Goal: Transaction & Acquisition: Purchase product/service

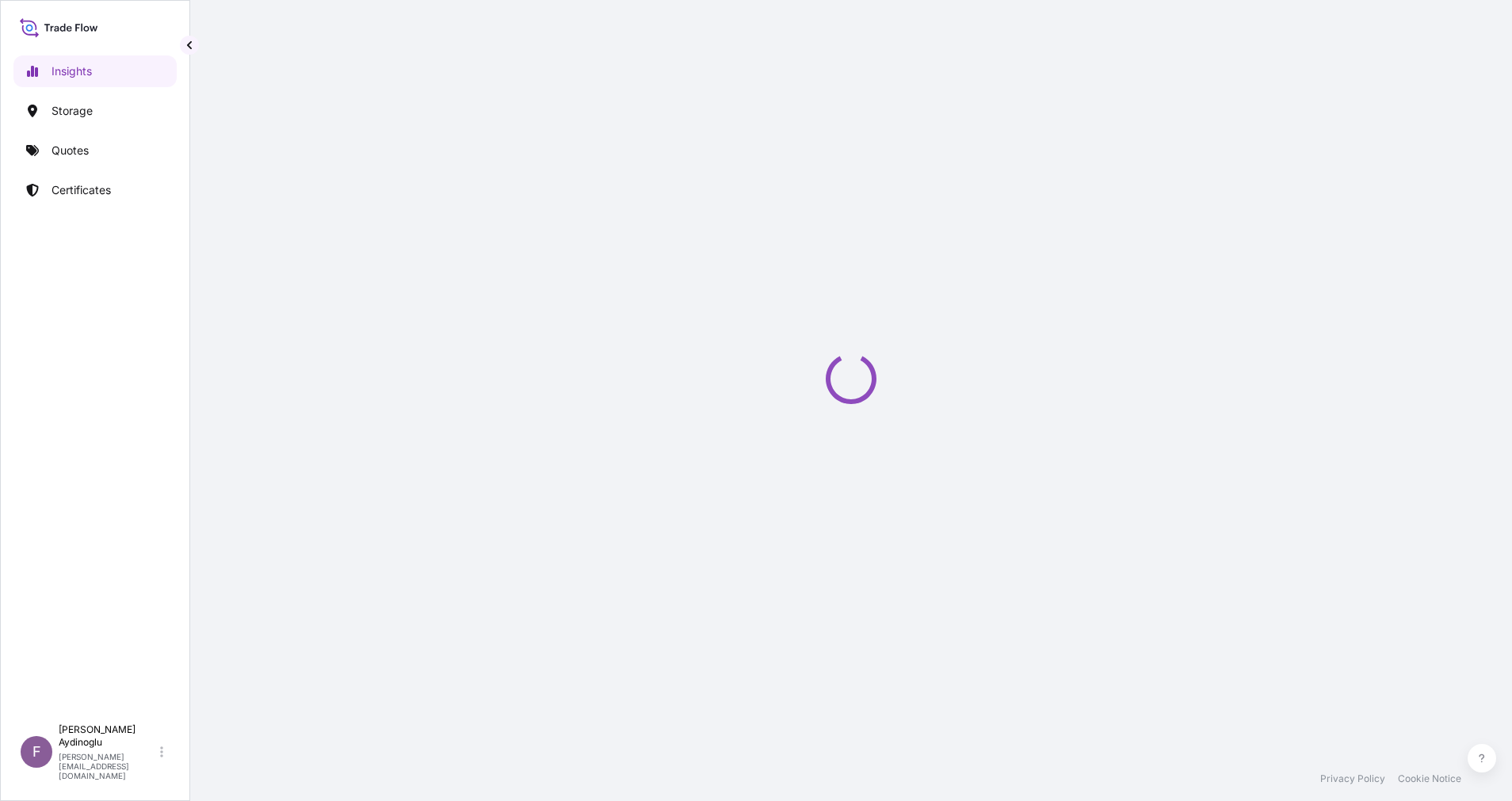
select select "2025"
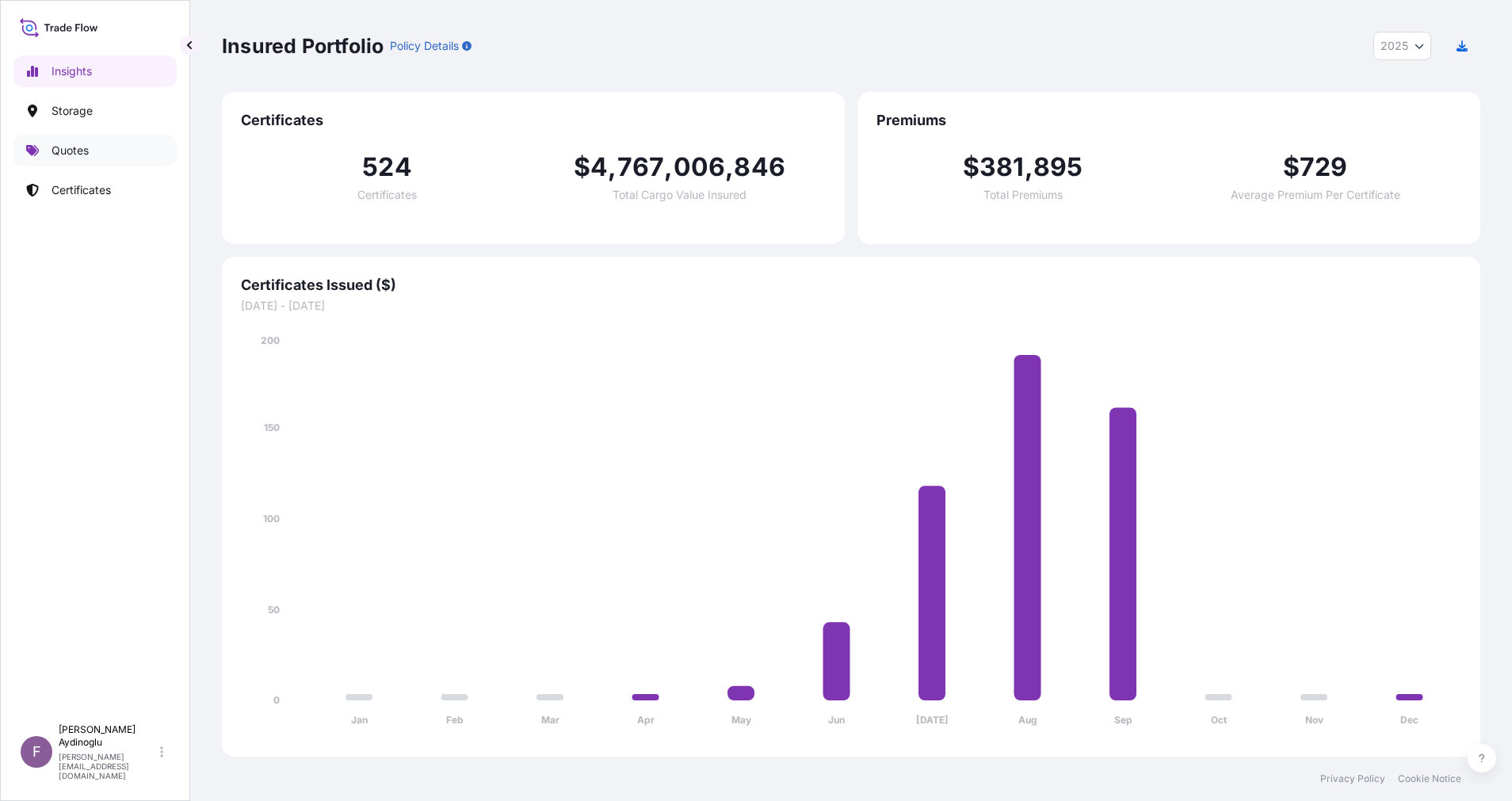
click at [101, 143] on link "Quotes" at bounding box center [95, 150] width 163 height 32
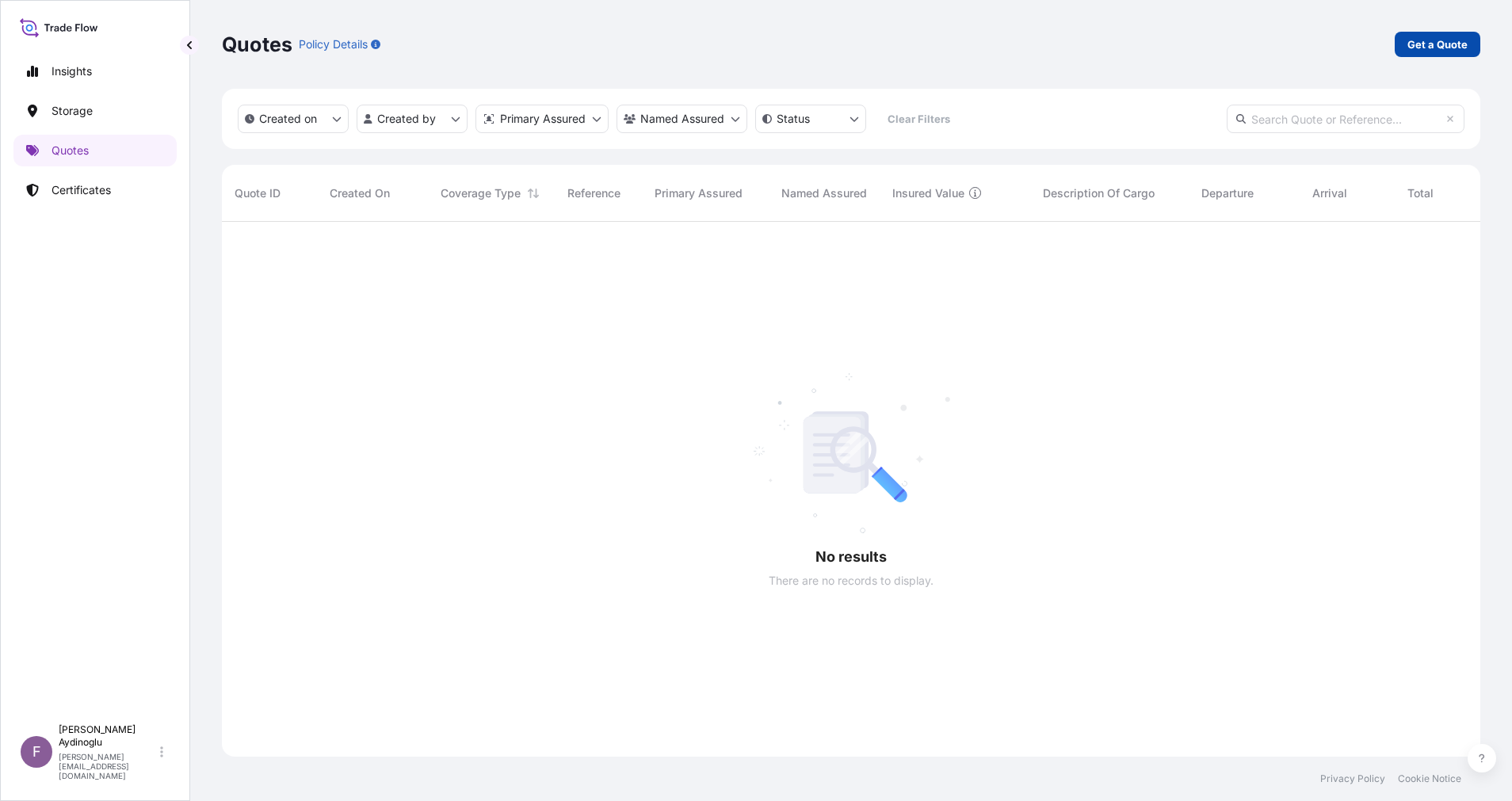
scroll to position [573, 1240]
click at [1443, 43] on p "Get a Quote" at bounding box center [1437, 44] width 60 height 16
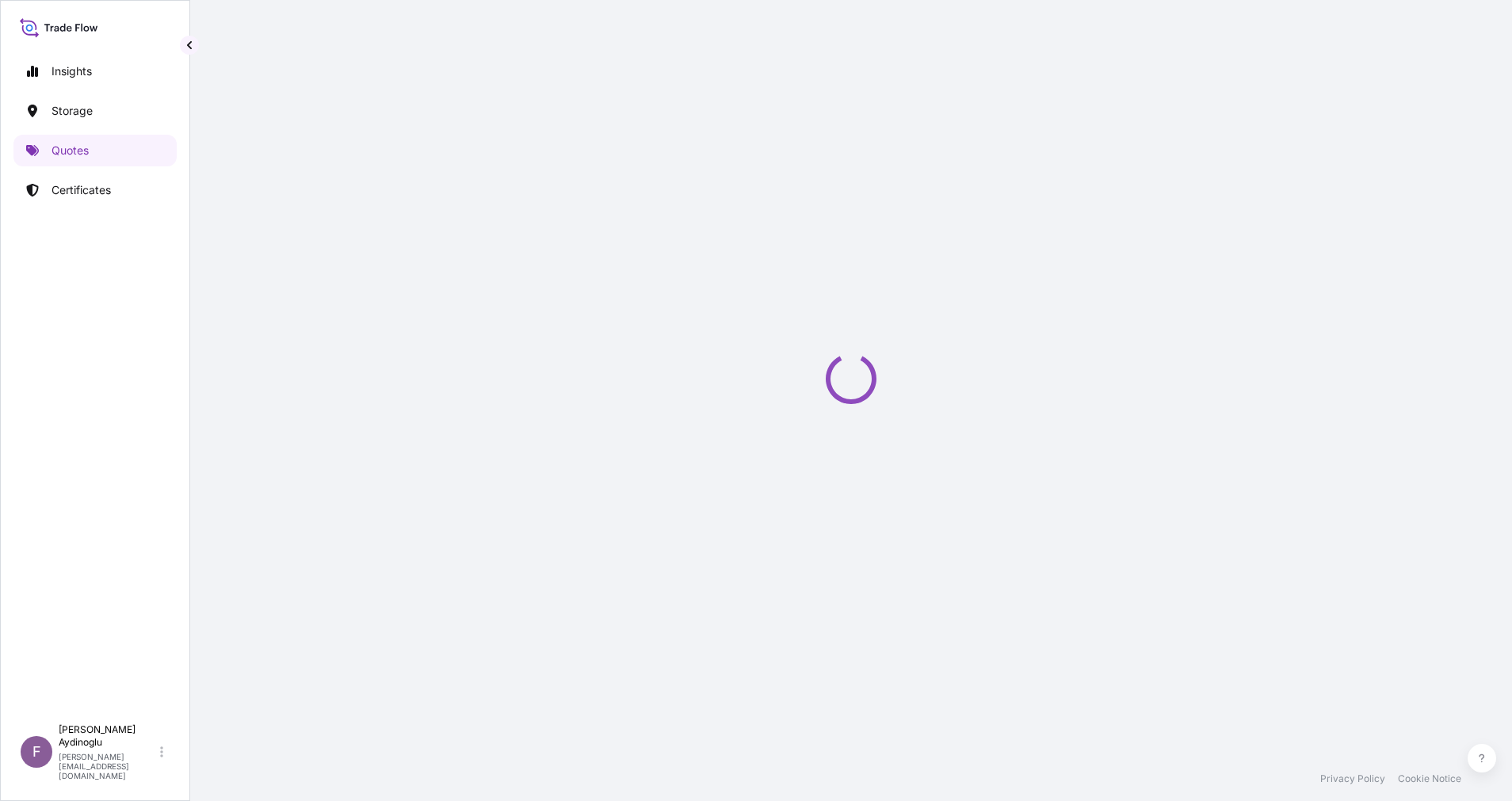
select select "Ocean Vessel"
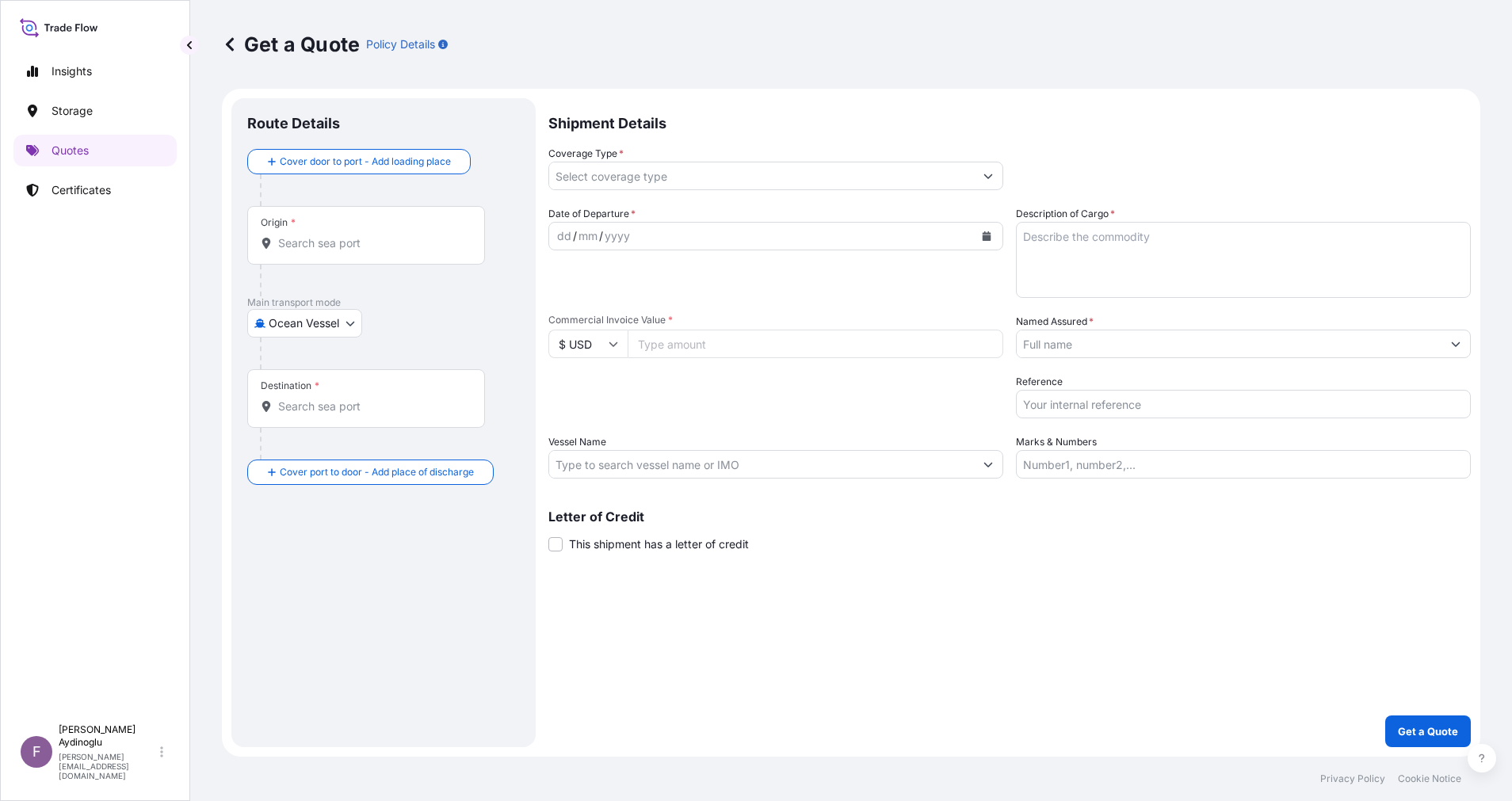
click at [1395, 339] on input "Named Assured *" at bounding box center [1229, 344] width 425 height 28
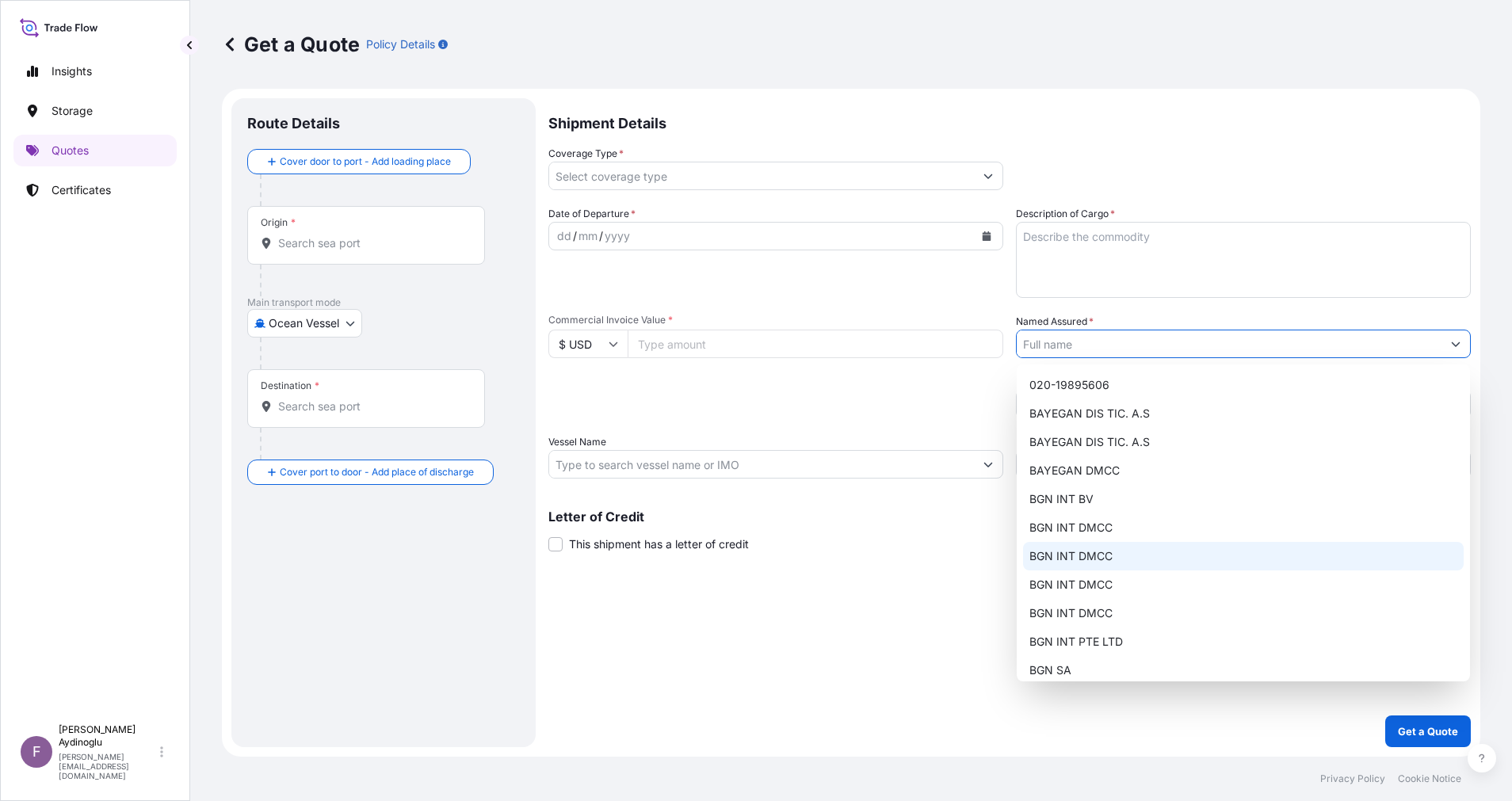
click at [1222, 542] on div "BGN INT DMCC" at bounding box center [1244, 556] width 441 height 28
type input "BGN INT DMCC"
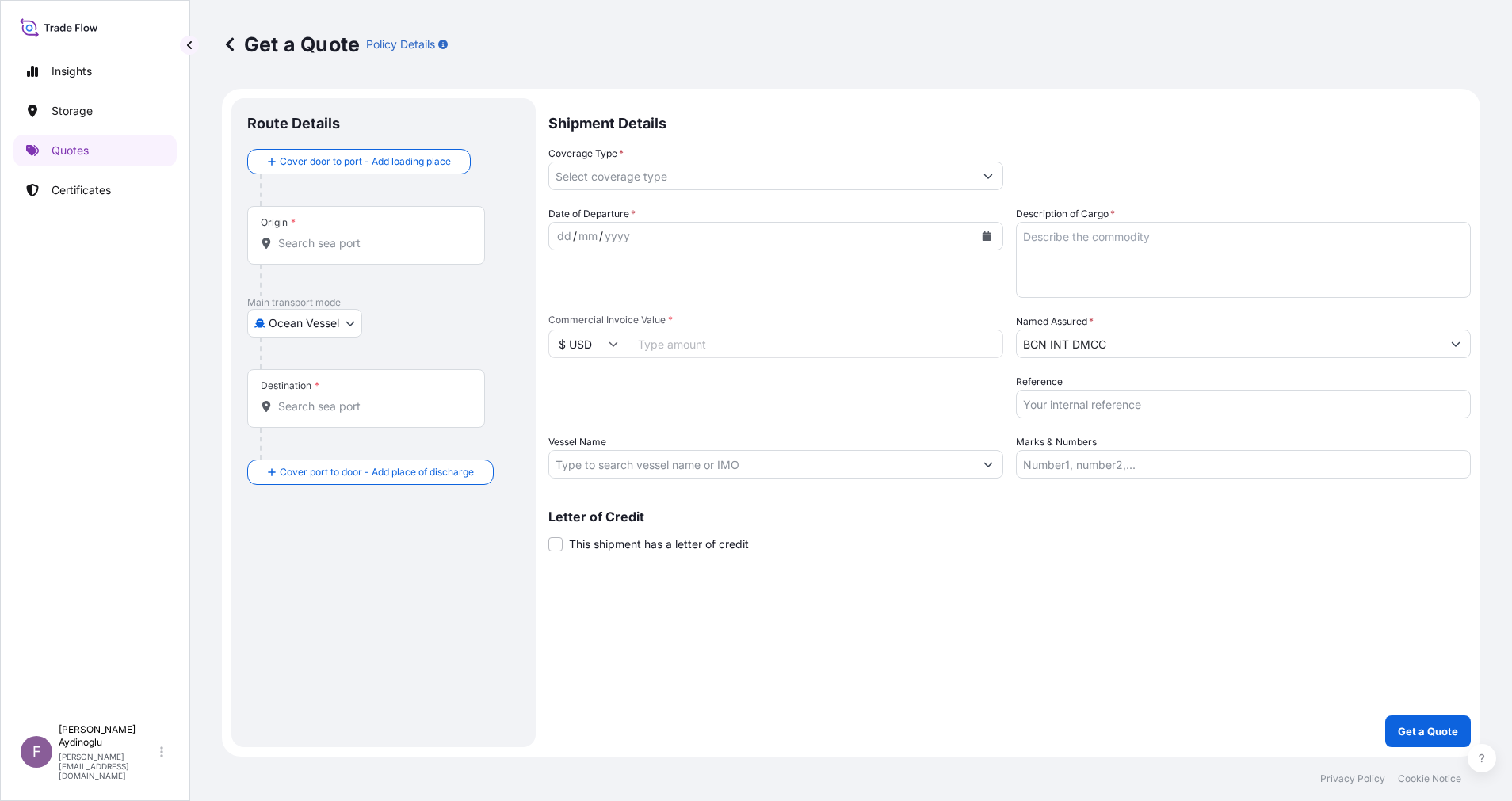
click at [1122, 602] on div "Shipment Details Coverage Type * Date of Departure * dd / mm / yyyy Cargo Categ…" at bounding box center [1010, 422] width 923 height 649
click at [1445, 341] on button "Show suggestions" at bounding box center [1455, 344] width 28 height 28
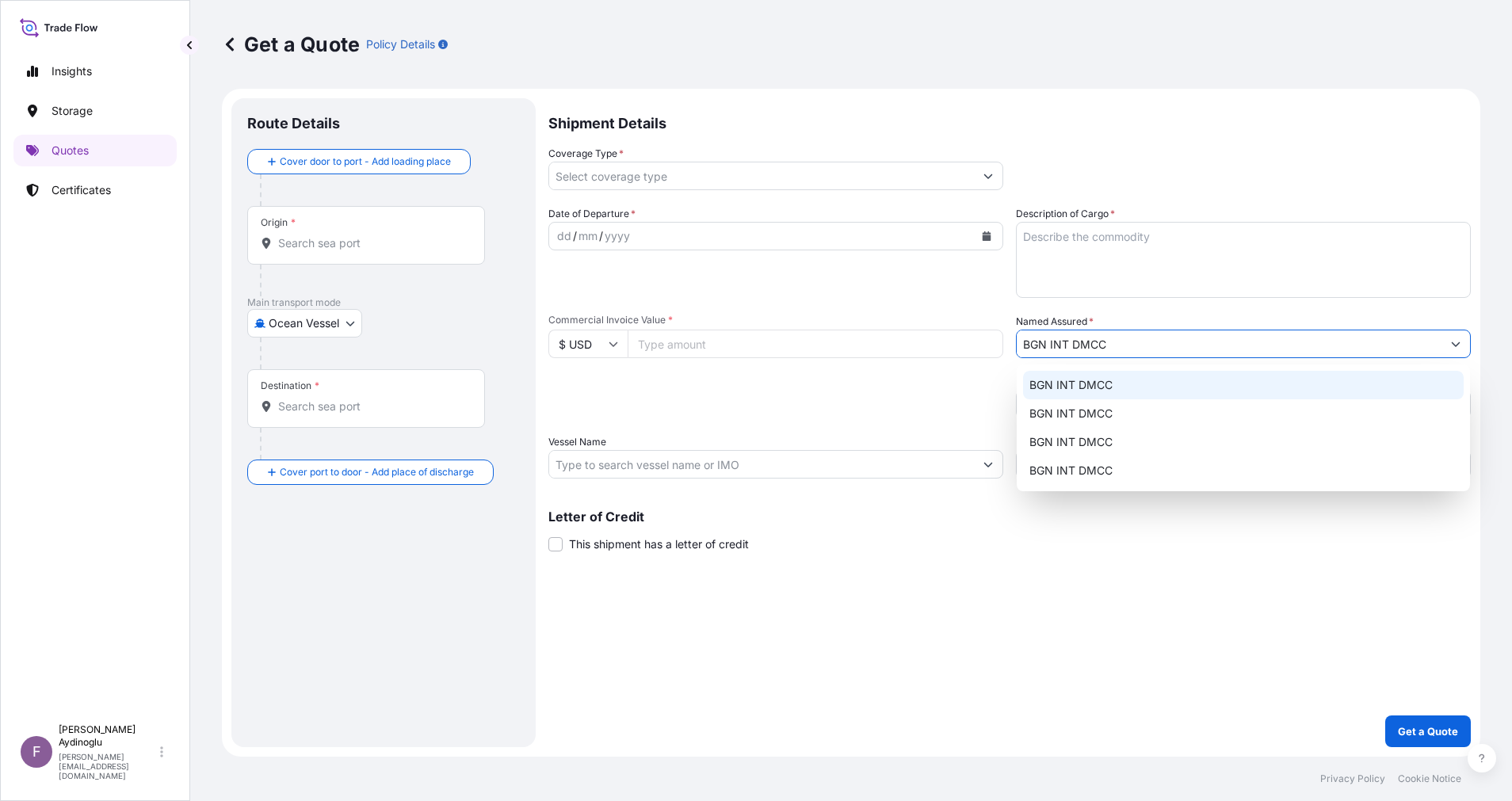
drag, startPoint x: 1177, startPoint y: 342, endPoint x: 884, endPoint y: 312, distance: 294.5
click at [899, 312] on div "Date of Departure * dd / mm / yyyy Cargo Category * LPG, Crude Oil, Utility Fue…" at bounding box center [1010, 342] width 923 height 273
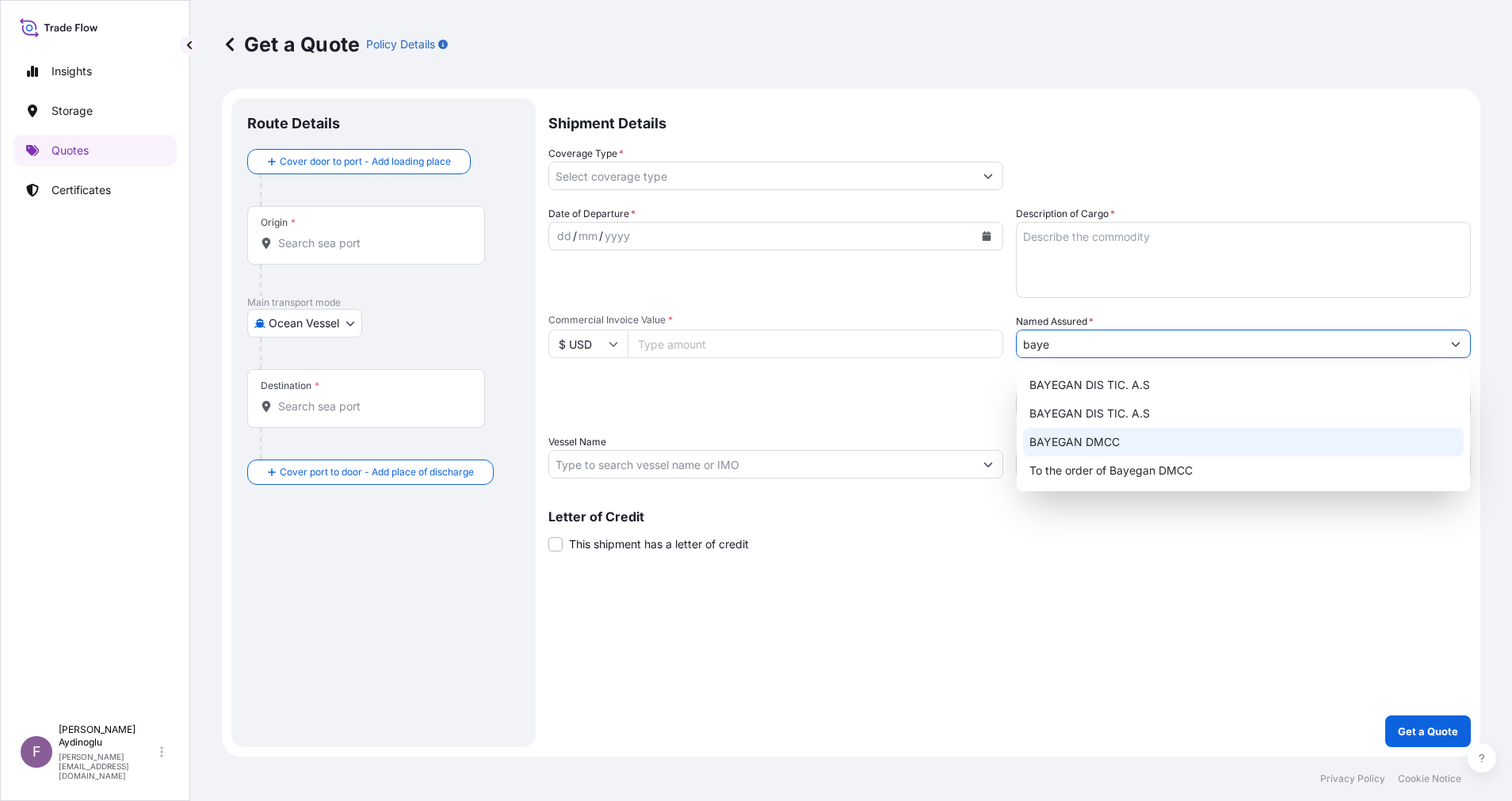
click at [1193, 445] on div "BAYEGAN DMCC" at bounding box center [1244, 442] width 441 height 28
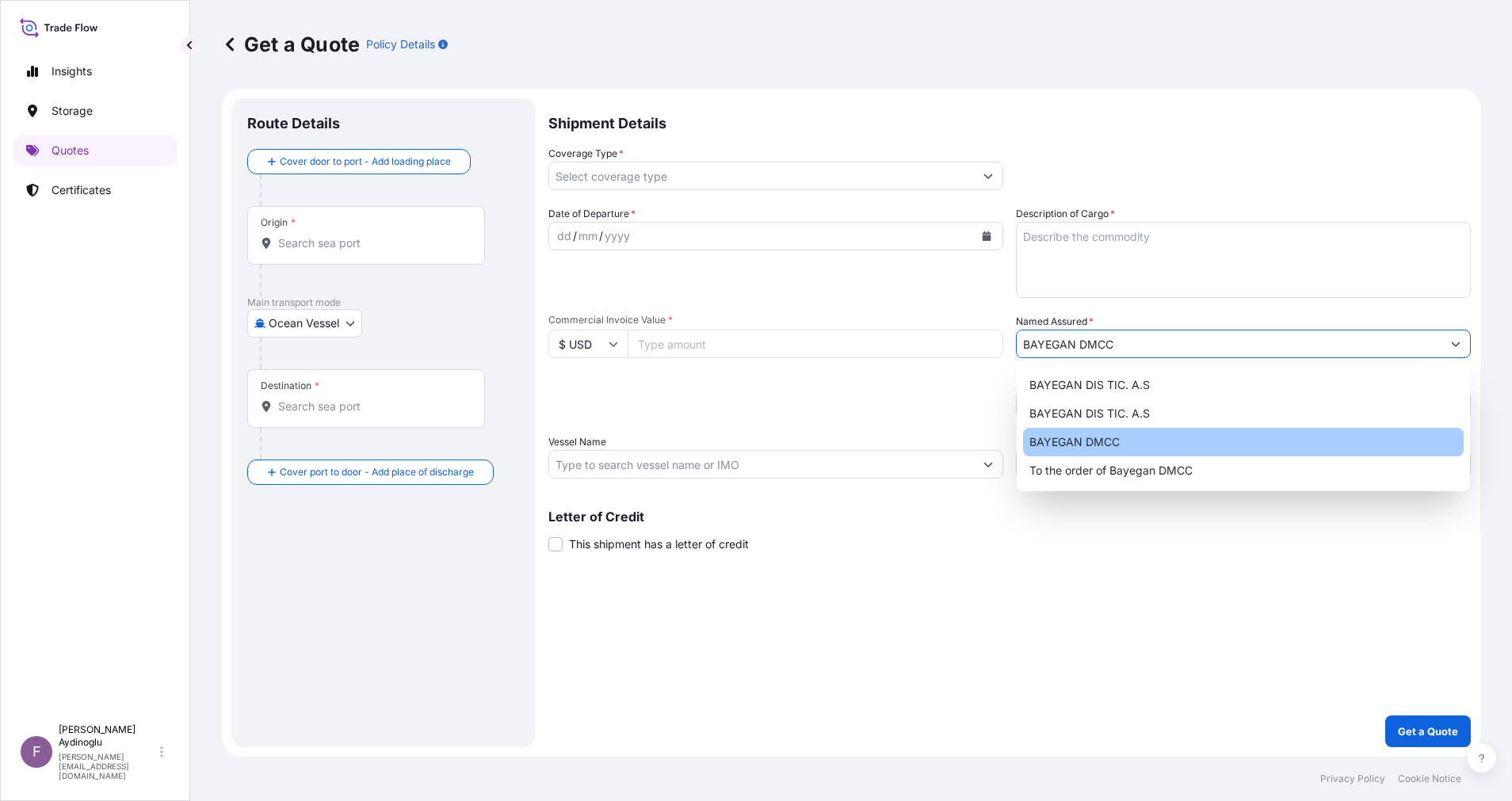
type input "BAYEGAN DMCC"
click at [1190, 550] on div "Letter of Credit This shipment has a letter of credit Letter of credit * Letter…" at bounding box center [1010, 531] width 923 height 42
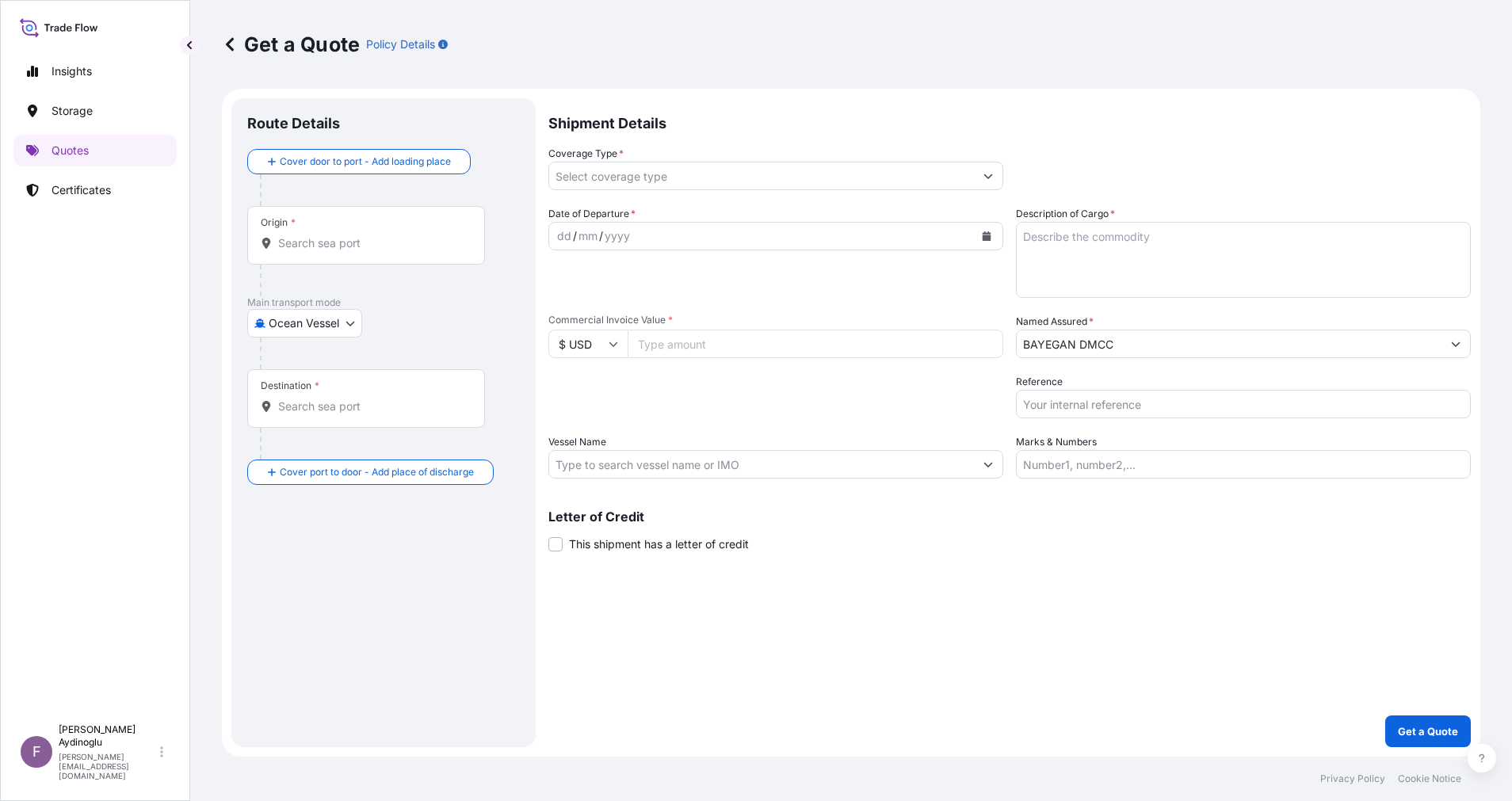
click at [1119, 480] on div "Shipment Details Coverage Type * Date of Departure * dd / mm / yyyy Cargo Categ…" at bounding box center [1010, 422] width 923 height 649
click at [1119, 472] on input "Marks & Numbers" at bounding box center [1243, 464] width 455 height 28
click at [1184, 468] on input "Marks & Numbers" at bounding box center [1243, 464] width 455 height 28
paste input "PO NO: 25Y0211400 Quantity M/Tonn: 173,600 Premium: USD 27,41"
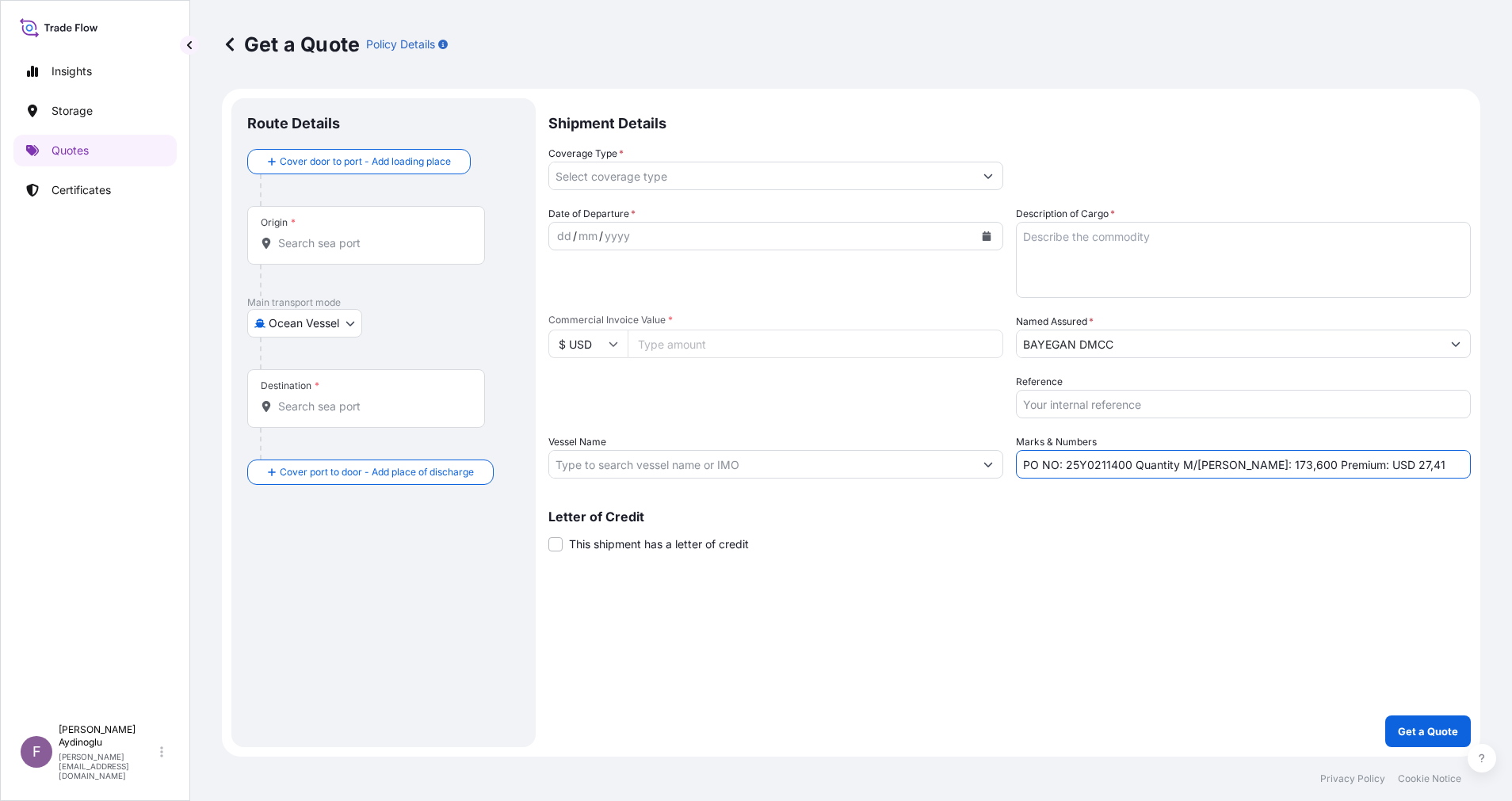
drag, startPoint x: 1067, startPoint y: 469, endPoint x: 1128, endPoint y: 469, distance: 61.0
click at [1128, 469] on input "PO NO: 25Y0211400 Quantity M/Tonn: 173,600 Premium: USD 27,41" at bounding box center [1243, 464] width 455 height 28
paste input "321"
type input "PO NO: 25Y0232100 Quantity M/Tonn: 173,600 Premium: USD 27,41"
click at [673, 339] on input "Commercial Invoice Value *" at bounding box center [815, 344] width 376 height 28
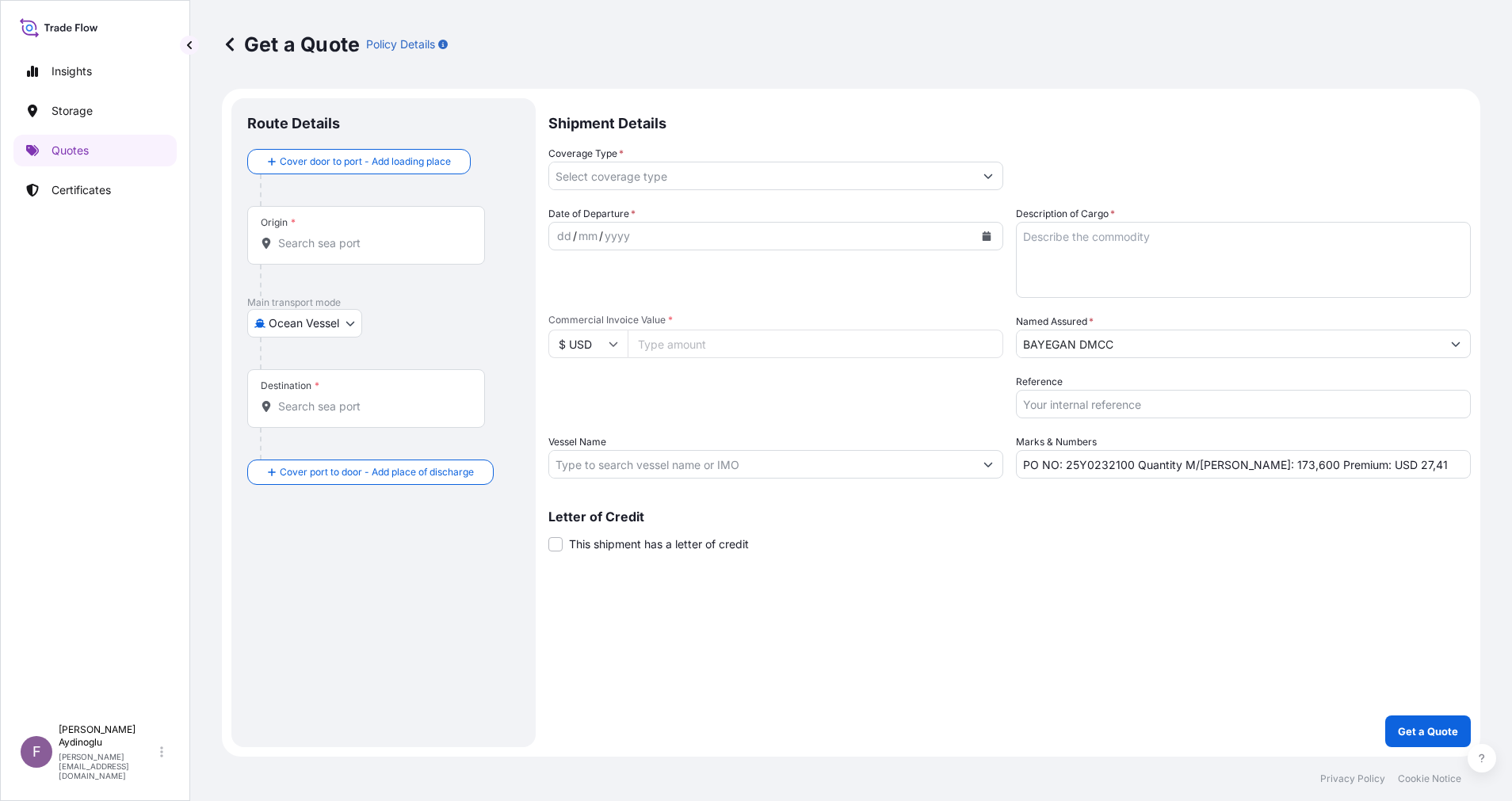
paste input "507065.68"
type input "507065.68"
click at [1105, 260] on textarea "Description of Cargo *" at bounding box center [1243, 260] width 455 height 76
paste textarea "PP H3030T"
type textarea "PP H3030T"
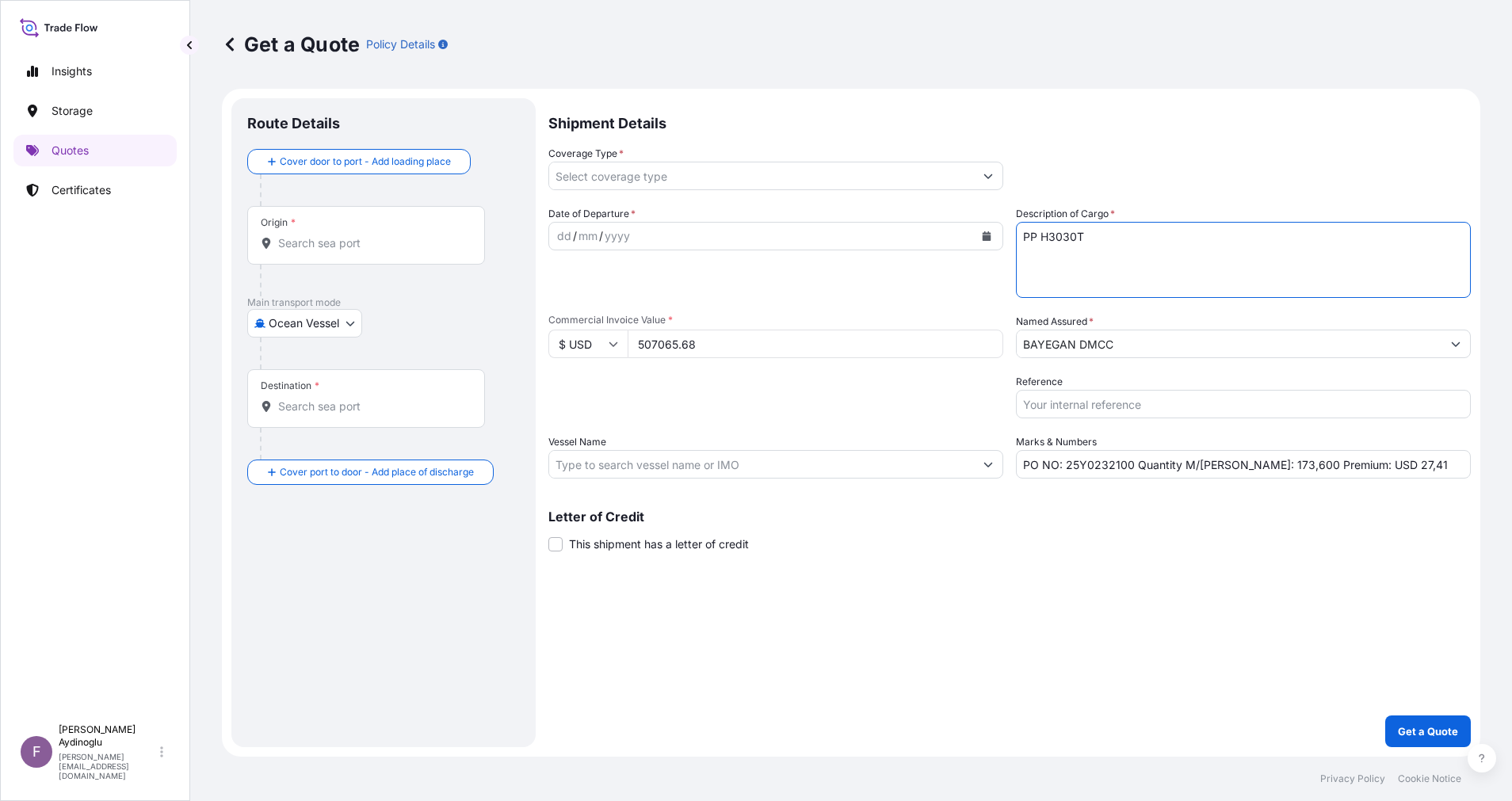
click at [1093, 555] on div "Shipment Details Coverage Type * Date of Departure * dd / mm / yyyy Cargo Categ…" at bounding box center [1010, 422] width 923 height 649
drag, startPoint x: 1229, startPoint y: 466, endPoint x: 1242, endPoint y: 468, distance: 13.2
click at [1242, 468] on input "PO NO: 25Y0232100 Quantity M/Tonn: 173,600 Premium: USD 27,41" at bounding box center [1243, 464] width 455 height 28
click at [1259, 464] on input "PO NO: 25Y0232100 Quantity M/Tonn: 495,600 Premium: USD 27,41" at bounding box center [1243, 464] width 455 height 28
type input "PO NO: 25Y0232100 Quantity M/Tonn: 495,000 Premium: USD 27,41"
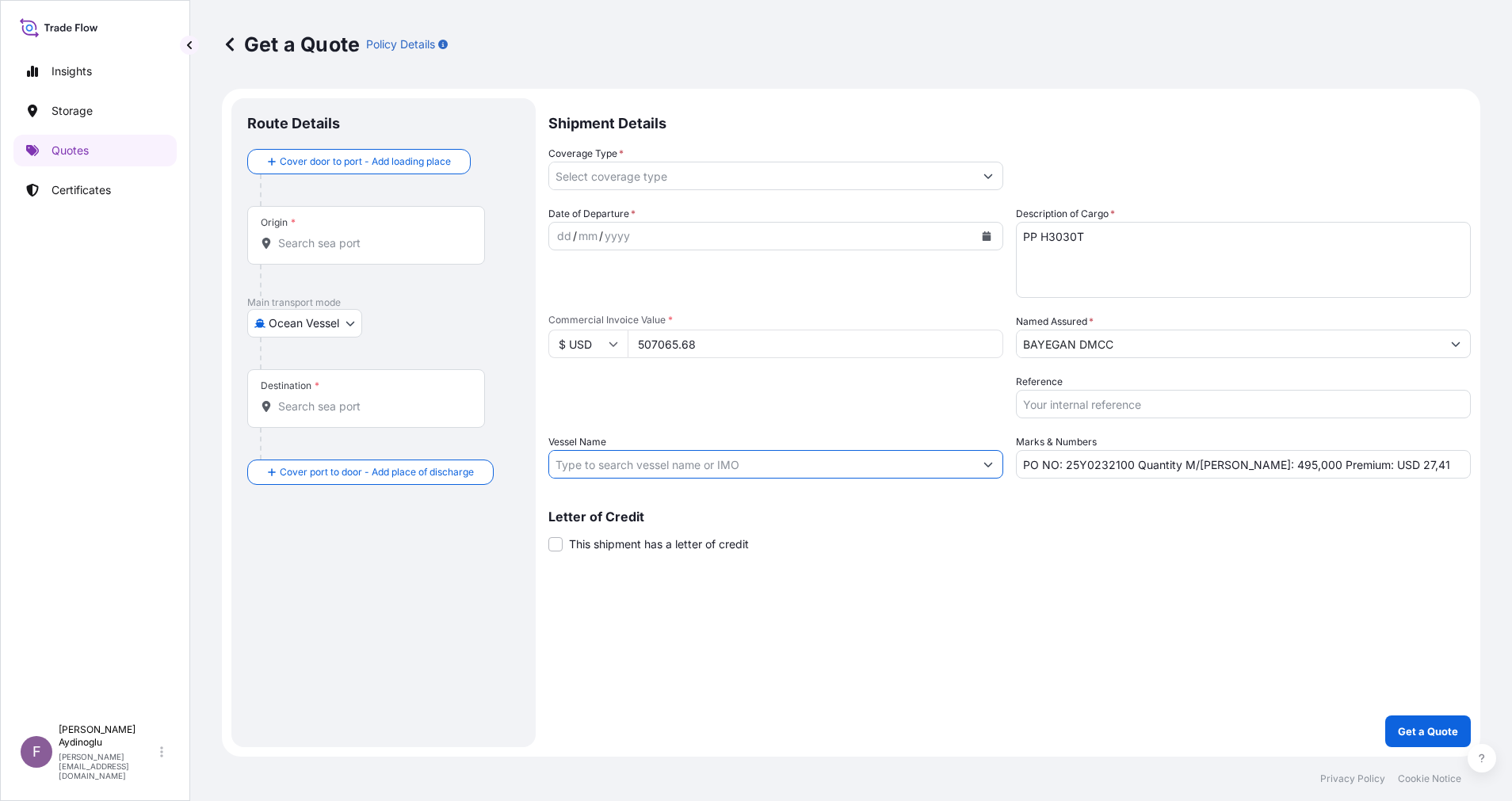
click at [714, 468] on input "Vessel Name" at bounding box center [761, 464] width 425 height 28
paste input "CONSTANTINOS P II"
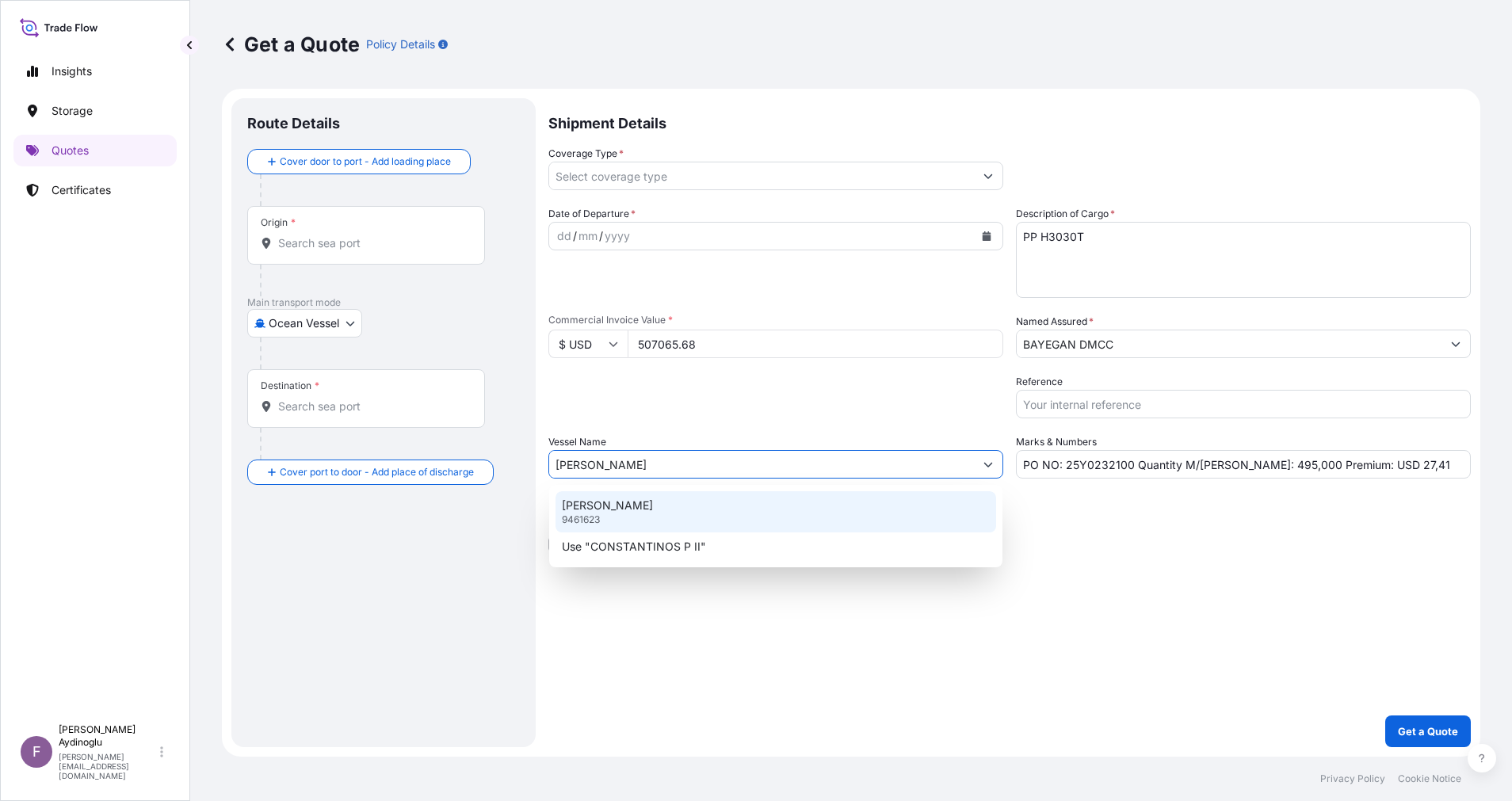
click at [819, 513] on div "CONSTANTINOS P II 9461623" at bounding box center [776, 512] width 441 height 42
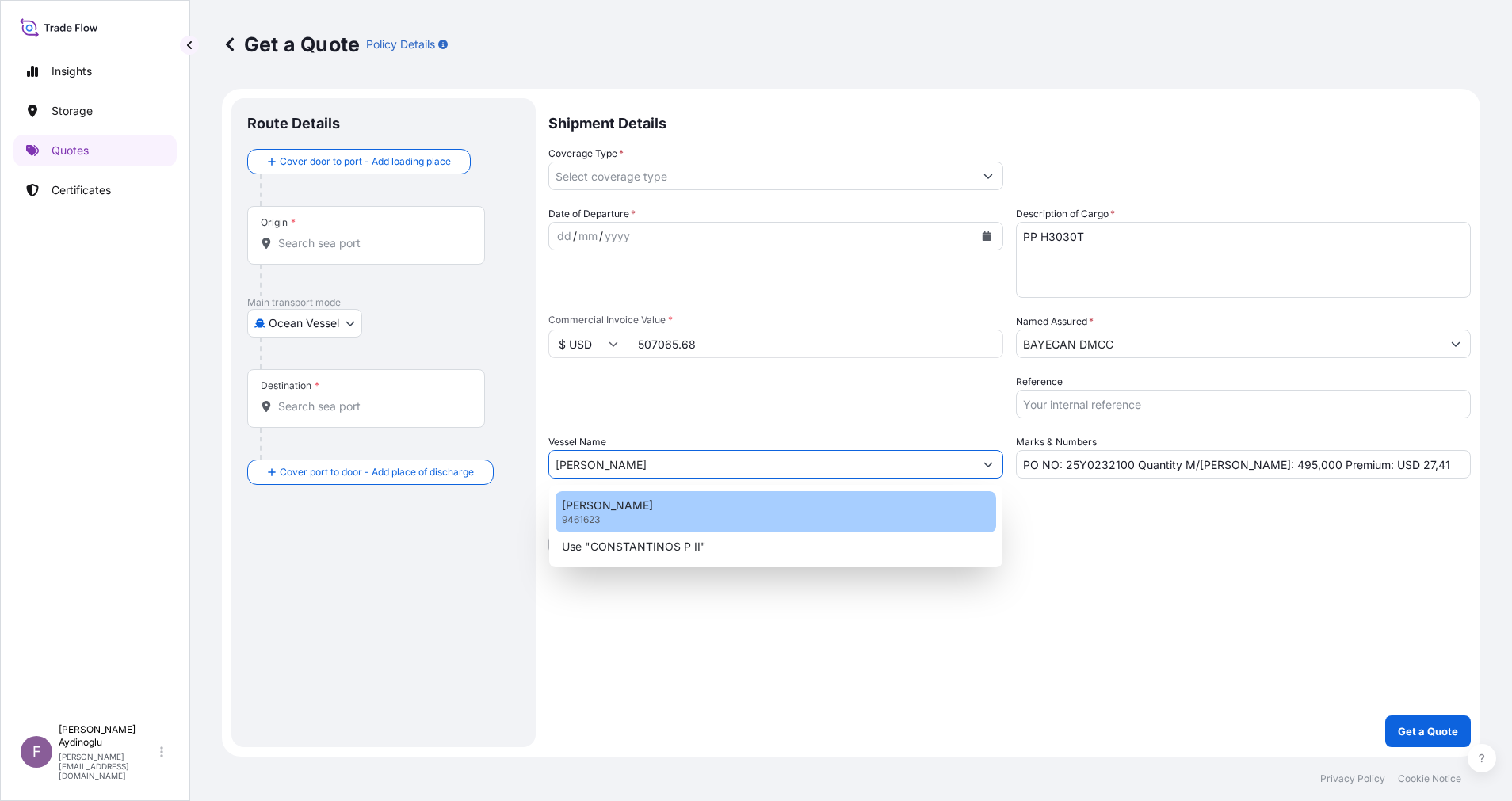
type input "CONSTANTINOS P II"
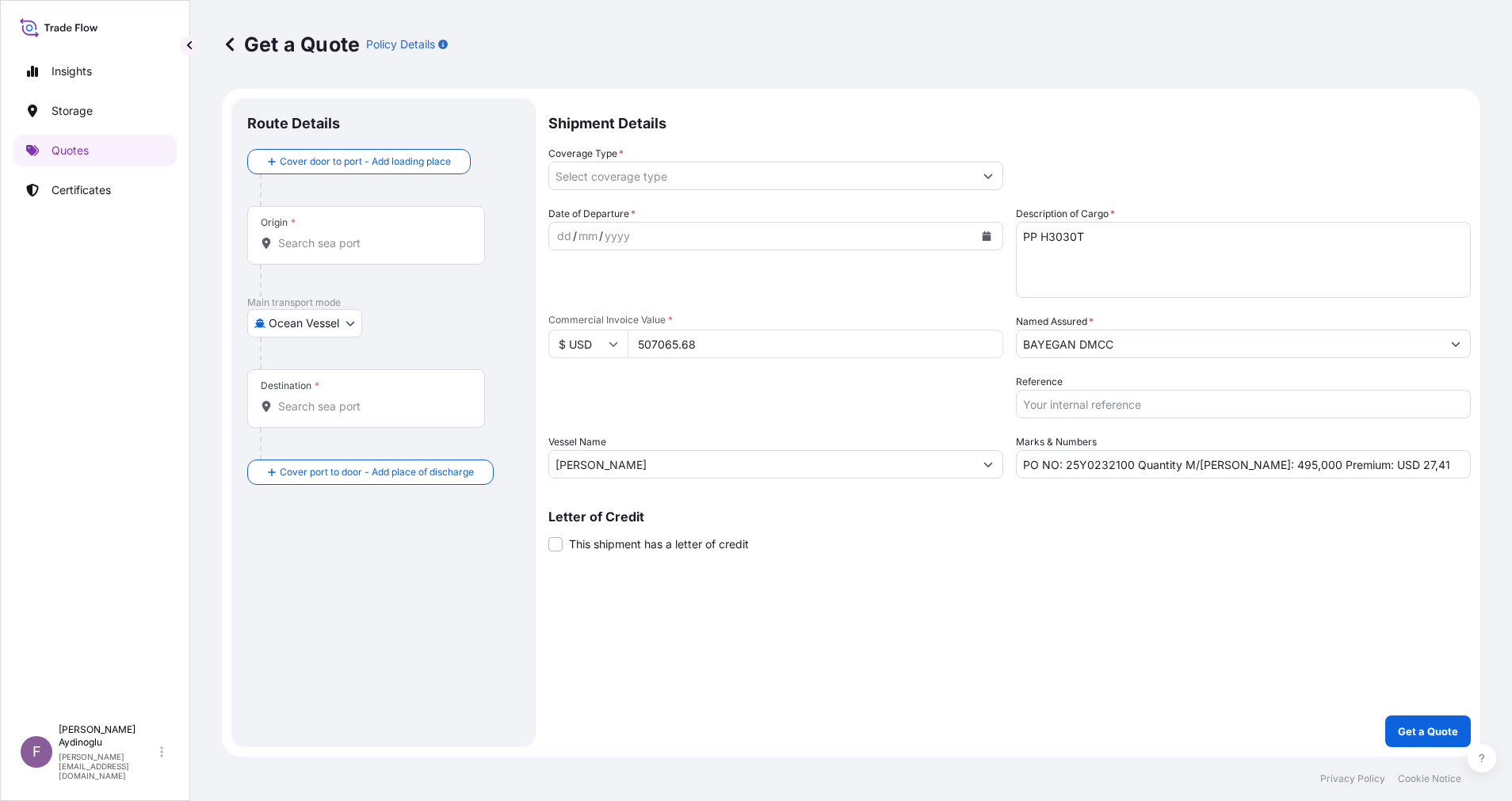
click at [905, 616] on div "Shipment Details Coverage Type * Date of Departure * dd / mm / yyyy Cargo Categ…" at bounding box center [1010, 422] width 923 height 649
click at [411, 238] on input "Origin *" at bounding box center [372, 243] width 187 height 16
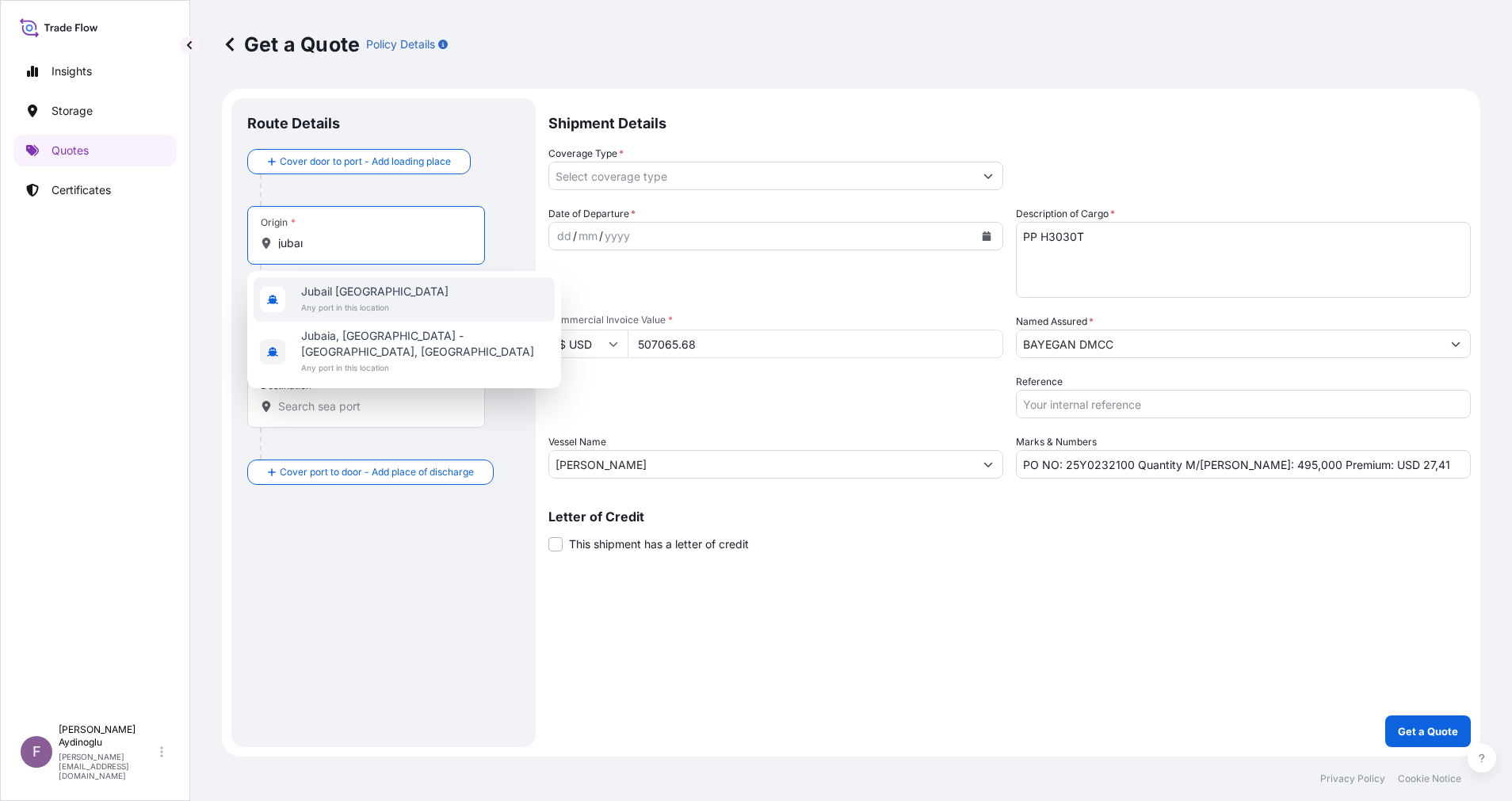
click at [443, 307] on div "Jubail Saudi Arabia Any port in this location" at bounding box center [404, 299] width 301 height 44
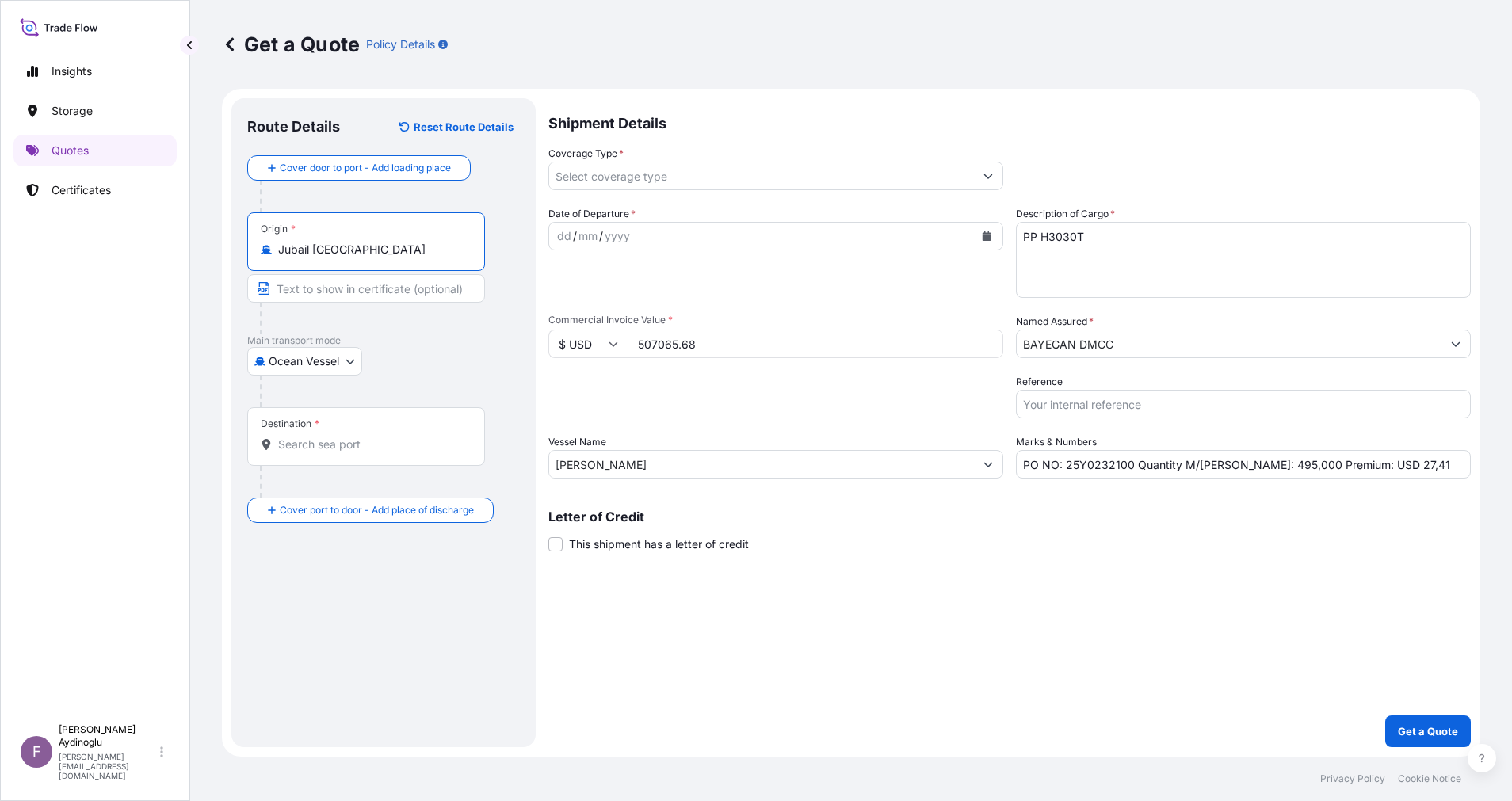
type input "Jubail Saudi Arabia"
click at [391, 289] on input "Text to appear on certificate" at bounding box center [366, 288] width 238 height 28
type input "JUBAIL / SAUDI ARABIA"
click at [407, 453] on div "Destination *" at bounding box center [366, 436] width 238 height 59
click at [407, 452] on input "Destination *" at bounding box center [372, 444] width 187 height 16
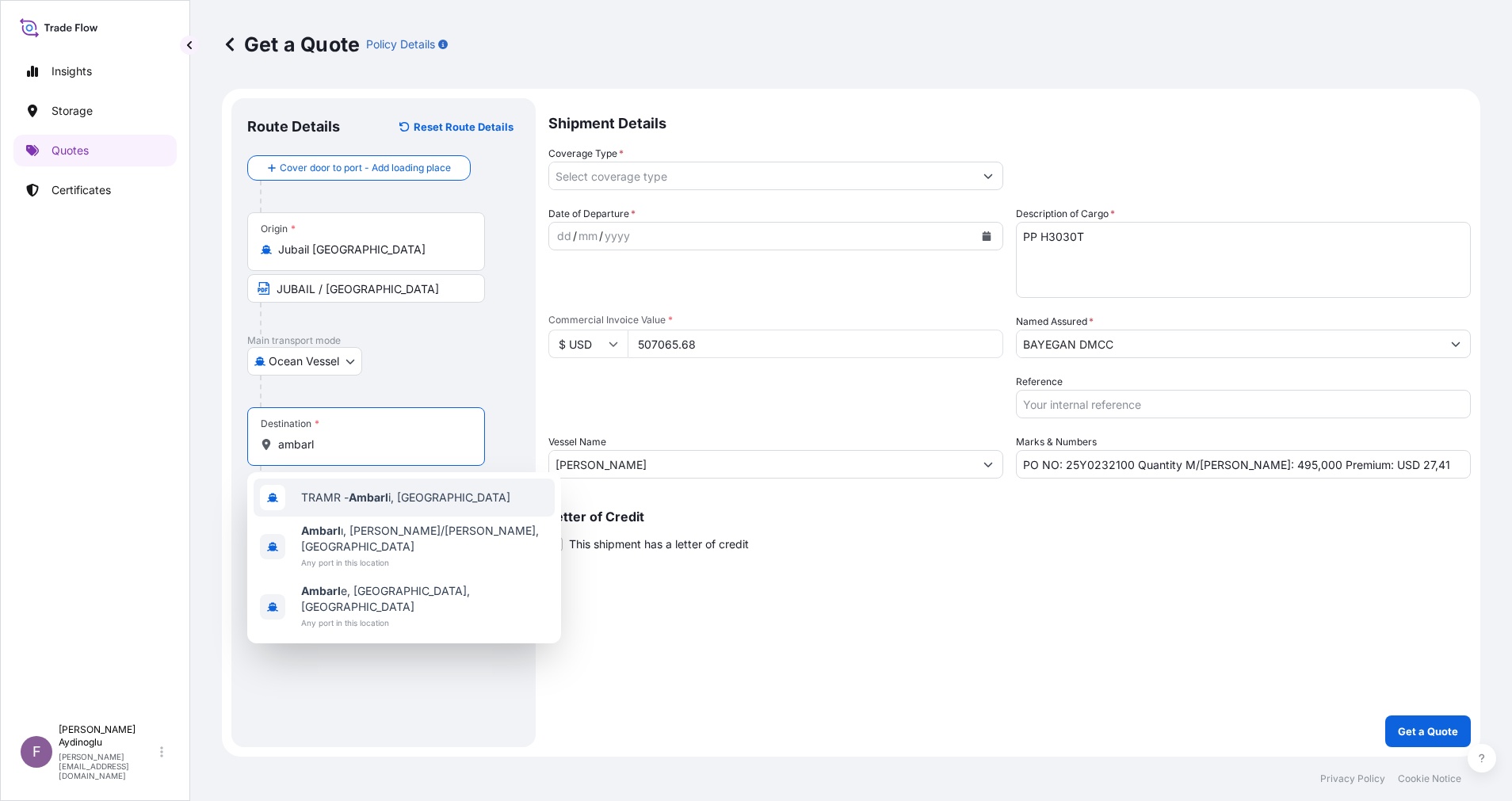
click at [426, 500] on span "TRAMR - Ambarl i, Turkey" at bounding box center [406, 497] width 209 height 16
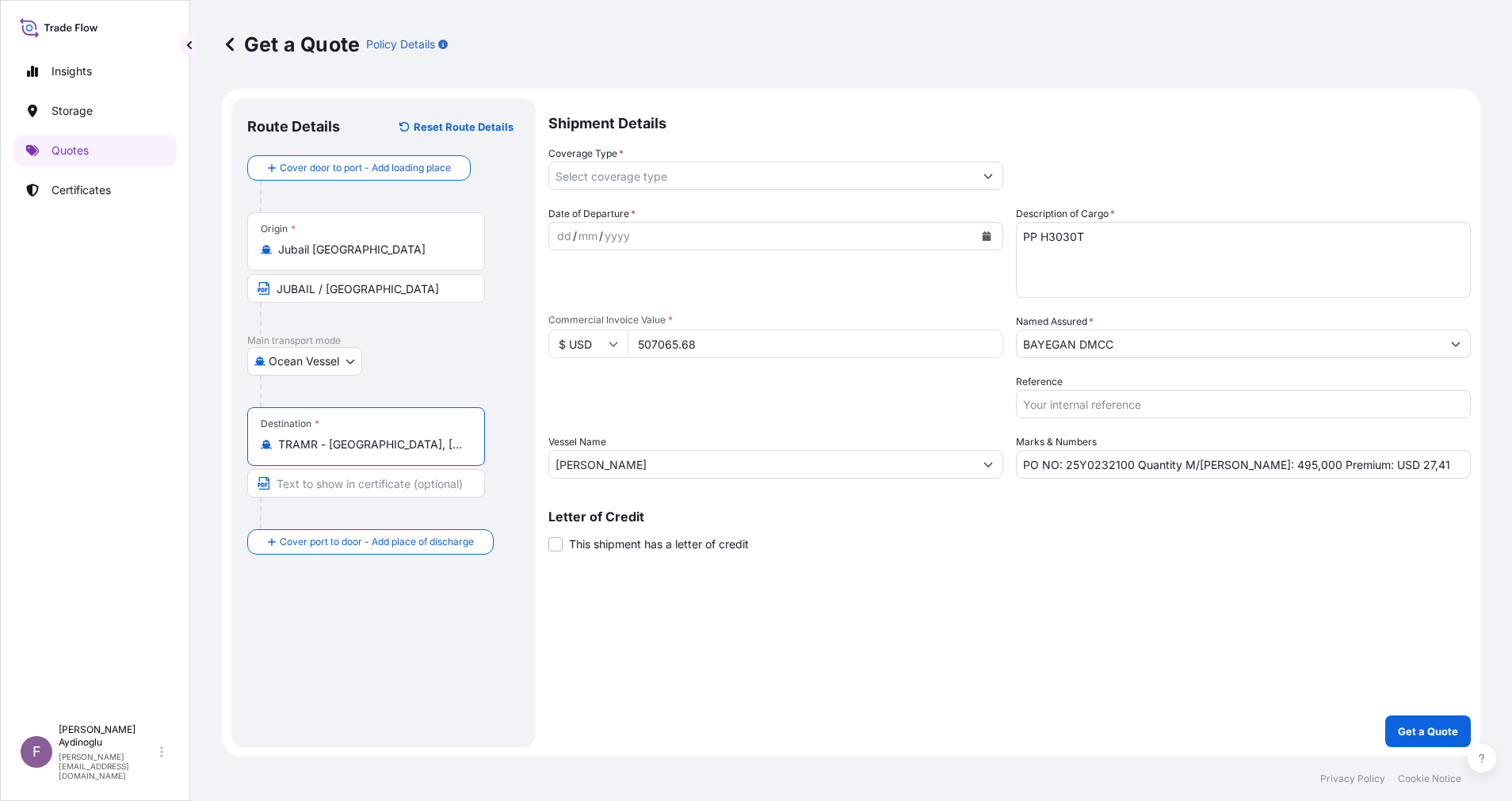
type input "TRAMR - Ambarli, Turkey"
click at [418, 491] on input "Text to appear on certificate" at bounding box center [368, 483] width 244 height 28
type input "AMBARLI / TURKEY"
drag, startPoint x: 745, startPoint y: 640, endPoint x: 757, endPoint y: 641, distance: 12.0
click at [757, 641] on div "Shipment Details Coverage Type * Date of Departure * dd / mm / yyyy Cargo Categ…" at bounding box center [1010, 422] width 923 height 649
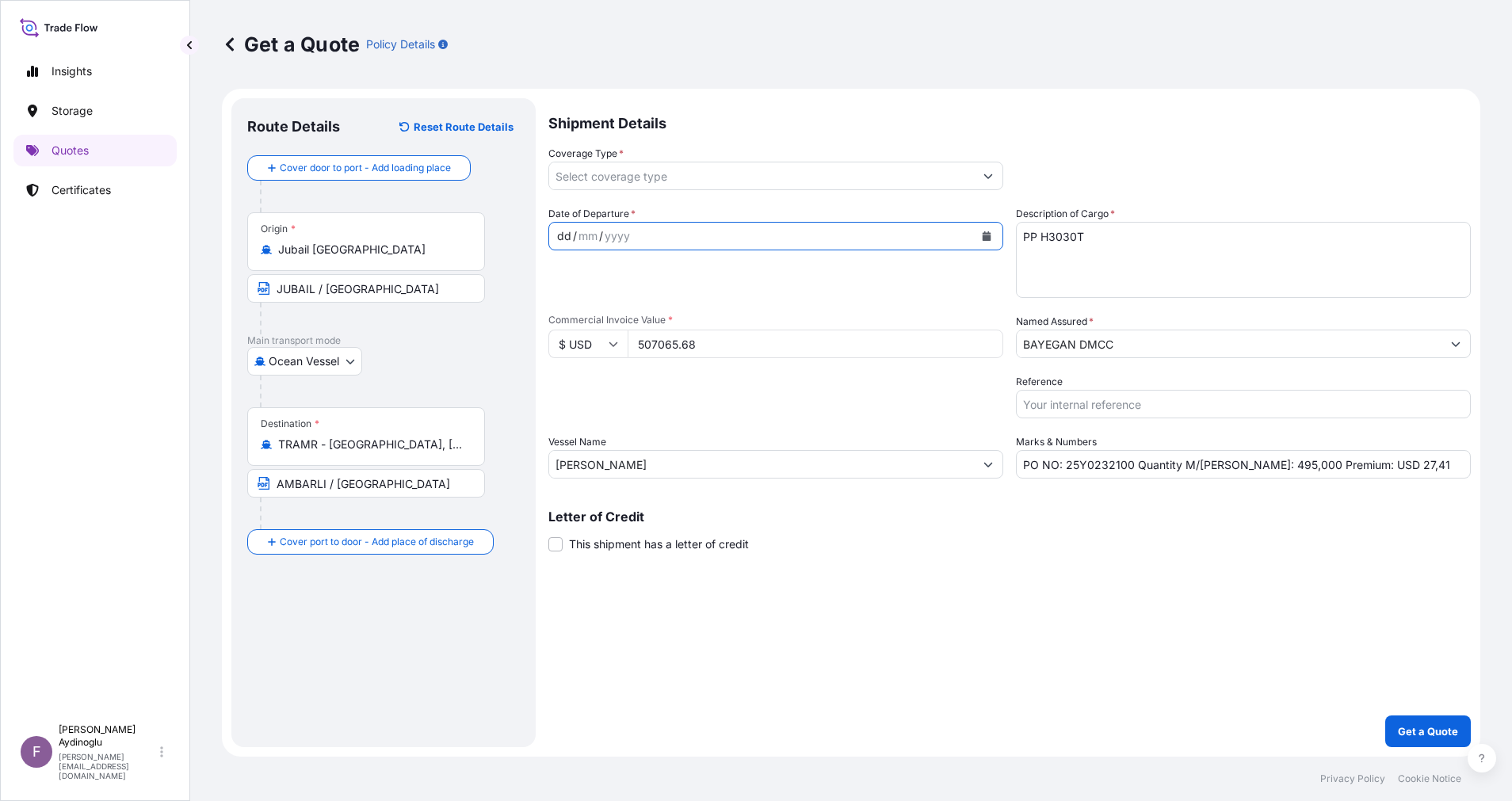
click at [568, 228] on div "dd" at bounding box center [564, 236] width 17 height 19
click at [991, 174] on icon "Show suggestions" at bounding box center [987, 175] width 9 height 9
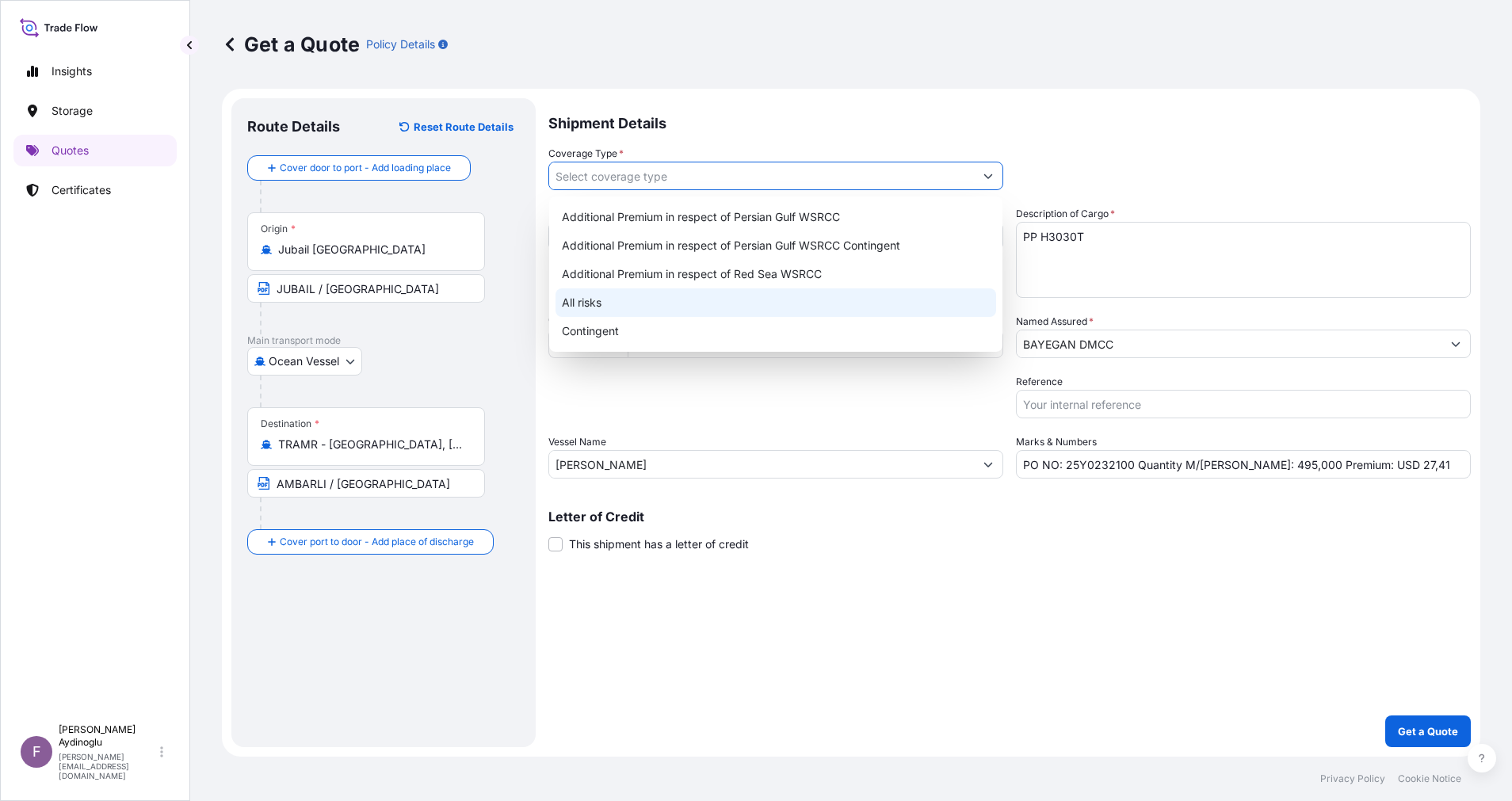
click at [763, 301] on div "All risks" at bounding box center [776, 302] width 441 height 28
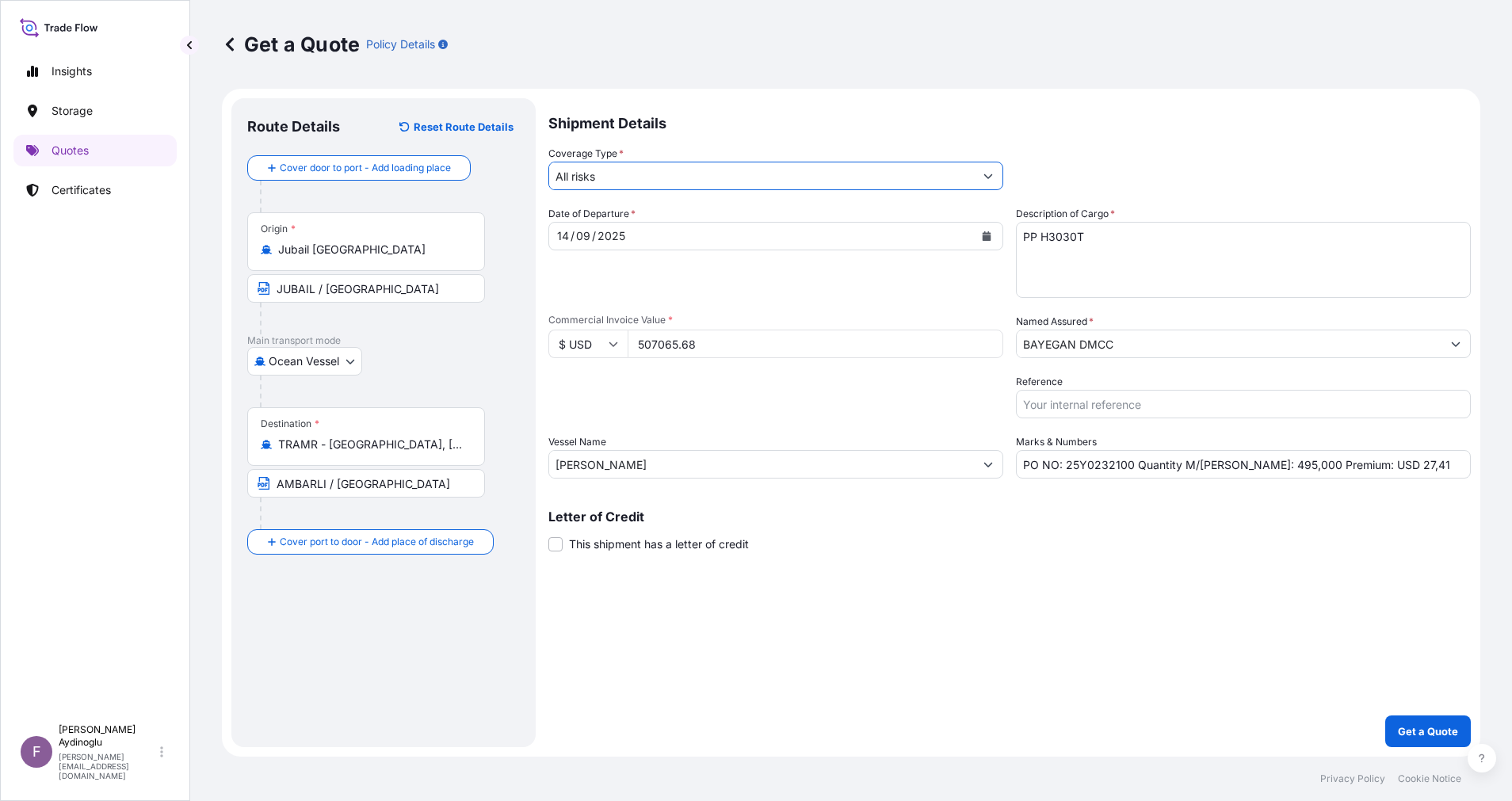
click at [1078, 629] on div "Shipment Details Coverage Type * All risks Date of Departure * 14 / 09 / 2025 C…" at bounding box center [1010, 422] width 923 height 649
click at [944, 176] on input "All risks" at bounding box center [761, 175] width 425 height 28
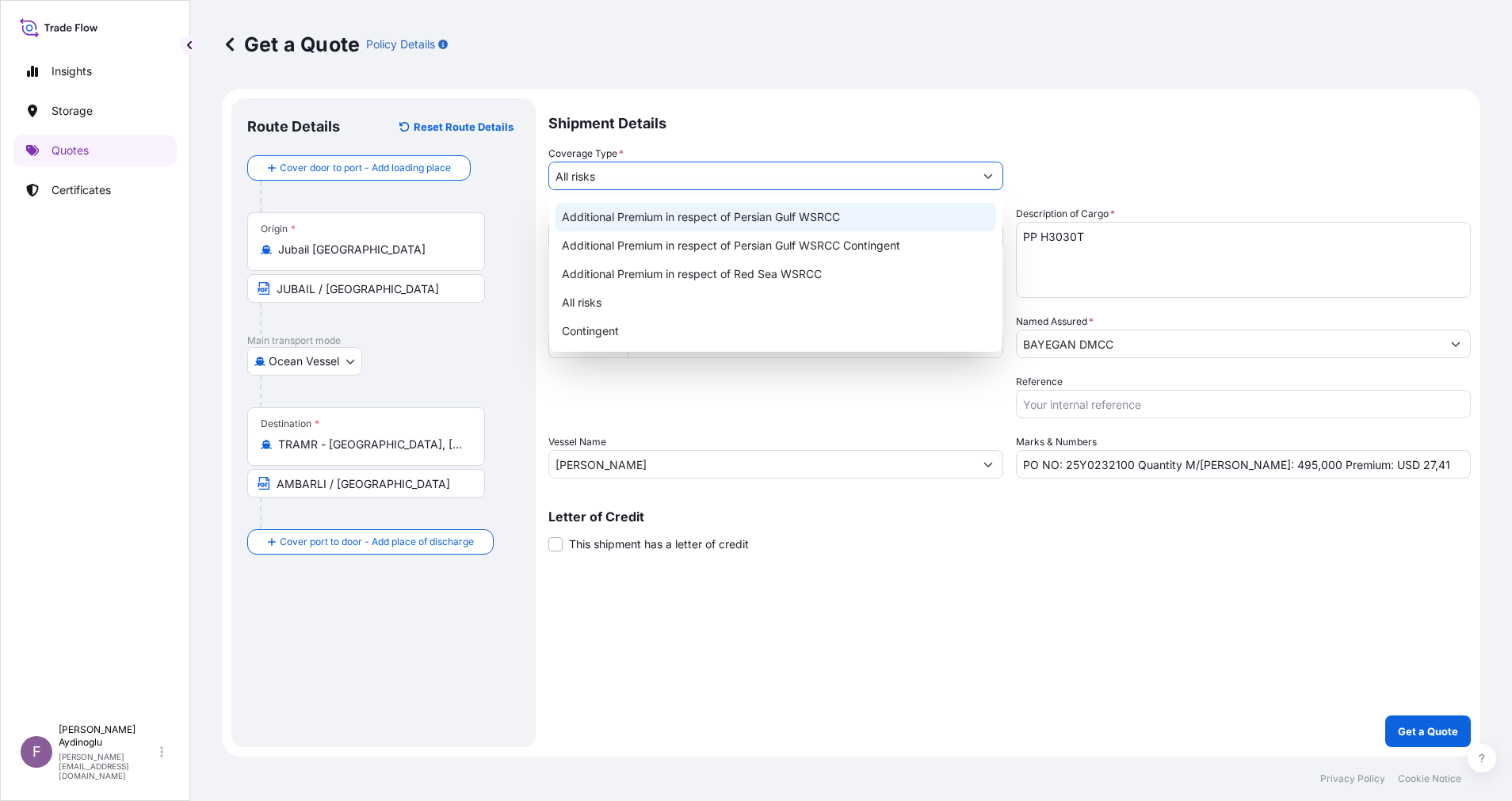
click at [927, 214] on div "Additional Premium in respect of Persian Gulf WSRCC" at bounding box center [776, 217] width 441 height 28
type input "Additional Premium in respect of Persian Gulf WSRCC"
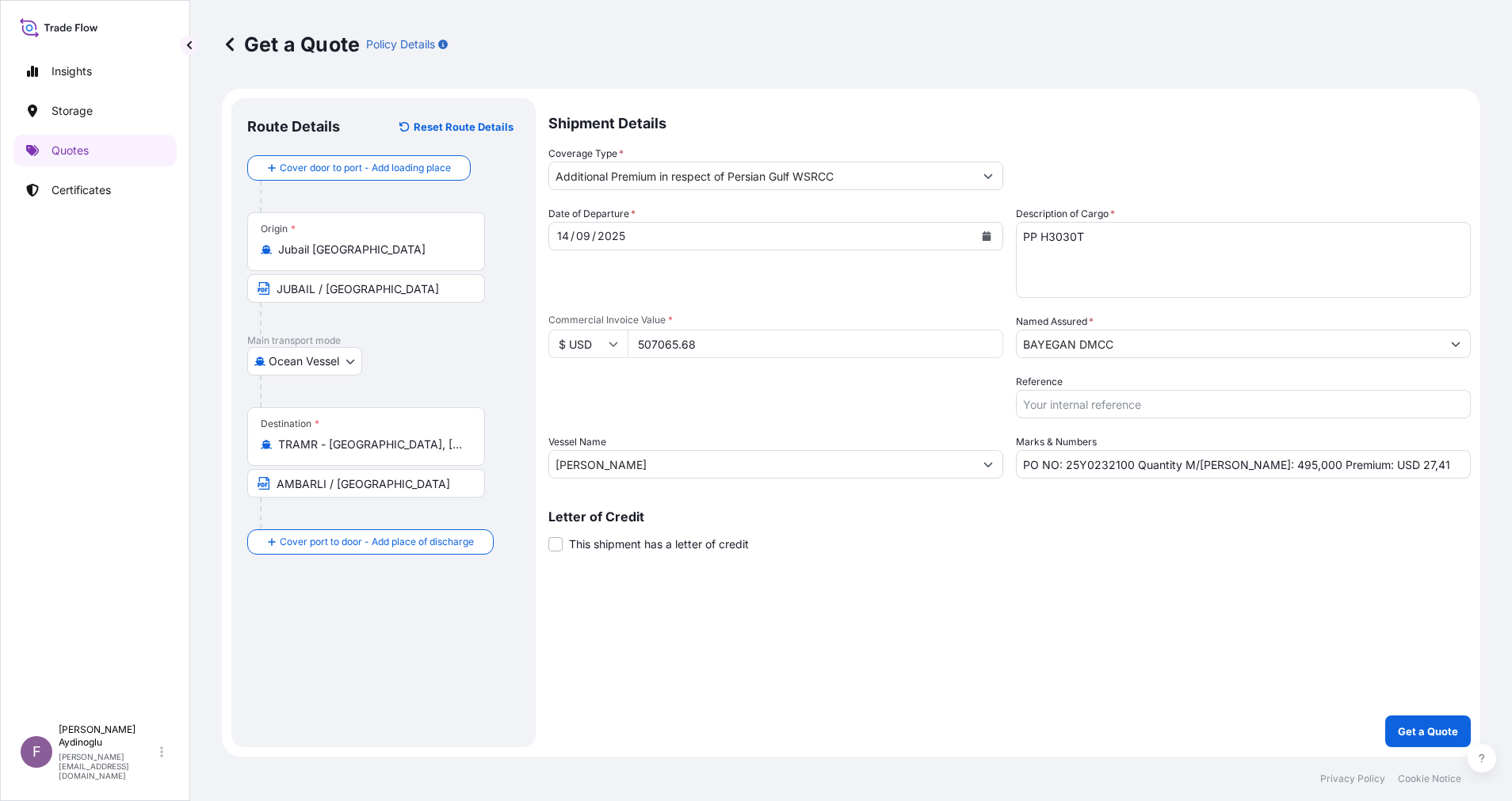
click at [997, 413] on div "Packing Category Type to search a container mode Please select a primary mode o…" at bounding box center [776, 396] width 455 height 44
click at [860, 284] on div "Date of Departure * 14 / 09 / 2025" at bounding box center [776, 252] width 455 height 92
click at [1368, 465] on input "PO NO: 25Y0232100 Quantity M/Tonn: 495,000 Premium: USD 27,41" at bounding box center [1243, 464] width 455 height 28
type input "PO NO: 25Y0232100 Quantity M/Tonn: 495,000 Premium: USD 106,48"
click at [1077, 535] on div "Letter of Credit This shipment has a letter of credit Letter of credit * Letter…" at bounding box center [1010, 531] width 923 height 42
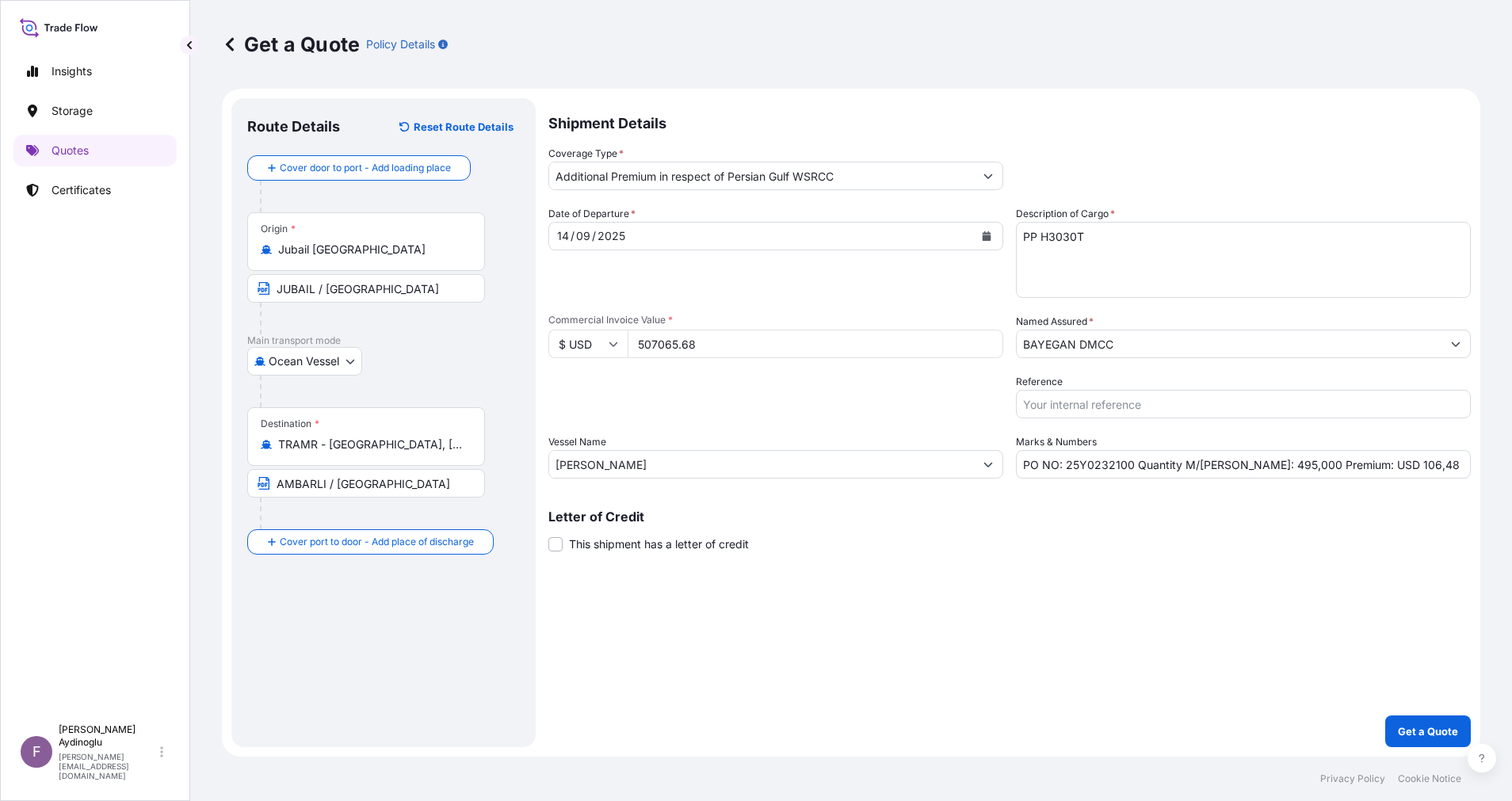
click at [623, 545] on span "This shipment has a letter of credit" at bounding box center [659, 543] width 180 height 16
click at [549, 535] on input "This shipment has a letter of credit" at bounding box center [549, 535] width 0 height 0
click at [687, 602] on textarea "Letter of credit *" at bounding box center [1010, 619] width 923 height 76
paste textarea "3) INSURANCE POLICY/CERTIFICATE IN 1 ORIGINAL AND 1 COPY, ISSUED OR ENDORSED TO…"
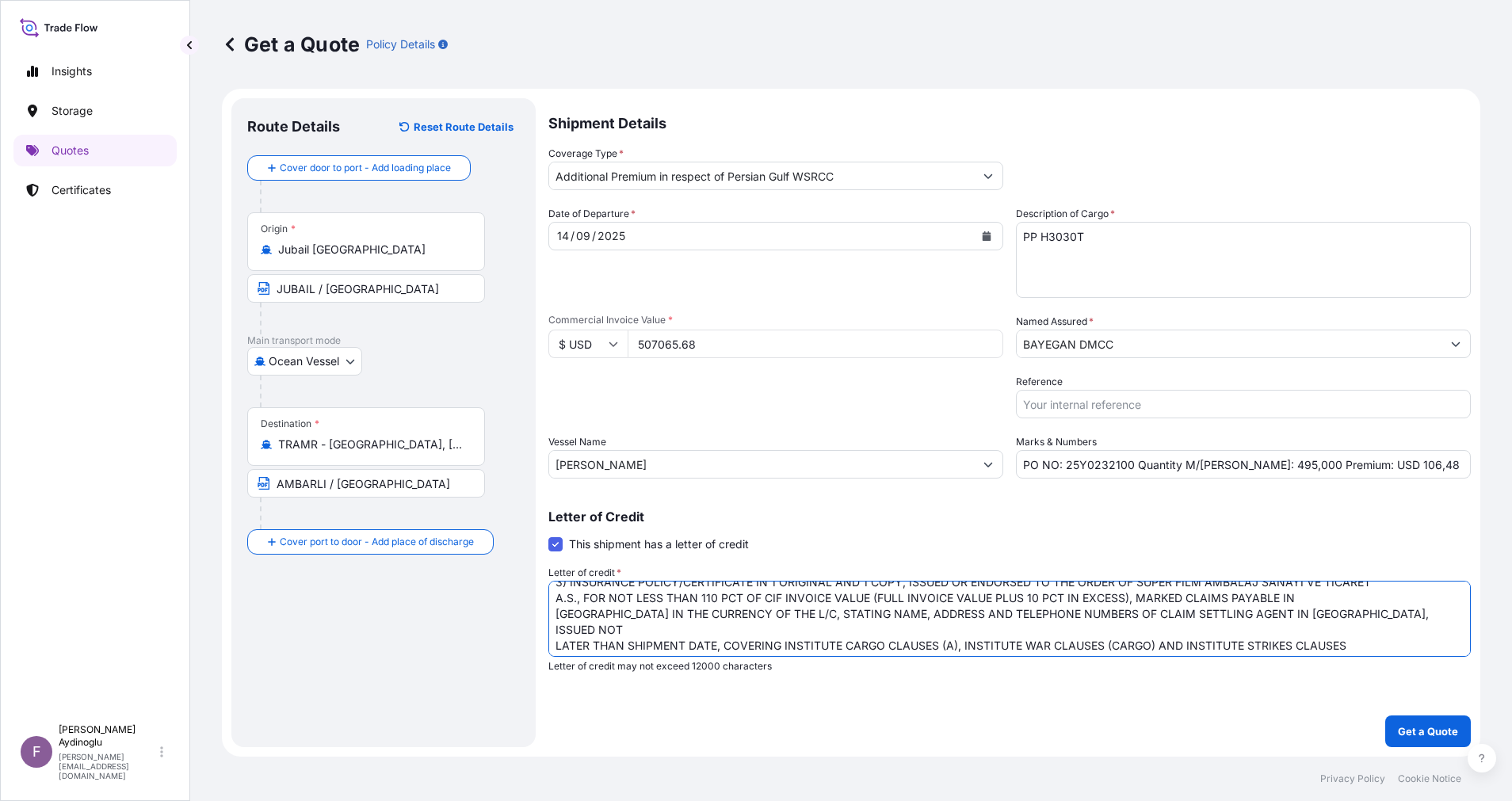
scroll to position [17, 0]
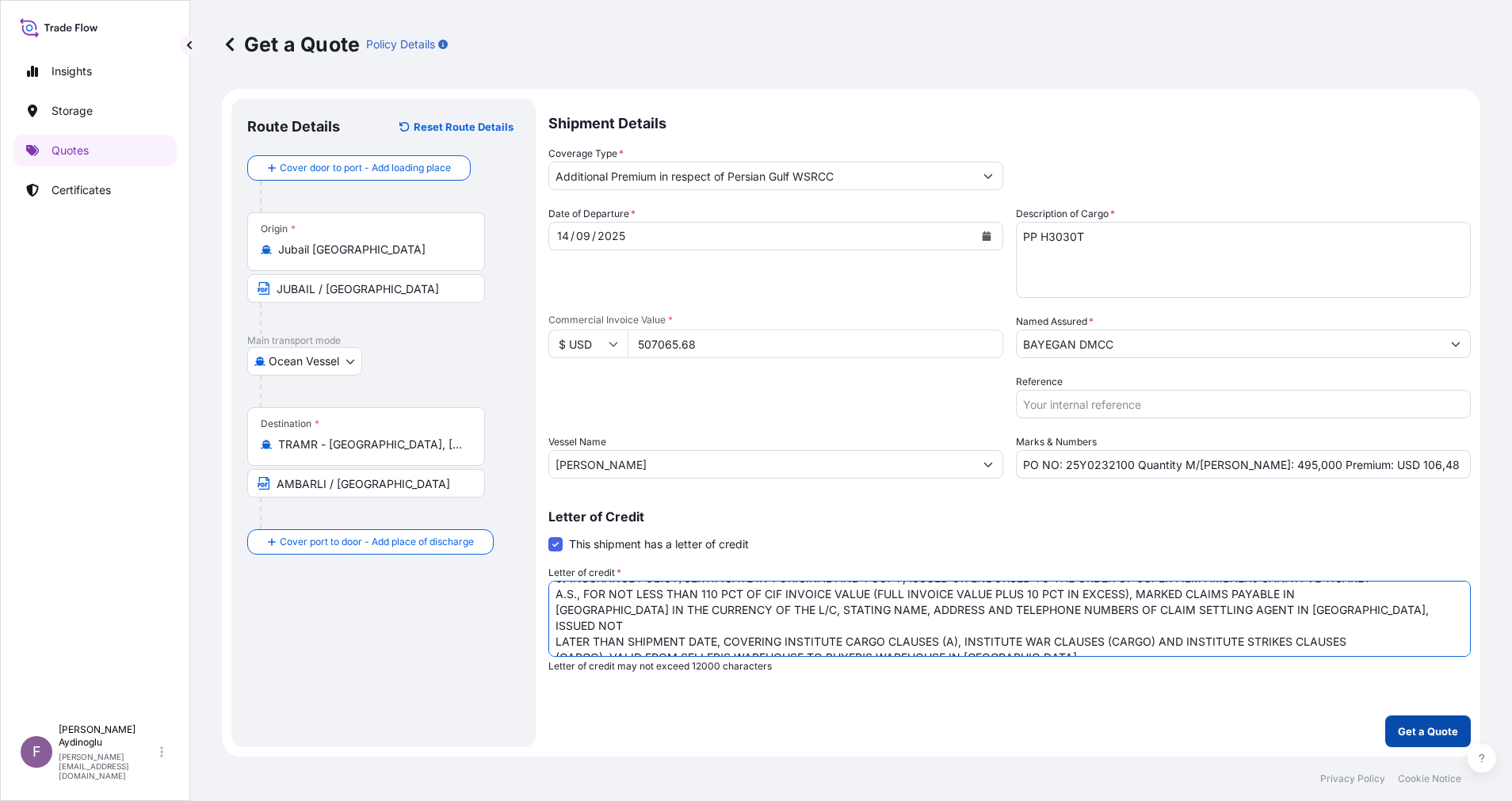
type textarea "3) INSURANCE POLICY/CERTIFICATE IN 1 ORIGINAL AND 1 COPY, ISSUED OR ENDORSED TO…"
click at [1420, 720] on button "Get a Quote" at bounding box center [1428, 731] width 86 height 32
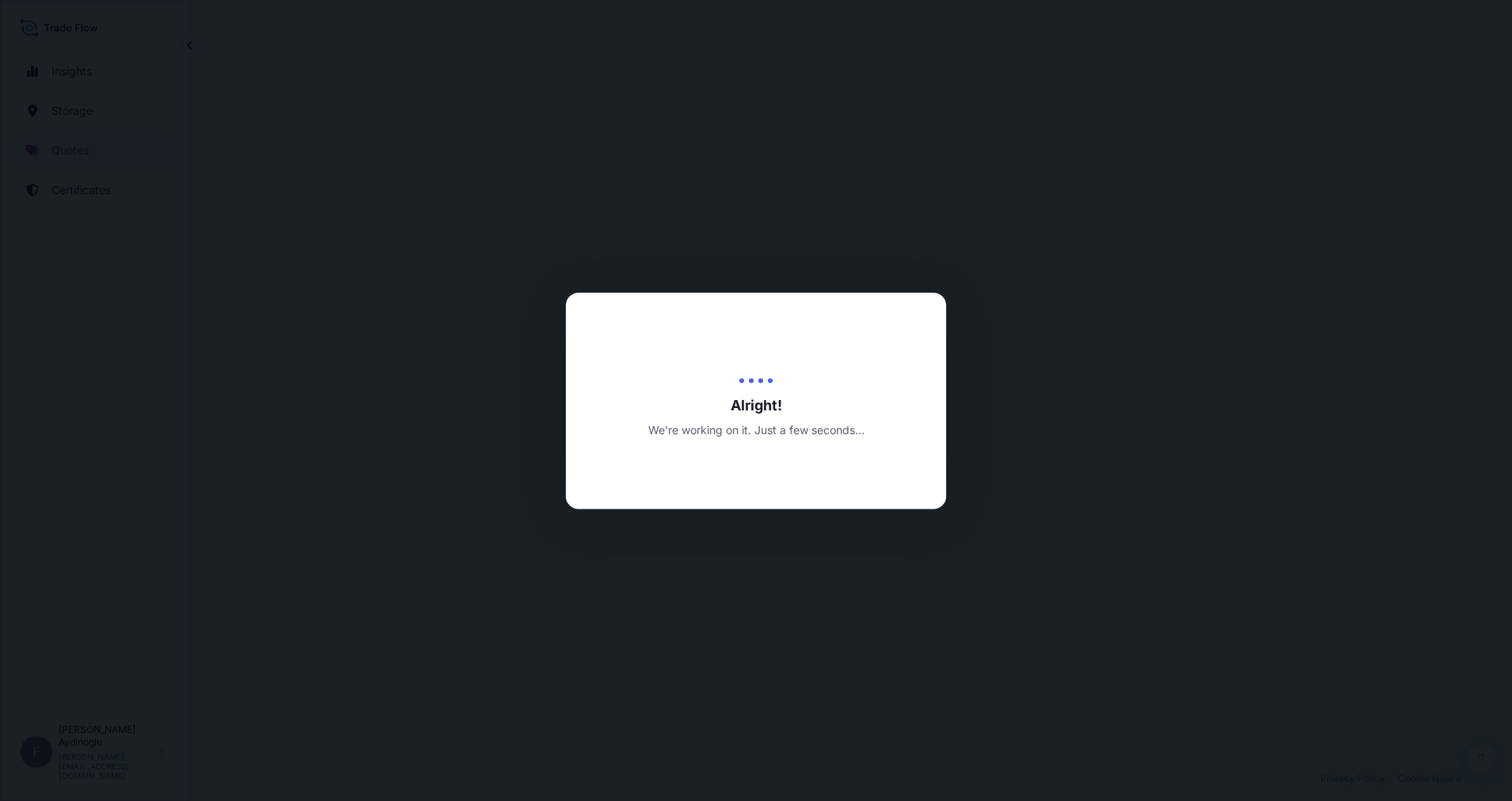
select select "Ocean Vessel"
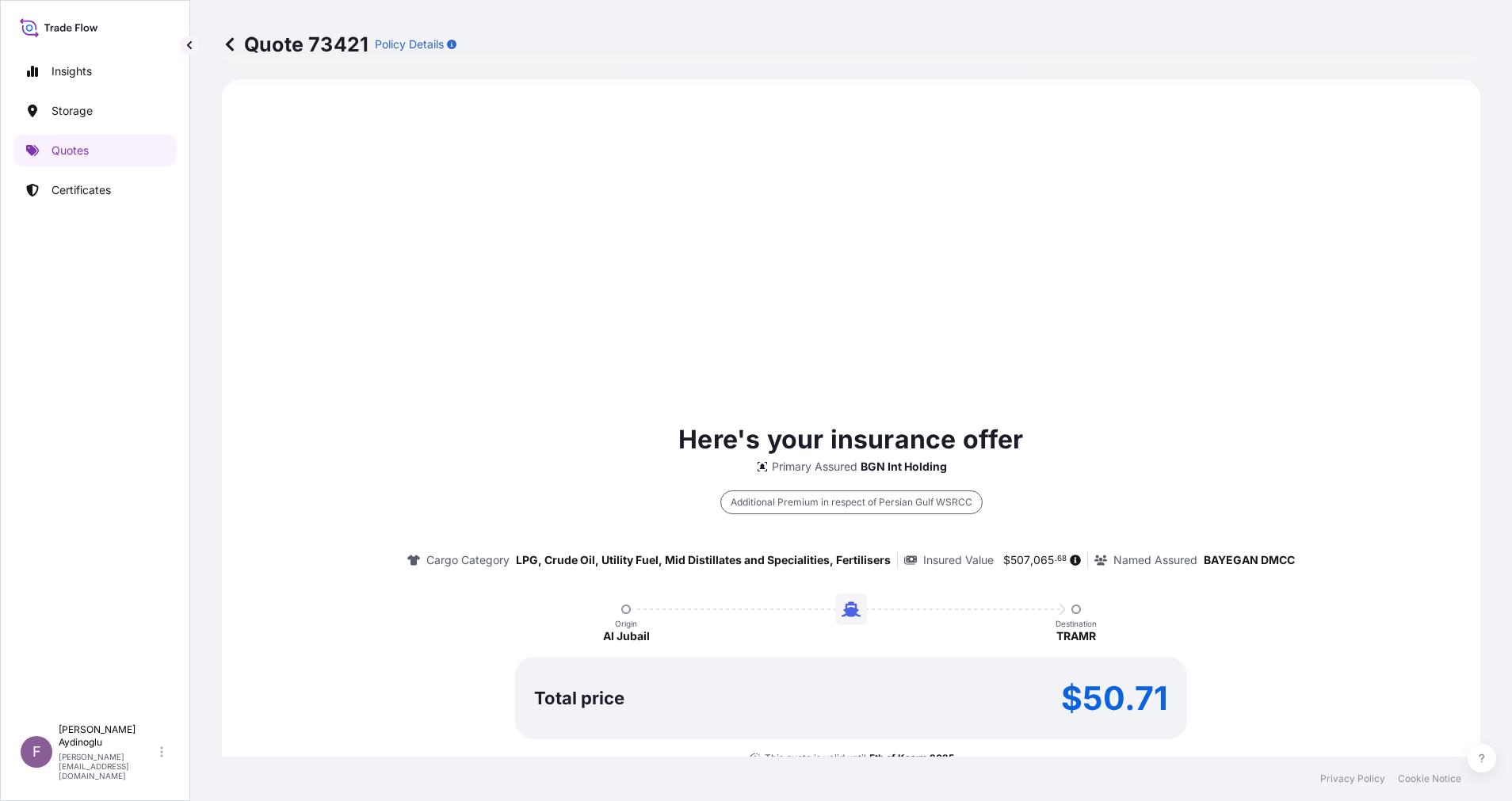
scroll to position [1049, 0]
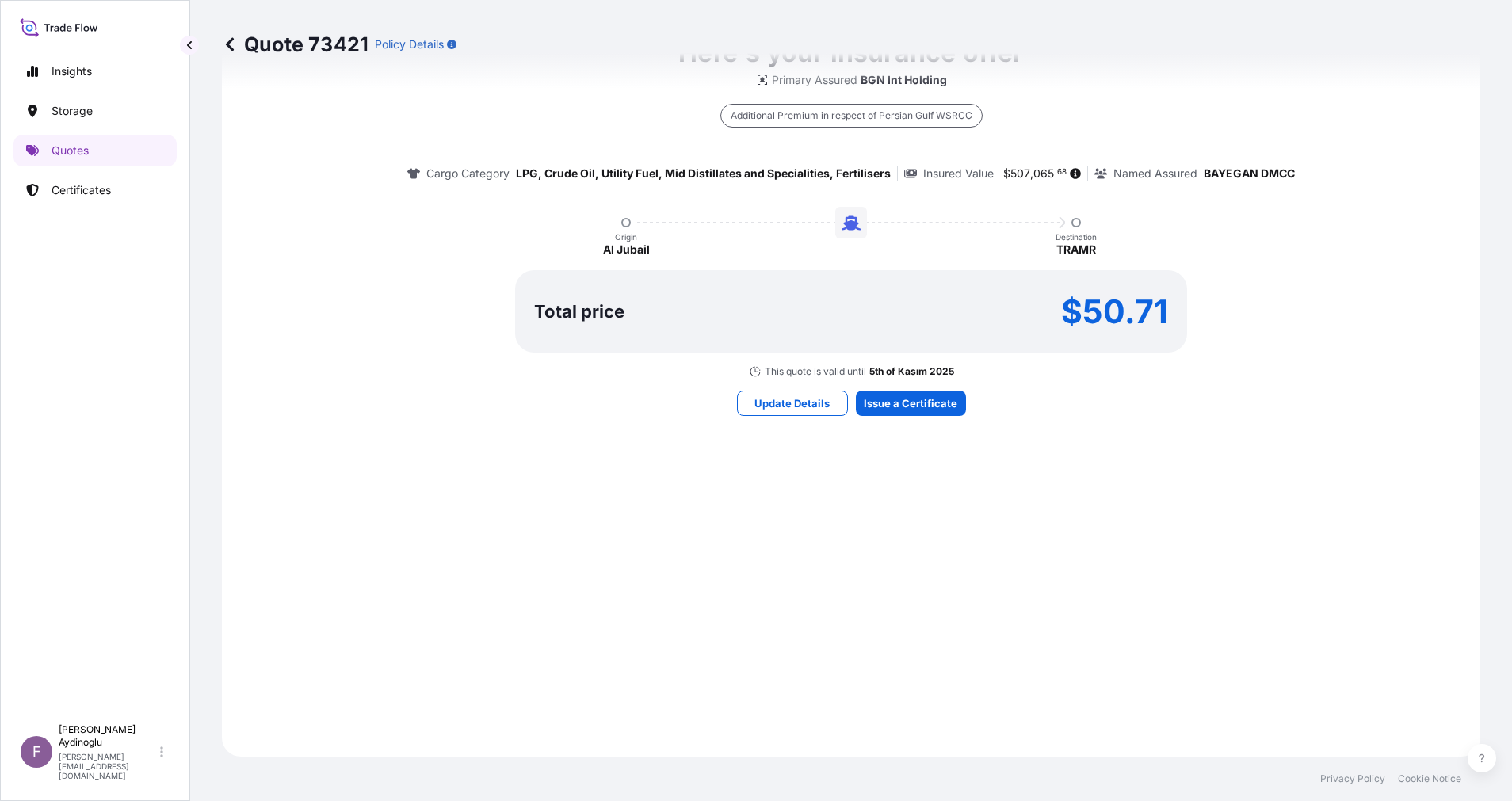
click at [893, 385] on div "Here's your insurance offer Primary Assured BGN Int Holding Additional Premium …" at bounding box center [851, 224] width 1214 height 1020
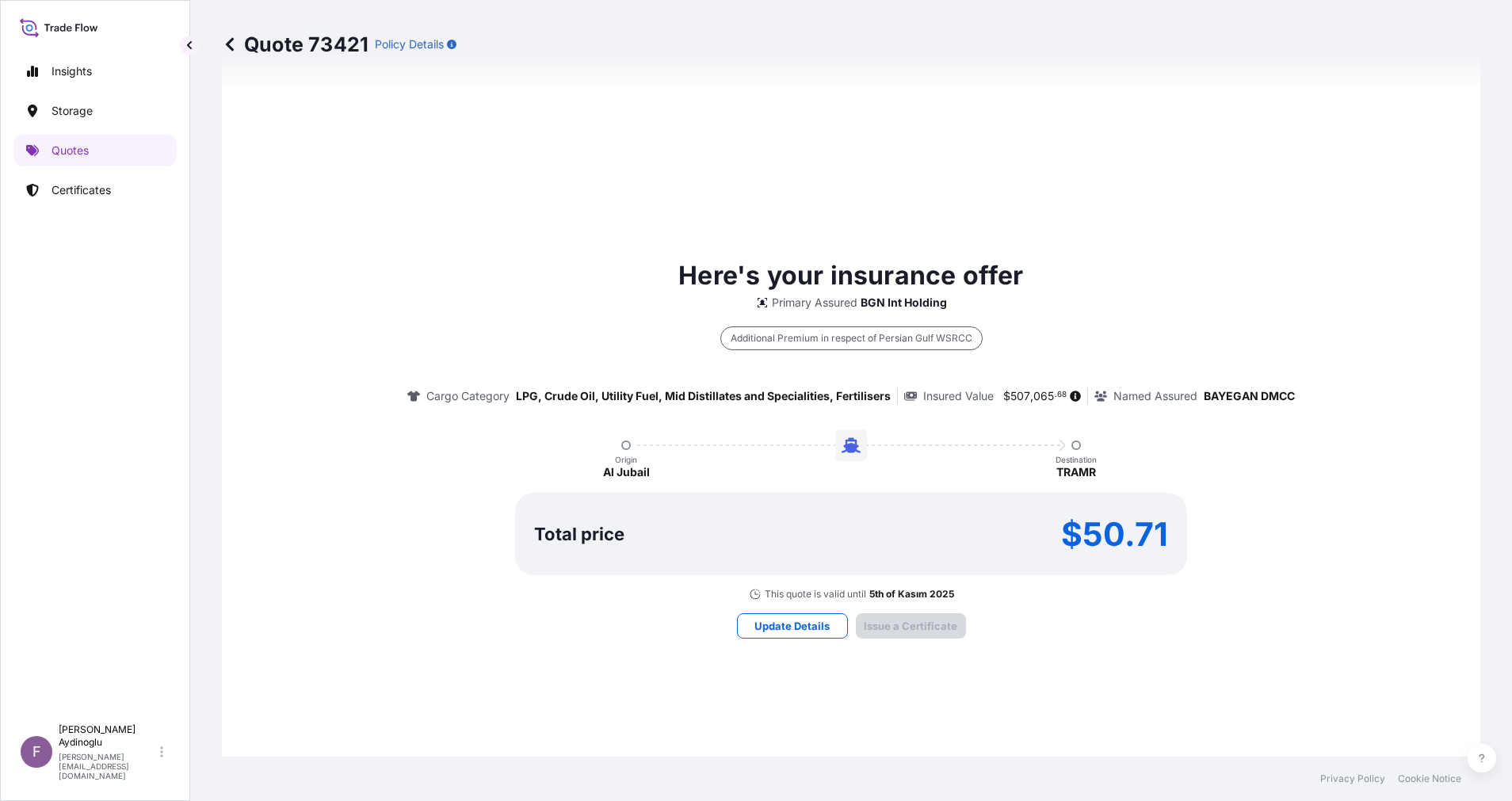
type input "06/10/2025"
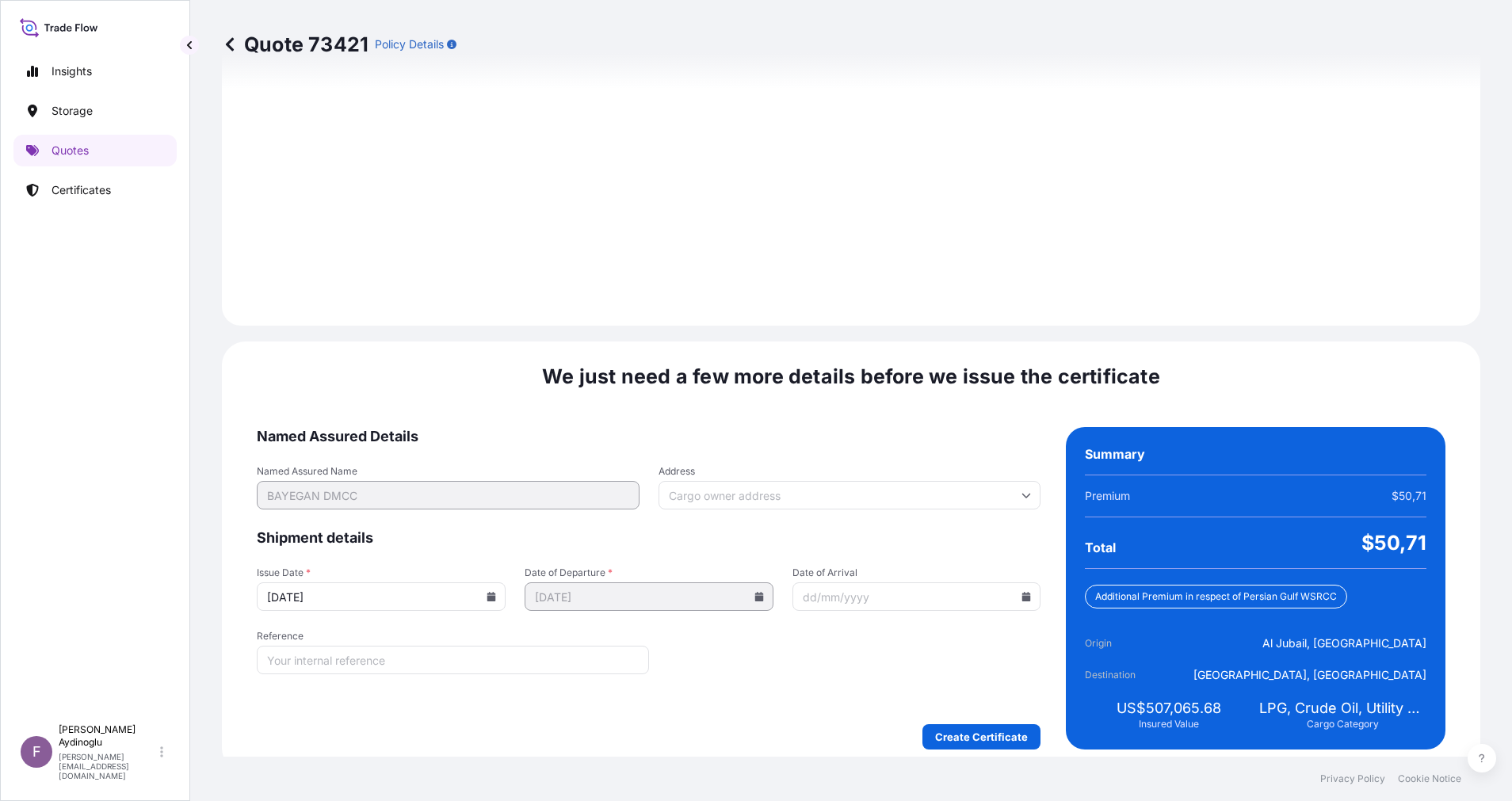
scroll to position [1942, 0]
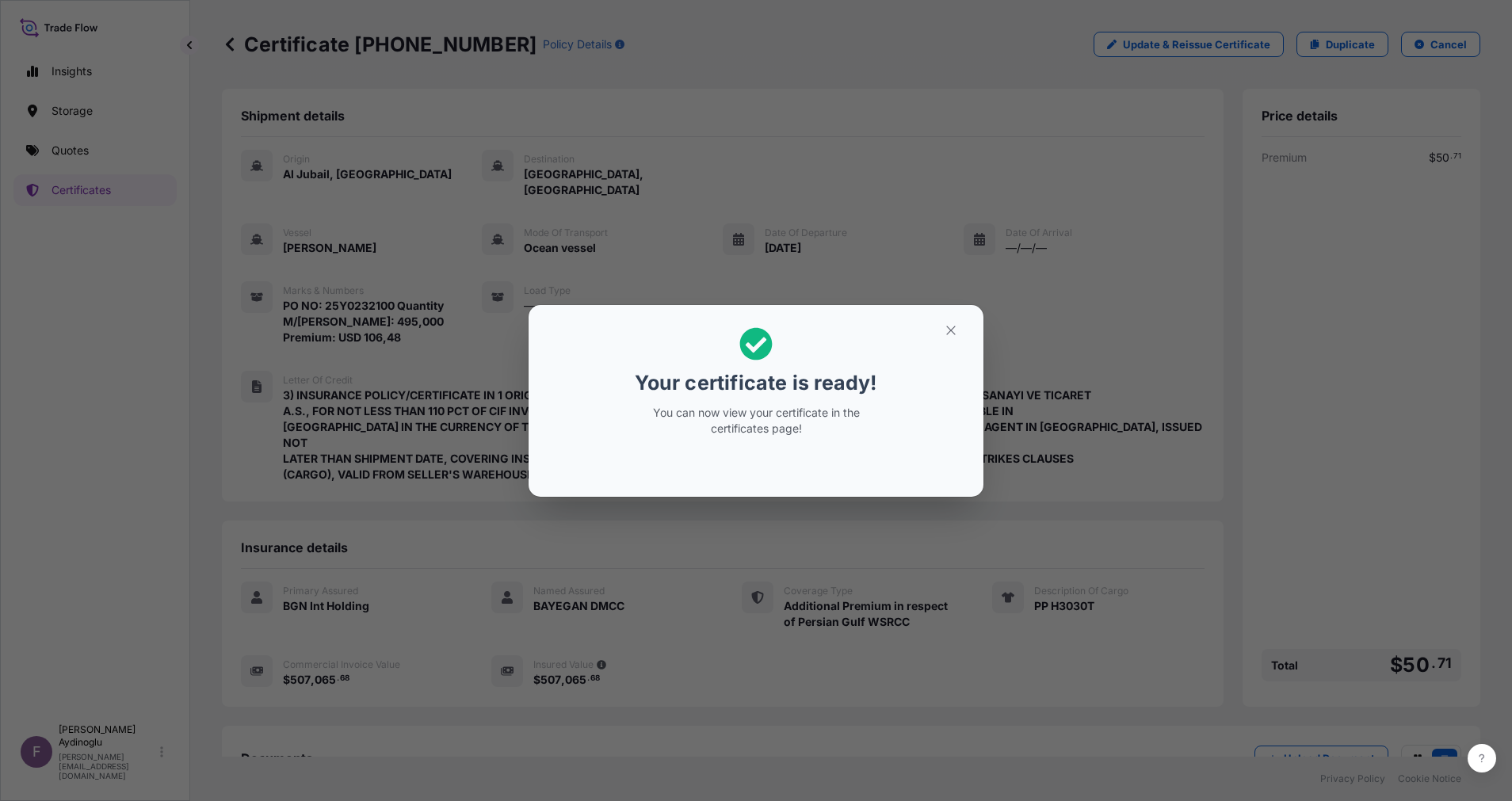
click at [957, 314] on section "Your certificate is ready! You can now view your certificate in the certificate…" at bounding box center [756, 400] width 455 height 192
click at [955, 326] on icon "button" at bounding box center [950, 330] width 8 height 8
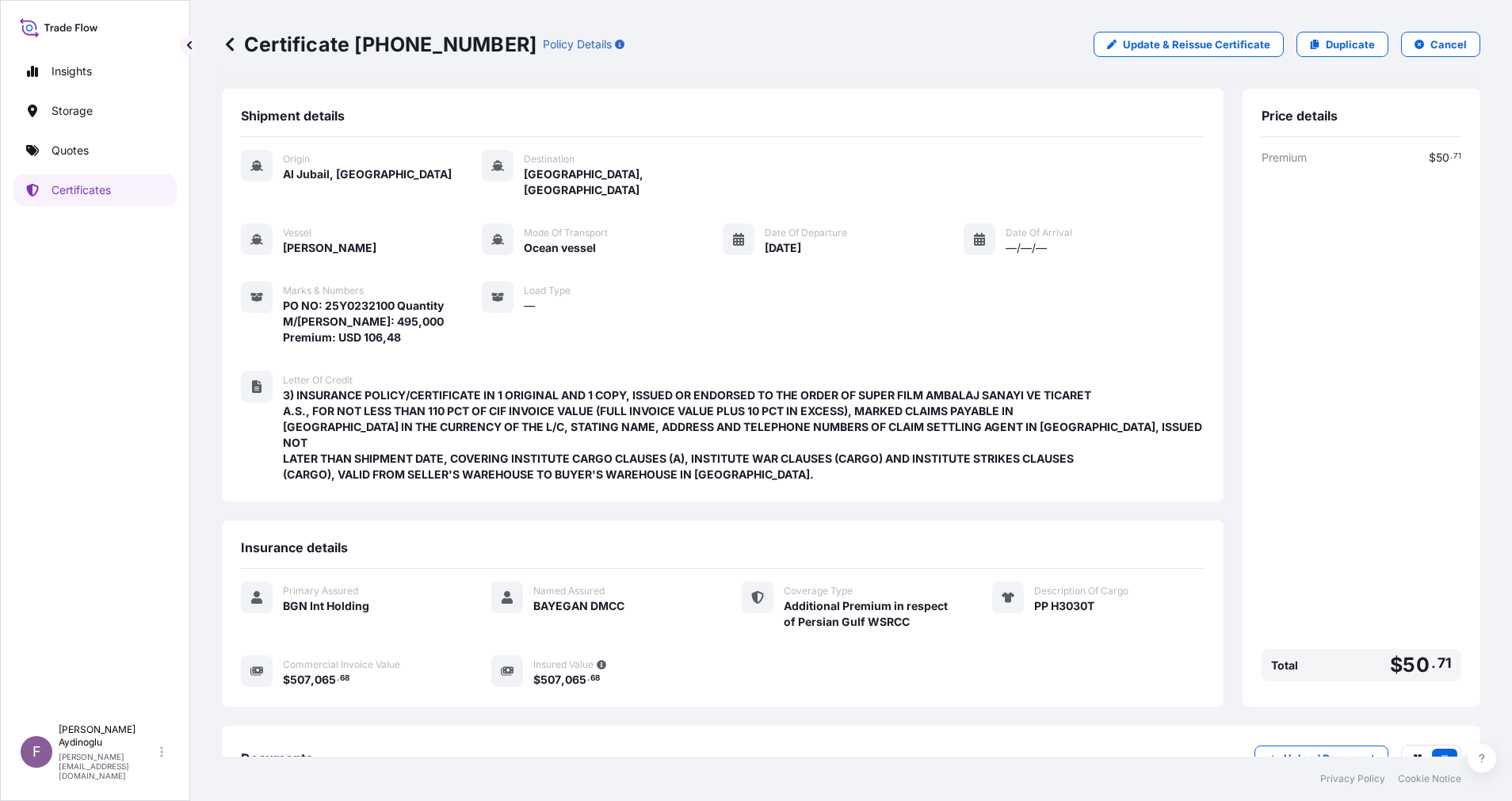
scroll to position [86, 0]
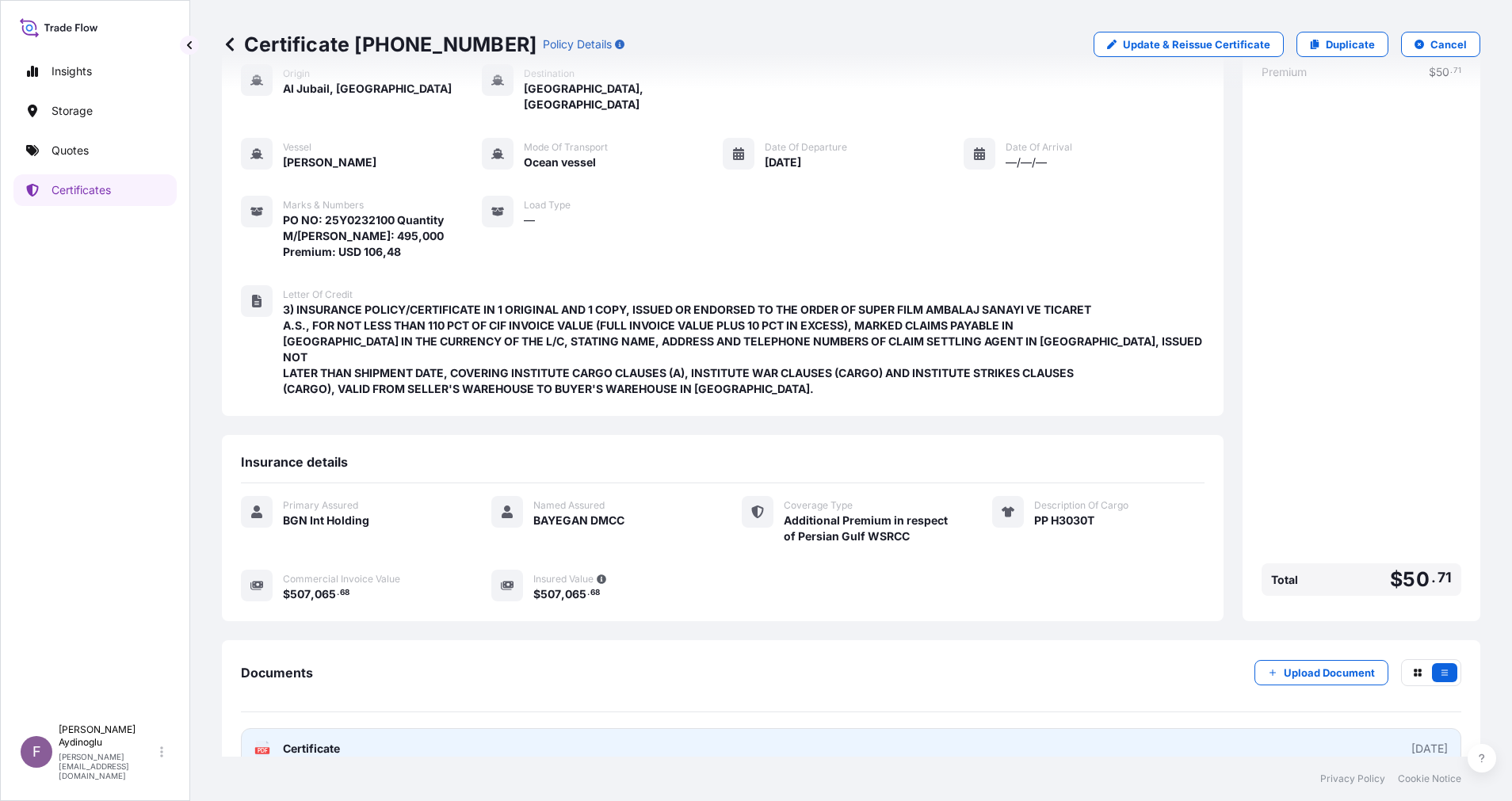
click at [946, 728] on link "PDF Certificate 2025-10-06" at bounding box center [851, 749] width 1220 height 42
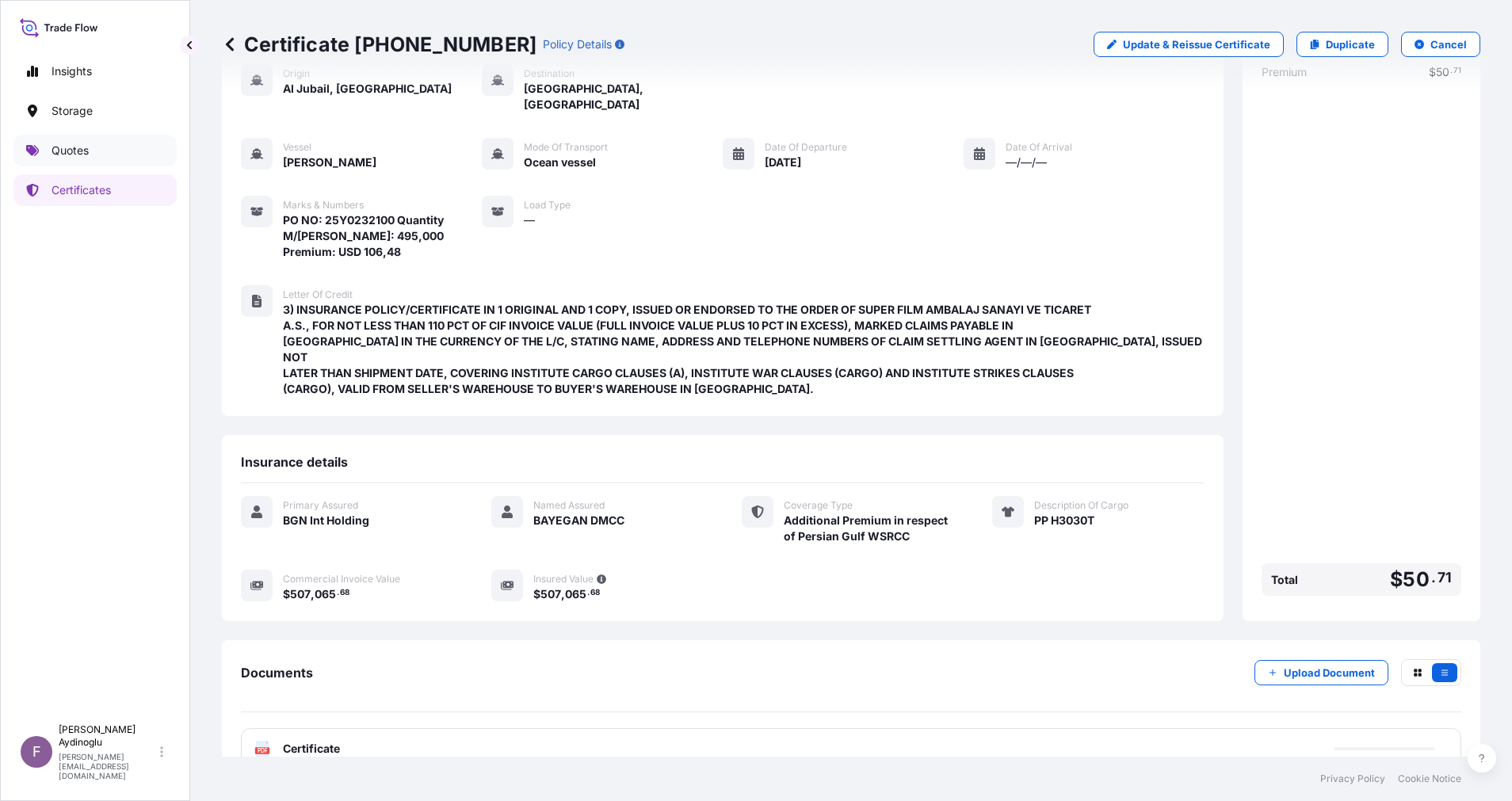
click at [128, 152] on link "Quotes" at bounding box center [95, 150] width 163 height 32
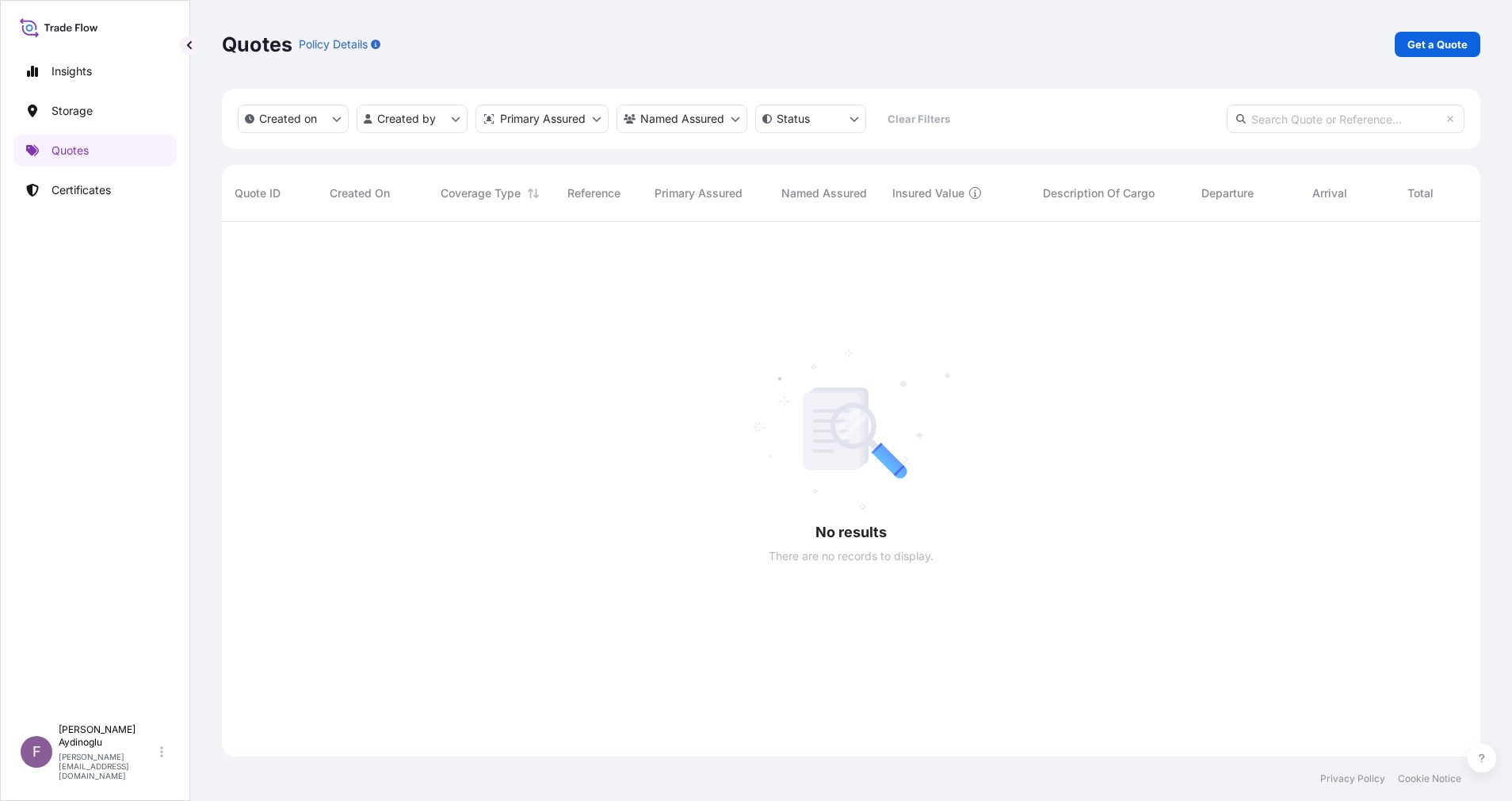
scroll to position [573, 1240]
click at [1426, 48] on p "Get a Quote" at bounding box center [1437, 44] width 60 height 16
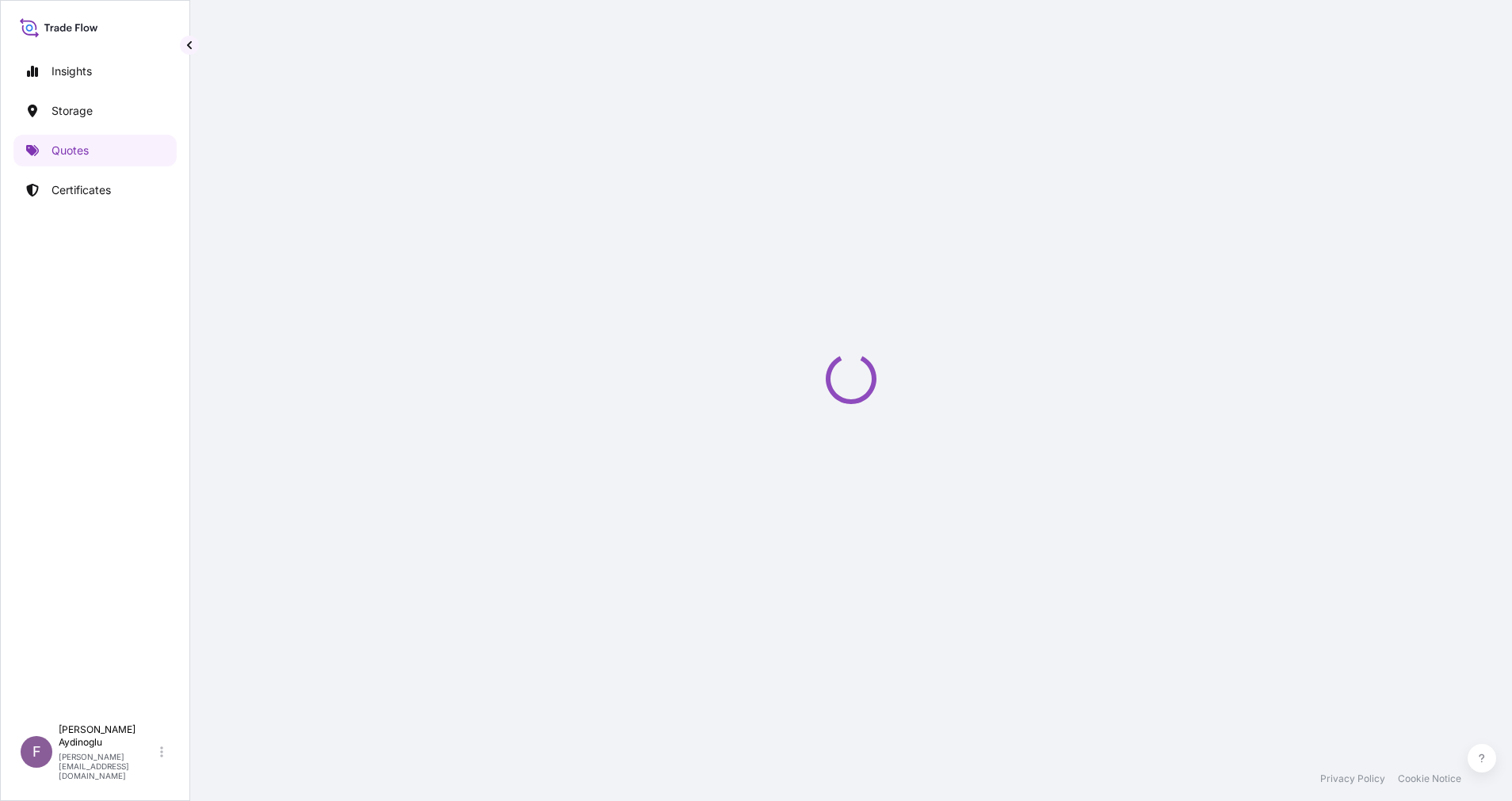
select select "Ocean Vessel"
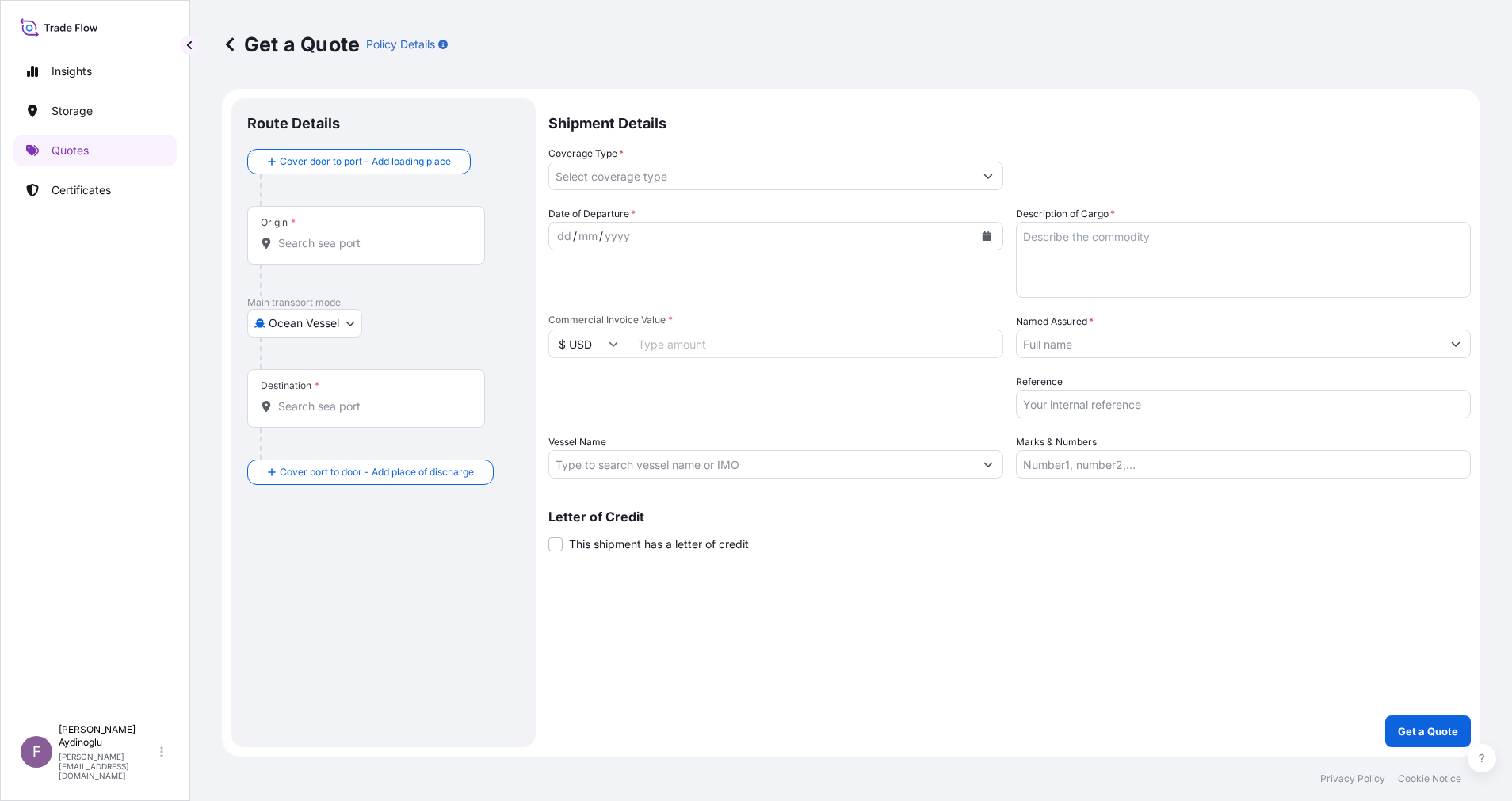
click at [1465, 340] on button "Show suggestions" at bounding box center [1455, 344] width 28 height 28
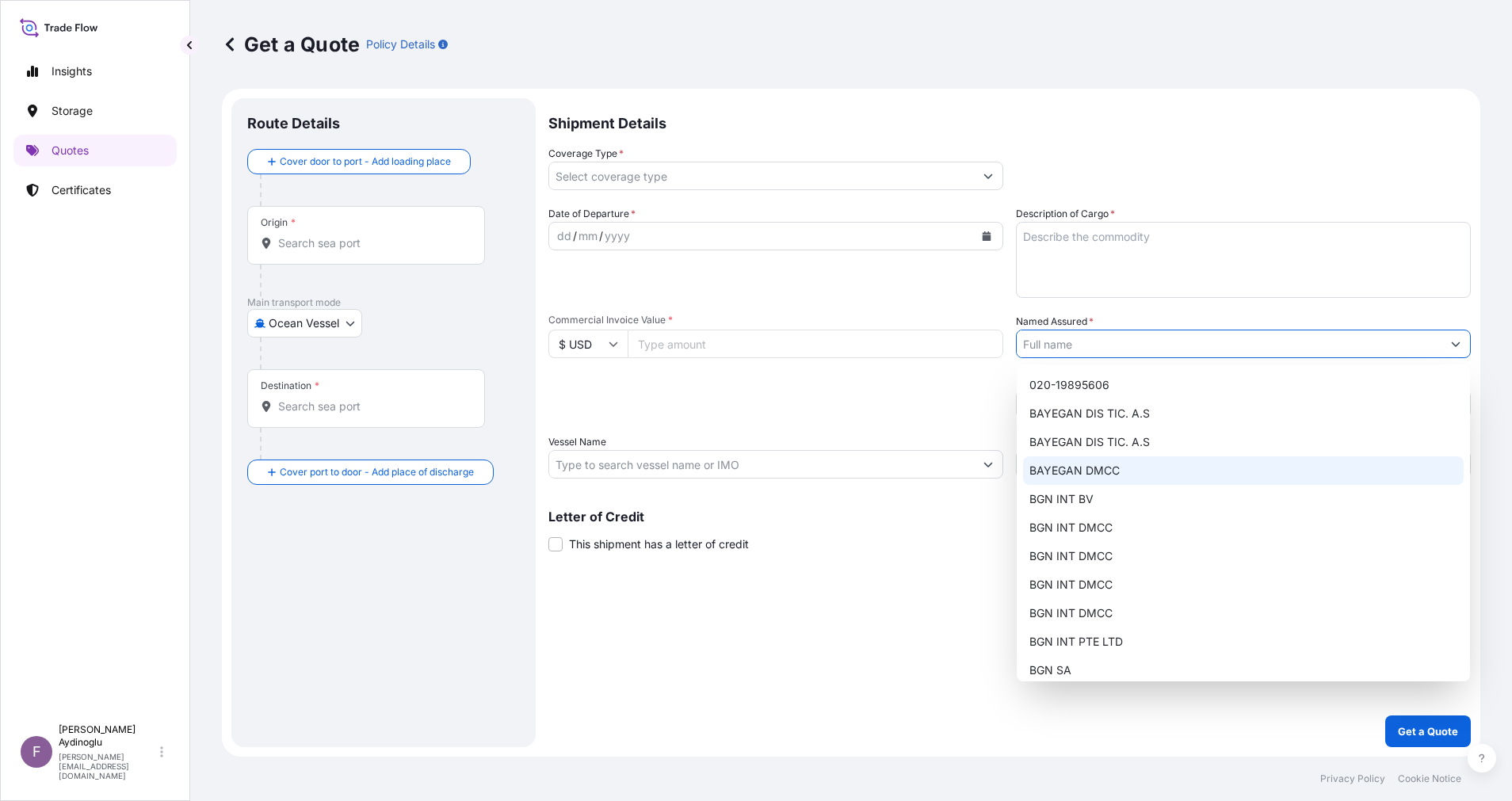
click at [1198, 455] on div "BAYEGAN DIS TIC. A.S" at bounding box center [1244, 442] width 441 height 28
type input "BAYEGAN DIS TIC. A.S"
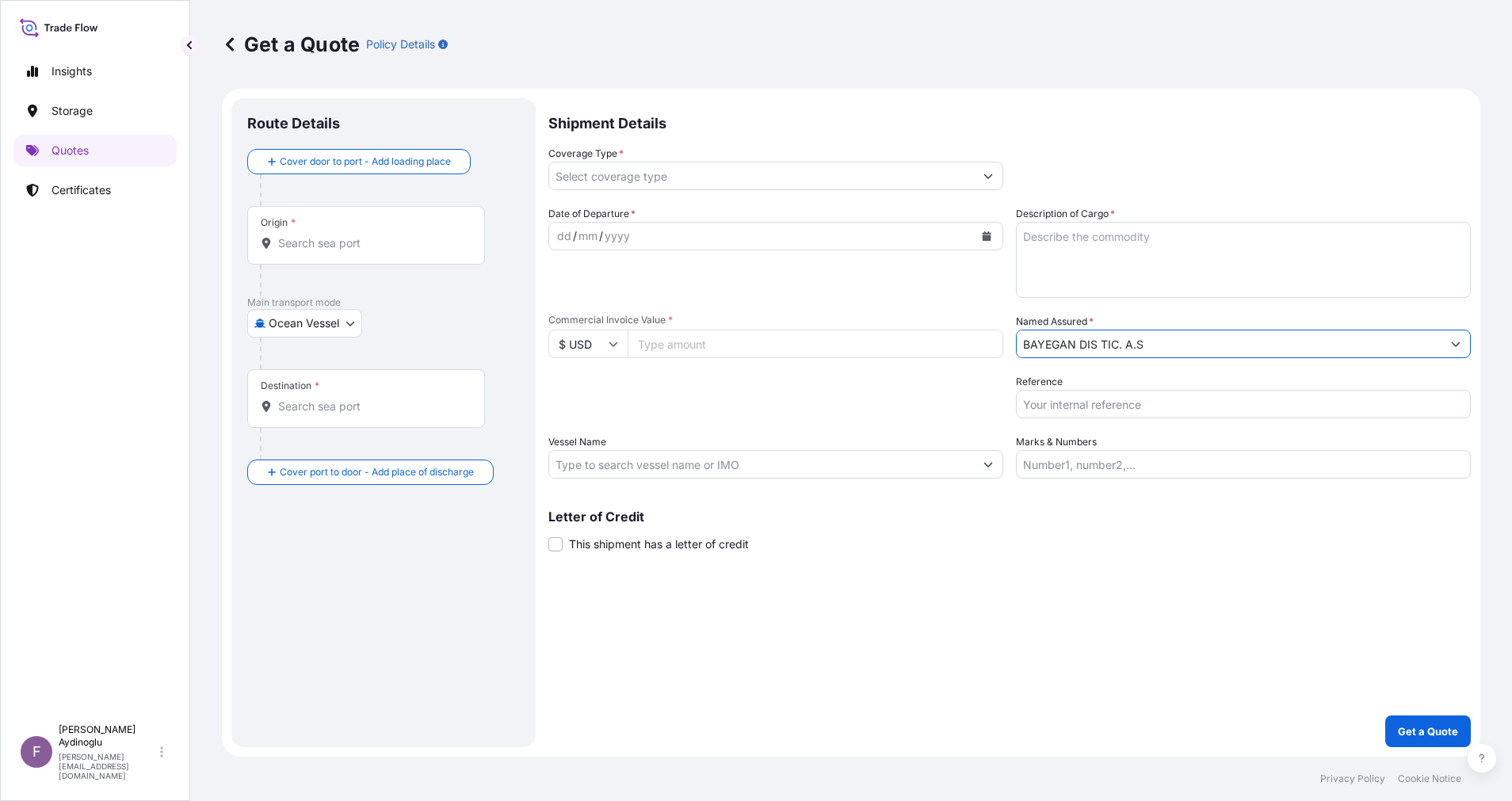
click at [1173, 593] on div "Shipment Details Coverage Type * Date of Departure * dd / mm / yyyy Cargo Categ…" at bounding box center [1010, 422] width 923 height 649
click at [1125, 465] on input "Marks & Numbers" at bounding box center [1243, 464] width 455 height 28
click at [1111, 468] on input "Marks & Numbers" at bounding box center [1243, 464] width 455 height 28
click at [1137, 454] on input "Marks & Numbers" at bounding box center [1243, 464] width 455 height 28
paste input "PO NO: 25Y0232100 Quantity M/Tonn: 495,000 Premium: USD 106,48"
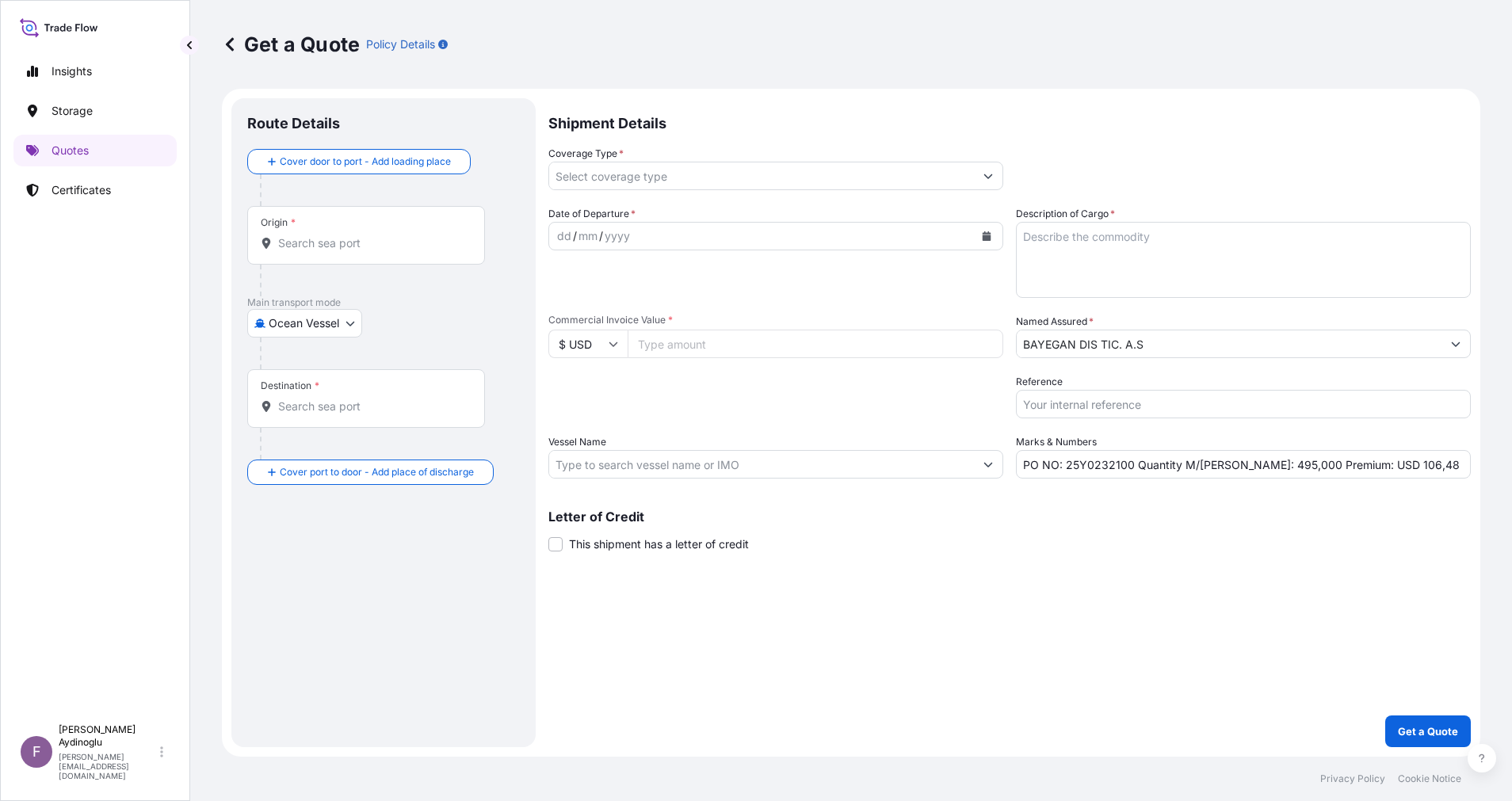
click at [1189, 530] on div "Letter of Credit This shipment has a letter of credit Letter of credit * Letter…" at bounding box center [1010, 531] width 923 height 42
drag, startPoint x: 1065, startPoint y: 468, endPoint x: 1130, endPoint y: 470, distance: 65.0
click at [1130, 470] on input "PO NO: 25Y0232100 Quantity M/Tonn: 495,000 Premium: USD 106,48" at bounding box center [1243, 464] width 455 height 28
paste input "025"
type input "PO NO: 25Y0025100 Quantity M/Tonn: 495,000 Premium: USD 106,48"
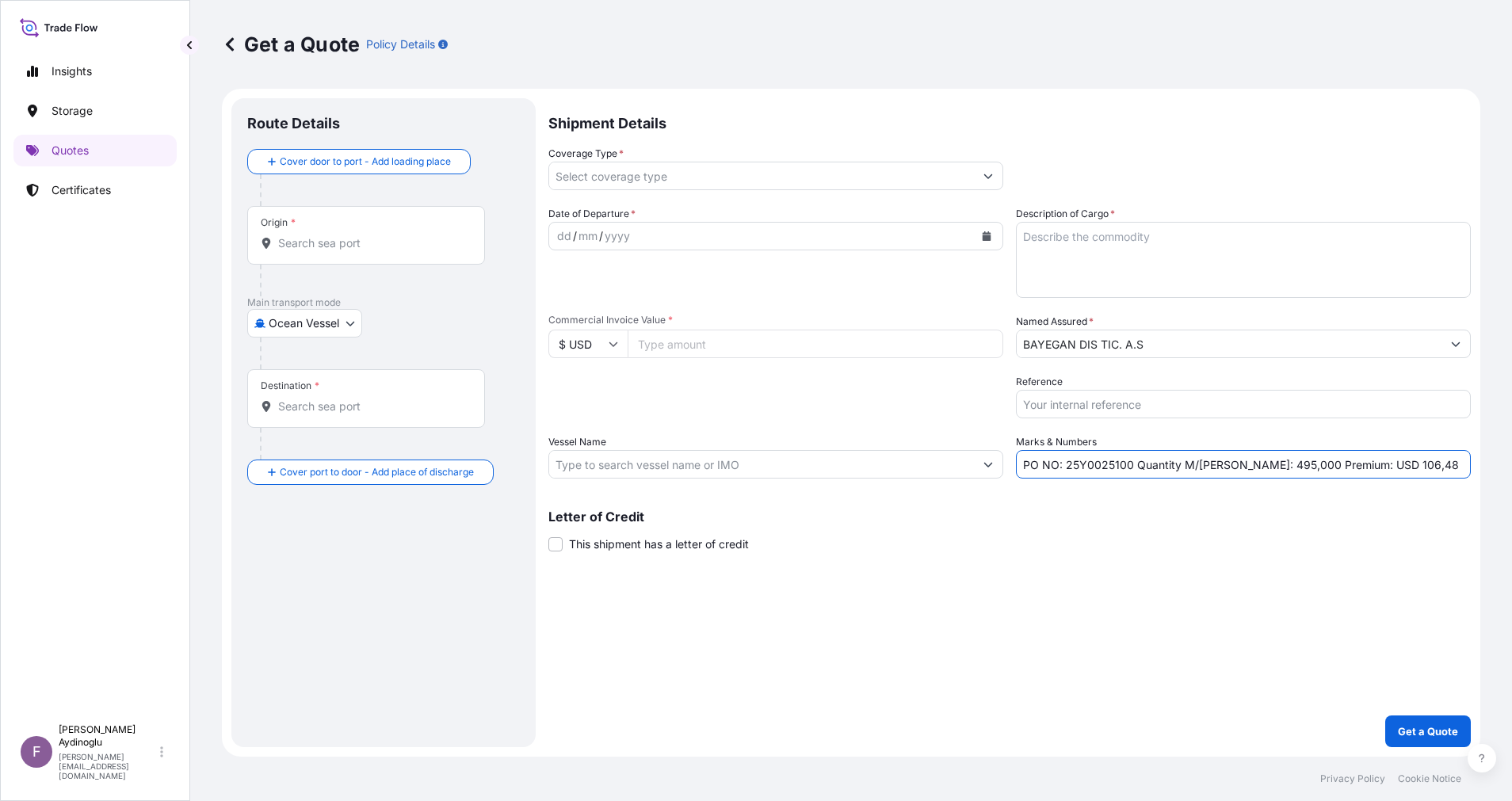
click at [715, 345] on input "Commercial Invoice Value *" at bounding box center [815, 344] width 376 height 28
paste input "87272.01"
type input "87272.01"
click at [825, 510] on div "Letter of Credit This shipment has a letter of credit Letter of credit * Letter…" at bounding box center [1010, 521] width 923 height 61
click at [1154, 287] on textarea "Description of Cargo *" at bounding box center [1243, 260] width 455 height 76
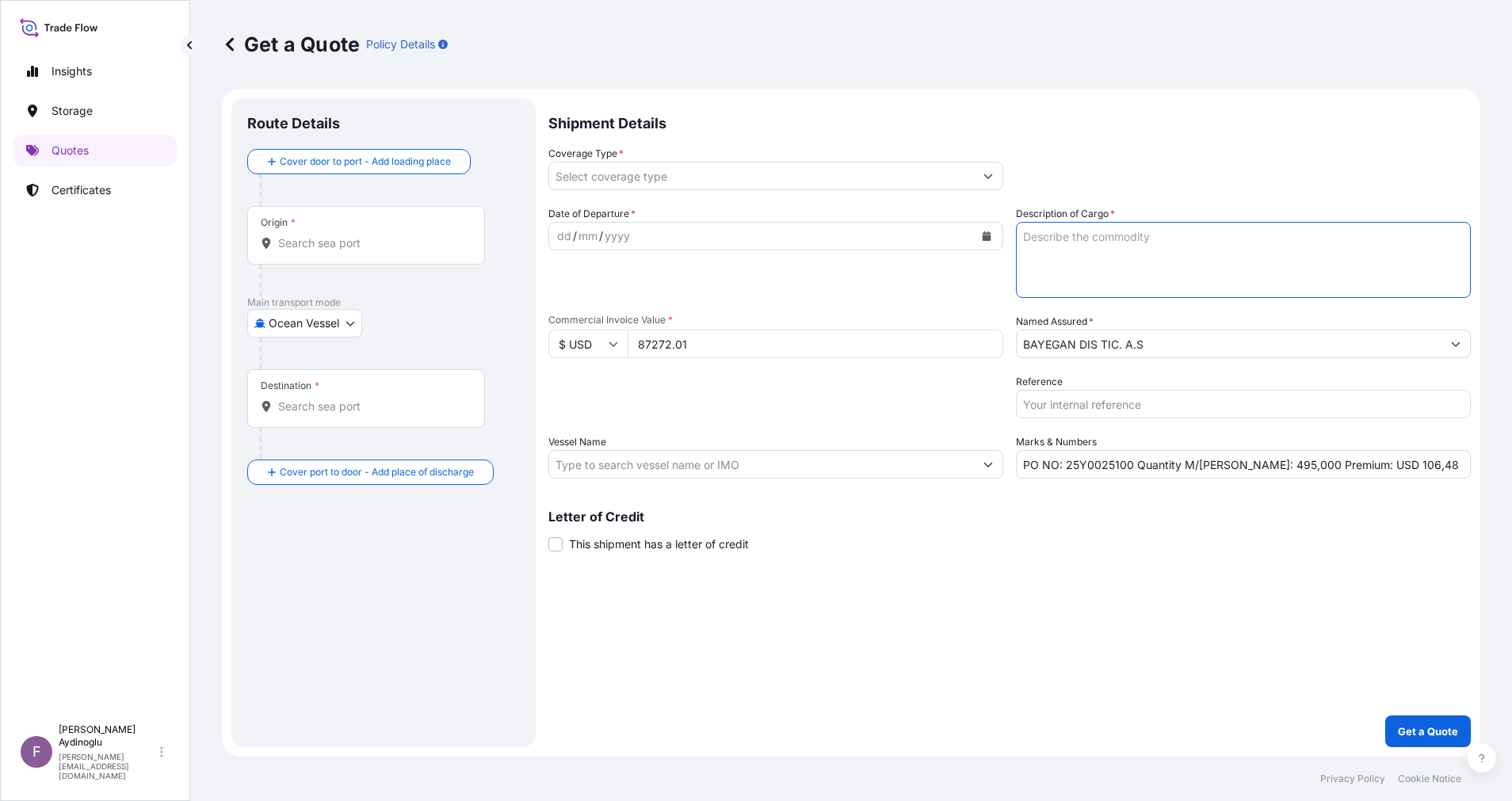
paste textarea "TALENE M2006 GY01 7037"
type textarea "TALENE M2006 GY01 7037"
click at [1161, 528] on div "Letter of Credit This shipment has a letter of credit Letter of credit * Letter…" at bounding box center [1010, 531] width 923 height 42
drag, startPoint x: 1249, startPoint y: 463, endPoint x: 1267, endPoint y: 473, distance: 20.6
click at [1250, 463] on input "PO NO: 25Y0025100 Quantity M/Tonn: 495,000 Premium: USD 106,48" at bounding box center [1243, 464] width 455 height 28
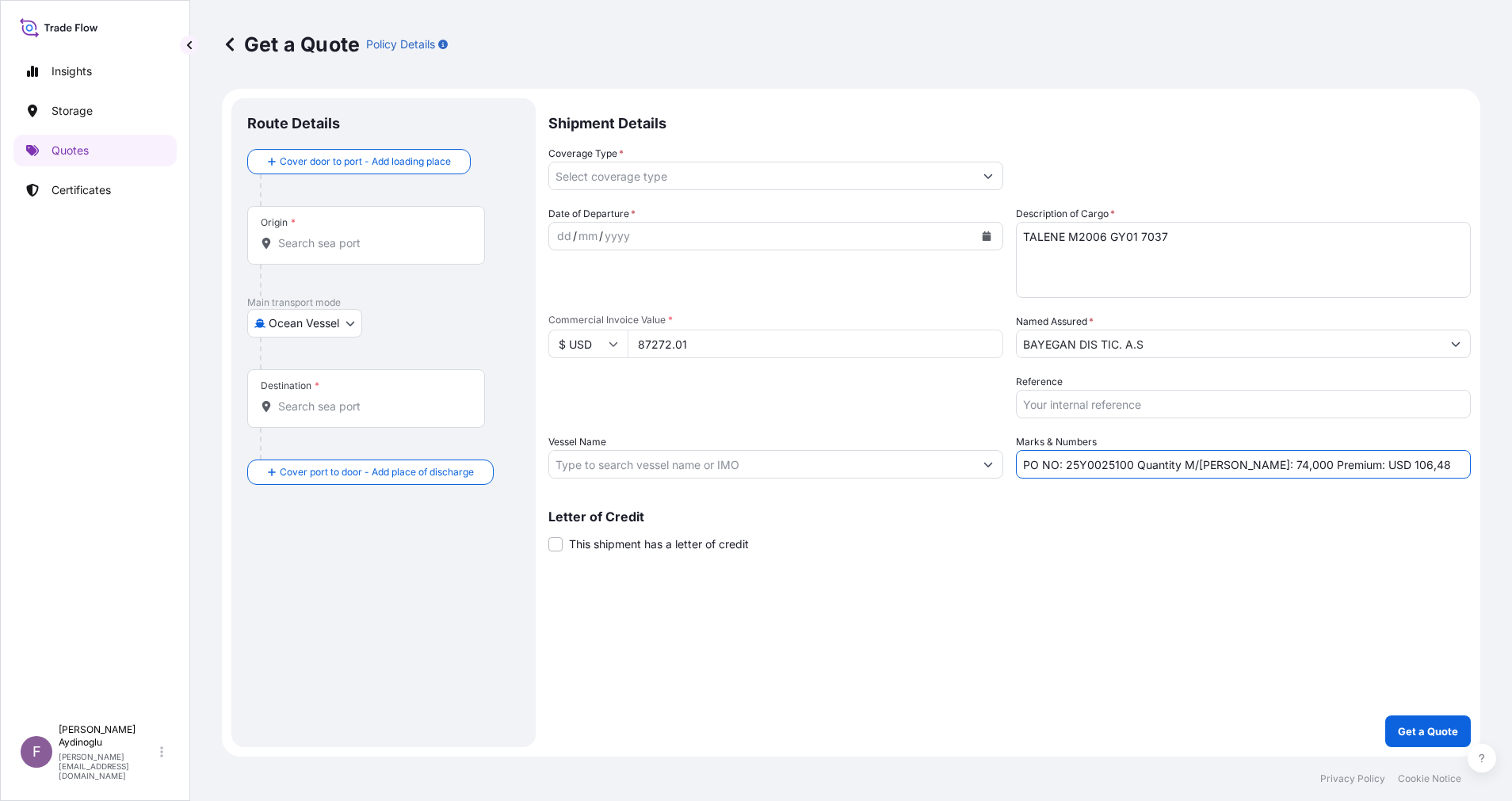
click at [1258, 465] on input "PO NO: 25Y0025100 Quantity M/Tonn: 74,000 Premium: USD 106,48" at bounding box center [1243, 464] width 455 height 28
type input "PO NO: 25Y0025100 Quantity M/Tonn: 74,250 Premium: USD 106,48"
click at [830, 475] on input "Vessel Name" at bounding box center [761, 464] width 425 height 28
paste input "CONSTANTINOS P II"
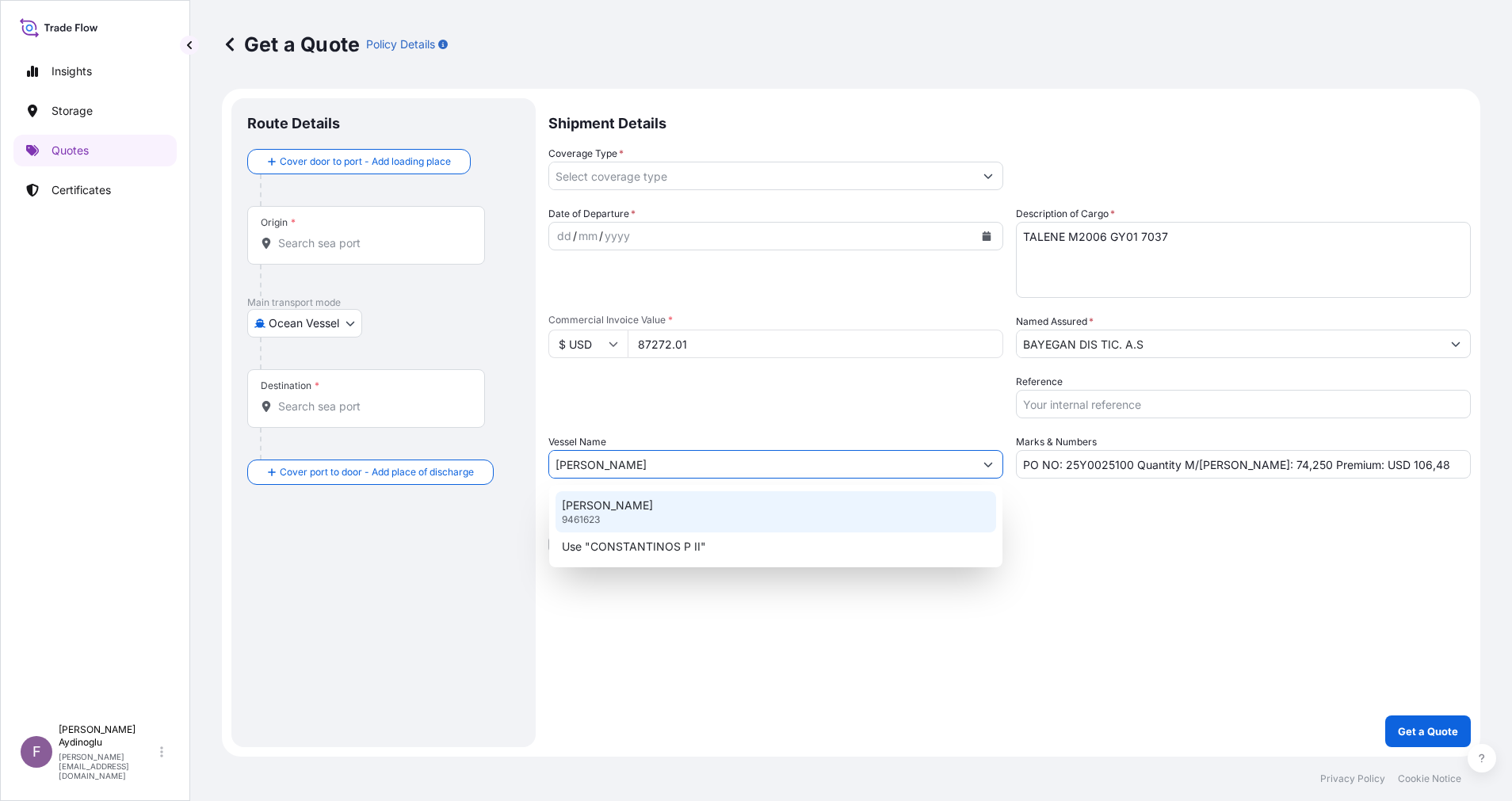
click at [784, 507] on div "CONSTANTINOS P II 9461623" at bounding box center [776, 512] width 441 height 42
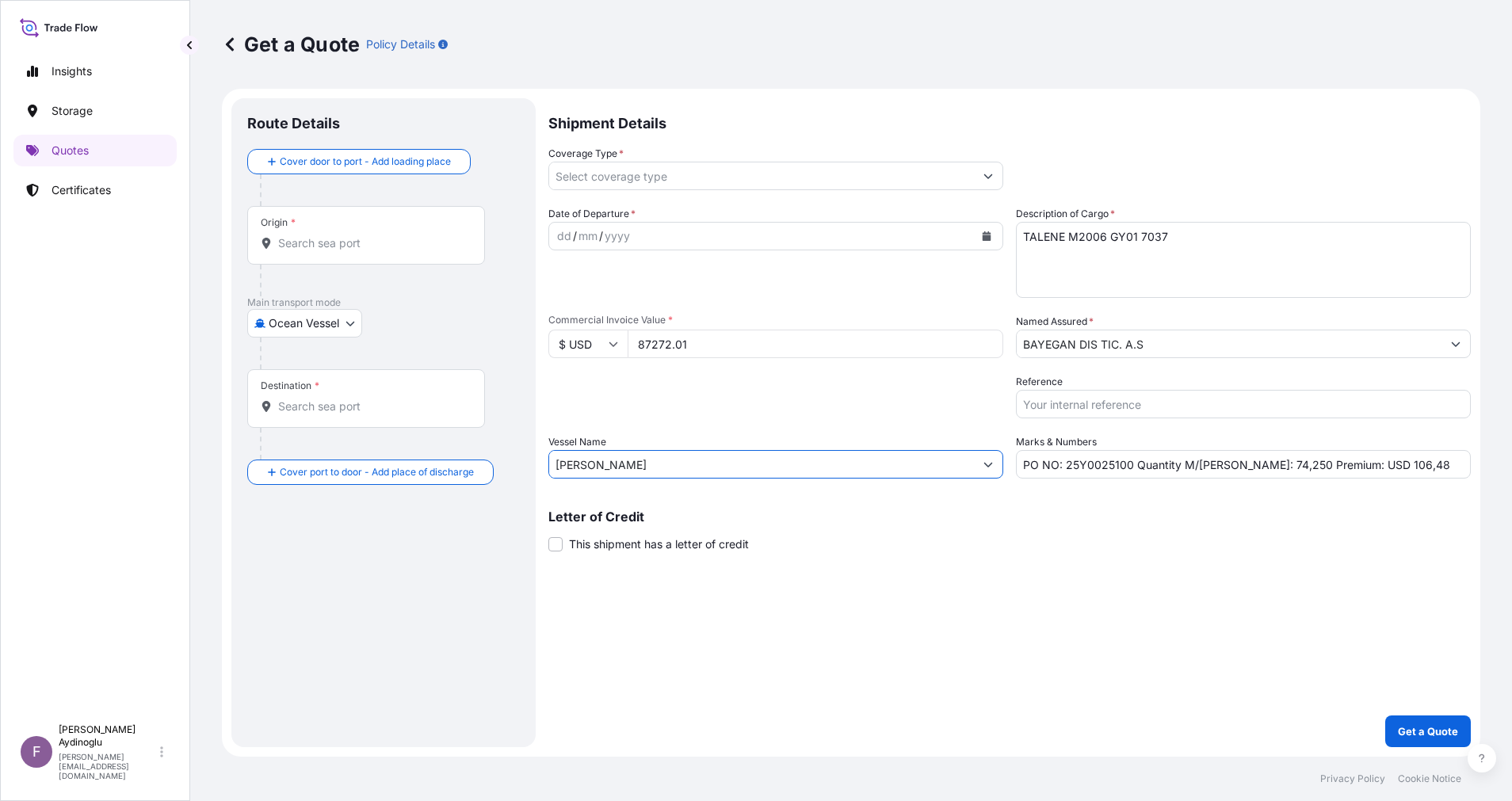
type input "CONSTANTINOS P II"
click at [1018, 563] on div "Shipment Details Coverage Type * Date of Departure * dd / mm / yyyy Cargo Categ…" at bounding box center [1010, 422] width 923 height 649
click at [382, 254] on div "Origin *" at bounding box center [366, 235] width 238 height 59
click at [382, 251] on input "Origin *" at bounding box center [372, 243] width 187 height 16
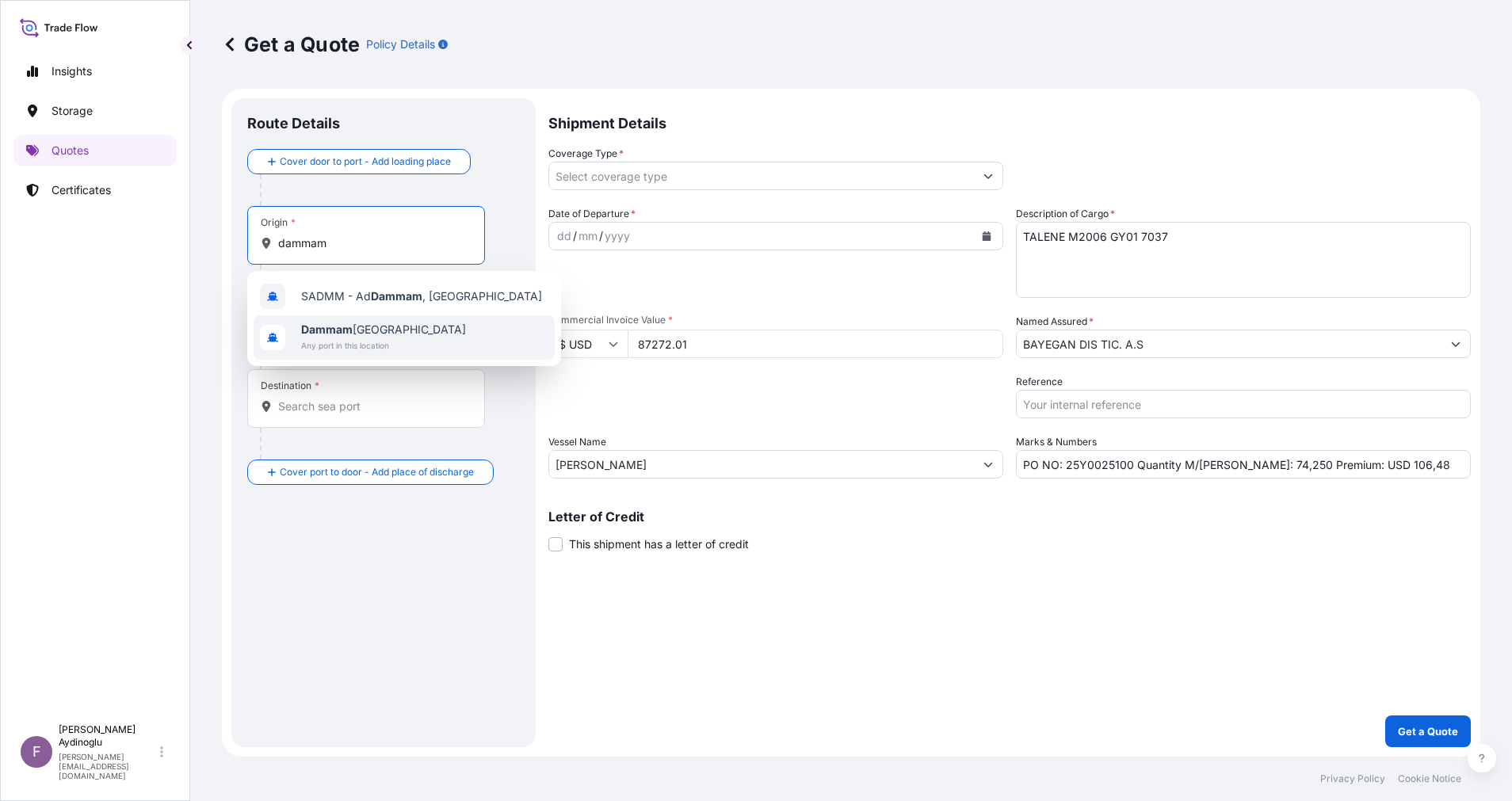
click at [400, 337] on span "Dammam Saudi Arabia" at bounding box center [383, 329] width 165 height 16
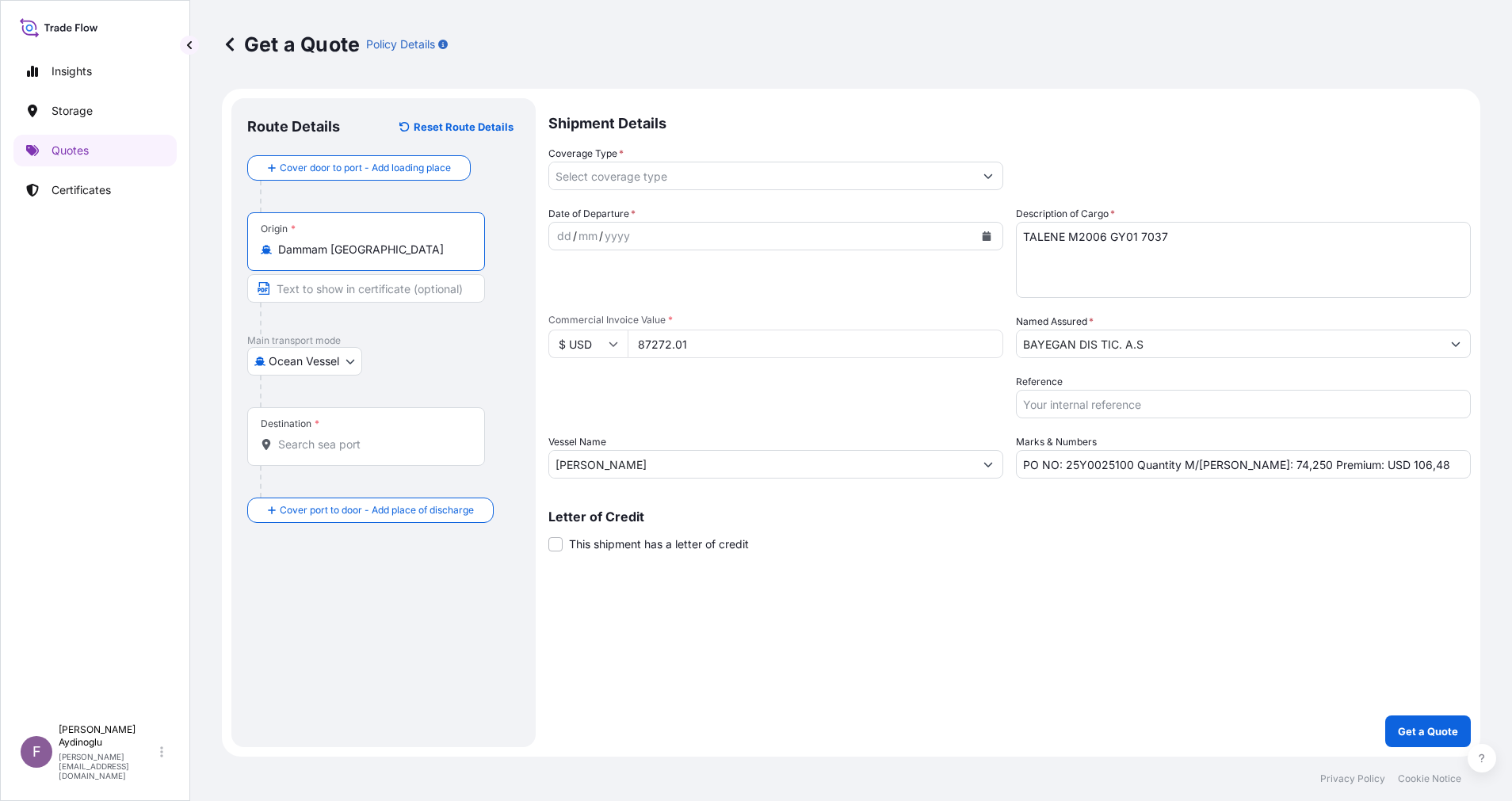
type input "Dammam Saudi Arabia"
click at [445, 363] on div "Ocean Vessel Air Ocean Vessel Land" at bounding box center [383, 361] width 273 height 28
click at [372, 297] on input "Text to appear on certificate" at bounding box center [366, 288] width 238 height 28
type input "DAMMAM / SAUDI ARABIA"
click at [361, 436] on input "Destination *" at bounding box center [372, 444] width 187 height 16
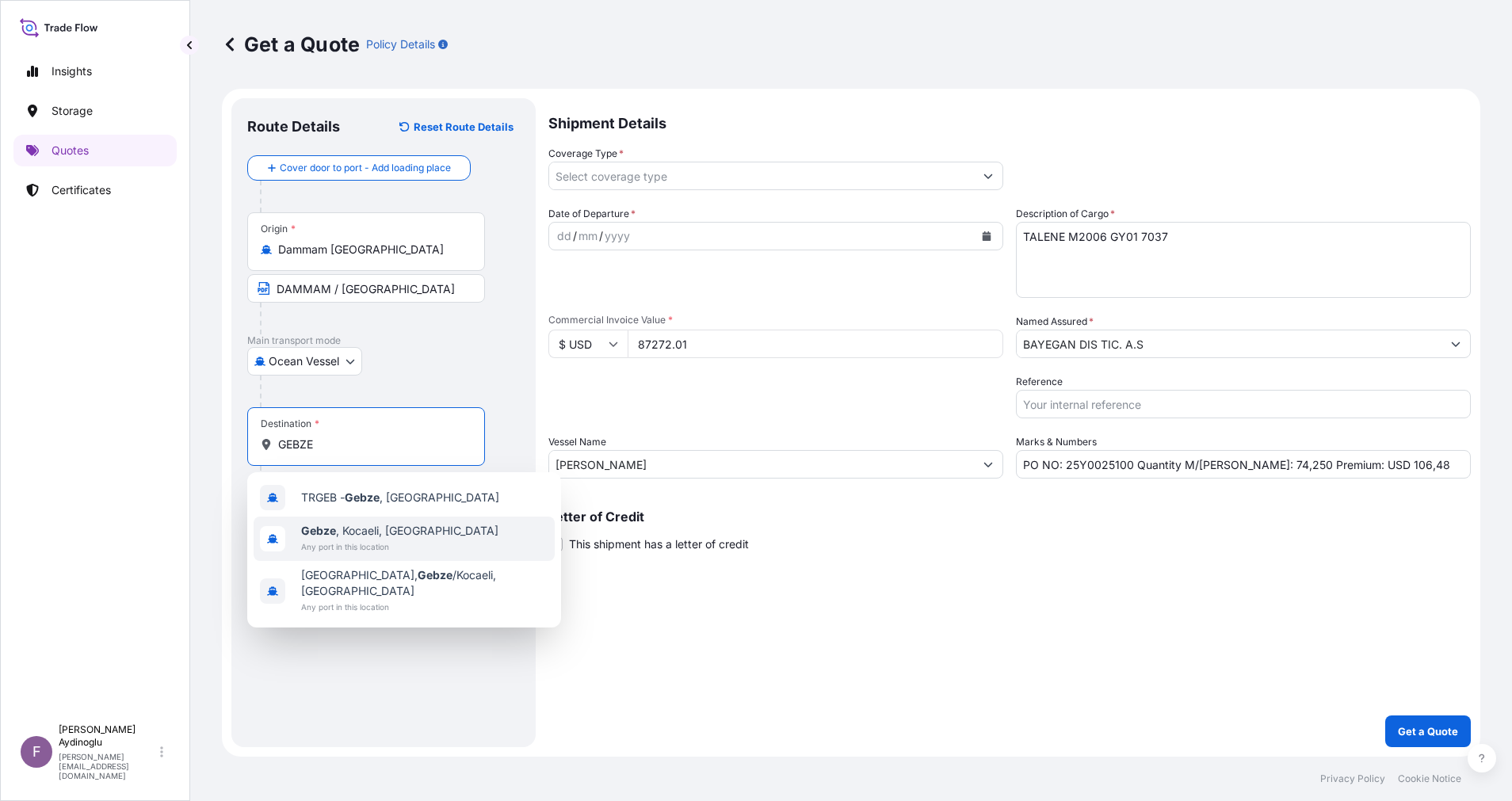
click at [409, 530] on span "Gebze , Kocaeli, Türkiye" at bounding box center [399, 530] width 197 height 16
type input "Gebze, Kocaeli, Türkiye"
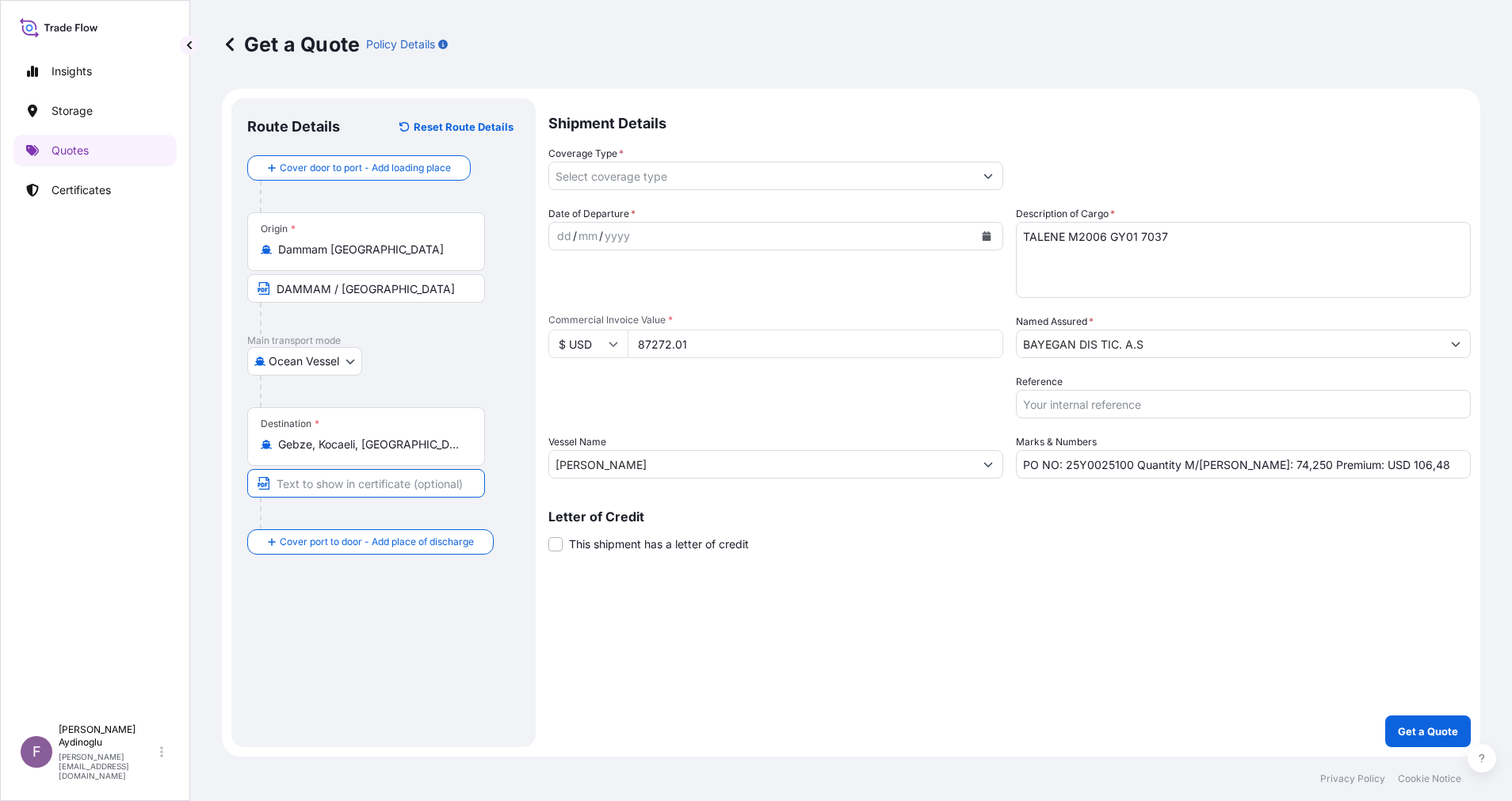
click at [385, 484] on input "Text to appear on certificate" at bounding box center [366, 483] width 238 height 28
type input "GEBZE / TURKEY"
click at [560, 238] on div "dd" at bounding box center [564, 236] width 17 height 19
drag, startPoint x: 1363, startPoint y: 465, endPoint x: 1377, endPoint y: 491, distance: 29.5
click at [1366, 468] on input "PO NO: 25Y0025100 Quantity M/Tonn: 74,250 Premium: USD 106,48" at bounding box center [1243, 464] width 455 height 28
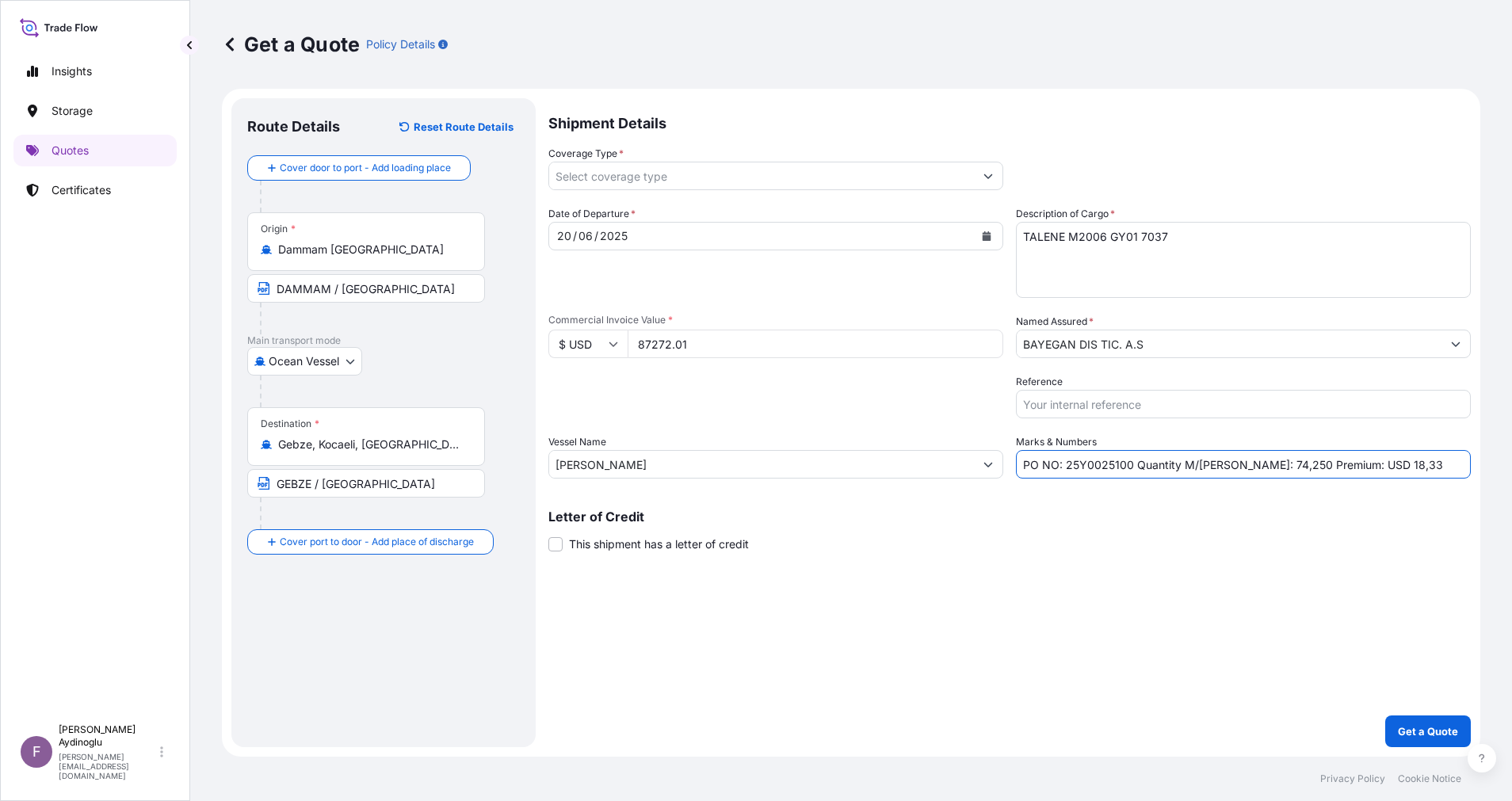
type input "PO NO: 25Y0025100 Quantity M/Tonn: 74,250 Premium: USD 18,33"
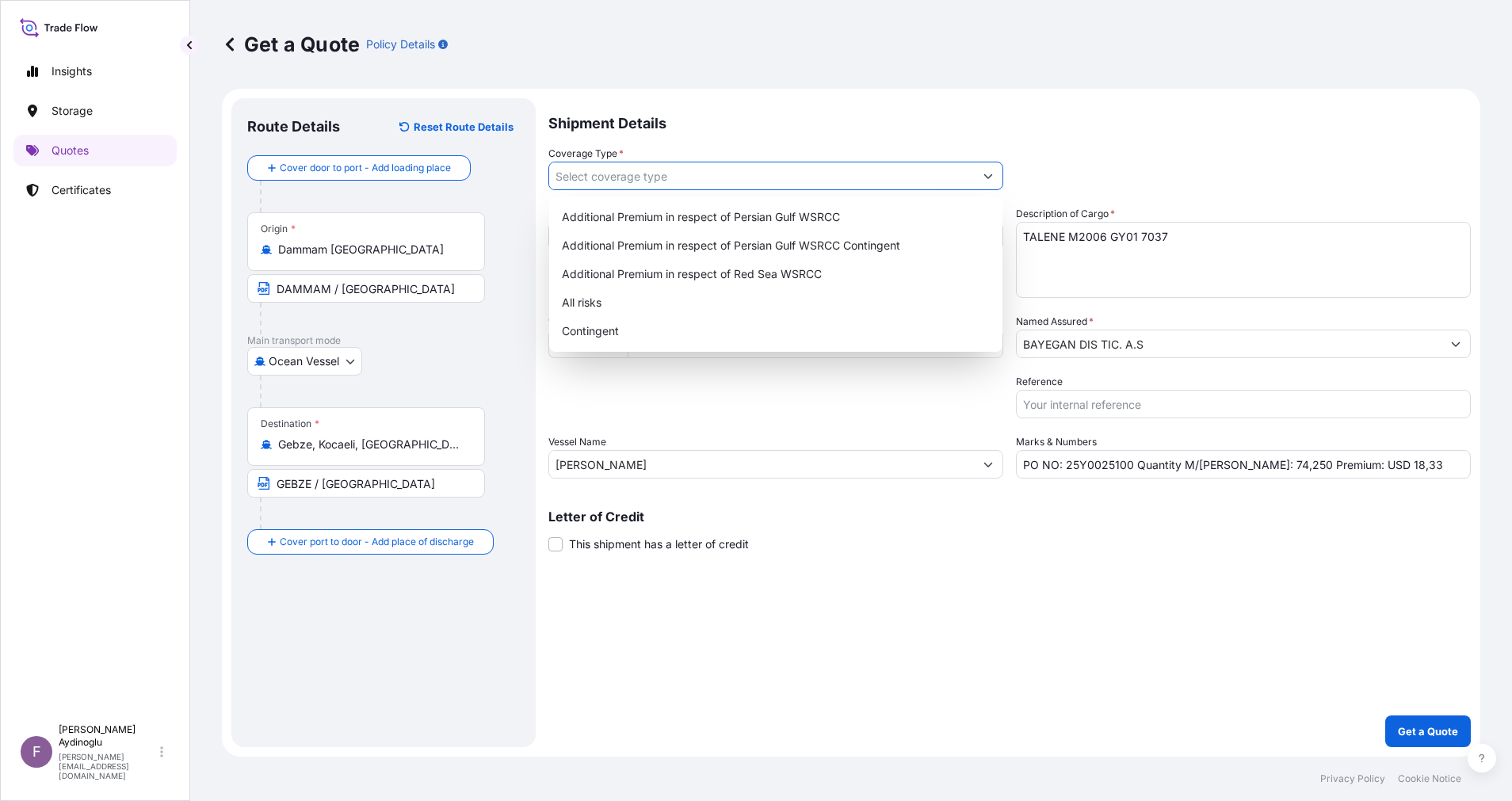
click at [991, 170] on button "Show suggestions" at bounding box center [988, 175] width 28 height 28
click at [911, 214] on div "Additional Premium in respect of Persian Gulf WSRCC" at bounding box center [776, 217] width 441 height 28
type input "Additional Premium in respect of Persian Gulf WSRCC"
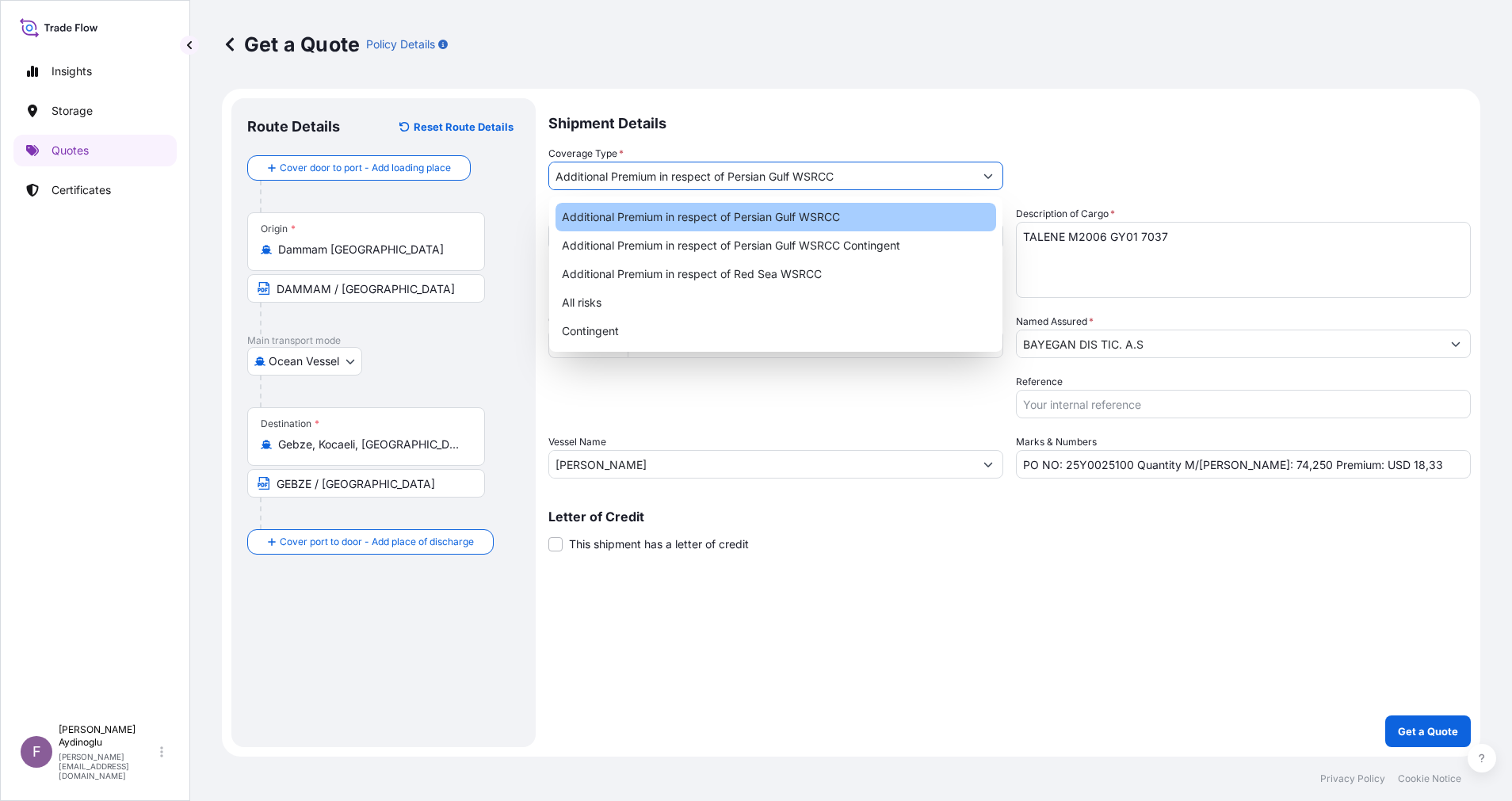
click at [1104, 150] on div "Coverage Type * Additional Premium in respect of Persian Gulf WSRCC" at bounding box center [1010, 167] width 923 height 44
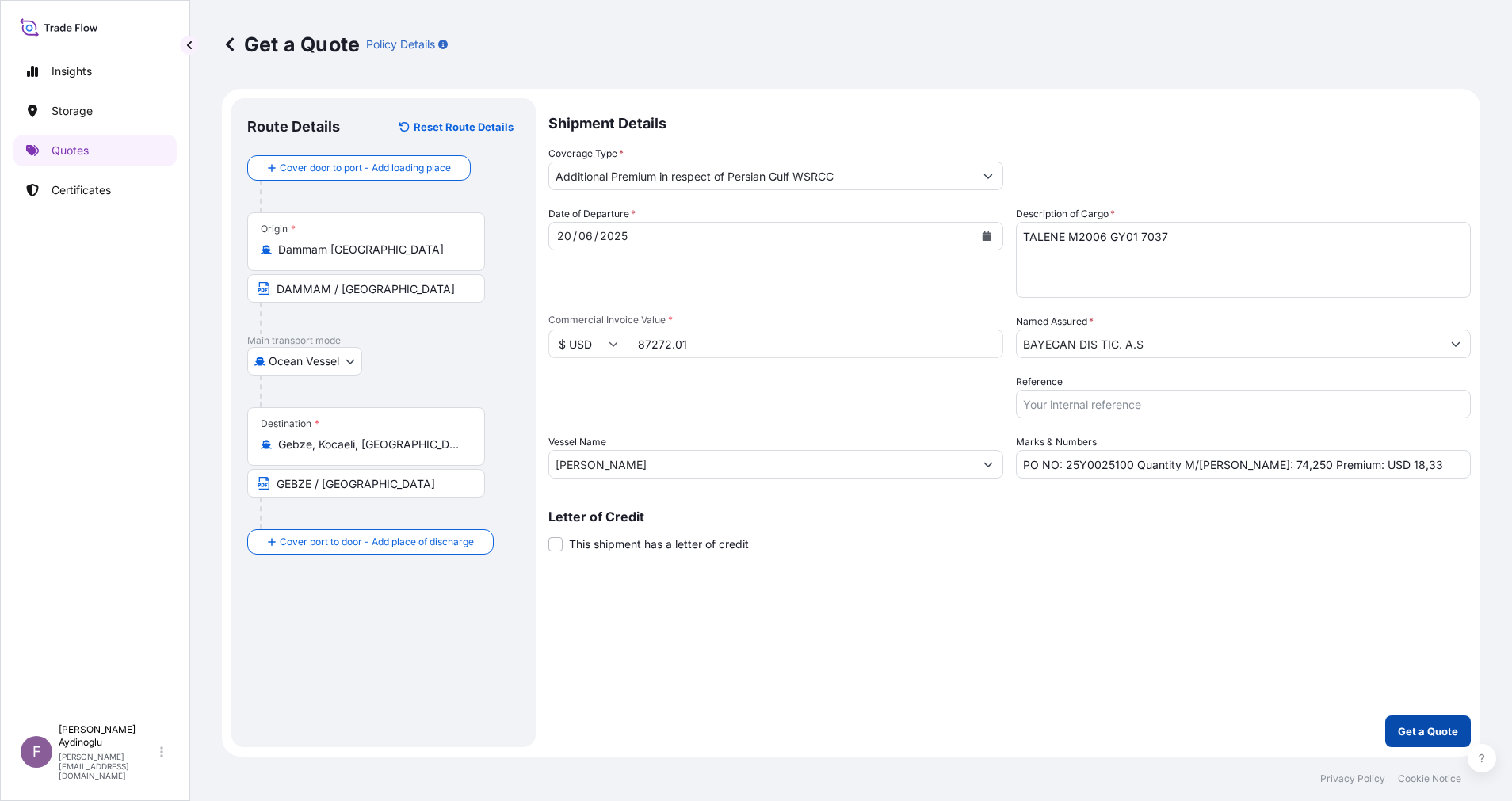
click at [1423, 727] on p "Get a Quote" at bounding box center [1428, 730] width 60 height 16
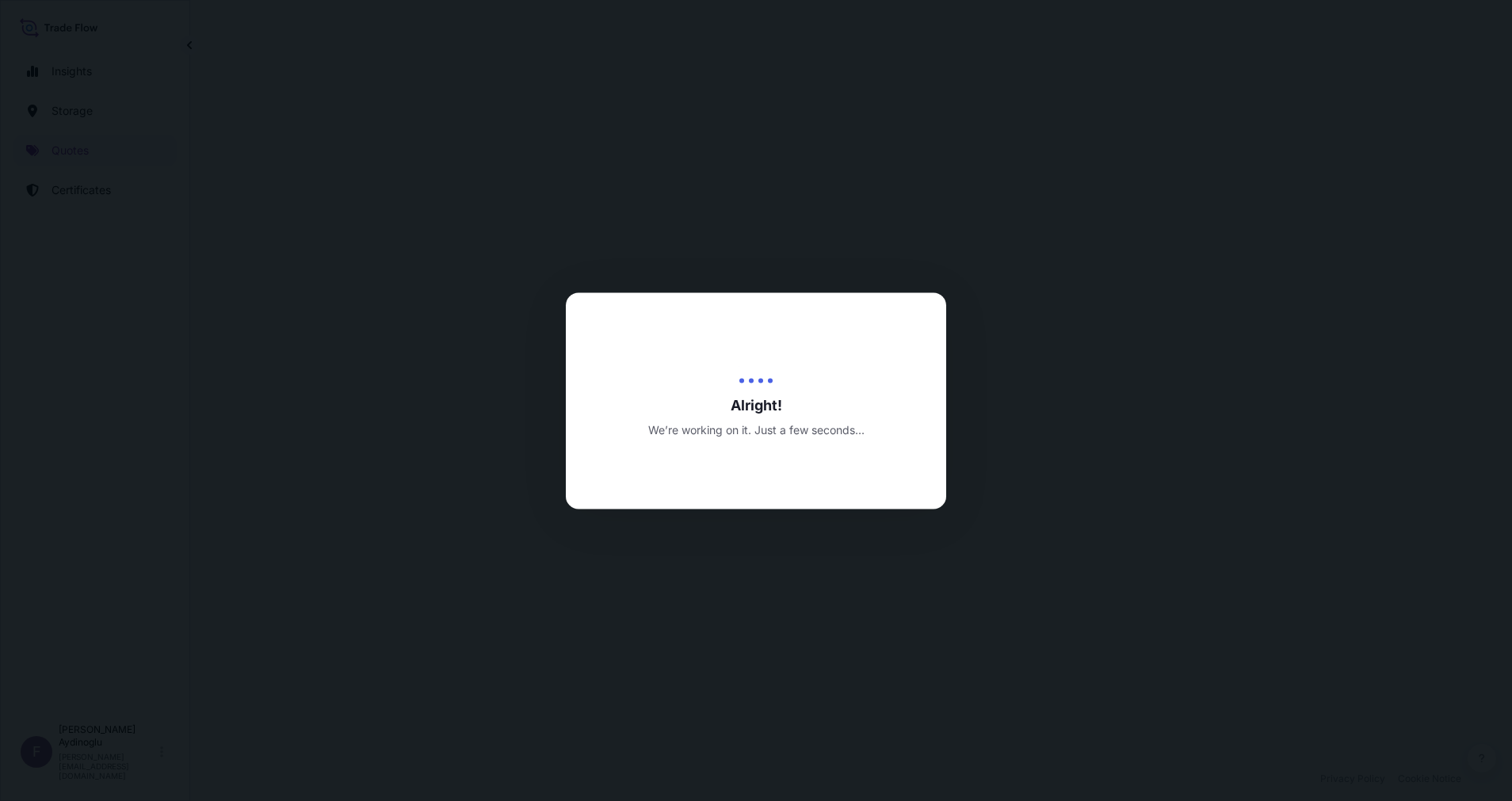
select select "Ocean Vessel"
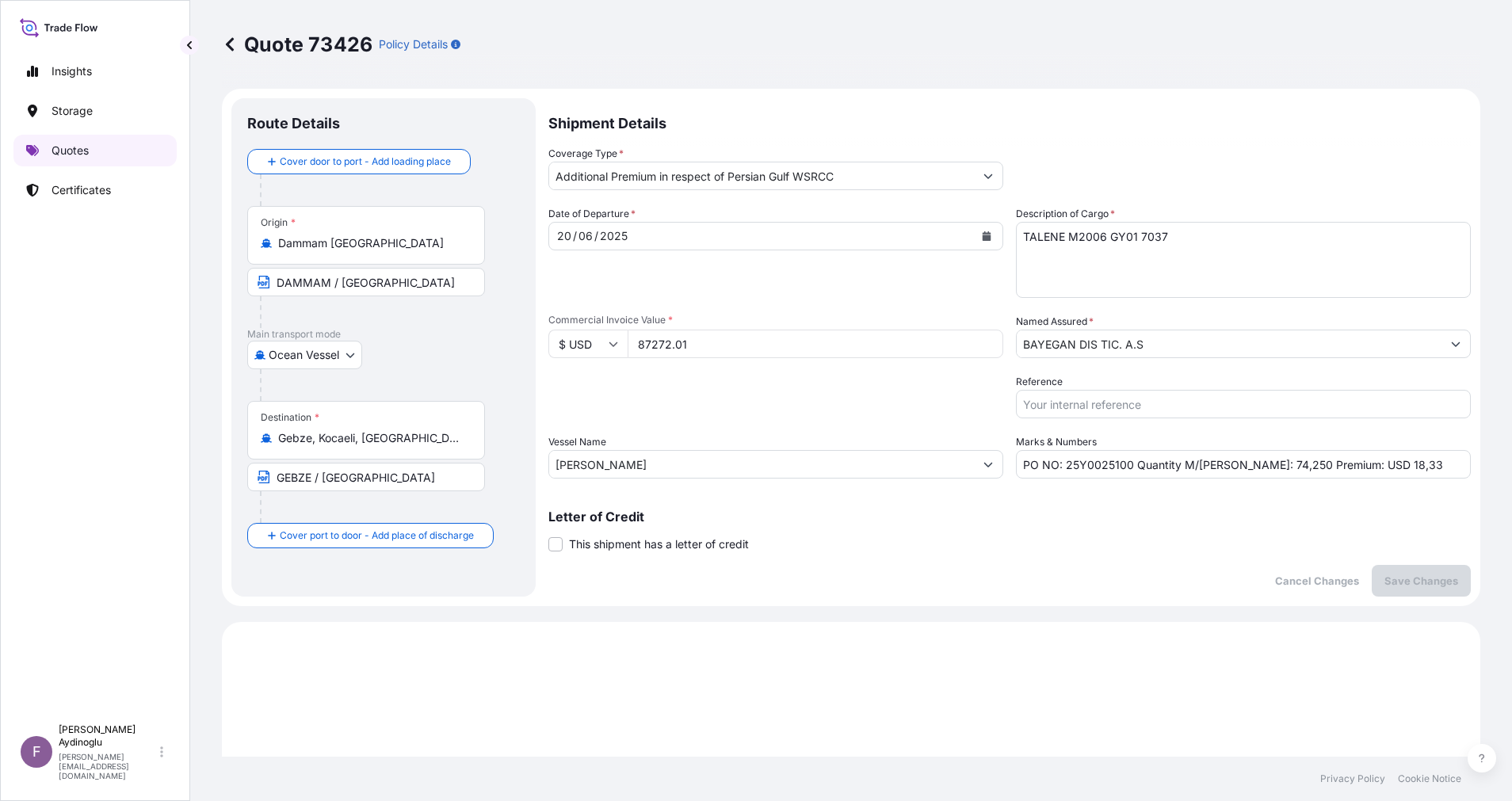
click at [119, 146] on link "Quotes" at bounding box center [95, 150] width 163 height 32
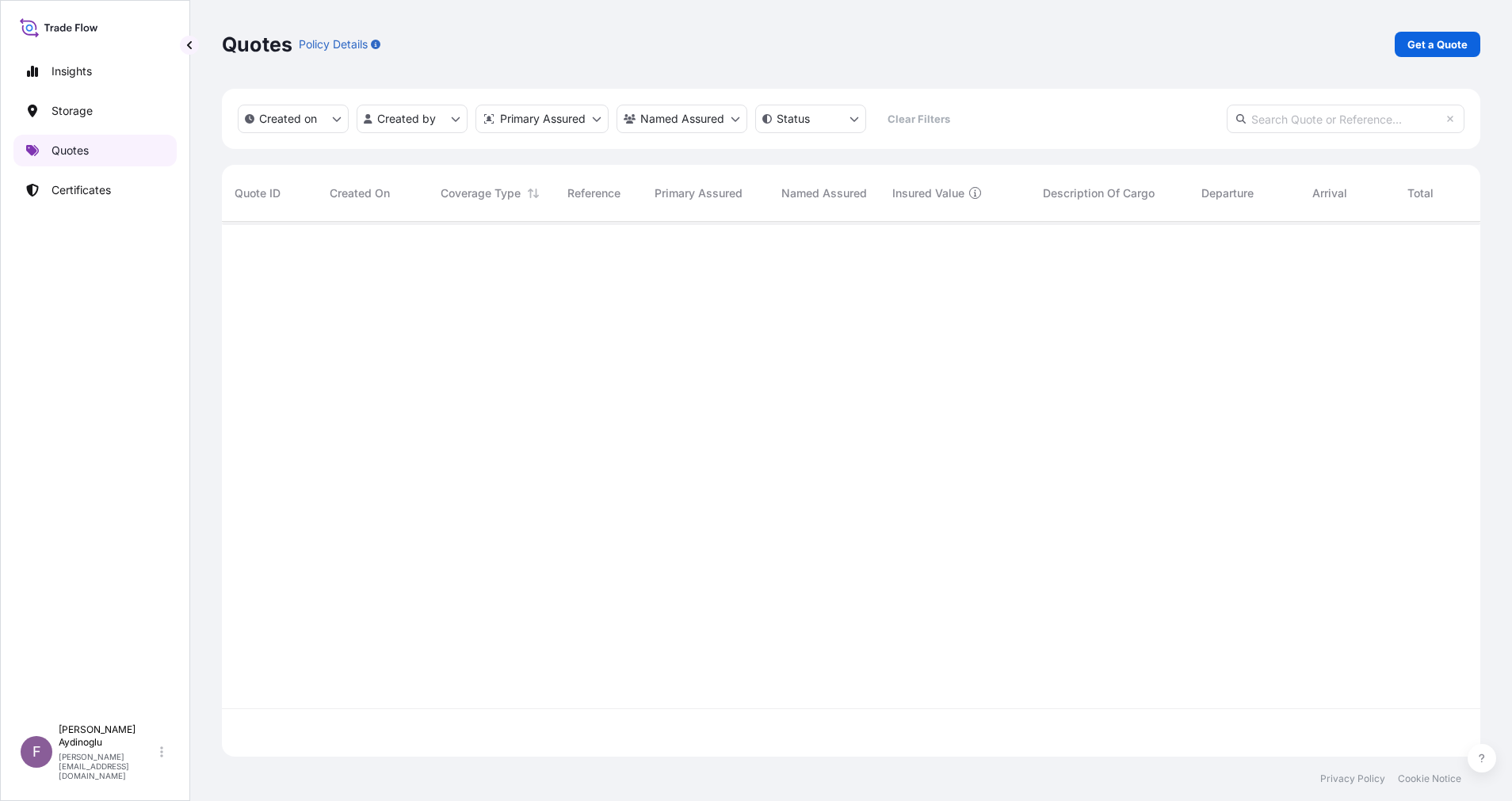
scroll to position [525, 1240]
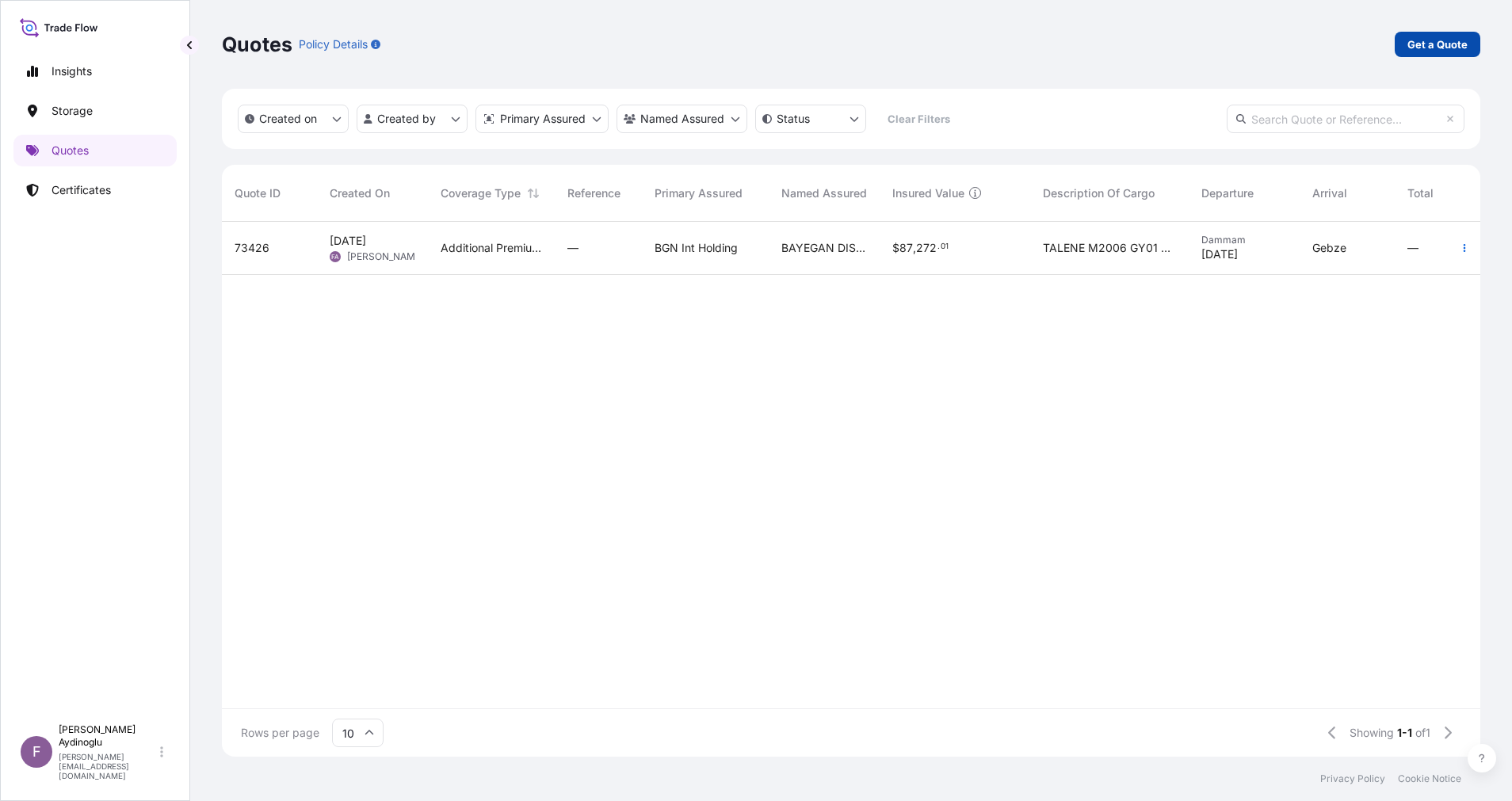
click at [1459, 56] on link "Get a Quote" at bounding box center [1437, 44] width 86 height 26
select select "Ocean Vessel"
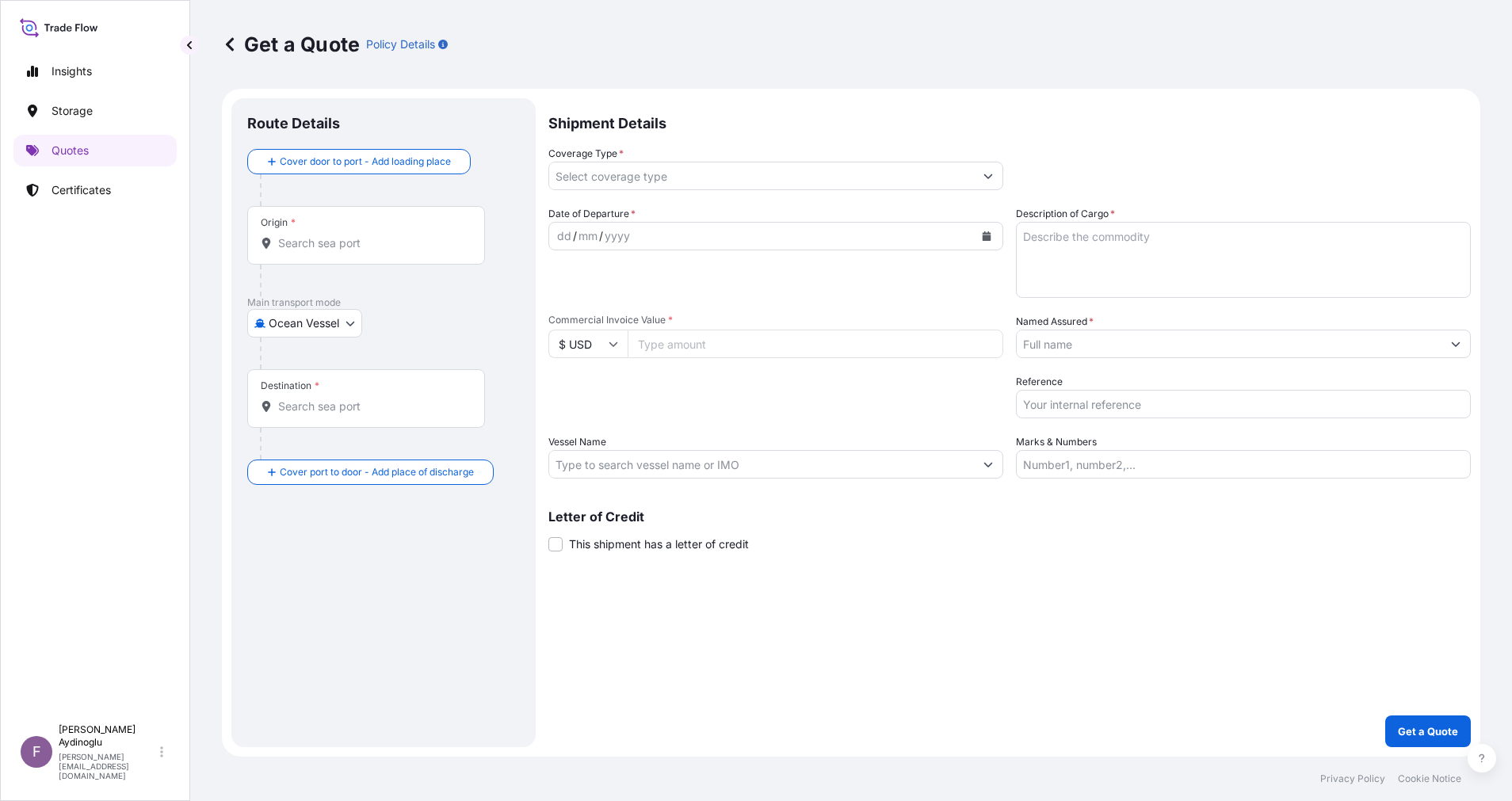
click at [1237, 469] on input "Marks & Numbers" at bounding box center [1243, 464] width 455 height 28
paste input "CONSTANTINOS P II"
type input "CONSTANTINOS P II"
paste input "PO NO: 25Y0232100 Quantity M/Tonn: 495,000 Premium: USD 106,48"
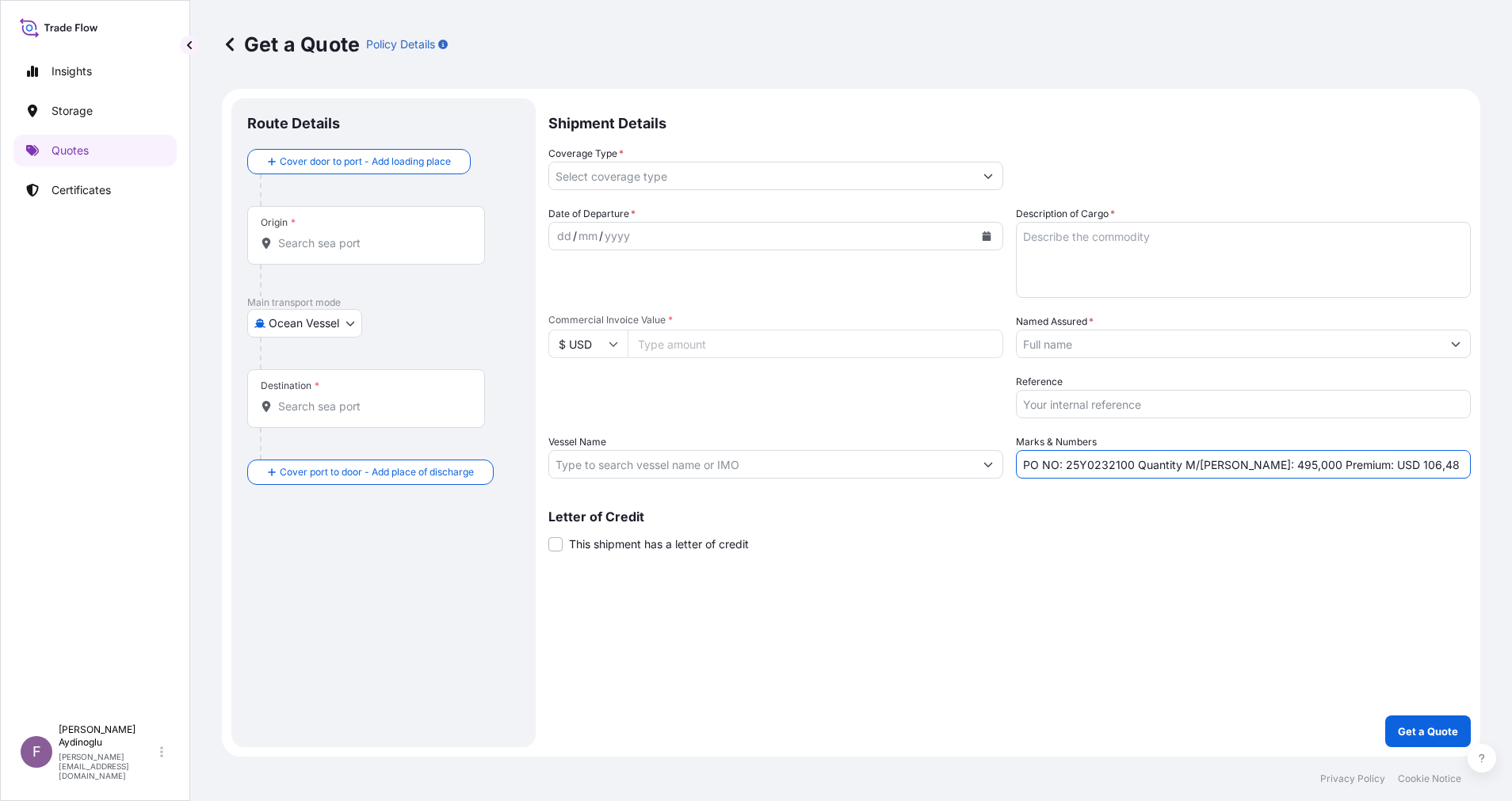
click at [1160, 551] on div "Letter of Credit This shipment has a letter of credit Letter of credit * Letter…" at bounding box center [1010, 531] width 923 height 42
drag, startPoint x: 1068, startPoint y: 465, endPoint x: 1129, endPoint y: 464, distance: 61.0
click at [1129, 464] on input "PO NO: 25Y0232100 Quantity M/Tonn: 495,000 Premium: USD 106,48" at bounding box center [1243, 464] width 455 height 28
paste input "025"
type input "PO NO: 25Y0025100 Quantity M/Tonn: 495,000 Premium: USD 106,48"
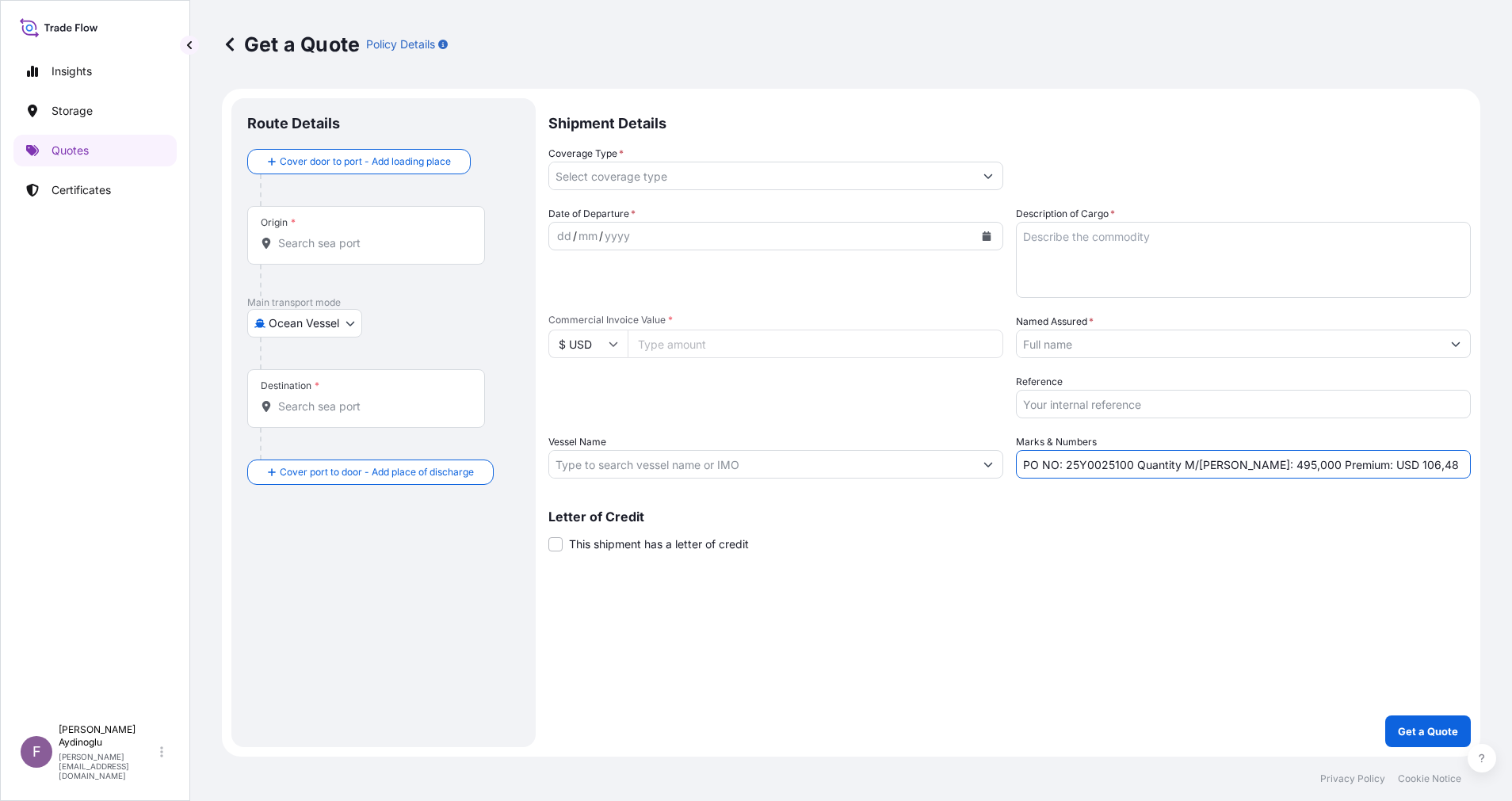
click at [676, 348] on input "Commercial Invoice Value *" at bounding box center [815, 344] width 376 height 28
type input "185993.93"
click at [1170, 251] on textarea "Description of Cargo *" at bounding box center [1243, 260] width 455 height 76
paste textarea "TALENE M4212 N02"
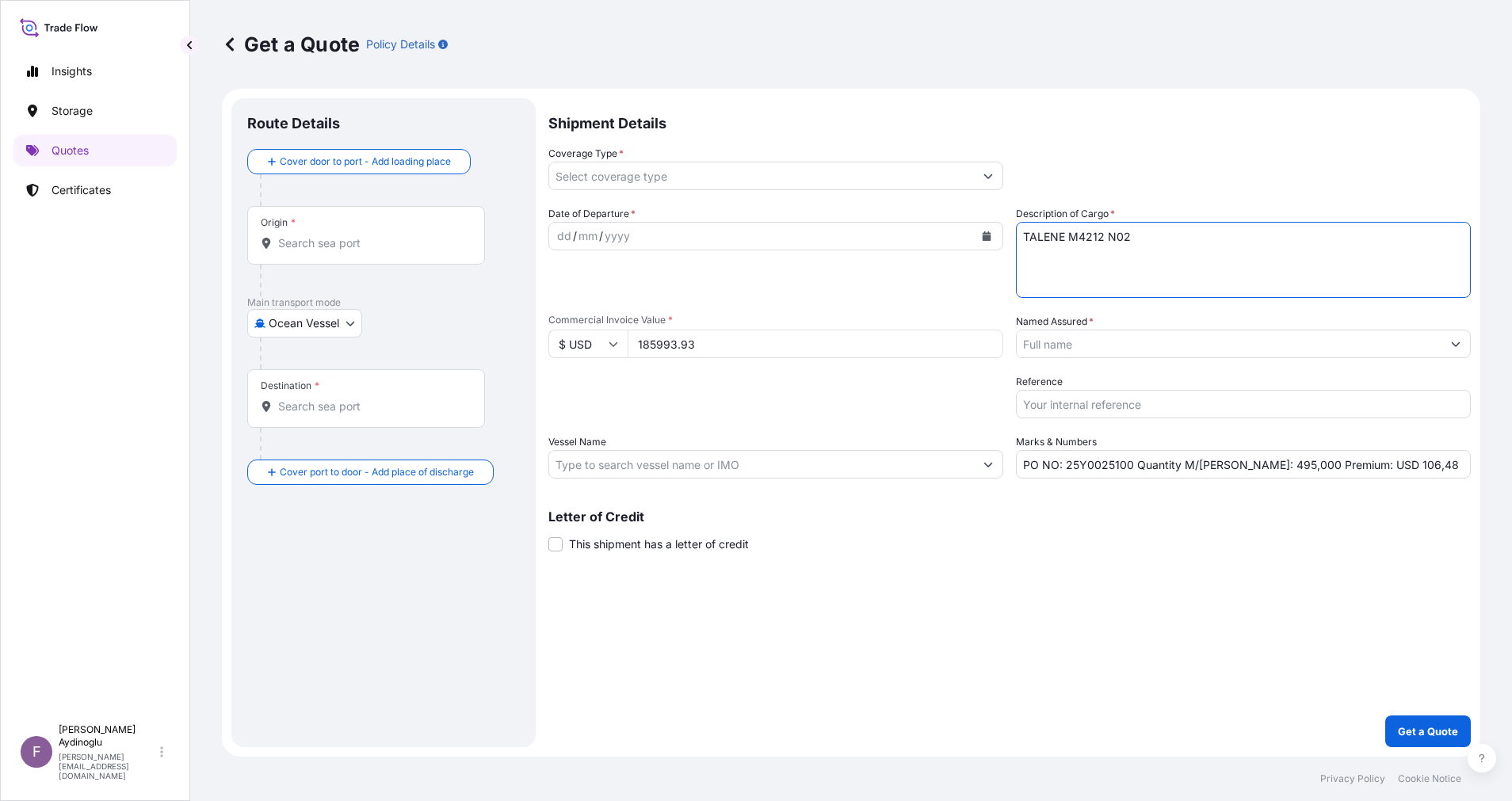
type textarea "TALENE M4212 N02"
click at [1081, 540] on div "Letter of Credit This shipment has a letter of credit Letter of credit * Letter…" at bounding box center [1010, 531] width 923 height 42
click at [1250, 468] on input "PO NO: 25Y0025100 Quantity M/Tonn: 495,000 Premium: USD 106,48" at bounding box center [1243, 464] width 455 height 28
type input "PO NO: 25Y0025100 Quantity M/Tonn: 74,250 Premium: USD 106,48"
click at [611, 469] on input "Vessel Name" at bounding box center [761, 464] width 425 height 28
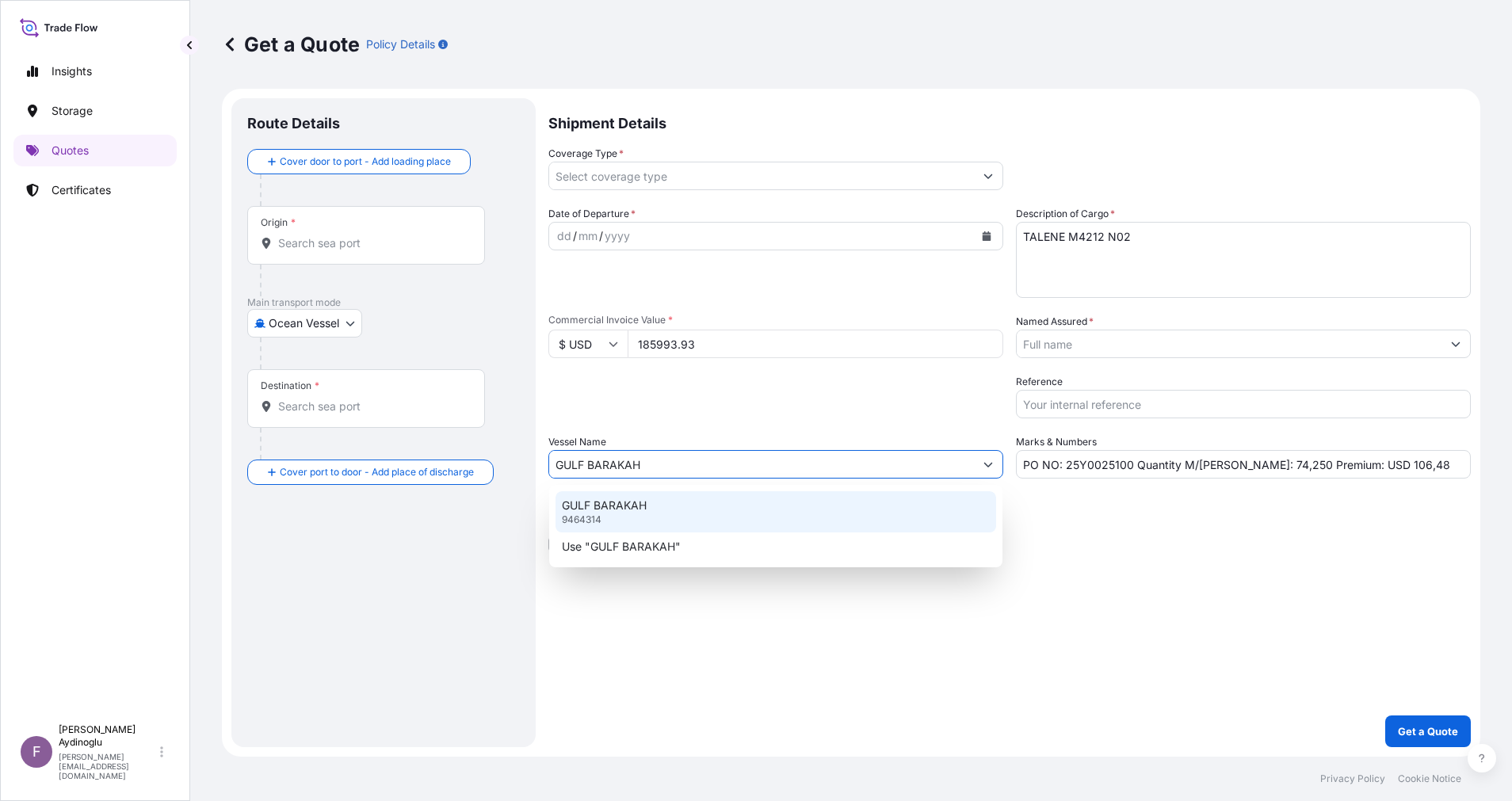
click at [682, 511] on div "GULF BARAKAH 9464314" at bounding box center [776, 512] width 441 height 42
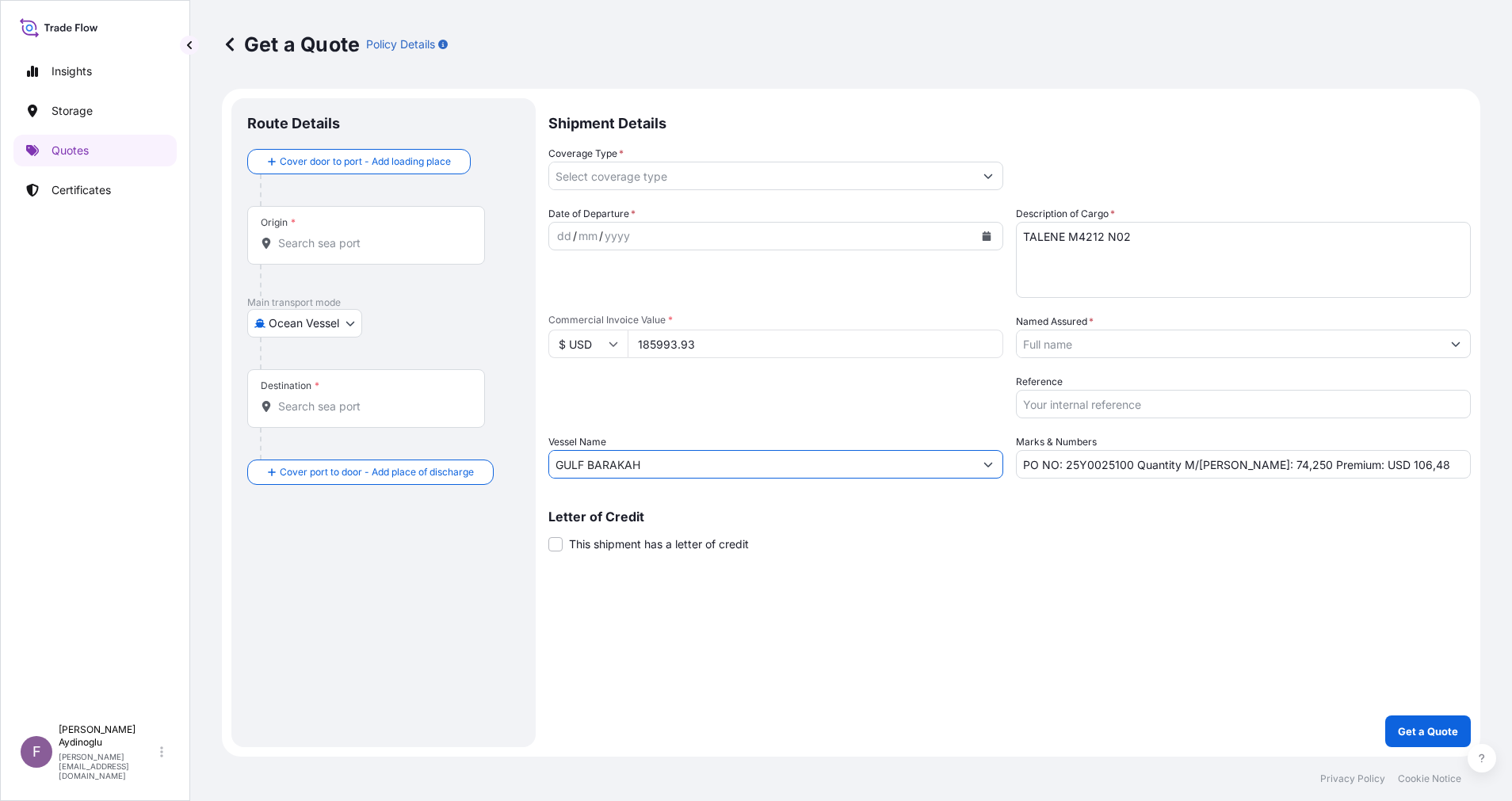
type input "GULF BARAKAH"
click at [964, 581] on div "Shipment Details Coverage Type * Date of Departure * dd / mm / yyyy Cargo Categ…" at bounding box center [1010, 422] width 923 height 649
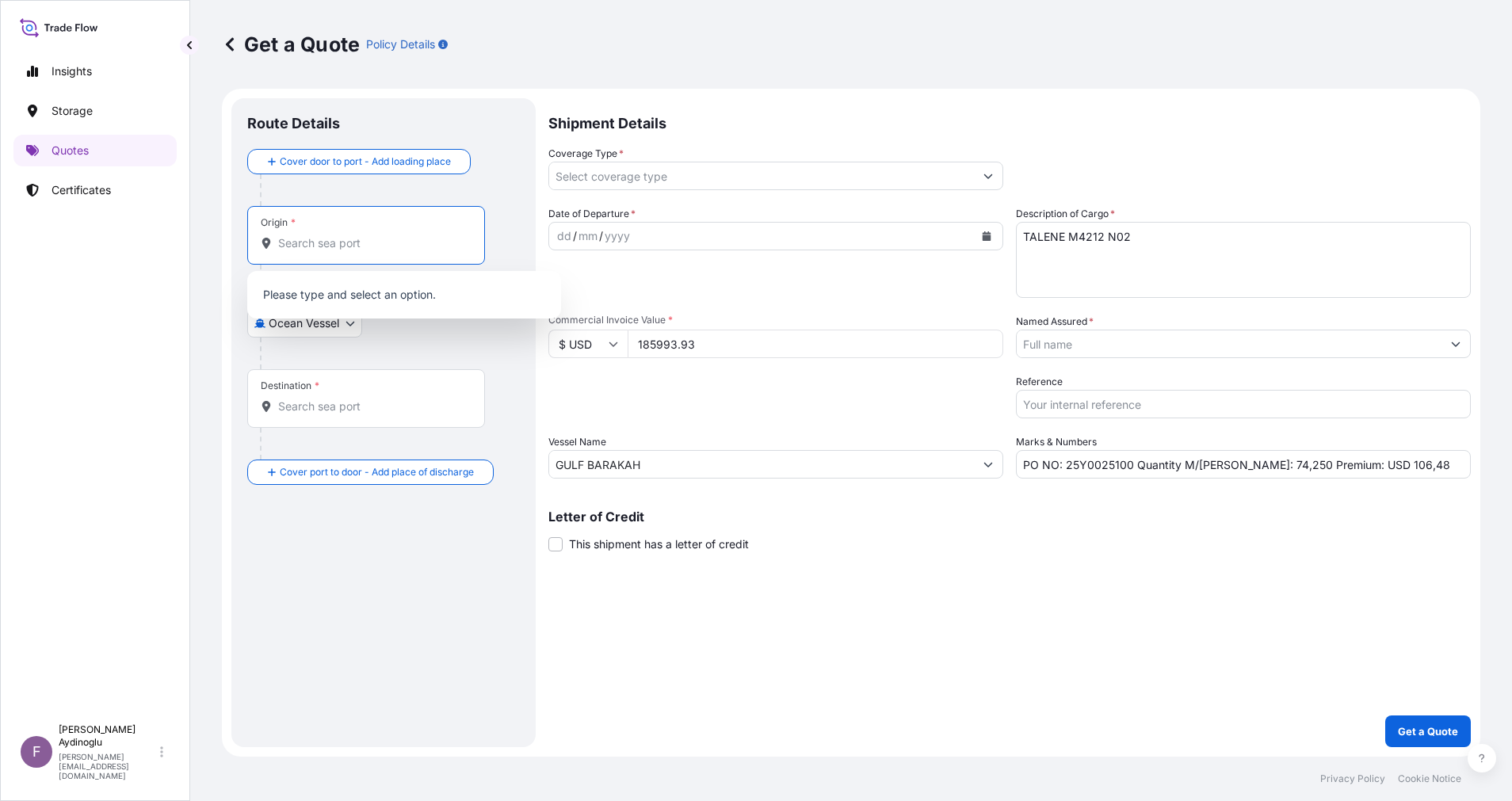
click at [391, 245] on input "Origin *" at bounding box center [372, 243] width 187 height 16
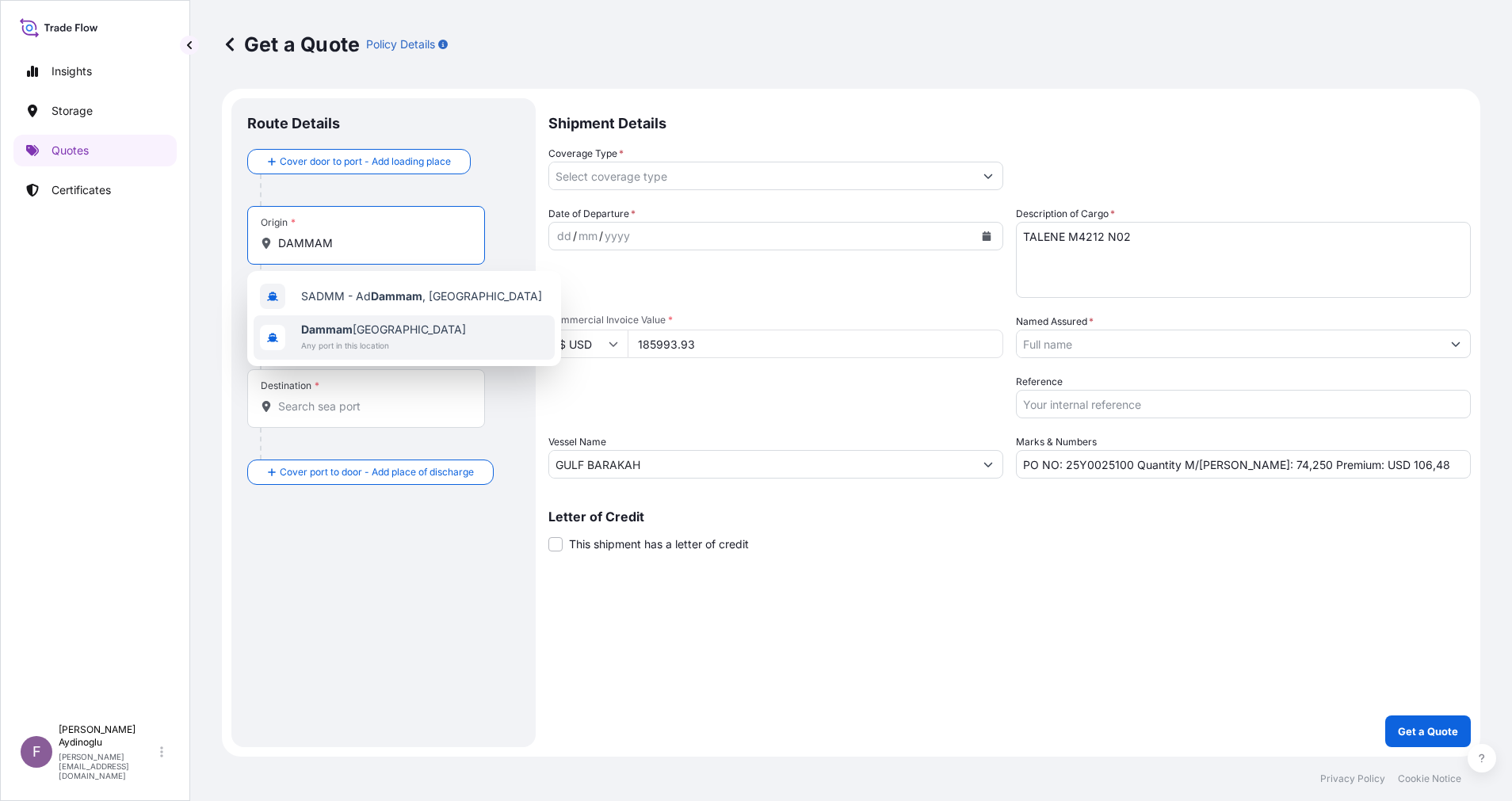
click at [417, 329] on span "Dammam Saudi Arabia" at bounding box center [383, 329] width 165 height 16
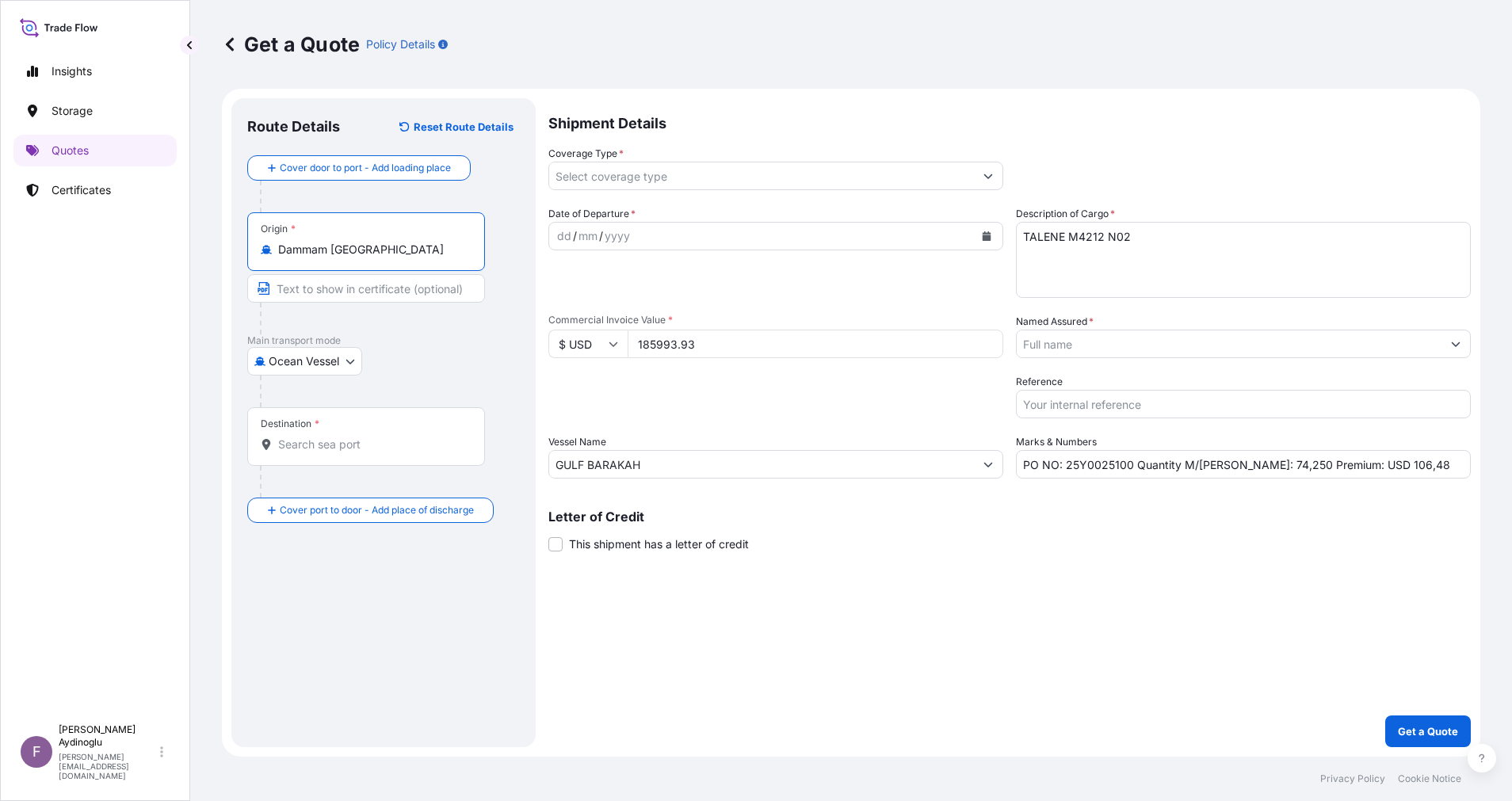
type input "Dammam Saudi Arabia"
click at [416, 362] on div "Ocean Vessel Air Ocean Vessel Land" at bounding box center [383, 361] width 273 height 28
click at [390, 269] on div "Origin * Dammam Saudi Arabia" at bounding box center [368, 242] width 244 height 59
click at [390, 258] on input "Dammam Saudi Arabia" at bounding box center [365, 249] width 174 height 16
click at [421, 384] on div at bounding box center [390, 391] width 260 height 32
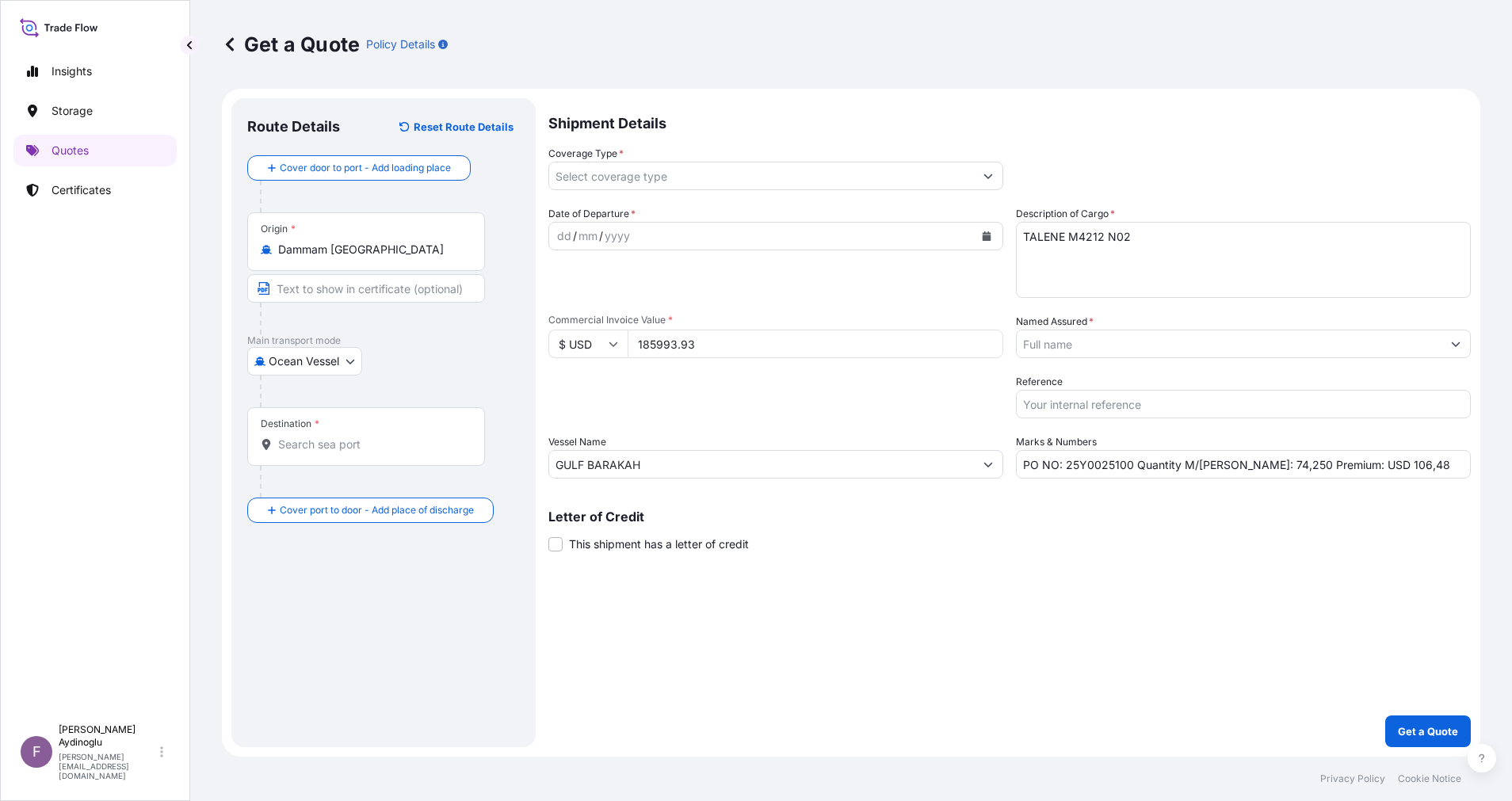
click at [406, 306] on div at bounding box center [372, 318] width 225 height 32
click at [406, 298] on input "Text to appear on certificate" at bounding box center [366, 288] width 238 height 28
type input "DAMMAM / SAUDI ARABIA"
click at [424, 368] on div "Ocean Vessel Air Ocean Vessel Land" at bounding box center [383, 361] width 273 height 28
click at [1239, 467] on input "PO NO: 25Y0025100 Quantity M/Tonn: 74,250 Premium: USD 106,48" at bounding box center [1243, 464] width 455 height 28
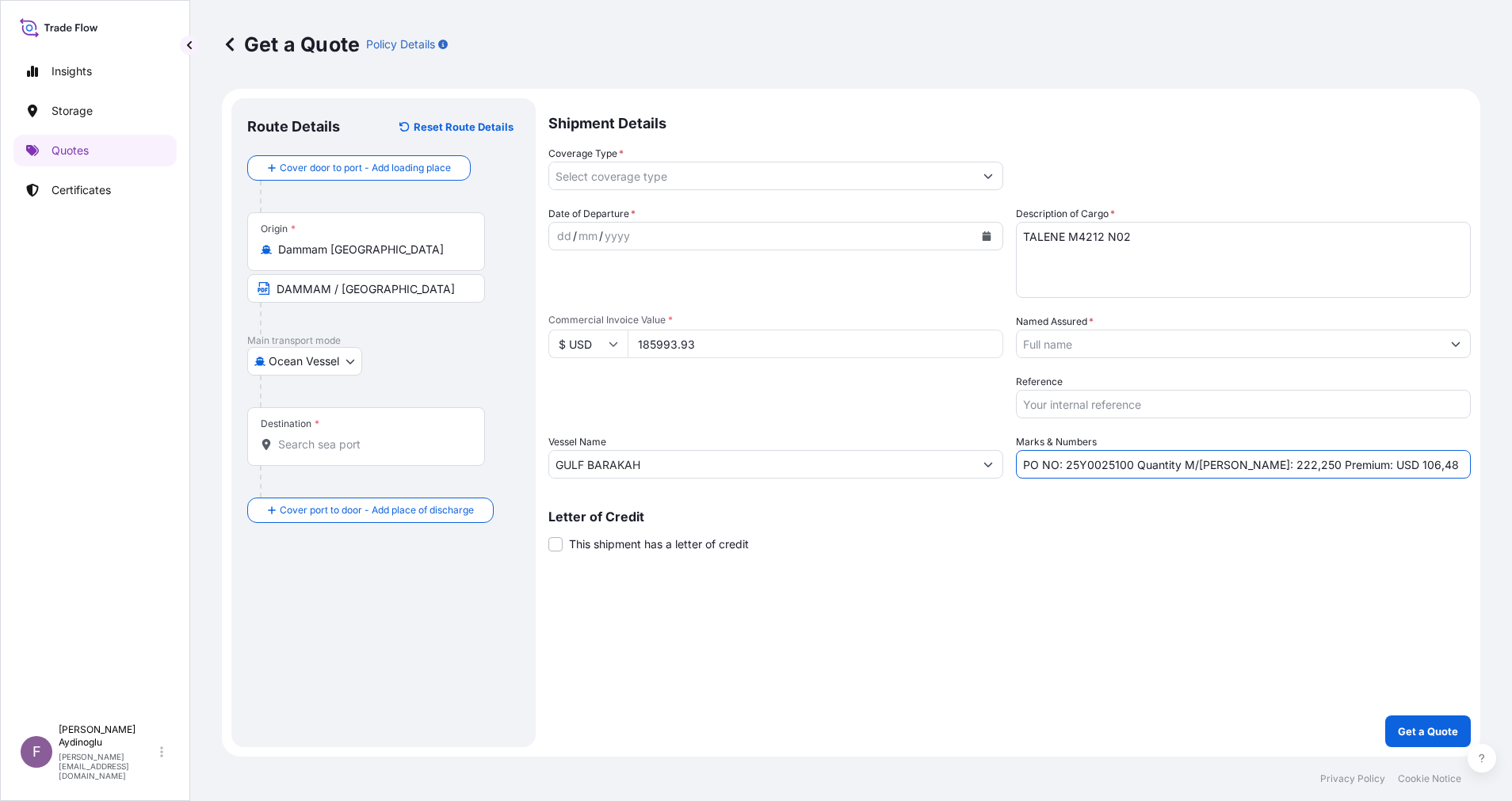
drag, startPoint x: 1259, startPoint y: 464, endPoint x: 1285, endPoint y: 492, distance: 38.2
click at [1263, 466] on input "PO NO: 25Y0025100 Quantity M/Tonn: 222,250 Premium: USD 106,48" at bounding box center [1243, 464] width 455 height 28
type input "PO NO: 25Y0025100 Quantity M/Tonn: 222,750 Premium: USD 106,48"
drag, startPoint x: 755, startPoint y: 467, endPoint x: 483, endPoint y: 486, distance: 272.7
click at [393, 459] on form "Route Details Reset Route Details Cover door to port - Add loading place Place …" at bounding box center [851, 423] width 1258 height 668
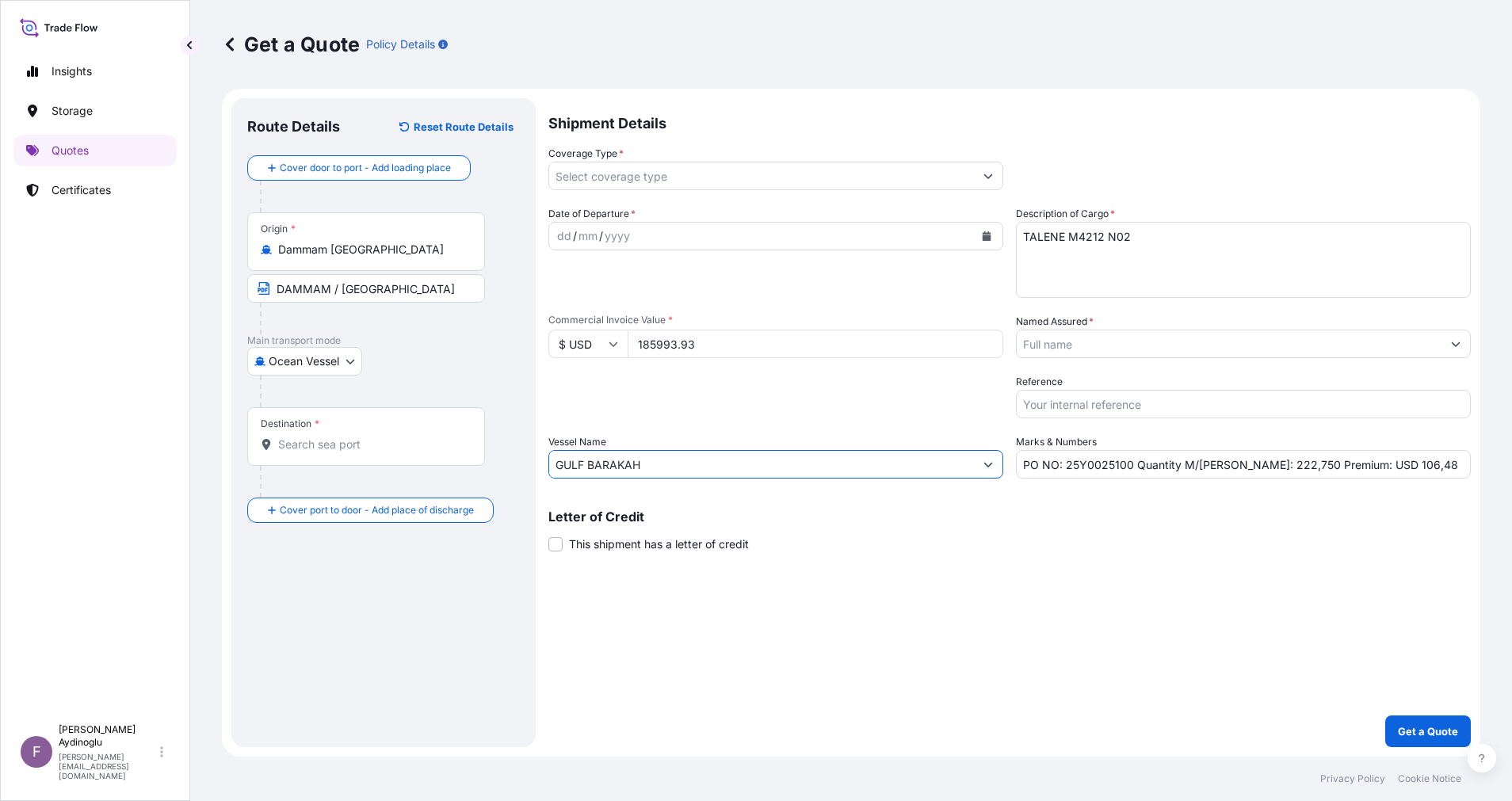
paste input "CONSTANTINOS P II"
type input "CONSTANTINOS P II"
click at [1061, 567] on div "Shipment Details Coverage Type * Date of Departure * dd / mm / yyyy Cargo Categ…" at bounding box center [1010, 422] width 923 height 649
click at [352, 444] on input "Destination *" at bounding box center [372, 444] width 187 height 16
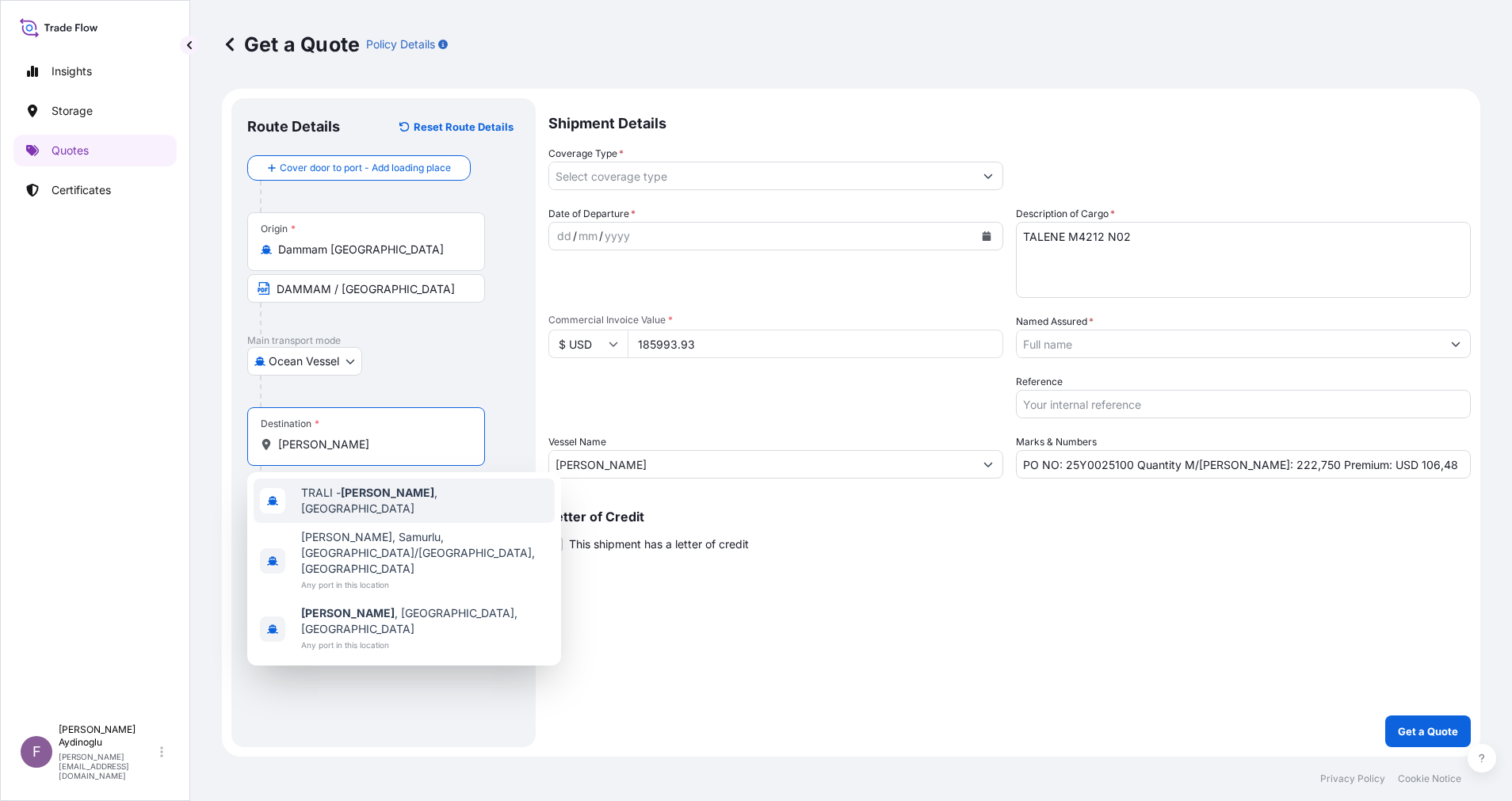
click at [410, 484] on div "TRALI - Aliaga , Turkey" at bounding box center [404, 500] width 301 height 44
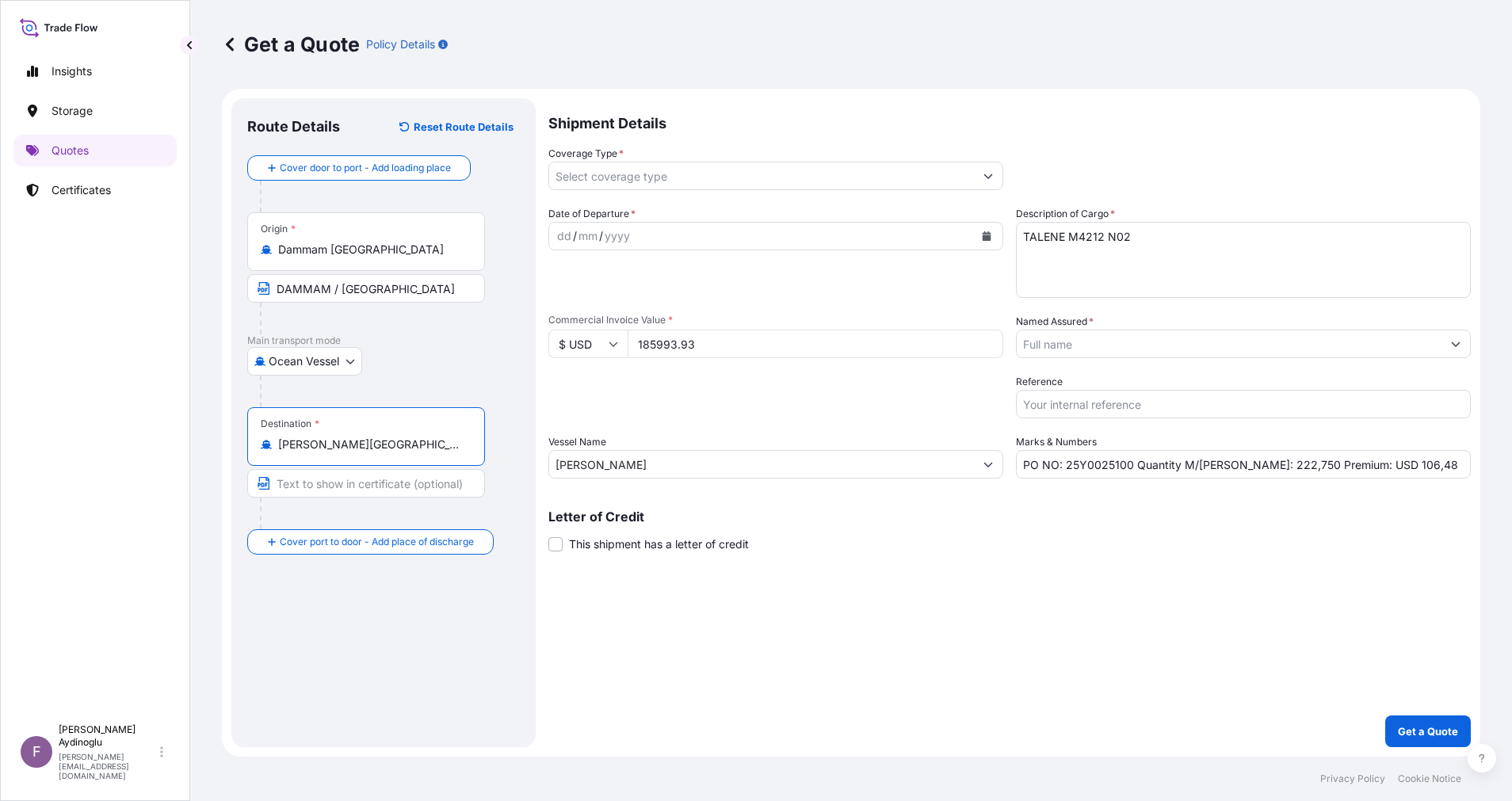
type input "TRALI - Aliaga, Turkey"
click at [391, 488] on input "Text to appear on certificate" at bounding box center [366, 483] width 238 height 28
drag, startPoint x: 383, startPoint y: 481, endPoint x: 244, endPoint y: 481, distance: 139.0
click at [245, 481] on div "Route Details Reset Route Details Cover door to port - Add loading place Place …" at bounding box center [383, 422] width 304 height 649
paste input "AGA /IZMIR"
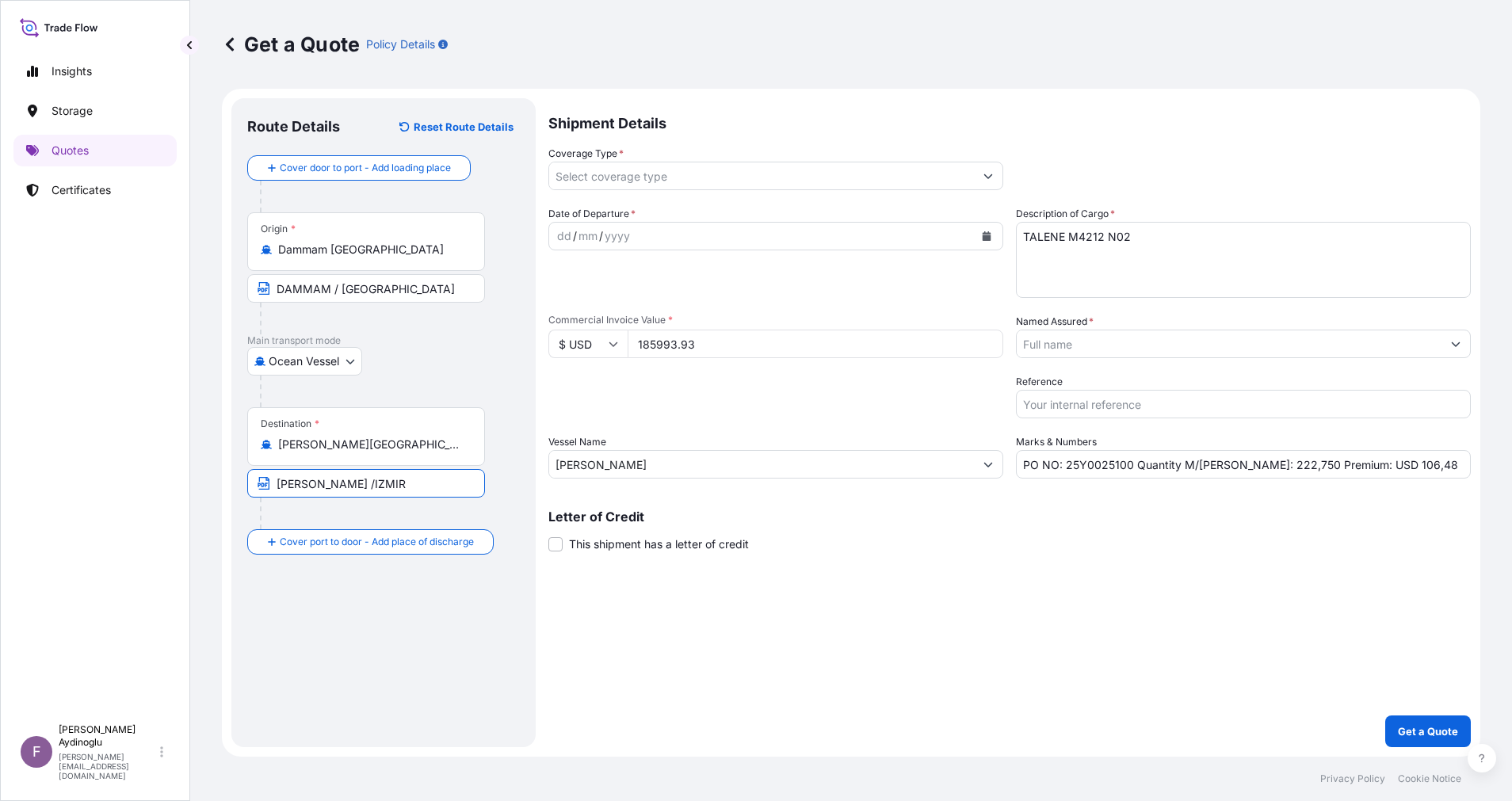
click at [325, 484] on input "ALIAGA /IZMIR" at bounding box center [366, 483] width 238 height 28
click at [405, 483] on input "ALIAGA - IZMIR" at bounding box center [366, 483] width 238 height 28
type input "ALIAGA - IZMIR / TURKEY"
click at [564, 238] on div "dd" at bounding box center [564, 236] width 17 height 19
click at [1371, 469] on input "PO NO: 25Y0025100 Quantity M/Tonn: 222,750 Premium: USD 106,48" at bounding box center [1243, 464] width 455 height 28
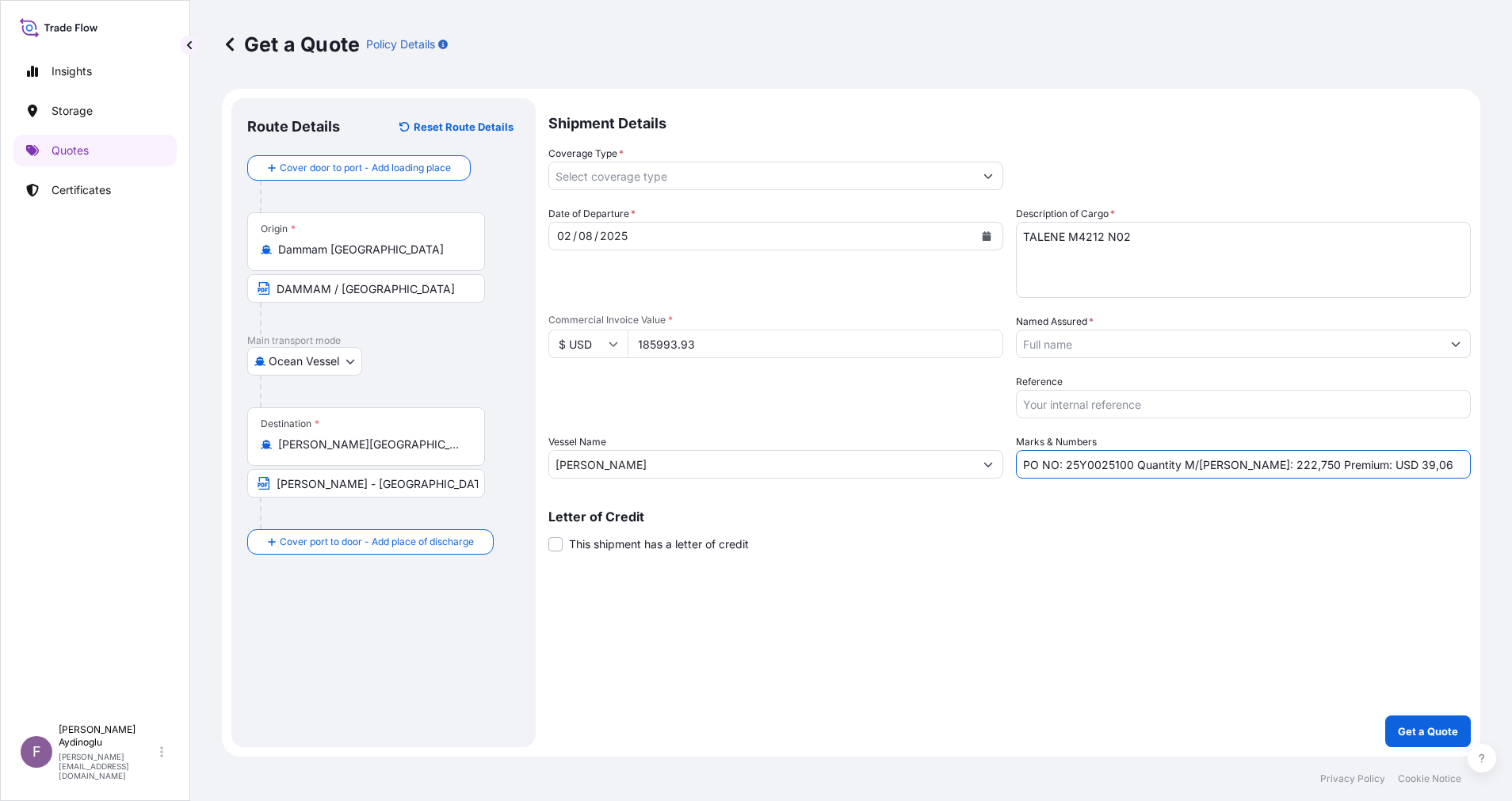
type input "PO NO: 25Y0025100 Quantity M/Tonn: 222,750 Premium: USD 39,06"
click at [1344, 521] on p "Letter of Credit" at bounding box center [1010, 516] width 923 height 12
click at [1444, 343] on button "Show suggestions" at bounding box center [1455, 344] width 28 height 28
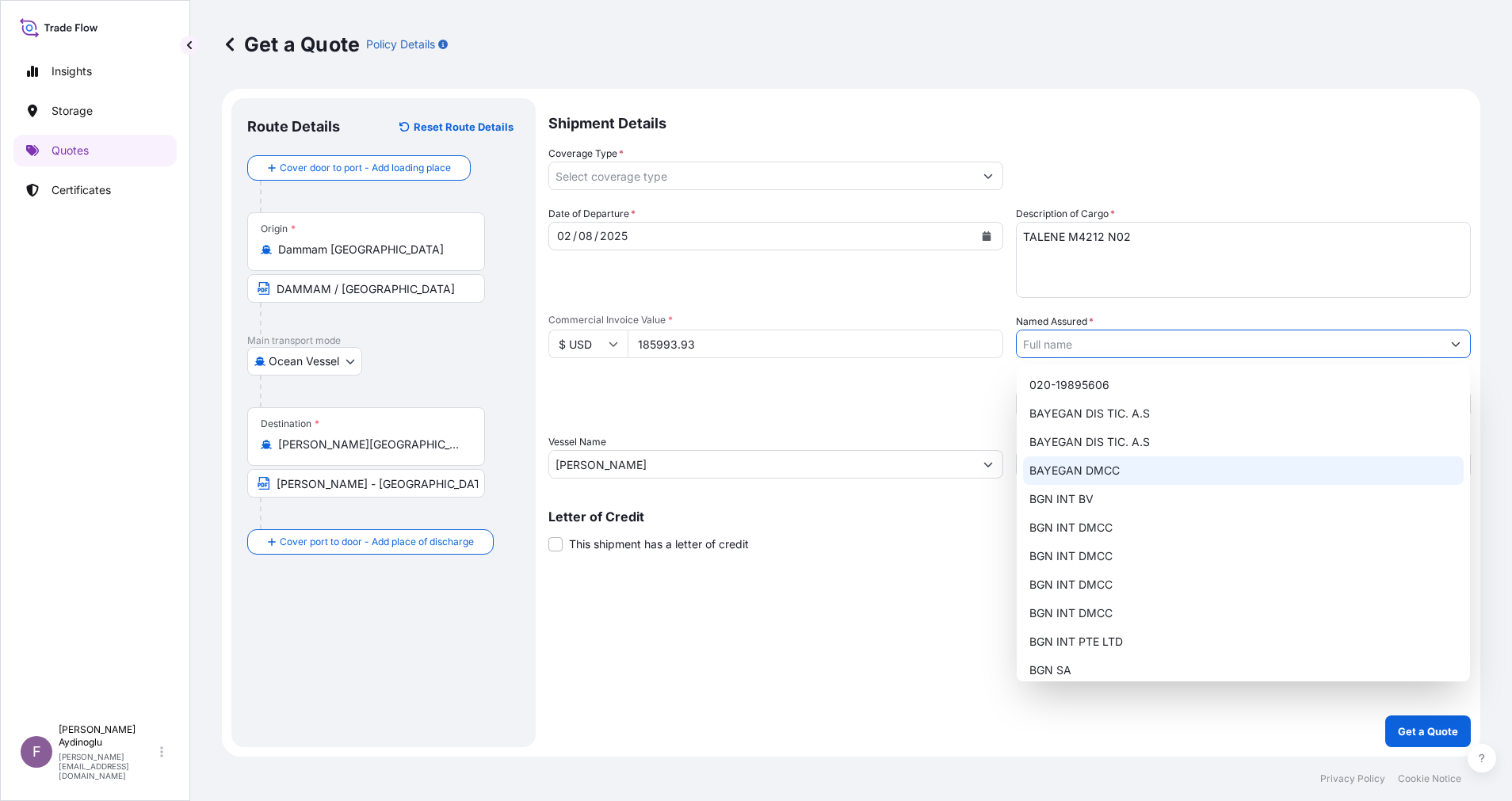
click at [1220, 470] on div "BAYEGAN DMCC" at bounding box center [1244, 470] width 441 height 28
type input "BAYEGAN DMCC"
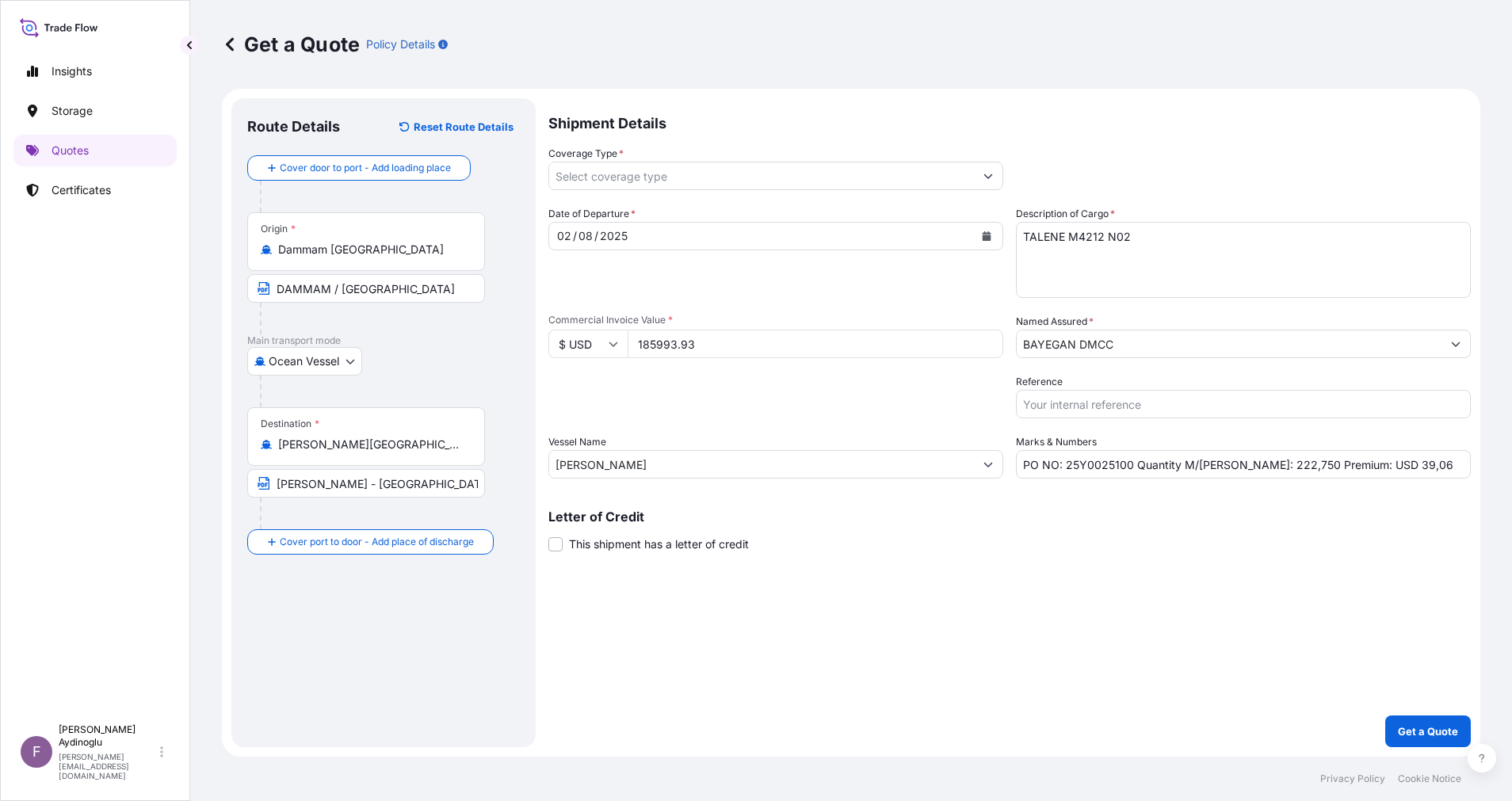
click at [1086, 599] on div "Shipment Details Coverage Type * Date of Departure * 02 / 08 / 2025 Cargo Categ…" at bounding box center [1010, 422] width 923 height 649
click at [978, 189] on button "Show suggestions" at bounding box center [988, 175] width 28 height 28
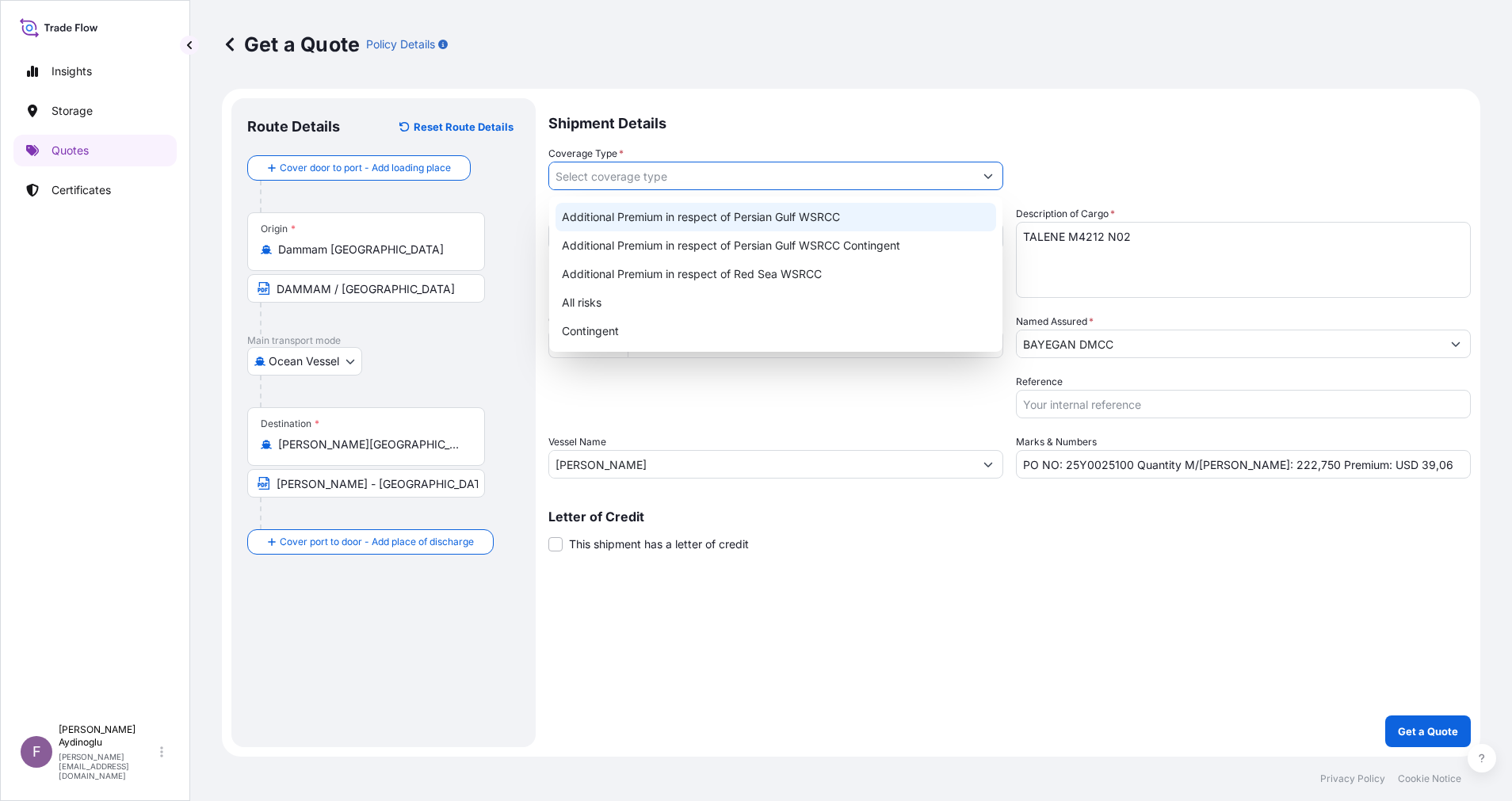
click at [791, 224] on div "Additional Premium in respect of Persian Gulf WSRCC" at bounding box center [776, 217] width 441 height 28
type input "Additional Premium in respect of Persian Gulf WSRCC"
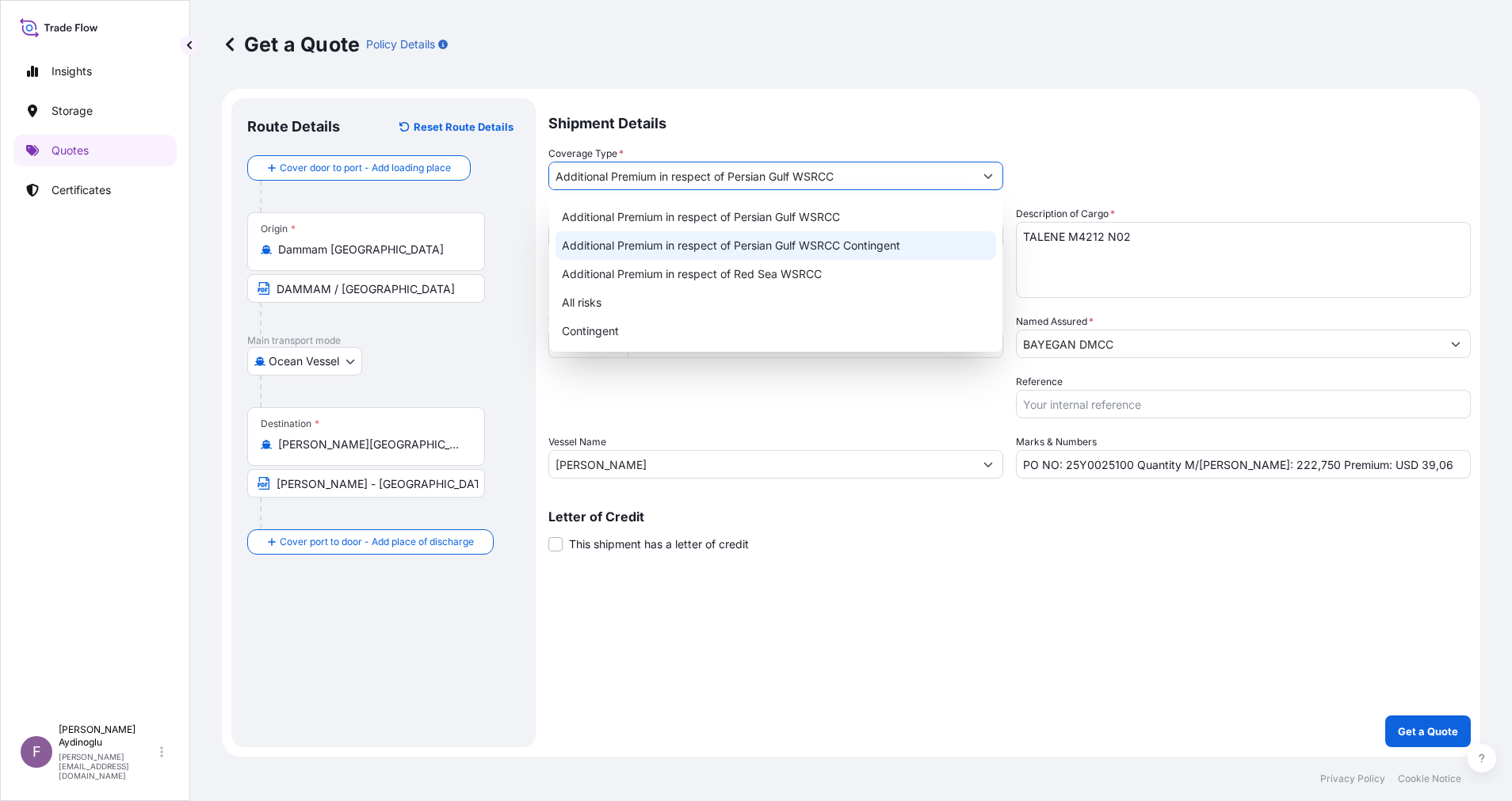
click at [1052, 649] on div "Shipment Details Coverage Type * Additional Premium in respect of Persian Gulf …" at bounding box center [1010, 422] width 923 height 649
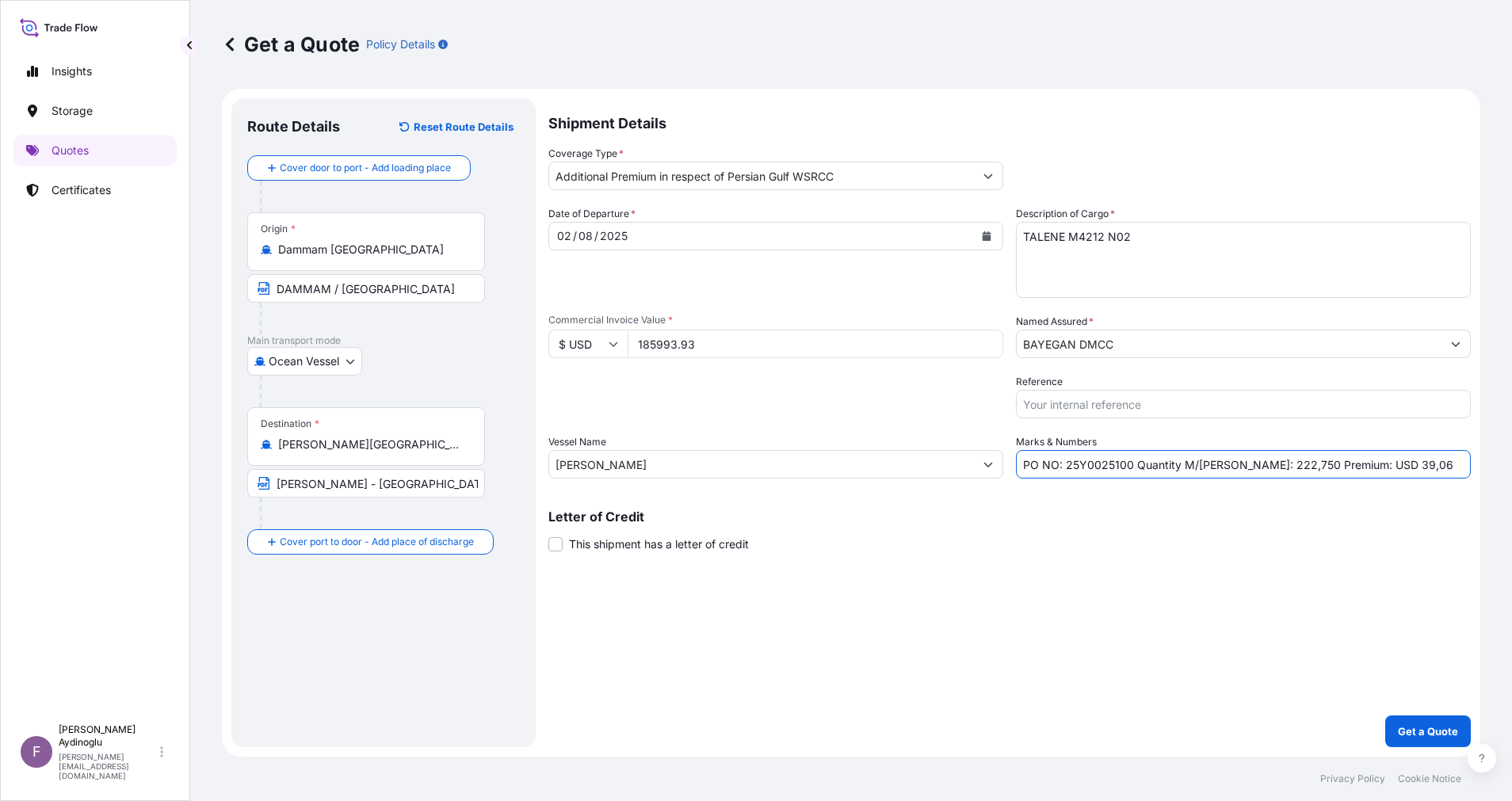
drag, startPoint x: 1068, startPoint y: 468, endPoint x: 1129, endPoint y: 464, distance: 61.1
click at [1129, 464] on input "PO NO: 25Y0025100 Quantity M/Tonn: 222,750 Premium: USD 39,06" at bounding box center [1243, 464] width 455 height 28
paste input "1542"
type input "PO NO: 25Y0154200 Quantity M/Tonn: 222,750 Premium: USD 39,06"
click at [1416, 740] on button "Get a Quote" at bounding box center [1428, 731] width 86 height 32
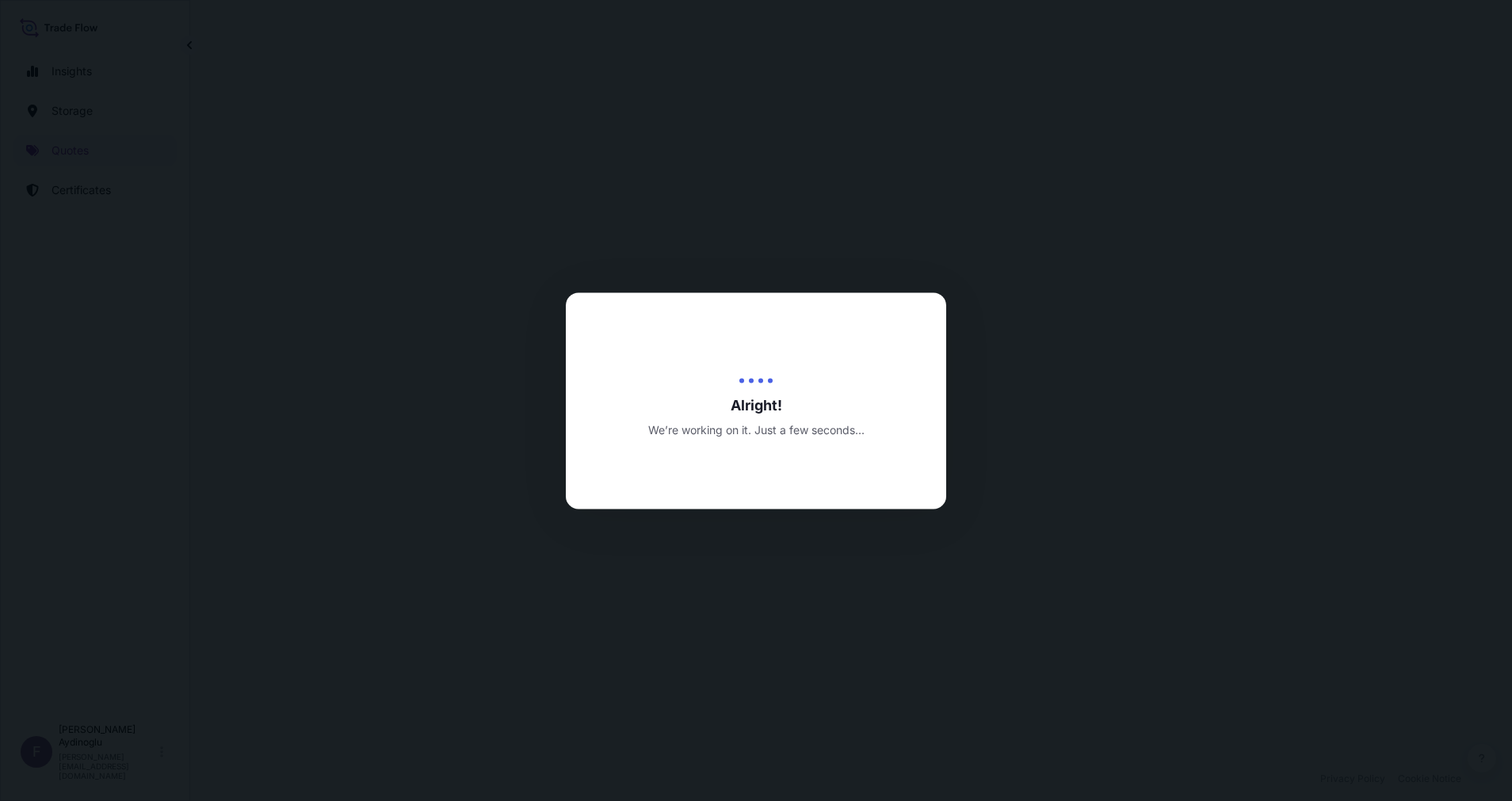
select select "Ocean Vessel"
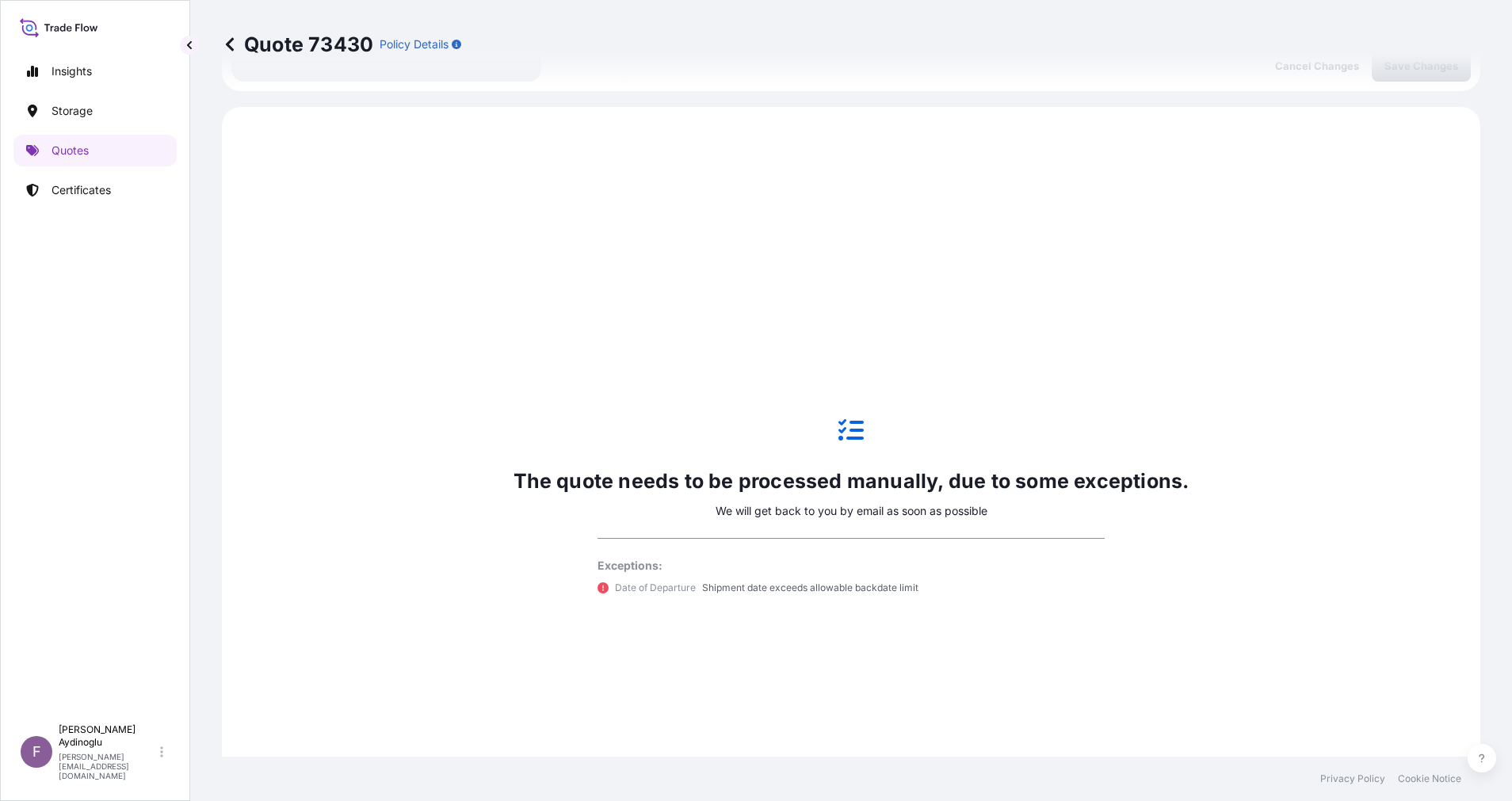
scroll to position [543, 0]
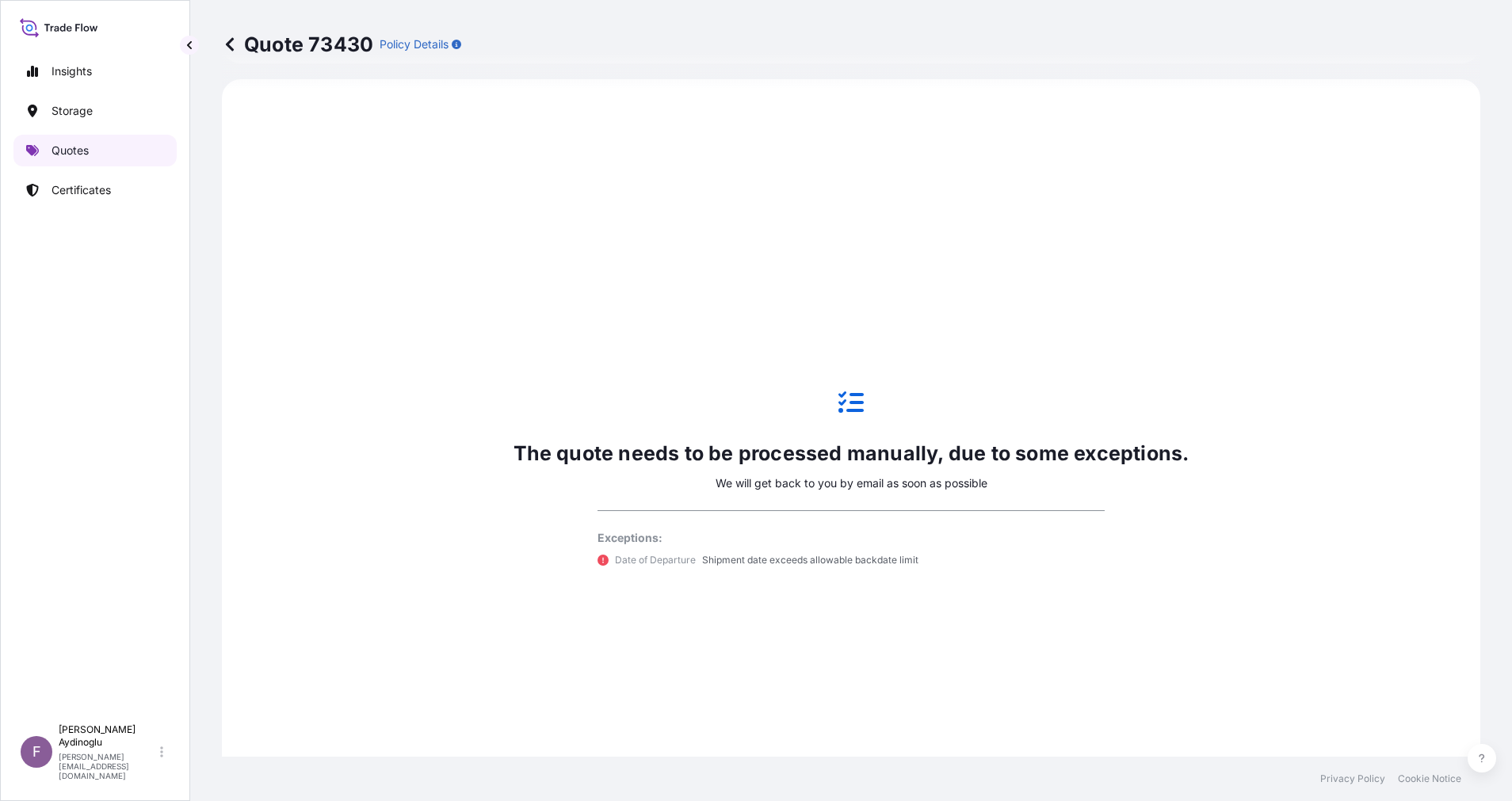
click at [103, 150] on link "Quotes" at bounding box center [95, 150] width 163 height 32
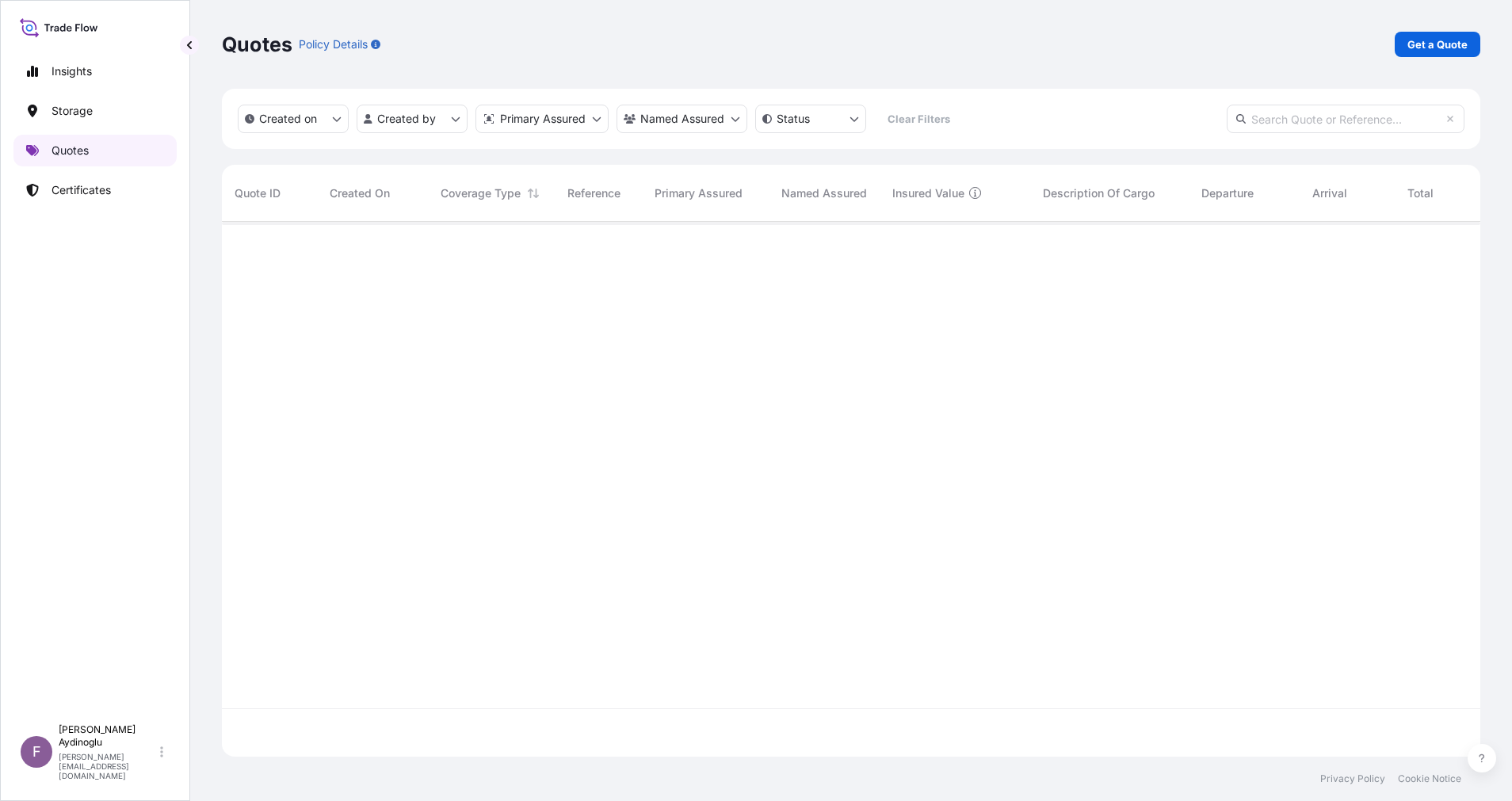
scroll to position [525, 1240]
click at [1453, 37] on p "Get a Quote" at bounding box center [1437, 44] width 60 height 16
select select "Ocean Vessel"
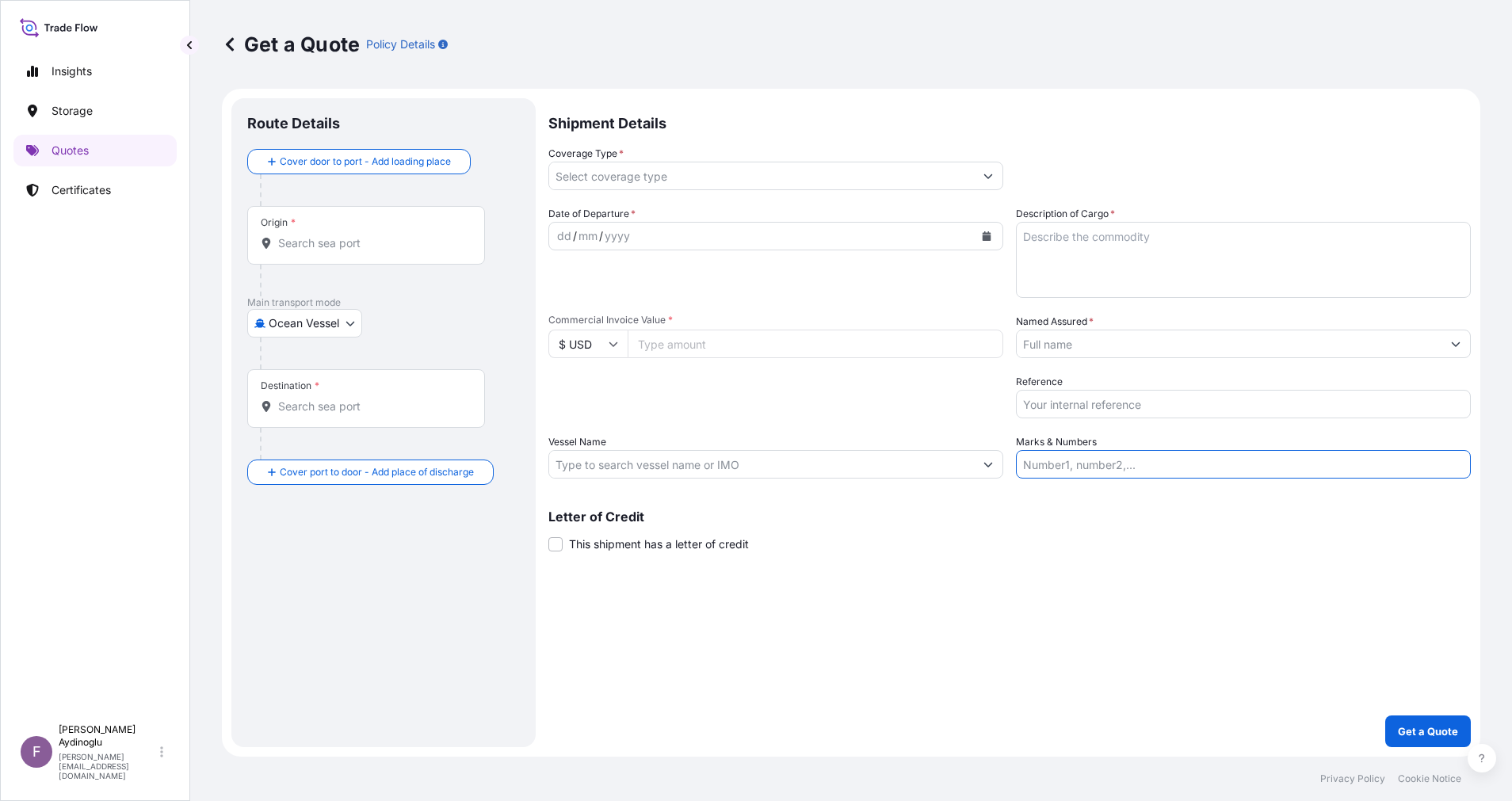
click at [1103, 455] on input "Marks & Numbers" at bounding box center [1243, 464] width 455 height 28
paste input "25Y0154200"
type input "25Y0154200"
click at [1076, 472] on input "Marks & Numbers" at bounding box center [1243, 464] width 455 height 28
paste input "PO NO: 25Y0232100 Quantity M/Tonn: 495,000 Premium: USD 106,48"
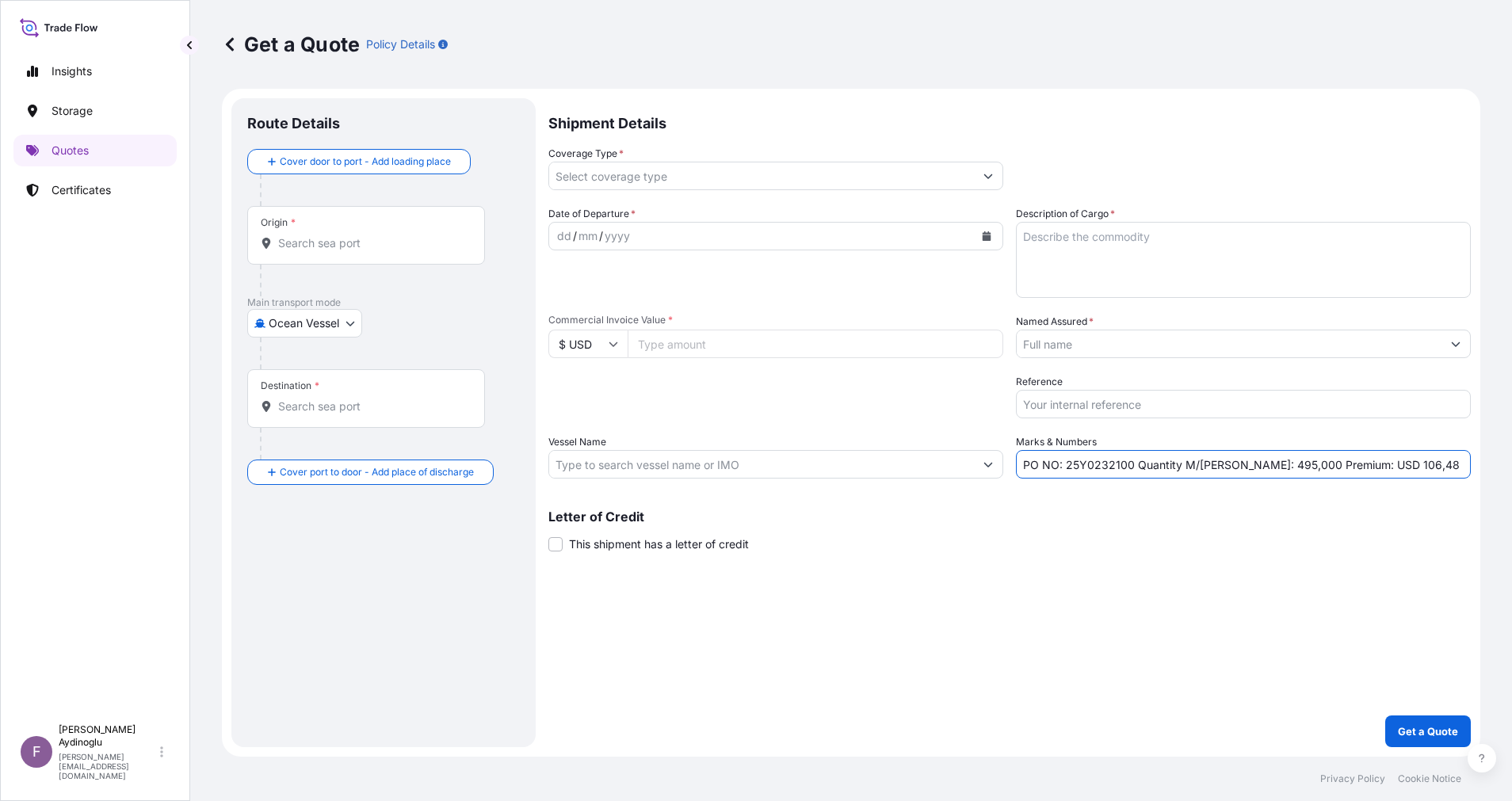
click at [1086, 572] on div "Shipment Details Coverage Type * Date of Departure * dd / mm / yyyy Cargo Categ…" at bounding box center [1010, 422] width 923 height 649
drag, startPoint x: 1065, startPoint y: 465, endPoint x: 1130, endPoint y: 464, distance: 65.0
click at [1130, 464] on input "PO NO: 25Y0232100 Quantity M/Tonn: 495,000 Premium: USD 106,48" at bounding box center [1243, 464] width 455 height 28
paste input "0259"
type input "PO NO: 25Y0025900 Quantity M/Tonn: 495,000 Premium: USD 106,48"
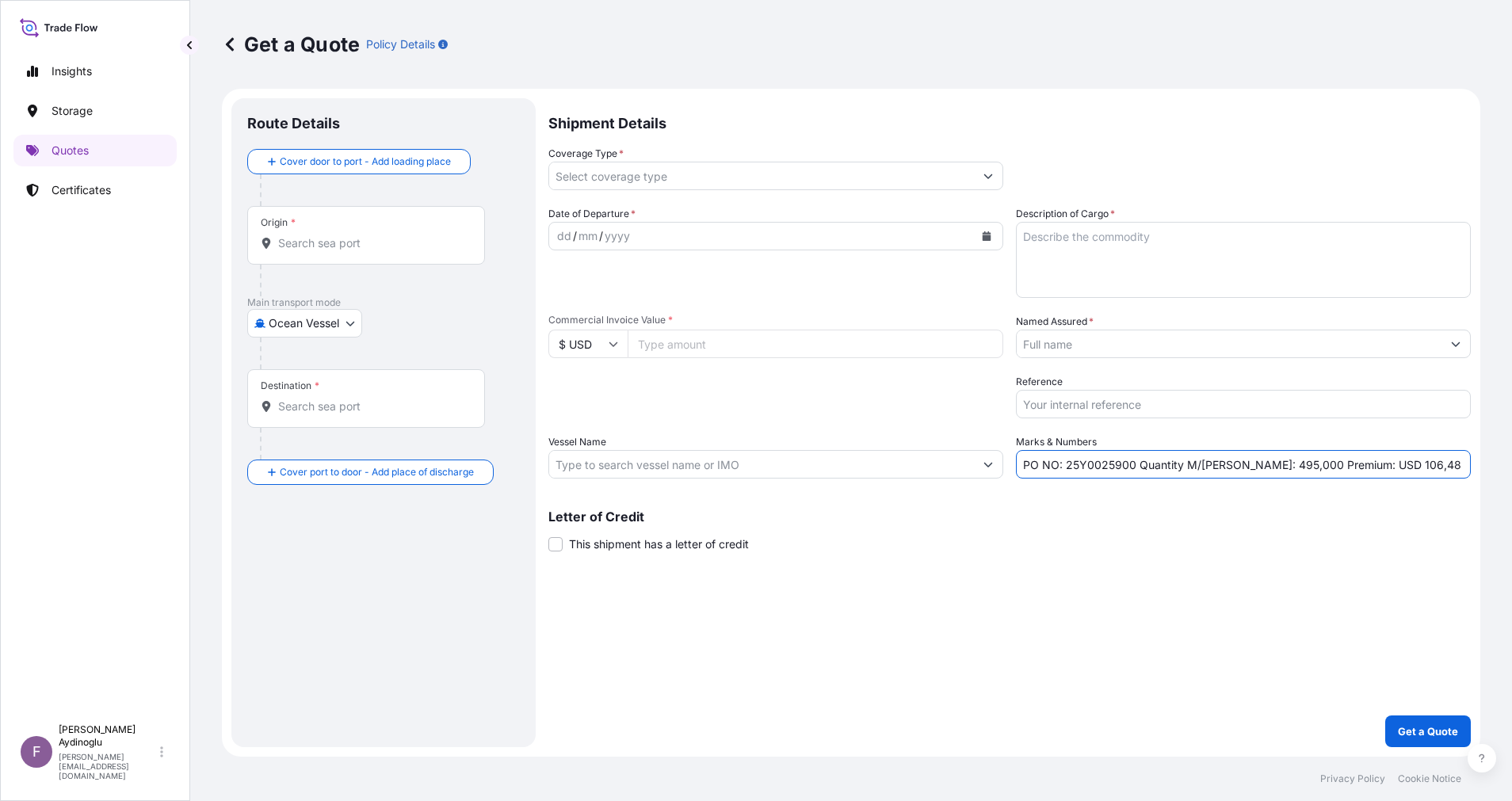
click at [815, 345] on input "Commercial Invoice Value *" at bounding box center [815, 344] width 376 height 28
paste input "85432.82"
type input "85432.82"
click at [859, 542] on div "Letter of Credit This shipment has a letter of credit Letter of credit * Letter…" at bounding box center [1010, 531] width 923 height 42
click at [1098, 262] on textarea "Description of Cargo *" at bounding box center [1243, 260] width 455 height 76
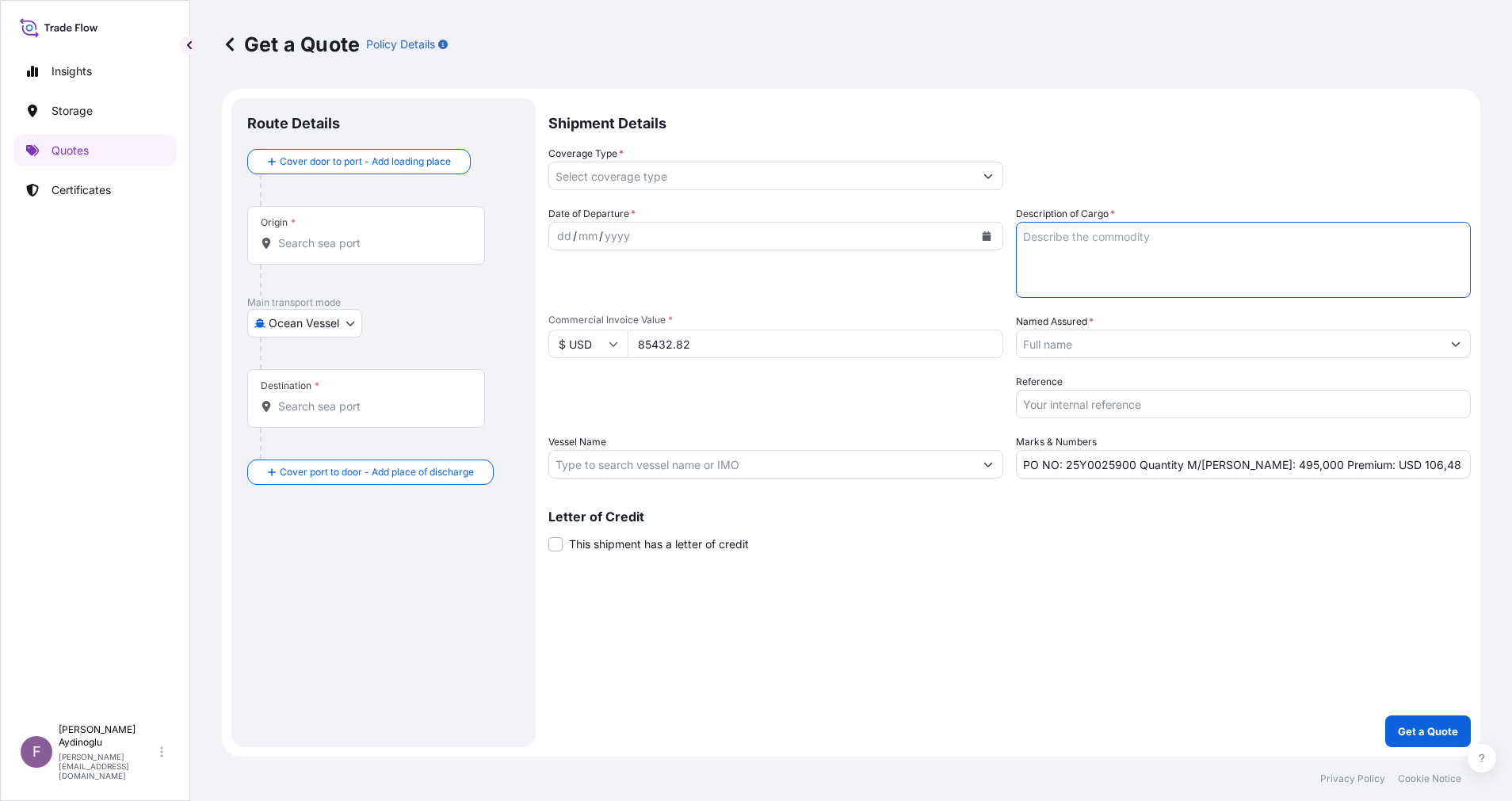
paste textarea "TALENE M2006 GY01 7037"
type textarea "TALENE M2006 GY01 7037"
click at [1027, 497] on div "Letter of Credit This shipment has a letter of credit Letter of credit * Letter…" at bounding box center [1010, 521] width 923 height 61
drag, startPoint x: 1249, startPoint y: 464, endPoint x: 1233, endPoint y: 464, distance: 16.0
click at [1233, 464] on input "PO NO: 25Y0025900 Quantity M/Tonn: 495,000 Premium: USD 106,48" at bounding box center [1243, 464] width 455 height 28
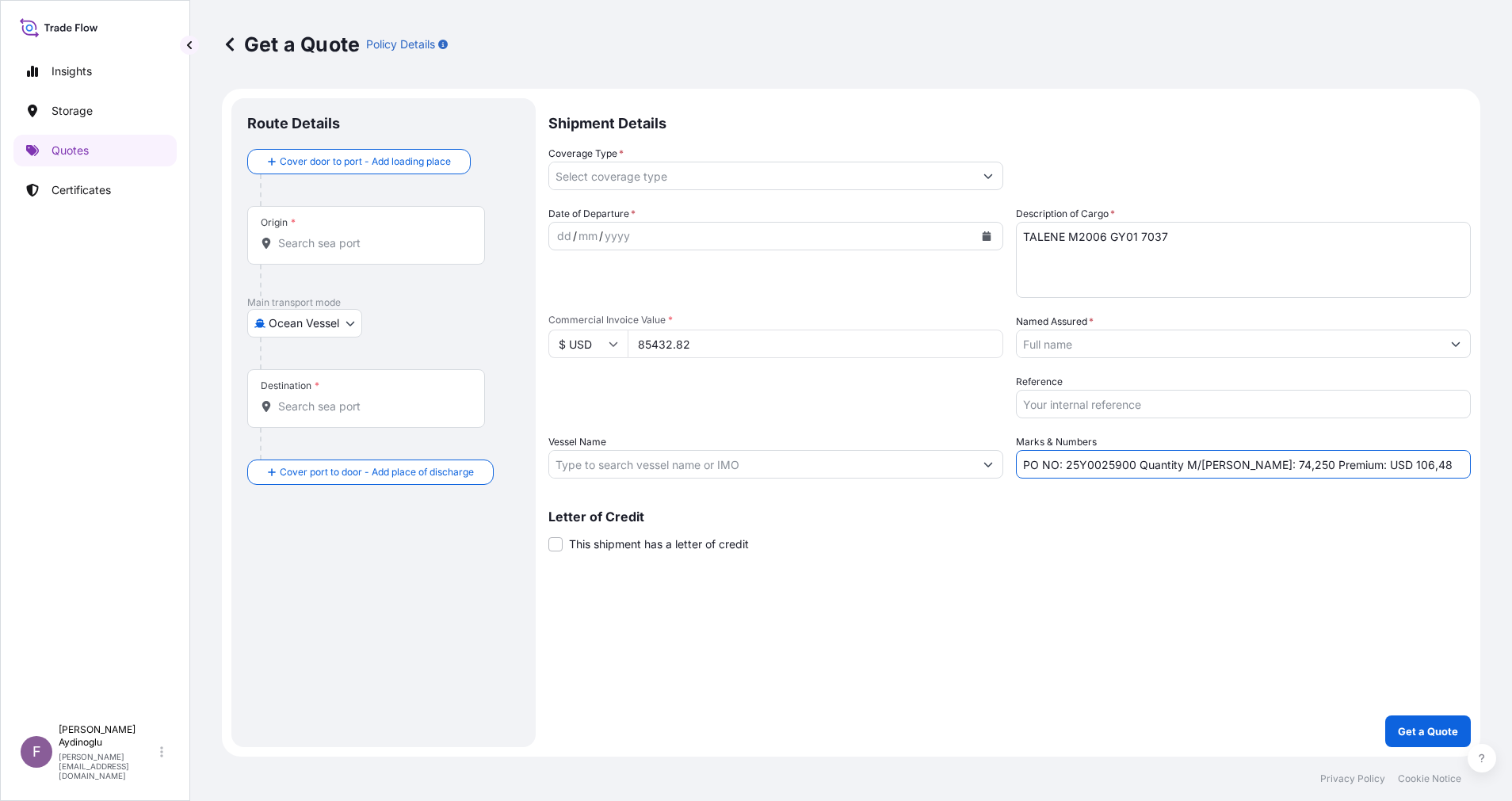
type input "PO NO: 25Y0025900 Quantity M/Tonn: 74,250 Premium: USD 106,48"
click at [837, 465] on input "Vessel Name" at bounding box center [761, 464] width 425 height 28
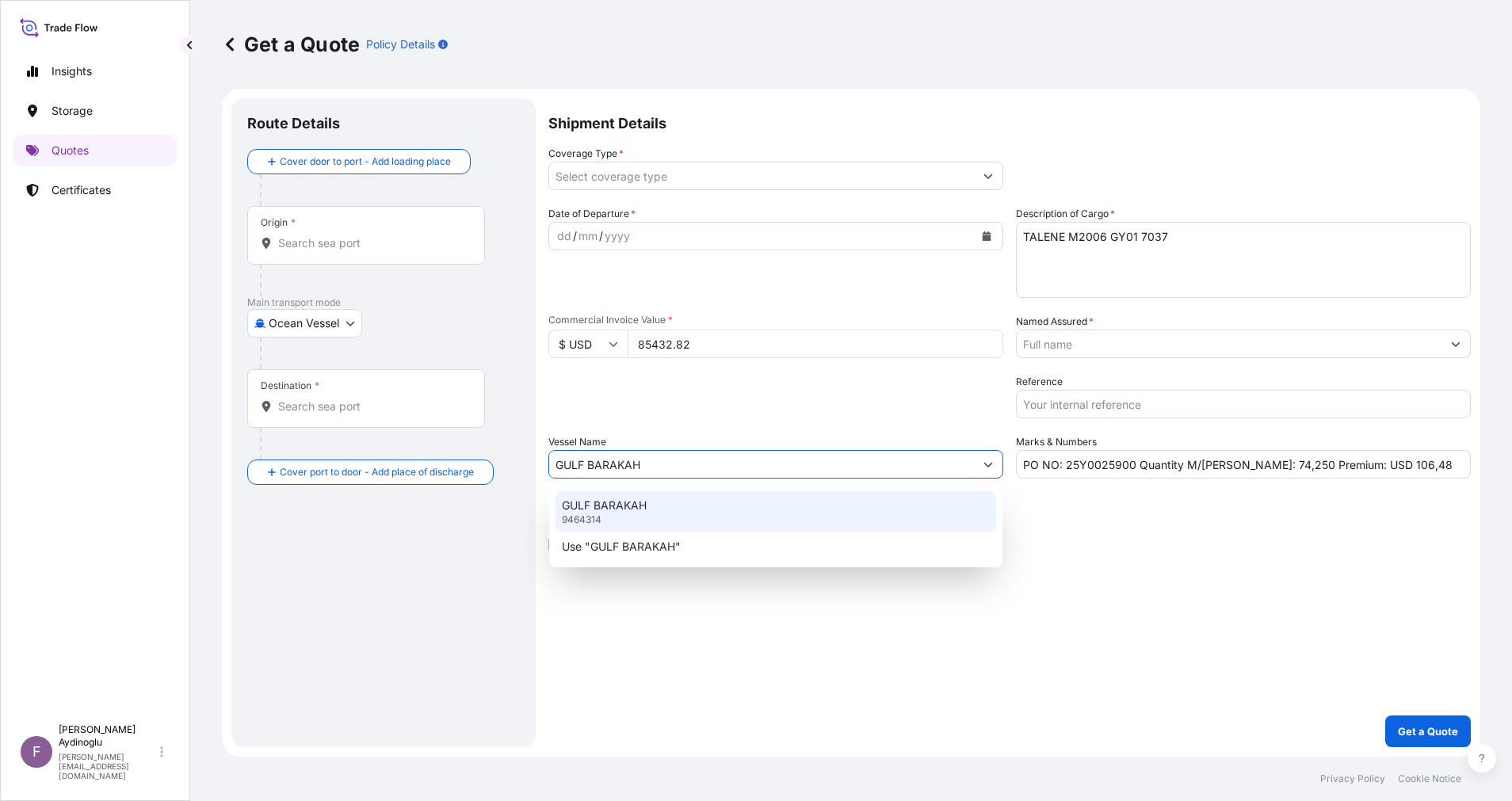
click at [803, 504] on div "GULF BARAKAH 9464314" at bounding box center [776, 512] width 441 height 42
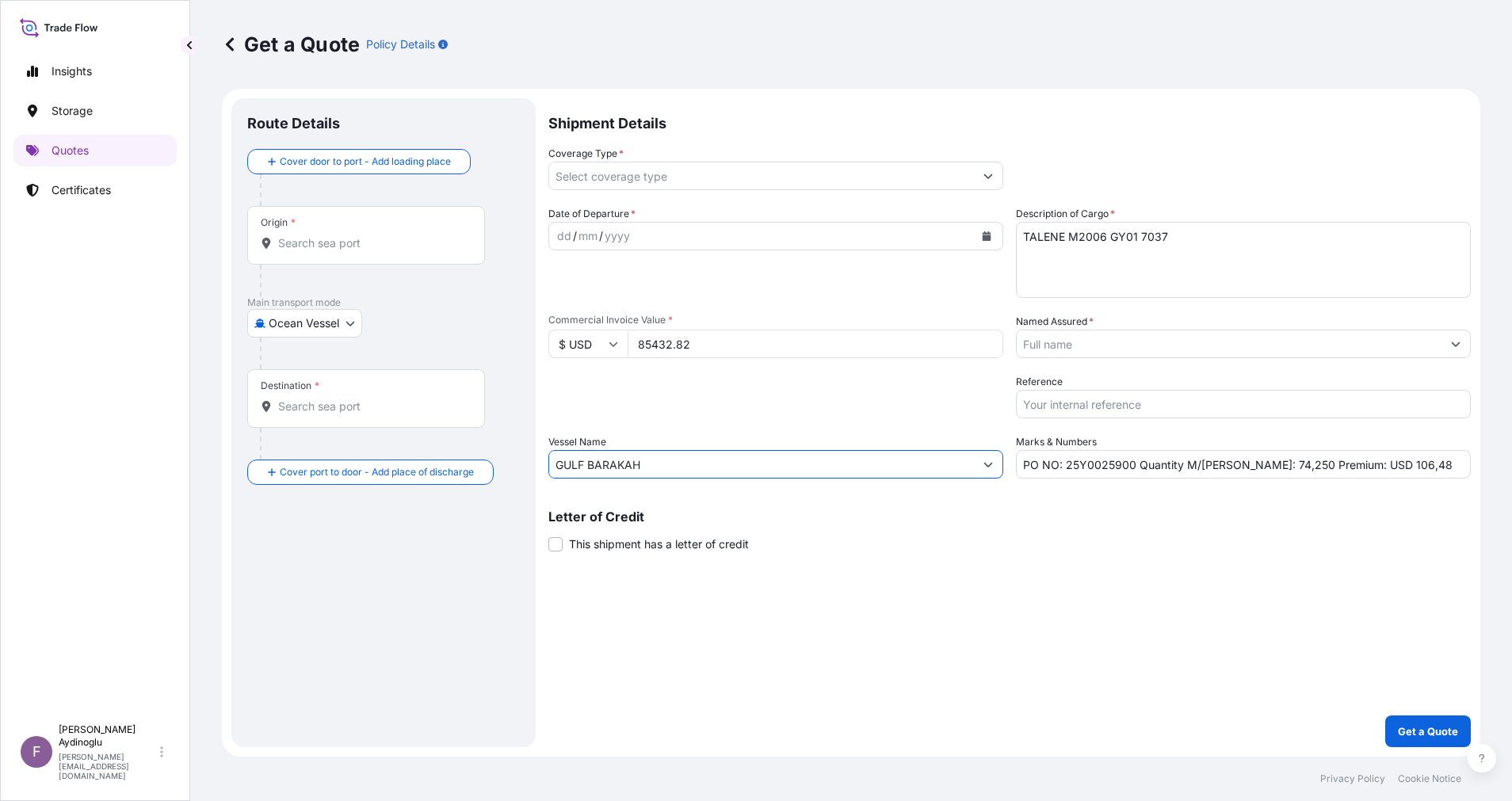
type input "GULF BARAKAH"
click at [1137, 556] on div "Shipment Details Coverage Type * Date of Departure * dd / mm / yyyy Cargo Categ…" at bounding box center [1010, 422] width 923 height 649
click at [413, 238] on input "Origin *" at bounding box center [372, 243] width 187 height 16
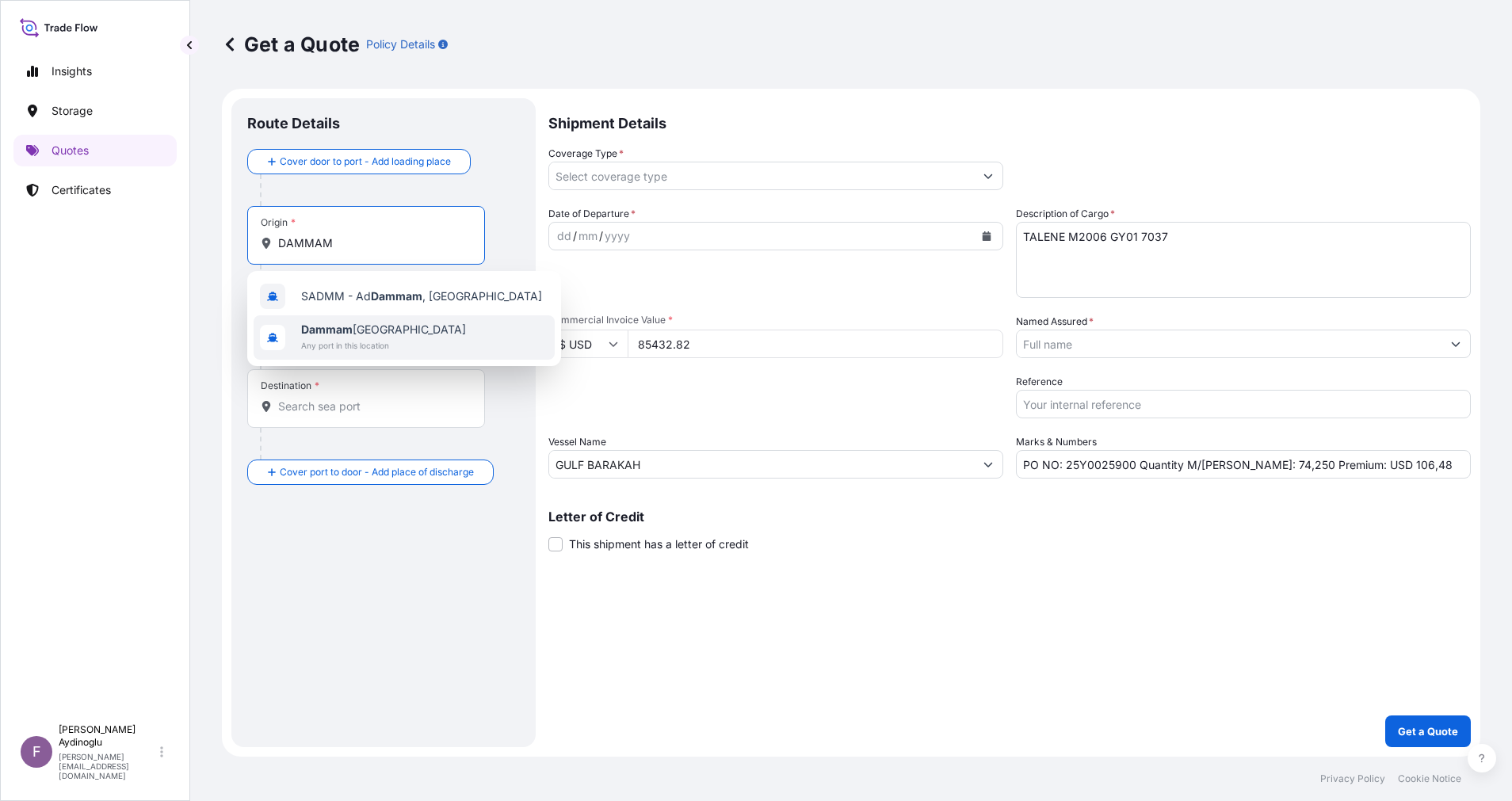
click at [412, 344] on span "Any port in this location" at bounding box center [383, 345] width 165 height 16
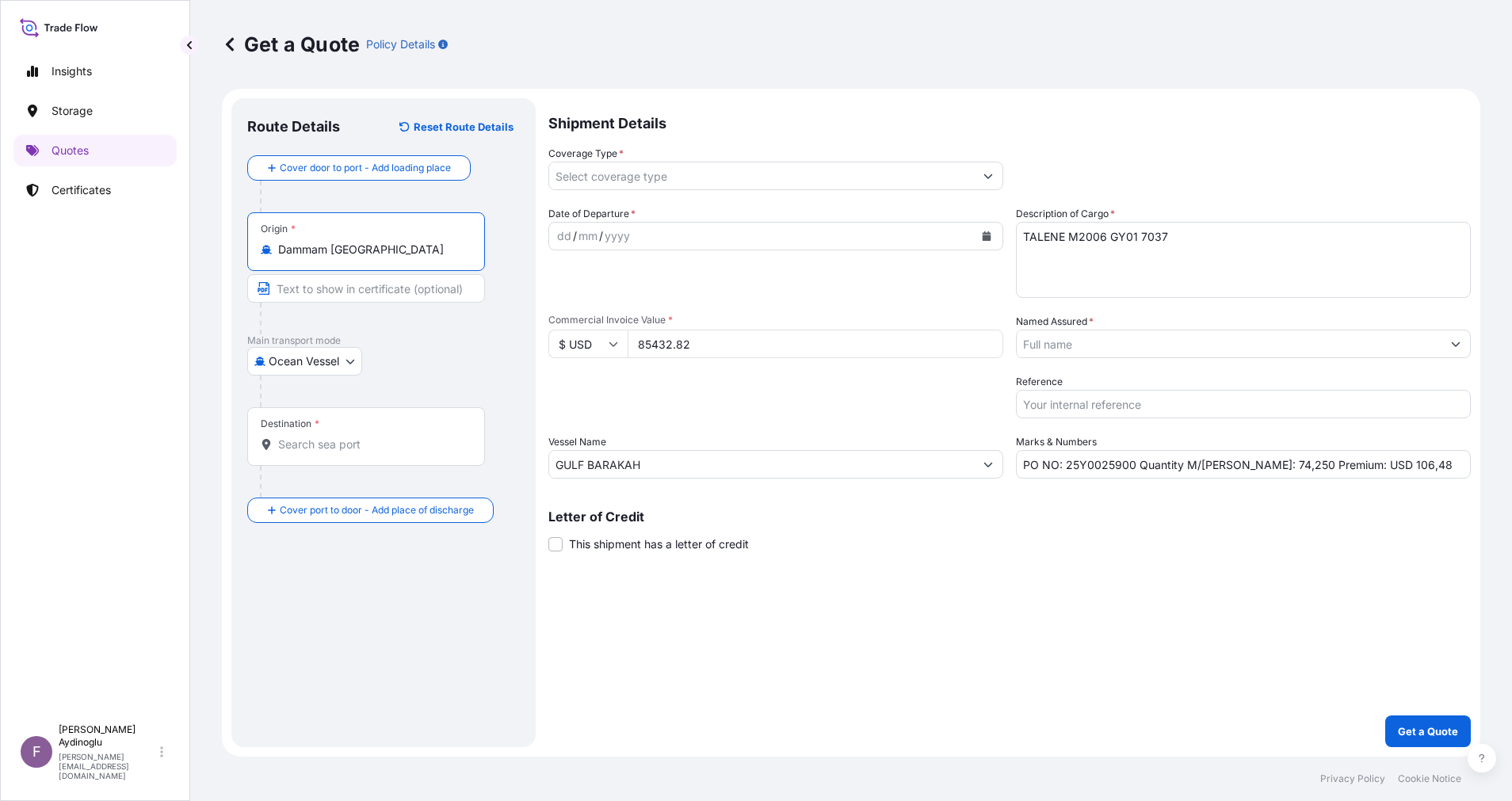
type input "Dammam Saudi Arabia"
click at [389, 297] on input "Text to appear on certificate" at bounding box center [368, 288] width 244 height 28
type input "DAMMAM / SAUDI ARABIA"
click at [387, 435] on div "Destination *" at bounding box center [366, 436] width 238 height 59
click at [387, 436] on input "Destination *" at bounding box center [372, 444] width 187 height 16
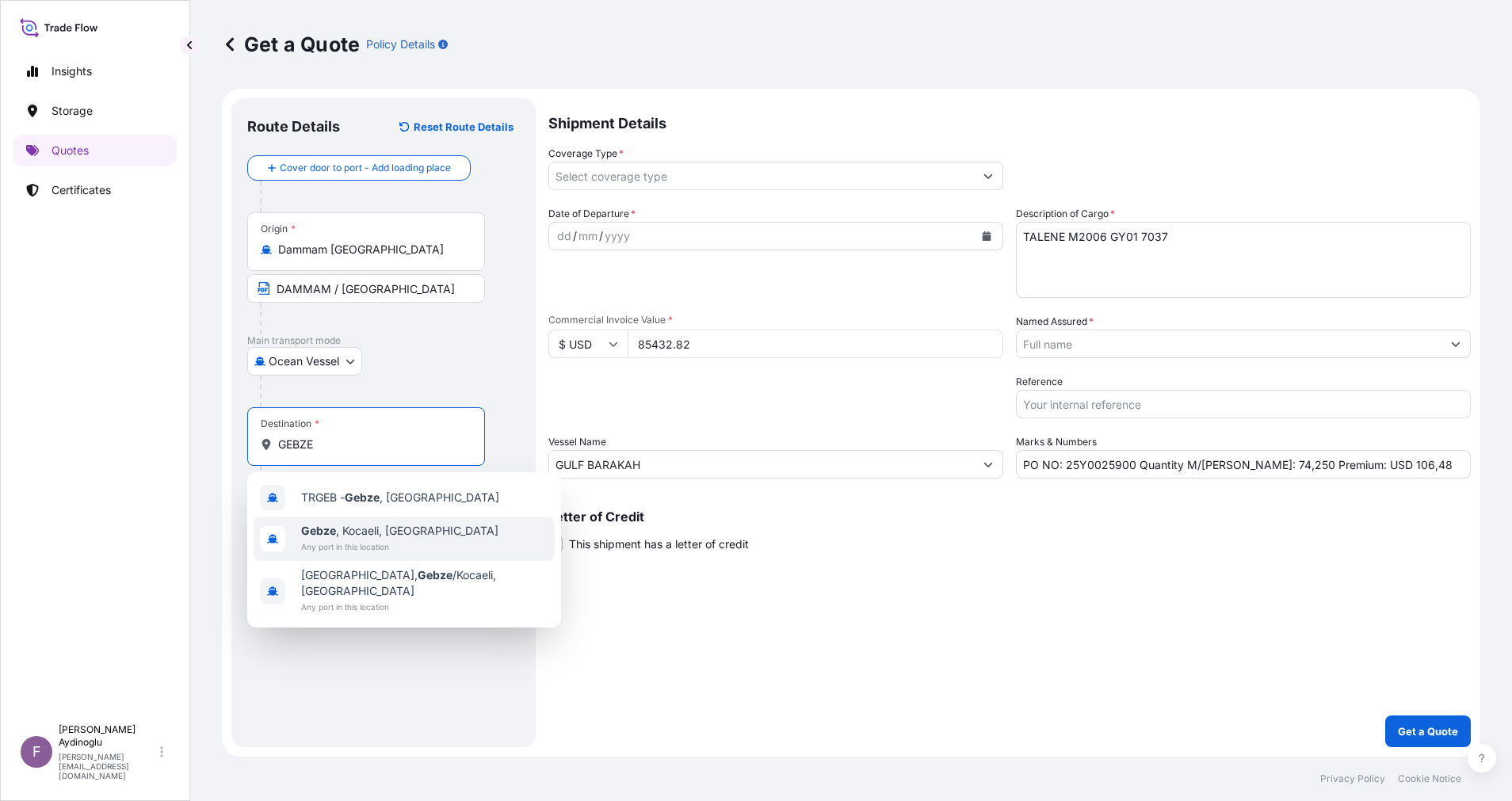
click at [401, 533] on span "Gebze , Kocaeli, Türkiye" at bounding box center [399, 530] width 197 height 16
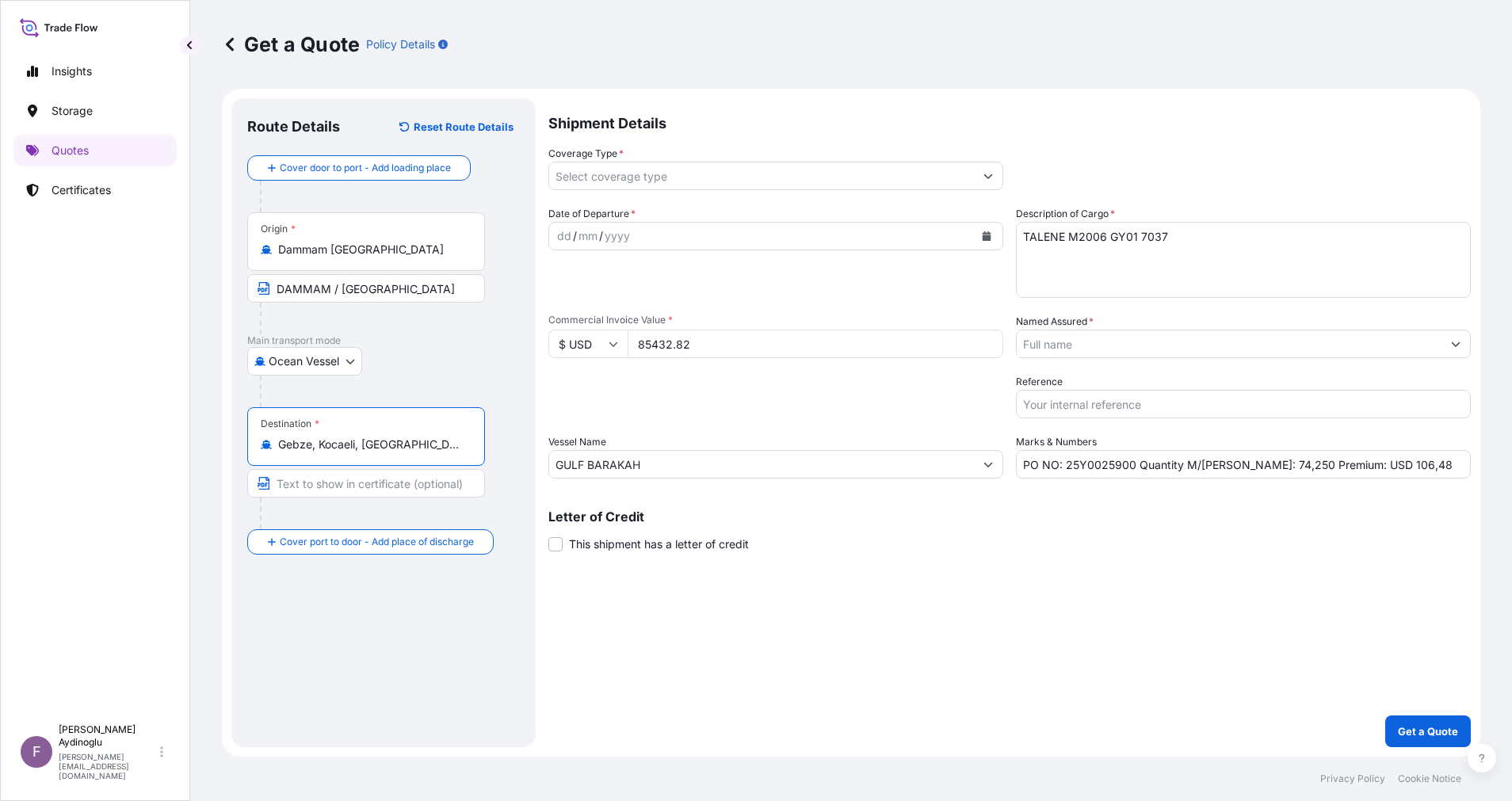
type input "Gebze, Kocaeli, Türkiye"
click at [382, 484] on input "Text to appear on certificate" at bounding box center [366, 483] width 238 height 28
type input "GEBZE / TURKEY"
click at [516, 615] on div "Route Details Reset Route Details Cover door to port - Add loading place Place …" at bounding box center [383, 422] width 273 height 617
click at [562, 242] on div "dd" at bounding box center [564, 236] width 17 height 19
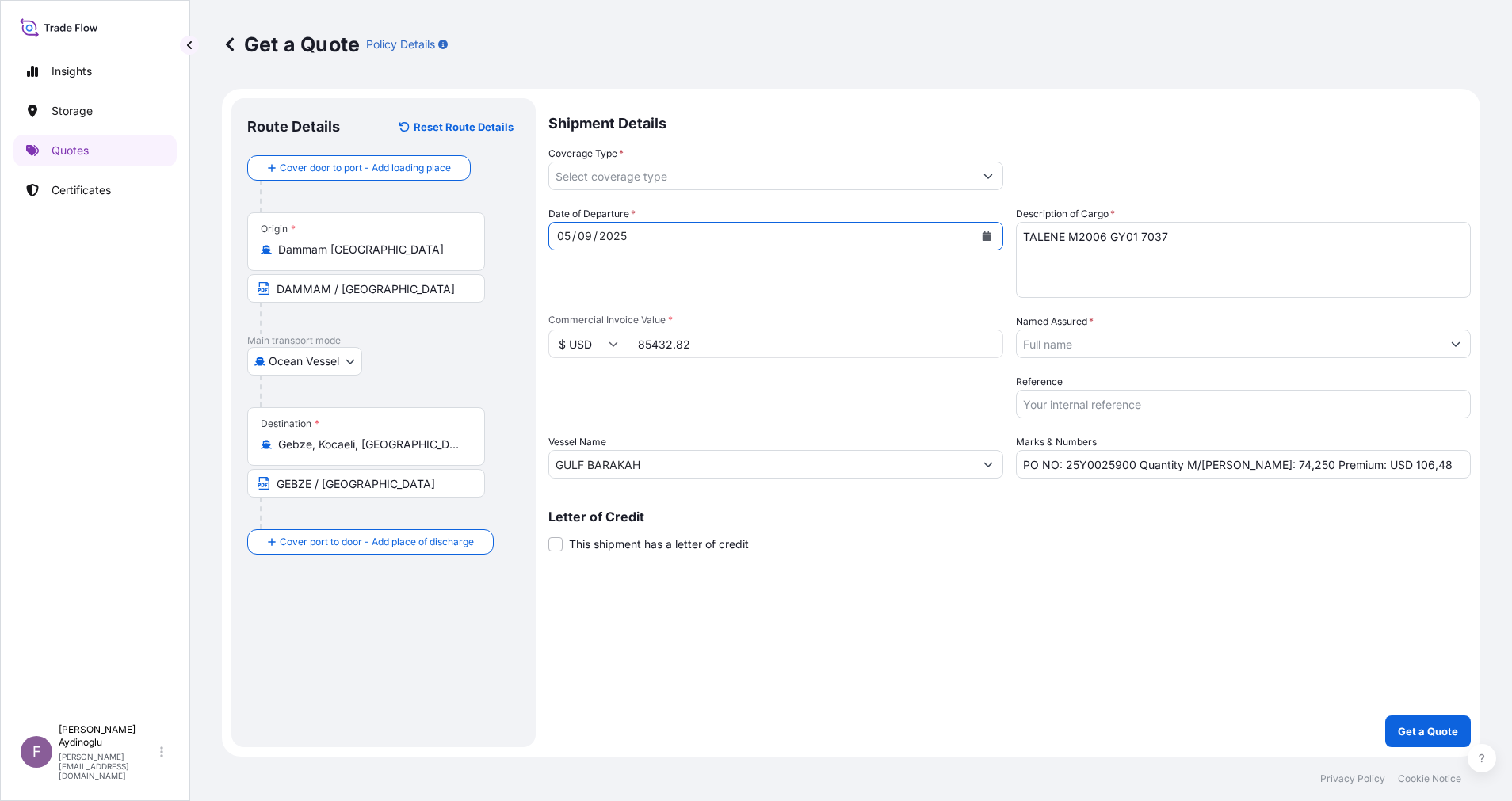
click at [1366, 466] on input "PO NO: 25Y0025900 Quantity M/Tonn: 74,250 Premium: USD 106,48" at bounding box center [1243, 464] width 455 height 28
type input "PO NO: 25Y0025900 Quantity M/Tonn: 74,250 Premium: USD 17,94"
click at [1459, 343] on icon "Show suggestions" at bounding box center [1456, 345] width 8 height 5
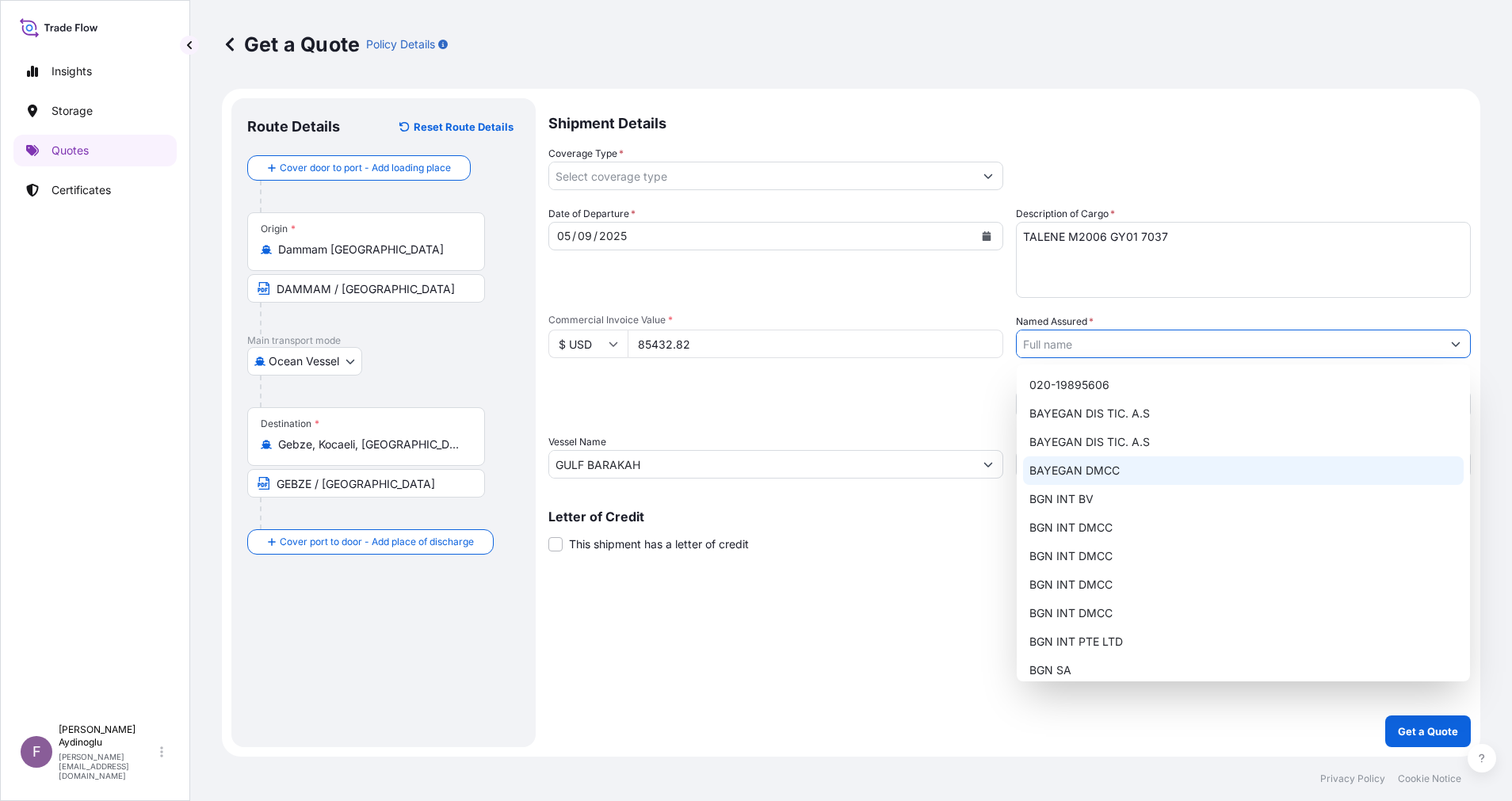
click at [1140, 474] on div "BAYEGAN DMCC" at bounding box center [1244, 470] width 441 height 28
type input "BAYEGAN DMCC"
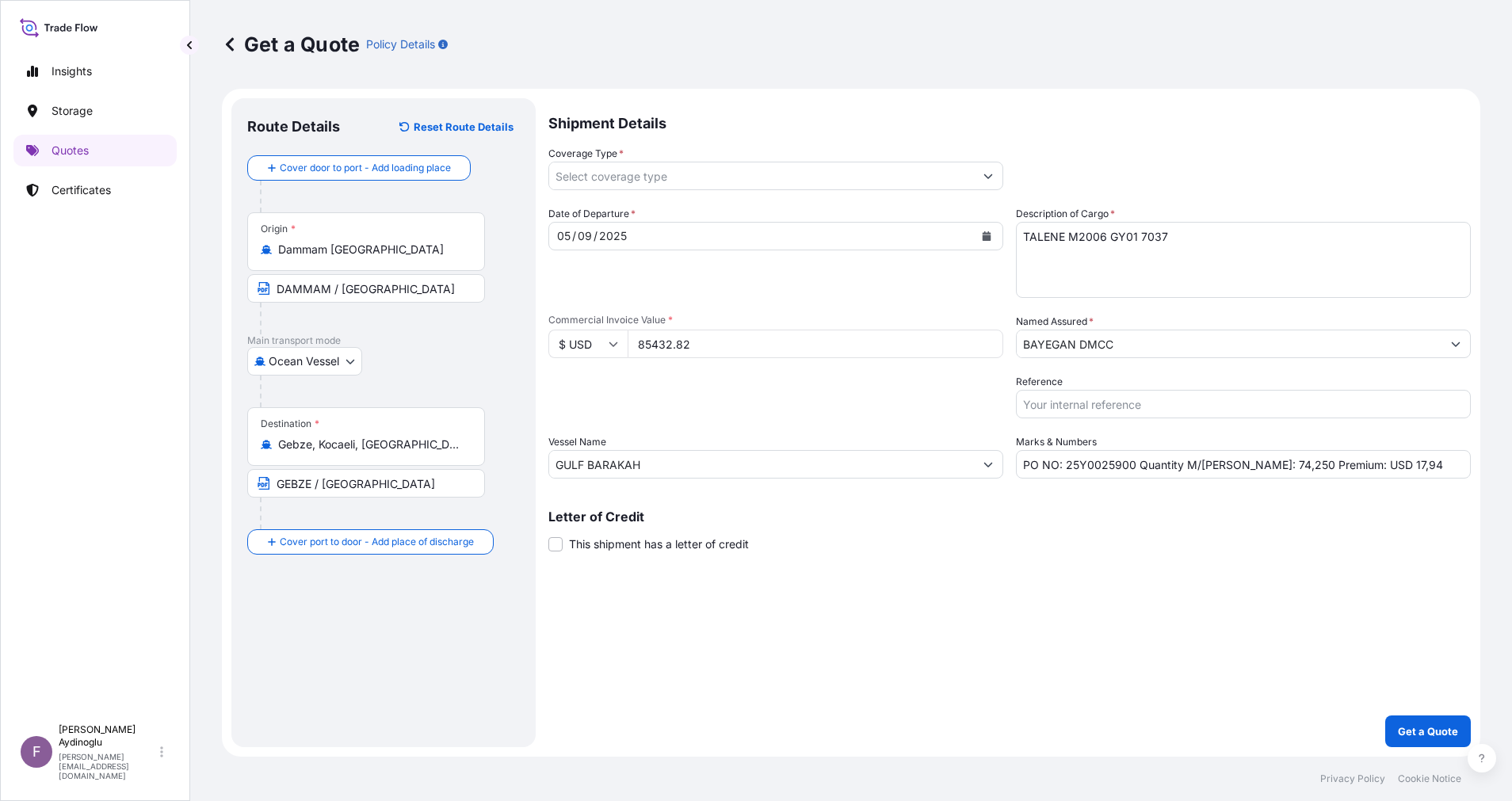
click at [968, 636] on div "Shipment Details Coverage Type * Date of Departure * 05 / 09 / 2025 Cargo Categ…" at bounding box center [1010, 422] width 923 height 649
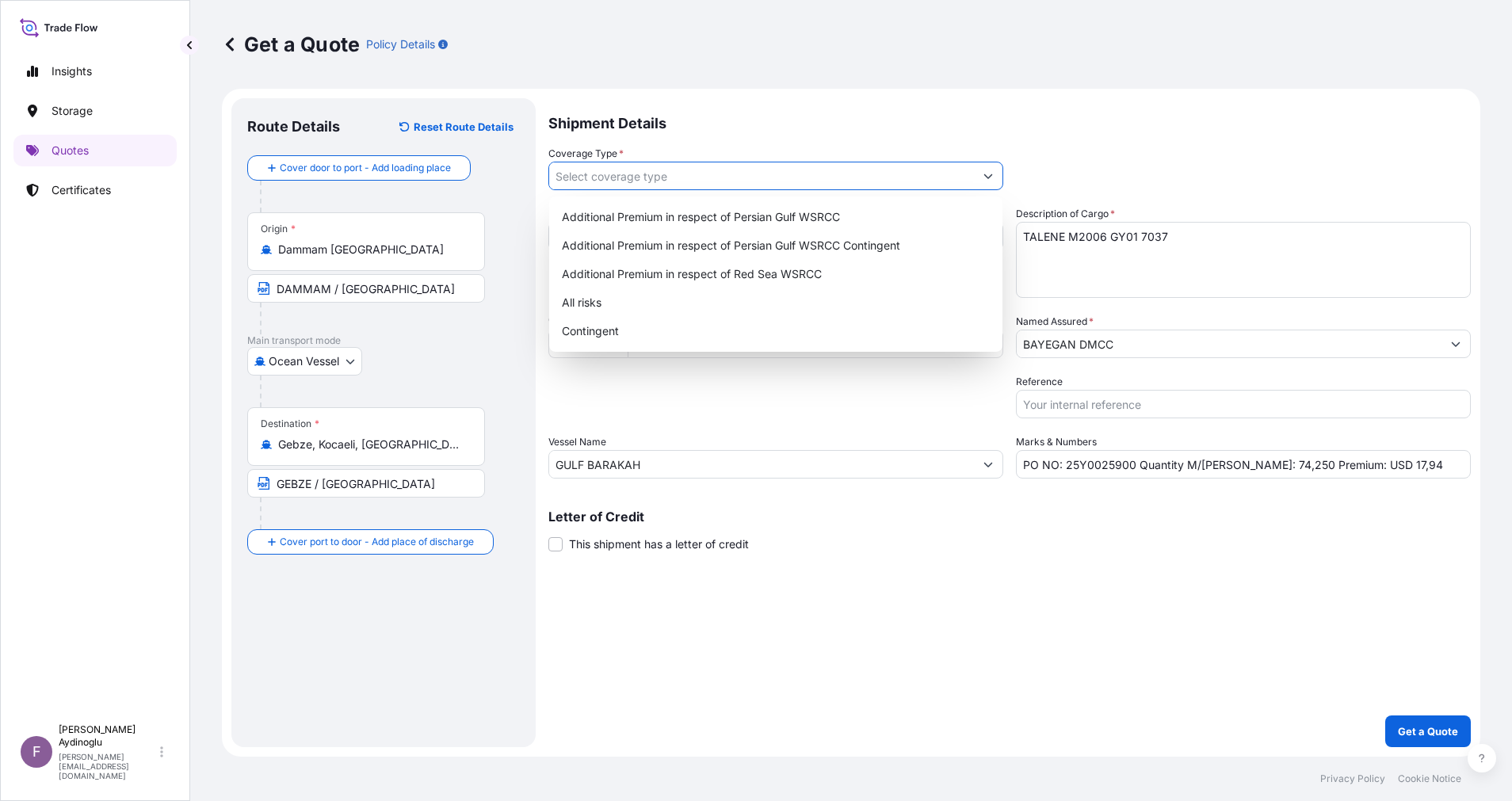
click at [989, 182] on button "Show suggestions" at bounding box center [988, 175] width 28 height 28
click at [923, 220] on div "Additional Premium in respect of Persian Gulf WSRCC" at bounding box center [776, 217] width 441 height 28
type input "Additional Premium in respect of Persian Gulf WSRCC"
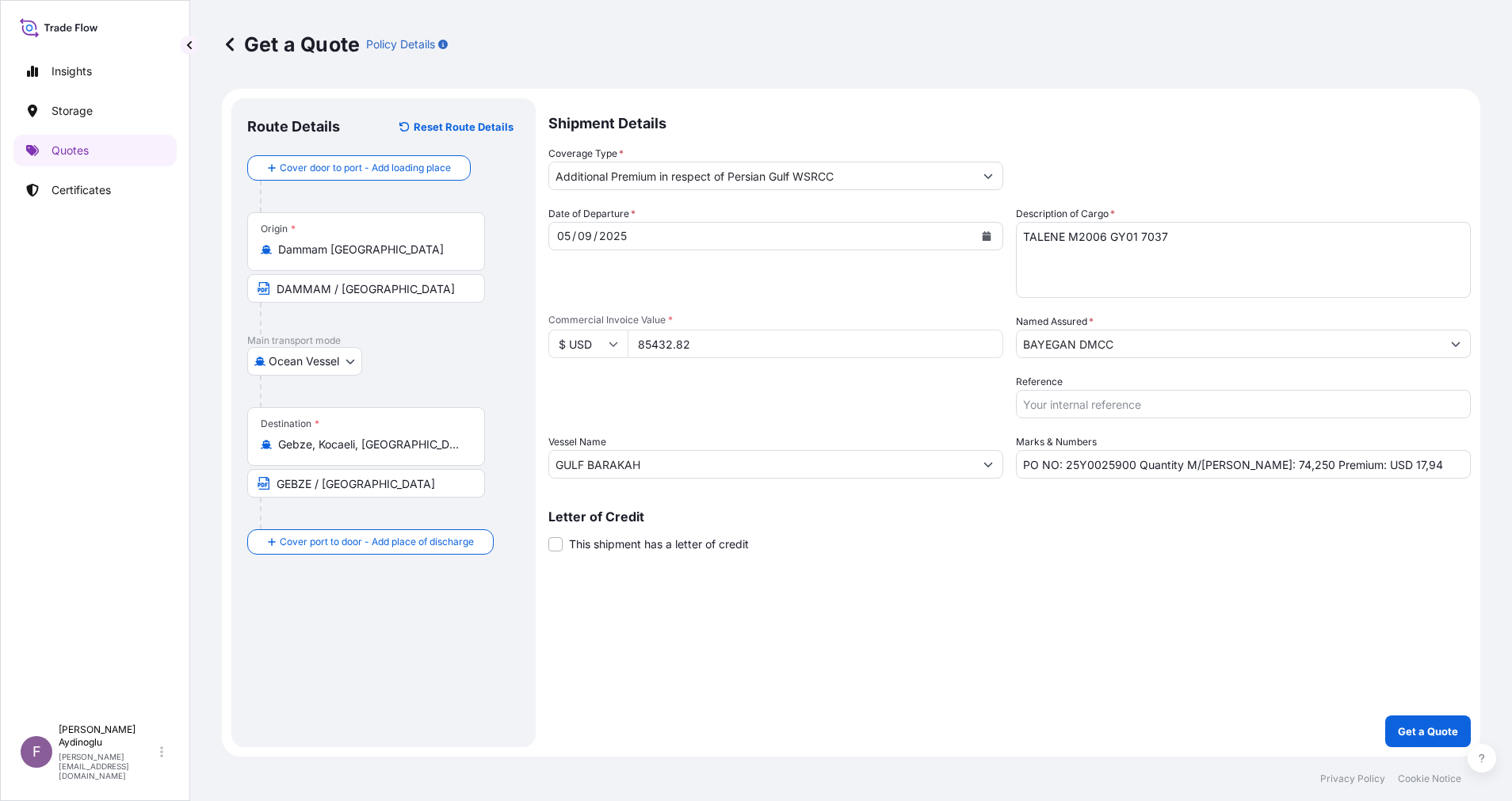
click at [1071, 543] on div "Letter of Credit This shipment has a letter of credit Letter of credit * Letter…" at bounding box center [1010, 531] width 923 height 42
click at [1420, 728] on p "Get a Quote" at bounding box center [1428, 730] width 60 height 16
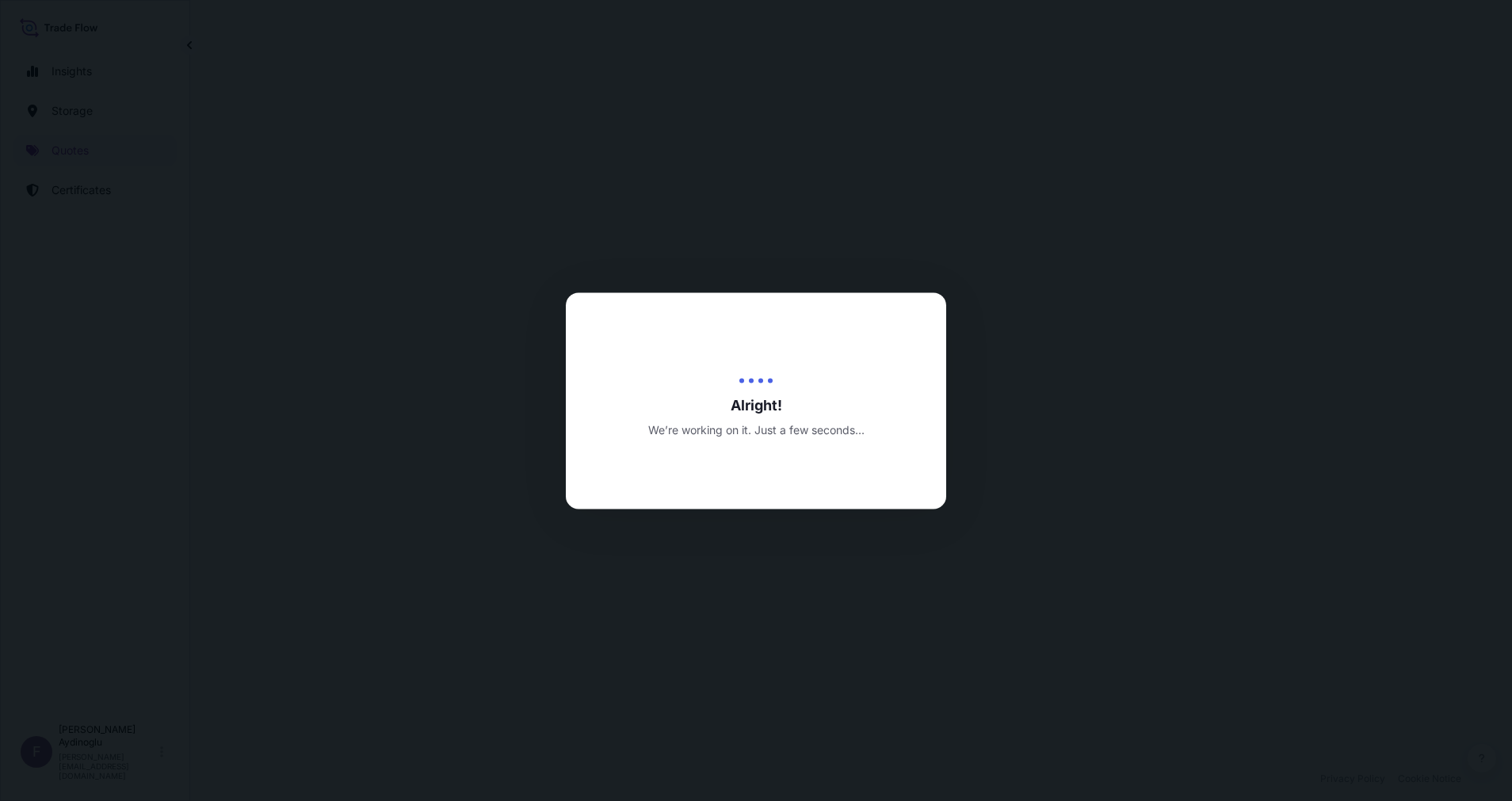
select select "Ocean Vessel"
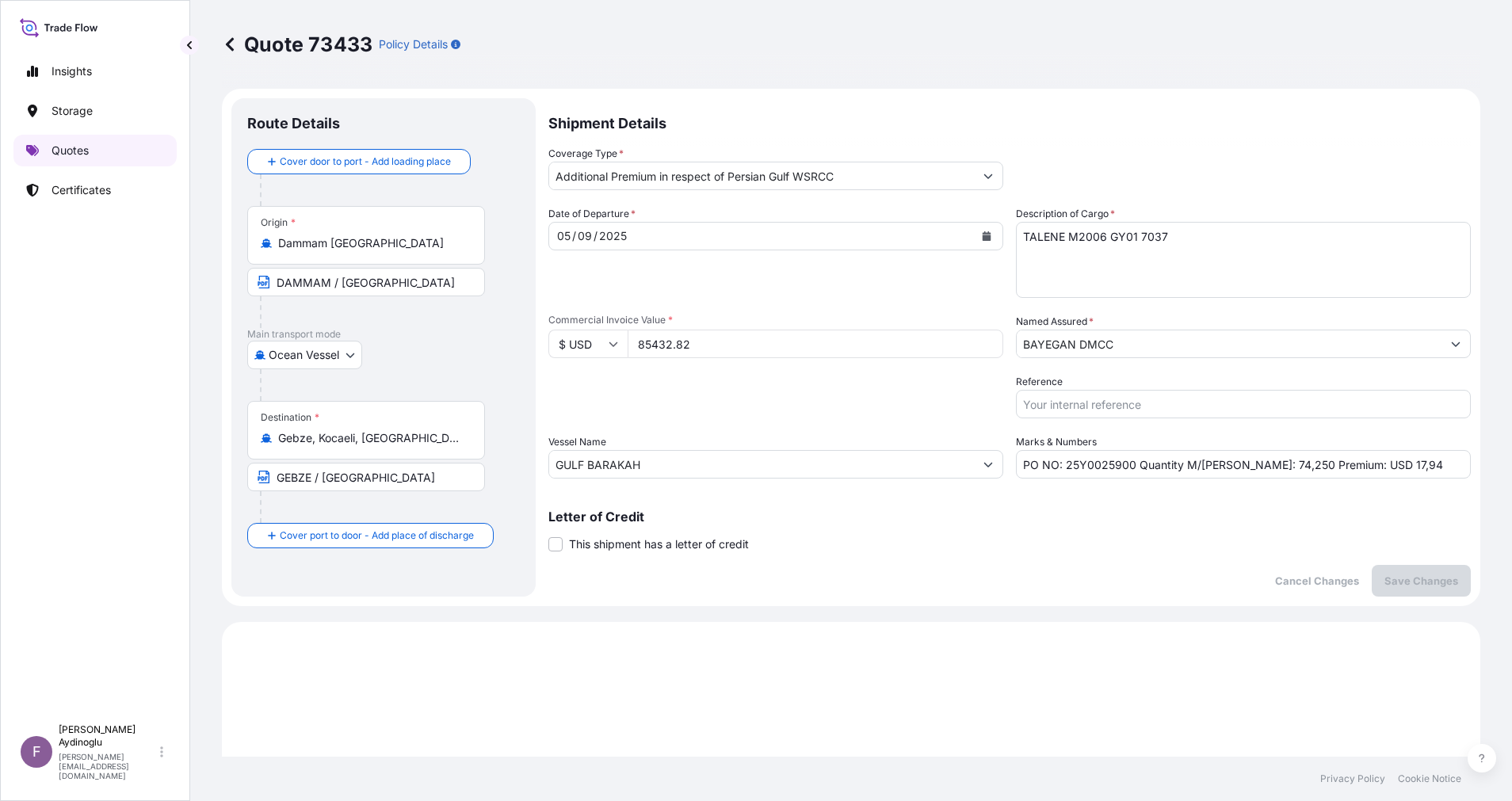
click at [78, 144] on p "Quotes" at bounding box center [70, 150] width 37 height 16
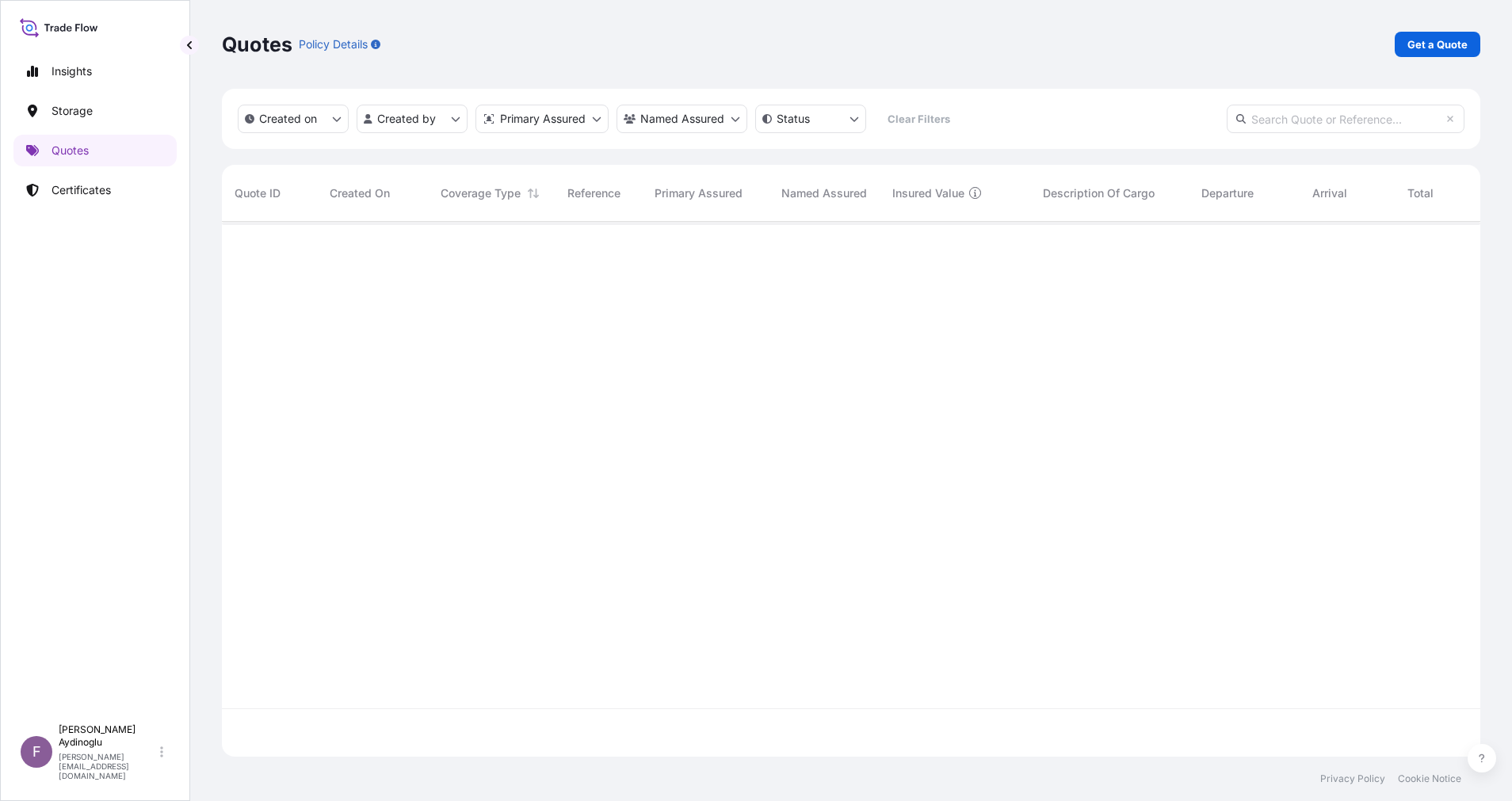
scroll to position [525, 1240]
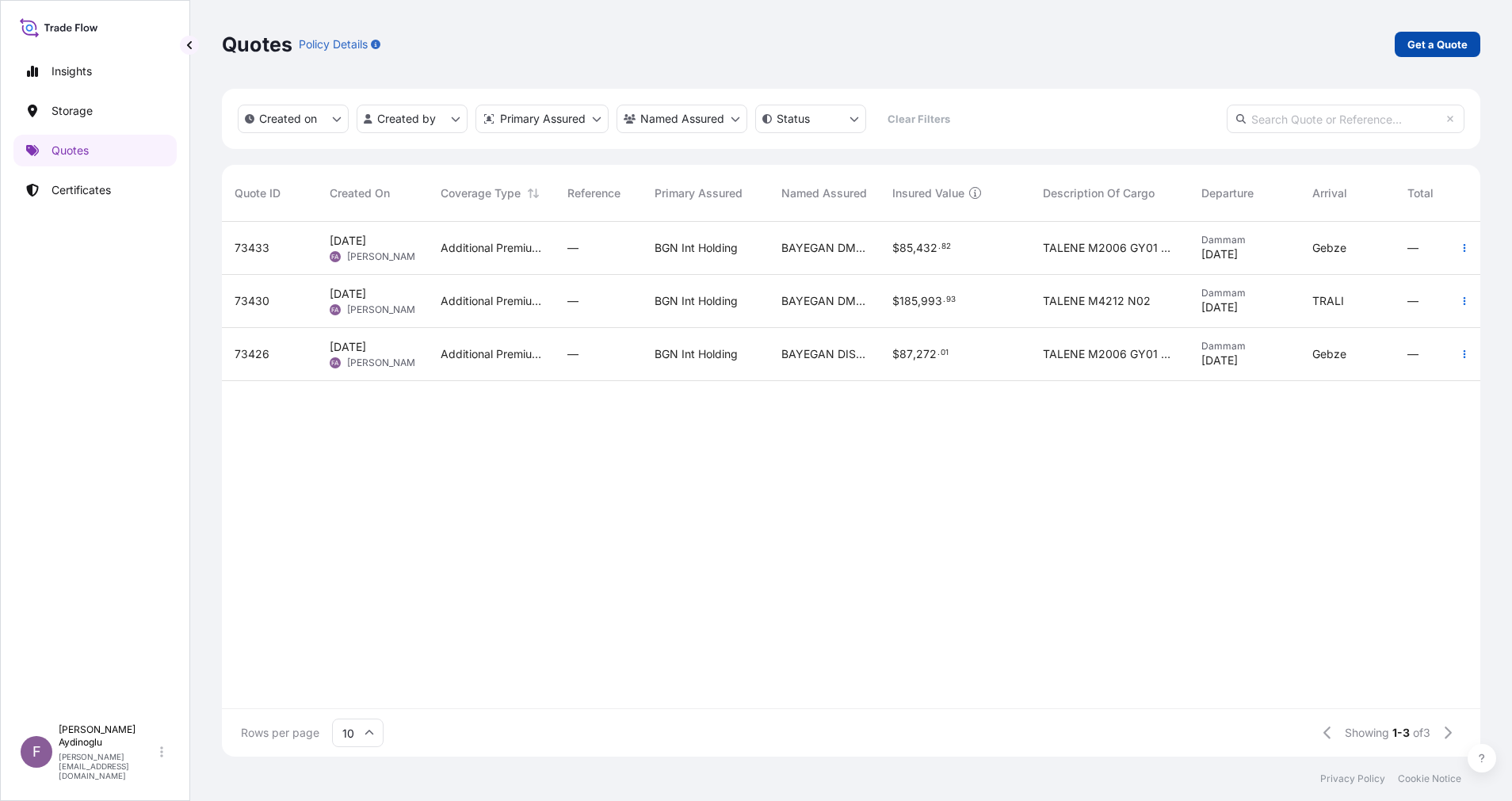
click at [1455, 44] on p "Get a Quote" at bounding box center [1437, 44] width 60 height 16
select select "Ocean Vessel"
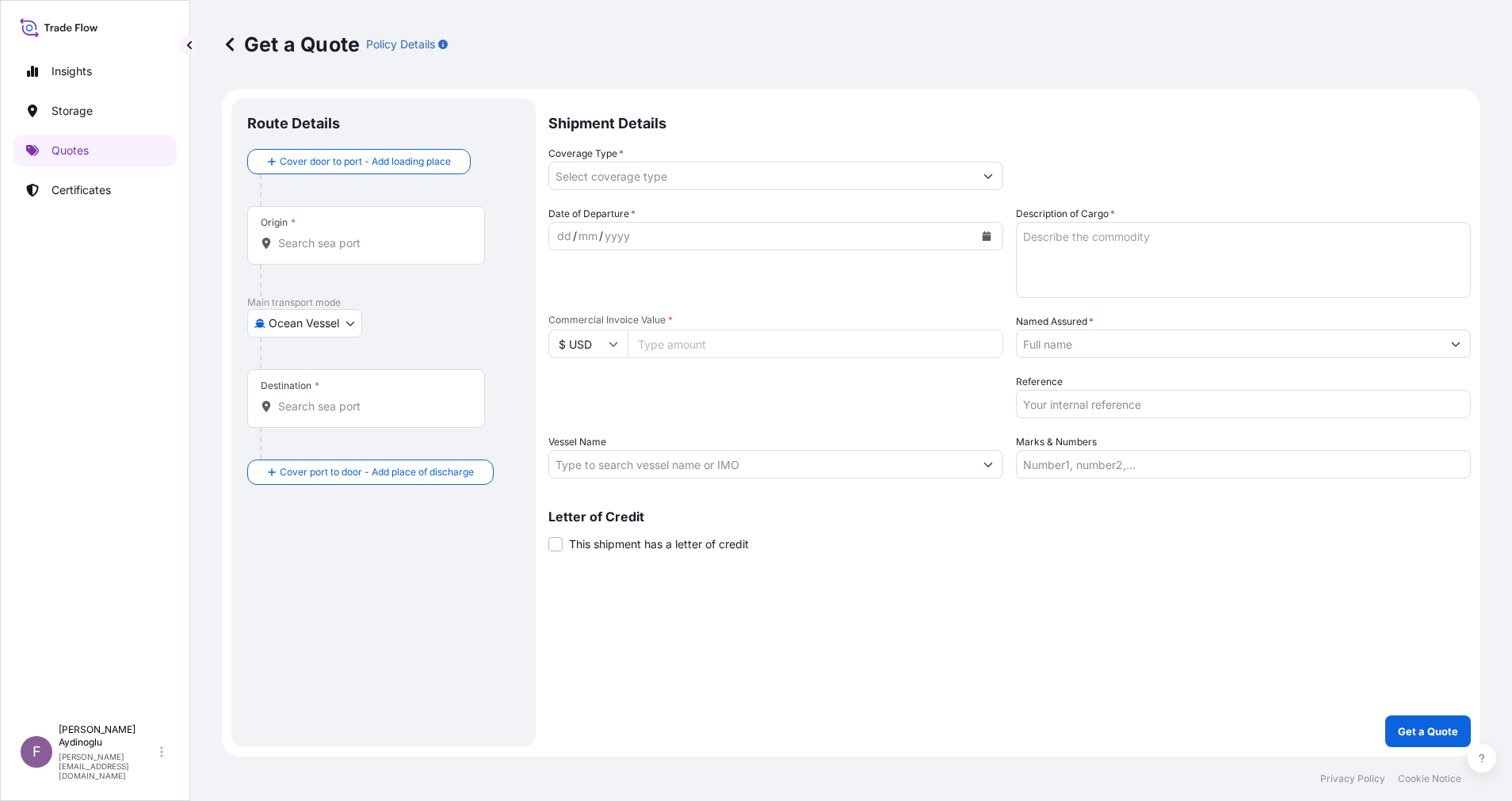
click at [1214, 459] on input "Marks & Numbers" at bounding box center [1243, 464] width 455 height 28
paste input "PO NO: 25Y0232100 Quantity M/Tonn: 495,000 Premium: USD 106,48"
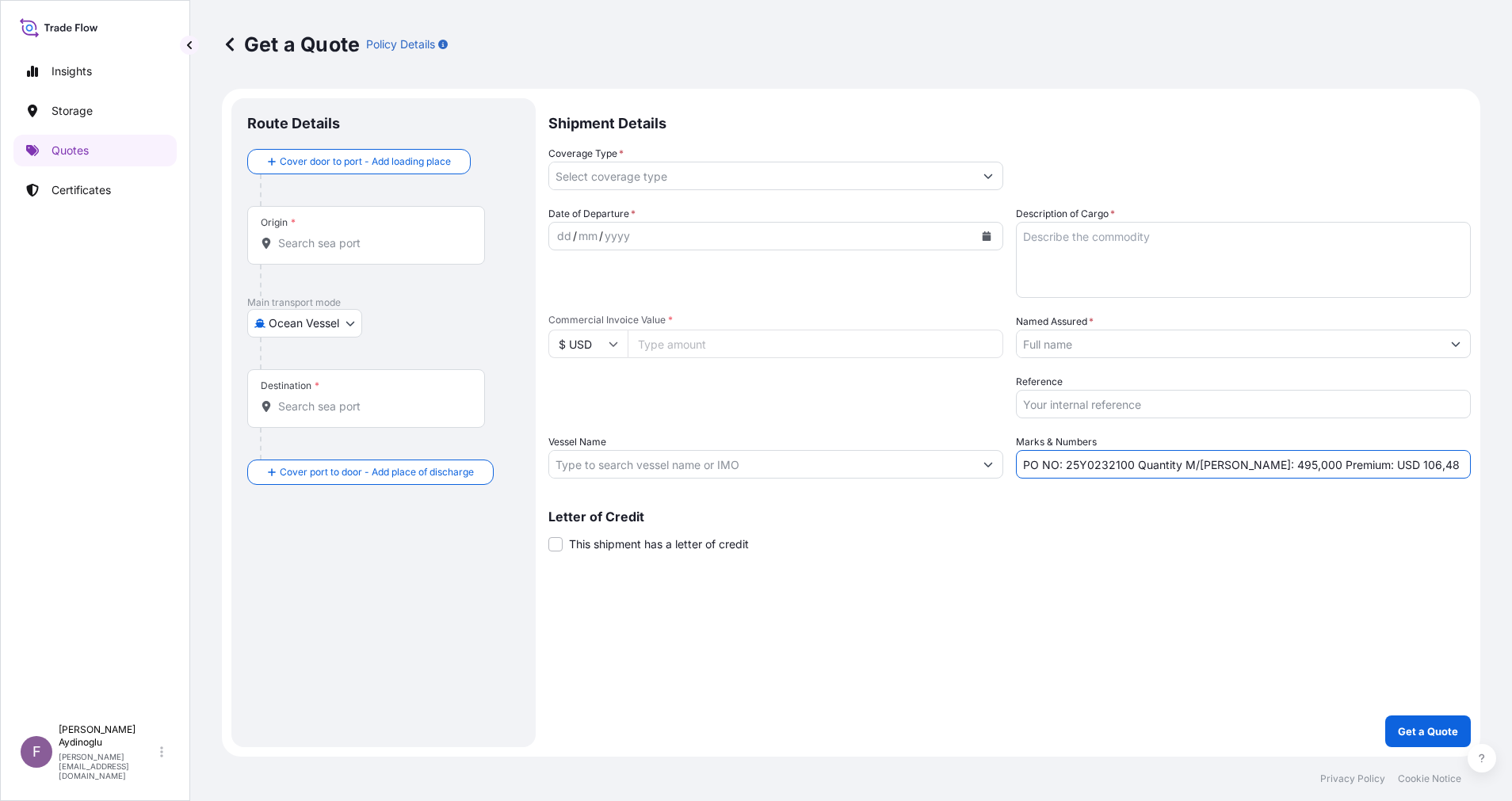
click at [1198, 594] on div "Shipment Details Coverage Type * Date of Departure * dd / mm / yyyy Cargo Categ…" at bounding box center [1010, 422] width 923 height 649
drag, startPoint x: 1068, startPoint y: 468, endPoint x: 1130, endPoint y: 464, distance: 62.1
click at [1130, 464] on input "PO NO: 25Y0232100 Quantity M/Tonn: 495,000 Premium: USD 106,48" at bounding box center [1243, 464] width 455 height 28
paste input "1660"
type input "PO NO: 25Y0166000 Quantity M/Tonn: 495,000 Premium: USD 106,48"
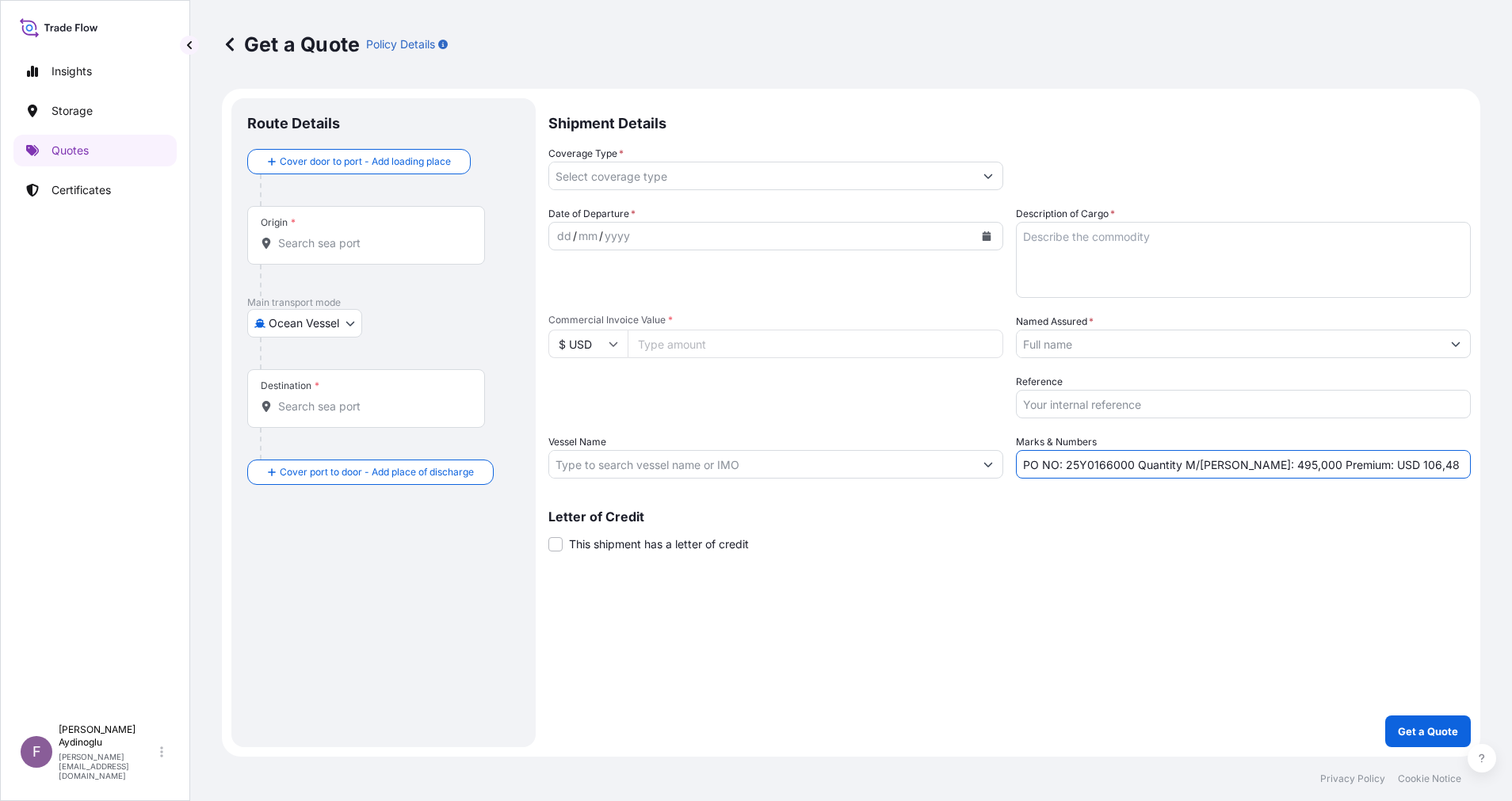
click at [1160, 604] on div "Shipment Details Coverage Type * Date of Departure * dd / mm / yyyy Cargo Categ…" at bounding box center [1010, 422] width 923 height 649
click at [777, 343] on input "Commercial Invoice Value *" at bounding box center [815, 344] width 376 height 28
paste input "269527.5"
type input "269527.5"
click at [953, 617] on div "Shipment Details Coverage Type * Date of Departure * dd / mm / yyyy Cargo Categ…" at bounding box center [1010, 422] width 923 height 649
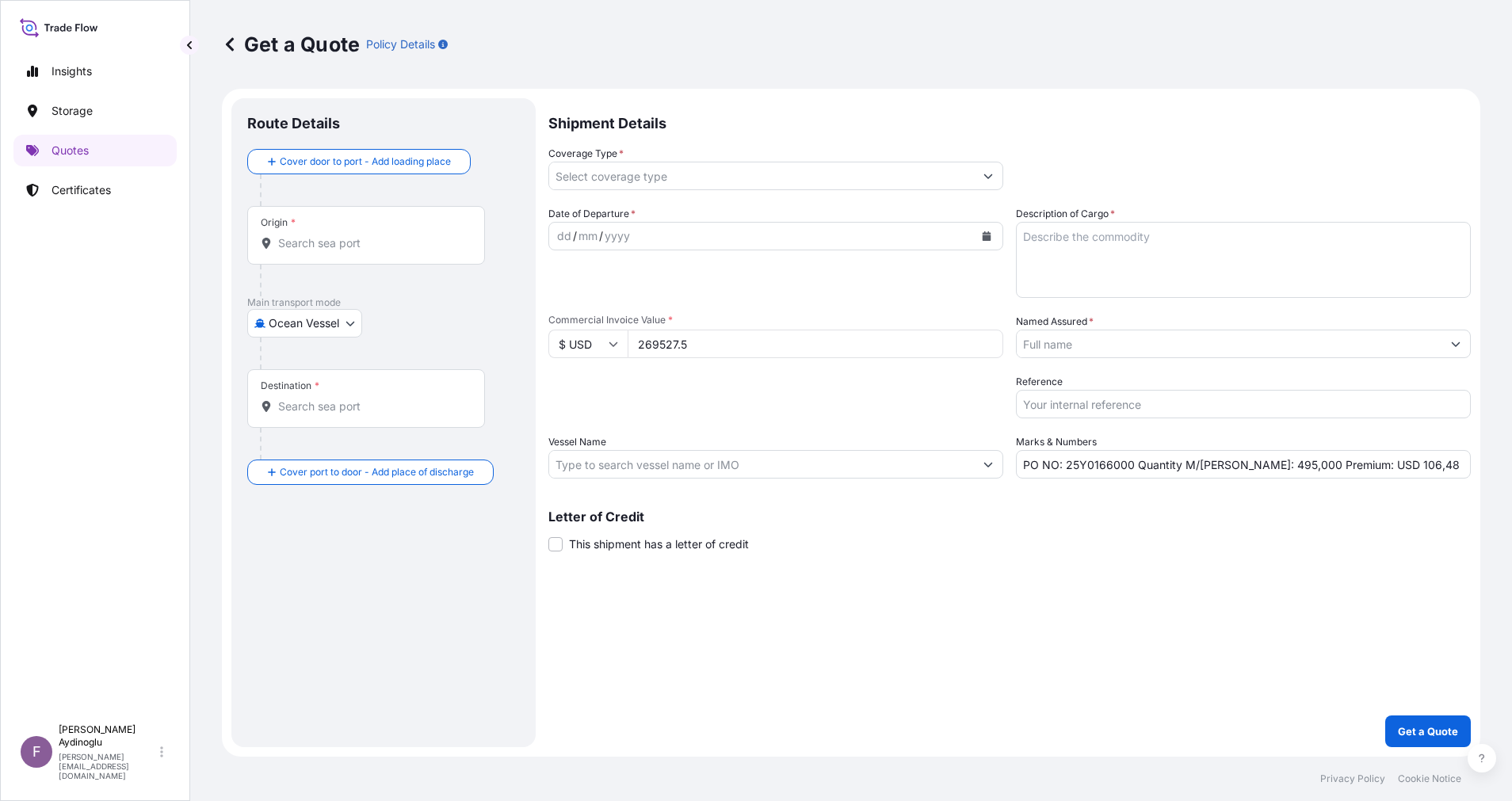
click at [1113, 266] on textarea "Description of Cargo *" at bounding box center [1243, 260] width 455 height 76
paste textarea "PP2245"
type textarea "PP2245"
type input "Ocean Vessel"
type textarea "PP2245"
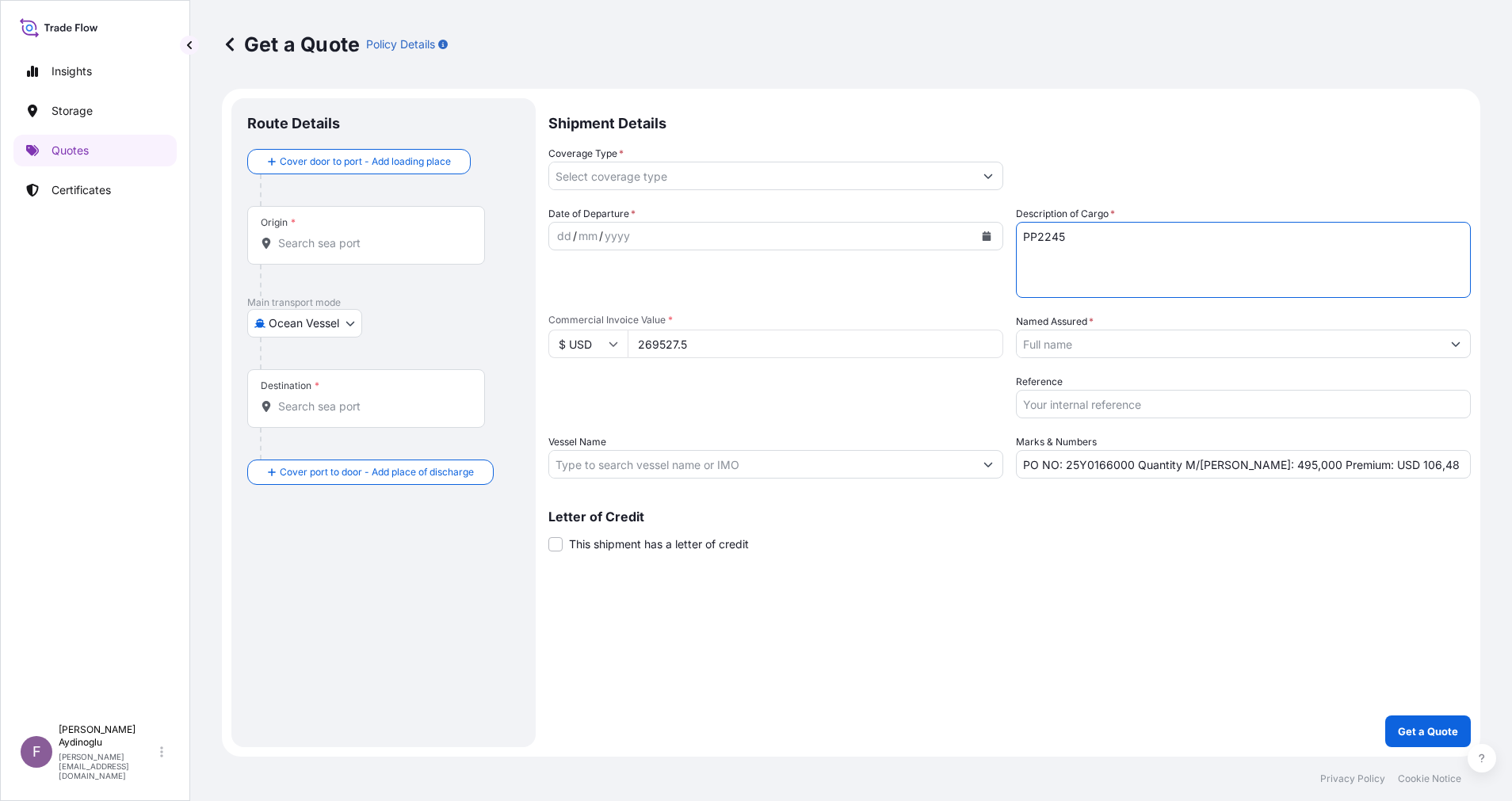
click at [978, 647] on div "Shipment Details Coverage Type * Date of Departure * dd / mm / yyyy Cargo Categ…" at bounding box center [1010, 422] width 923 height 649
drag, startPoint x: 1233, startPoint y: 465, endPoint x: 1245, endPoint y: 468, distance: 12.4
click at [1249, 467] on input "PO NO: 25Y0166000 Quantity M/Tonn: 495,000 Premium: USD 106,48" at bounding box center [1243, 464] width 455 height 28
type input "PO NO: 25Y0166000 Quantity M/Tonn: 247,500 Premium: USD 106,48"
click at [912, 460] on input "Vessel Name" at bounding box center [761, 464] width 425 height 28
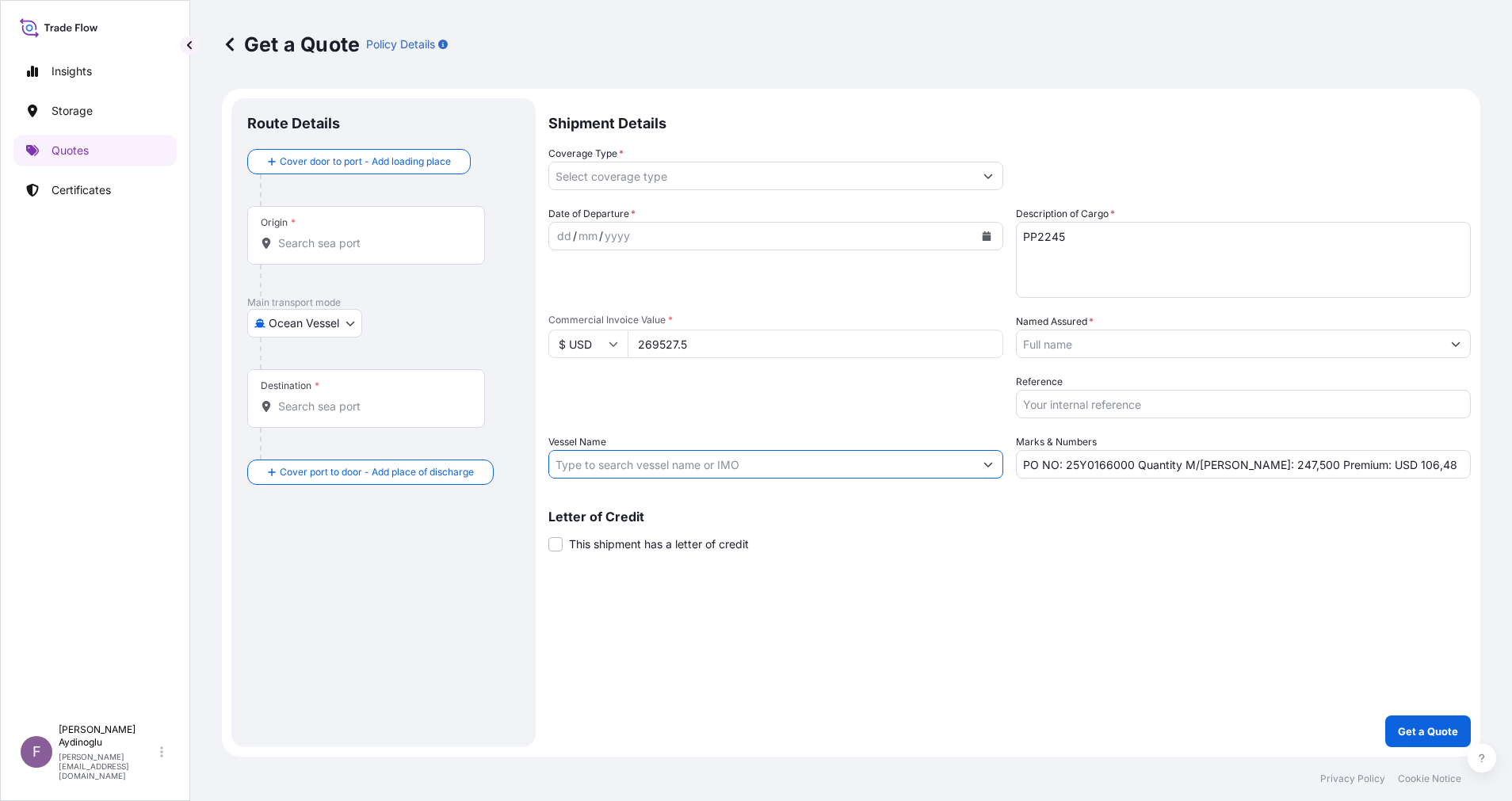
paste input "LEONIDIO"
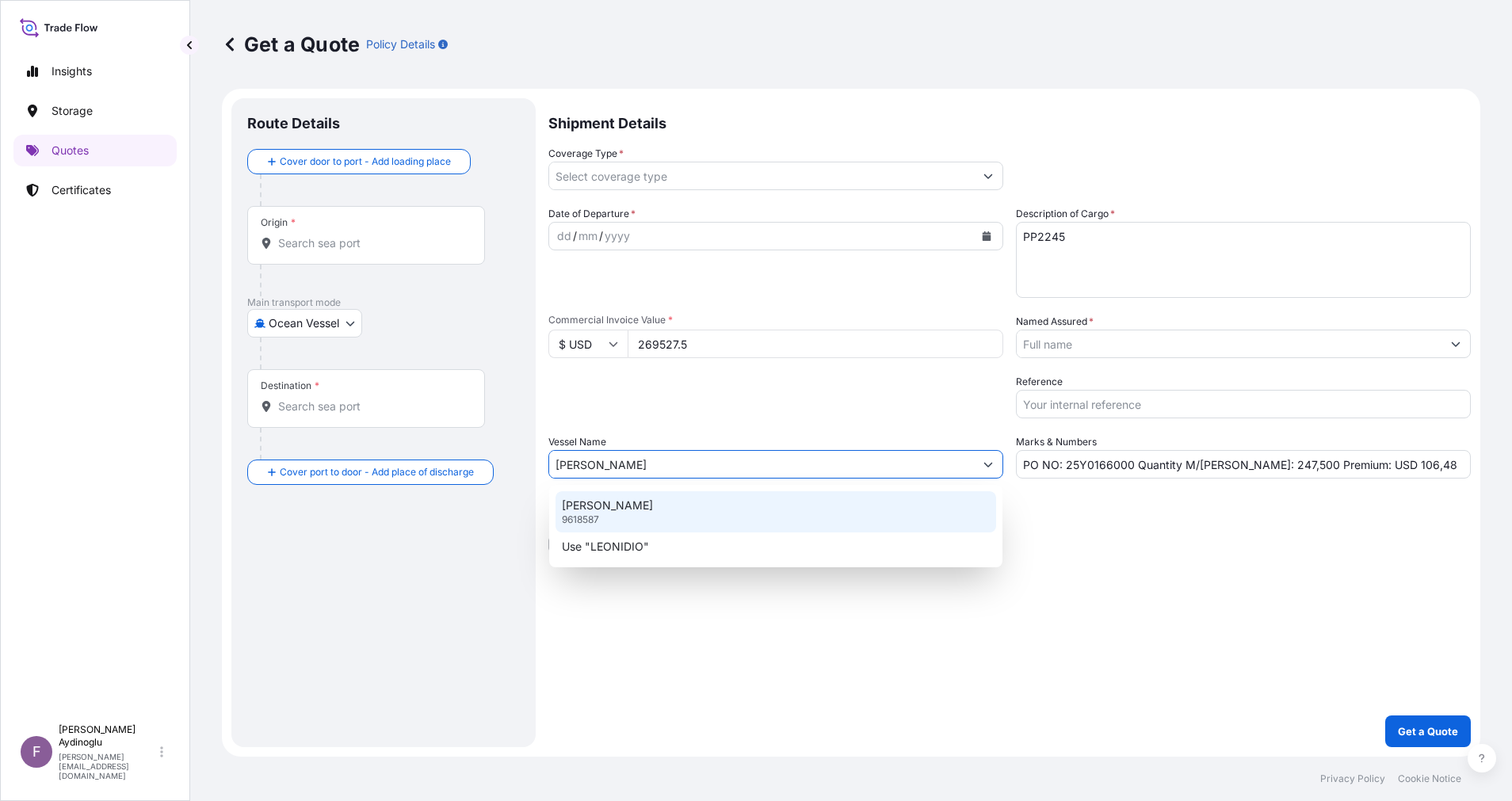
click at [818, 512] on div "LEONIDIO 9618587" at bounding box center [776, 512] width 441 height 42
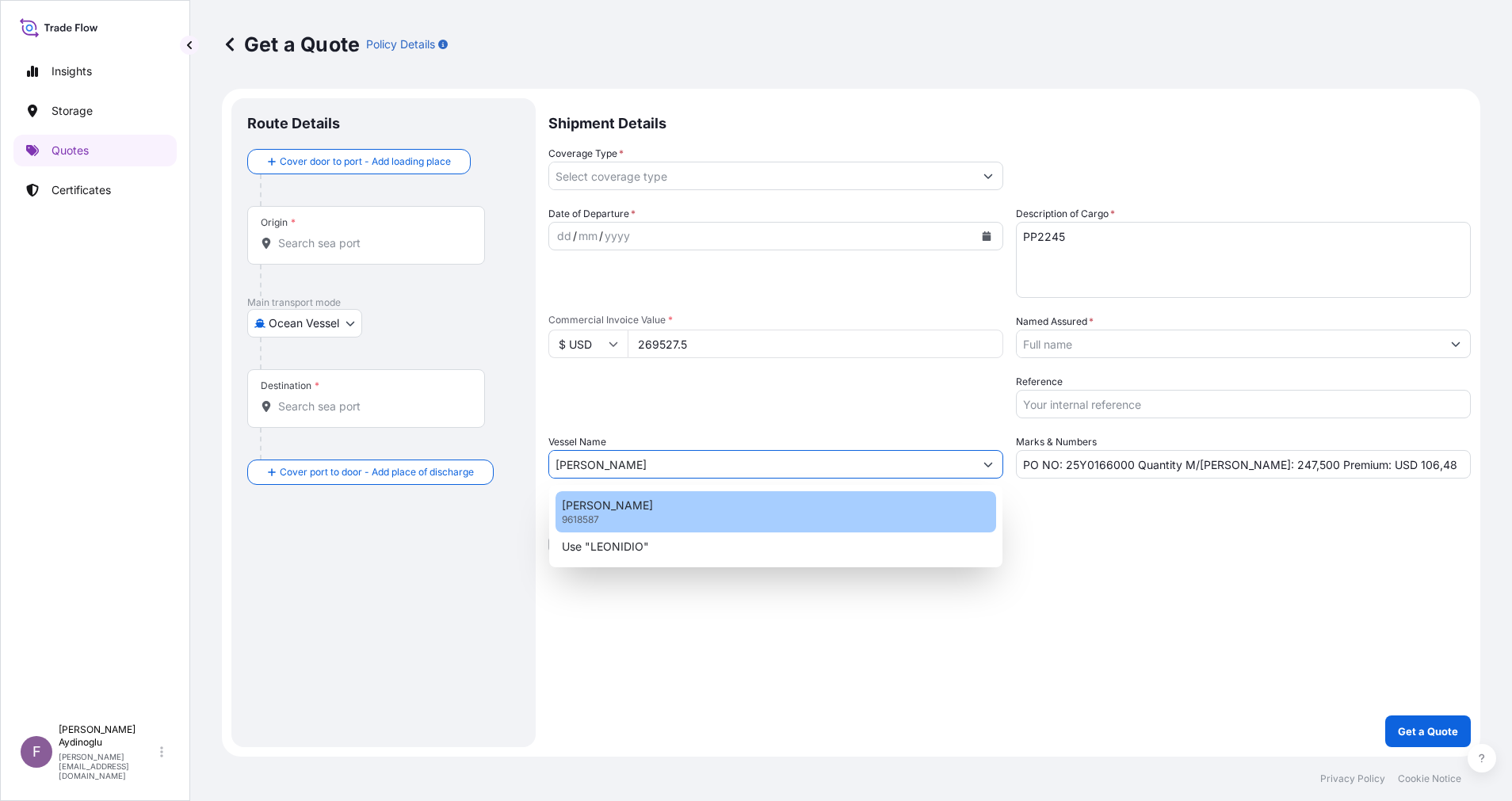
type input "LEONIDIO"
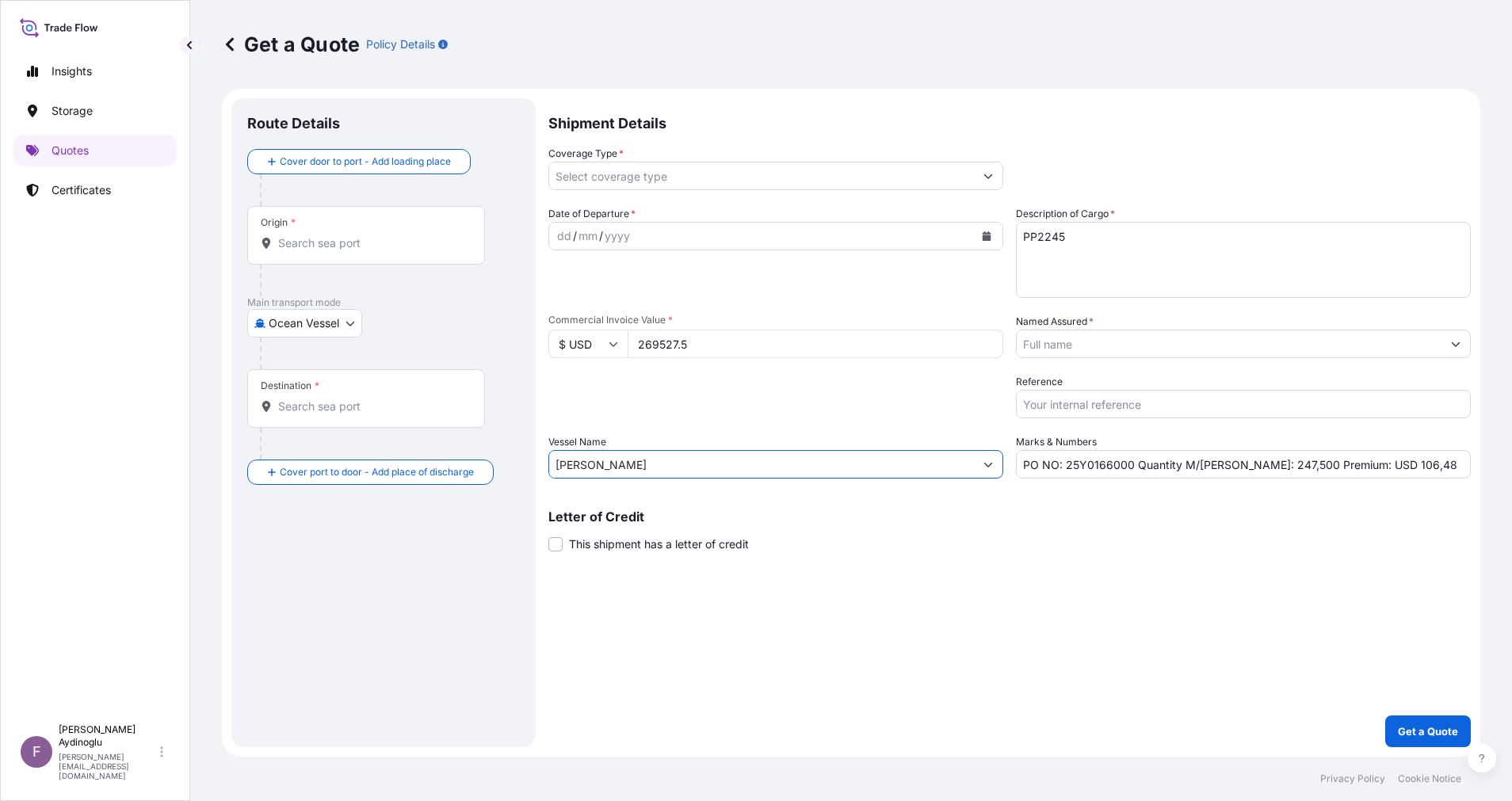
click at [398, 232] on div "Origin *" at bounding box center [366, 235] width 238 height 59
click at [398, 235] on input "Origin *" at bounding box center [372, 243] width 187 height 16
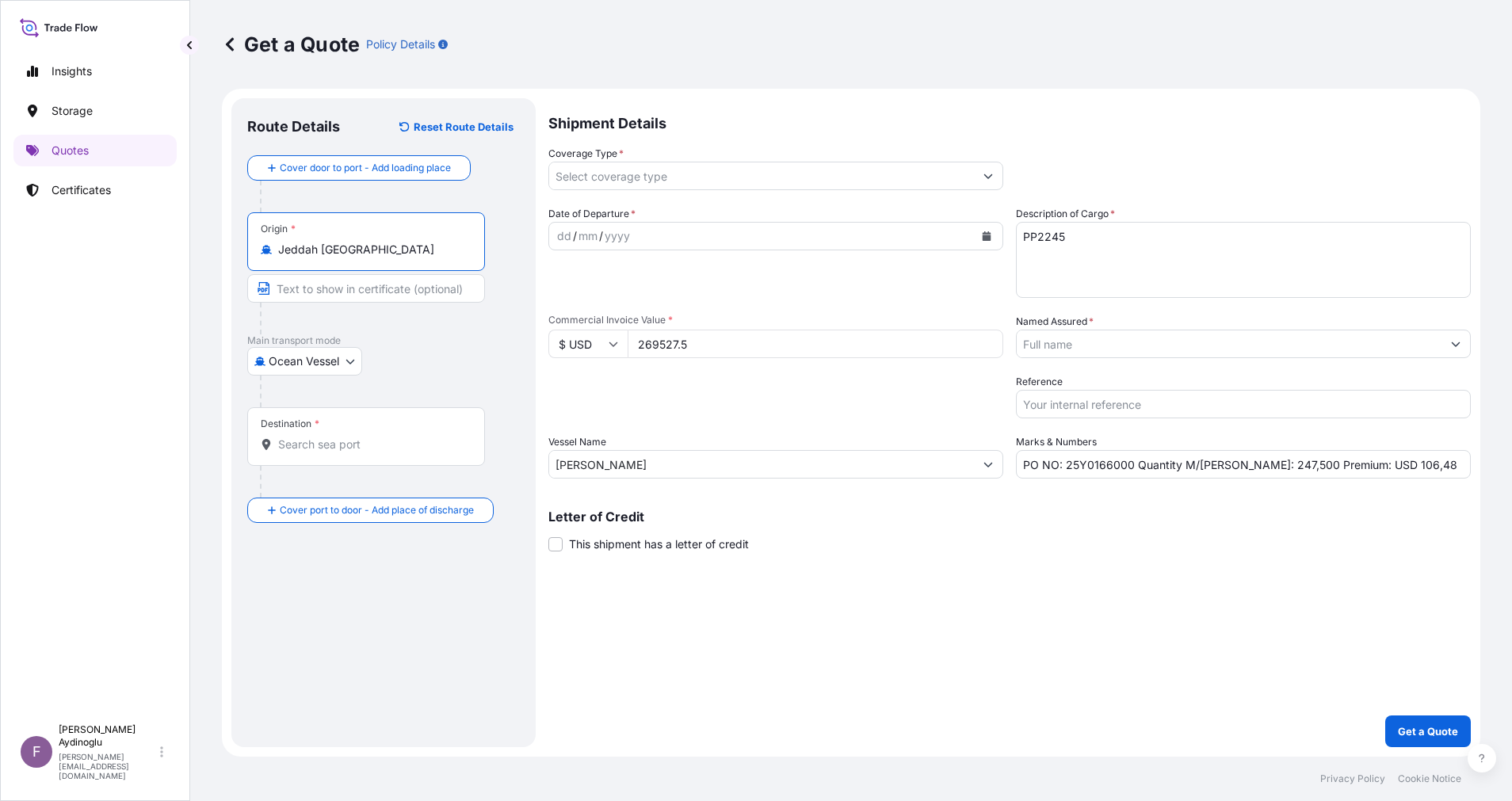
type input "Jeddah Saudi Arabia"
type input "JEDDAH / SAUDI ARABIA"
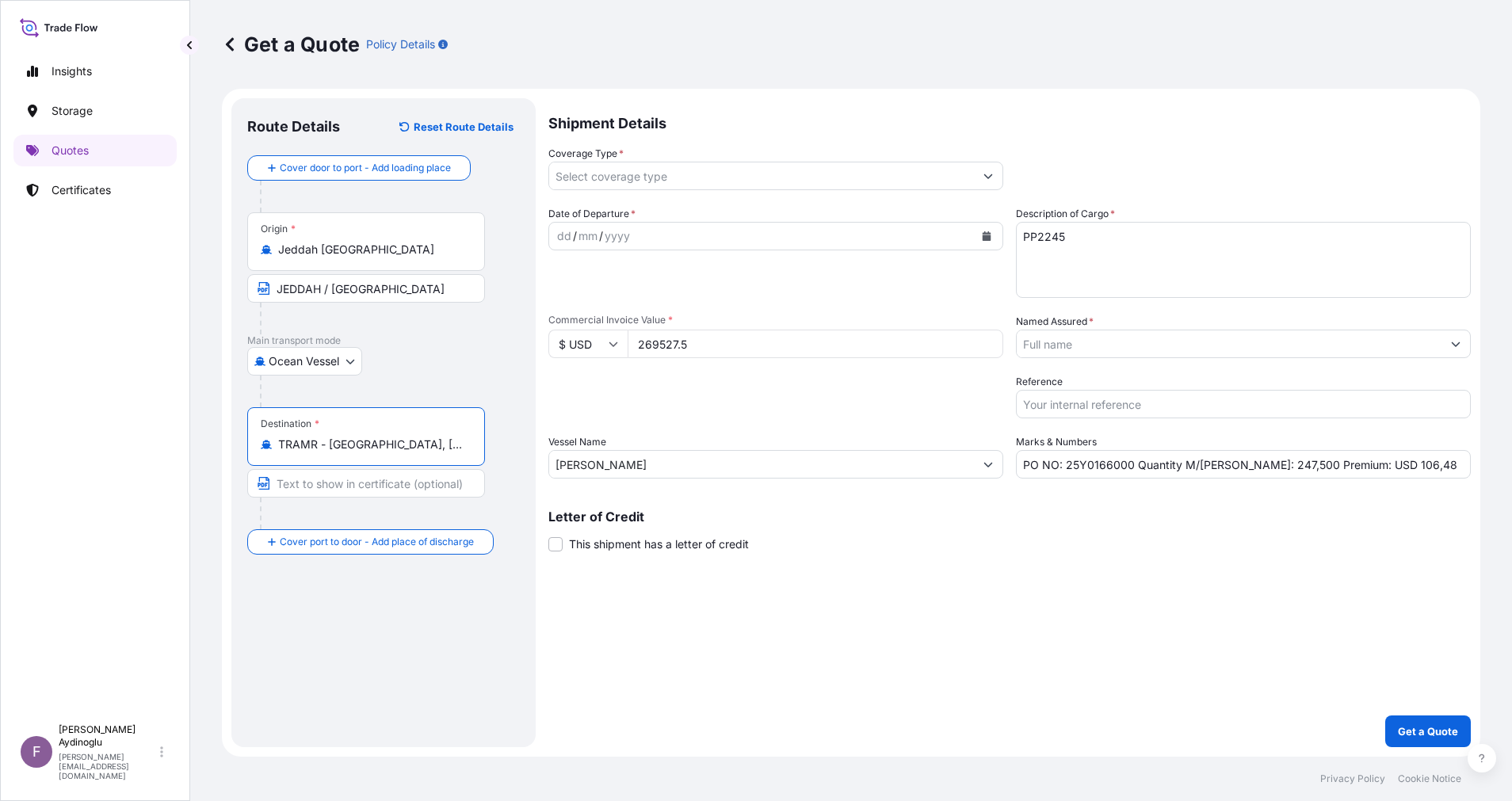
type input "TRAMR - Ambarli, Turkey"
type input "AMBARLI / TURKEY"
click at [567, 239] on div "dd" at bounding box center [564, 236] width 17 height 19
click at [993, 173] on button "Show suggestions" at bounding box center [988, 175] width 28 height 28
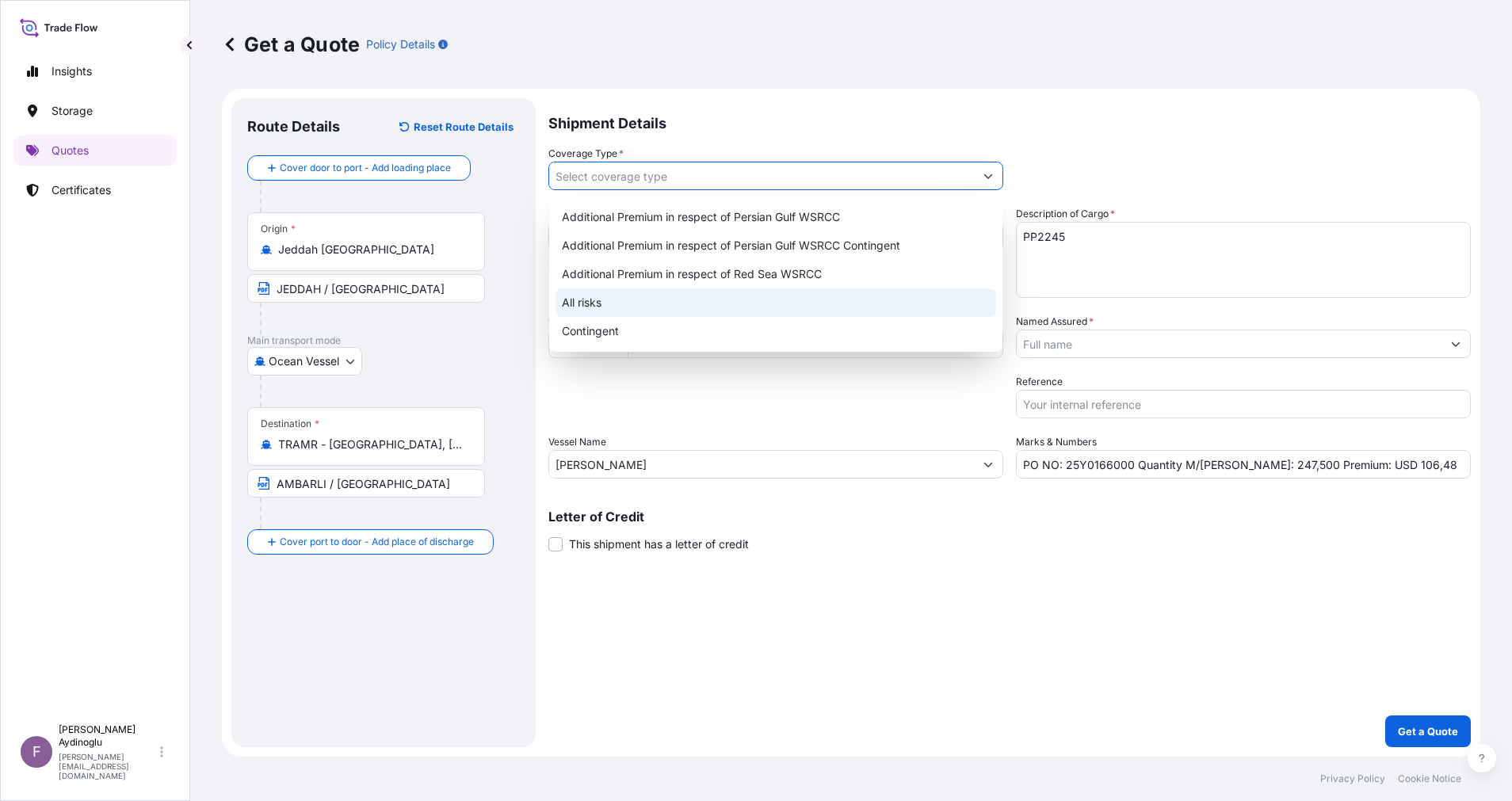
click at [798, 307] on div "All risks" at bounding box center [776, 302] width 441 height 28
type input "All risks"
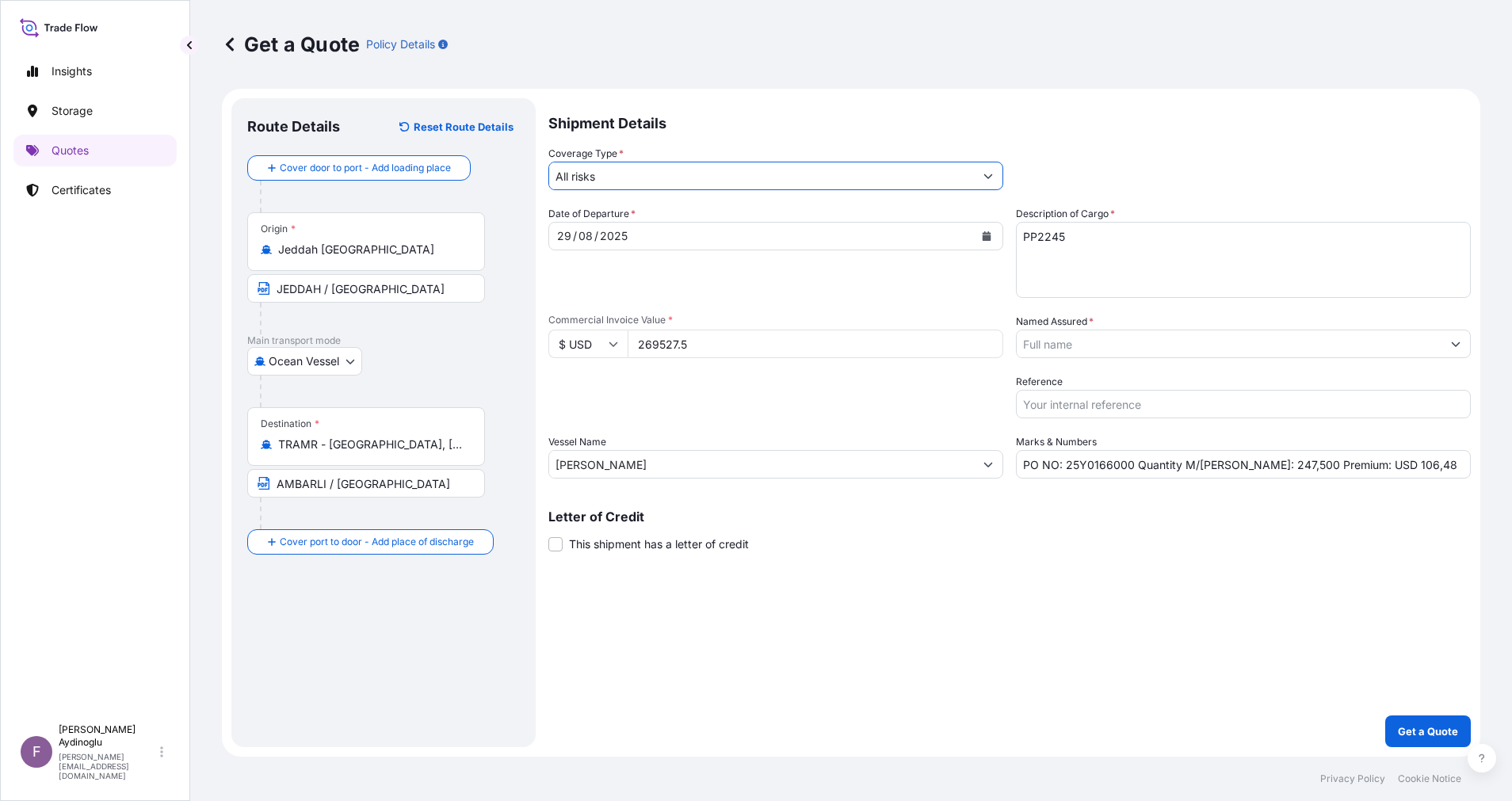
click at [1074, 622] on div "Shipment Details Coverage Type * All risks Date of Departure * 29 / 08 / 2025 C…" at bounding box center [1010, 422] width 923 height 649
click at [1280, 354] on input "Named Assured *" at bounding box center [1229, 344] width 425 height 28
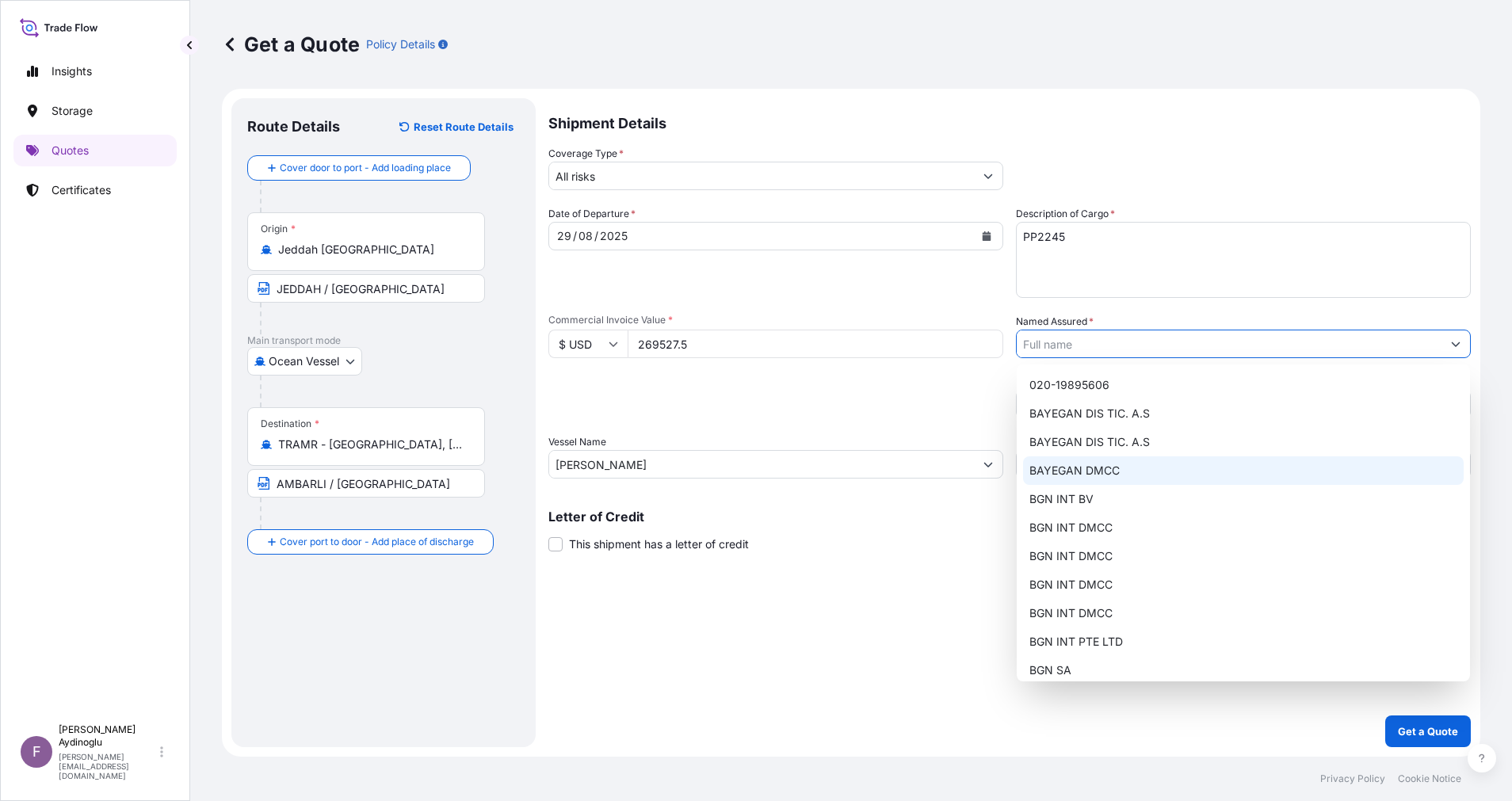
click at [1220, 468] on div "BAYEGAN DMCC" at bounding box center [1244, 470] width 441 height 28
type input "BAYEGAN DMCC"
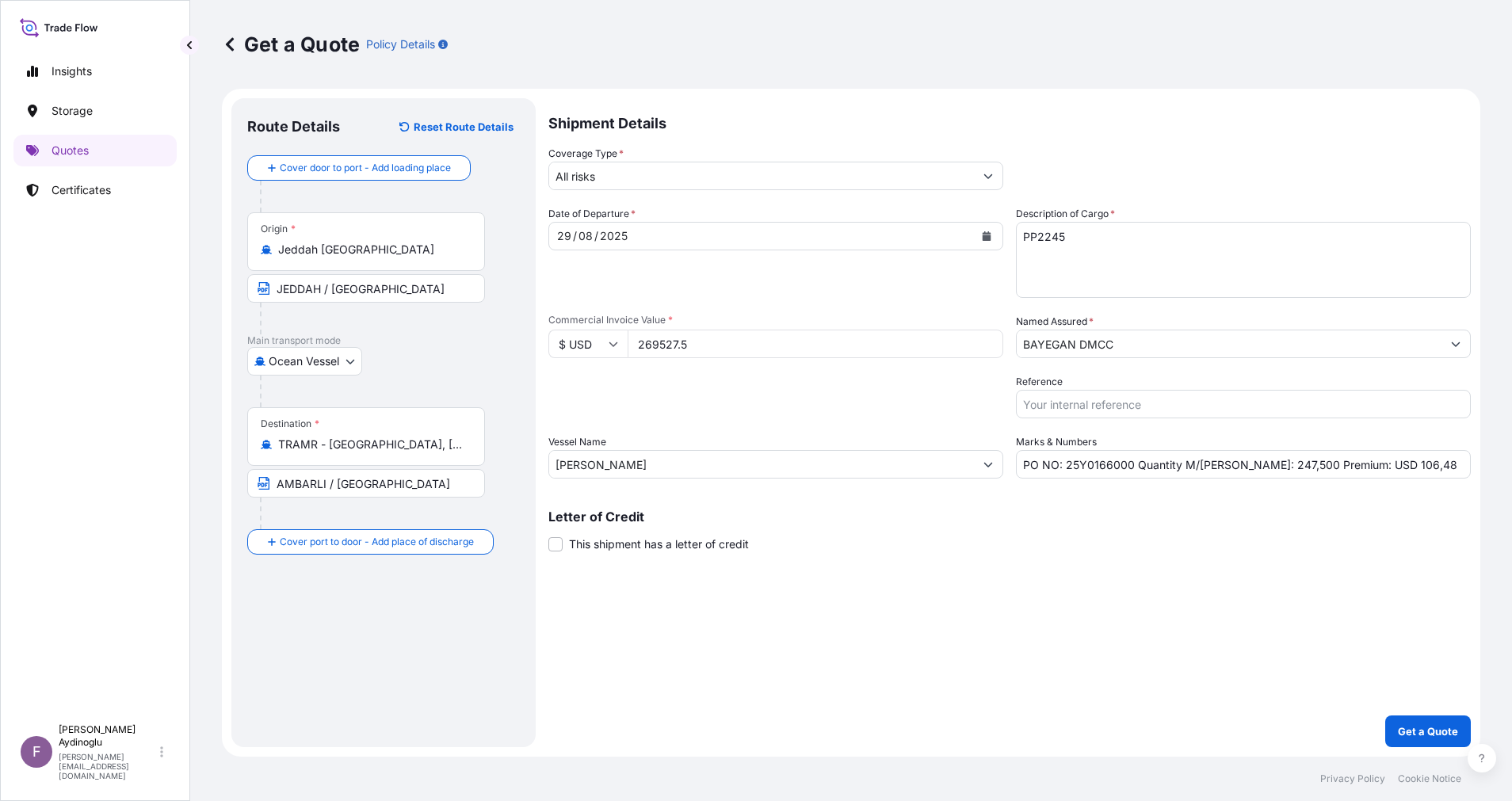
click at [1140, 612] on div "Shipment Details Coverage Type * All risks Date of Departure * 29 / 08 / 2025 C…" at bounding box center [1010, 422] width 923 height 649
drag, startPoint x: 1355, startPoint y: 463, endPoint x: 1396, endPoint y: 467, distance: 41.2
click at [1396, 467] on input "PO NO: 25Y0166000 Quantity M/Tonn: 247,500 Premium: USD 106,48" at bounding box center [1243, 464] width 455 height 28
type input "PO NO: 25Y0166000 Quantity M/Tonn: 247,500 Premium: USD 29,65"
click at [1410, 733] on p "Get a Quote" at bounding box center [1428, 730] width 60 height 16
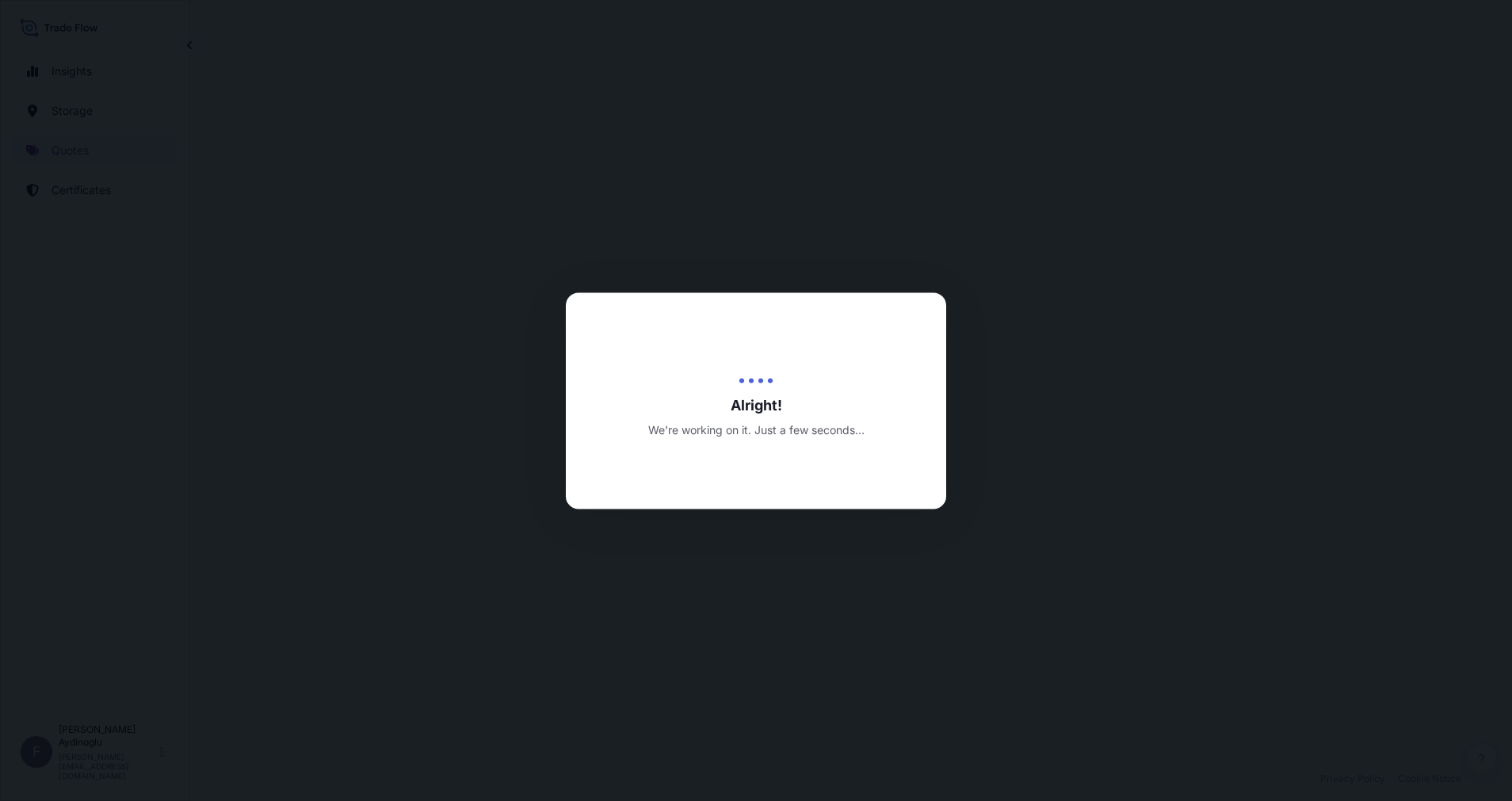
select select "Ocean Vessel"
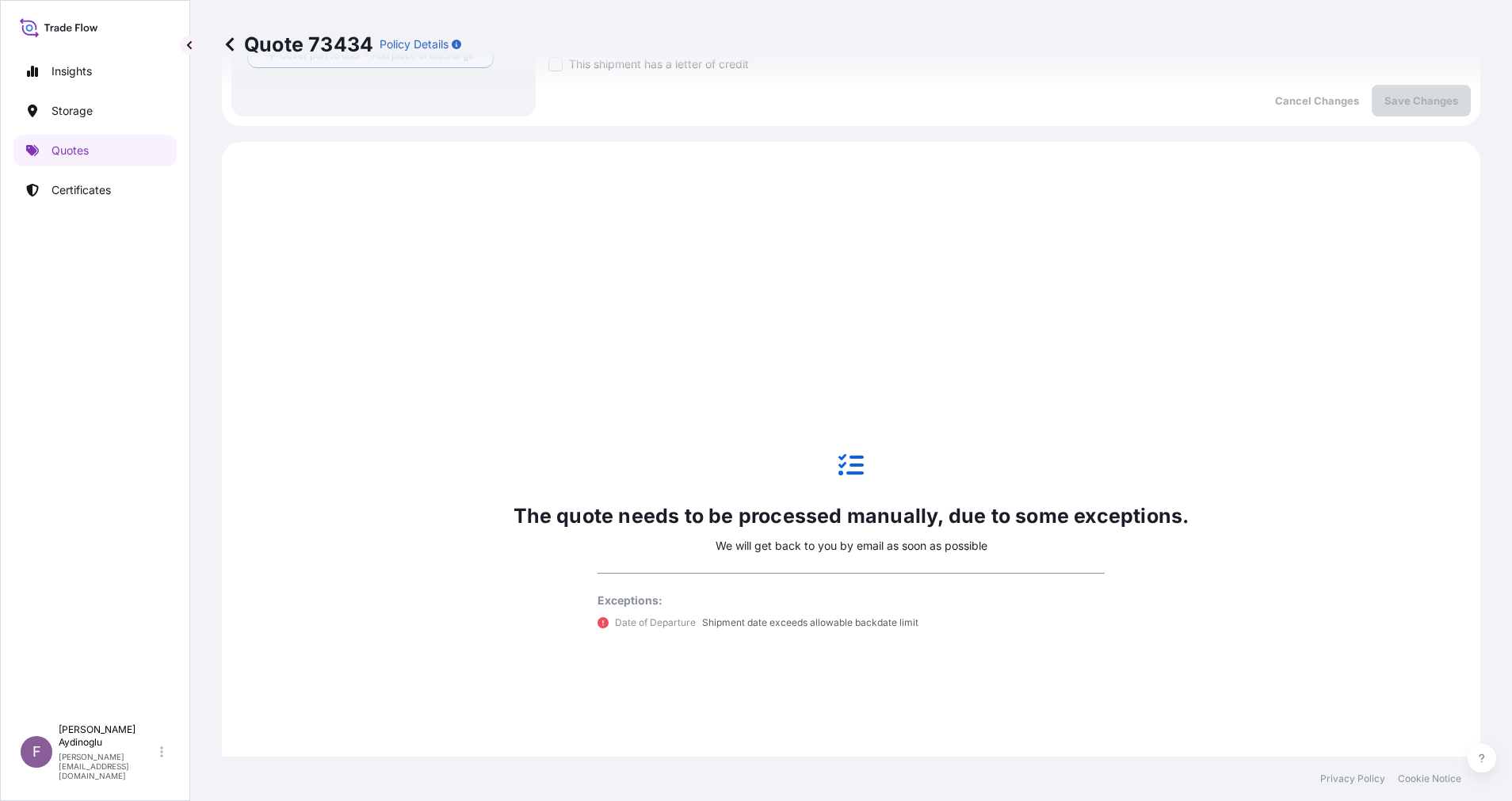
scroll to position [543, 0]
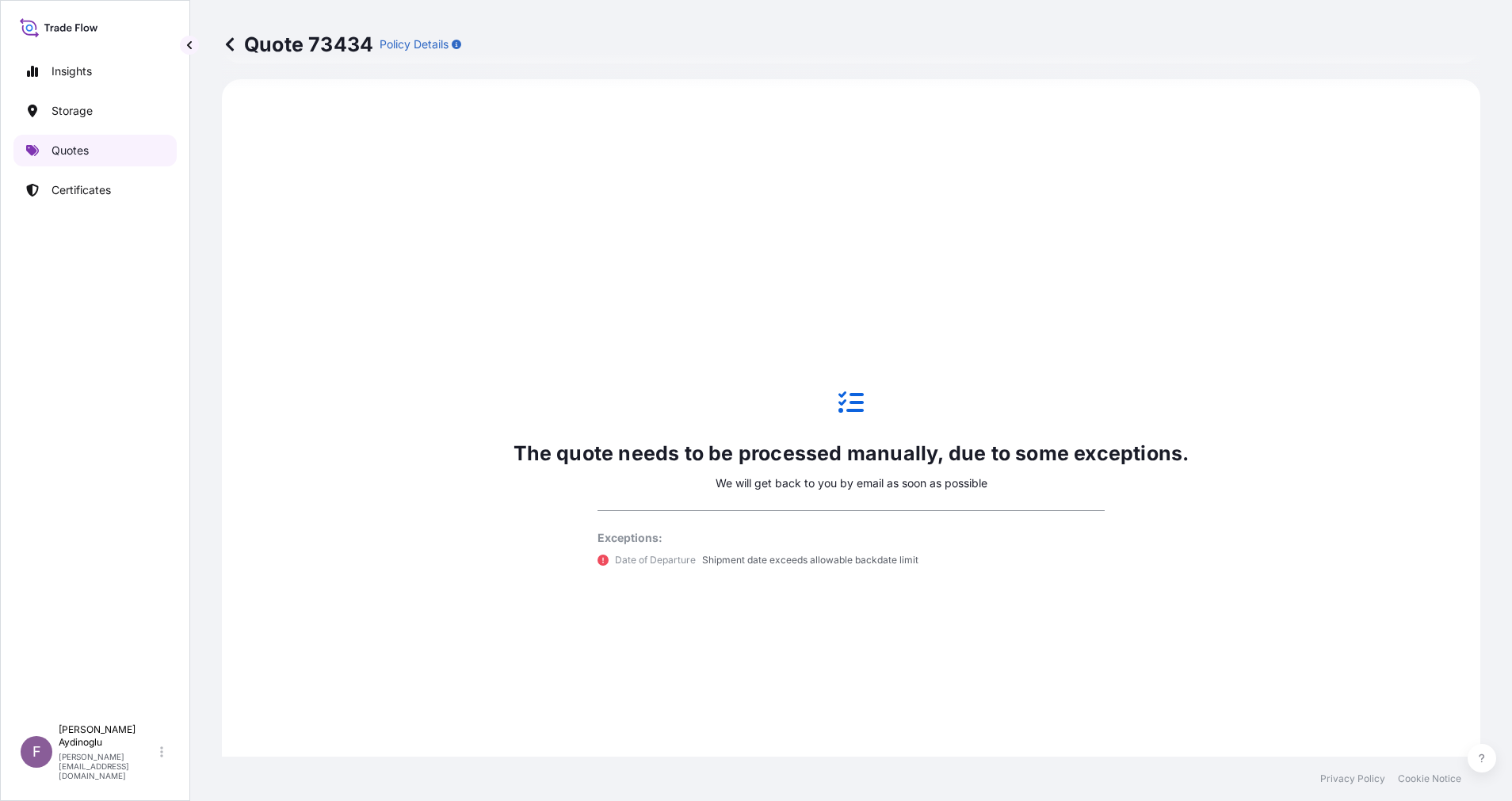
click at [97, 147] on link "Quotes" at bounding box center [95, 150] width 163 height 32
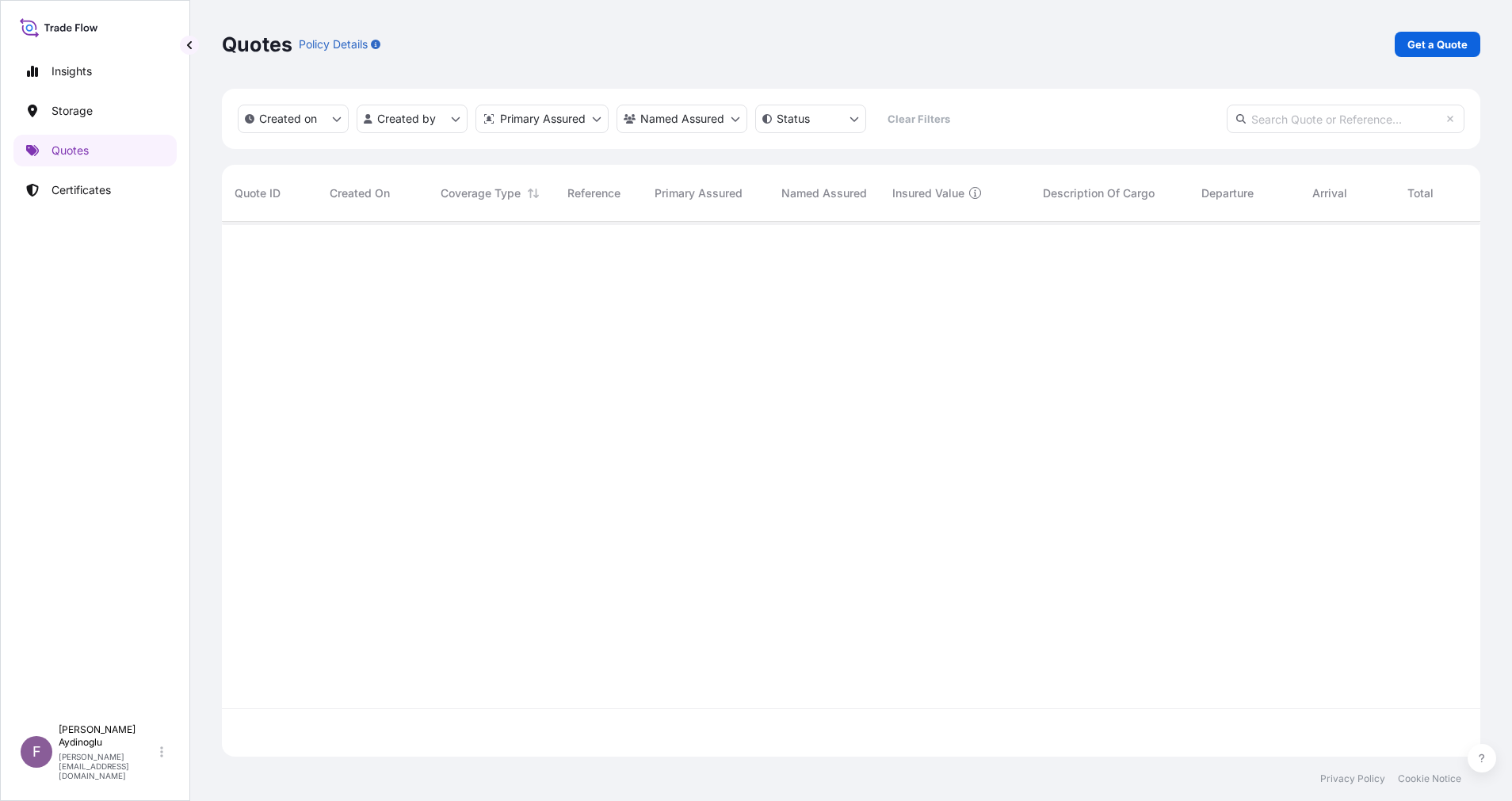
scroll to position [525, 1240]
click at [1424, 43] on p "Get a Quote" at bounding box center [1437, 44] width 60 height 16
select select "Ocean Vessel"
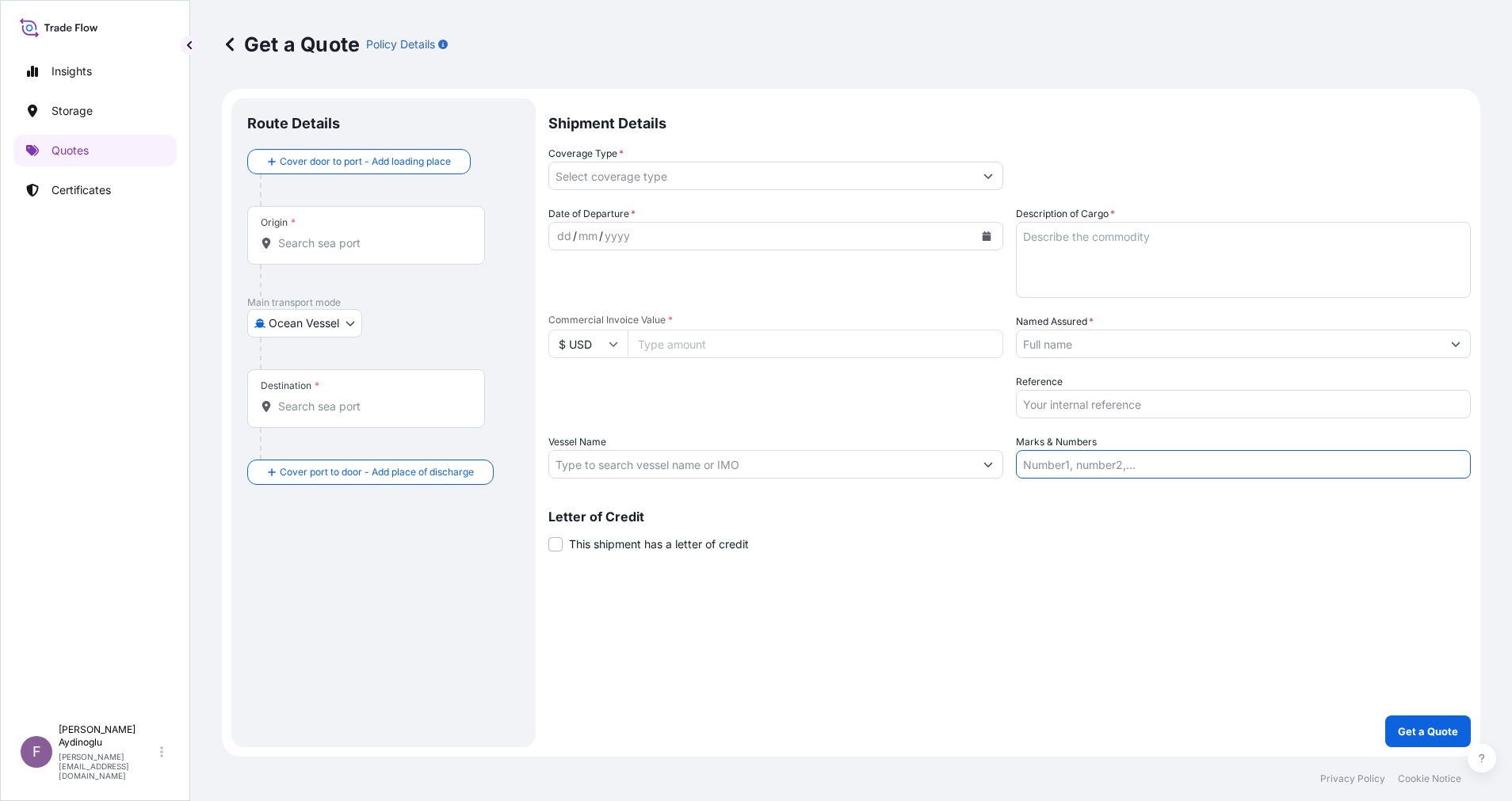
click at [1076, 457] on input "Marks & Numbers" at bounding box center [1243, 464] width 455 height 28
paste input "PO NO: 25Y0232100 Quantity M/Tonn: 495,000 Premium: USD 106,48"
click at [1031, 587] on div "Shipment Details Coverage Type * Date of Departure * dd / mm / yyyy Cargo Categ…" at bounding box center [1010, 422] width 923 height 649
drag, startPoint x: 1068, startPoint y: 468, endPoint x: 1129, endPoint y: 468, distance: 61.0
click at [1129, 468] on input "PO NO: 25Y0232100 Quantity M/Tonn: 495,000 Premium: USD 106,48" at bounding box center [1243, 464] width 455 height 28
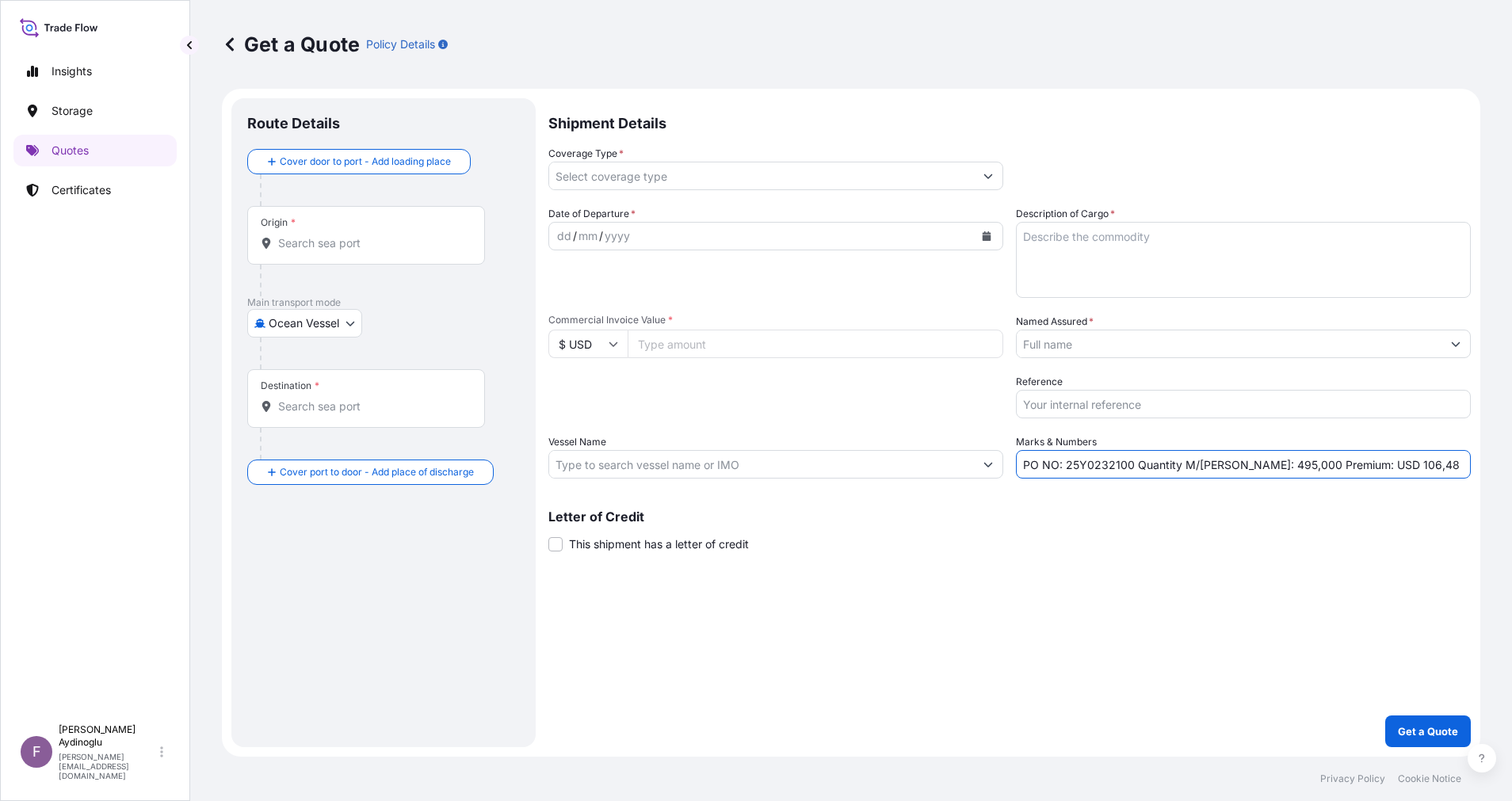
paste input "1684"
type input "PO NO: 25Y0168400 Quantity M/Tonn: 495,000 Premium: USD 106,48"
click at [717, 349] on input "Commercial Invoice Value *" at bounding box center [815, 344] width 376 height 28
paste input "269527.5"
type input "269527.5"
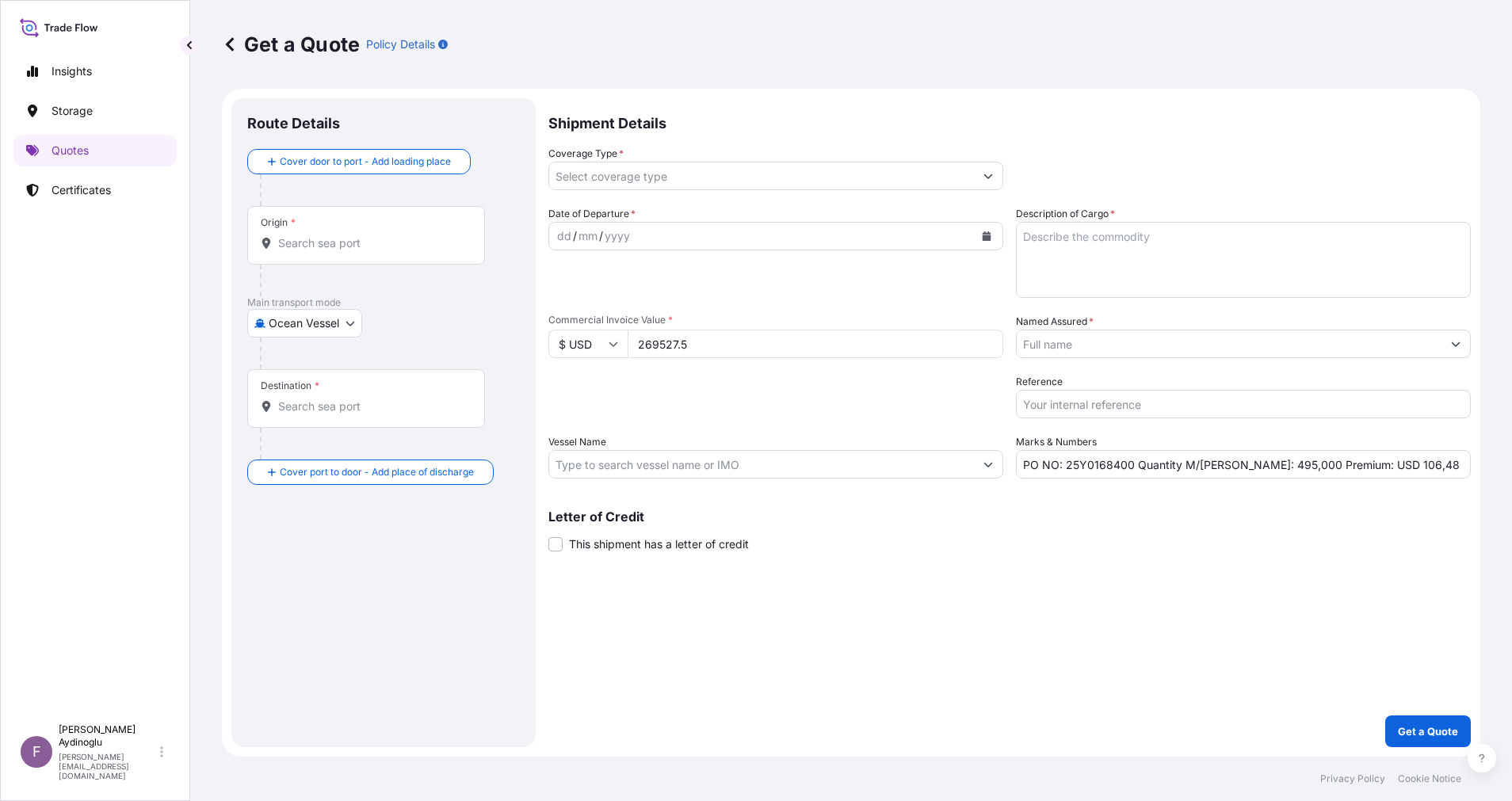
click at [842, 559] on div "Shipment Details Coverage Type * Date of Departure * dd / mm / yyyy Cargo Categ…" at bounding box center [1010, 422] width 923 height 649
click at [1090, 256] on textarea "Description of Cargo *" at bounding box center [1243, 260] width 455 height 76
paste textarea "PPH2350"
type textarea "PPH2350"
click at [981, 649] on div "Shipment Details Coverage Type * Date of Departure * dd / mm / yyyy Cargo Categ…" at bounding box center [1010, 422] width 923 height 649
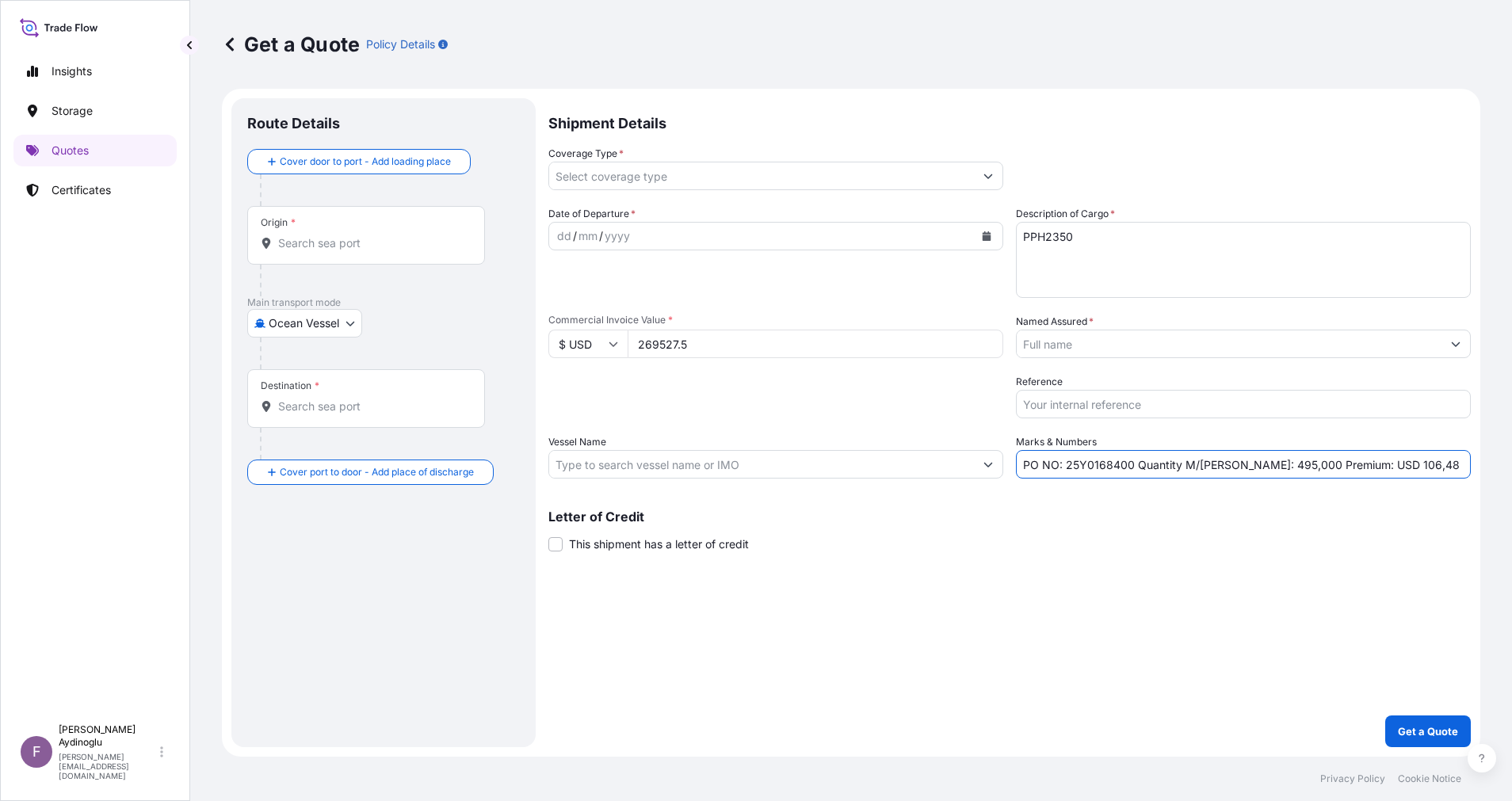
drag, startPoint x: 1230, startPoint y: 462, endPoint x: 1247, endPoint y: 466, distance: 17.5
click at [1247, 466] on input "PO NO: 25Y0168400 Quantity M/Tonn: 495,000 Premium: USD 106,48" at bounding box center [1243, 464] width 455 height 28
type input "PO NO: 25Y0168400 Quantity M/Tonn: 247,500 Premium: USD 106,48"
click at [739, 450] on input "Vessel Name" at bounding box center [761, 464] width 425 height 28
paste input "CMA CGM NAVEGANTES"
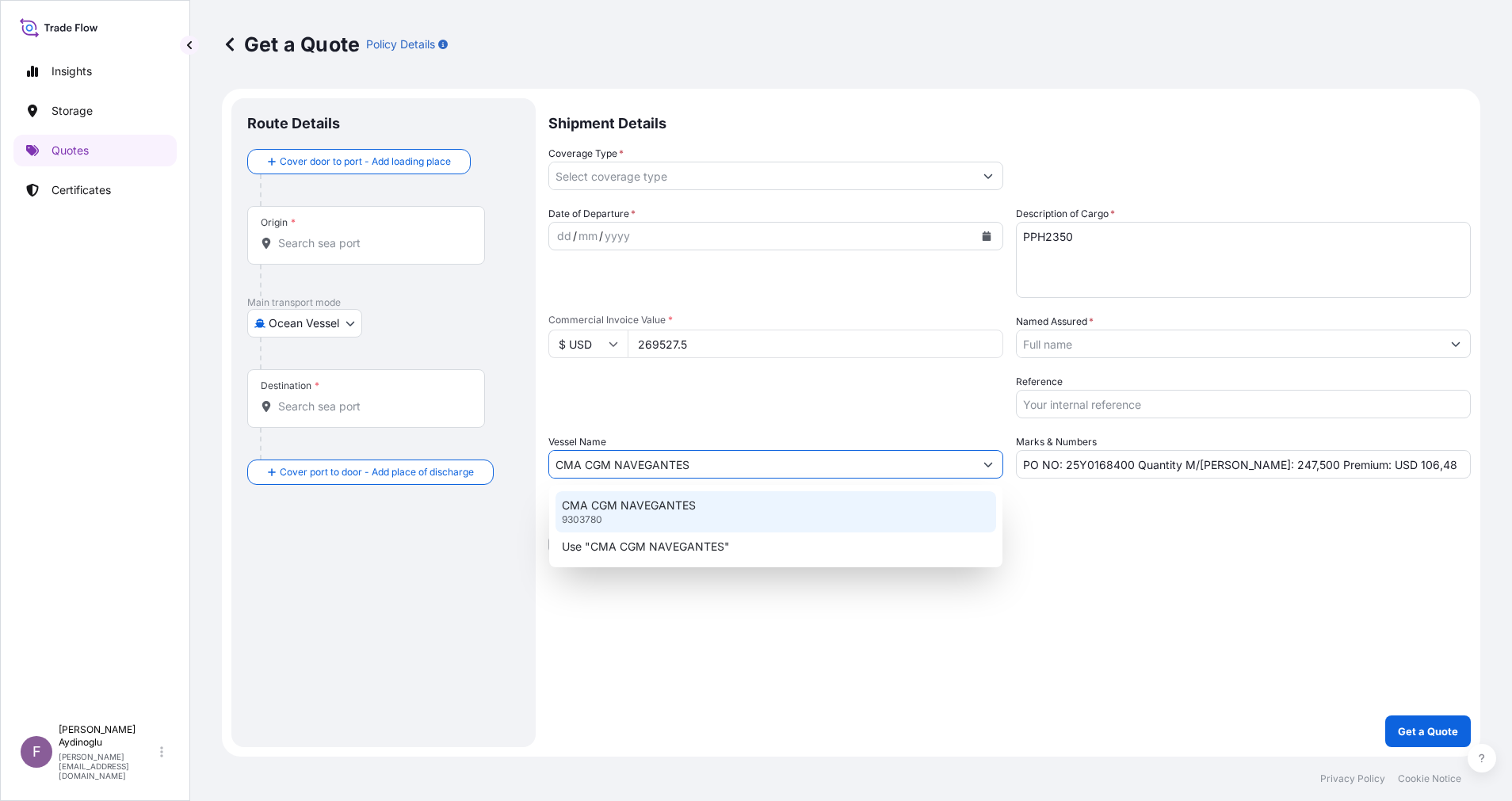
click at [741, 514] on div "CMA CGM NAVEGANTES 9303780" at bounding box center [776, 512] width 441 height 42
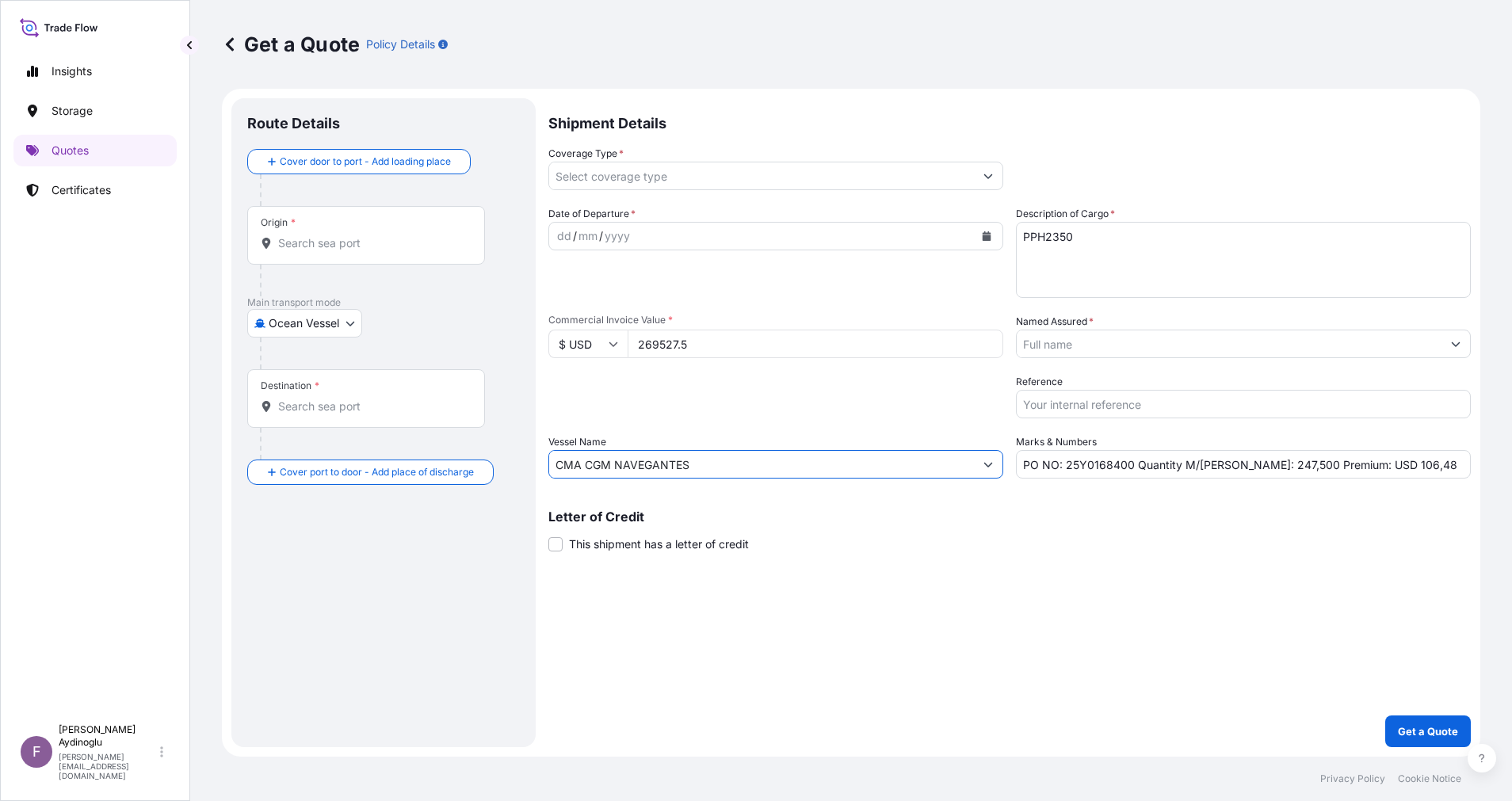
type input "CMA CGM NAVEGANTES"
click at [1005, 545] on div "Letter of Credit This shipment has a letter of credit Letter of credit * Letter…" at bounding box center [1010, 531] width 923 height 42
click at [400, 241] on input "Origin *" at bounding box center [372, 243] width 187 height 16
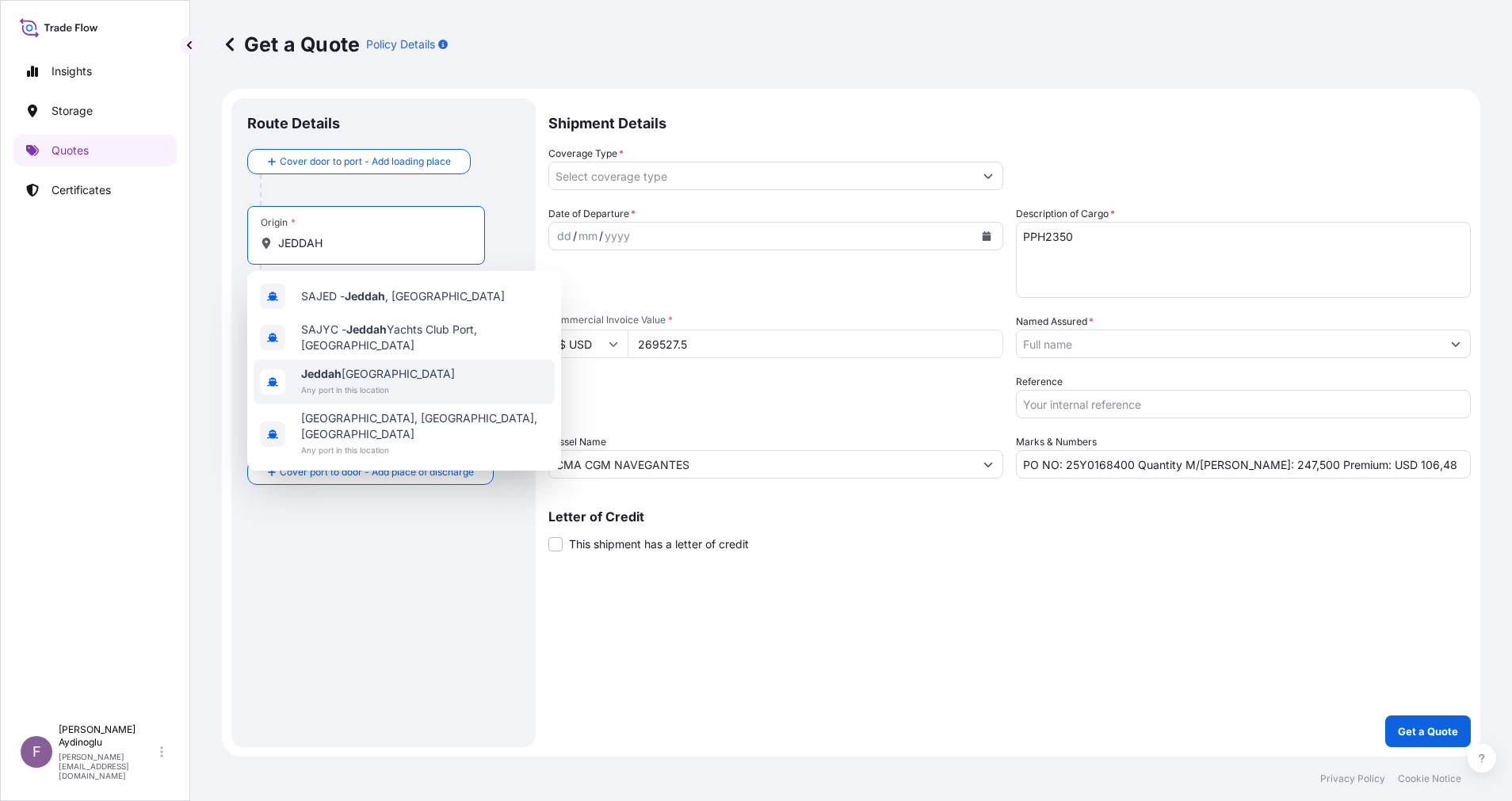
click at [418, 377] on div "Jeddah Saudi Arabia Any port in this location" at bounding box center [404, 381] width 301 height 44
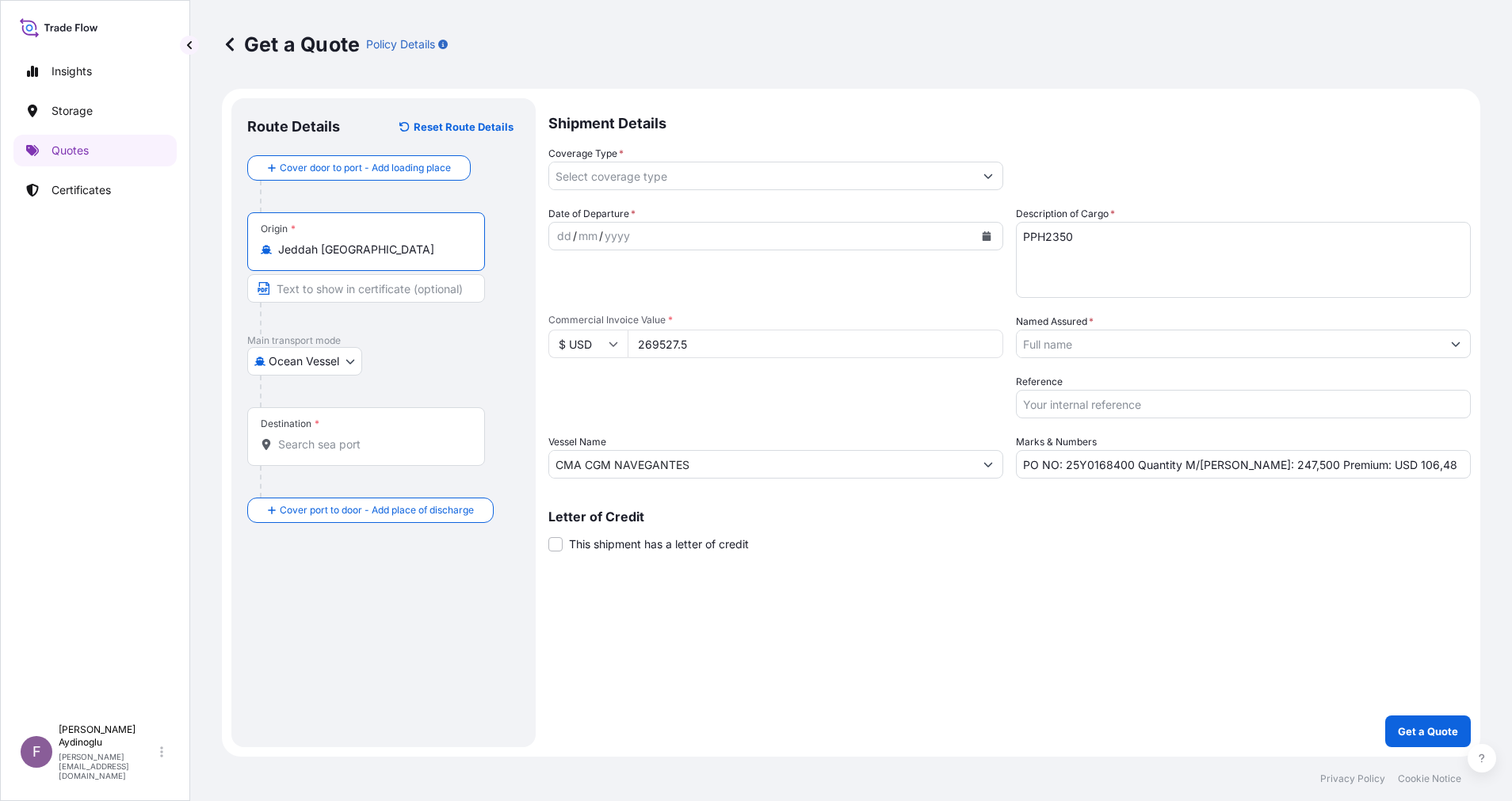
type input "Jeddah Saudi Arabia"
click at [372, 288] on input "Text to appear on certificate" at bounding box center [366, 288] width 238 height 28
type input "JEDDAH / SAUDI ARABIA"
type input "Ocean Vessel"
click at [439, 564] on div "Route Details Reset Route Details Cover door to port - Add loading place Place …" at bounding box center [383, 422] width 273 height 617
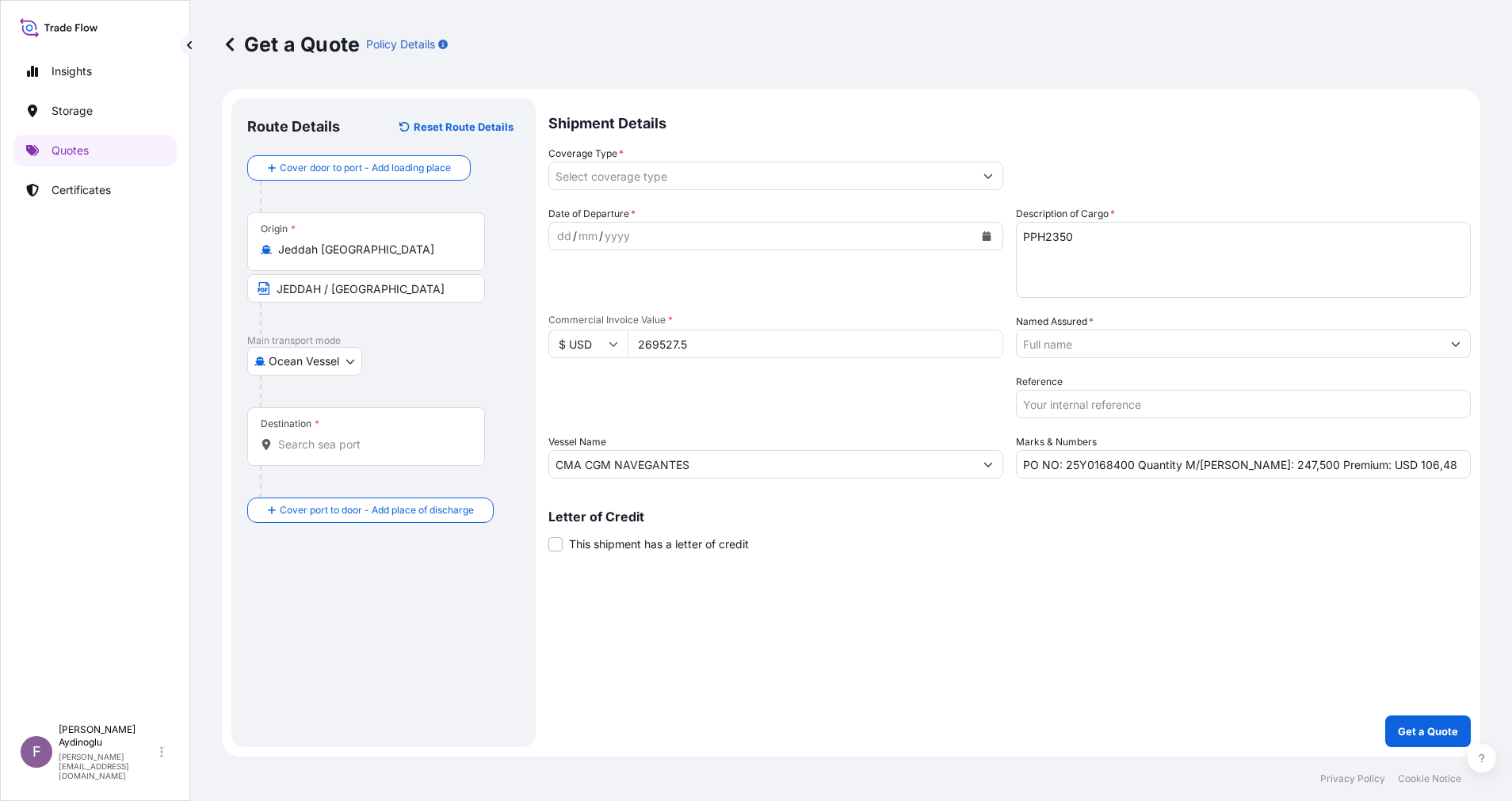
click at [340, 447] on input "Destination *" at bounding box center [372, 444] width 187 height 16
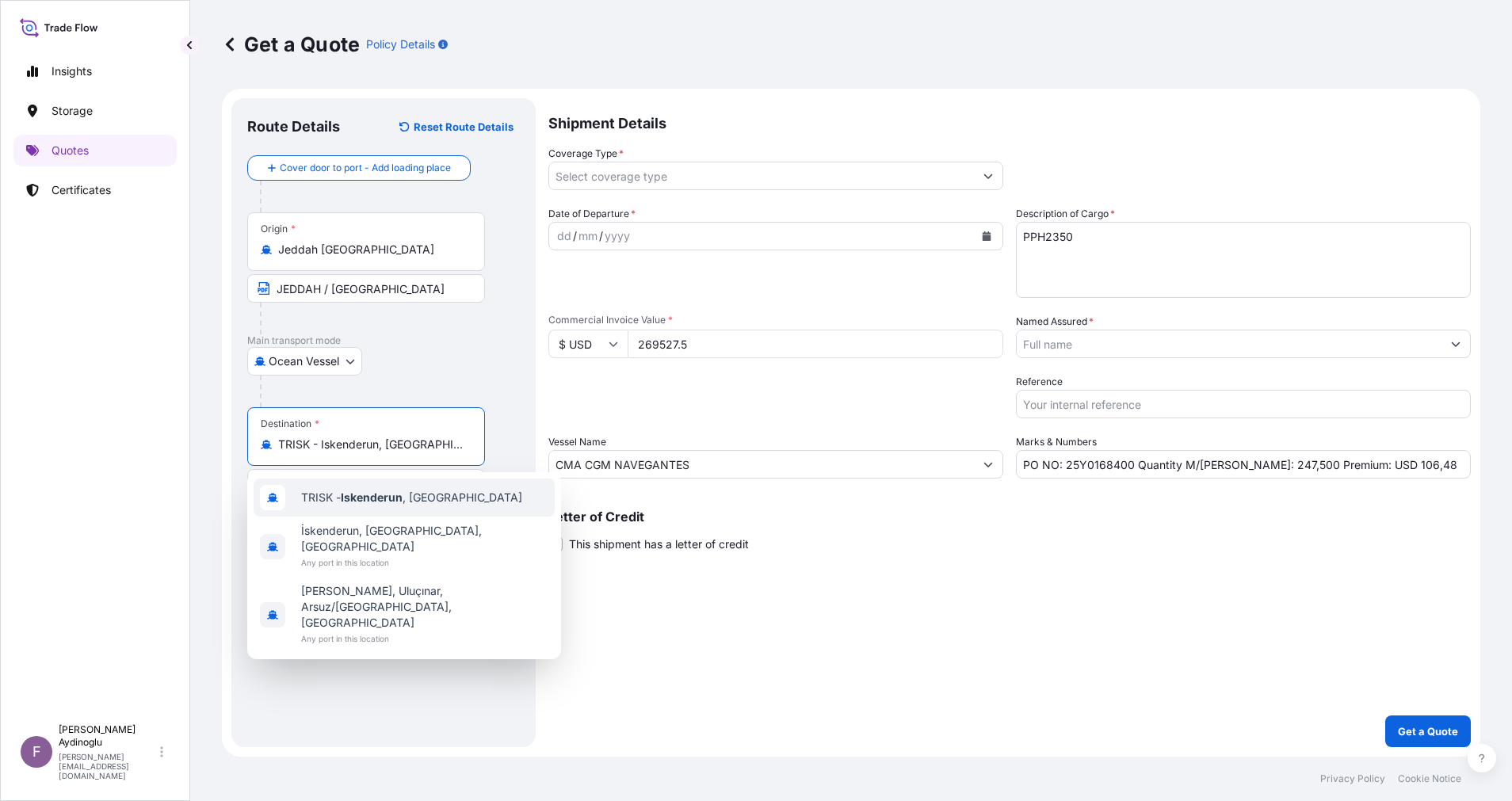
type input "TRISK - Iskenderun, Turkey"
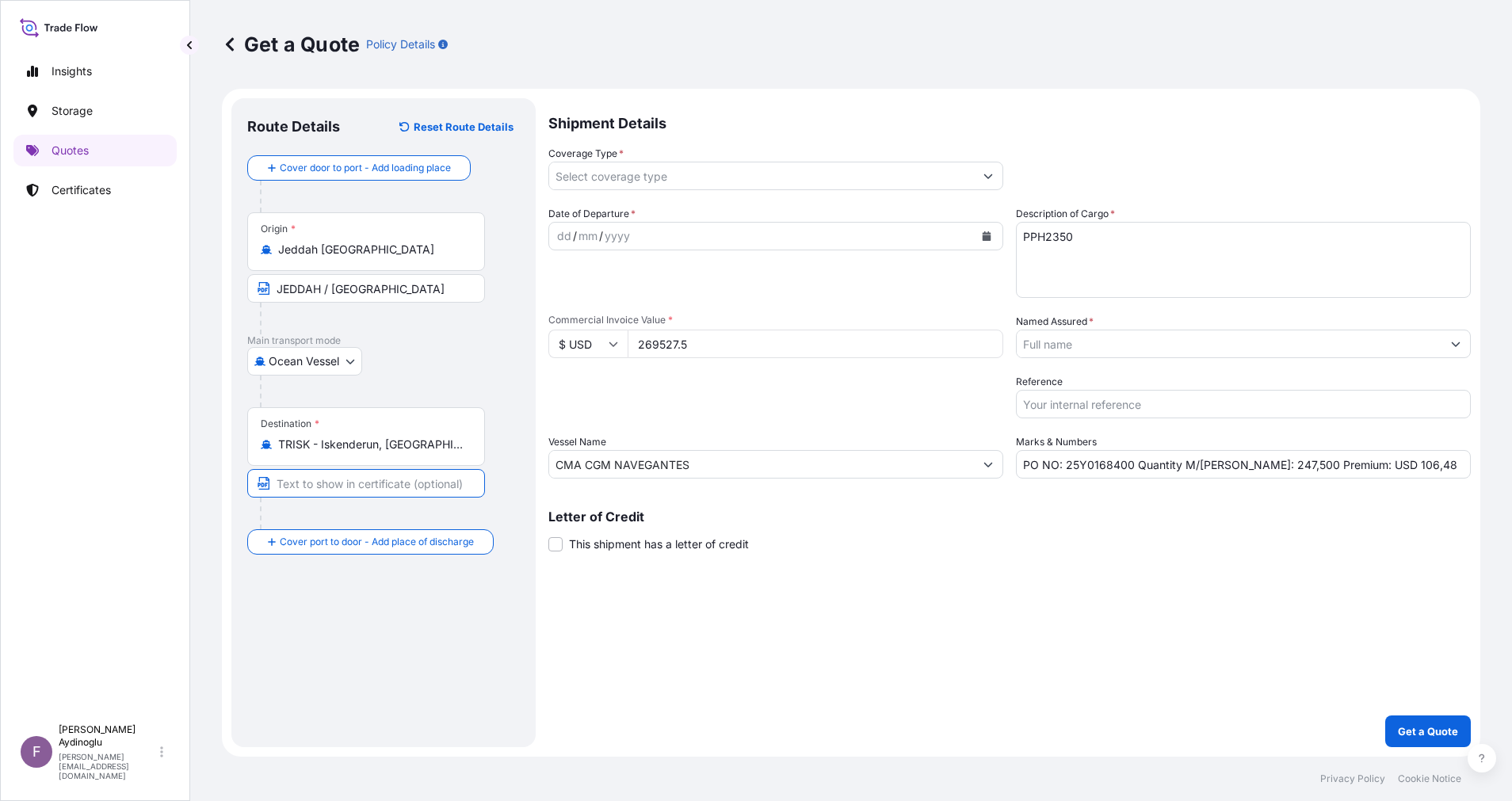
drag, startPoint x: 382, startPoint y: 486, endPoint x: 390, endPoint y: 479, distance: 10.6
click at [382, 486] on input "Text to appear on certificate" at bounding box center [366, 483] width 238 height 28
type input "ISKENDERUN / TURKEY"
click at [911, 591] on div "Shipment Details Coverage Type * Date of Departure * dd / mm / yyyy Cargo Categ…" at bounding box center [1010, 422] width 923 height 649
click at [560, 232] on div "dd" at bounding box center [564, 236] width 17 height 19
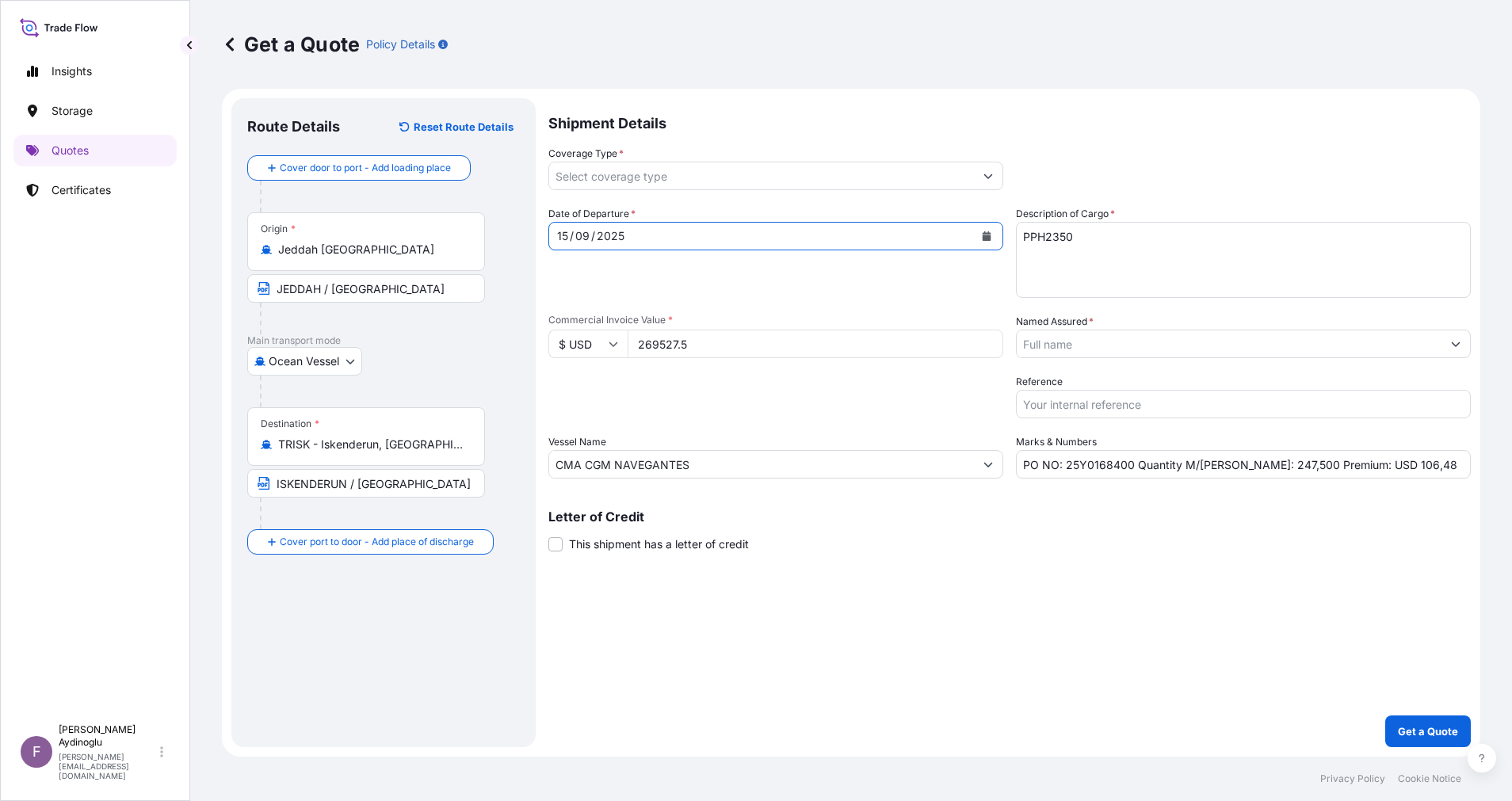
click at [978, 176] on button "Show suggestions" at bounding box center [988, 175] width 28 height 28
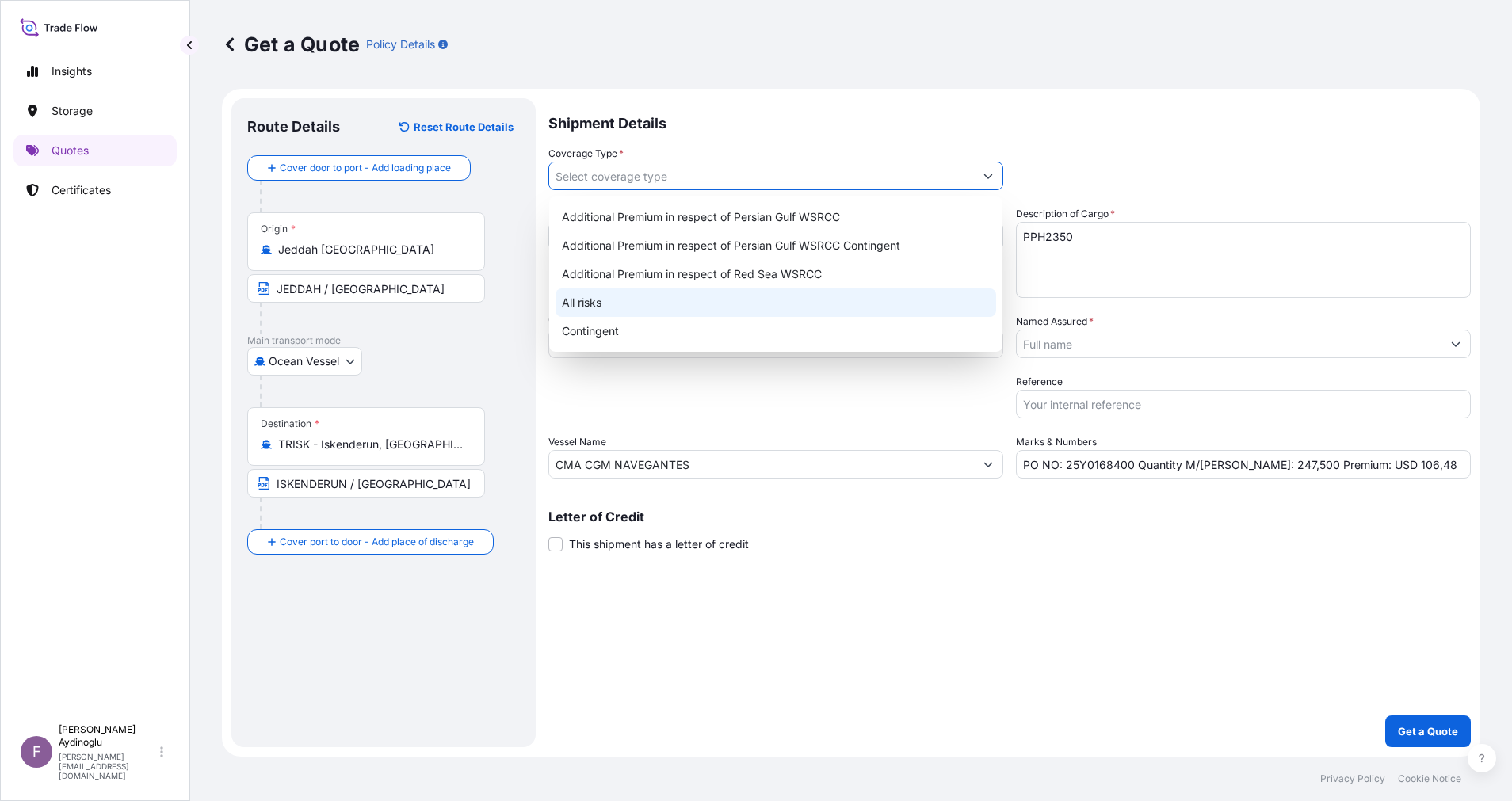
click at [697, 300] on div "All risks" at bounding box center [776, 302] width 441 height 28
type input "All risks"
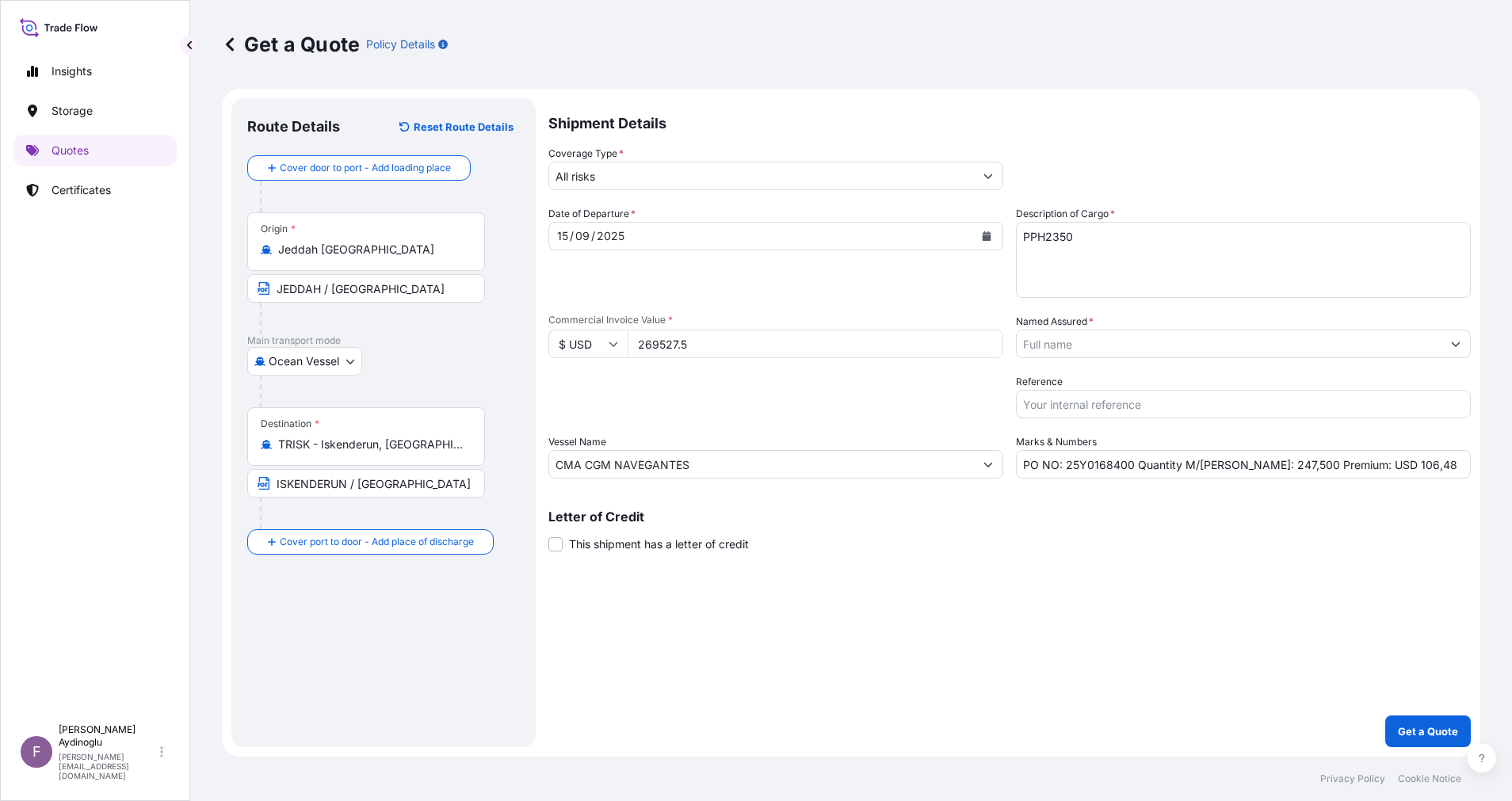
click at [1022, 676] on div "Shipment Details Coverage Type * All risks Date of Departure * 15 / 09 / 2025 C…" at bounding box center [1010, 422] width 923 height 649
drag, startPoint x: 1355, startPoint y: 467, endPoint x: 1402, endPoint y: 467, distance: 47.0
click at [1402, 467] on input "PO NO: 25Y0168400 Quantity M/Tonn: 247,500 Premium: USD 106,48" at bounding box center [1243, 464] width 455 height 28
type input "PO NO: 25Y0168400 Quantity M/Tonn: 247,500 Premium: USD 29,65"
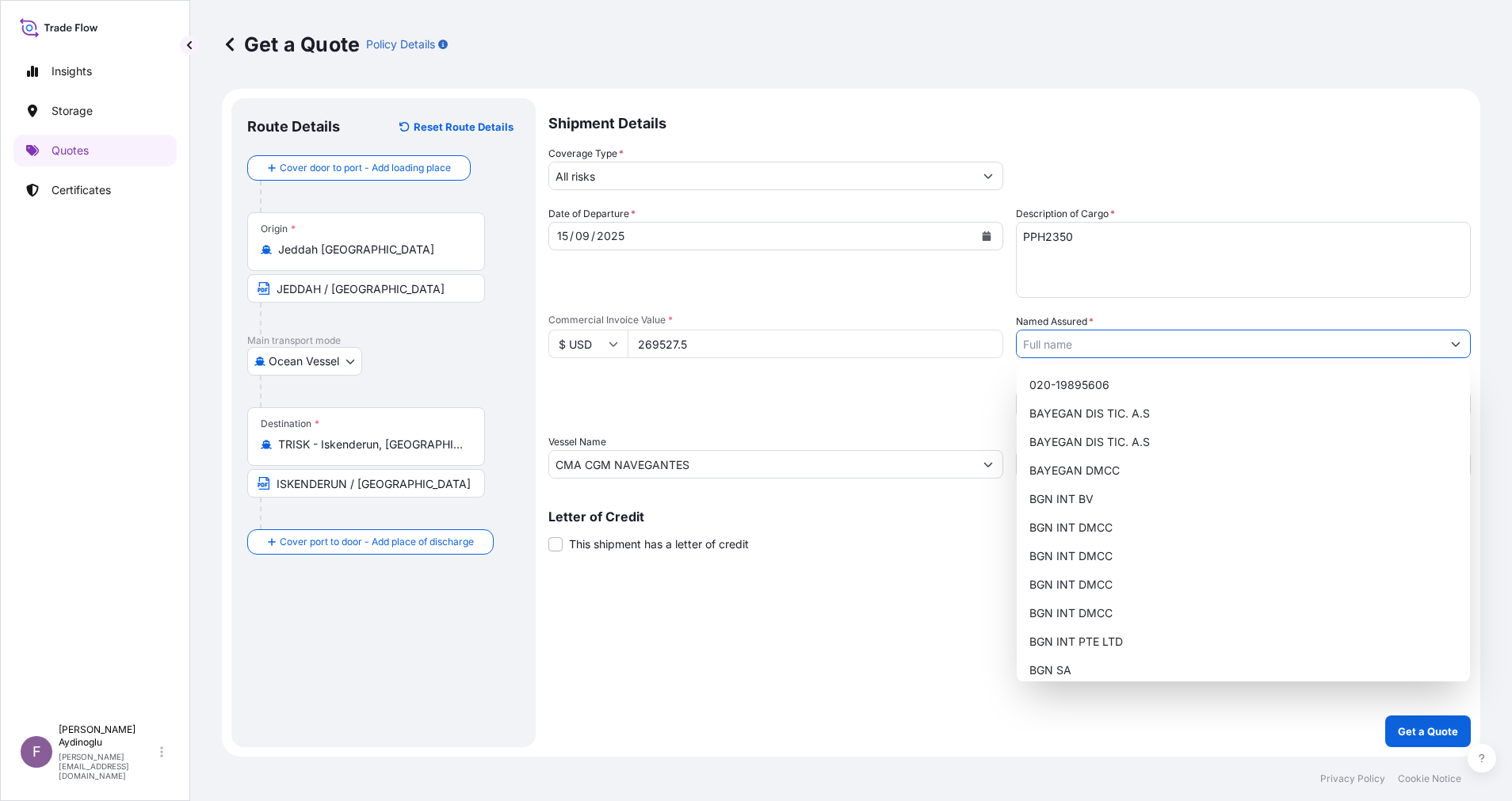
click at [1447, 340] on button "Show suggestions" at bounding box center [1455, 344] width 28 height 28
click at [1133, 468] on div "BAYEGAN DMCC" at bounding box center [1244, 470] width 441 height 28
type input "BAYEGAN DMCC"
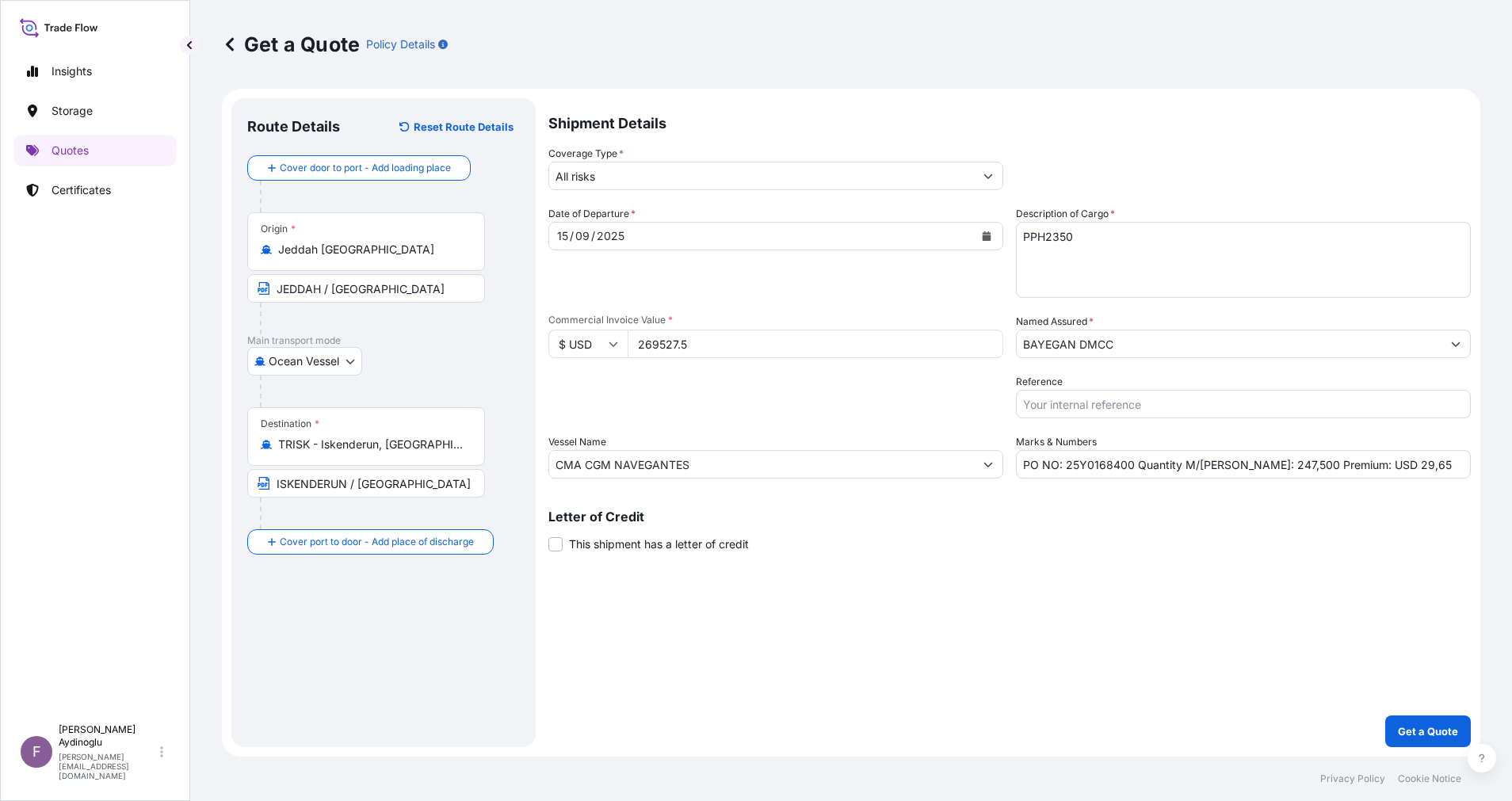
click at [1116, 673] on div "Shipment Details Coverage Type * All risks Date of Departure * 15 / 09 / 2025 C…" at bounding box center [1010, 422] width 923 height 649
click at [1430, 730] on p "Get a Quote" at bounding box center [1428, 730] width 60 height 16
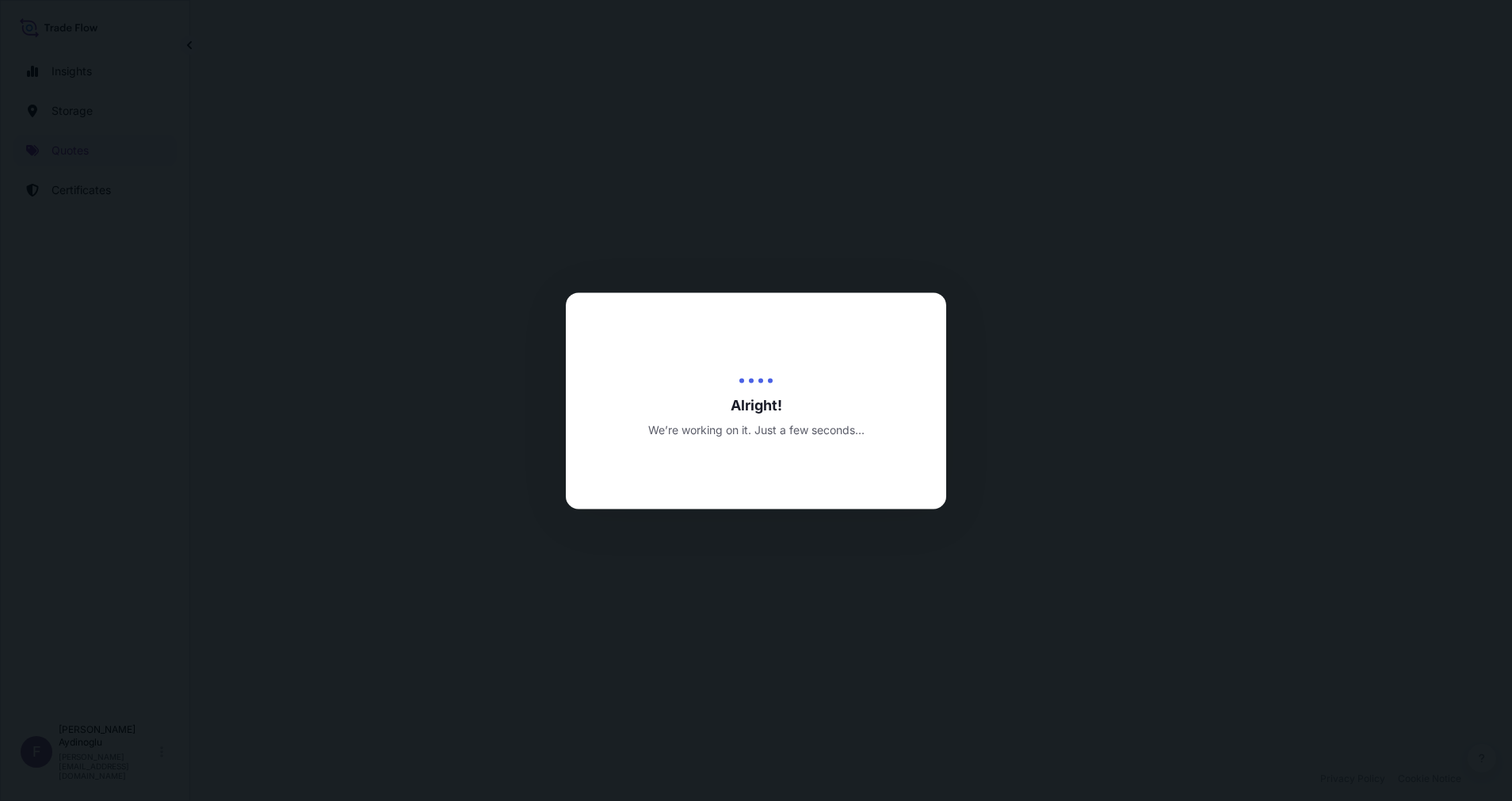
select select "Ocean Vessel"
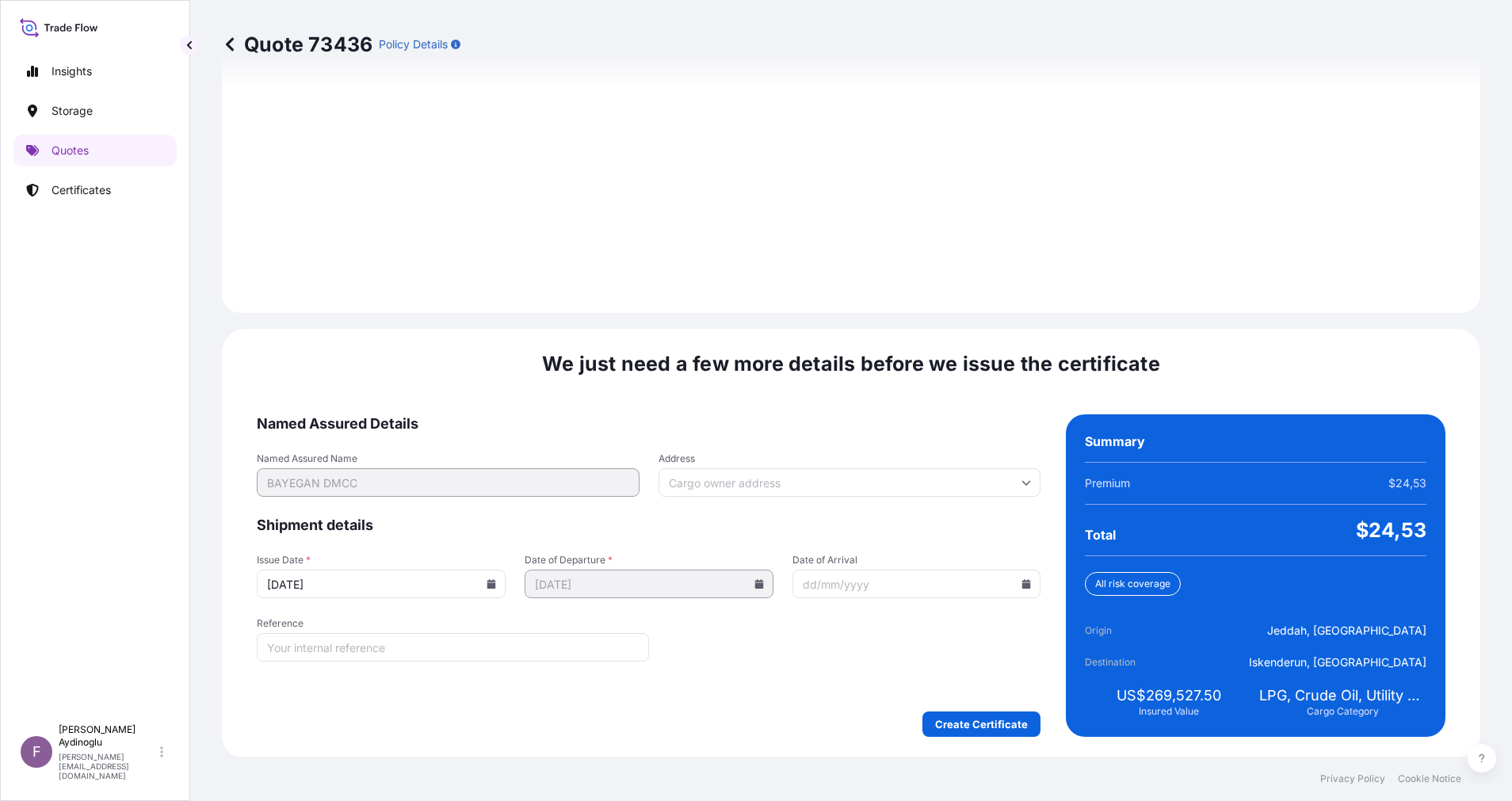
scroll to position [1701, 0]
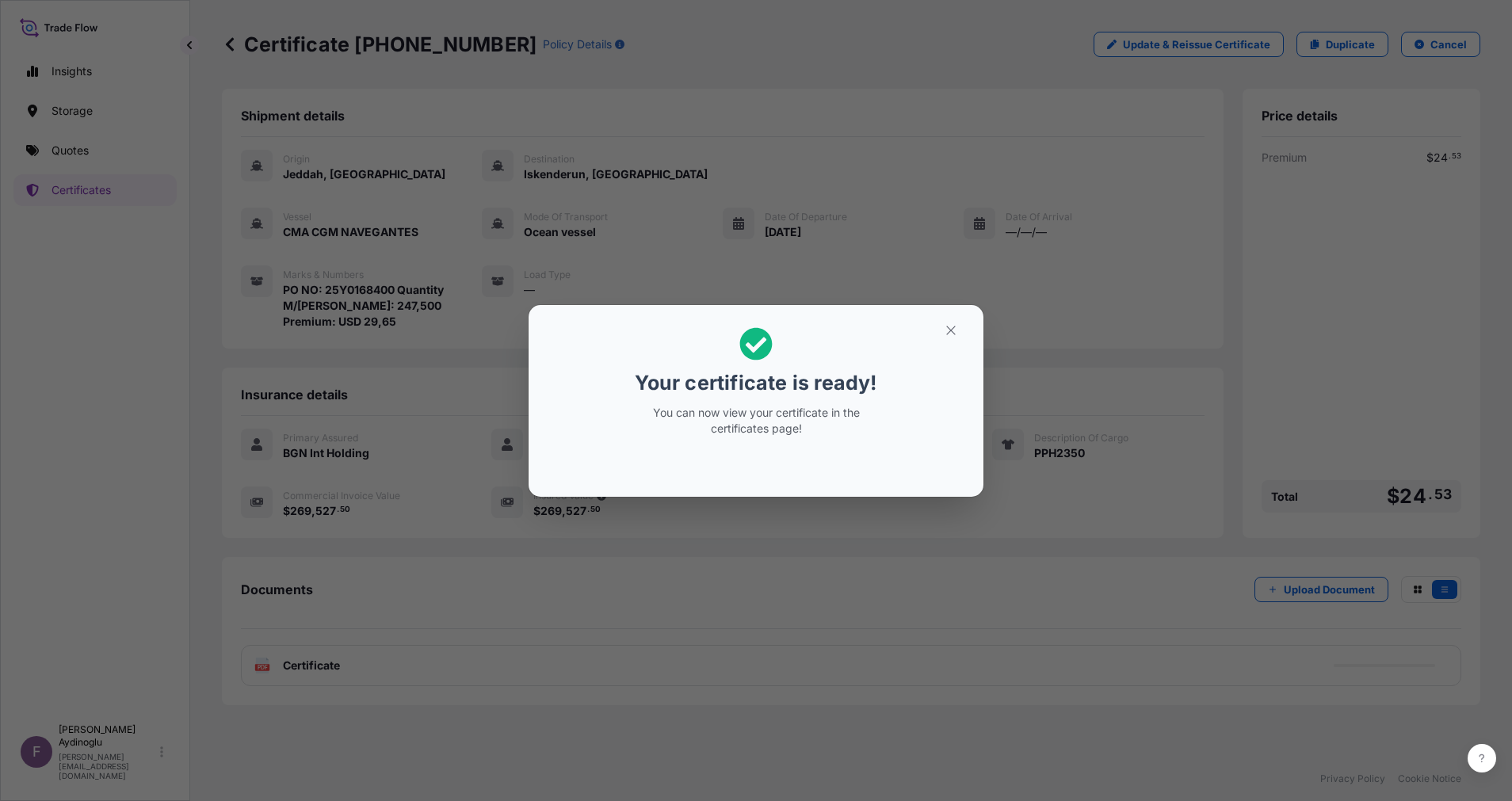
drag, startPoint x: 949, startPoint y: 309, endPoint x: 954, endPoint y: 317, distance: 9.4
click at [950, 309] on section "Your certificate is ready! You can now view your certificate in the certificate…" at bounding box center [756, 400] width 455 height 192
click at [962, 345] on h2 "Your certificate is ready! You can now view your certificate in the certificate…" at bounding box center [756, 381] width 430 height 128
drag, startPoint x: 962, startPoint y: 344, endPoint x: 954, endPoint y: 336, distance: 11.3
click at [961, 344] on h2 "Your certificate is ready! You can now view your certificate in the certificate…" at bounding box center [756, 381] width 430 height 128
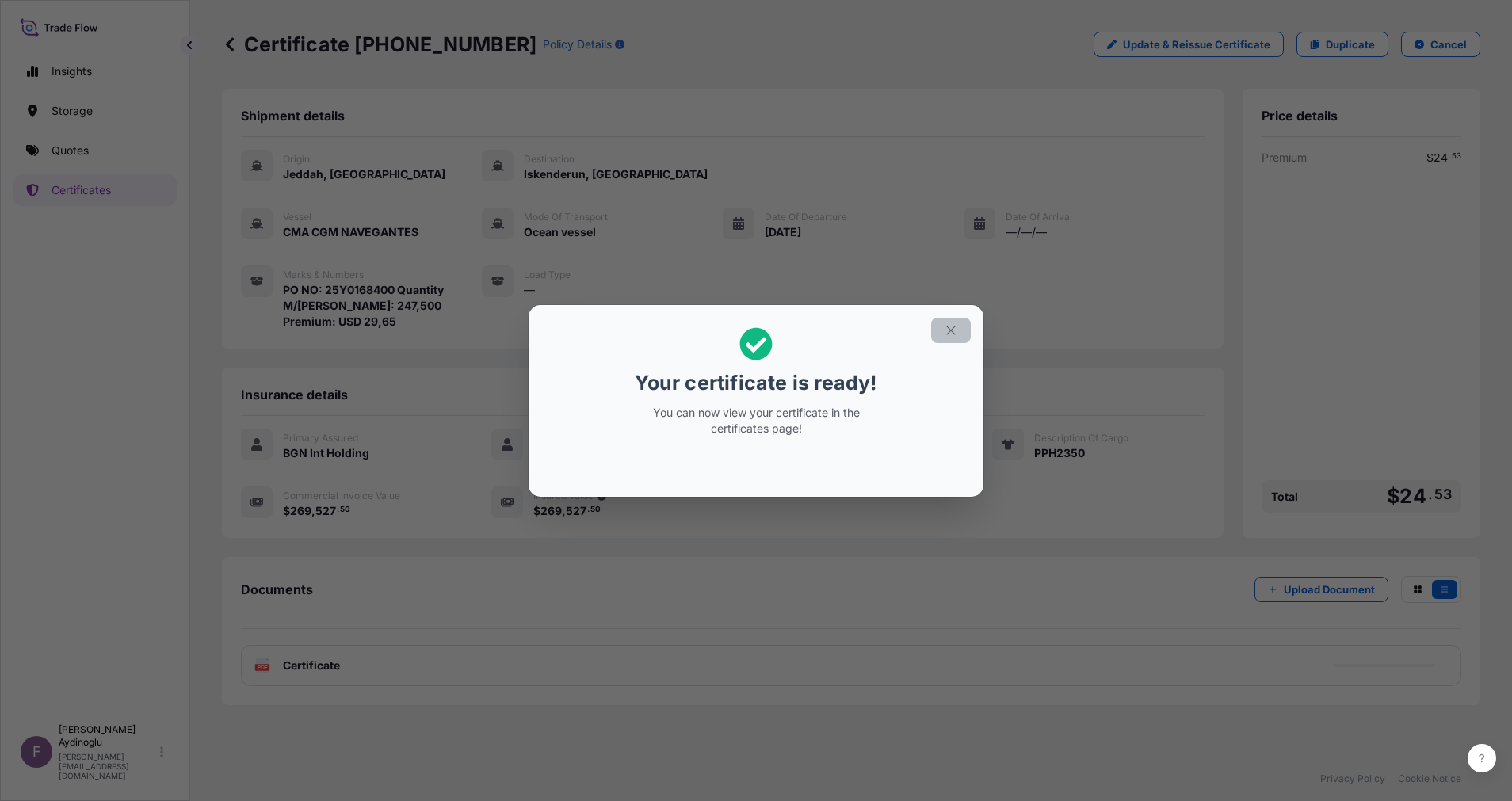
click at [953, 335] on icon "button" at bounding box center [950, 330] width 14 height 14
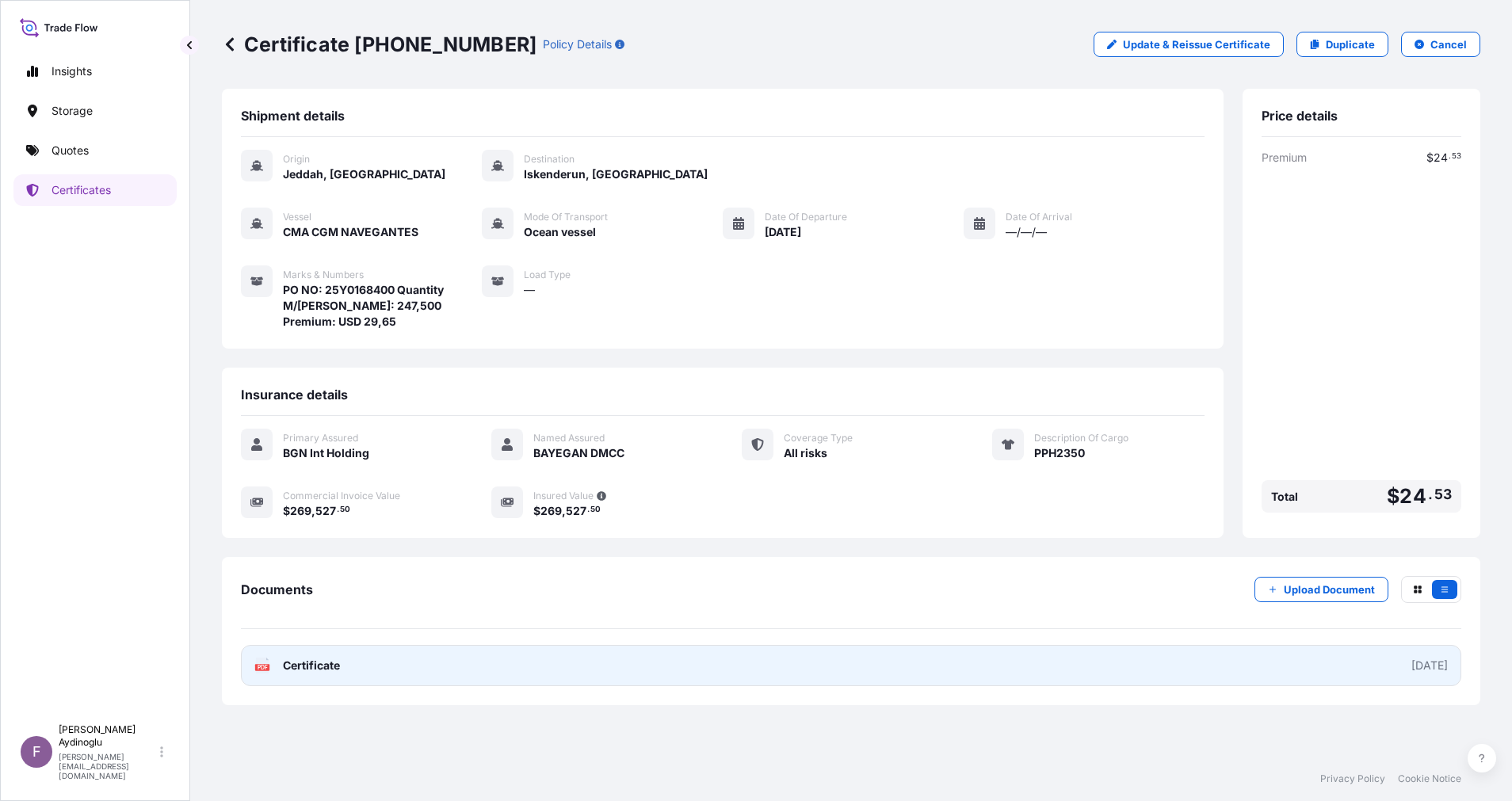
click at [957, 666] on link "PDF Certificate 2025-10-06" at bounding box center [851, 666] width 1220 height 42
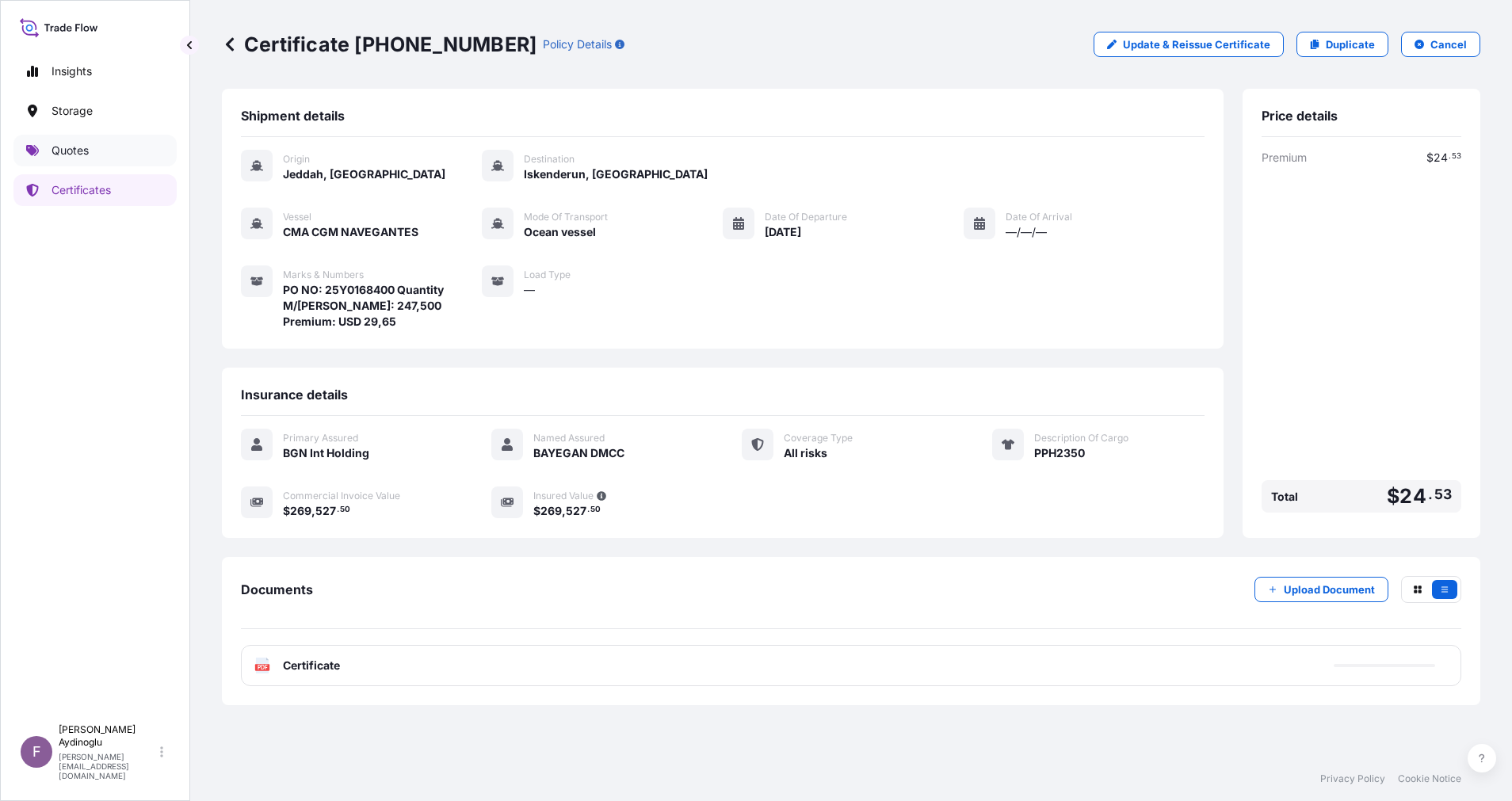
click at [106, 143] on link "Quotes" at bounding box center [95, 150] width 163 height 32
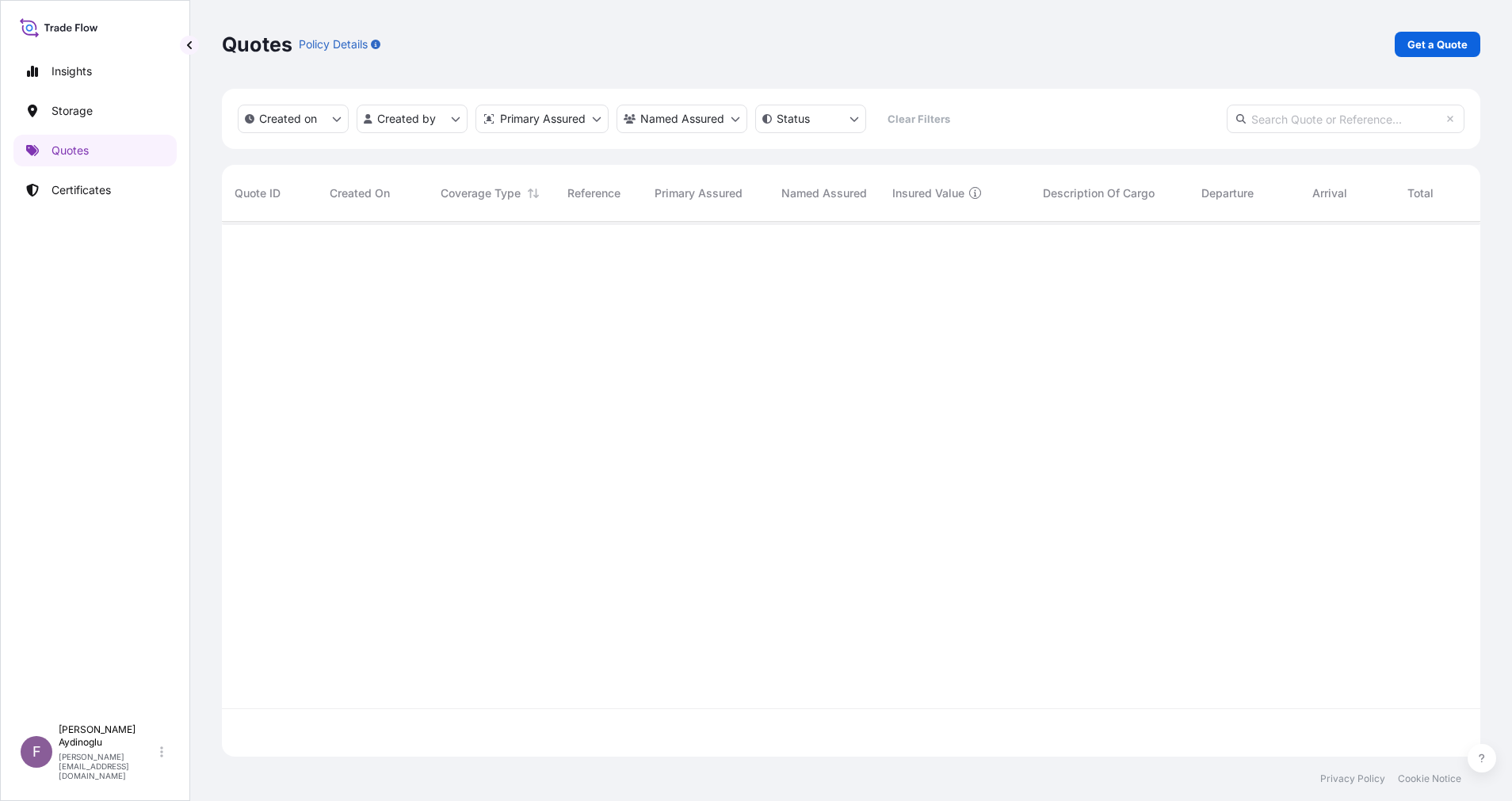
scroll to position [525, 1240]
click at [1454, 34] on link "Get a Quote" at bounding box center [1437, 44] width 86 height 26
select select "Ocean Vessel"
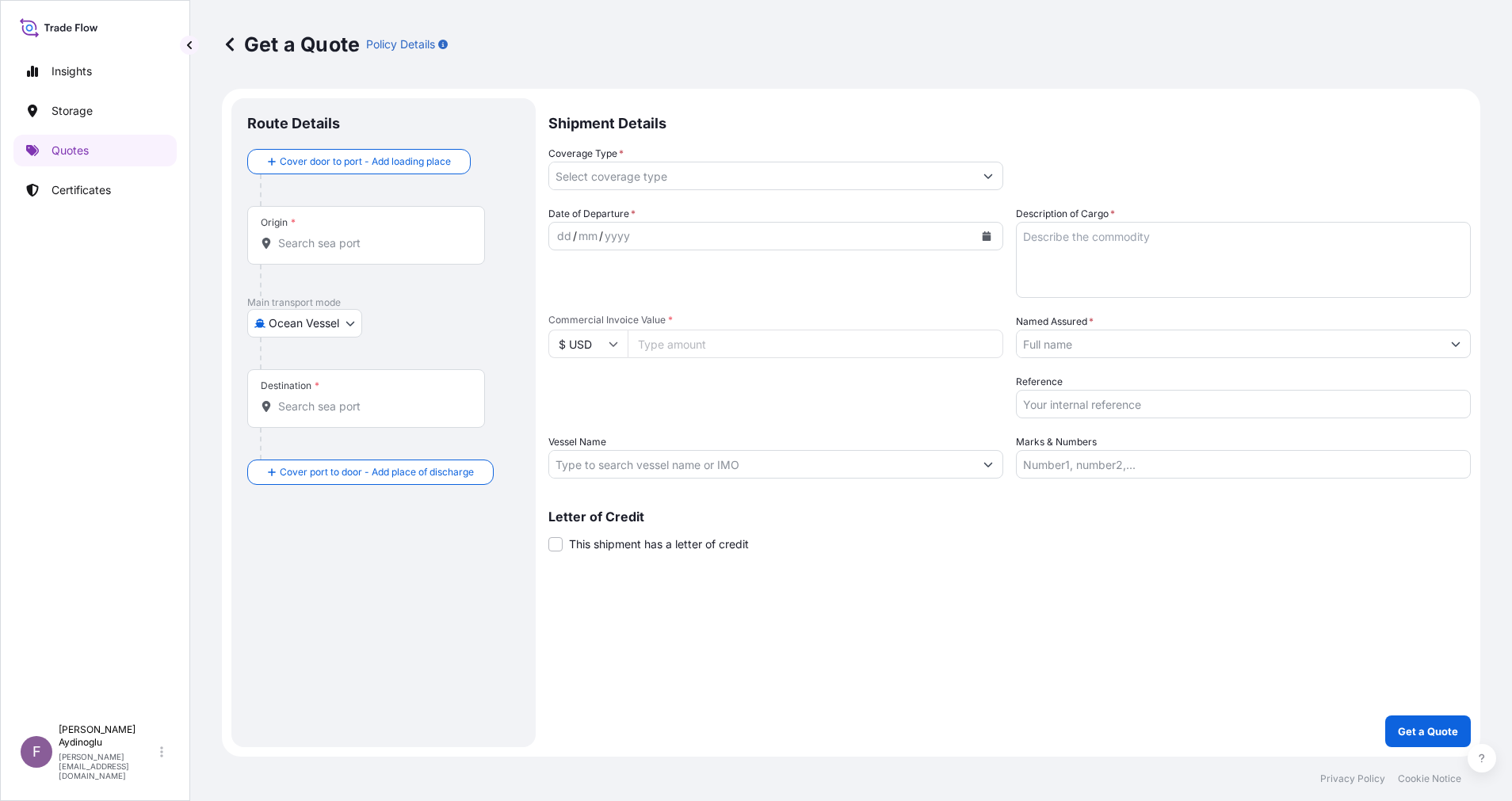
click at [1145, 464] on input "Marks & Numbers" at bounding box center [1243, 464] width 455 height 28
paste input "PO NO: 25Y0232100 Quantity M/Tonn: 495,000 Premium: USD 106,48"
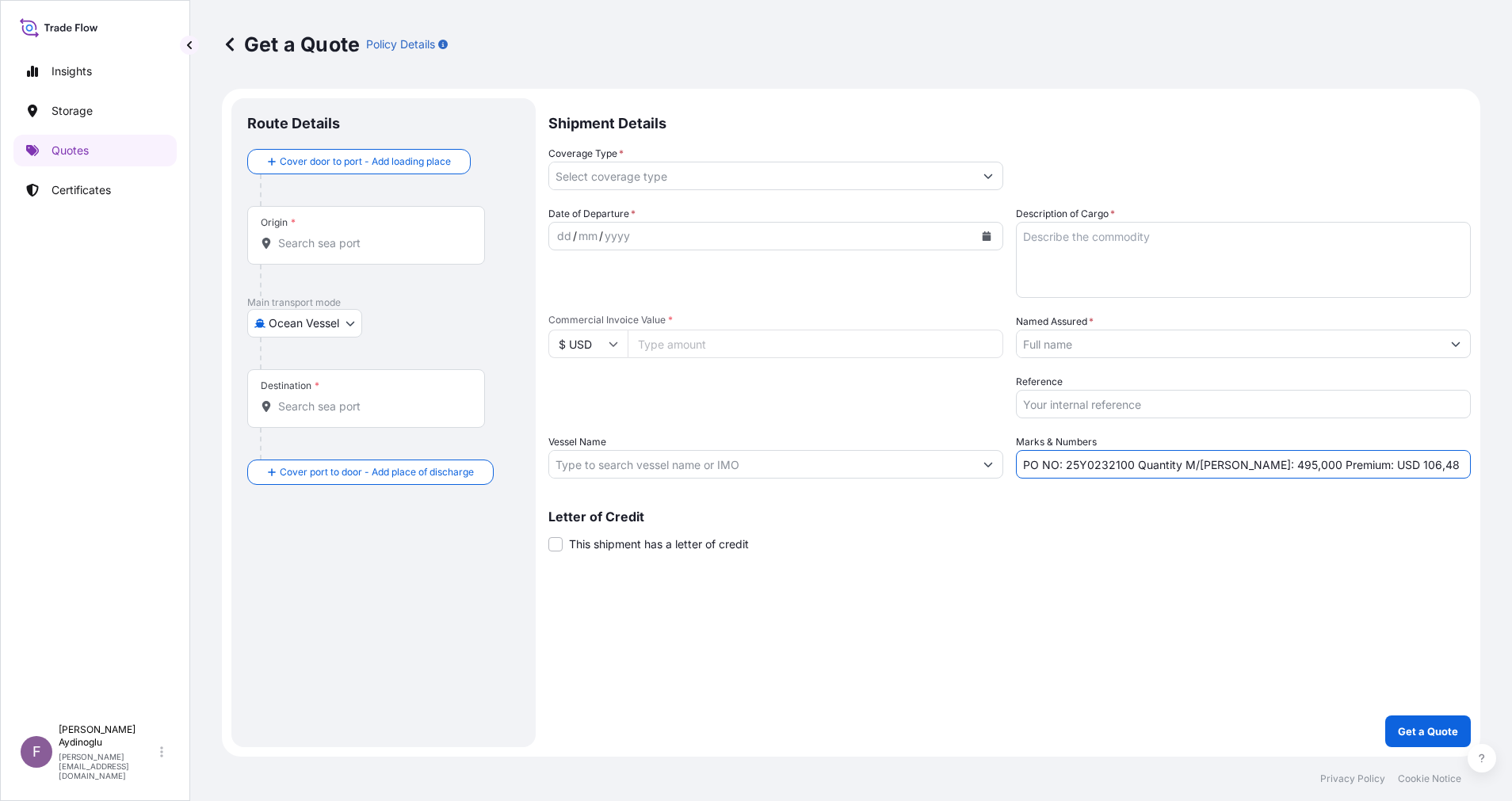
drag, startPoint x: 1066, startPoint y: 469, endPoint x: 1130, endPoint y: 470, distance: 64.0
click at [1130, 470] on input "PO NO: 25Y0232100 Quantity M/Tonn: 495,000 Premium: USD 106,48" at bounding box center [1243, 464] width 455 height 28
paste input "1686"
type input "PO NO: 25Y0168600 Quantity M/Tonn: 495,000 Premium: USD 106,48"
click at [800, 352] on input "Commercial Invoice Value *" at bounding box center [815, 344] width 376 height 28
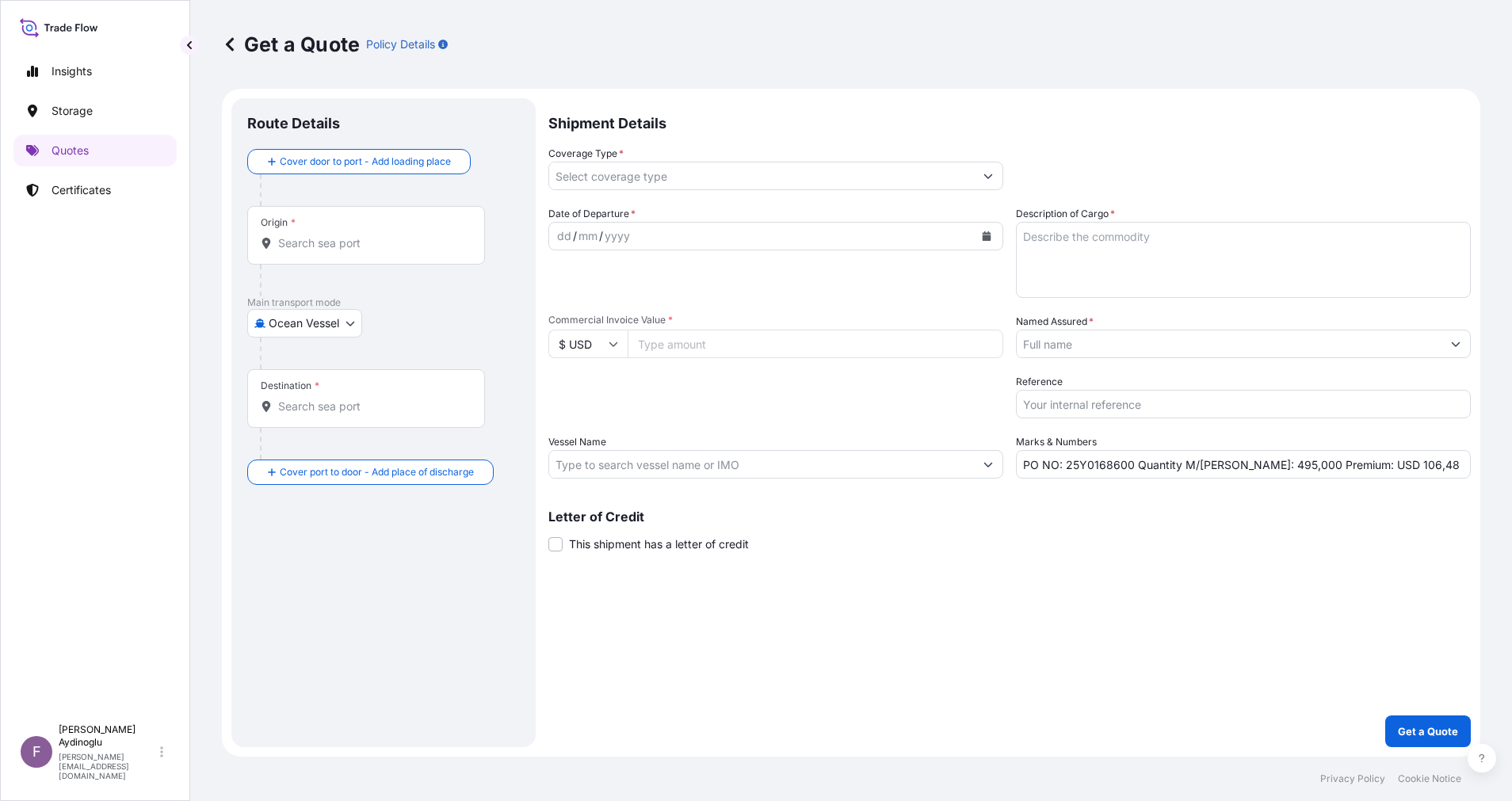
paste input "269527.5"
click at [785, 588] on div "Shipment Details Coverage Type * Date of Departure * dd / mm / yyyy Cargo Categ…" at bounding box center [1010, 422] width 923 height 649
click at [756, 346] on input "269527.5" at bounding box center [815, 344] width 376 height 28
type input "269527.5"
click at [832, 553] on div "Shipment Details Coverage Type * Date of Departure * dd / mm / yyyy Cargo Categ…" at bounding box center [1010, 422] width 923 height 649
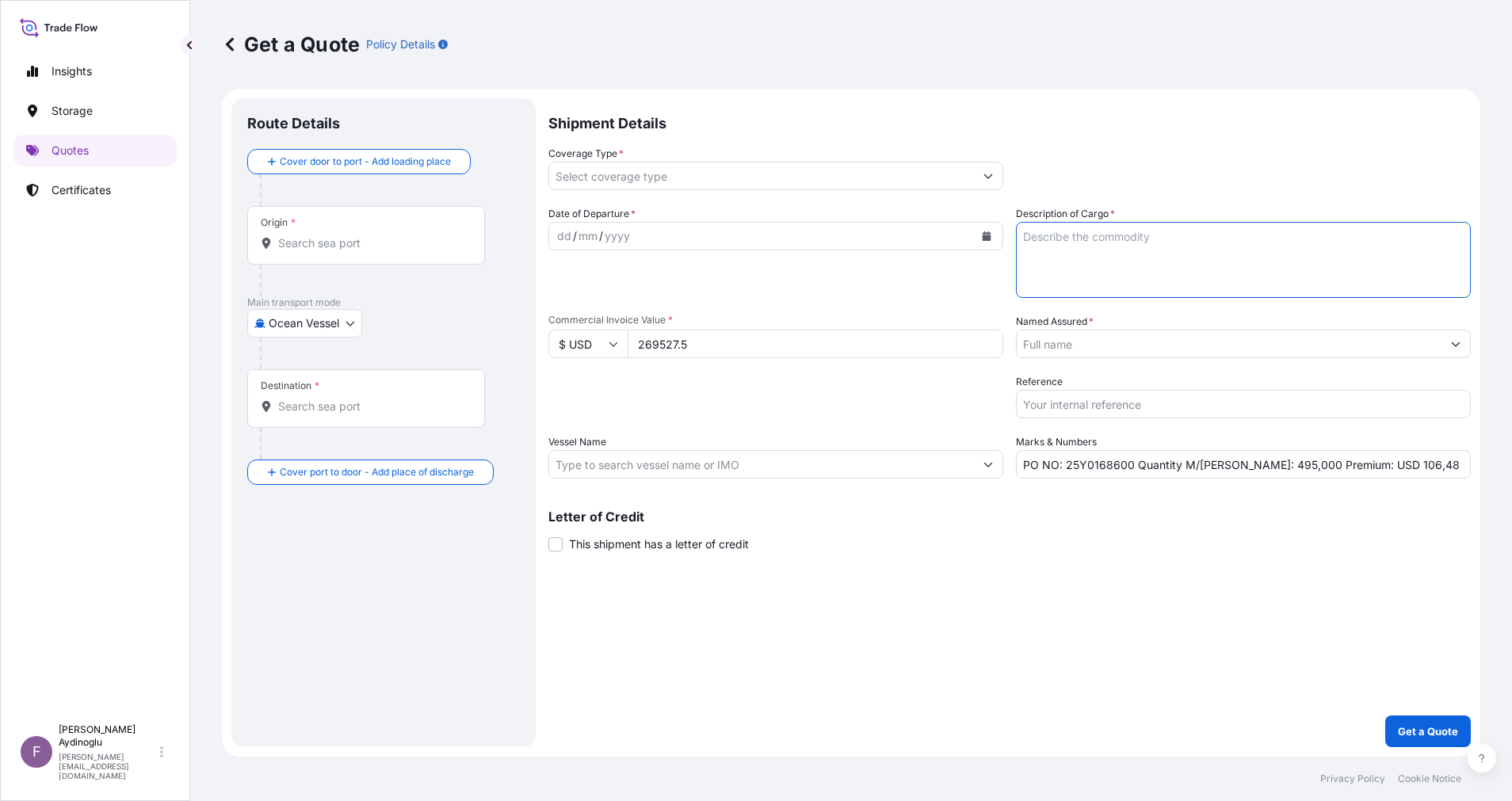
click at [1122, 256] on textarea "Description of Cargo *" at bounding box center [1243, 260] width 455 height 76
paste textarea "PPH2350"
type textarea "PPH2350"
click at [893, 612] on div "Shipment Details Coverage Type * Date of Departure * dd / mm / yyyy Cargo Categ…" at bounding box center [1010, 422] width 923 height 649
drag, startPoint x: 1231, startPoint y: 467, endPoint x: 1248, endPoint y: 465, distance: 17.1
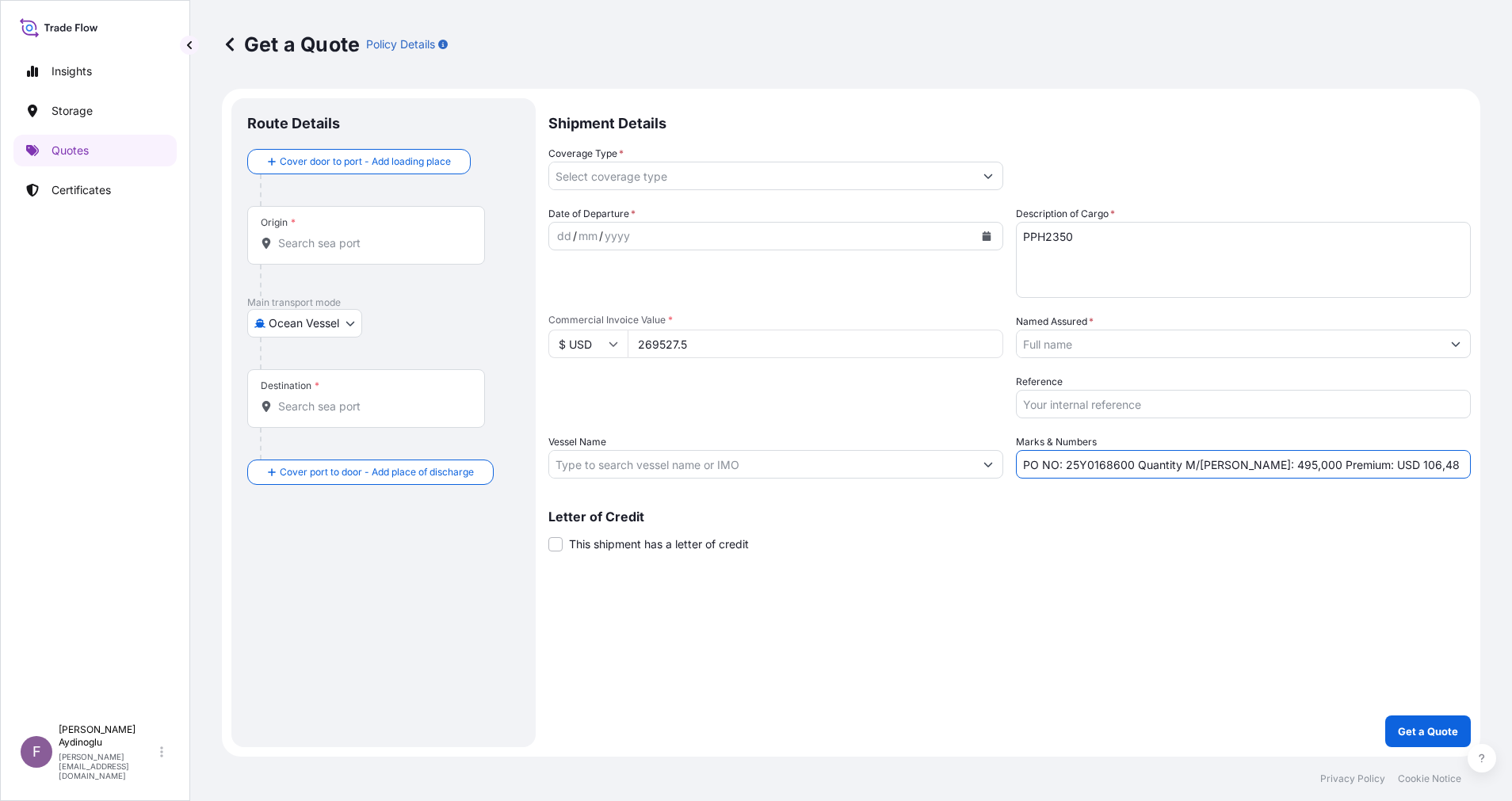
click at [1248, 465] on input "PO NO: 25Y0168600 Quantity M/Tonn: 495,000 Premium: USD 106,48" at bounding box center [1243, 464] width 455 height 28
type input "PO NO: 25Y0168600 Quantity M/Tonn: 247,500 Premium: USD 106,48"
click at [1467, 342] on button "Show suggestions" at bounding box center [1455, 344] width 28 height 28
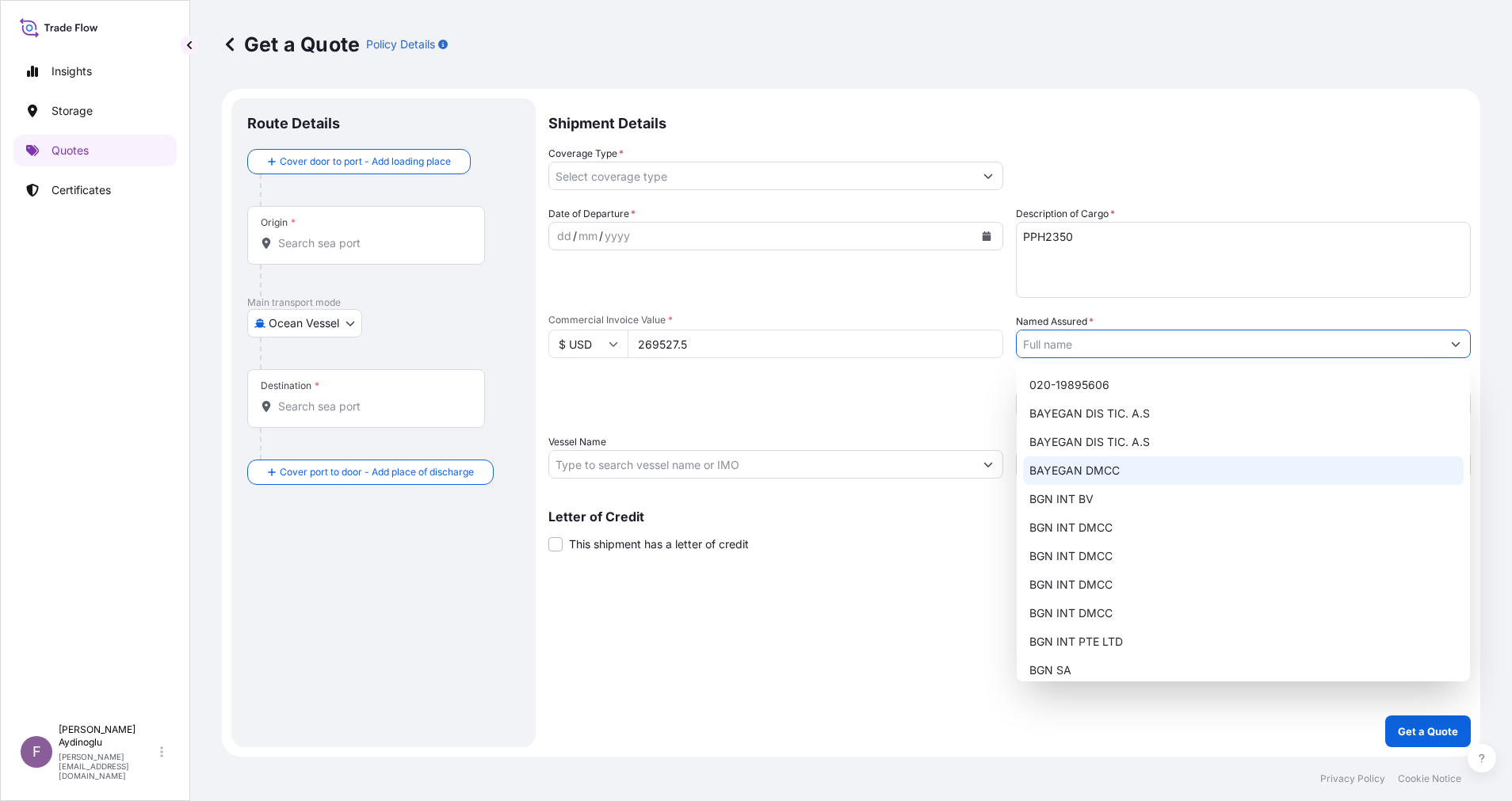
click at [1155, 470] on div "BAYEGAN DMCC" at bounding box center [1244, 470] width 441 height 28
type input "BAYEGAN DMCC"
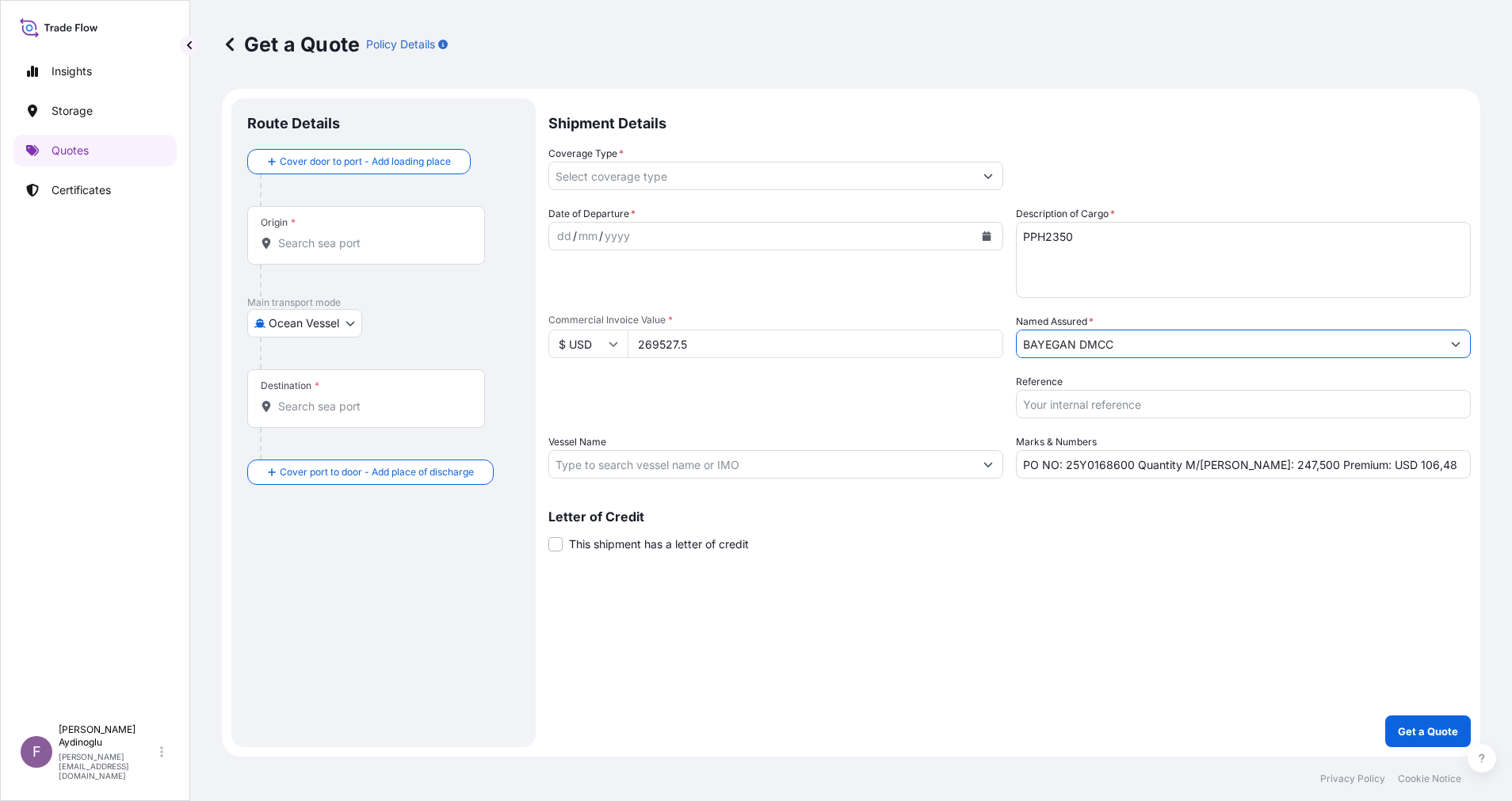
click at [1003, 569] on div "Shipment Details Coverage Type * Date of Departure * dd / mm / yyyy Cargo Categ…" at bounding box center [1010, 422] width 923 height 649
click at [815, 469] on input "Vessel Name" at bounding box center [761, 464] width 425 height 28
paste input "MSC NIOVI VIII"
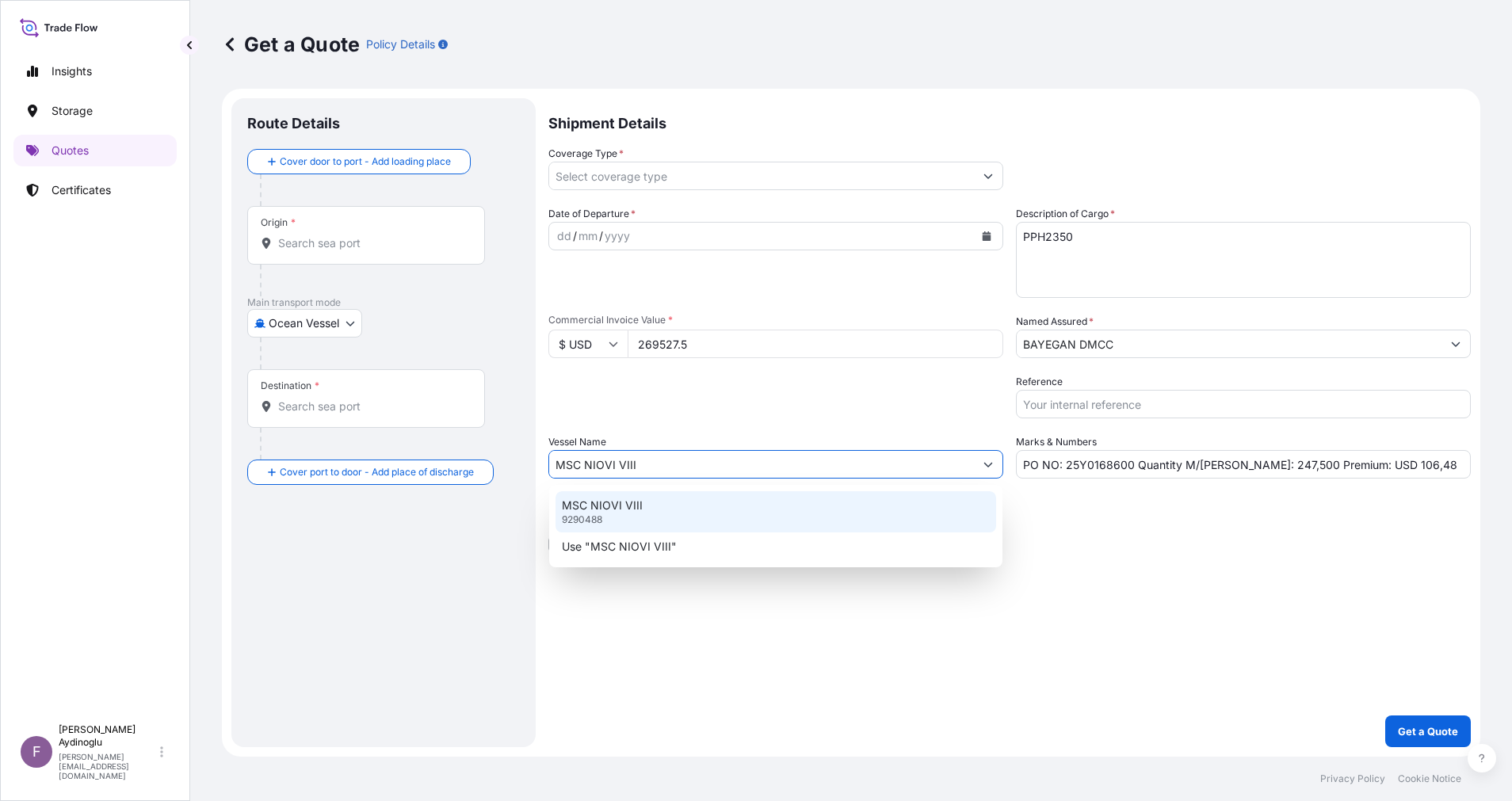
click at [797, 514] on div "MSC NIOVI VIII 9290488" at bounding box center [776, 512] width 441 height 42
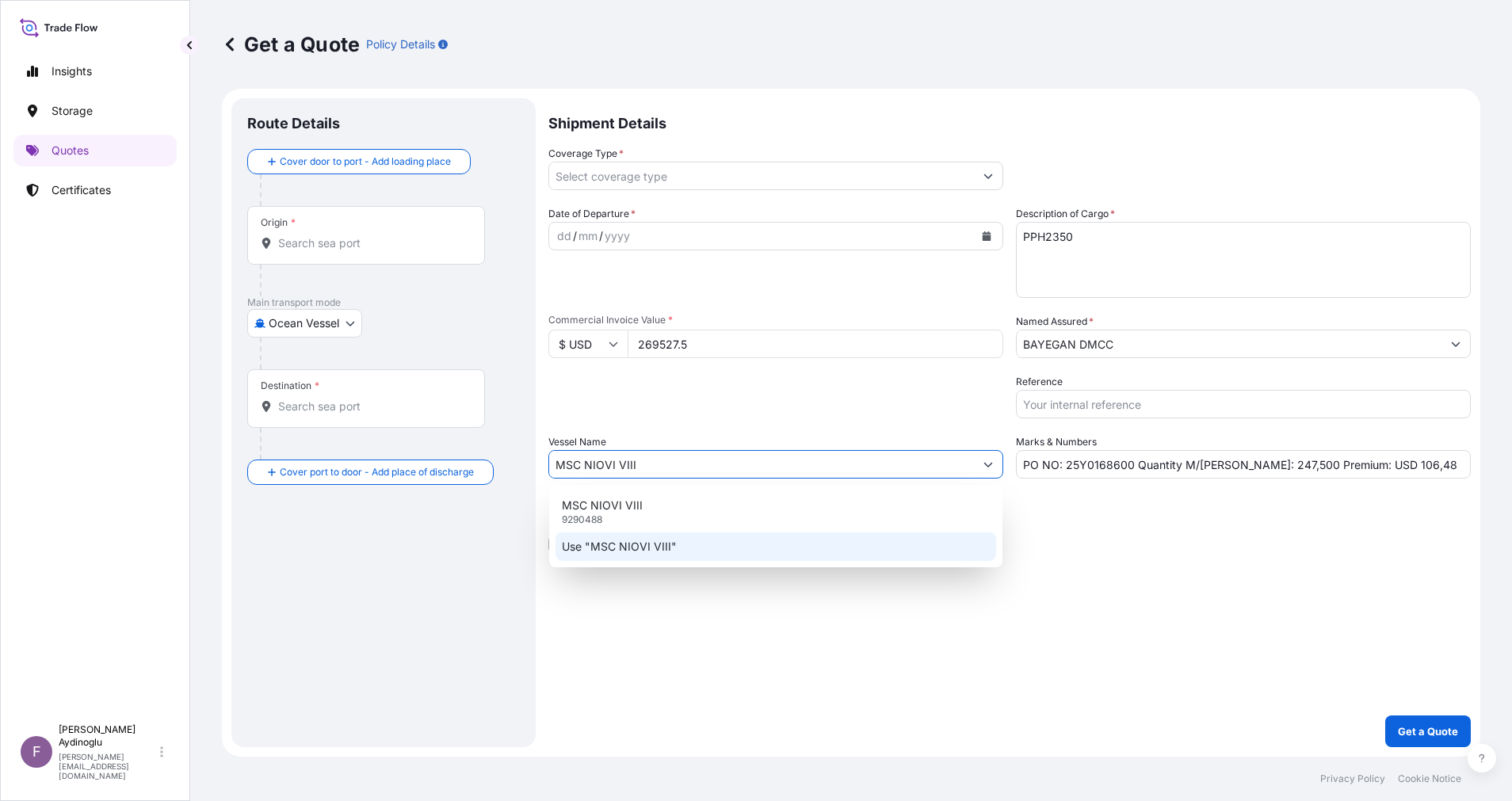
type input "MSC NIOVI VIII"
click at [999, 569] on div "Shipment Details Coverage Type * Date of Departure * dd / mm / yyyy Cargo Categ…" at bounding box center [1010, 422] width 923 height 649
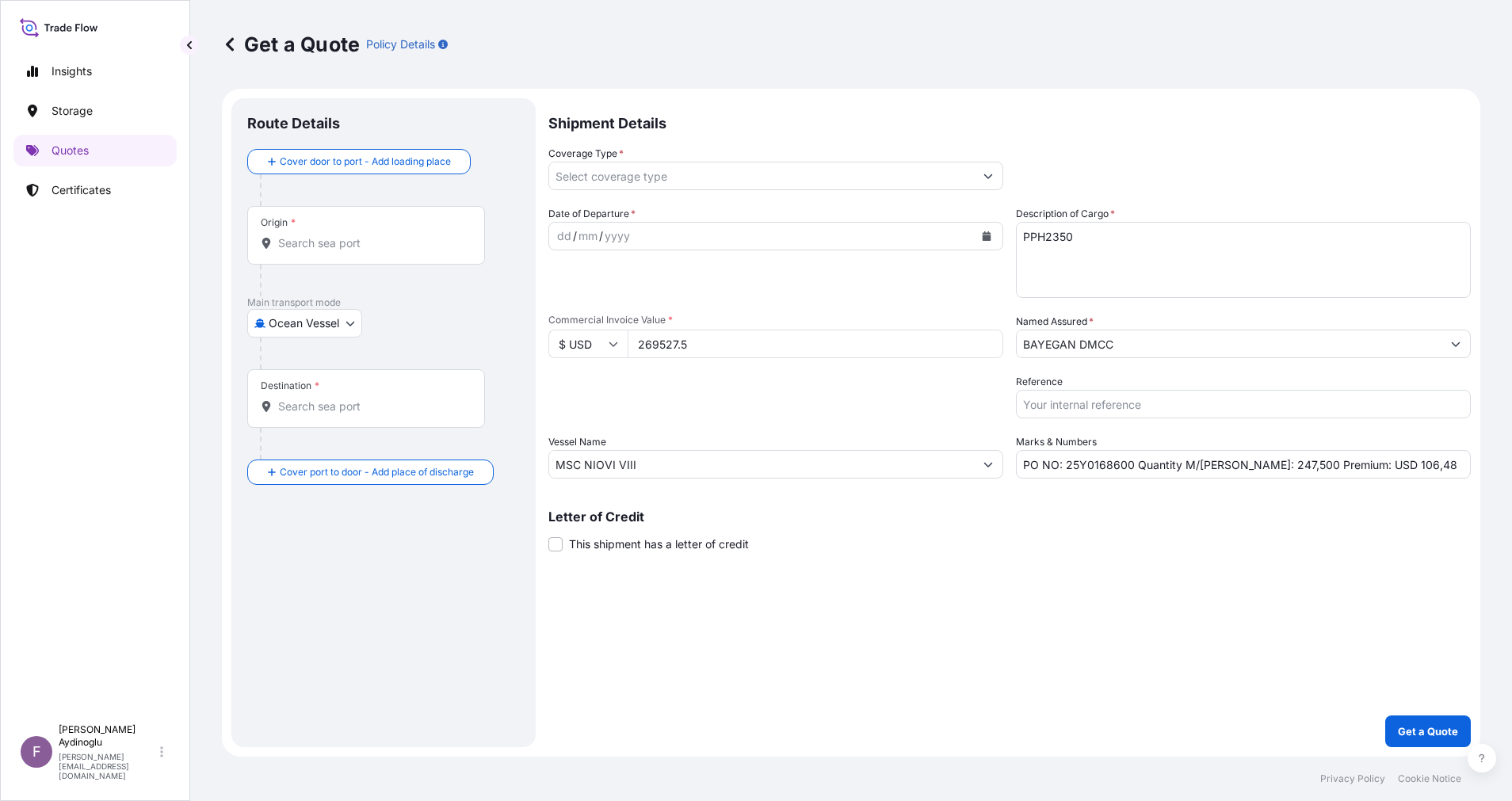
click at [405, 251] on div "Origin *" at bounding box center [366, 235] width 238 height 59
click at [405, 251] on input "Origin *" at bounding box center [372, 243] width 187 height 16
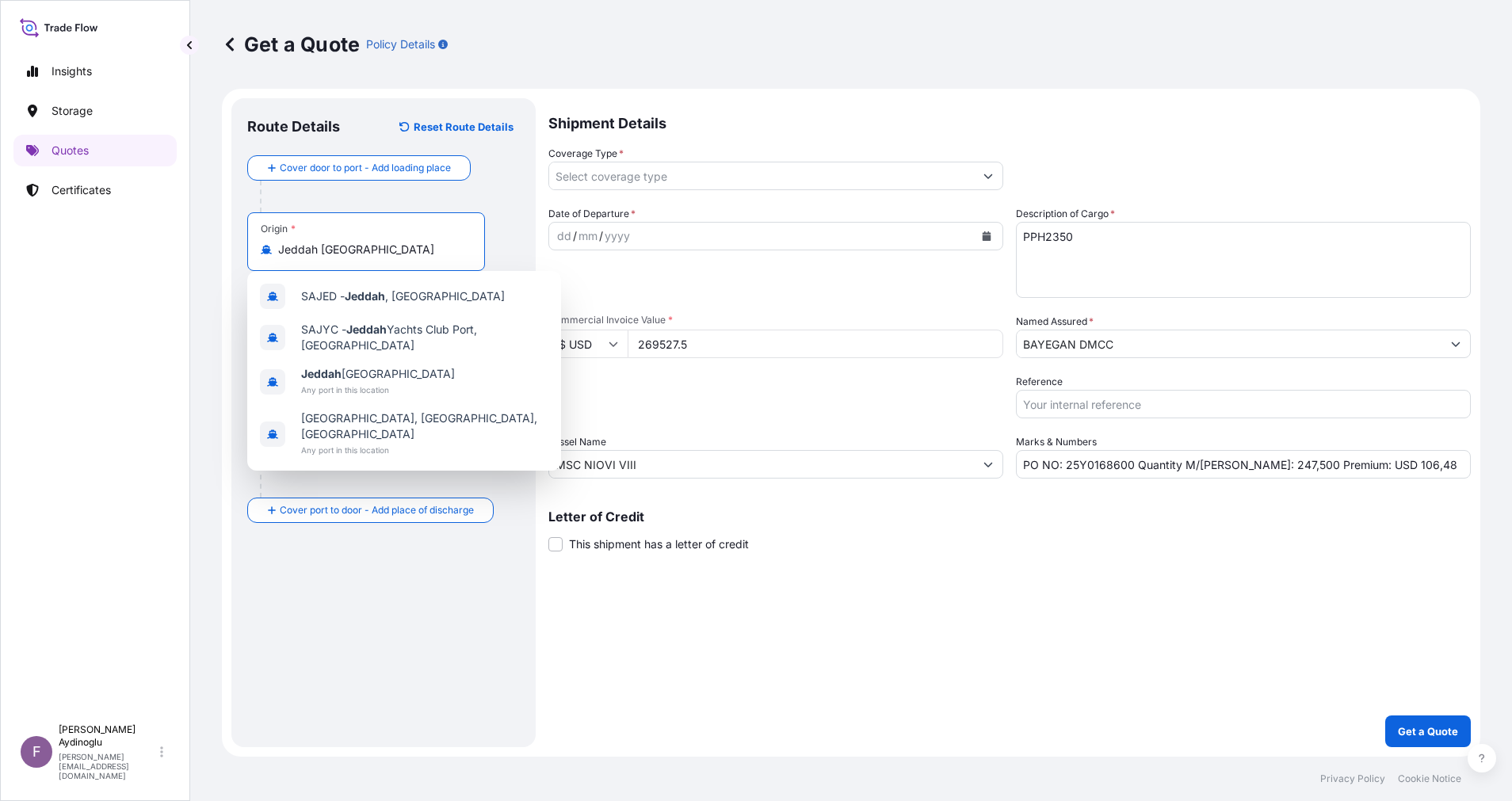
type input "Jeddah Saudi Arabia"
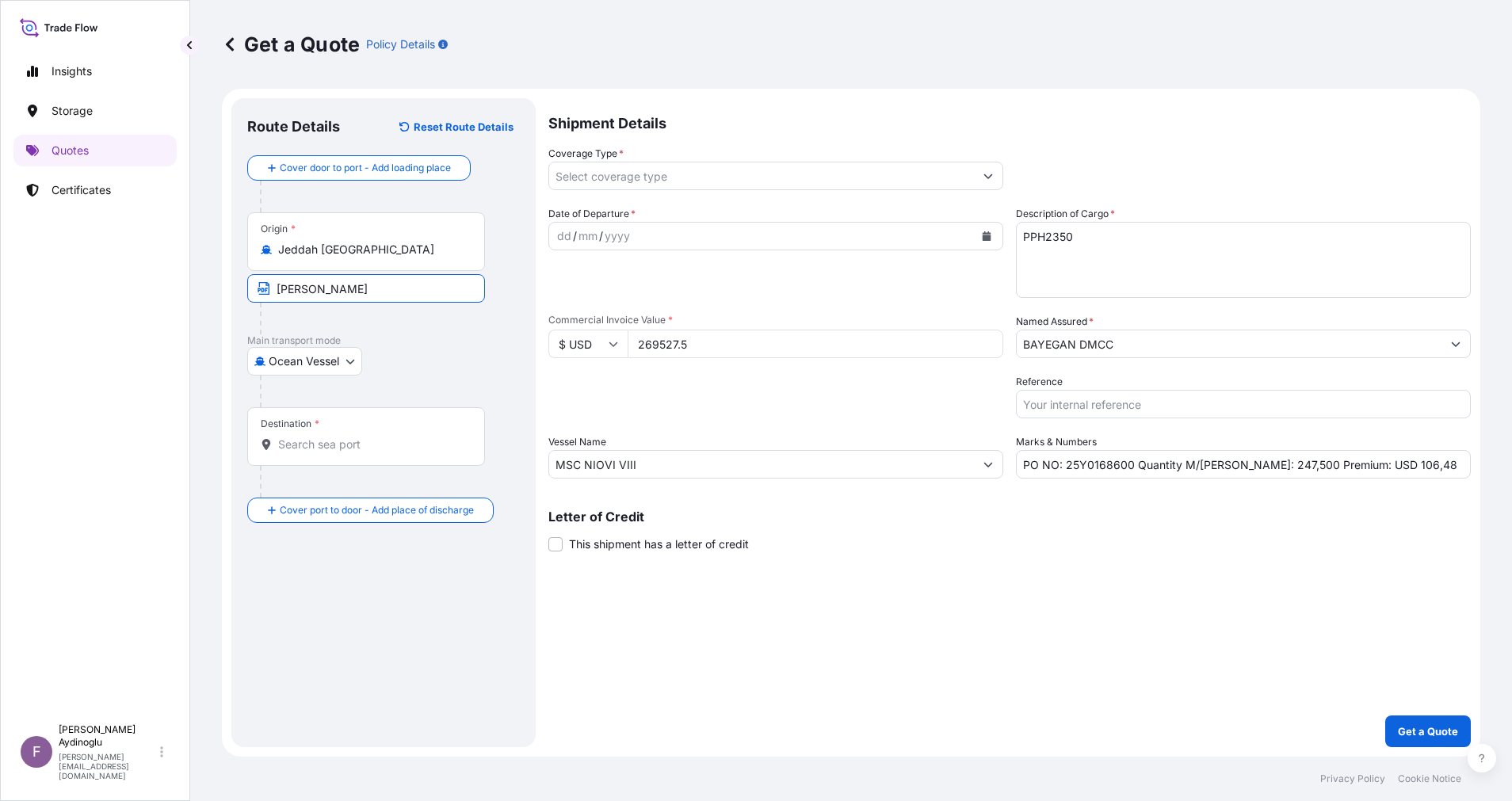
type input "JEDDAH / SAUDI ARABIA"
type input "Ocean Vessel"
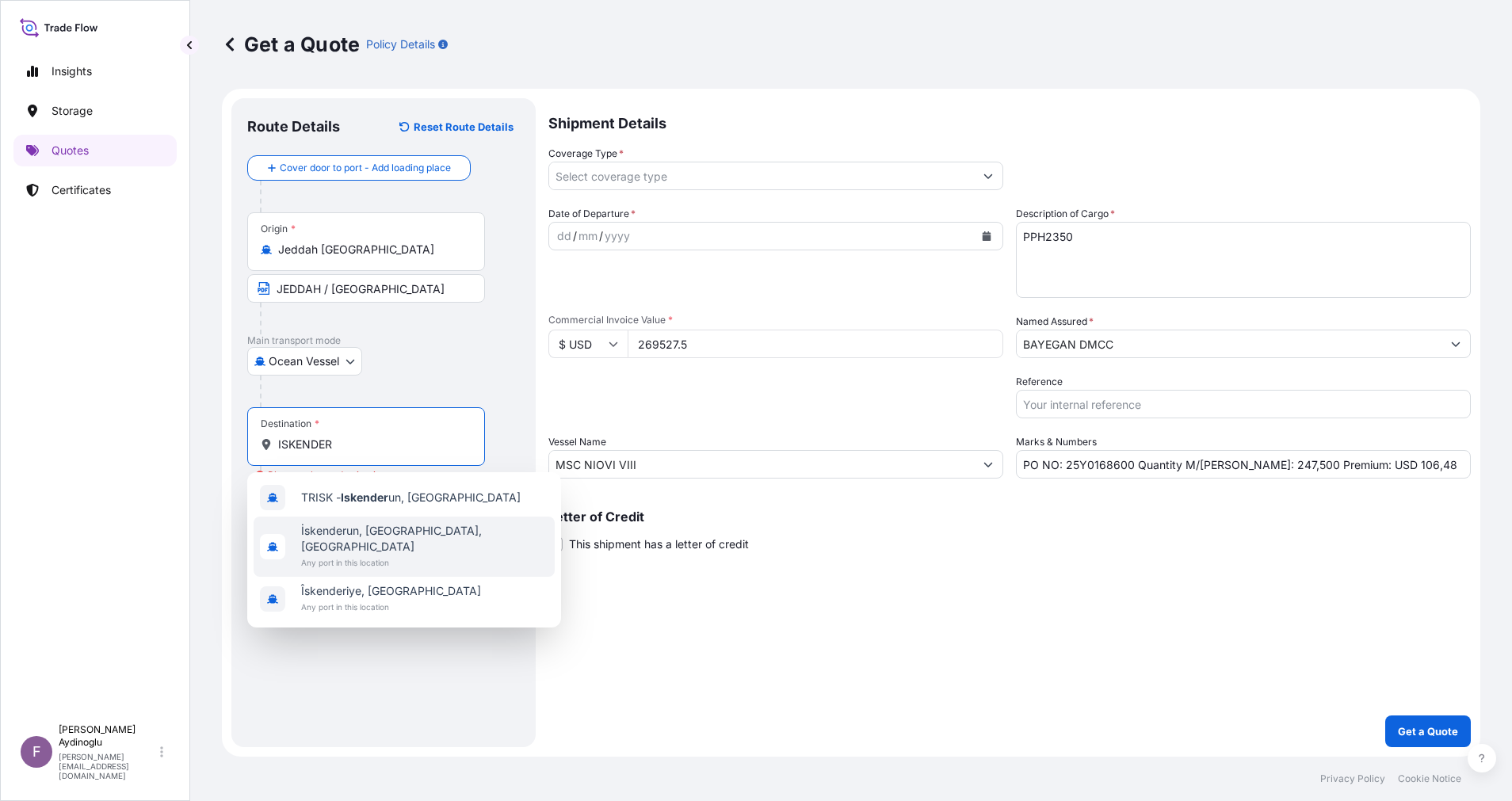
click at [427, 523] on span "İskenderun, Hatay, Türkiye" at bounding box center [424, 538] width 247 height 32
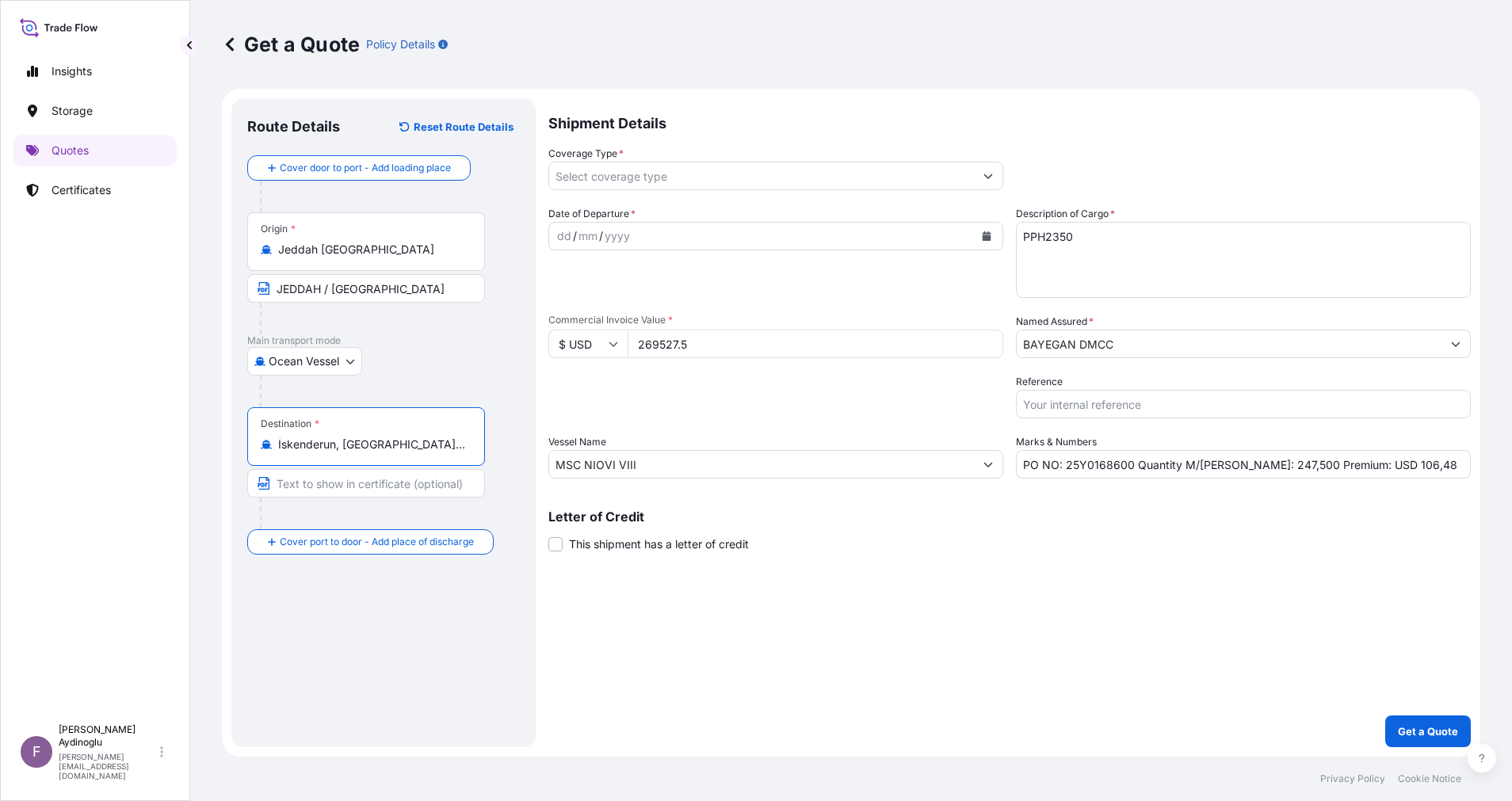
type input "İskenderun, Hatay, Türkiye"
click at [388, 480] on input "Text to appear on certificate" at bounding box center [366, 483] width 238 height 28
type input "ISKENDERUN / TURKEY"
click at [561, 234] on div "dd" at bounding box center [564, 236] width 17 height 19
drag, startPoint x: 1393, startPoint y: 463, endPoint x: 1352, endPoint y: 464, distance: 41.0
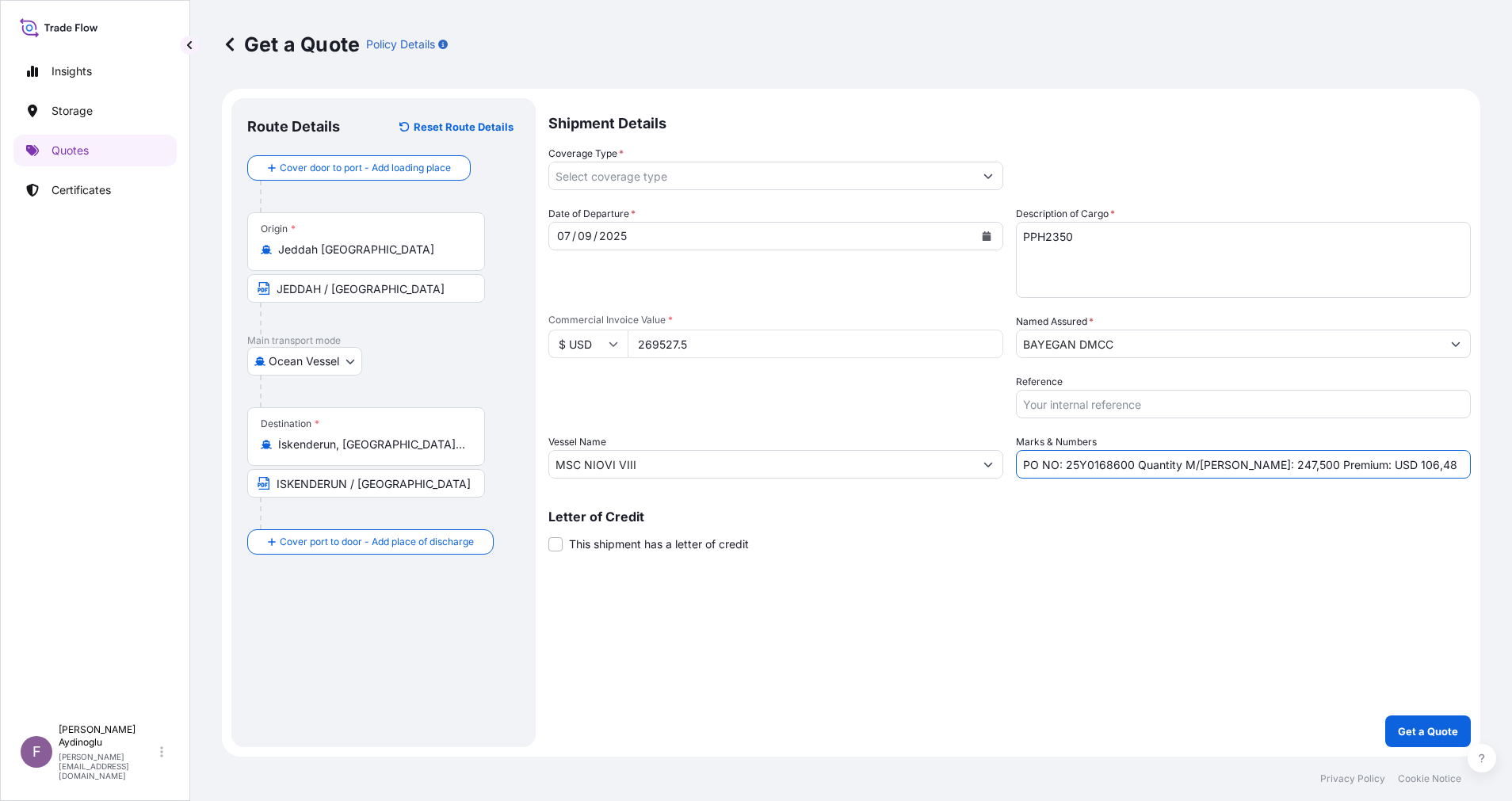
click at [1352, 464] on input "PO NO: 25Y0168600 Quantity M/Tonn: 247,500 Premium: USD 106,48" at bounding box center [1243, 464] width 455 height 28
type input "PO NO: 25Y0168600 Quantity M/Tonn: 247,500 Premium: USD 29,65"
click at [989, 180] on button "Show suggestions" at bounding box center [988, 175] width 28 height 28
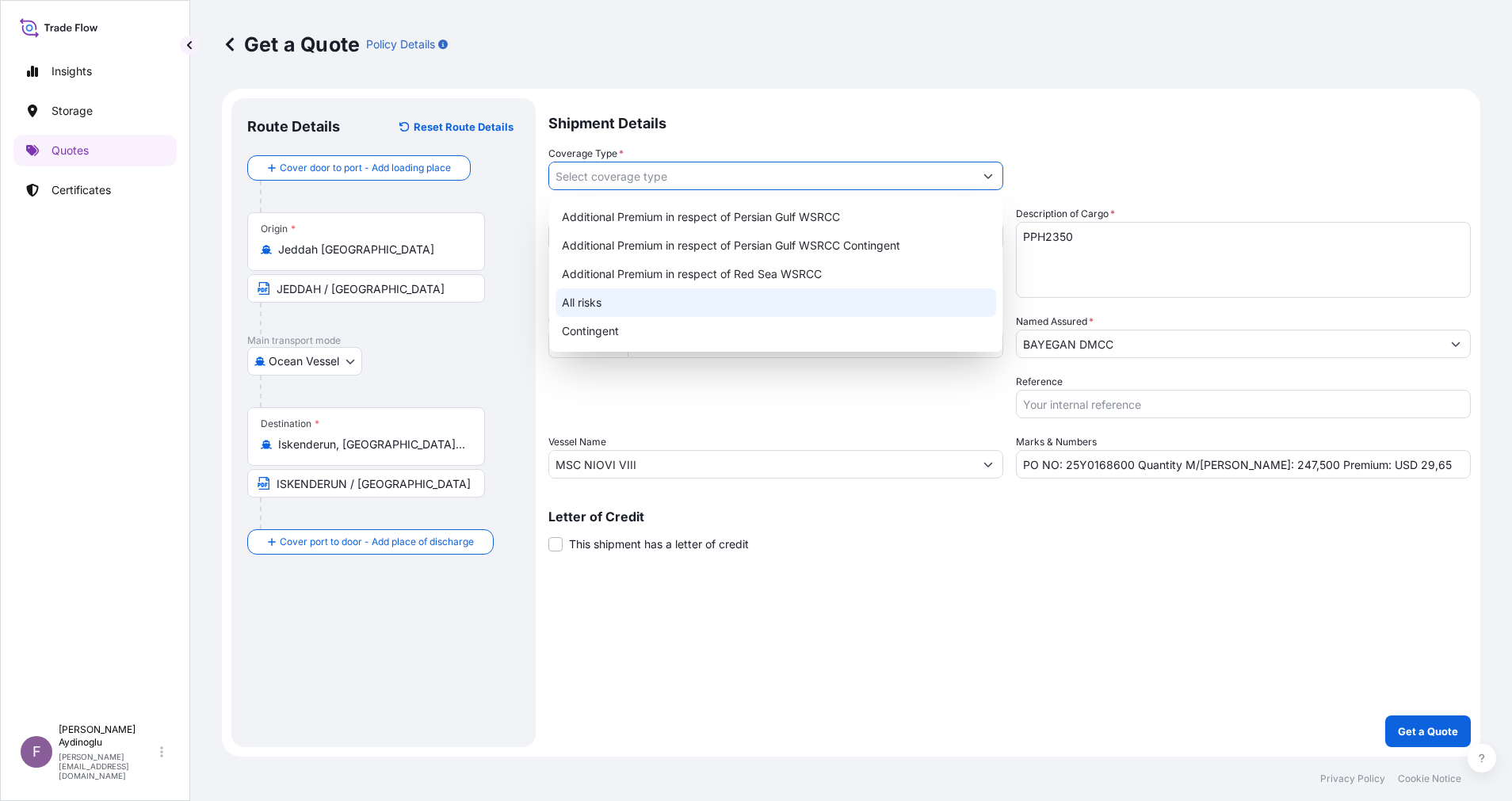
click at [818, 296] on div "All risks" at bounding box center [776, 302] width 441 height 28
type input "All risks"
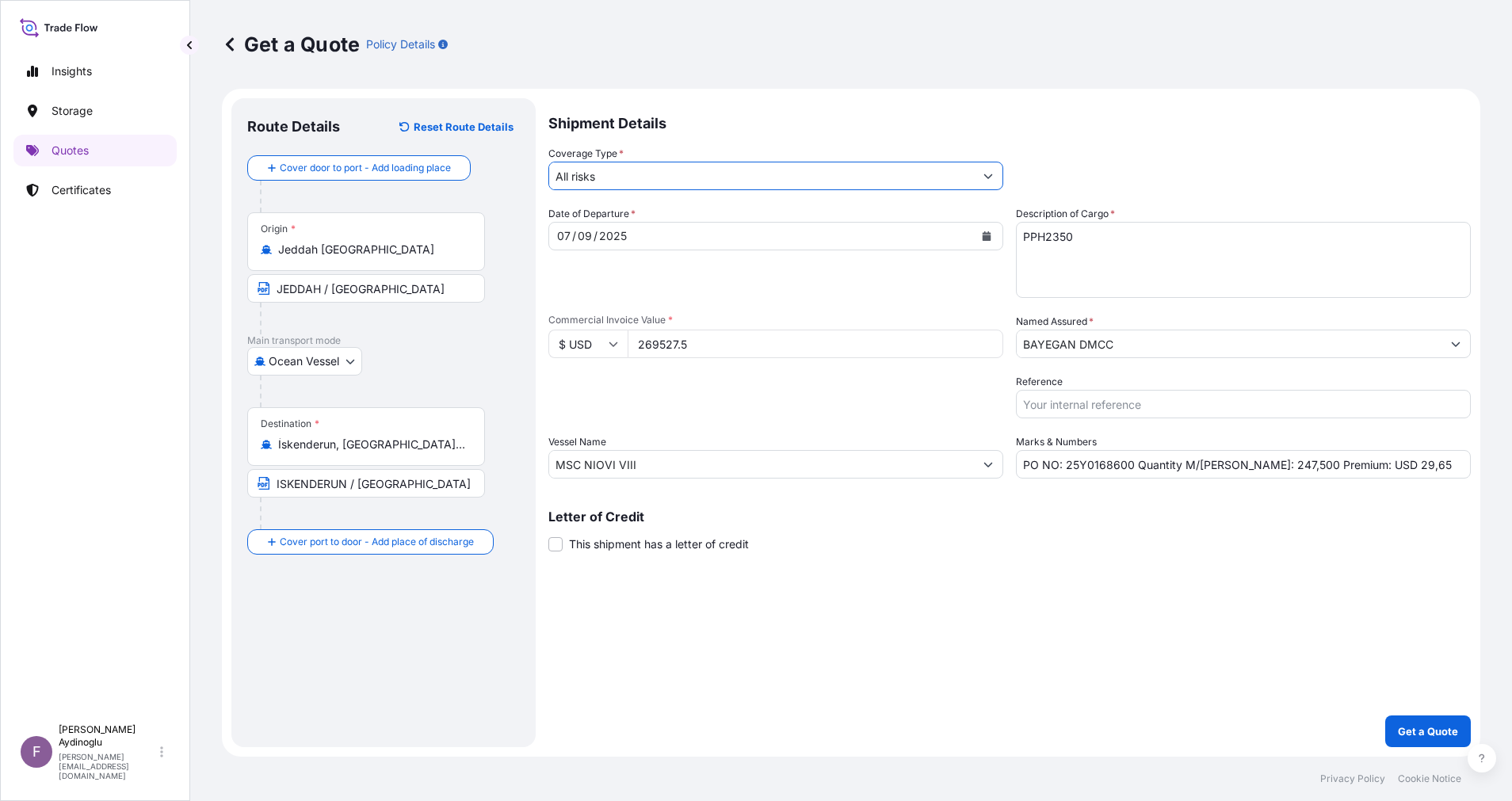
click at [1000, 637] on div "Shipment Details Coverage Type * All risks Date of Departure * 07 / 09 / 2025 C…" at bounding box center [1010, 422] width 923 height 649
click at [1420, 735] on p "Get a Quote" at bounding box center [1428, 730] width 60 height 16
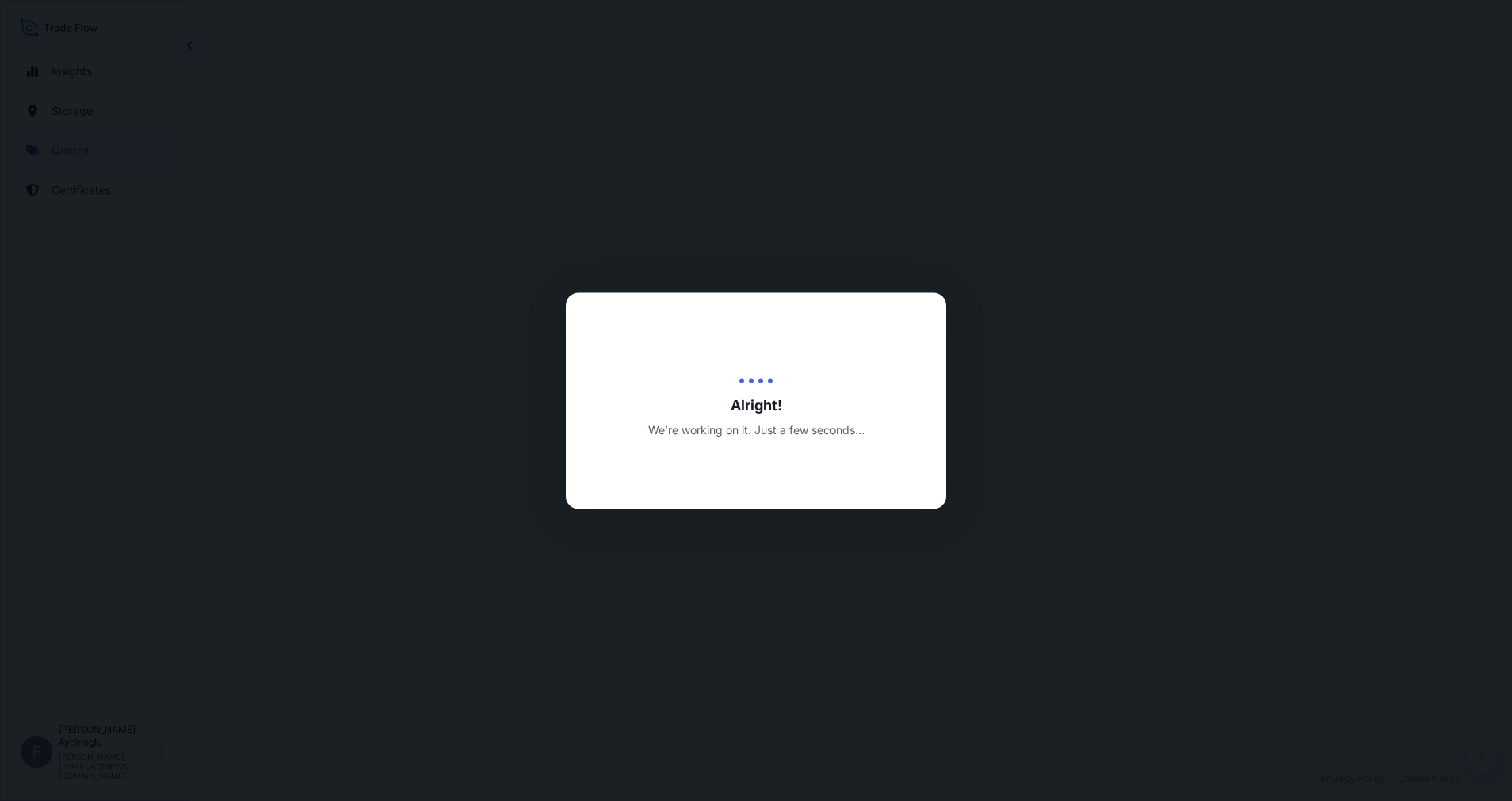
select select "Ocean Vessel"
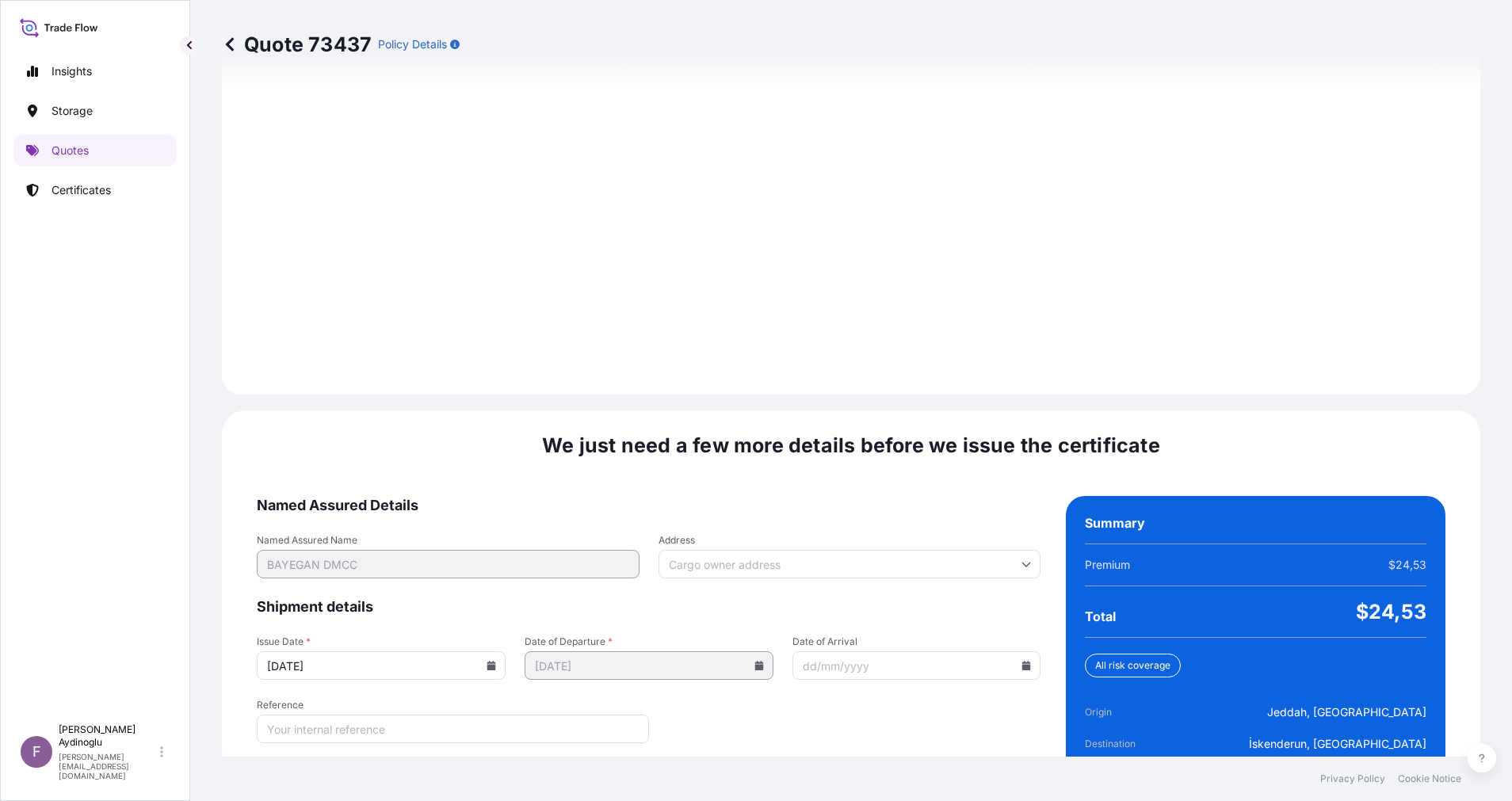
scroll to position [1701, 0]
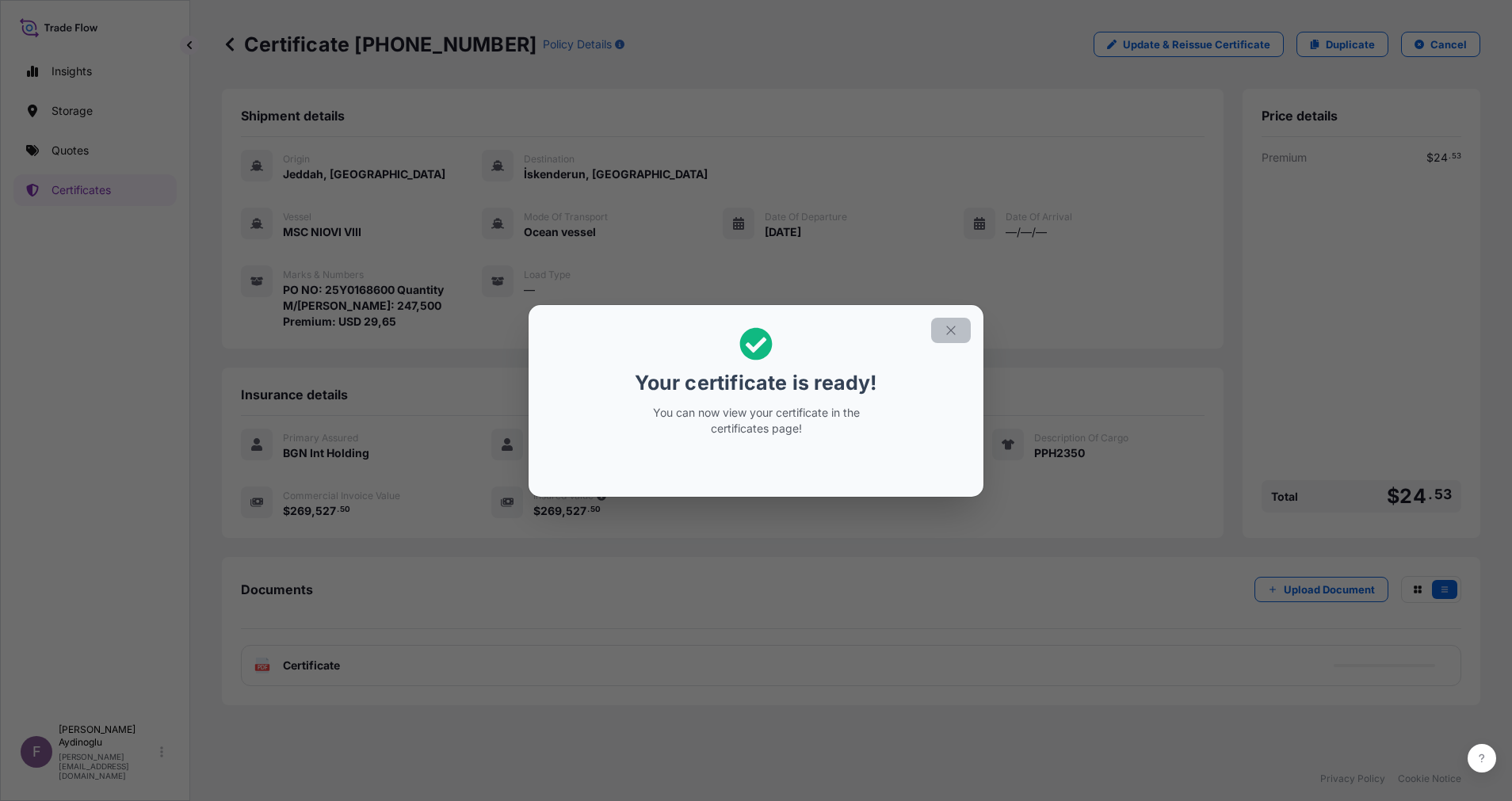
click at [939, 332] on button "button" at bounding box center [951, 330] width 40 height 26
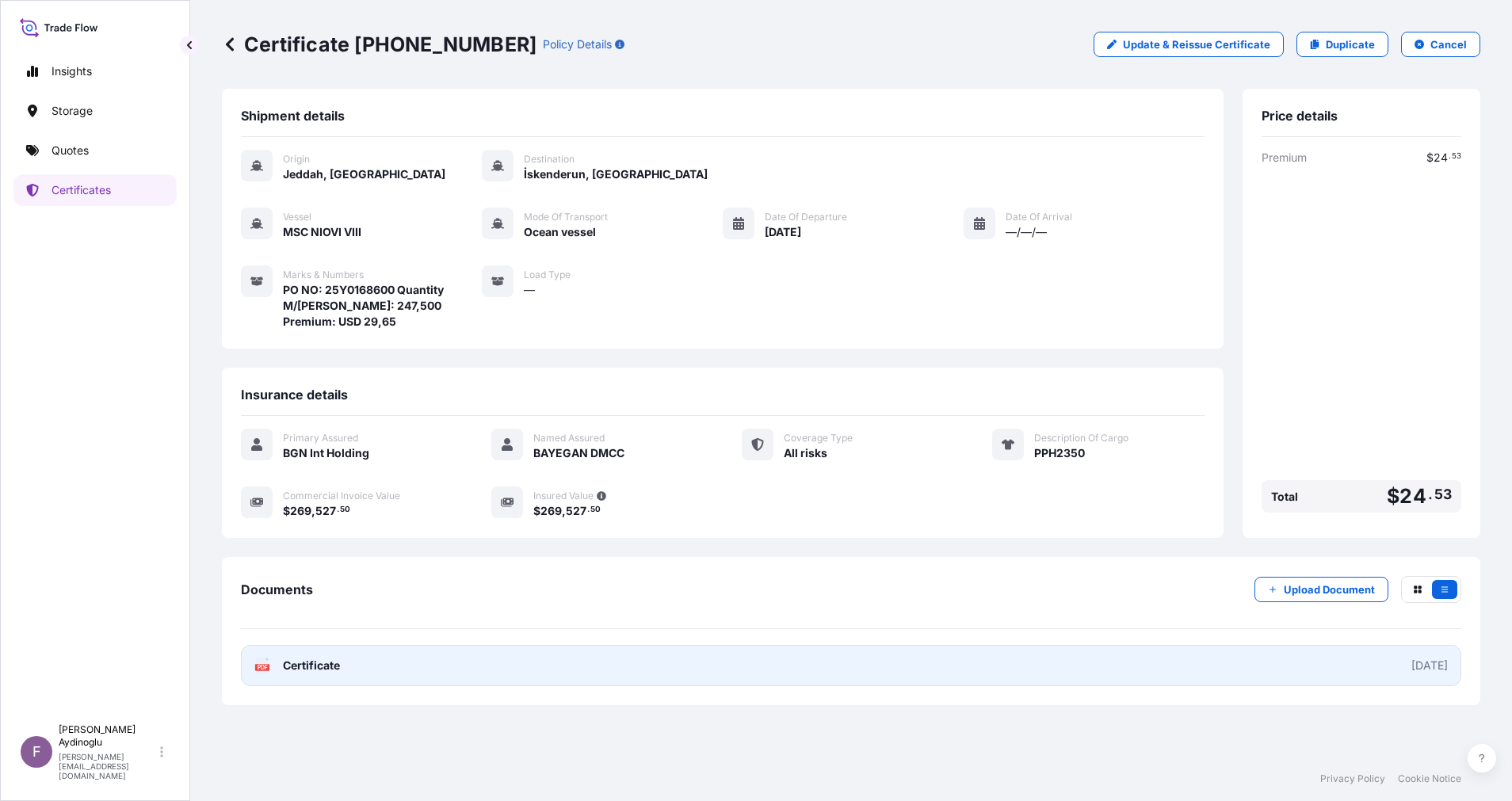
click at [976, 656] on link "PDF Certificate 2025-10-06" at bounding box center [851, 666] width 1220 height 42
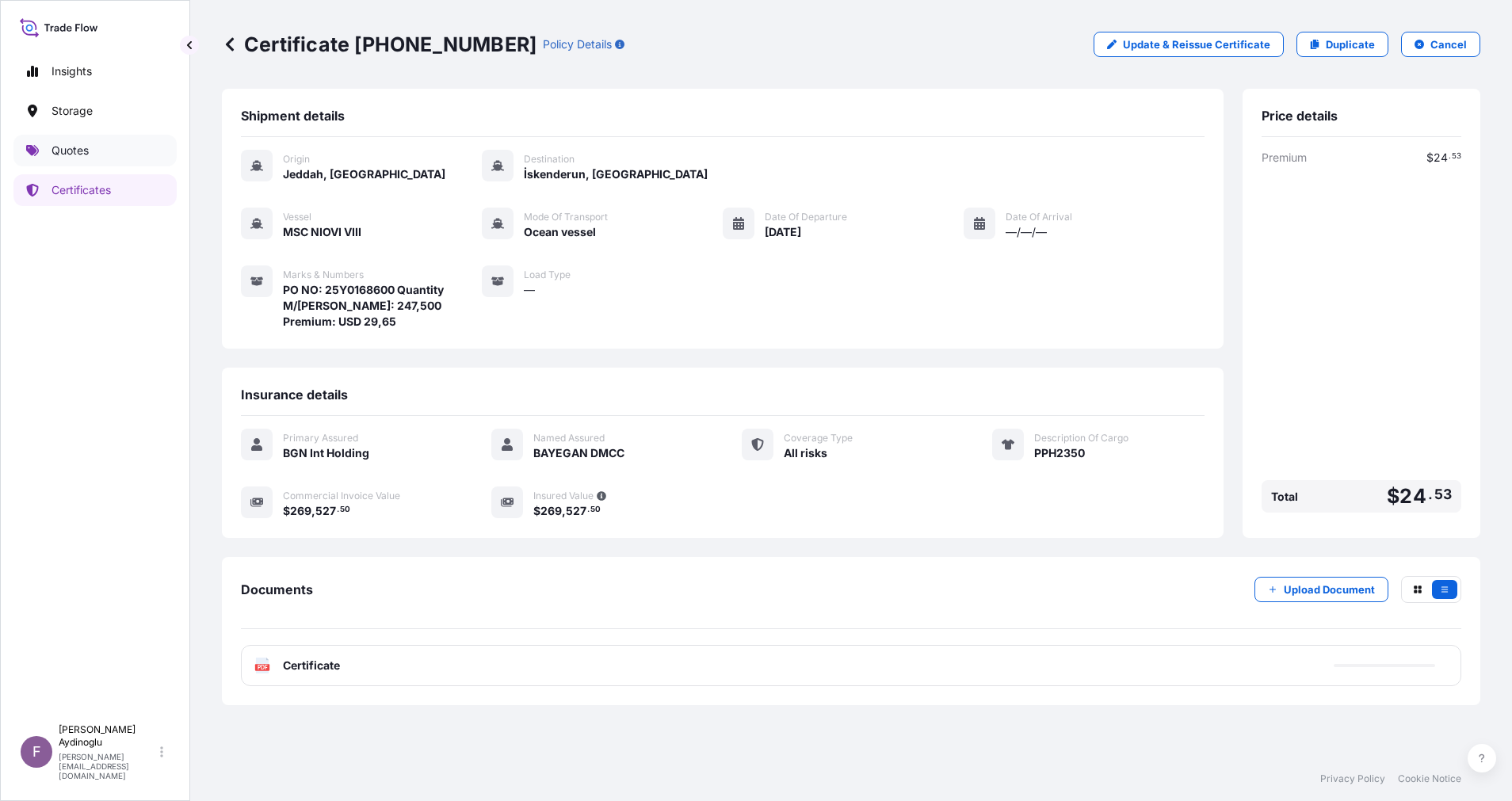
click at [85, 143] on p "Quotes" at bounding box center [70, 150] width 37 height 16
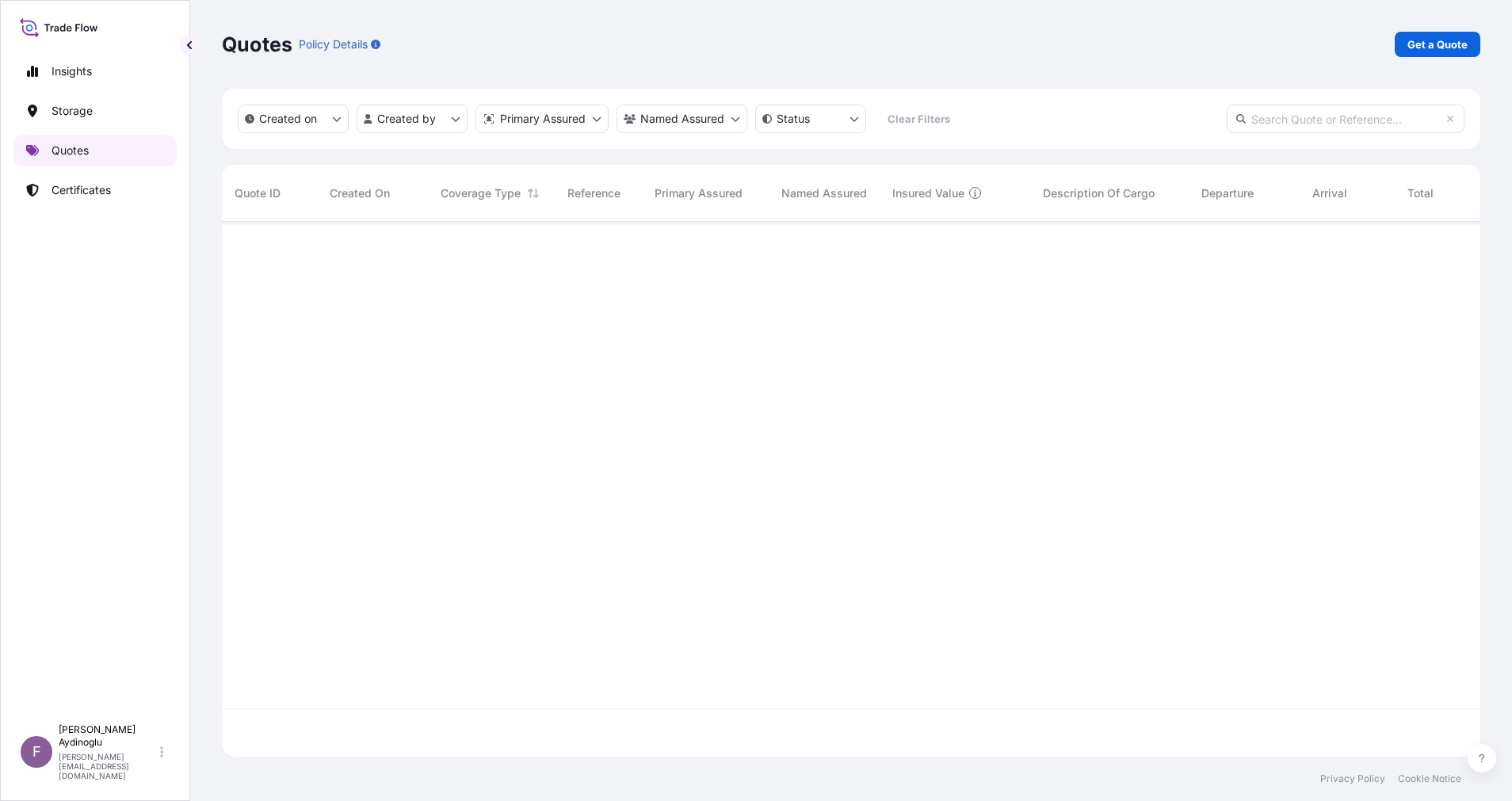
scroll to position [525, 1240]
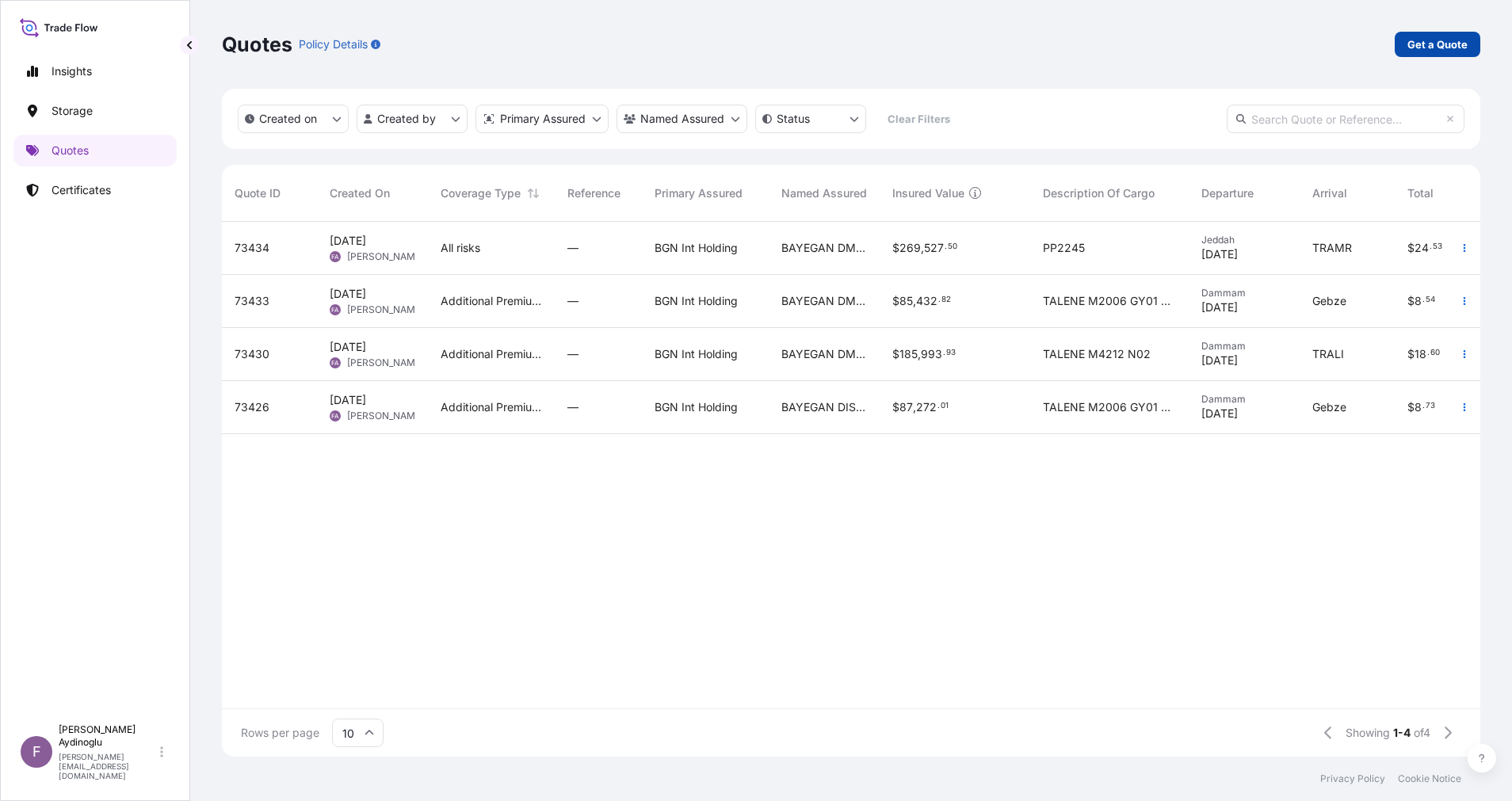
click at [1435, 42] on p "Get a Quote" at bounding box center [1437, 44] width 60 height 16
select select "Ocean Vessel"
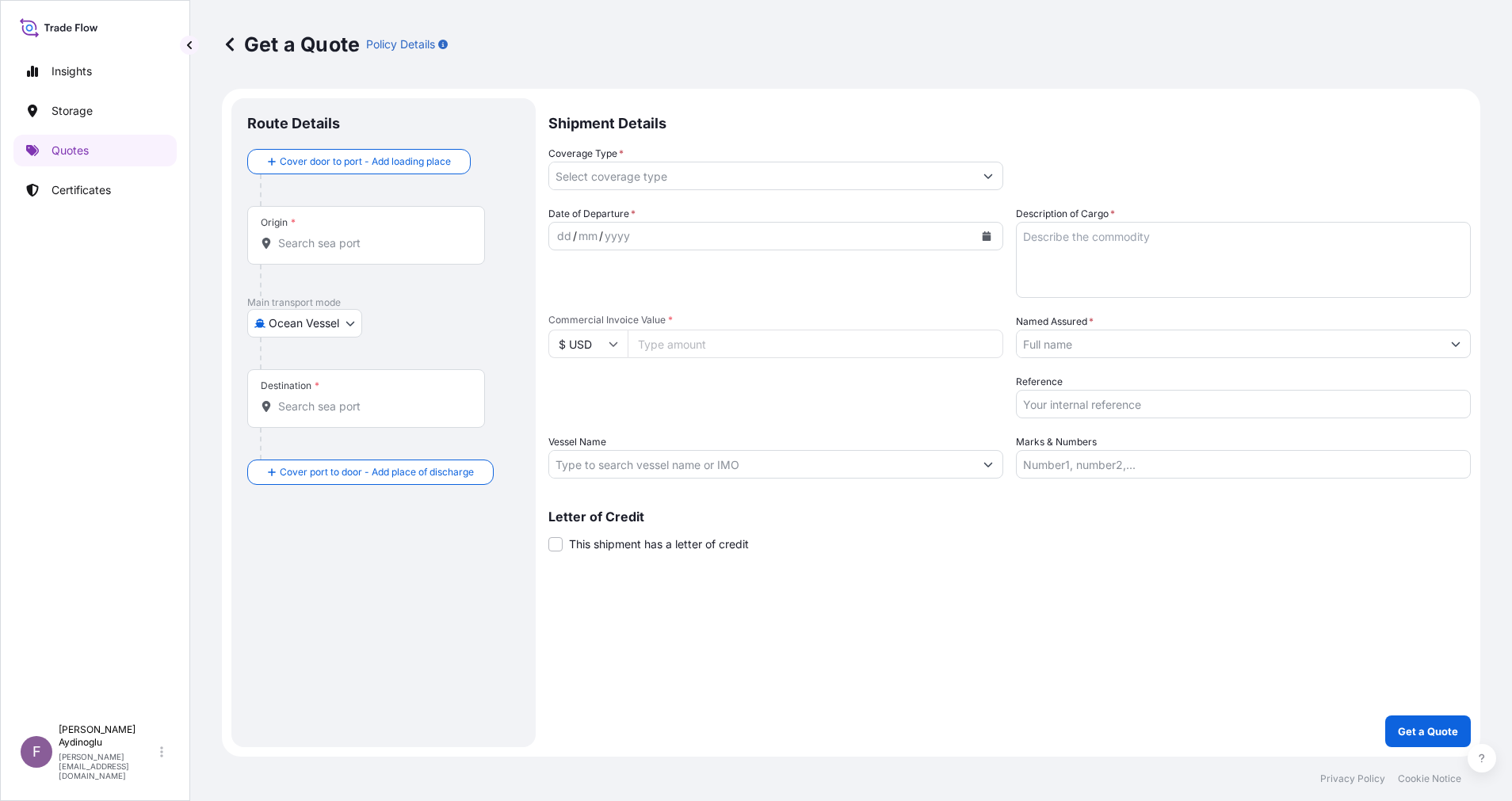
click at [1158, 465] on input "Marks & Numbers" at bounding box center [1243, 464] width 455 height 28
paste input "PO NO: 25Y0232100 Quantity M/Tonn: 495,000 Premium: USD 106,48"
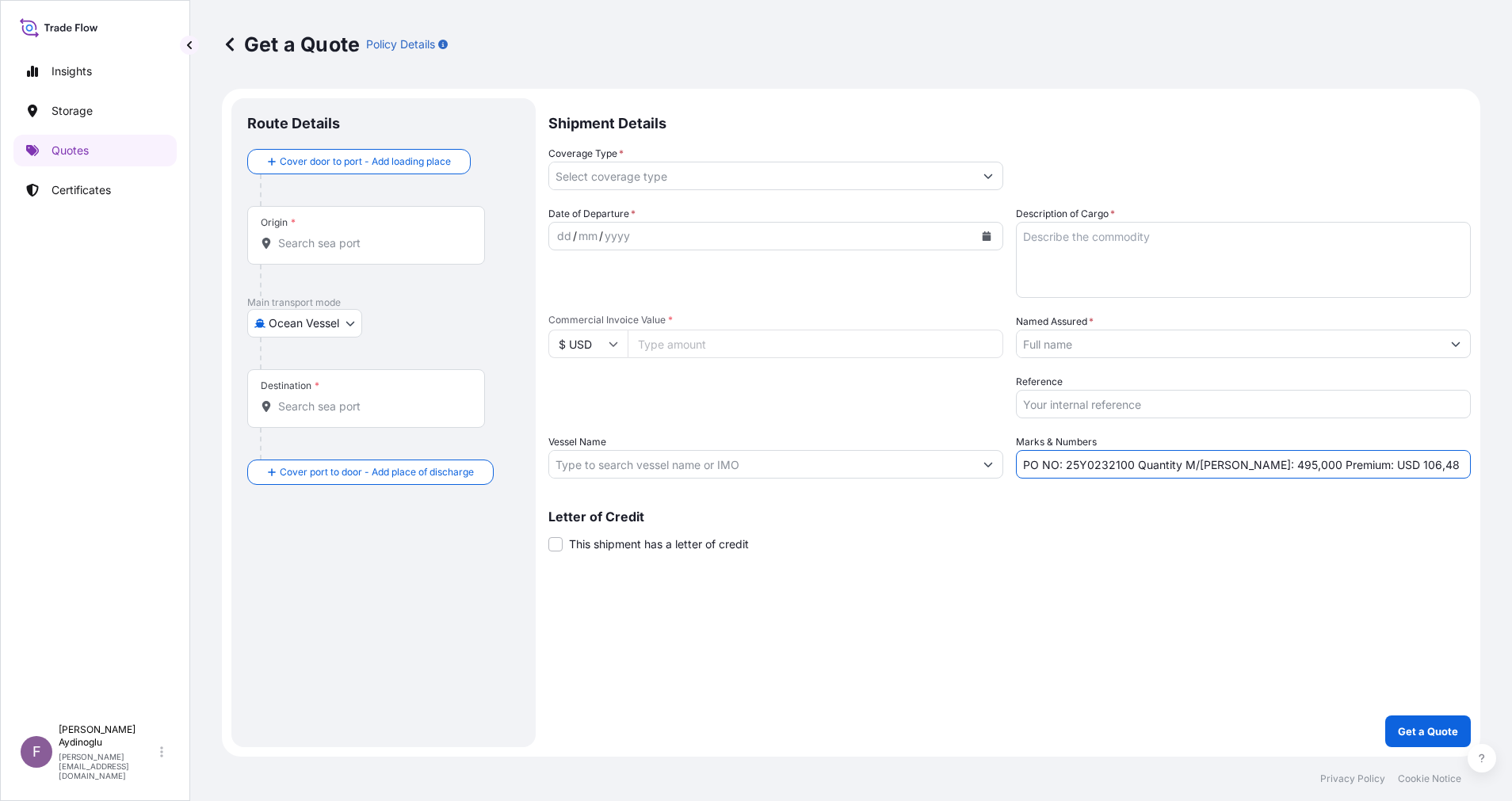
type input "PO NO: 25Y0232100 Quantity M/Tonn: 495,000 Premium: USD 106,48"
click at [1193, 546] on div "Letter of Credit This shipment has a letter of credit Letter of credit * Letter…" at bounding box center [1010, 531] width 923 height 42
drag, startPoint x: 1415, startPoint y: 0, endPoint x: 365, endPoint y: 586, distance: 1202.5
click at [365, 586] on div "Route Details Cover door to port - Add loading place Place of loading Road / In…" at bounding box center [383, 422] width 273 height 617
click at [805, 328] on div "Commercial Invoice Value * $ USD" at bounding box center [776, 336] width 455 height 44
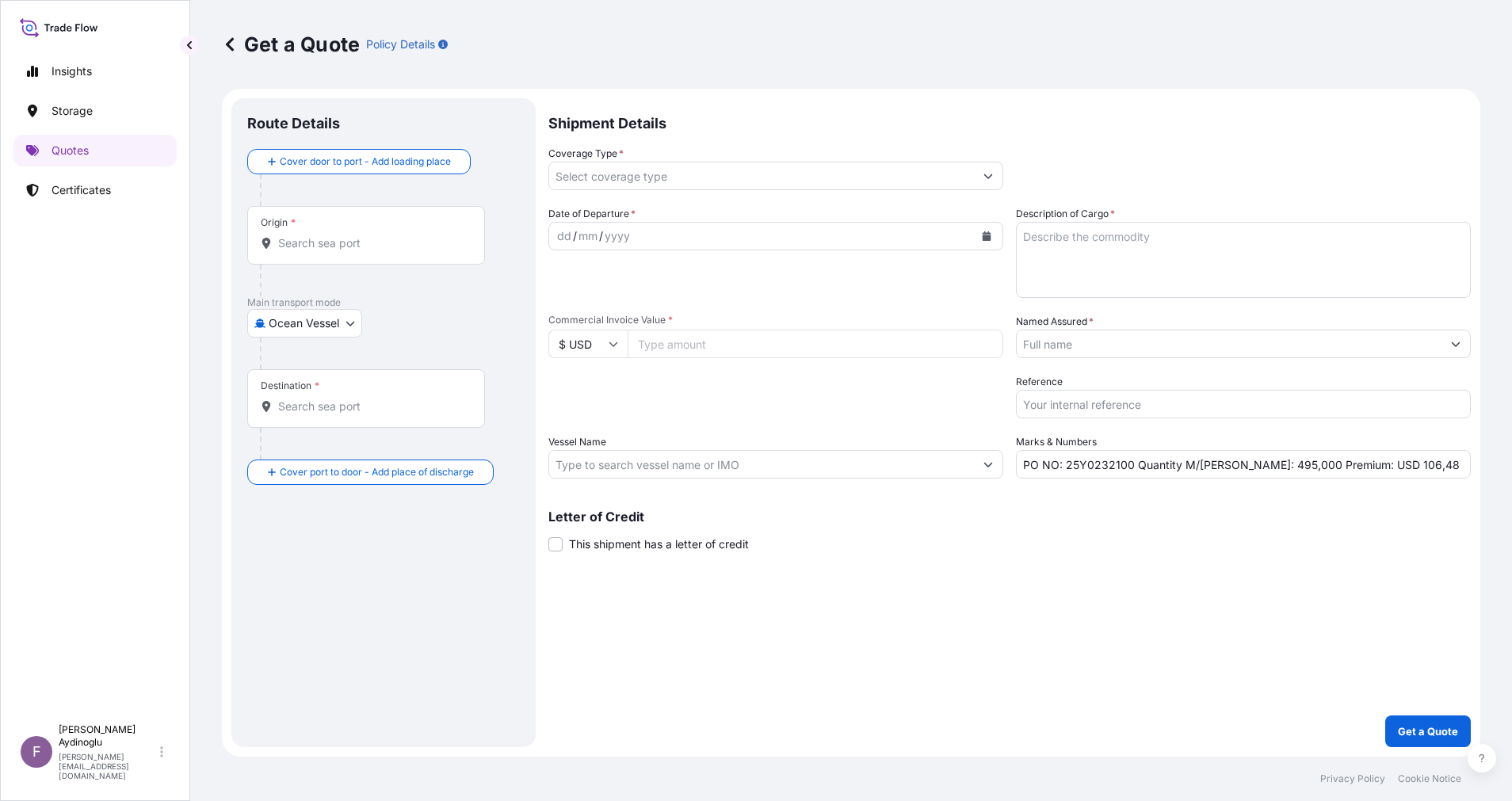
click at [805, 333] on input "Commercial Invoice Value *" at bounding box center [815, 344] width 376 height 28
drag, startPoint x: 1268, startPoint y: 524, endPoint x: 1215, endPoint y: 343, distance: 188.6
click at [1270, 522] on div "Letter of Credit This shipment has a letter of credit Letter of credit * Letter…" at bounding box center [1010, 531] width 923 height 42
drag, startPoint x: 1189, startPoint y: 297, endPoint x: 1182, endPoint y: 284, distance: 14.8
click at [1189, 297] on textarea "Description of Cargo *" at bounding box center [1243, 260] width 455 height 76
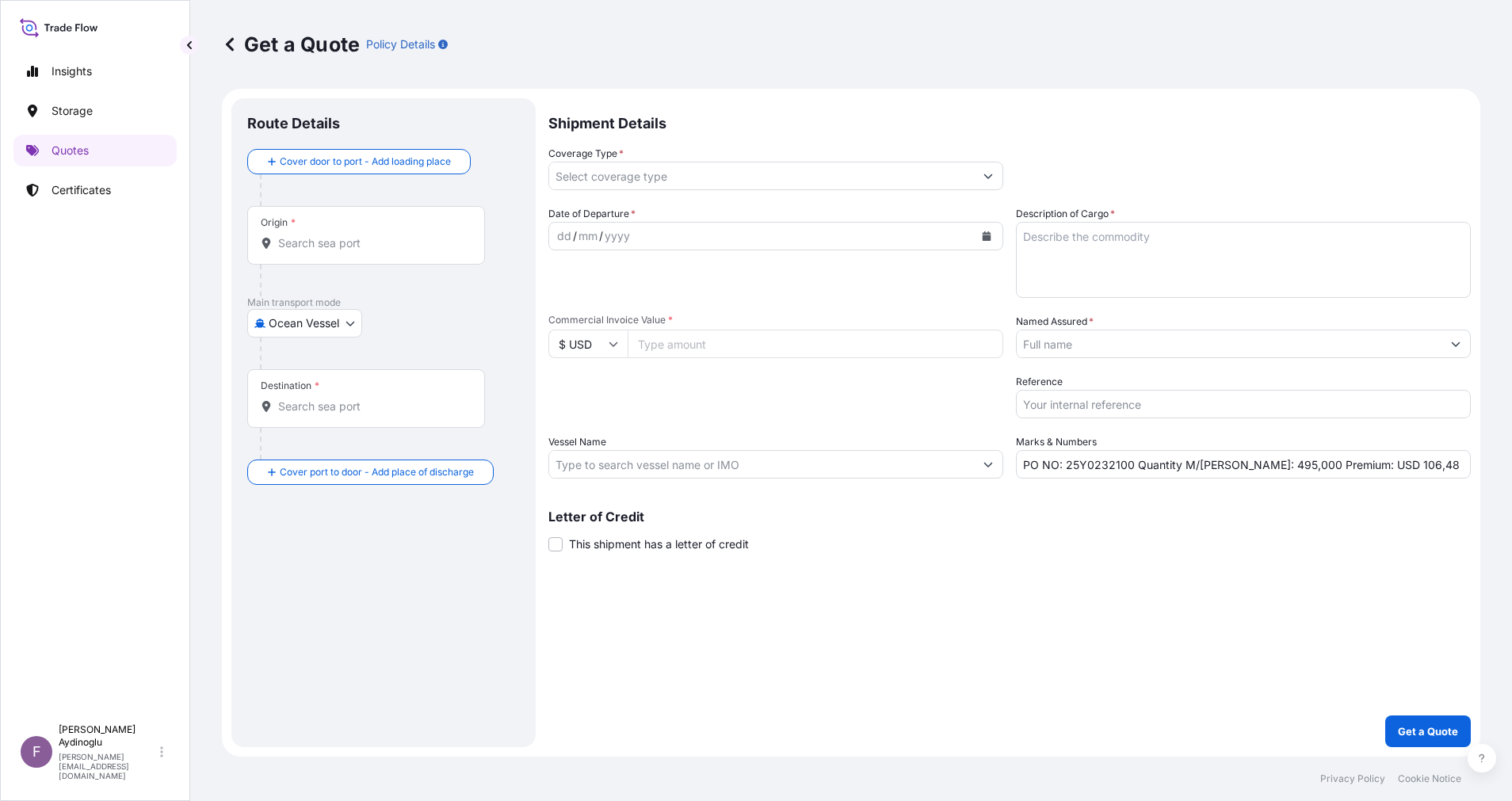
drag, startPoint x: 1029, startPoint y: 630, endPoint x: 869, endPoint y: 487, distance: 214.6
click at [1029, 630] on div "Shipment Details Coverage Type * Date of Departure * dd / mm / yyyy Cargo Categ…" at bounding box center [1010, 422] width 923 height 649
click at [850, 468] on input "Vessel Name" at bounding box center [761, 464] width 425 height 28
click at [1199, 343] on input "Named Assured *" at bounding box center [1229, 344] width 425 height 28
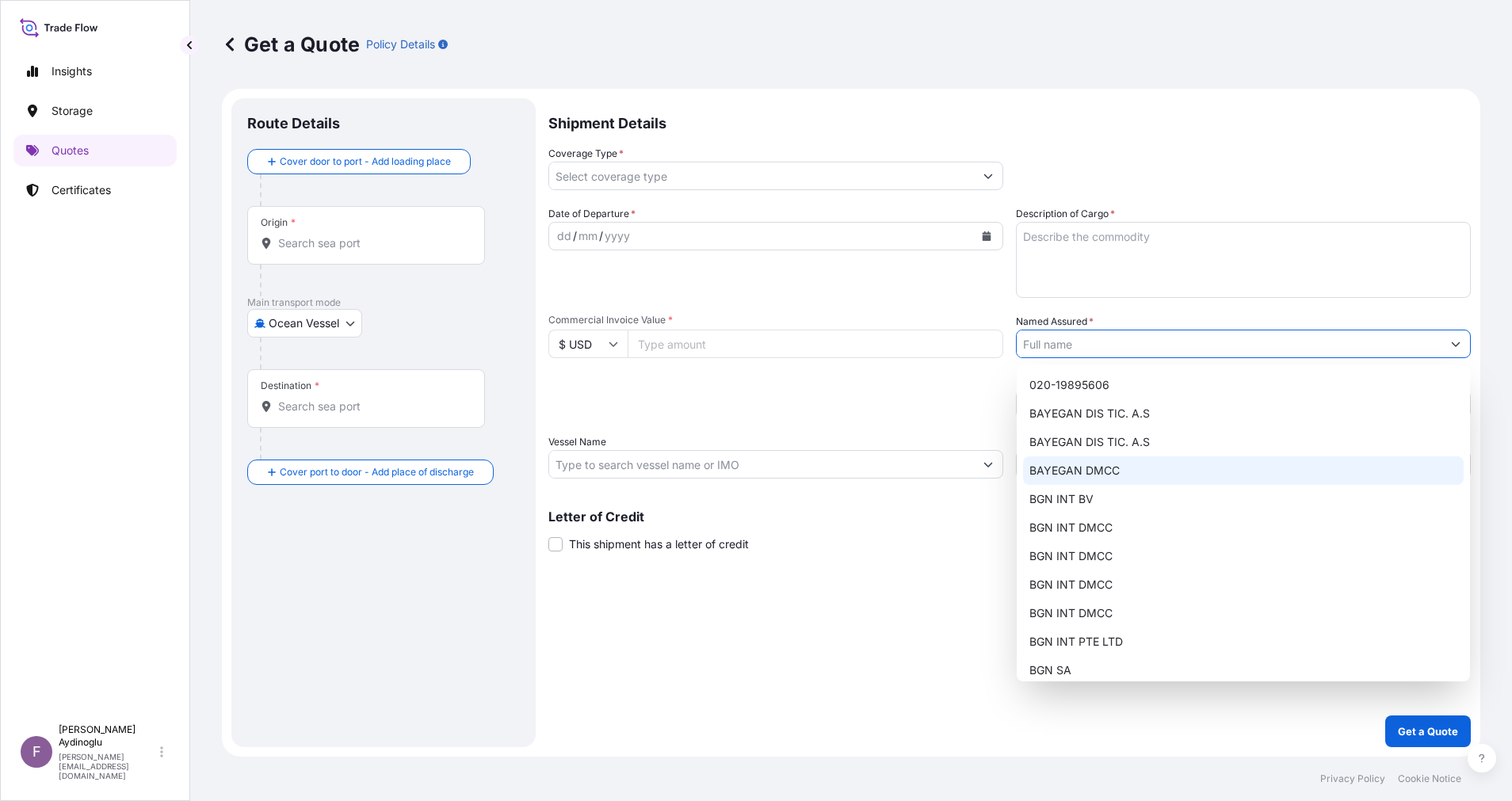
click at [1170, 472] on div "BAYEGAN DMCC" at bounding box center [1244, 470] width 441 height 28
type input "BAYEGAN DMCC"
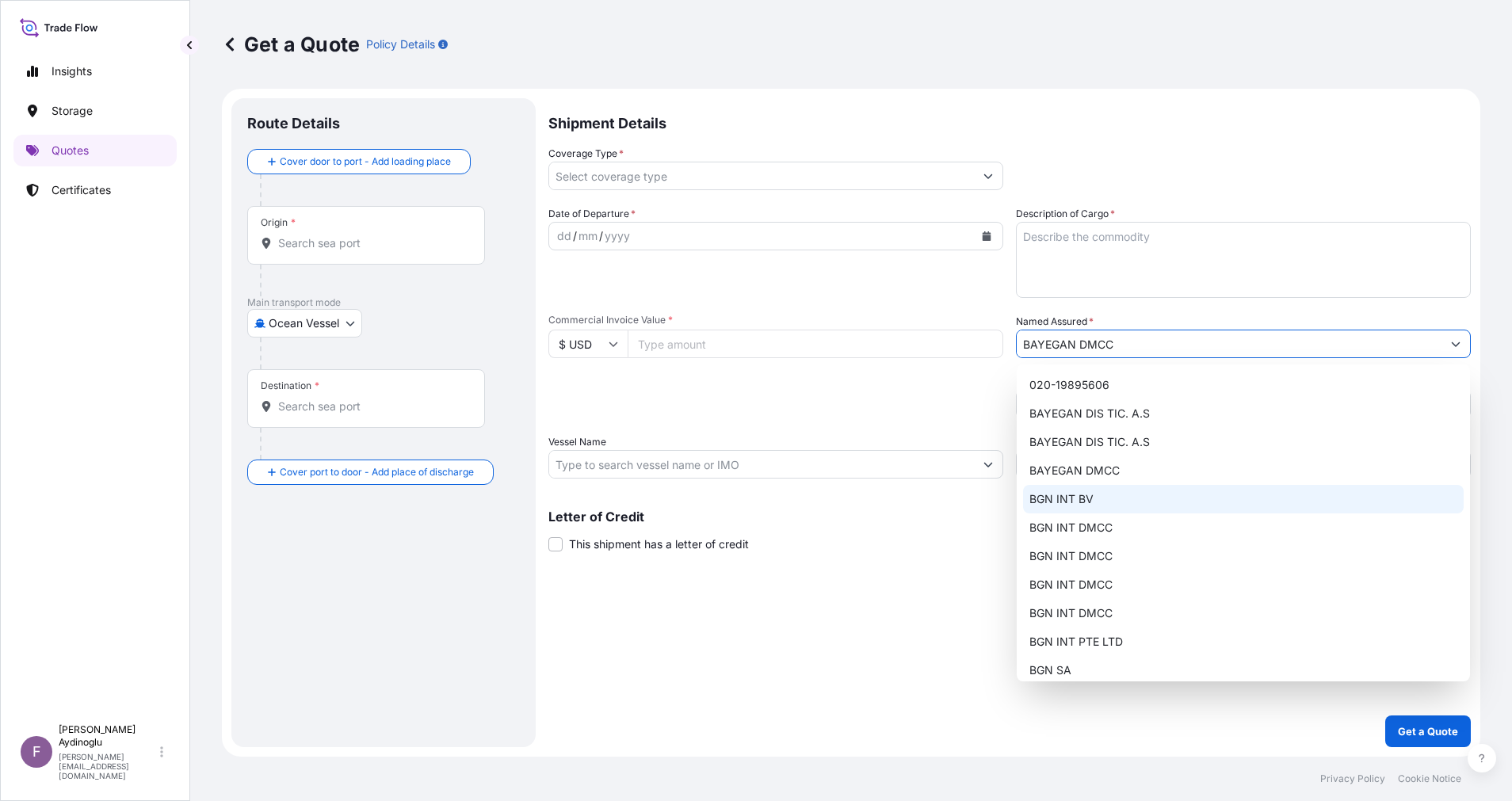
click at [961, 587] on div "Shipment Details Coverage Type * Date of Departure * dd / mm / yyyy Cargo Categ…" at bounding box center [1010, 422] width 923 height 649
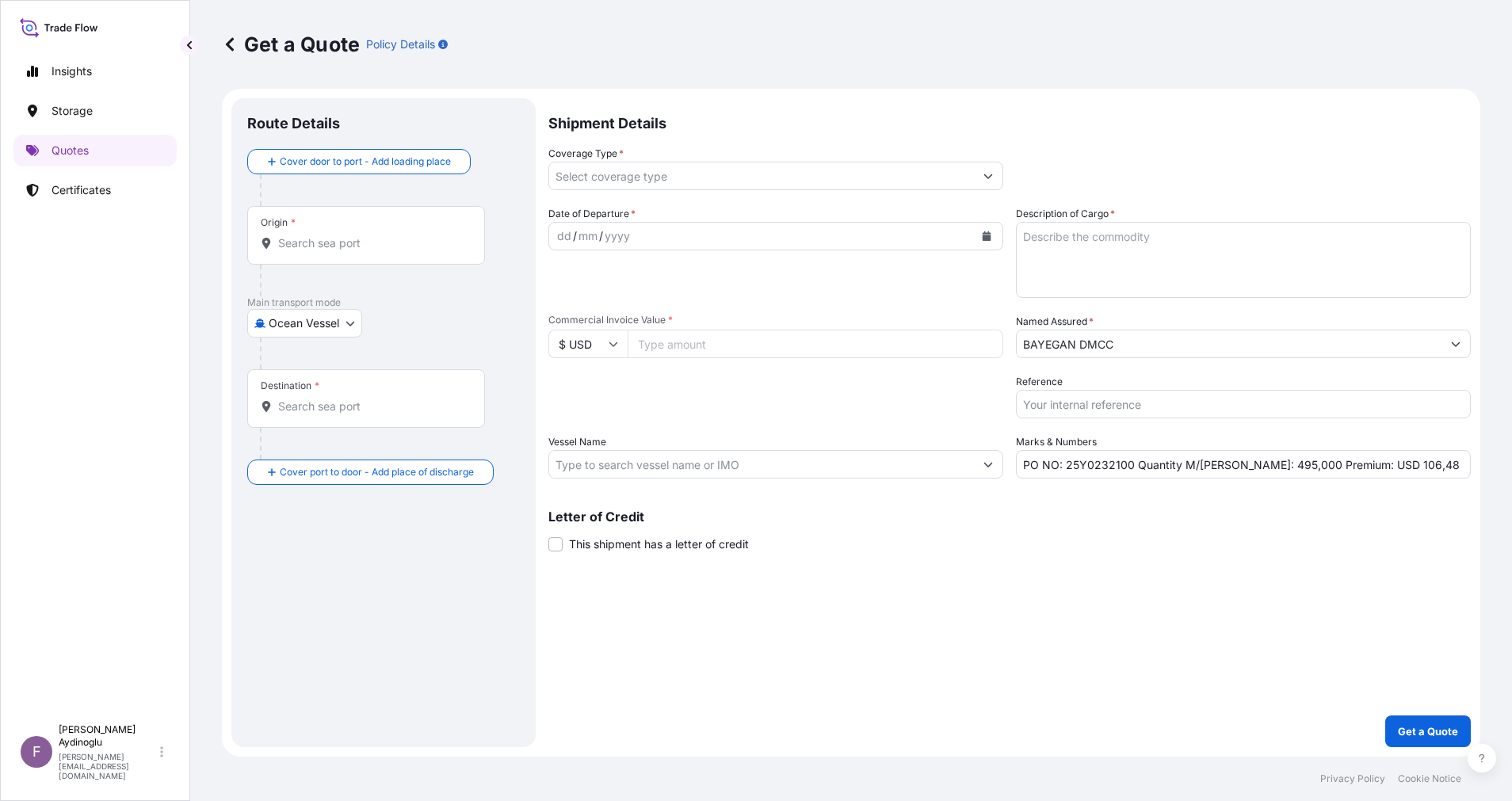
click at [1311, 463] on input "PO NO: 25Y0232100 Quantity M/Tonn: 495,000 Premium: USD 106,48" at bounding box center [1243, 464] width 455 height 28
click at [1422, 465] on input "PO NO: 25Y0232100 Quantity M/Tonn: 495,000 Premium: USD 106,48" at bounding box center [1243, 464] width 455 height 28
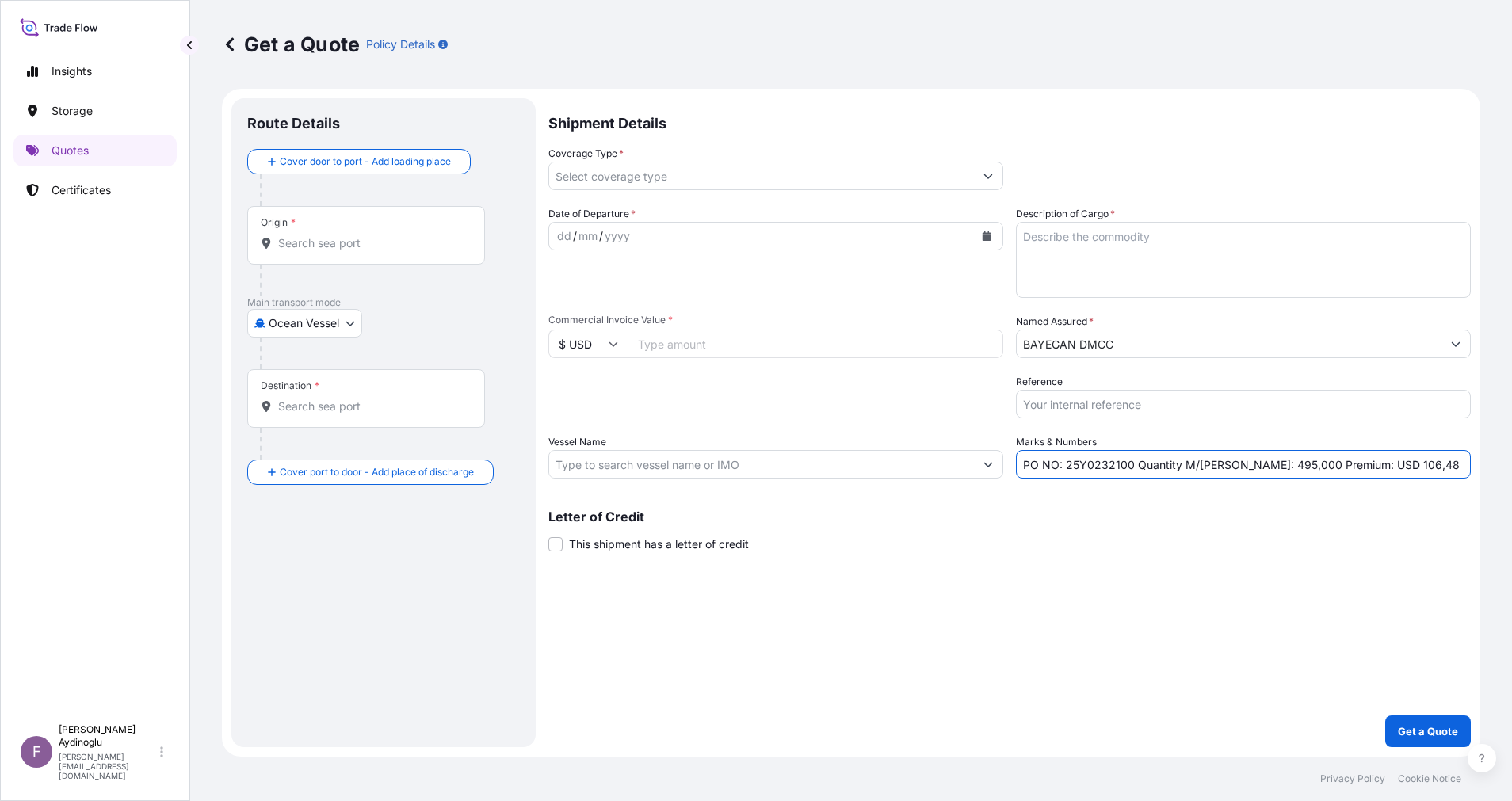
click at [1422, 465] on input "PO NO: 25Y0232100 Quantity M/Tonn: 495,000 Premium: USD 106,48" at bounding box center [1243, 464] width 455 height 28
click at [1113, 600] on div "Shipment Details Coverage Type * Date of Departure * dd / mm / yyyy Cargo Categ…" at bounding box center [1010, 422] width 923 height 649
drag, startPoint x: 1064, startPoint y: 467, endPoint x: 1130, endPoint y: 468, distance: 66.0
click at [1130, 468] on input "PO NO: 25Y0232100 Quantity M/Tonn: 495,000 Premium: USD 106,48" at bounding box center [1243, 464] width 455 height 28
paste input "1809"
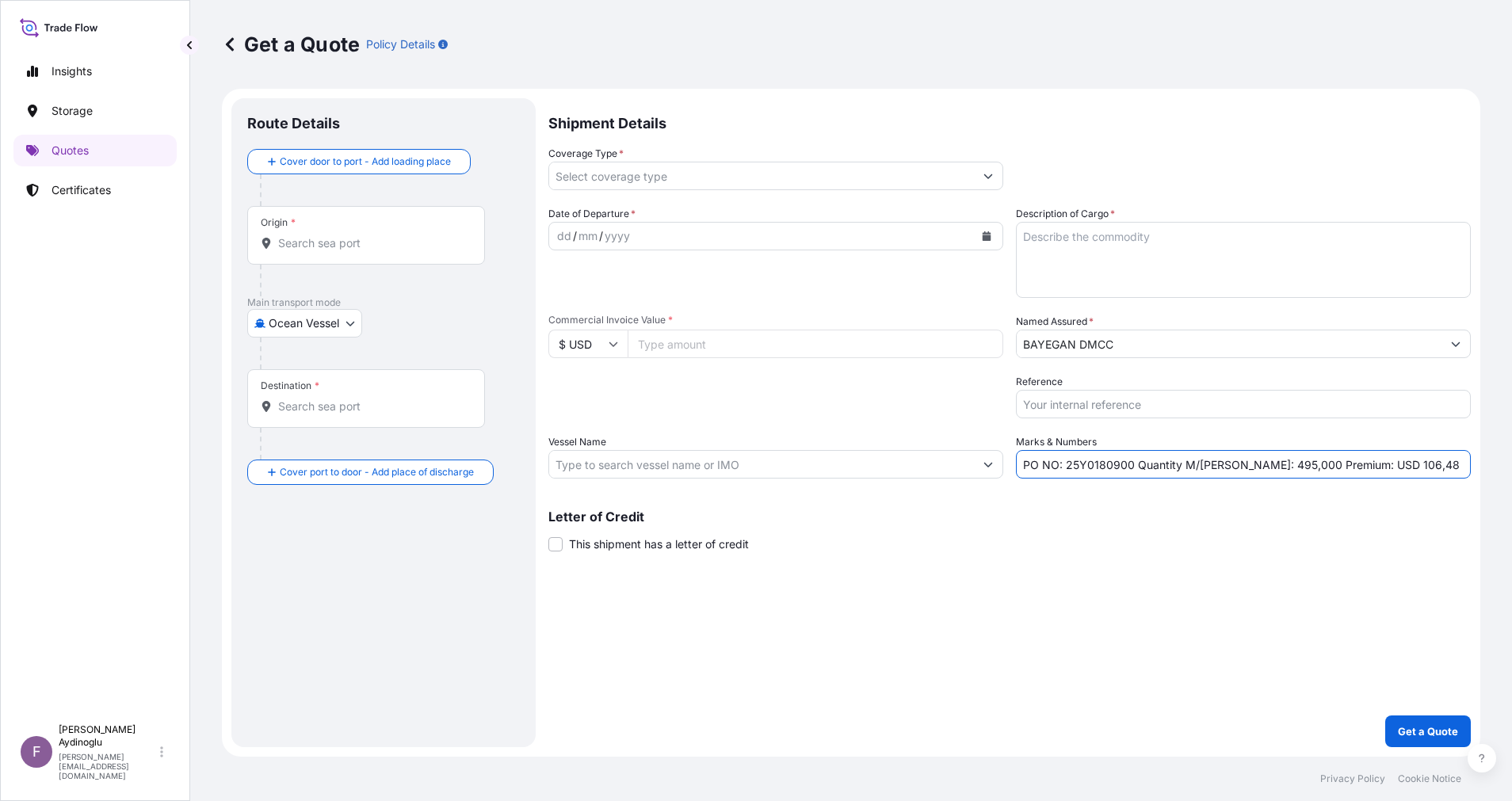
type input "PO NO: 25Y0180900 Quantity M/Tonn: 495,000 Premium: USD 106,48"
click at [700, 337] on input "Commercial Invoice Value *" at bounding box center [815, 344] width 376 height 28
paste input "592211.84"
type input "592211.84"
click at [850, 508] on div "Letter of Credit This shipment has a letter of credit Letter of credit * Letter…" at bounding box center [1010, 521] width 923 height 61
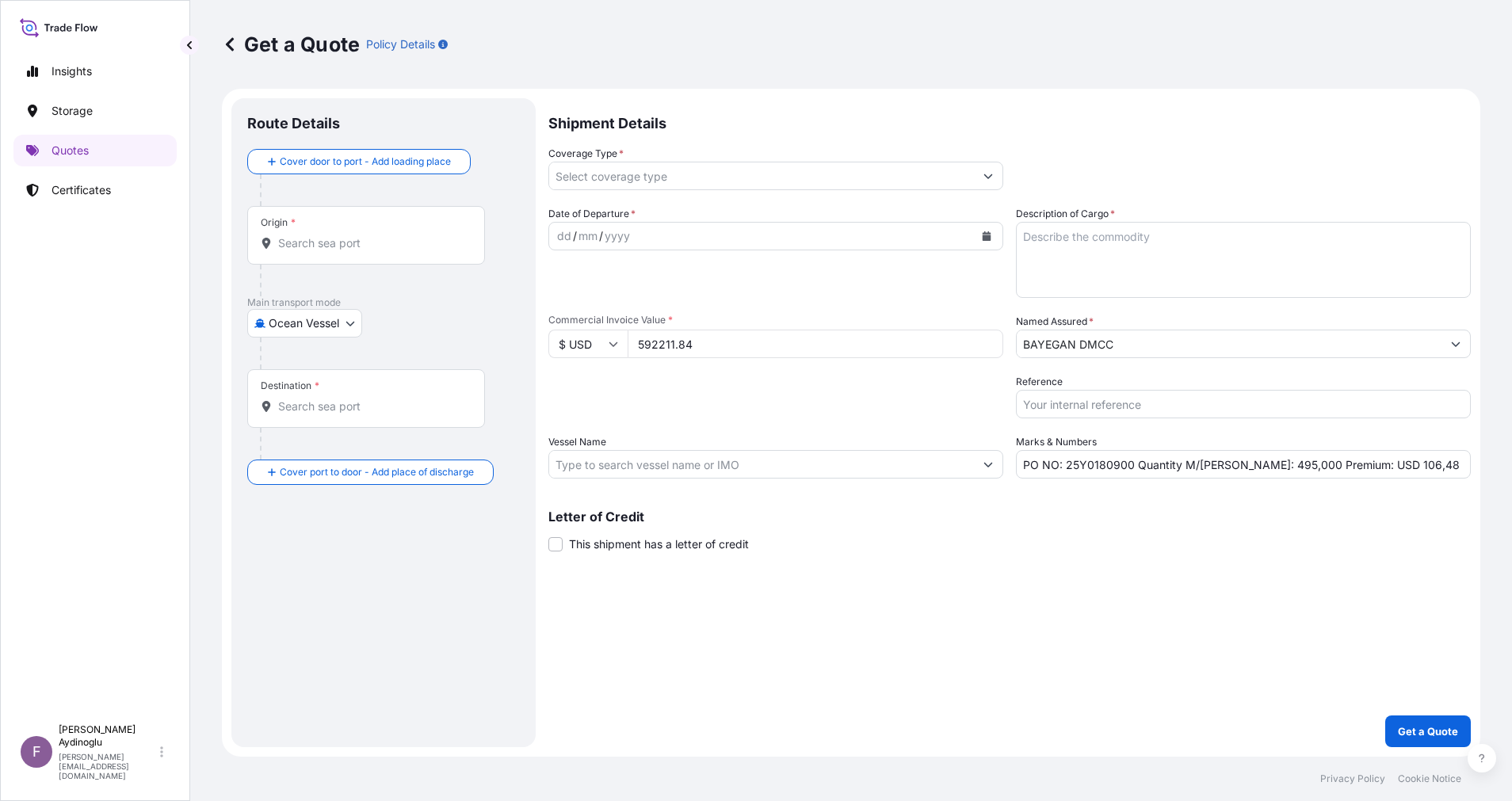
drag, startPoint x: 1002, startPoint y: 542, endPoint x: 992, endPoint y: 538, distance: 10.8
click at [1002, 541] on div "Letter of Credit This shipment has a letter of credit Letter of credit * Letter…" at bounding box center [1010, 531] width 923 height 42
click at [1192, 250] on textarea "Description of Cargo *" at bounding box center [1243, 260] width 455 height 76
paste textarea "PPH2250"
type textarea "PPH2250"
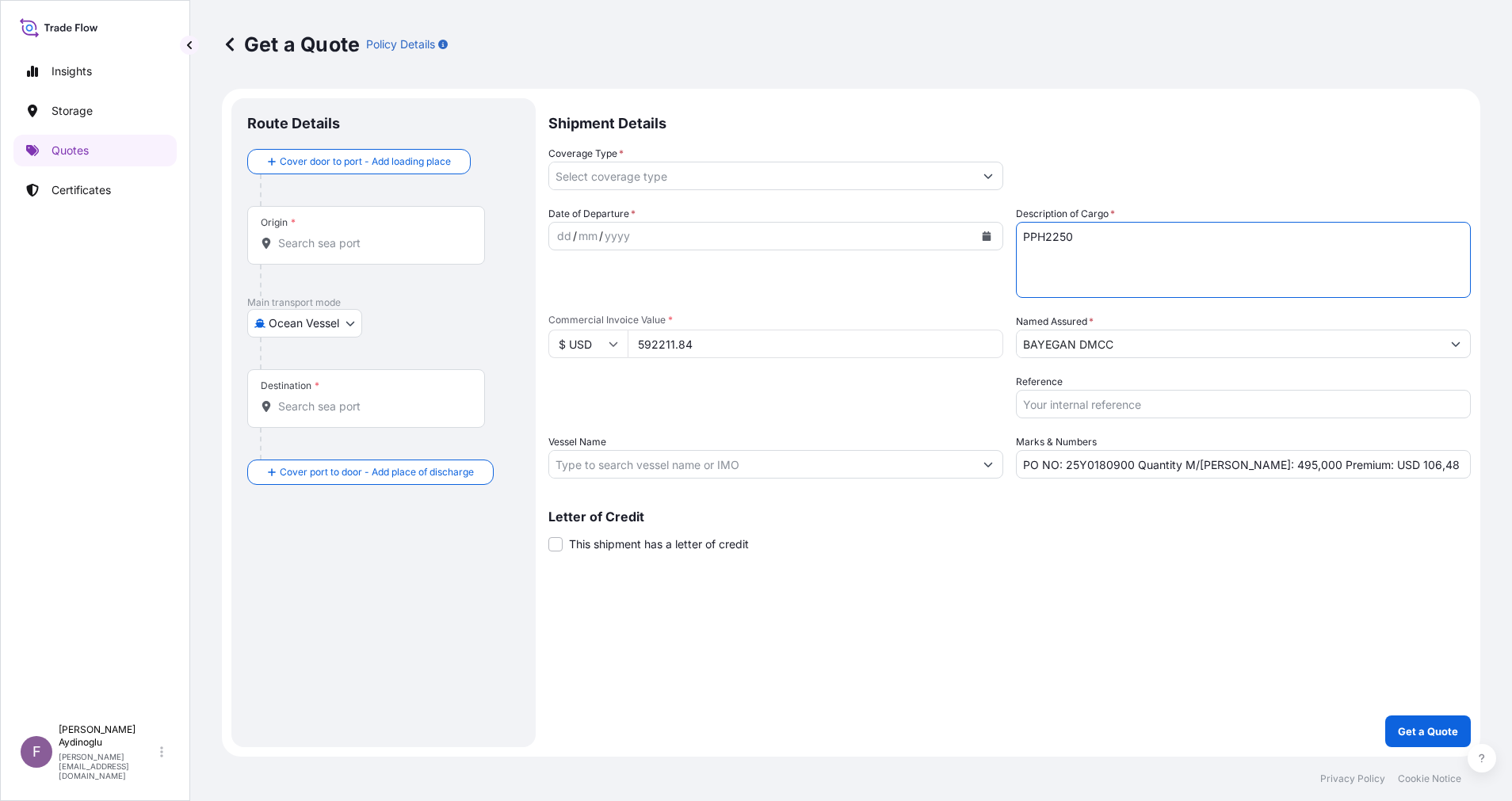
click at [1030, 655] on div "Shipment Details Coverage Type * Date of Departure * dd / mm / yyyy Cargo Categ…" at bounding box center [1010, 422] width 923 height 649
drag, startPoint x: 1229, startPoint y: 463, endPoint x: 1247, endPoint y: 464, distance: 18.0
click at [1247, 464] on input "PO NO: 25Y0180900 Quantity M/Tonn: 495,000 Premium: USD 106,48" at bounding box center [1243, 464] width 455 height 28
click at [1257, 462] on input "PO NO: 25Y0180900 Quantity M/Tonn: 544,000 Premium: USD 106,48" at bounding box center [1243, 464] width 455 height 28
type input "PO NO: 25Y0180900 Quantity M/Tonn: 544,500 Premium: USD 106,48"
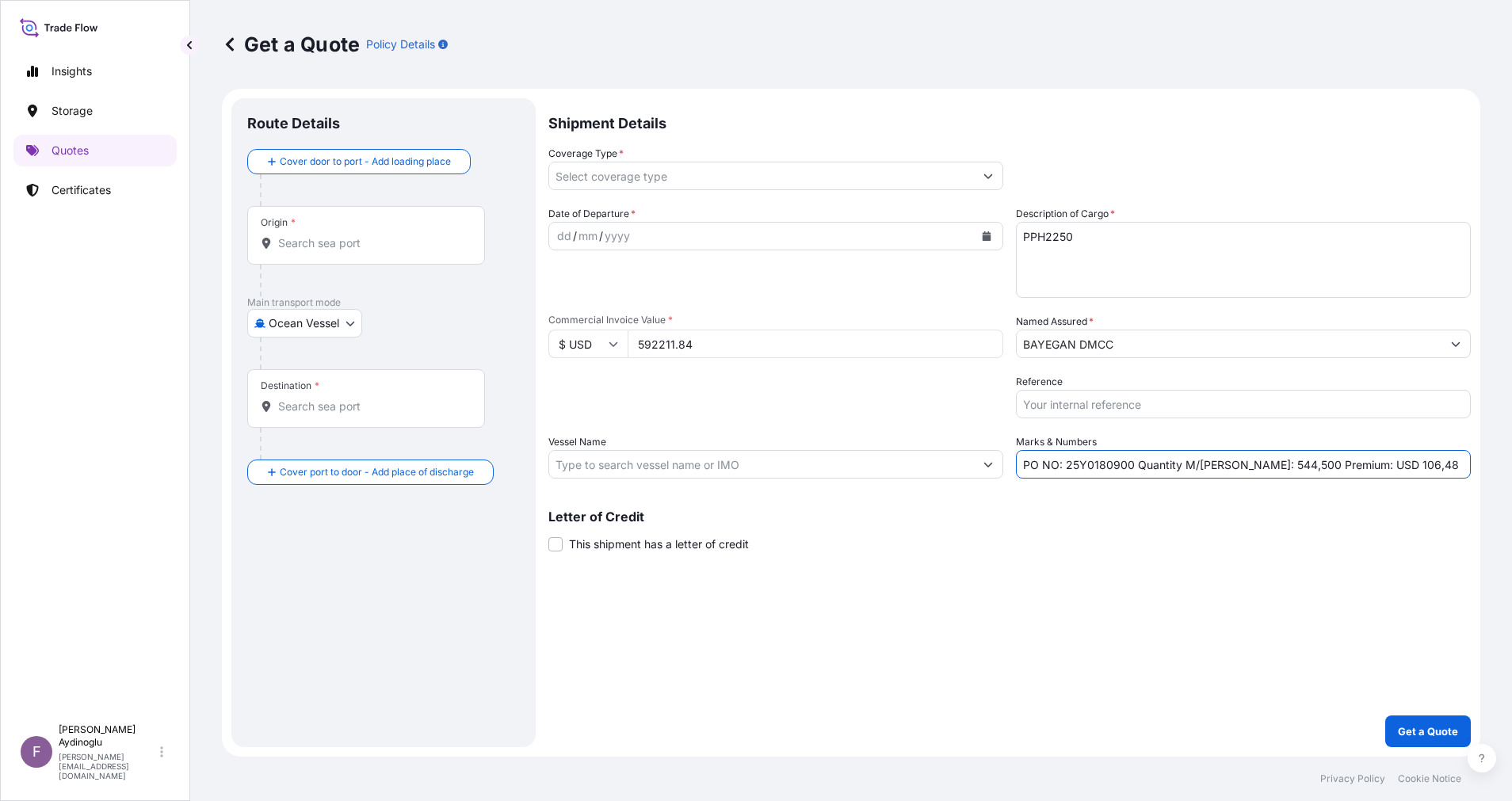
click at [756, 465] on input "Vessel Name" at bounding box center [761, 464] width 425 height 28
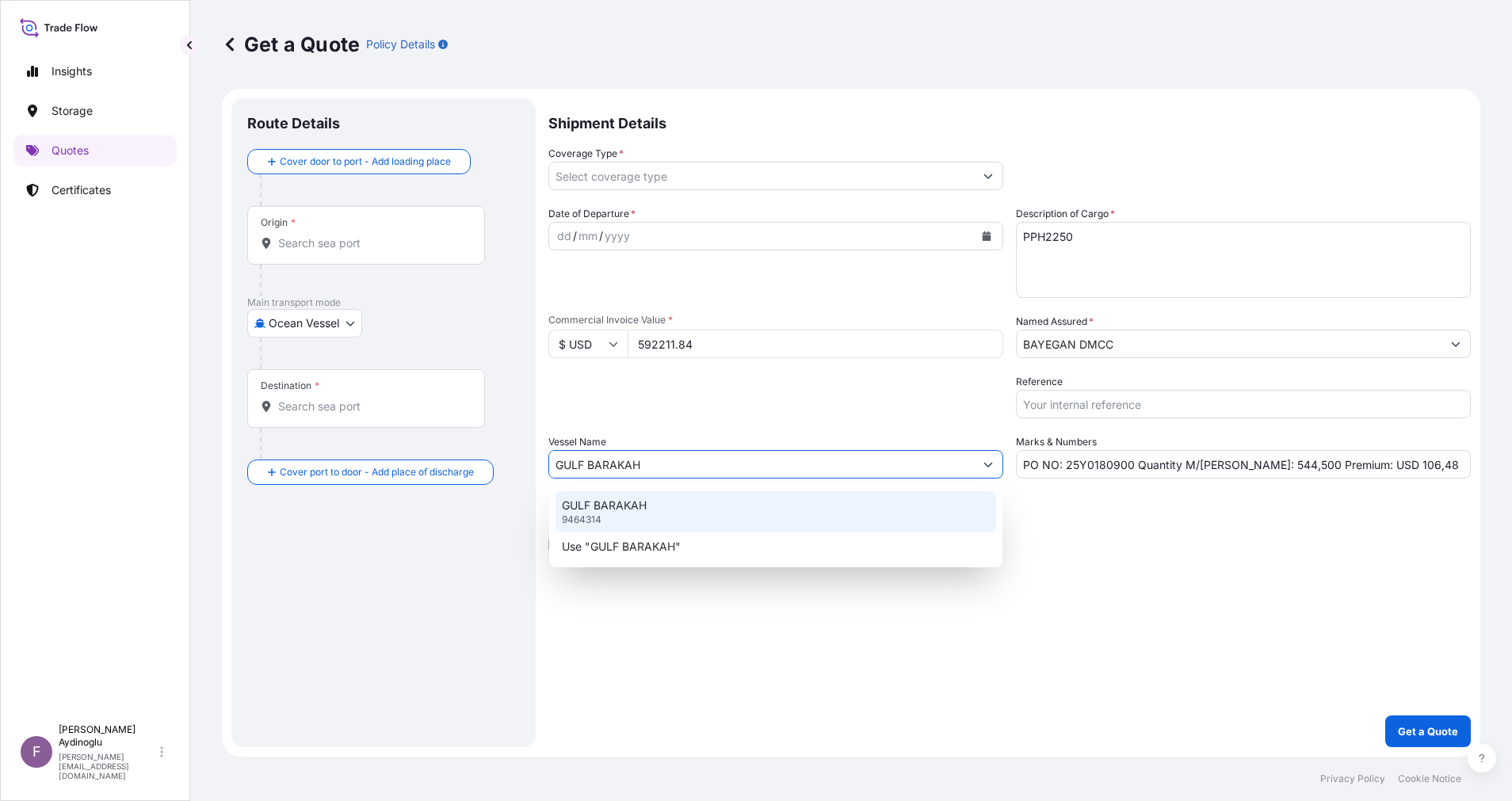
click at [808, 505] on div "GULF BARAKAH 9464314" at bounding box center [776, 512] width 441 height 42
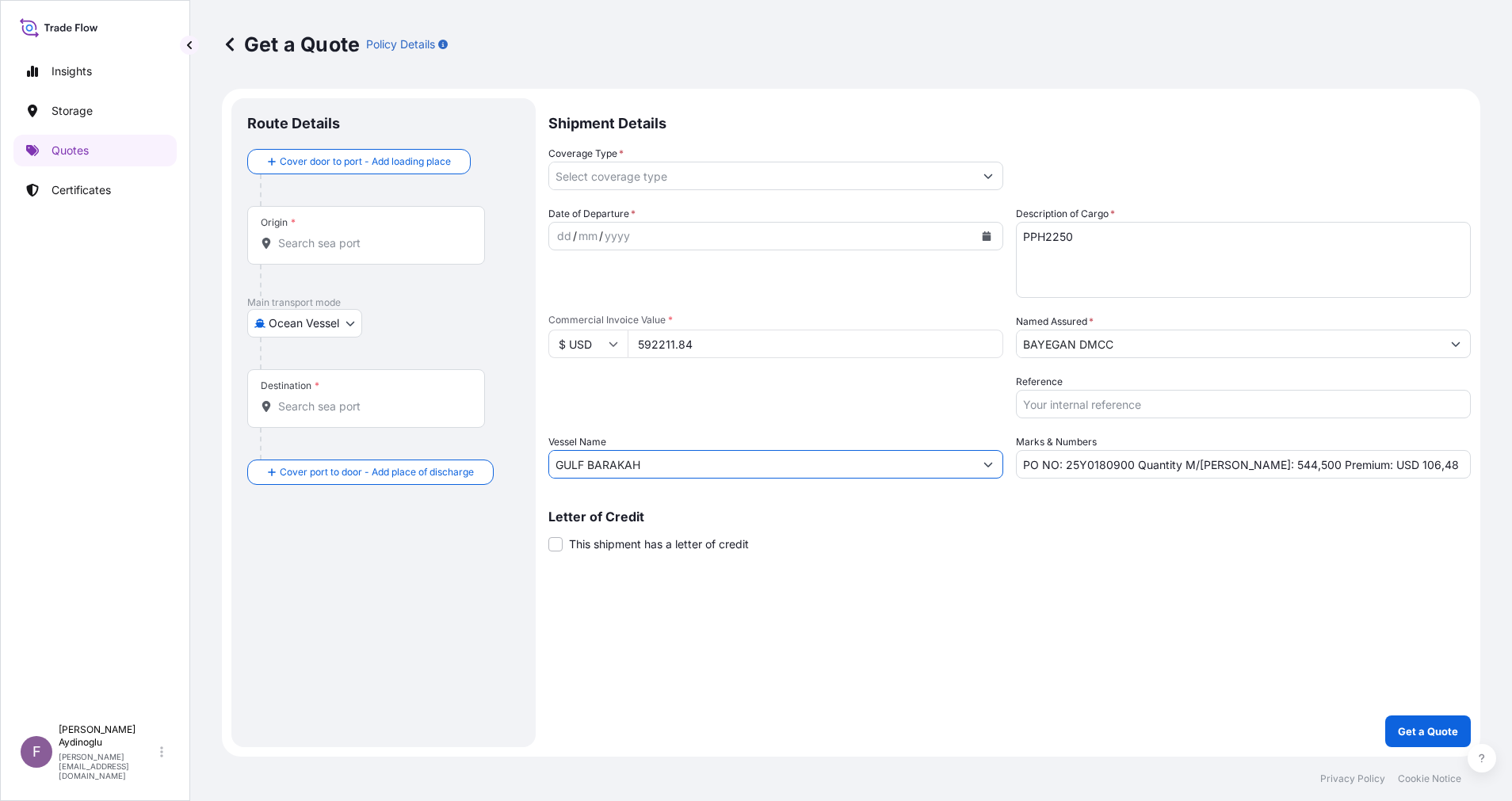
type input "GULF BARAKAH"
click at [1159, 578] on div "Shipment Details Coverage Type * Date of Departure * dd / mm / yyyy Cargo Categ…" at bounding box center [1010, 422] width 923 height 649
click at [356, 238] on input "Origin *" at bounding box center [372, 243] width 187 height 16
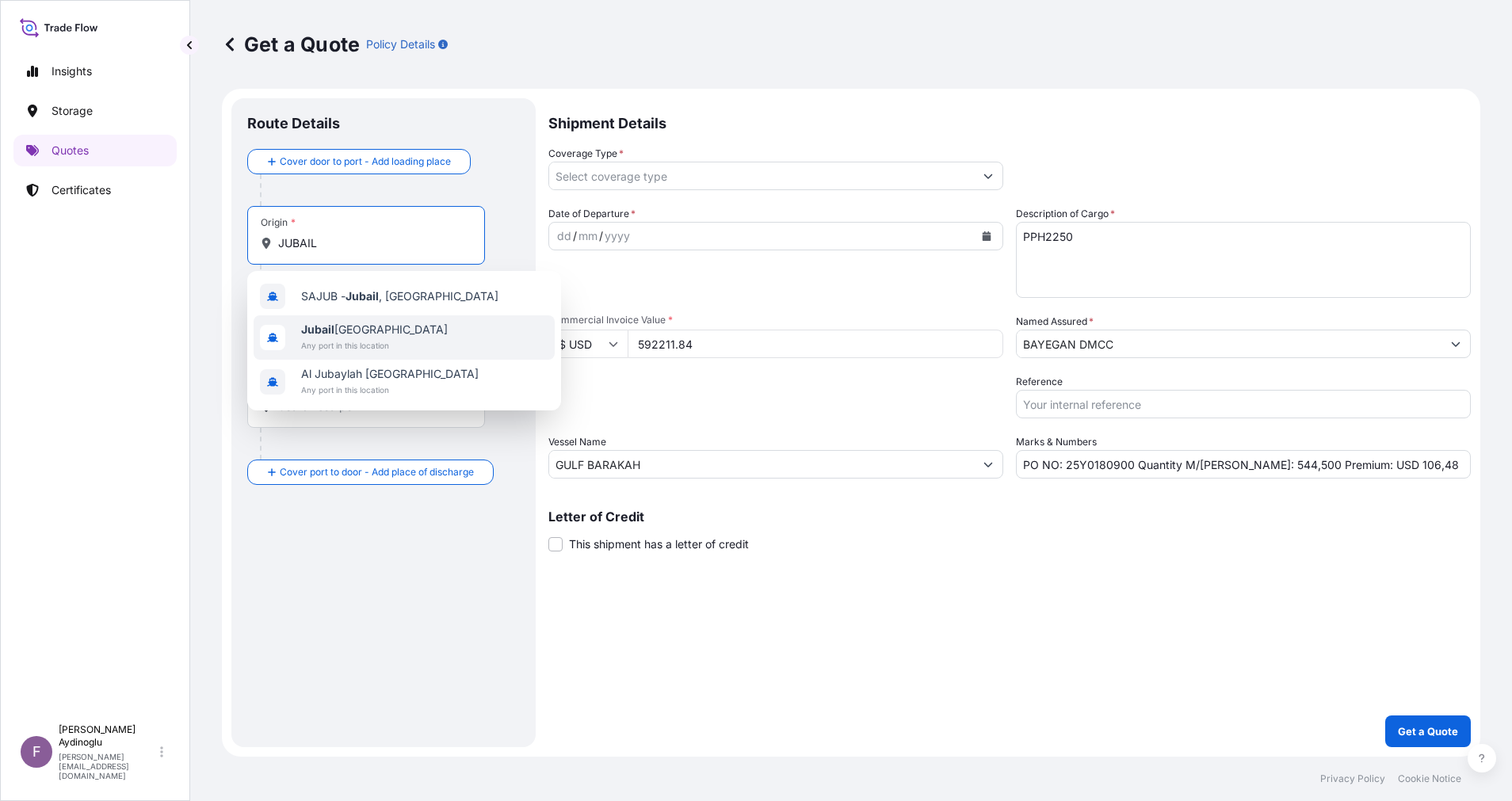
click at [410, 337] on div "Jubail Saudi Arabia Any port in this location" at bounding box center [404, 337] width 301 height 44
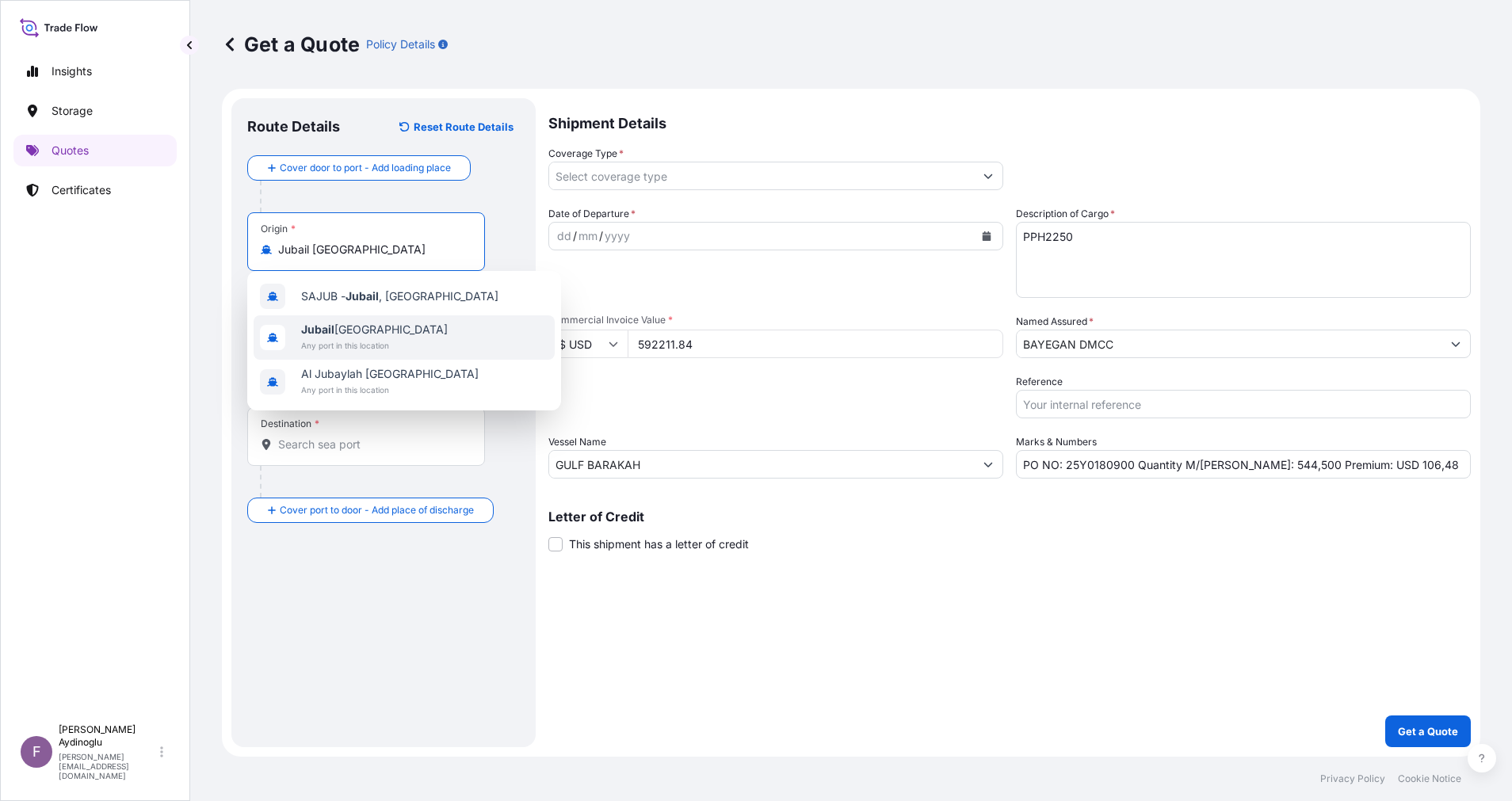
type input "Jubail Saudi Arabia"
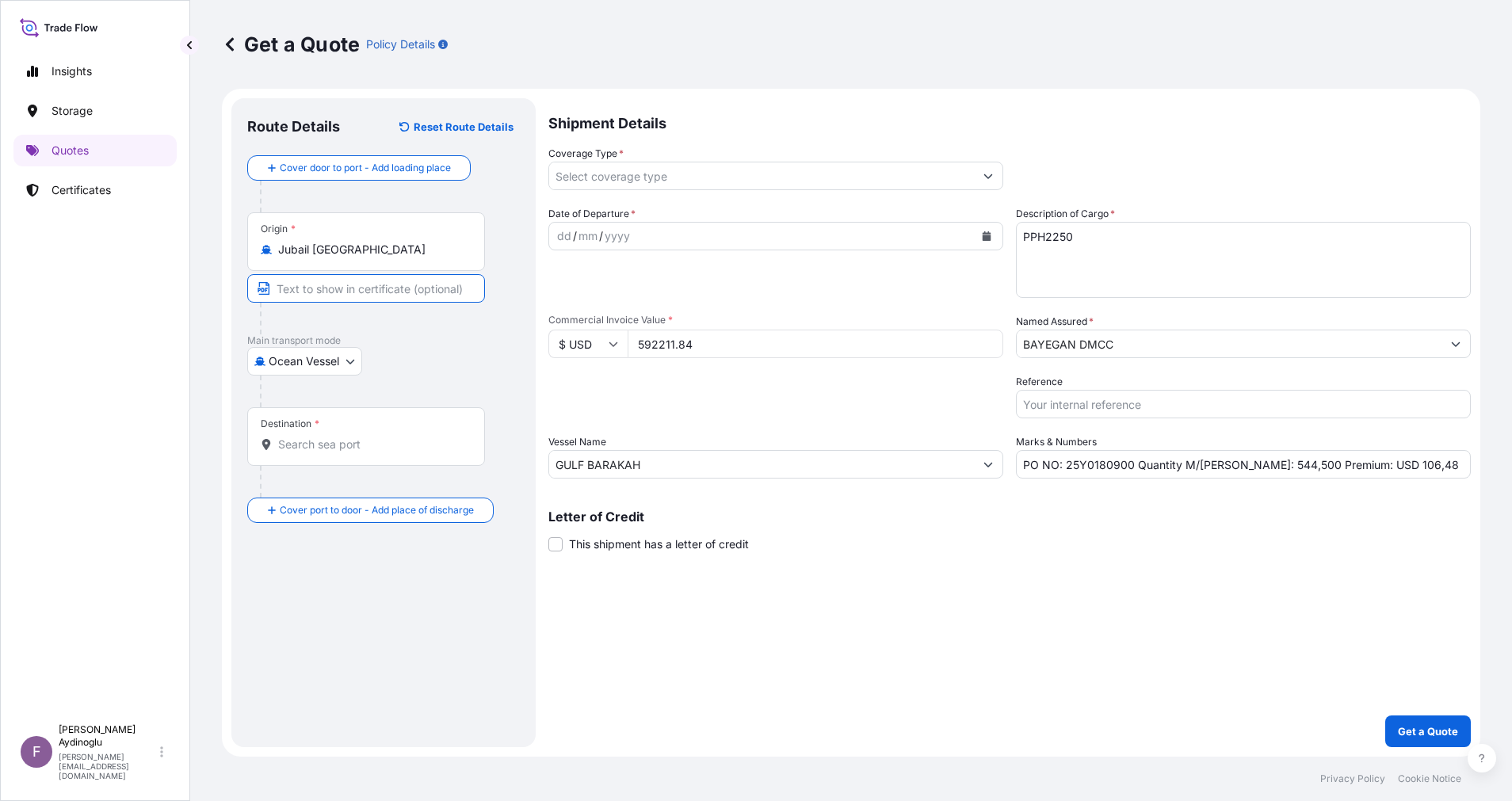
click at [372, 297] on input "Text to appear on certificate" at bounding box center [366, 288] width 238 height 28
type input "JUBAIL / SAUDI ARABIA"
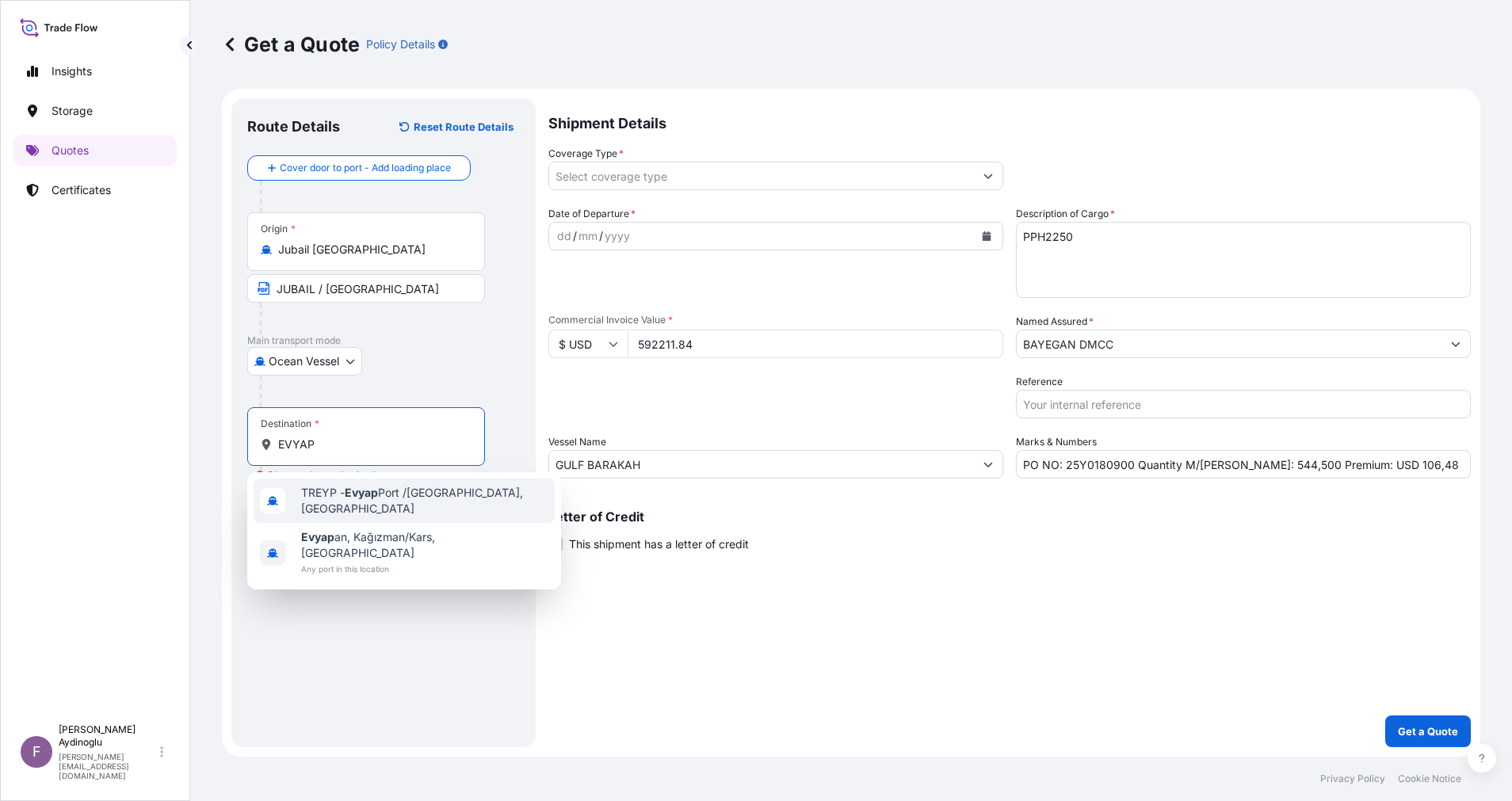
click at [441, 502] on span "TREYP - Evyap Port /Kocaeli, Turkey" at bounding box center [424, 500] width 247 height 32
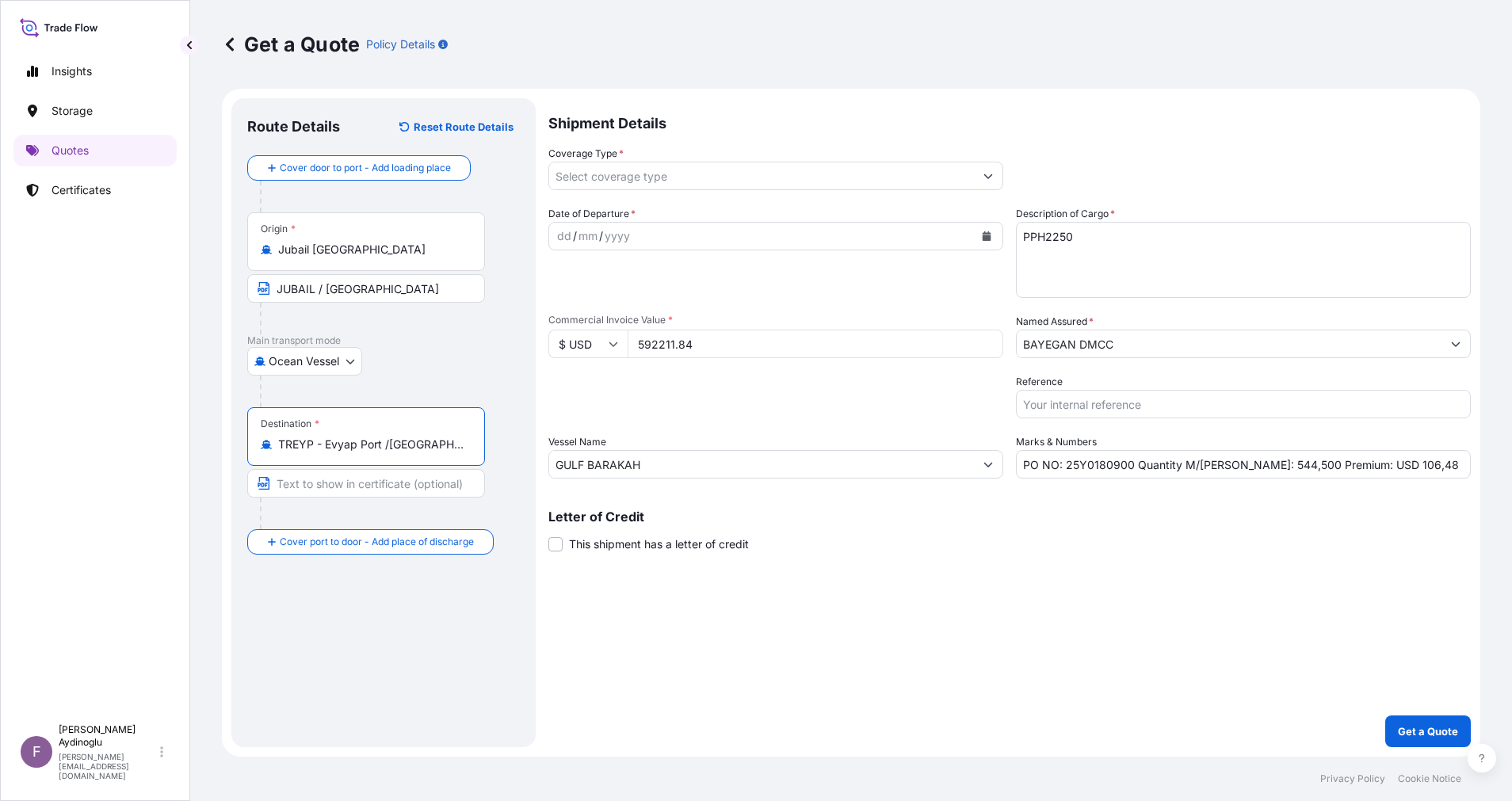
type input "TREYP - Evyap Port /Kocaeli, Turkey"
click at [414, 480] on input "Text to appear on certificate" at bounding box center [366, 483] width 238 height 28
type input "EVYAP / TURKEY"
click at [566, 241] on div "dd" at bounding box center [564, 236] width 17 height 19
drag, startPoint x: 1407, startPoint y: 467, endPoint x: 1360, endPoint y: 465, distance: 47.0
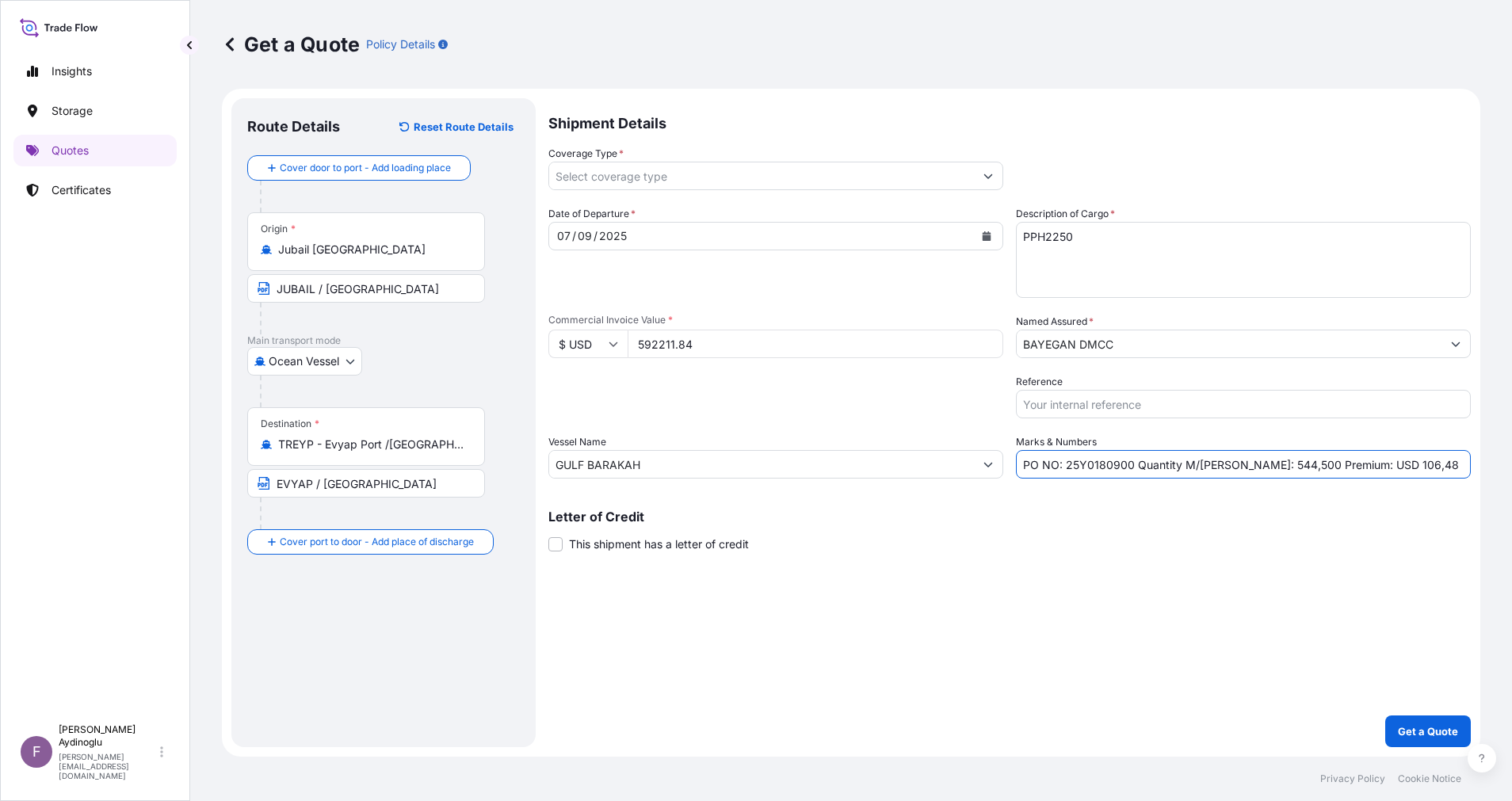
click at [1360, 465] on input "PO NO: 25Y0180900 Quantity M/Tonn: 544,500 Premium: USD 106,48" at bounding box center [1243, 464] width 455 height 28
type input "PO NO: 25Y0180900 Quantity M/Tonn: 544,500 Premium: USD 124,36"
click at [981, 183] on button "Show suggestions" at bounding box center [988, 175] width 28 height 28
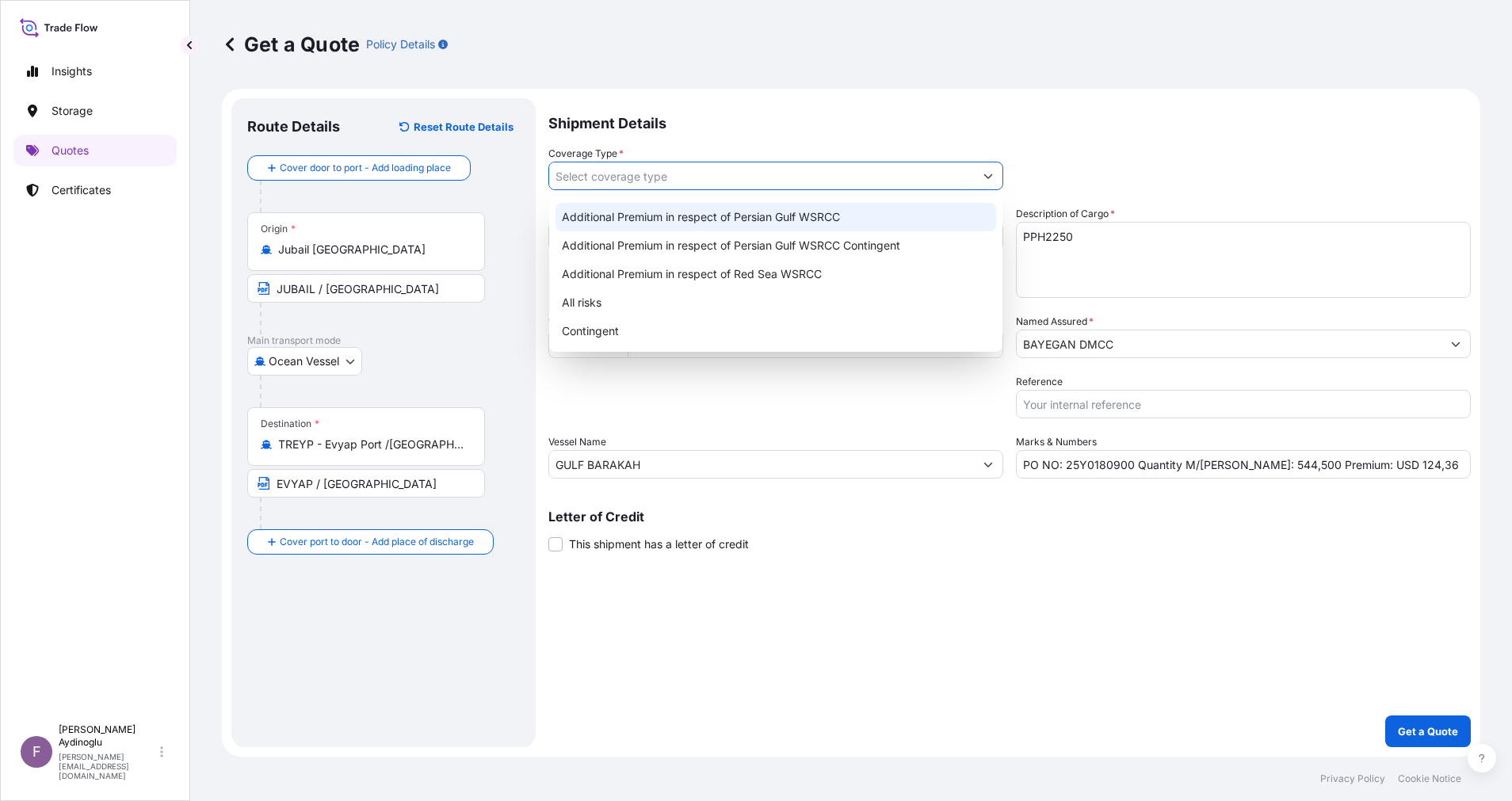
click at [748, 218] on div "Additional Premium in respect of Persian Gulf WSRCC" at bounding box center [776, 217] width 441 height 28
type input "Additional Premium in respect of Persian Gulf WSRCC"
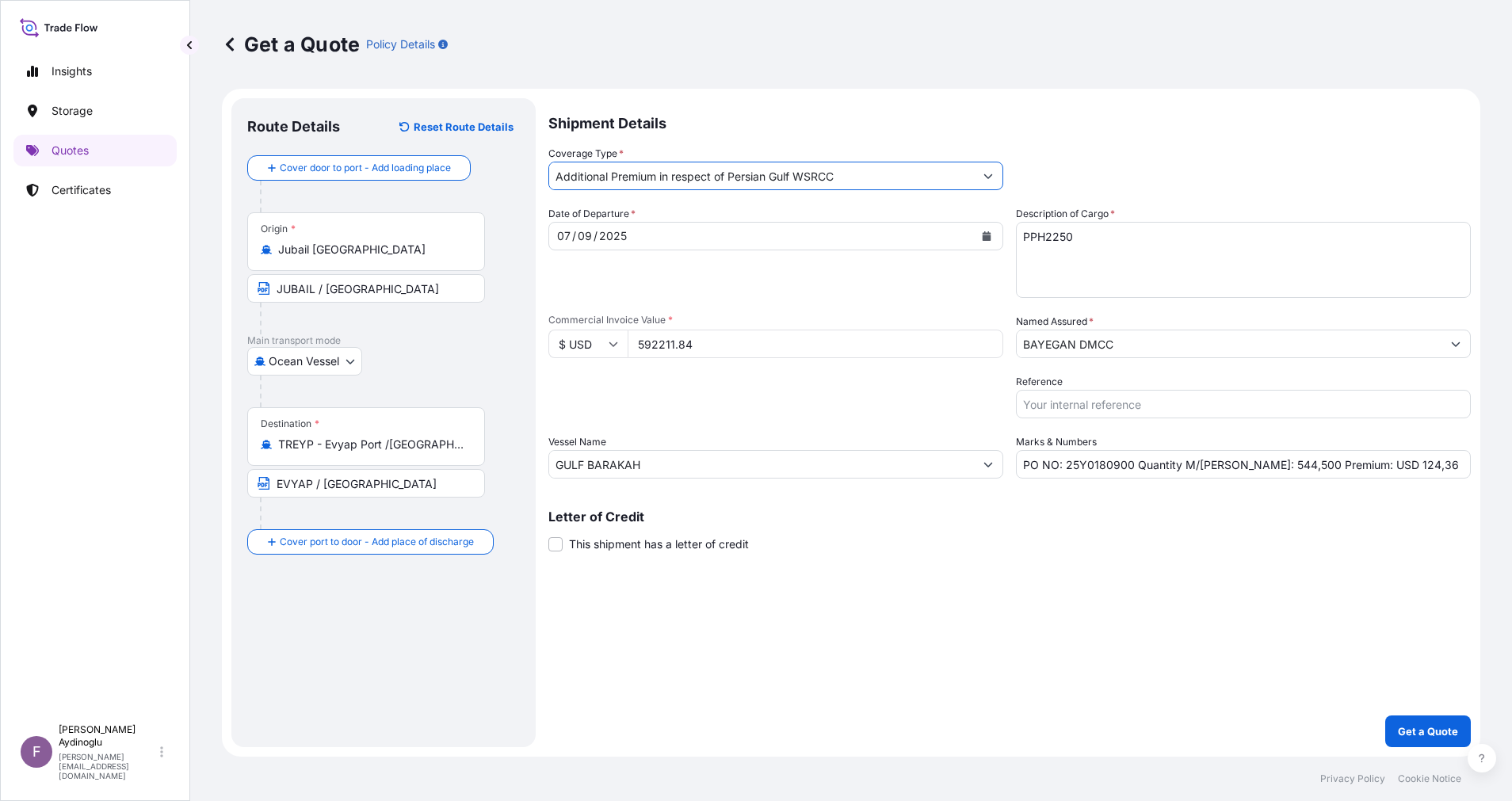
click at [1240, 675] on div "Shipment Details Coverage Type * Additional Premium in respect of Persian Gulf …" at bounding box center [1010, 422] width 923 height 649
click at [1436, 729] on p "Get a Quote" at bounding box center [1428, 730] width 60 height 16
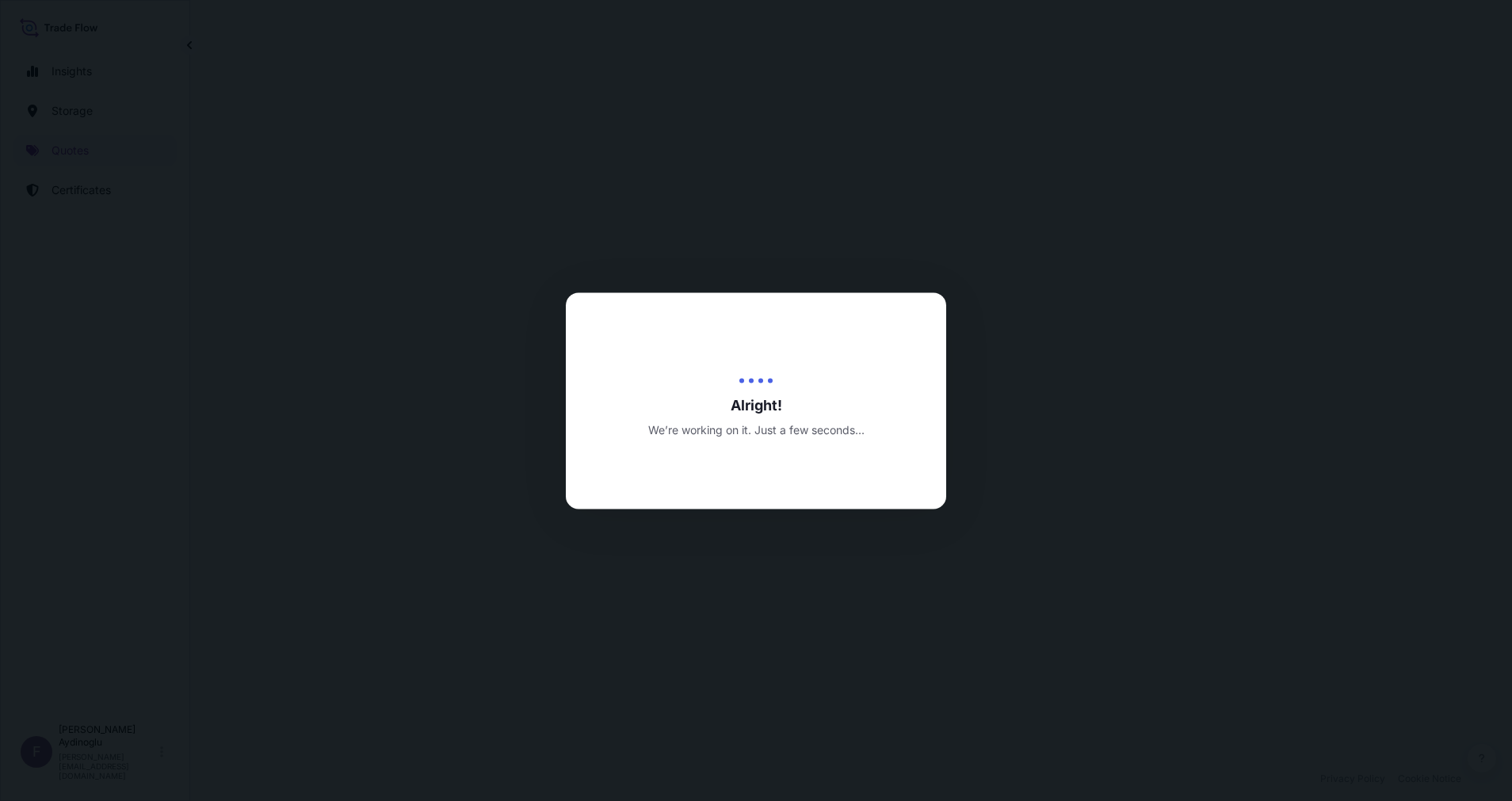
select select "Ocean Vessel"
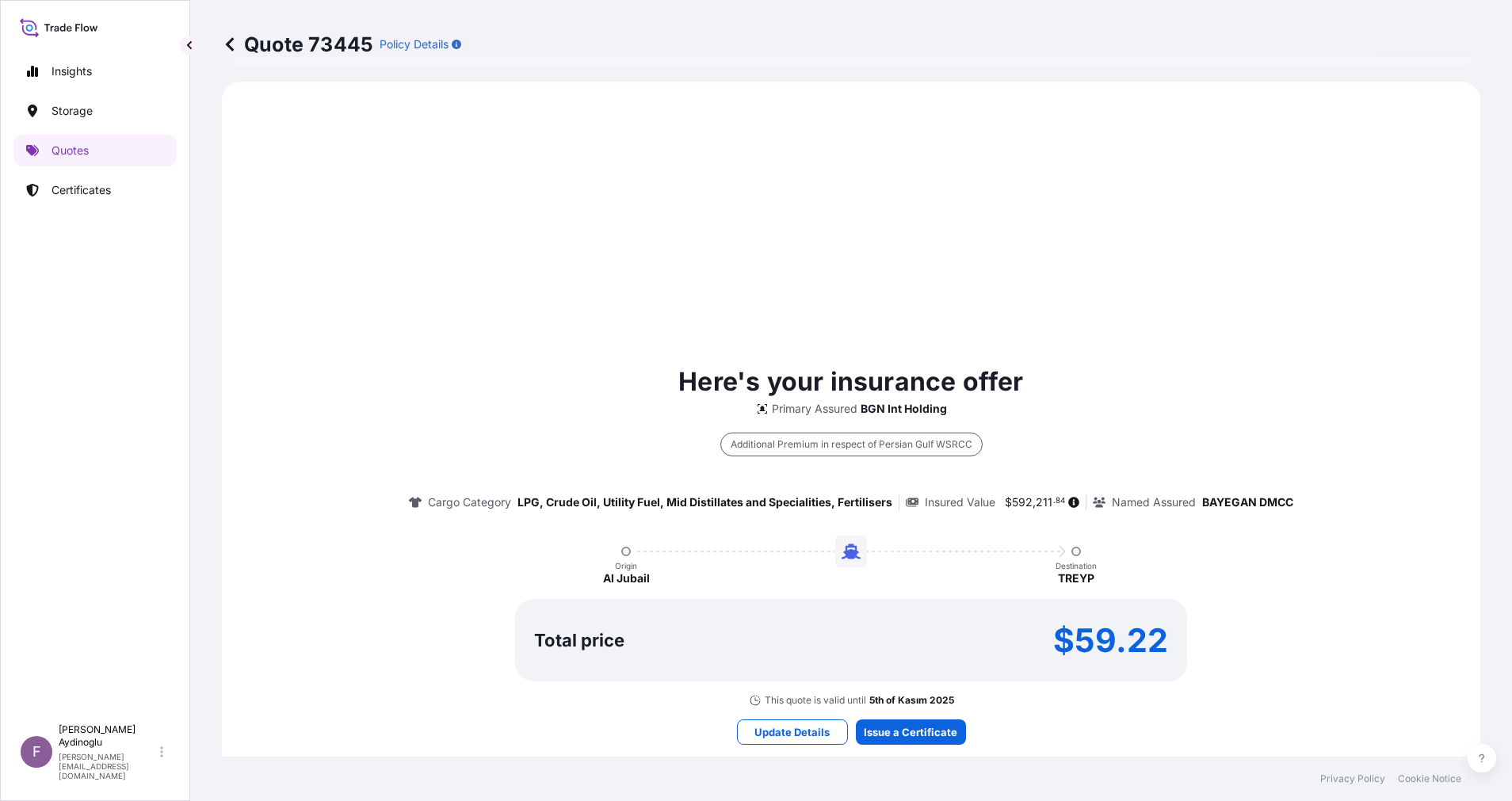
scroll to position [543, 0]
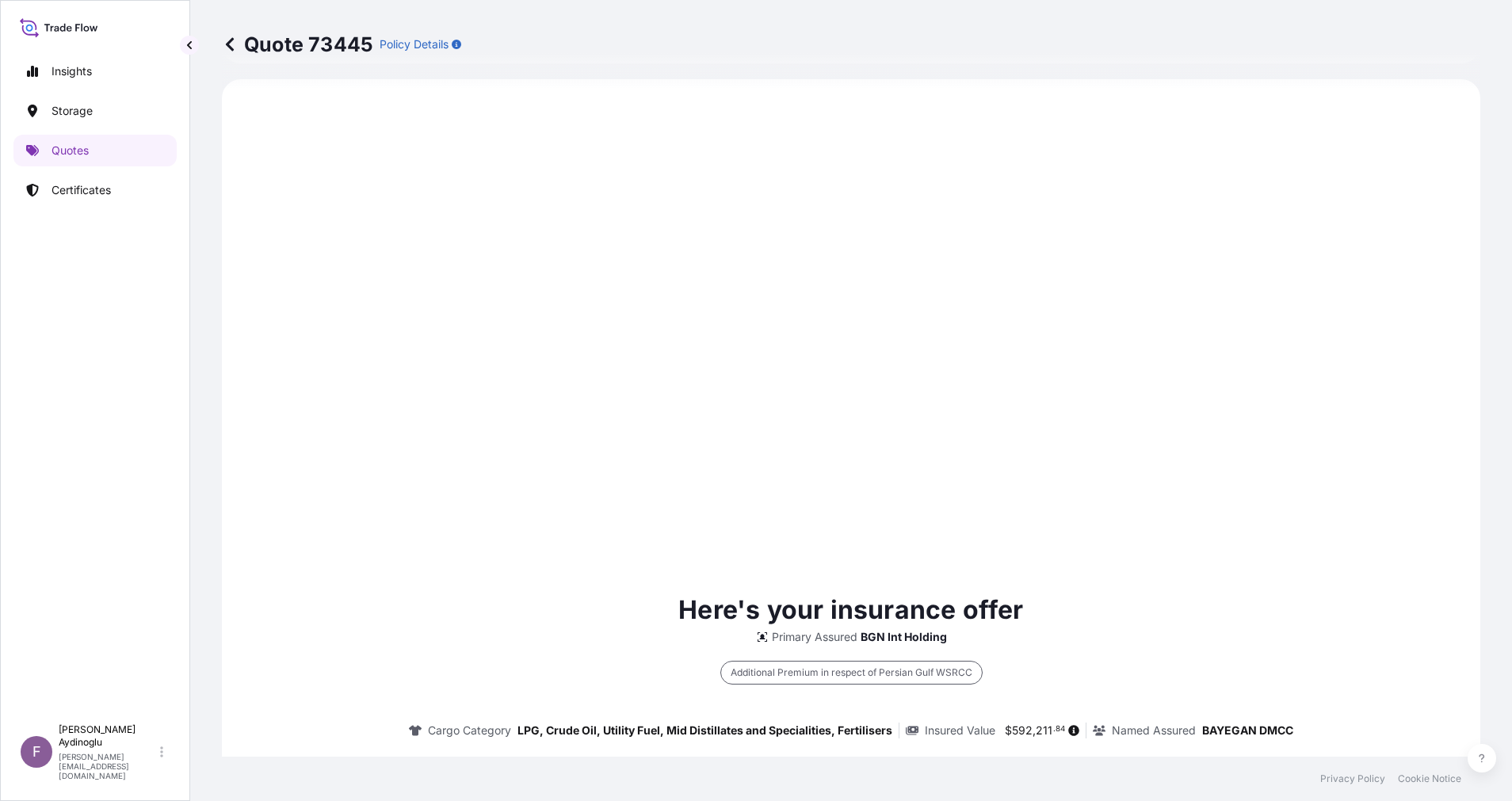
type input "06/10/2025"
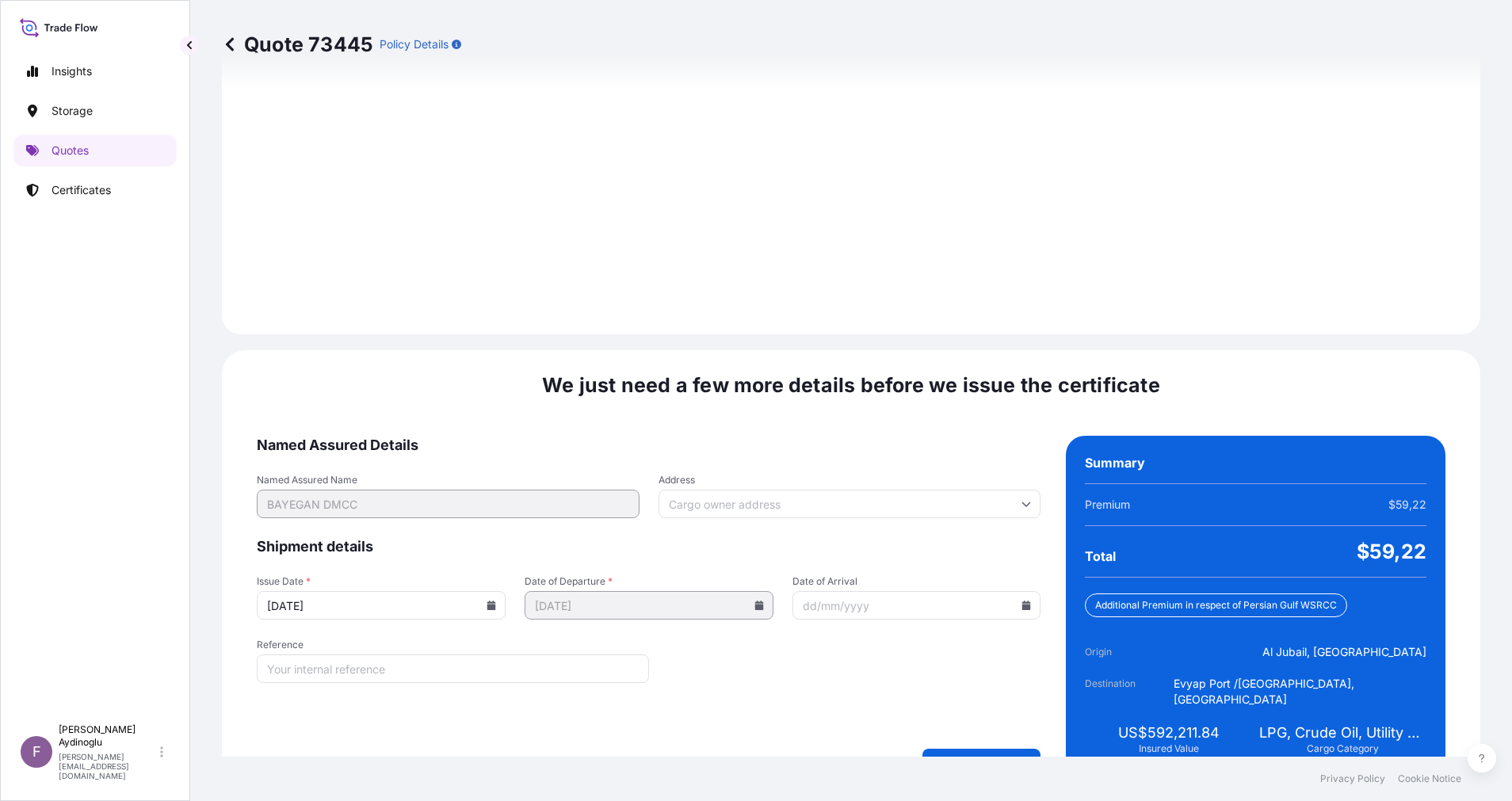
scroll to position [1701, 0]
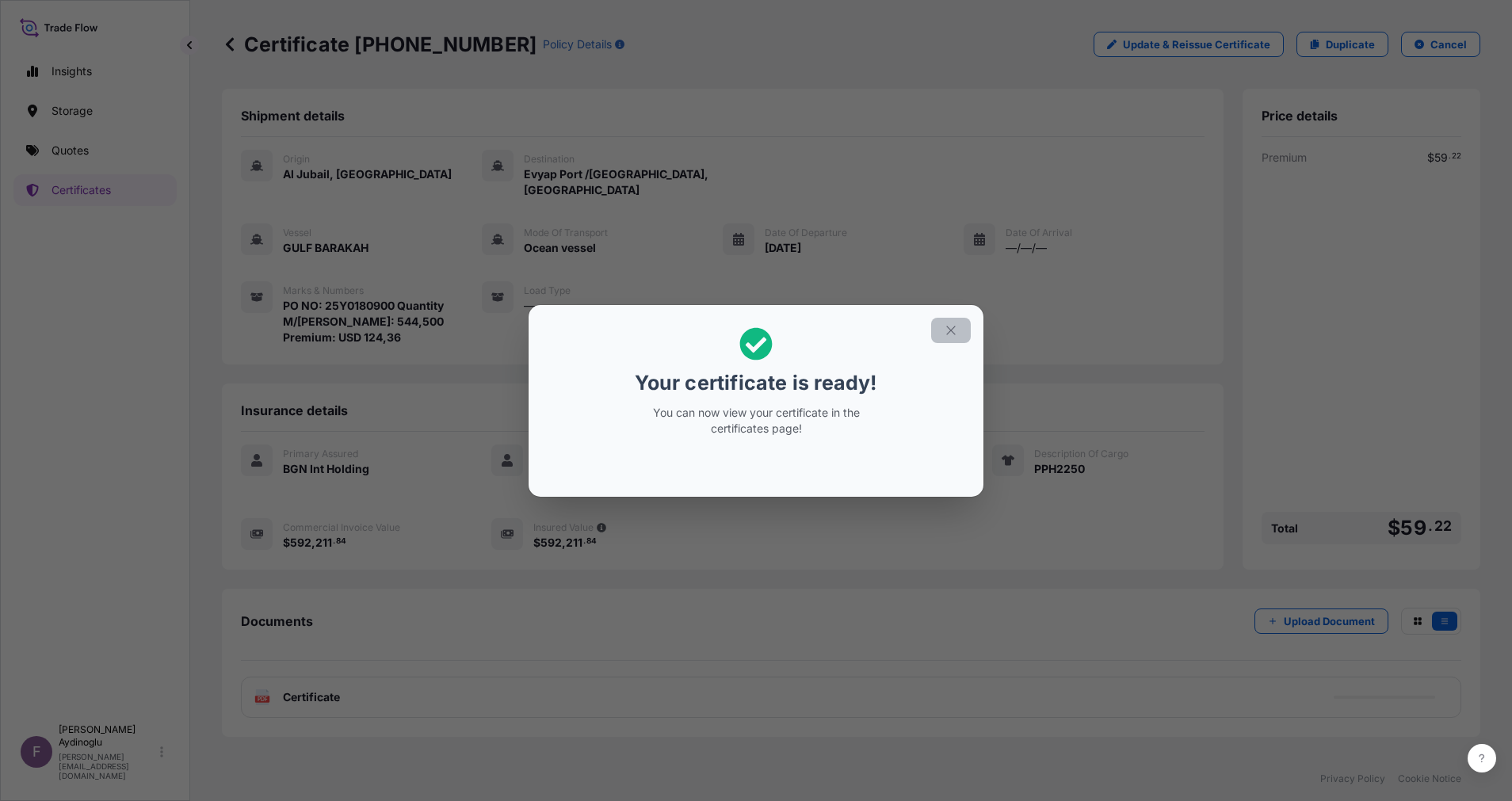
click at [954, 317] on button "button" at bounding box center [951, 330] width 40 height 26
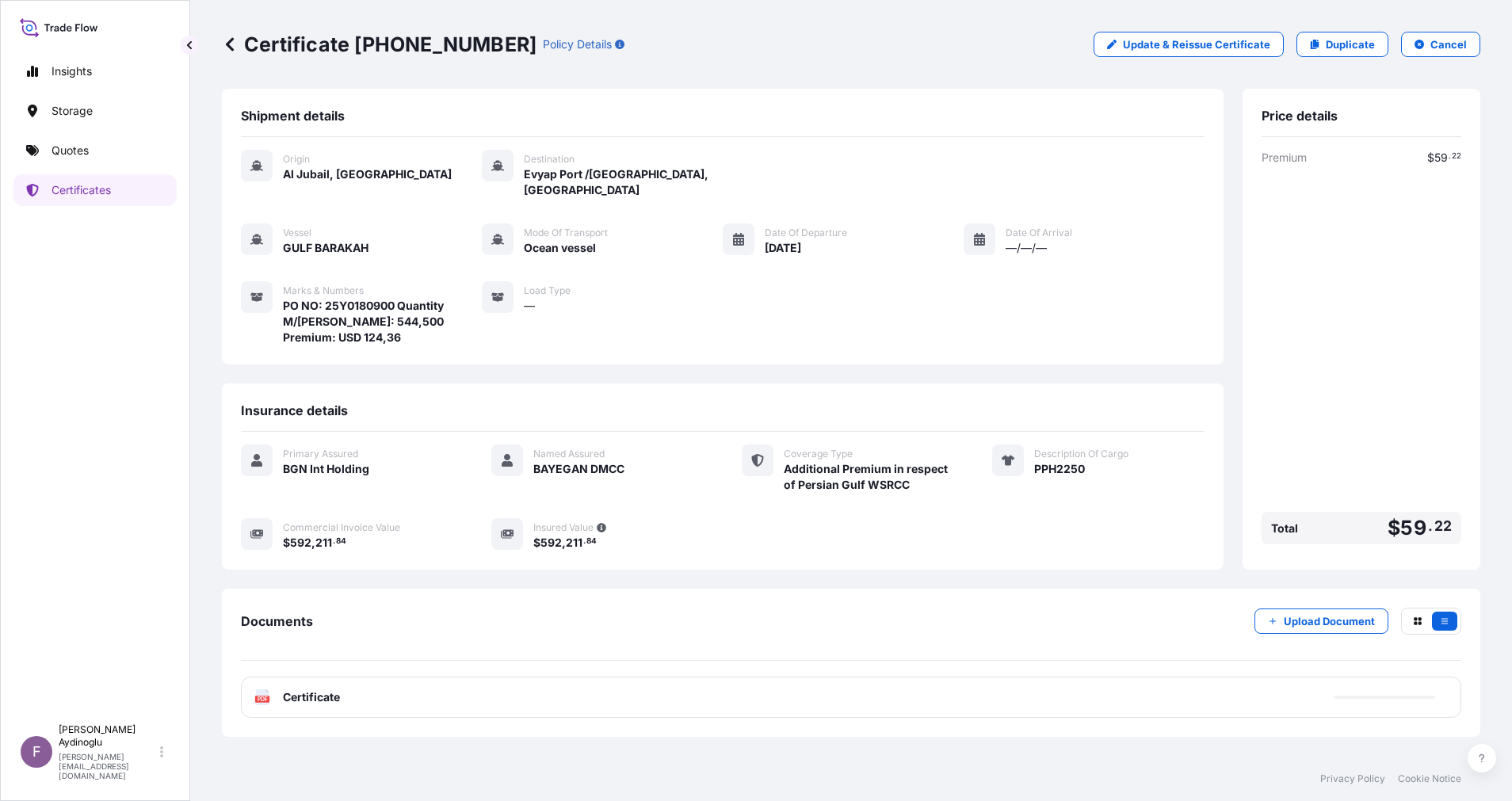
click at [918, 657] on div "Documents Upload Document PDF Certificate" at bounding box center [851, 662] width 1220 height 111
click at [927, 682] on div "PDF Certificate" at bounding box center [851, 697] width 1220 height 42
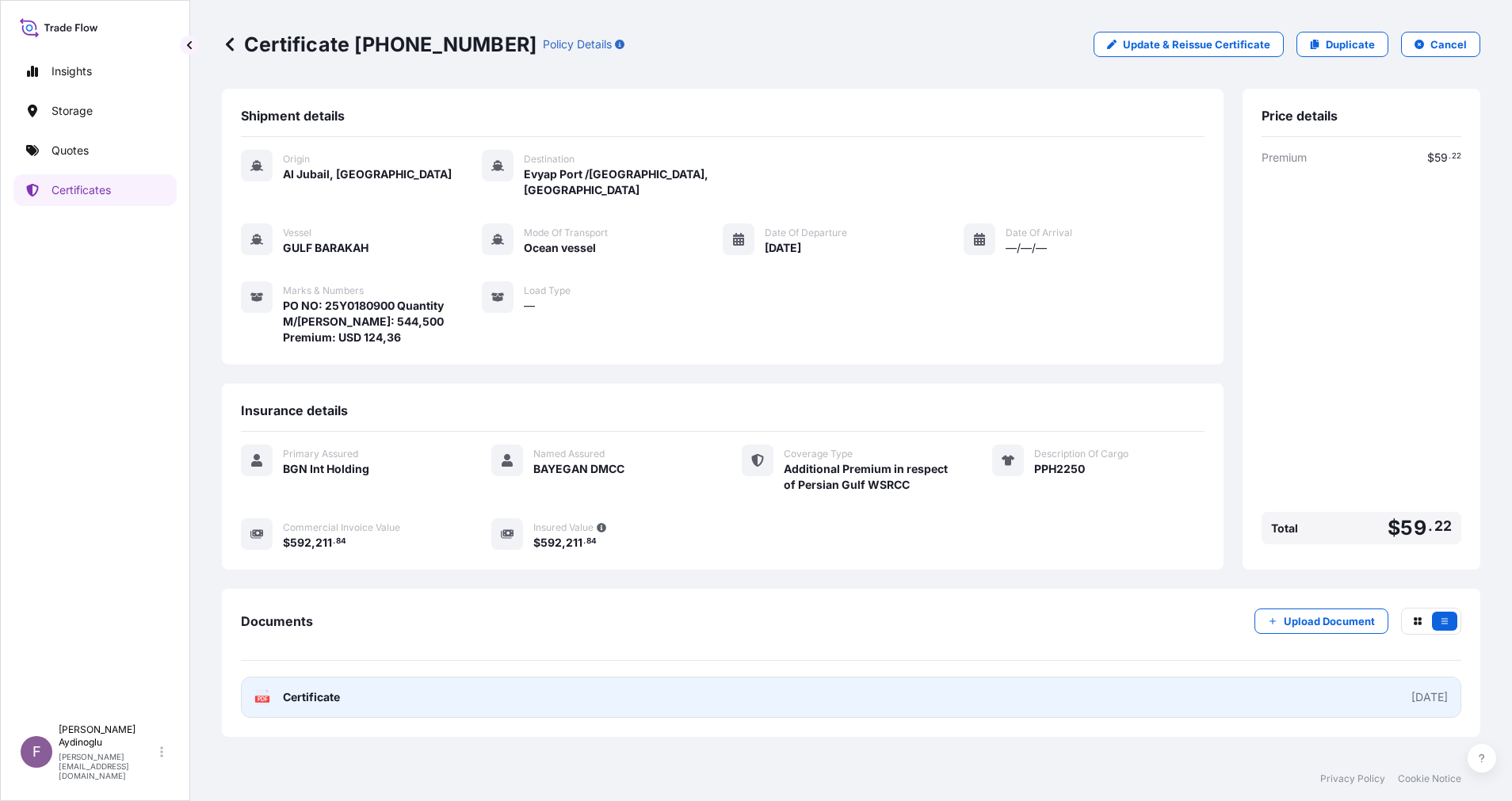
click at [859, 676] on link "PDF Certificate 2025-10-06" at bounding box center [851, 697] width 1220 height 42
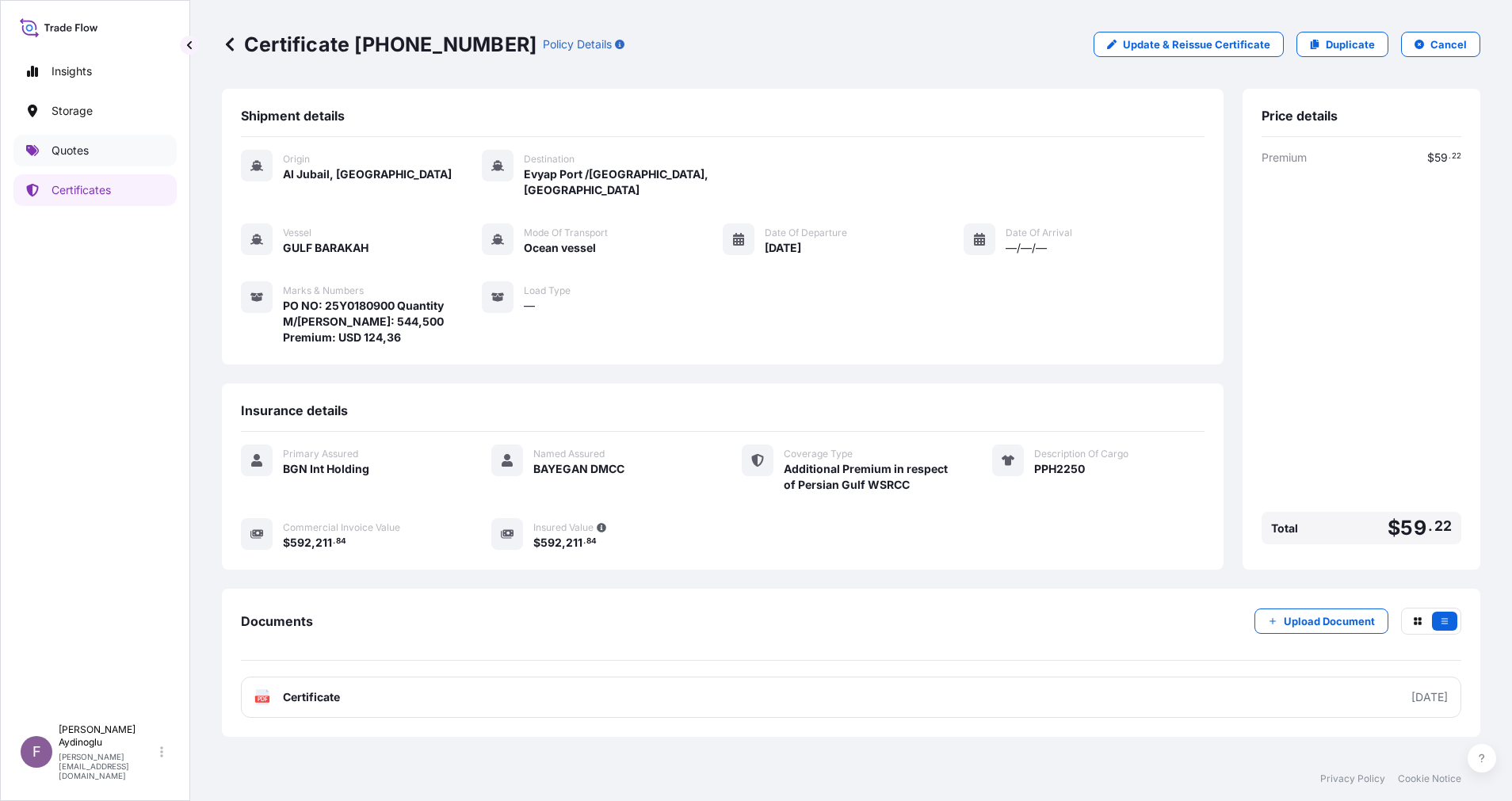
click at [104, 158] on link "Quotes" at bounding box center [95, 150] width 163 height 32
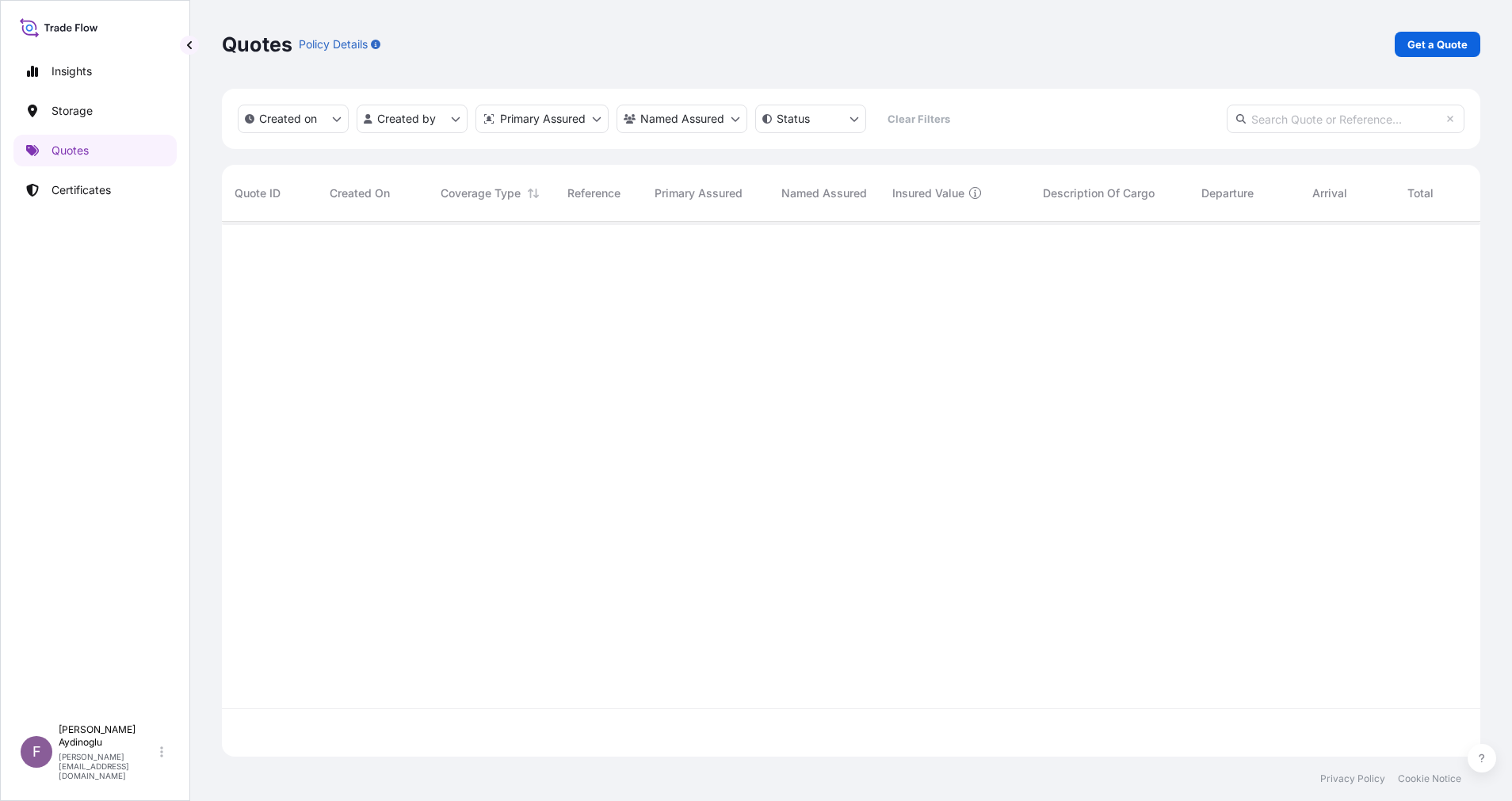
scroll to position [525, 1240]
click at [1462, 41] on p "Get a Quote" at bounding box center [1437, 44] width 60 height 16
select select "Ocean Vessel"
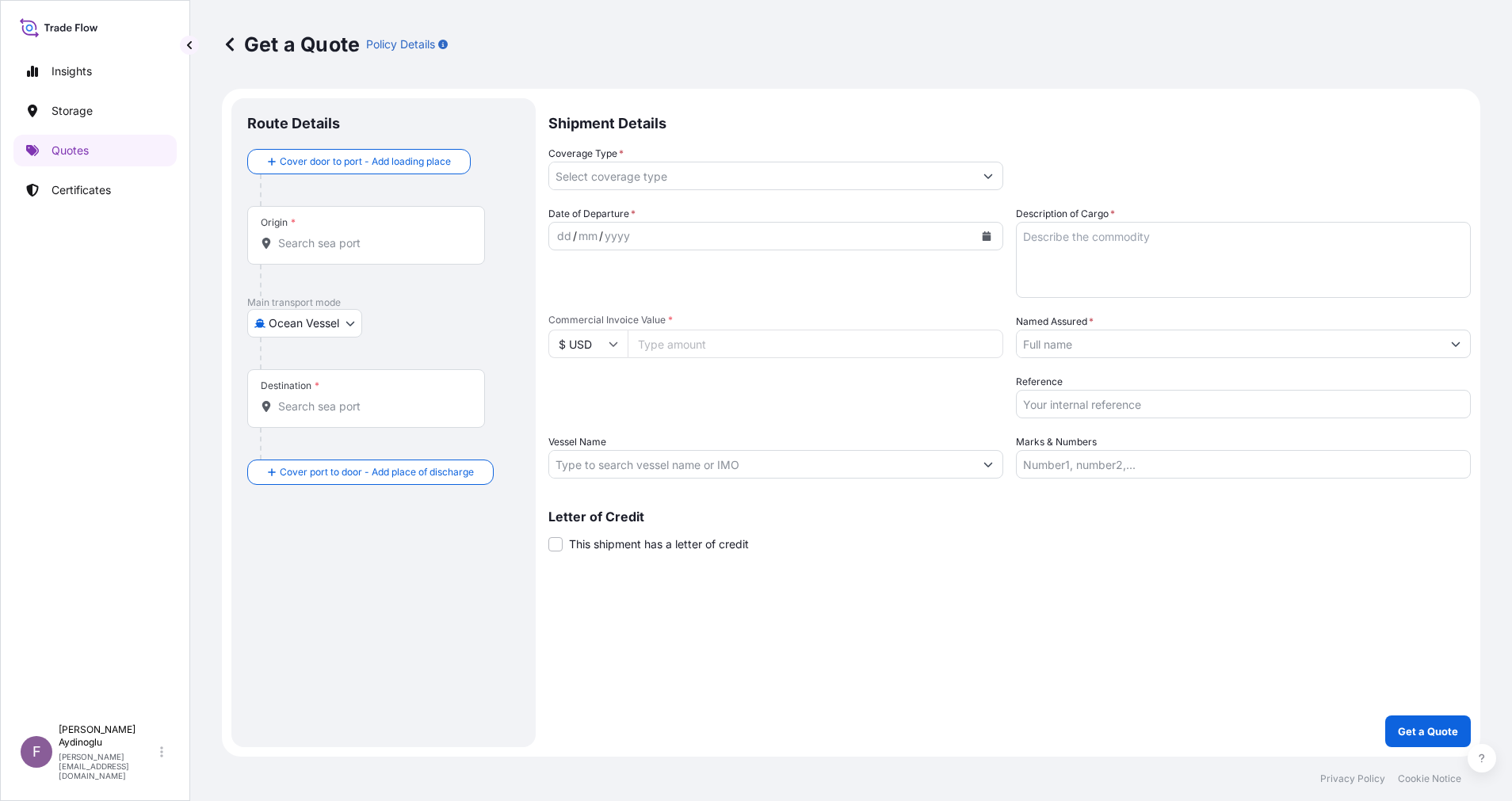
click at [1109, 461] on input "Marks & Numbers" at bounding box center [1243, 464] width 455 height 28
paste input "PO NO: 25Y0168600 Quantity M/Tonn: 247,500 Premium: USD 29,65"
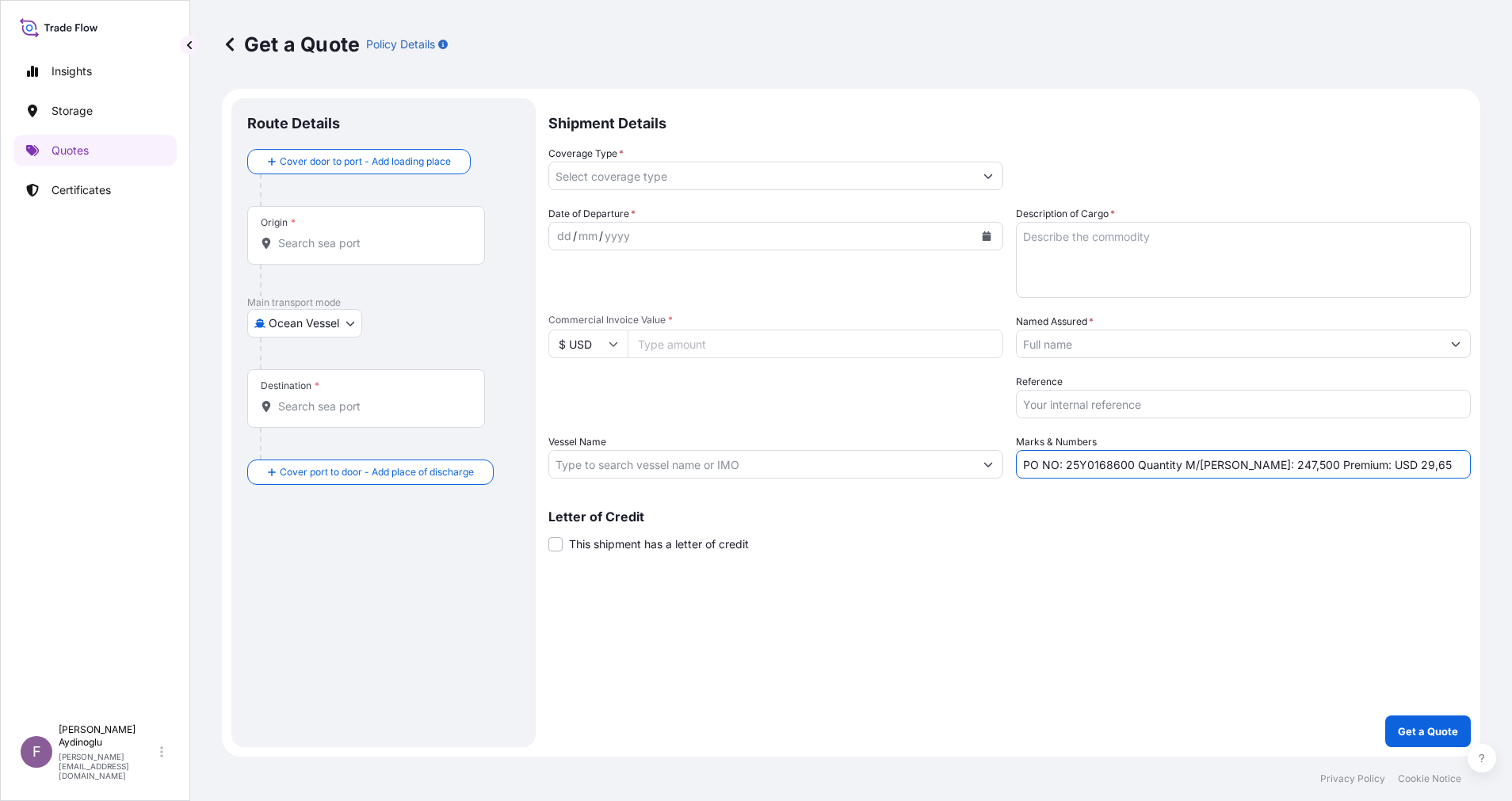
drag, startPoint x: 1066, startPoint y: 467, endPoint x: 1130, endPoint y: 469, distance: 64.0
click at [1130, 469] on input "PO NO: 25Y0168600 Quantity M/Tonn: 247,500 Premium: USD 29,65" at bounding box center [1243, 464] width 455 height 28
paste input "810"
type input "PO NO: 25Y0181000 Quantity M/Tonn: 247,500 Premium: USD 29,65"
click at [817, 343] on input "Commercial Invoice Value *" at bounding box center [815, 344] width 376 height 28
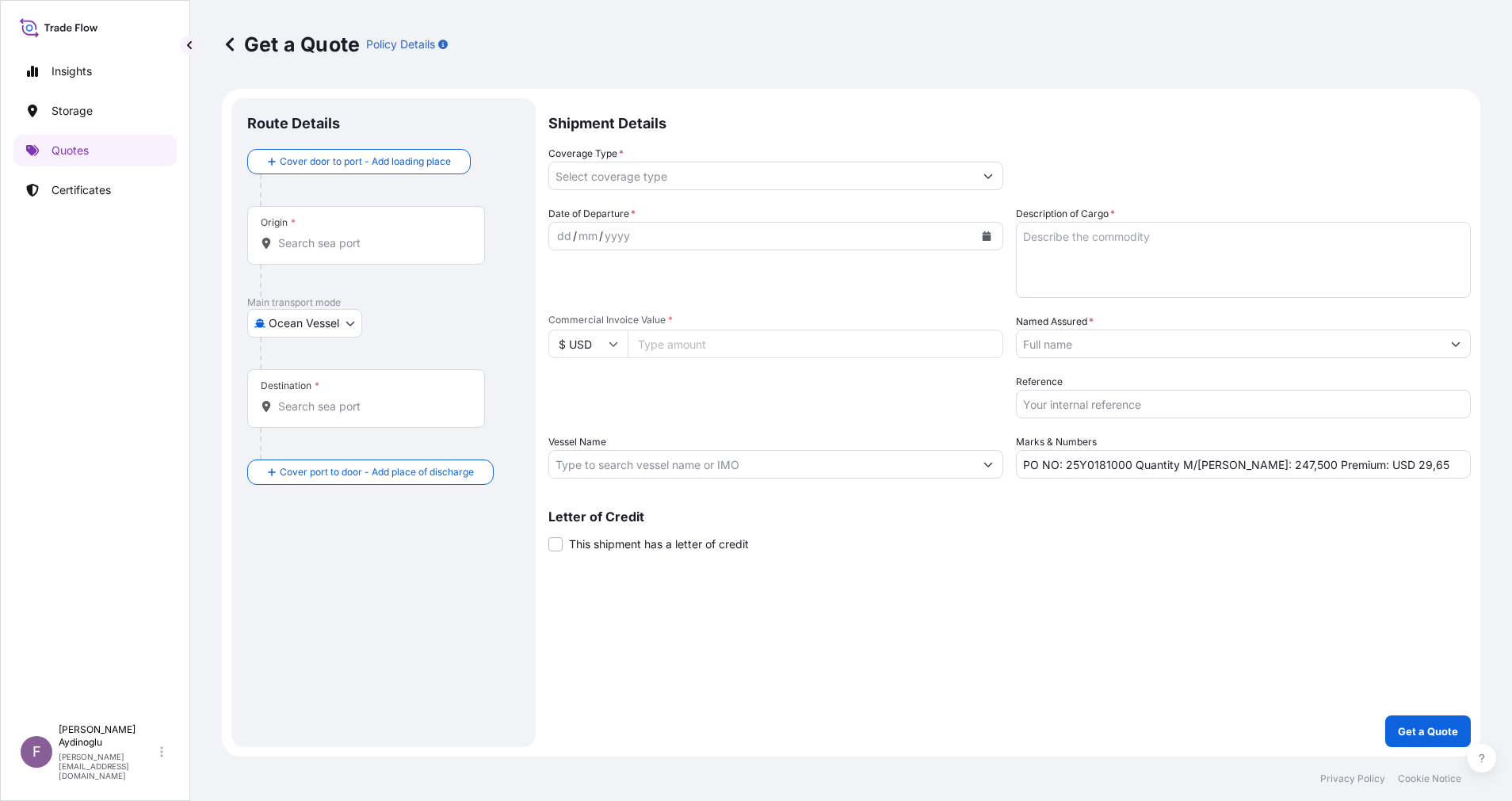
paste input "592211.84"
click at [802, 356] on input "592211.84" at bounding box center [815, 344] width 376 height 28
type input "5"
click at [770, 371] on div "Date of Departure * dd / mm / yyyy Cargo Category * LPG, Crude Oil, Utility Fue…" at bounding box center [1010, 342] width 923 height 273
type input "592211.84"
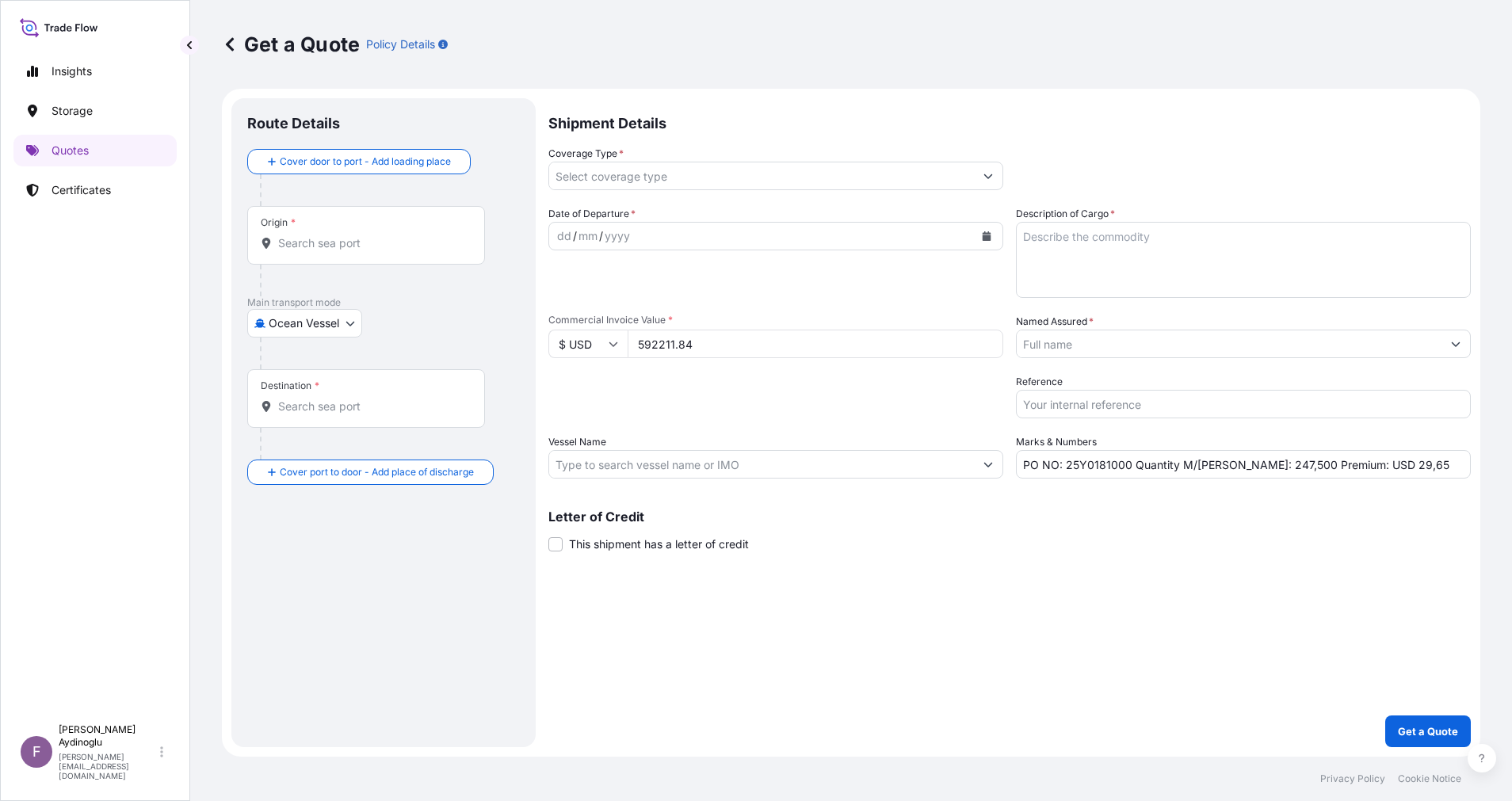
drag, startPoint x: 909, startPoint y: 596, endPoint x: 935, endPoint y: 597, distance: 26.0
click at [920, 597] on div "Shipment Details Coverage Type * Date of Departure * dd / mm / yyyy Cargo Categ…" at bounding box center [1010, 422] width 923 height 649
click at [1206, 263] on textarea "Description of Cargo *" at bounding box center [1243, 260] width 455 height 76
paste textarea "PPH2250"
type textarea "PPH2250"
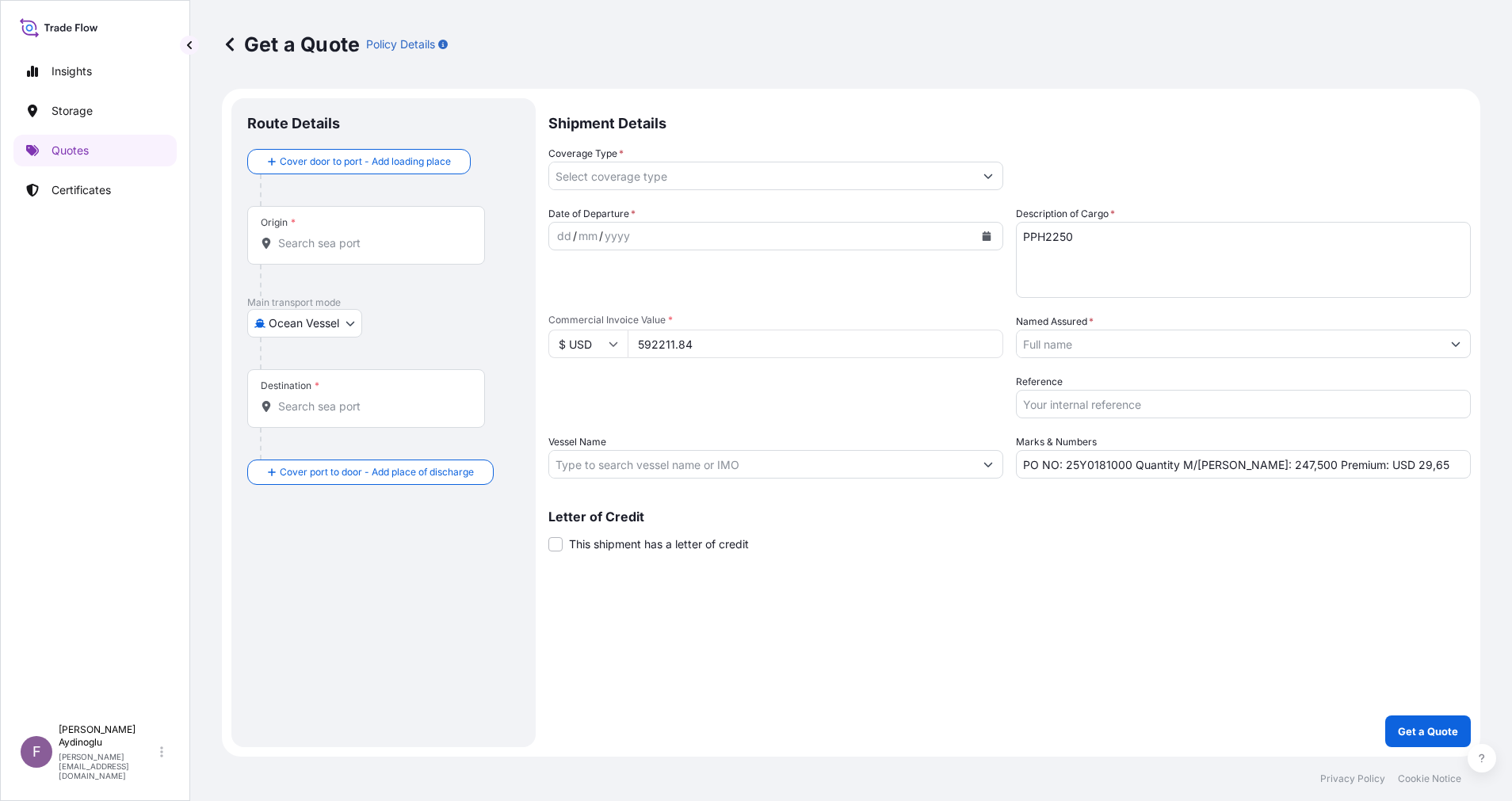
click at [1063, 580] on div "Shipment Details Coverage Type * Date of Departure * dd / mm / yyyy Cargo Categ…" at bounding box center [1010, 422] width 923 height 649
click at [1245, 473] on input "PO NO: 25Y0181000 Quantity M/Tonn: 247,500 Premium: USD 29,65" at bounding box center [1243, 464] width 455 height 28
type input "PO NO: 25Y0181000 Quantity M/Tonn: 544,500 Premium: USD 29,65"
click at [720, 474] on input "Vessel Name" at bounding box center [761, 464] width 425 height 28
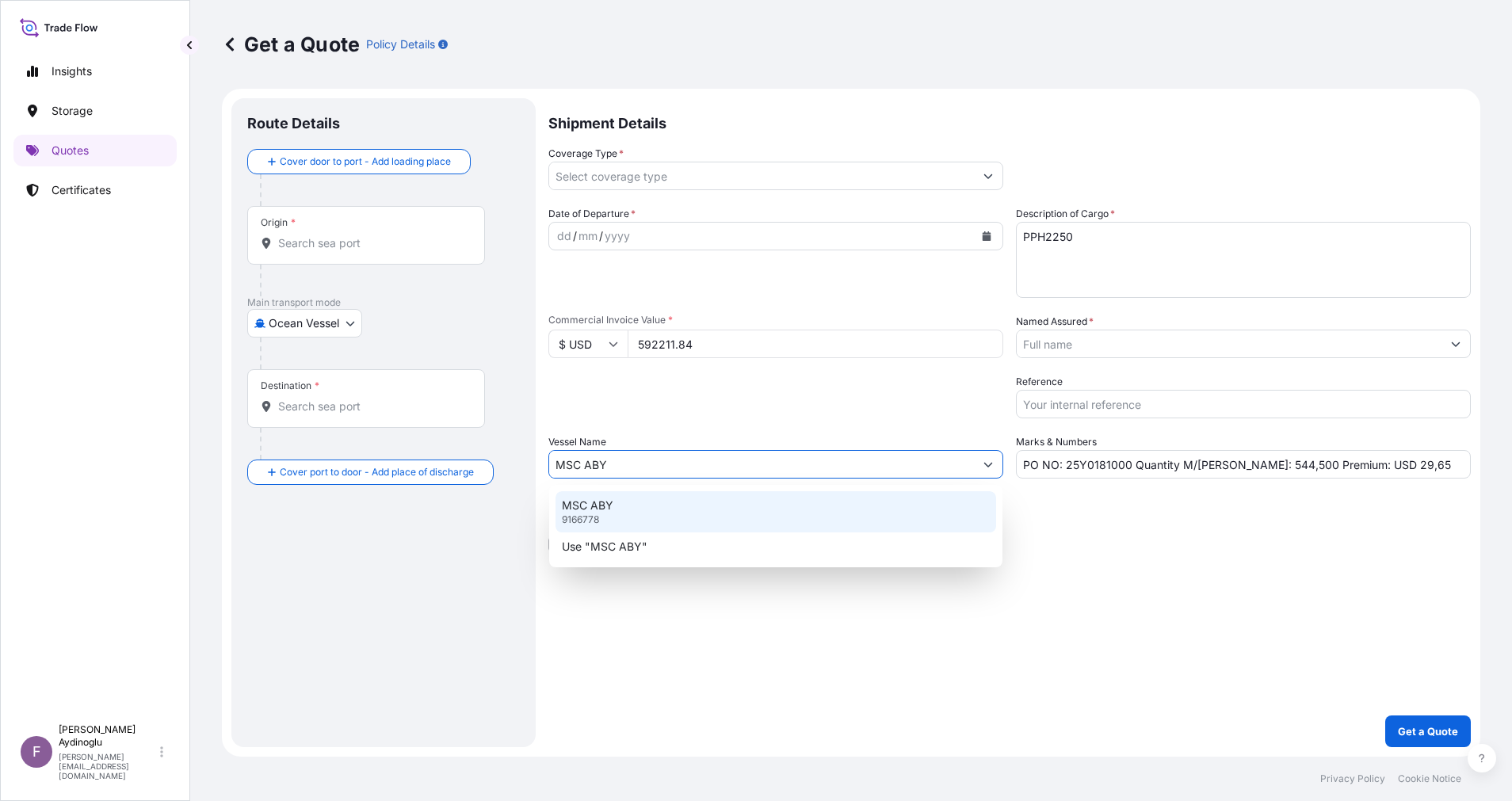
click at [782, 515] on div "MSC ABY 9166778" at bounding box center [776, 512] width 441 height 42
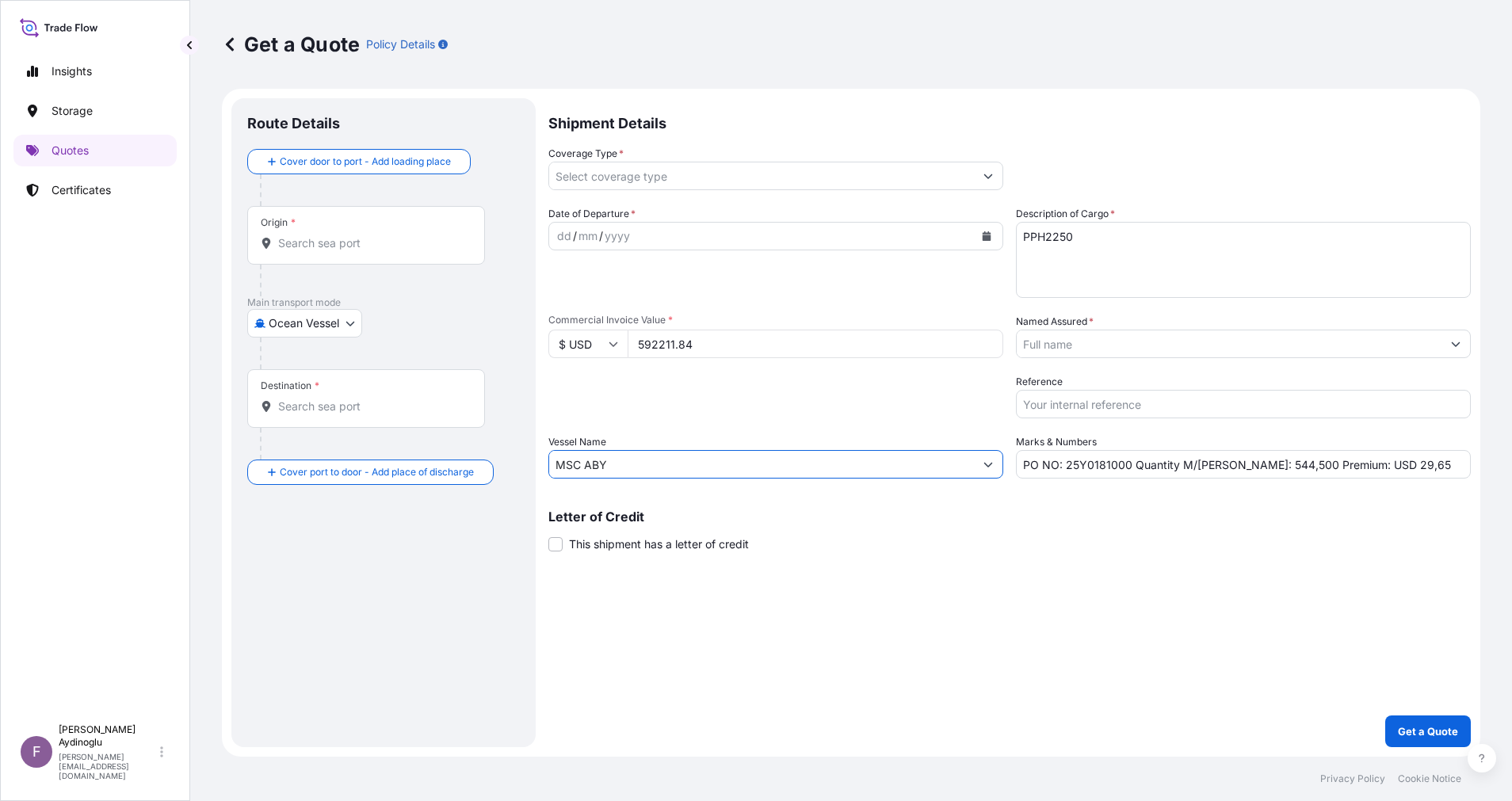
type input "MSC ABY"
click at [1116, 570] on div "Shipment Details Coverage Type * Date of Departure * dd / mm / yyyy Cargo Categ…" at bounding box center [1010, 422] width 923 height 649
click at [400, 254] on div "Origin *" at bounding box center [366, 235] width 238 height 59
click at [400, 251] on input "Origin *" at bounding box center [372, 243] width 187 height 16
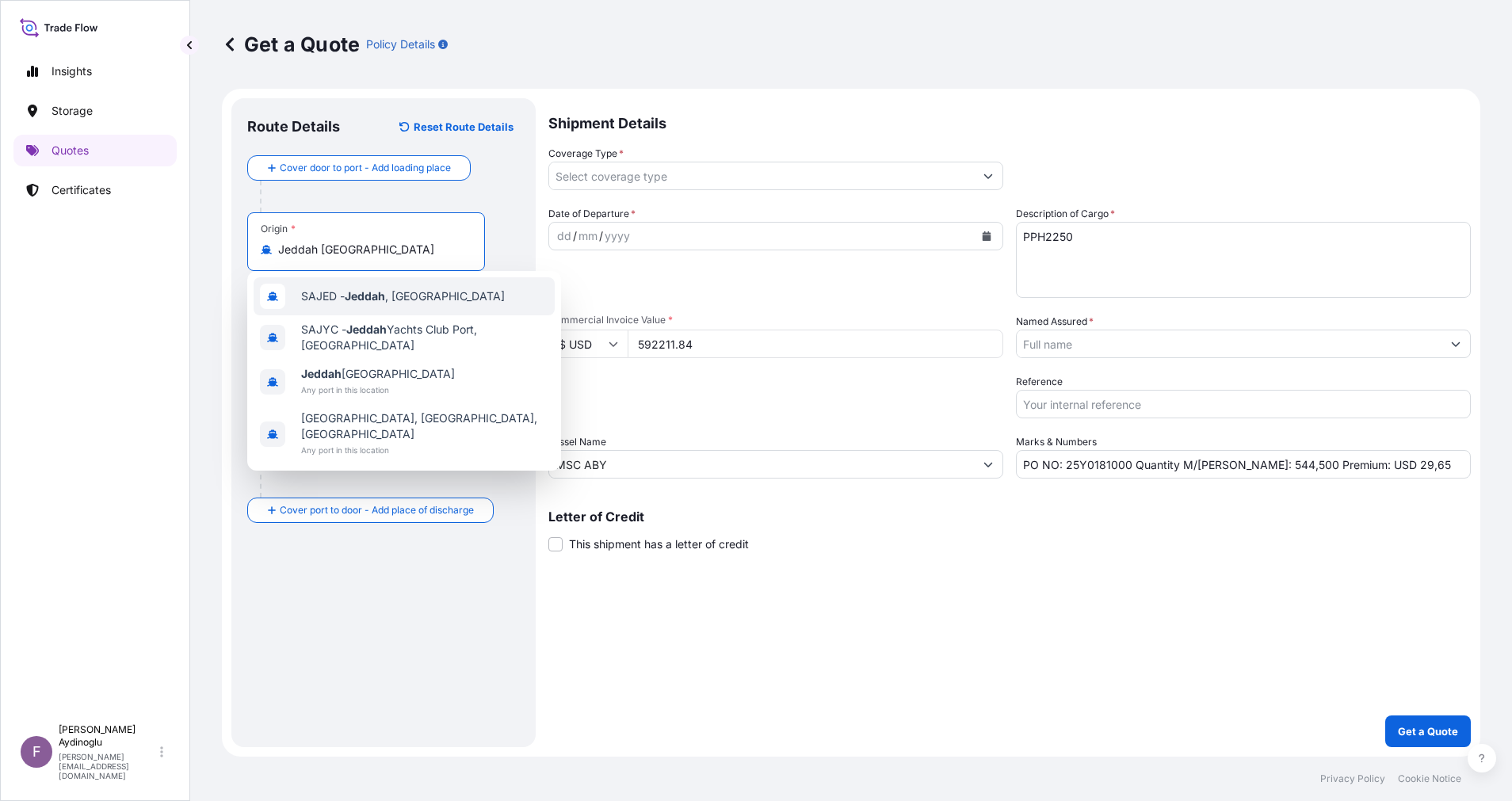
type input "Jeddah Saudi Arabia"
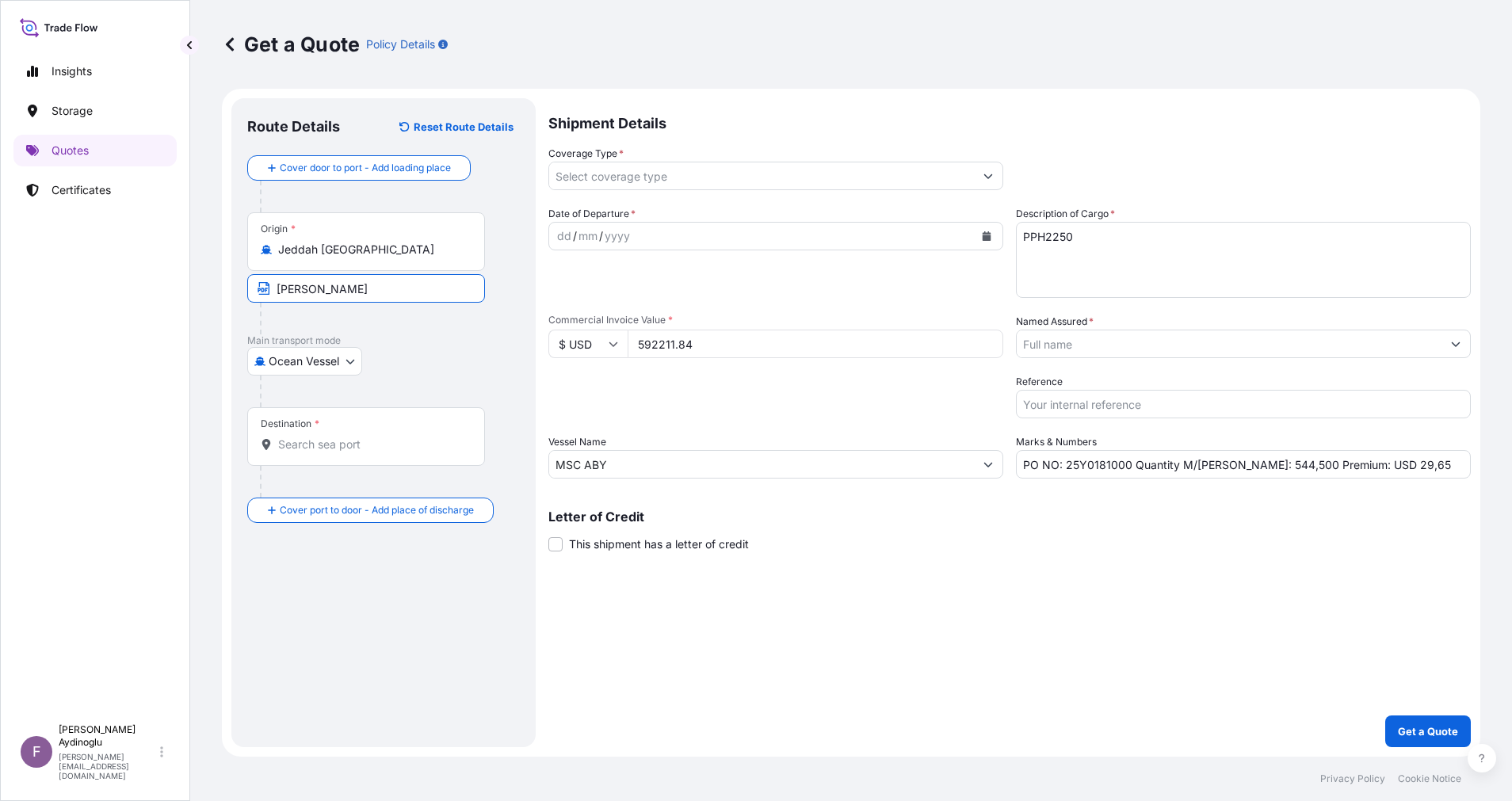
type input "JEDDAH / SAUDI ARABIA"
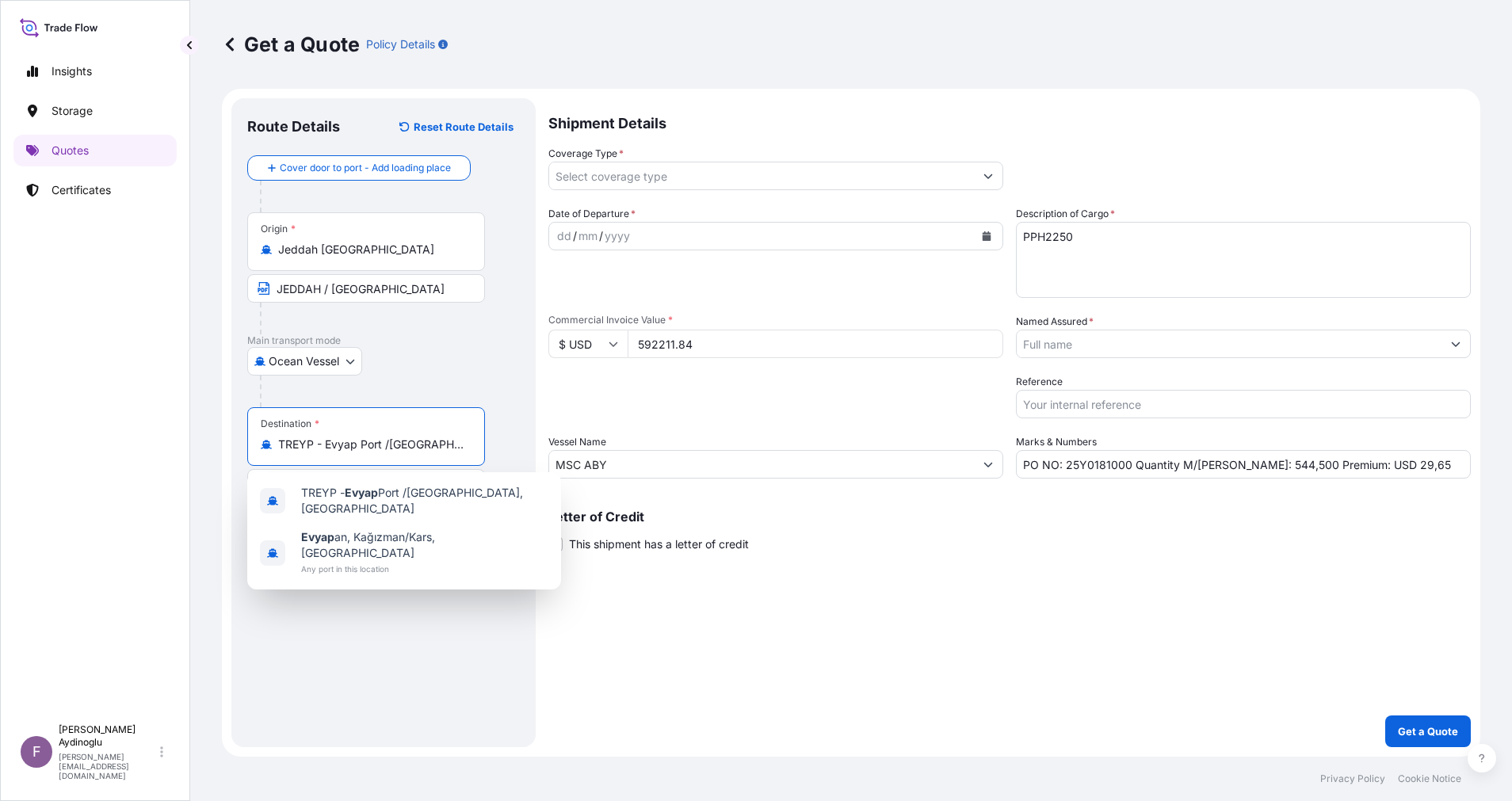
type input "TREYP - Evyap Port /Kocaeli, Turkey"
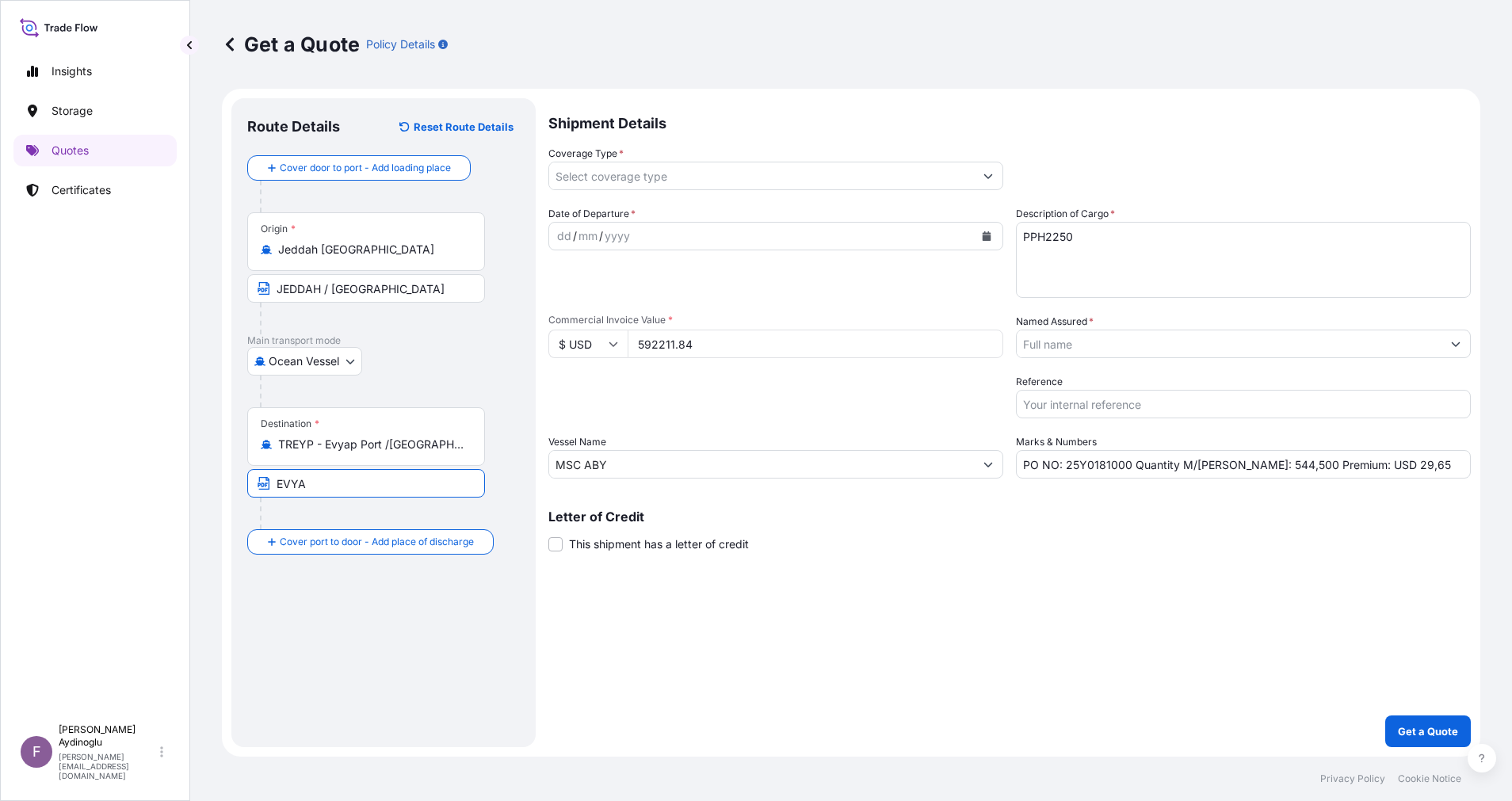
type input "EVYAP / TURKEY"
click at [867, 566] on div "Shipment Details Coverage Type * Date of Departure * dd / mm / yyyy Cargo Categ…" at bounding box center [1010, 422] width 923 height 649
click at [565, 238] on div "dd" at bounding box center [564, 236] width 17 height 19
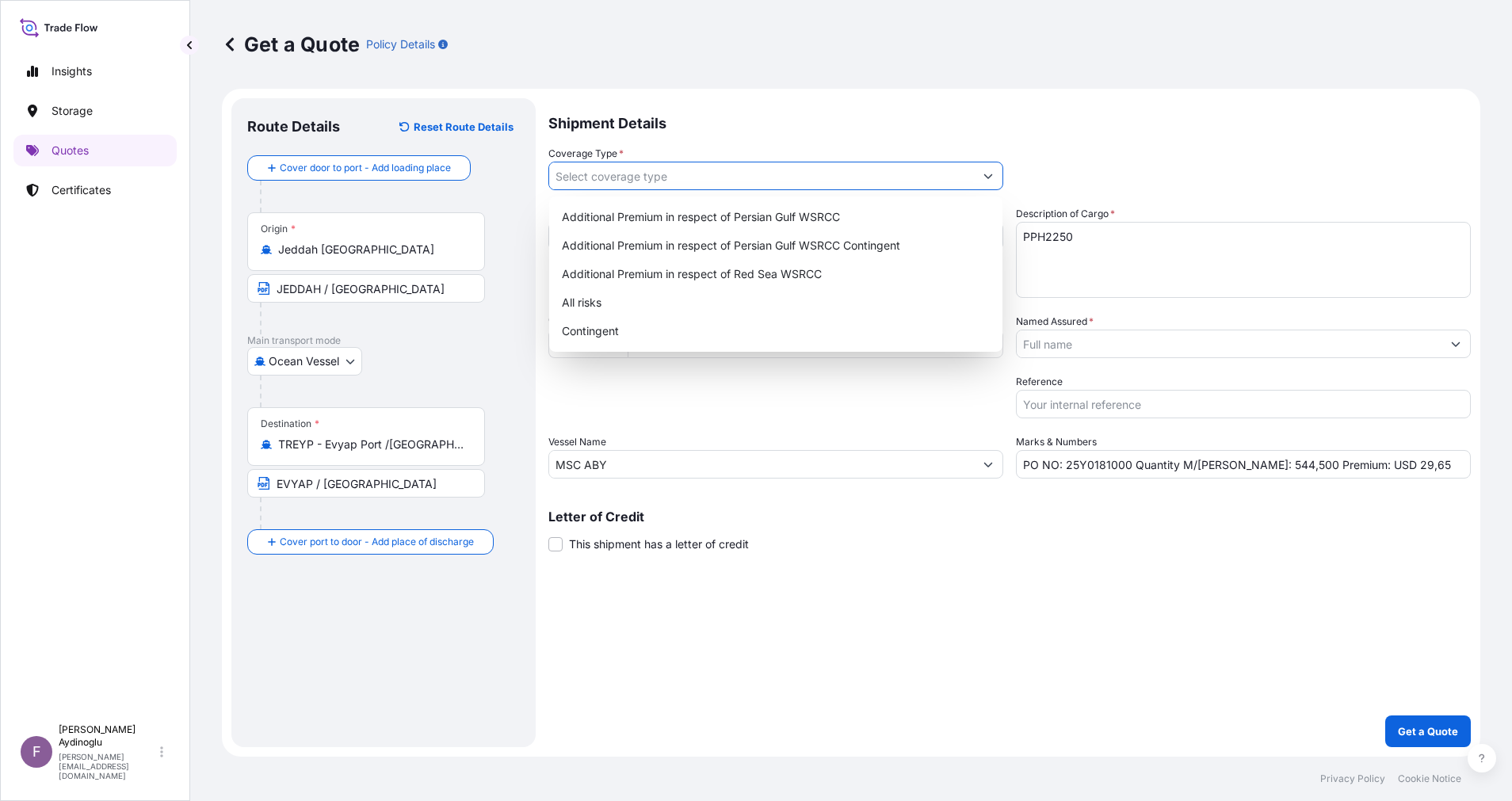
click at [979, 176] on button "Show suggestions" at bounding box center [988, 175] width 28 height 28
click at [751, 305] on div "All risks" at bounding box center [776, 302] width 441 height 28
type input "All risks"
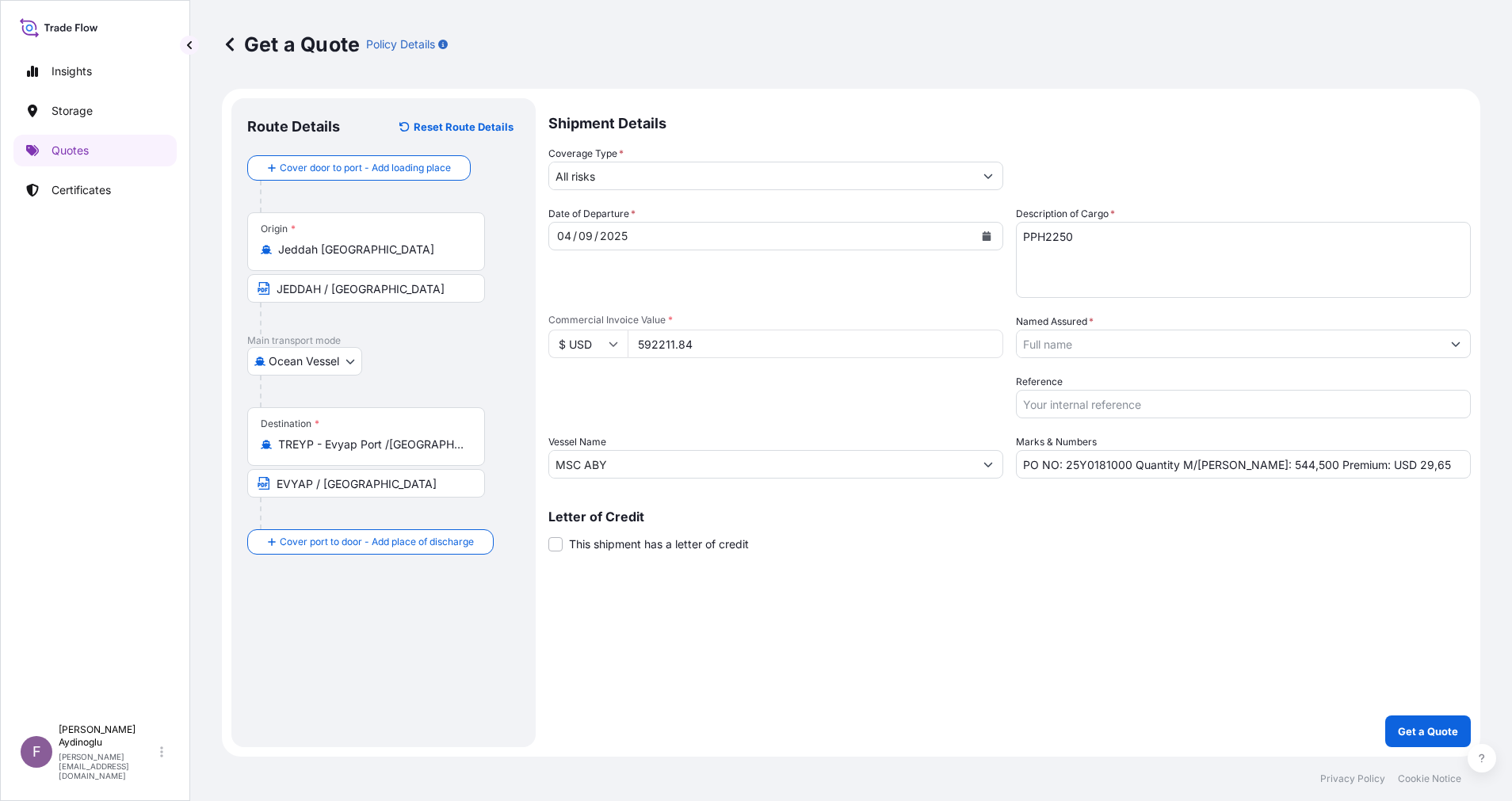
click at [959, 609] on div "Shipment Details Coverage Type * All risks Date of Departure * 04 / 09 / 2025 C…" at bounding box center [1010, 422] width 923 height 649
drag, startPoint x: 1393, startPoint y: 461, endPoint x: 1354, endPoint y: 464, distance: 39.1
click at [1354, 464] on input "PO NO: 25Y0181000 Quantity M/Tonn: 544,500 Premium: USD 29,65" at bounding box center [1243, 464] width 455 height 28
type input "PO NO: 25Y0181000 Quantity M/Tonn: 544,500 Premium: USD 65,14"
click at [1466, 341] on button "Show suggestions" at bounding box center [1455, 344] width 28 height 28
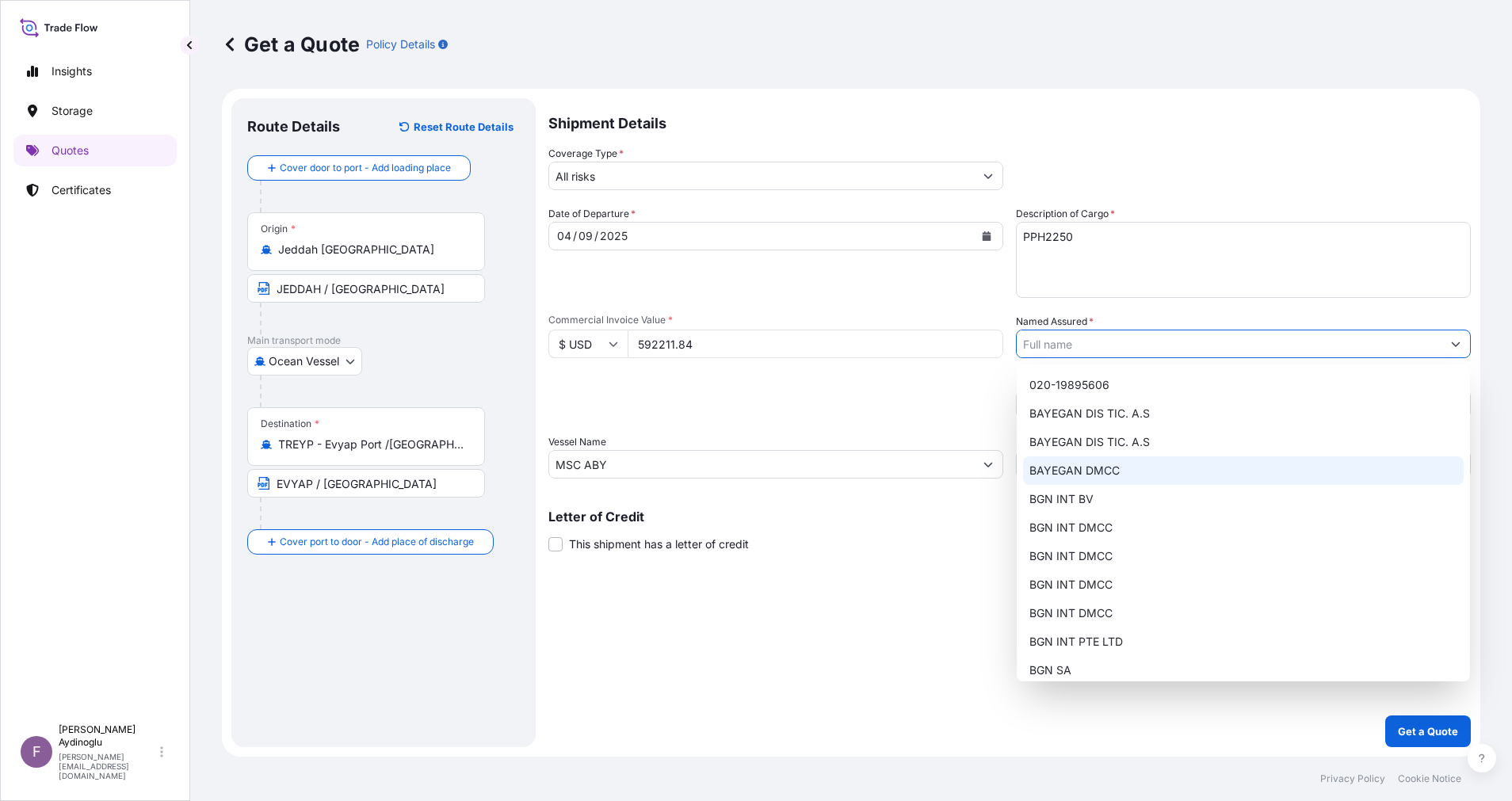
click at [1184, 466] on div "BAYEGAN DMCC" at bounding box center [1244, 470] width 441 height 28
type input "BAYEGAN DMCC"
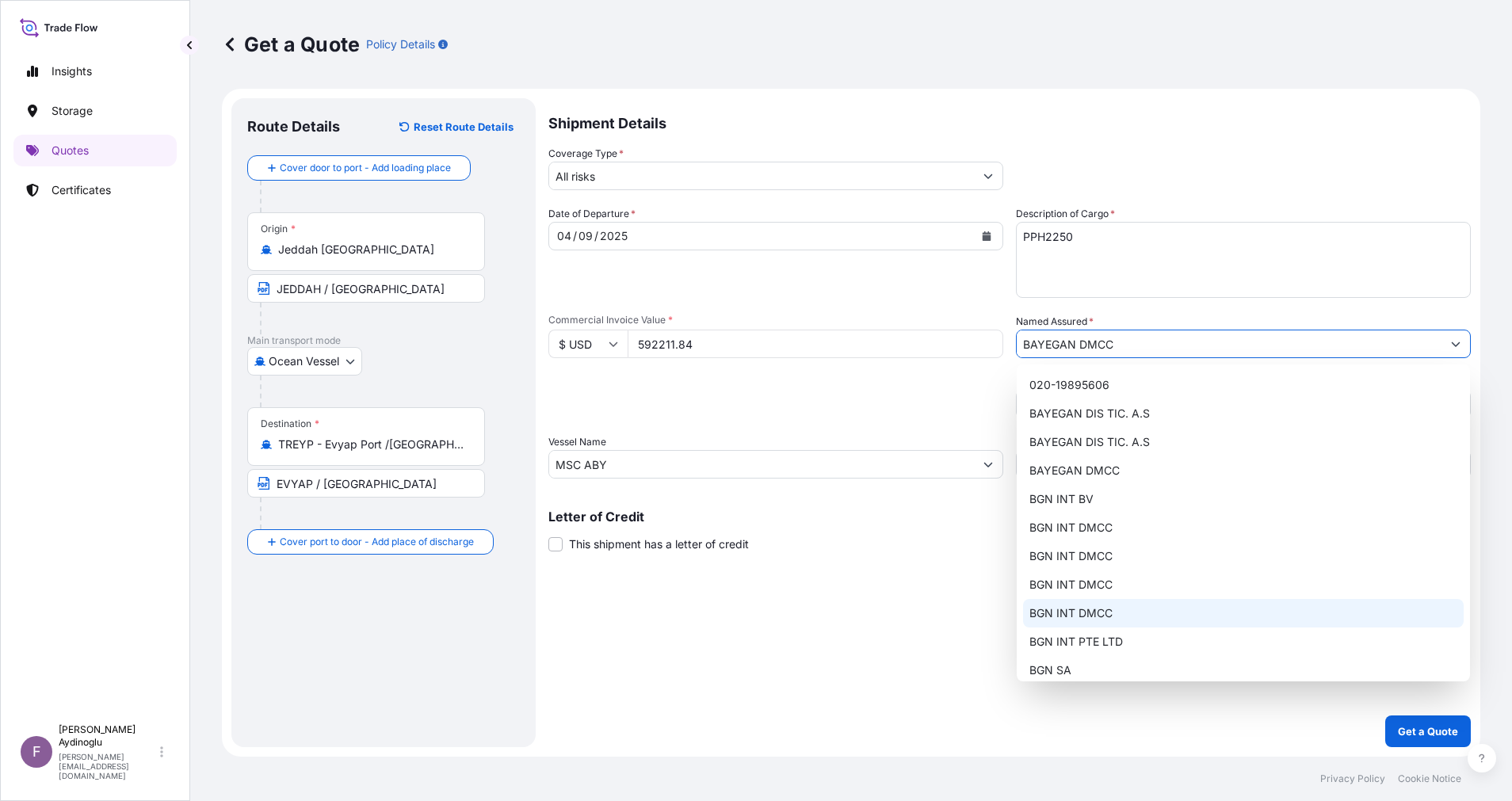
click at [1168, 625] on div "Shipment Details Coverage Type * All risks Date of Departure * 04 / 09 / 2025 C…" at bounding box center [1010, 422] width 923 height 649
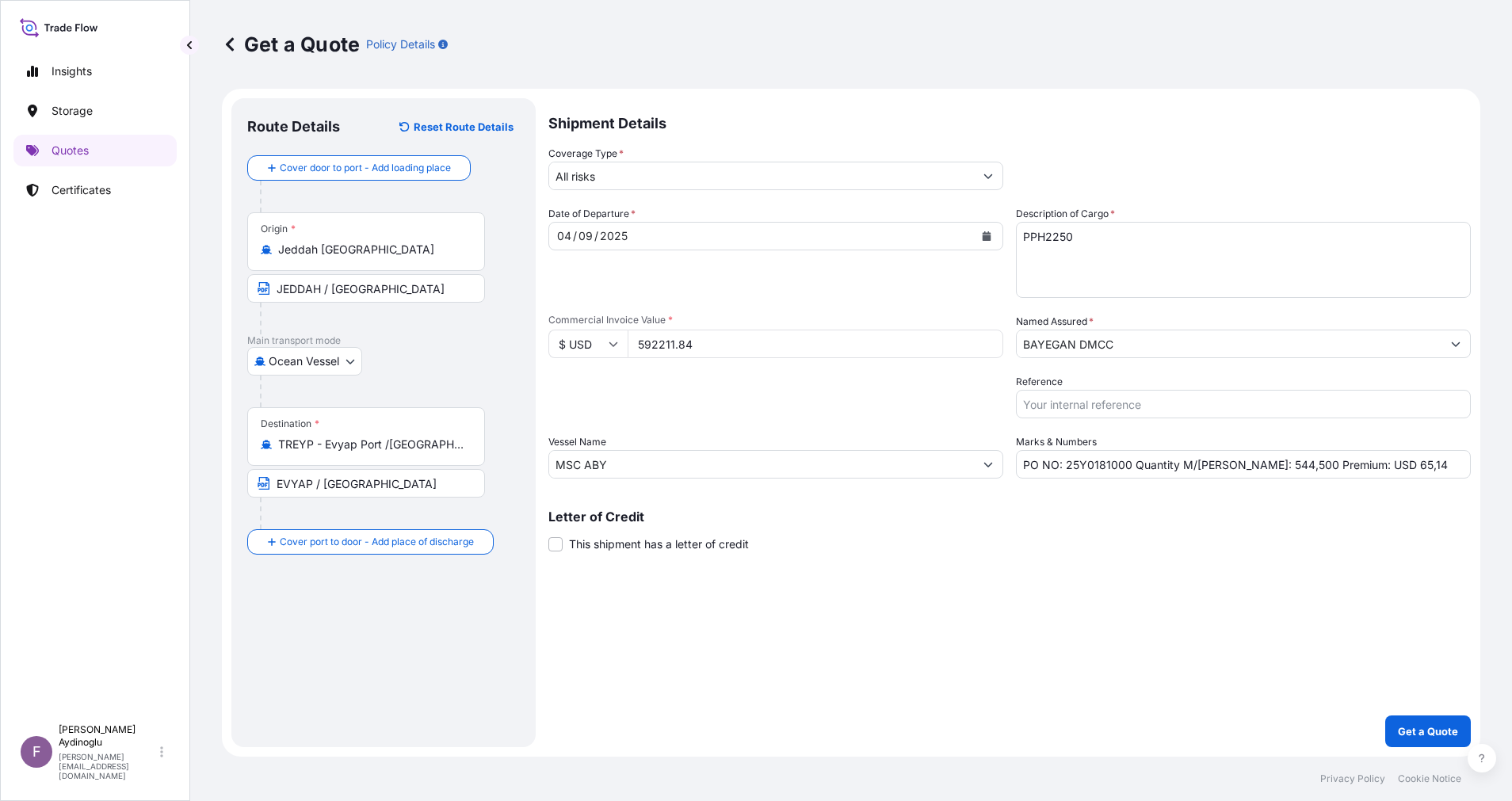
drag, startPoint x: 917, startPoint y: 600, endPoint x: 909, endPoint y: 598, distance: 8.2
click at [909, 598] on div "Shipment Details Coverage Type * All risks Date of Departure * 04 / 09 / 2025 C…" at bounding box center [1010, 422] width 923 height 649
click at [1410, 725] on p "Get a Quote" at bounding box center [1428, 730] width 60 height 16
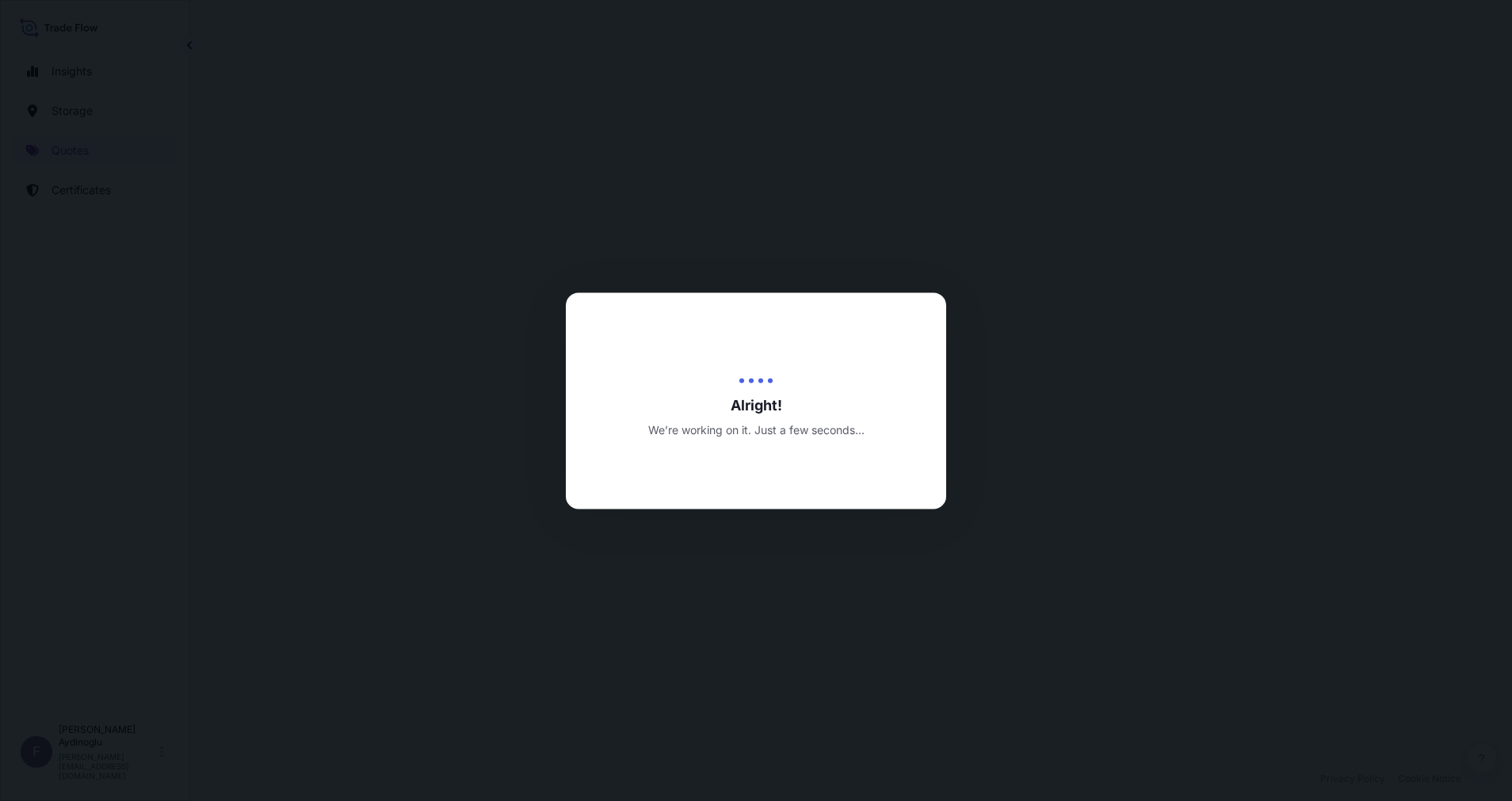
select select "Ocean Vessel"
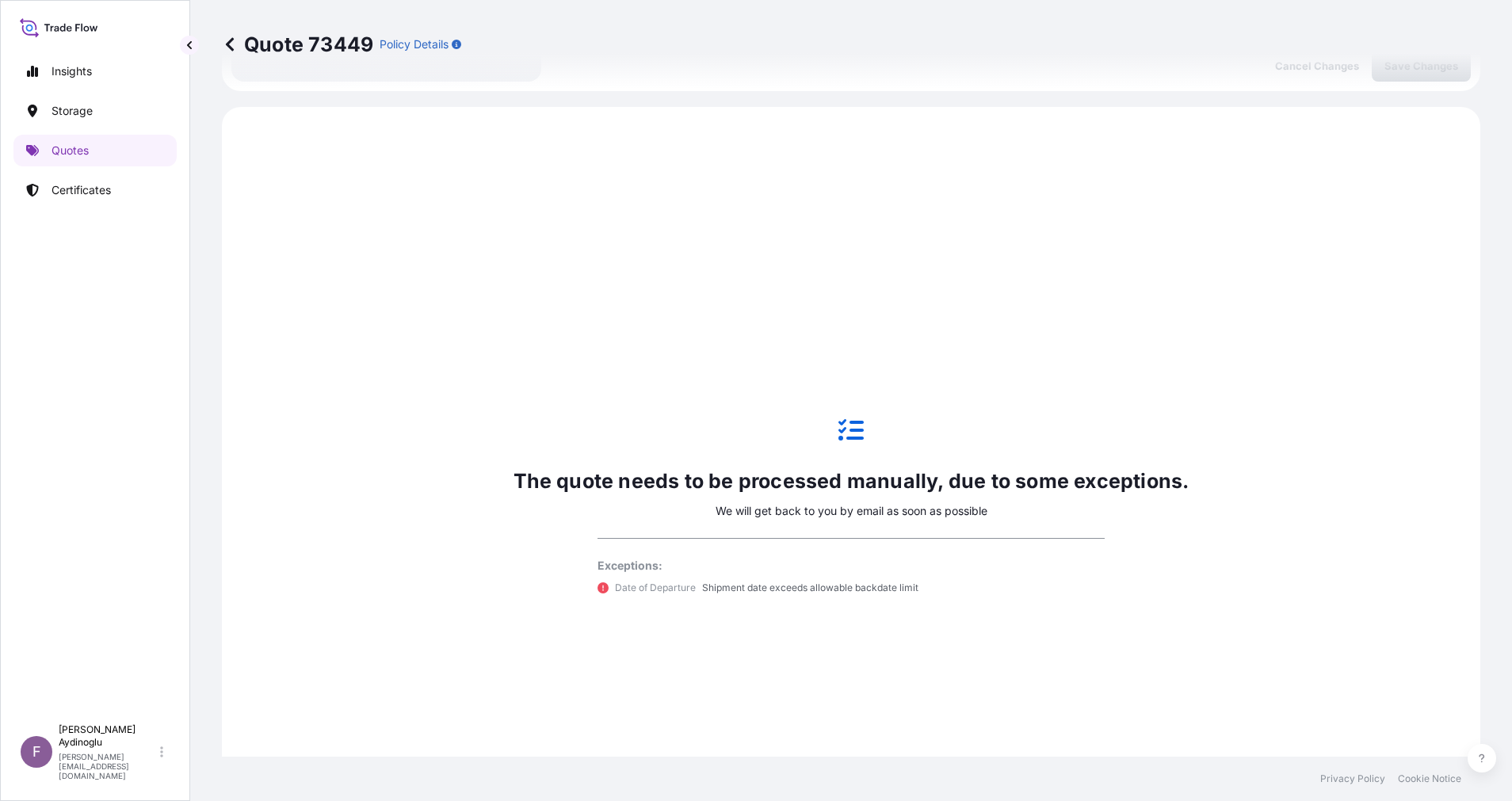
scroll to position [543, 0]
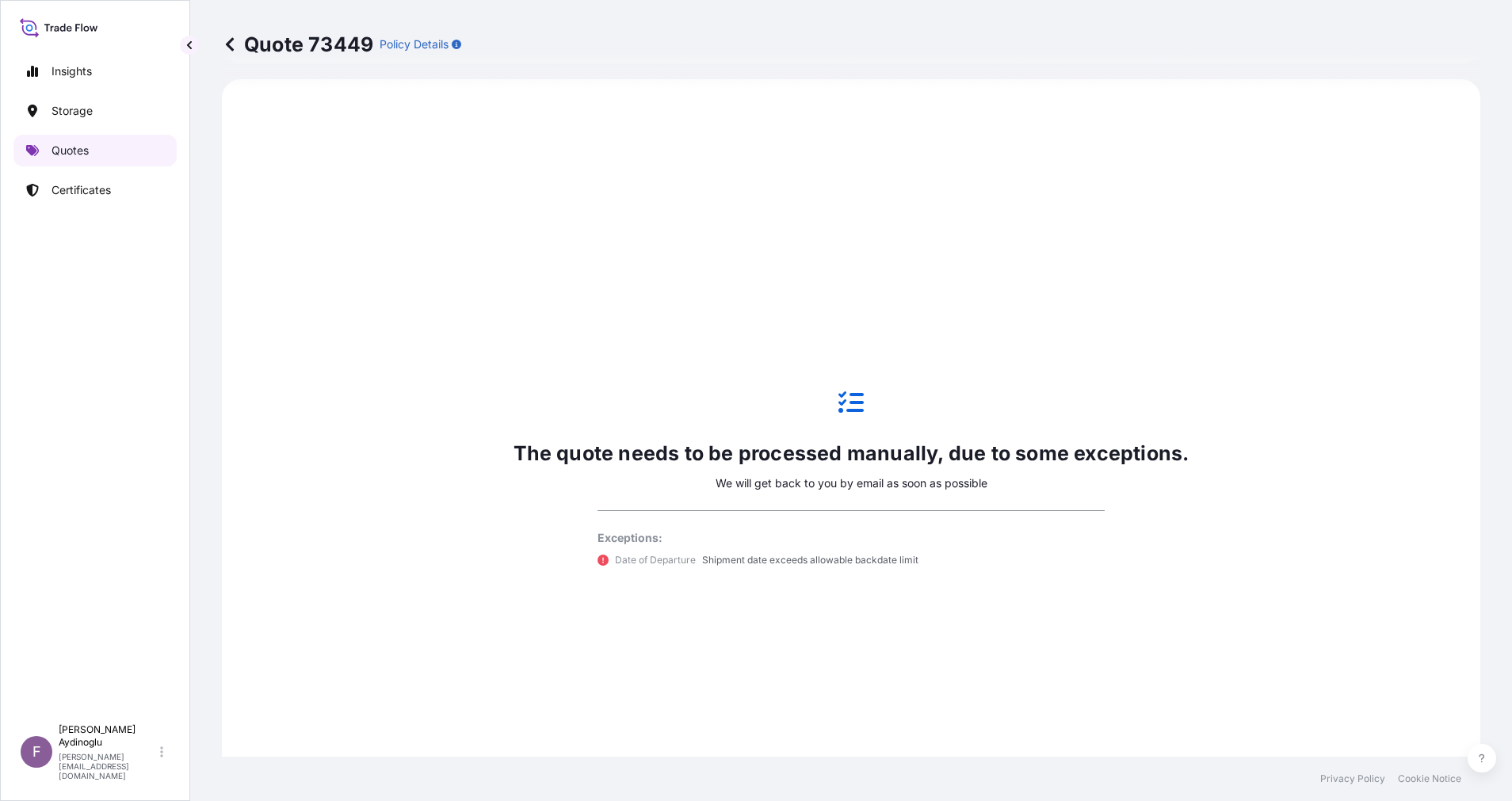
click at [94, 145] on link "Quotes" at bounding box center [95, 150] width 163 height 32
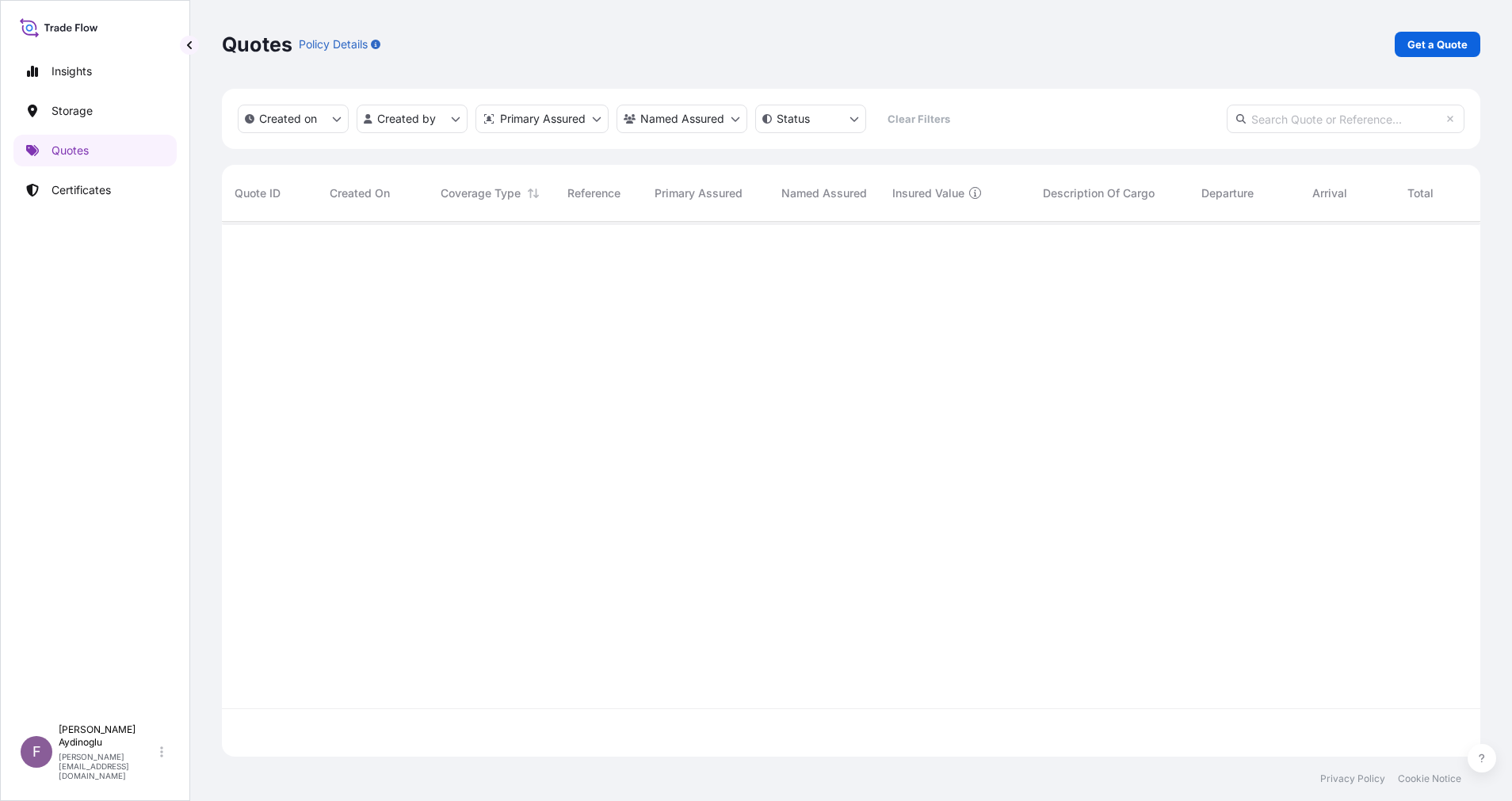
scroll to position [525, 1240]
click at [1432, 55] on link "Get a Quote" at bounding box center [1437, 44] width 86 height 26
select select "Ocean Vessel"
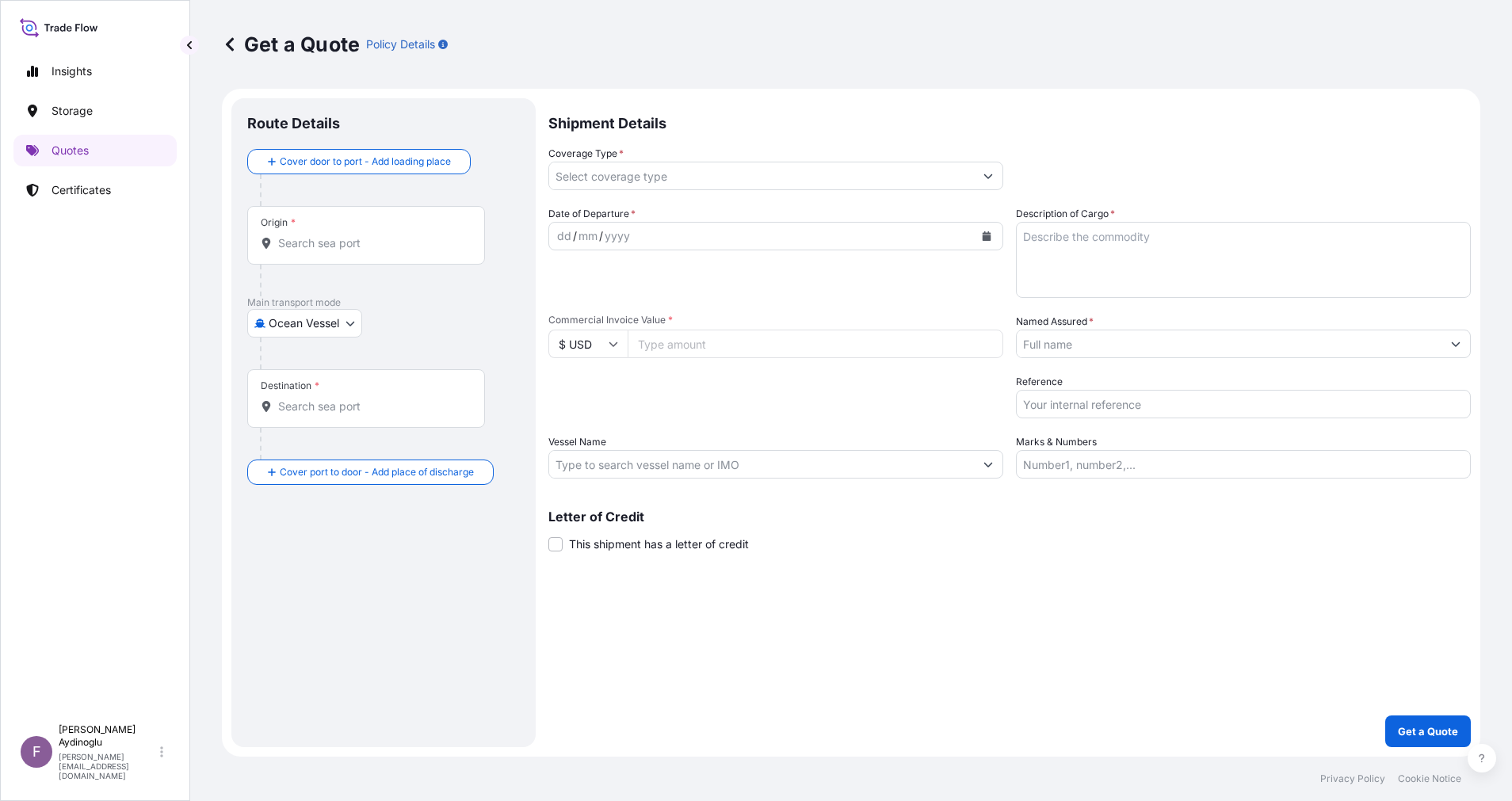
click at [1076, 469] on input "Marks & Numbers" at bounding box center [1243, 464] width 455 height 28
paste input "PO NO: 25Y0168600 Quantity M/Tonn: 247,500 Premium: USD 29,65"
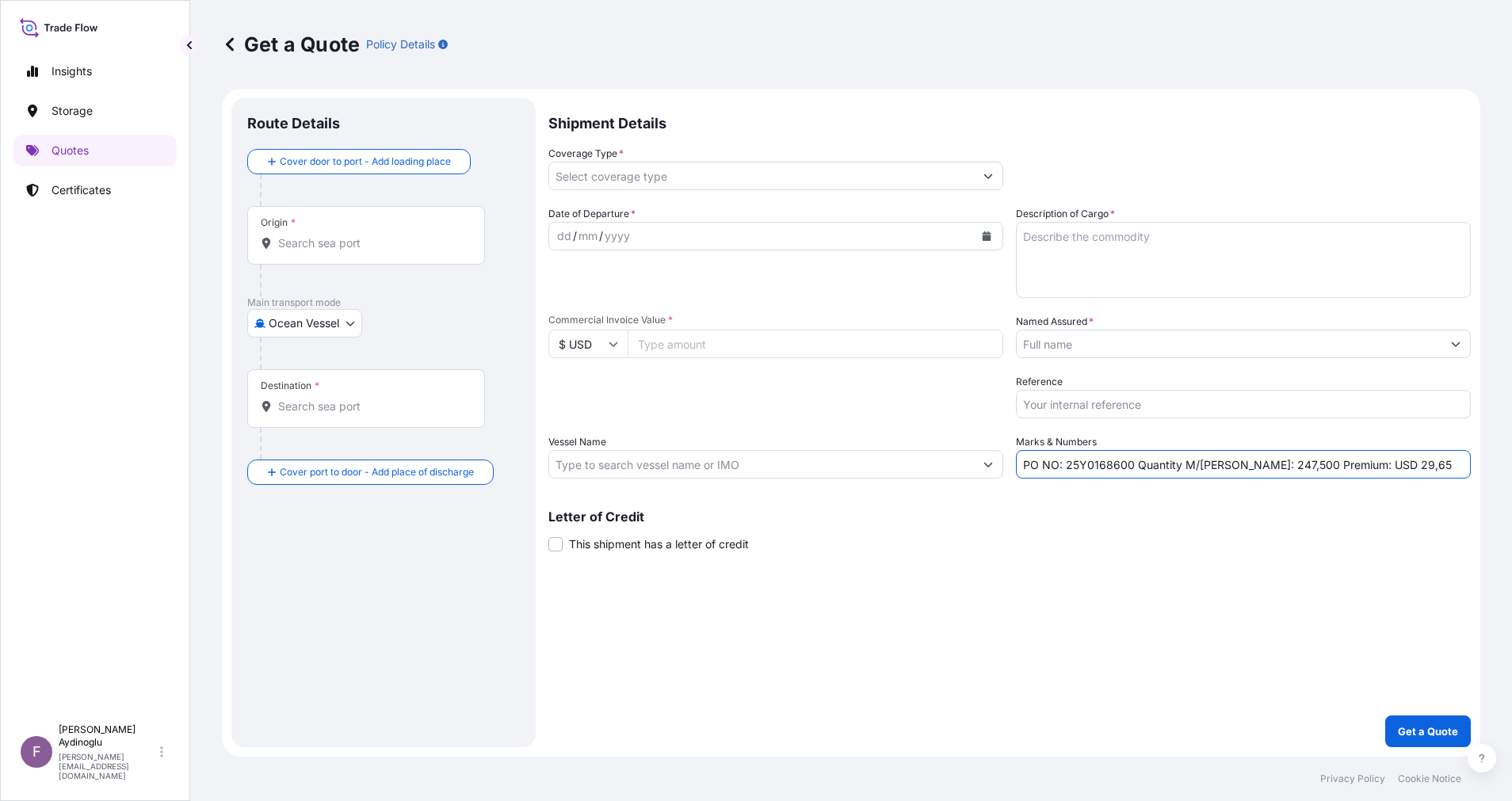
drag, startPoint x: 1097, startPoint y: 576, endPoint x: 1098, endPoint y: 585, distance: 9.1
click at [1097, 577] on div "Shipment Details Coverage Type * Date of Departure * dd / mm / yyyy Cargo Categ…" at bounding box center [1010, 422] width 923 height 649
drag, startPoint x: 1074, startPoint y: 467, endPoint x: 1131, endPoint y: 468, distance: 57.0
click at [1131, 468] on input "PO NO: 25Y0168600 Quantity M/Tonn: 247,500 Premium: USD 29,65" at bounding box center [1243, 464] width 455 height 28
paste input "0260"
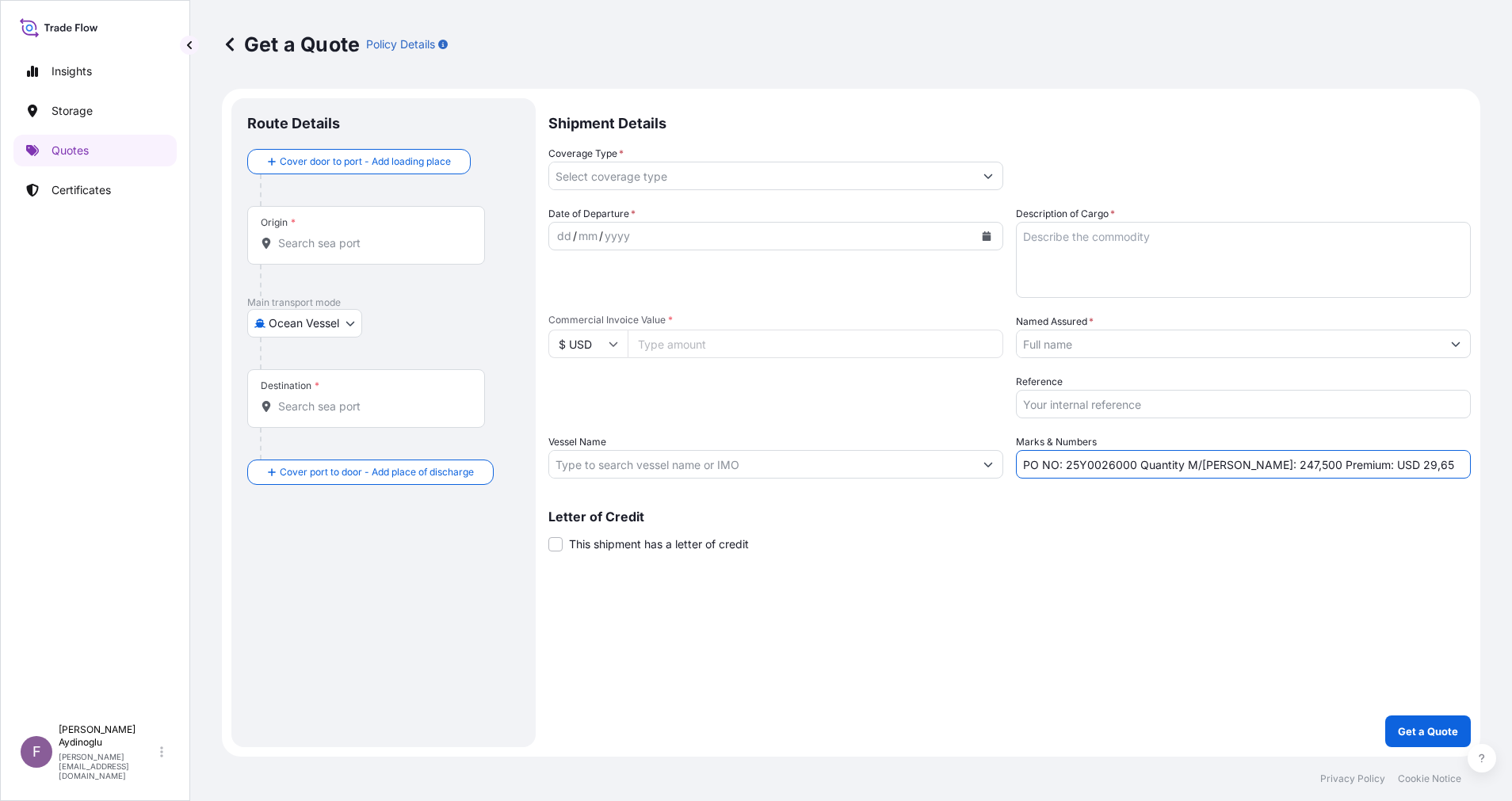
type input "PO NO: 25Y0026000 Quantity M/Tonn: 247,500 Premium: USD 29,65"
click at [706, 349] on input "Commercial Invoice Value *" at bounding box center [815, 344] width 376 height 28
paste input "56955.25"
type input "56955.25"
click at [830, 602] on div "Shipment Details Coverage Type * Date of Departure * dd / mm / yyyy Cargo Categ…" at bounding box center [1010, 422] width 923 height 649
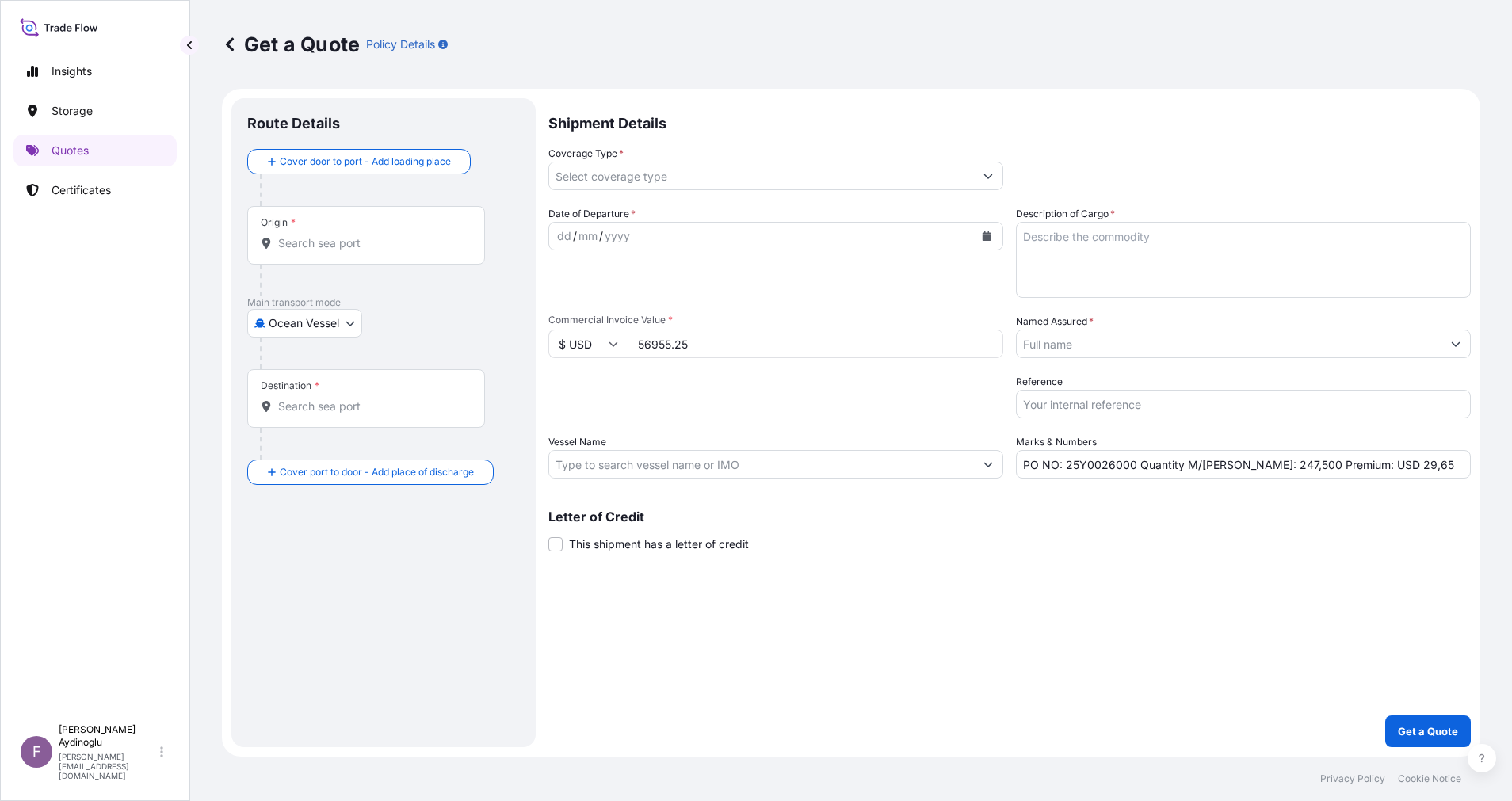
click at [1182, 244] on textarea "Description of Cargo *" at bounding box center [1243, 260] width 455 height 76
paste textarea "TALENE M2006 GY01 7037"
type textarea "TALENE M2006 GY01 7037"
click at [1139, 630] on div "Shipment Details Coverage Type * Date of Departure * dd / mm / yyyy Cargo Categ…" at bounding box center [1010, 422] width 923 height 649
drag, startPoint x: 1234, startPoint y: 467, endPoint x: 1254, endPoint y: 467, distance: 20.0
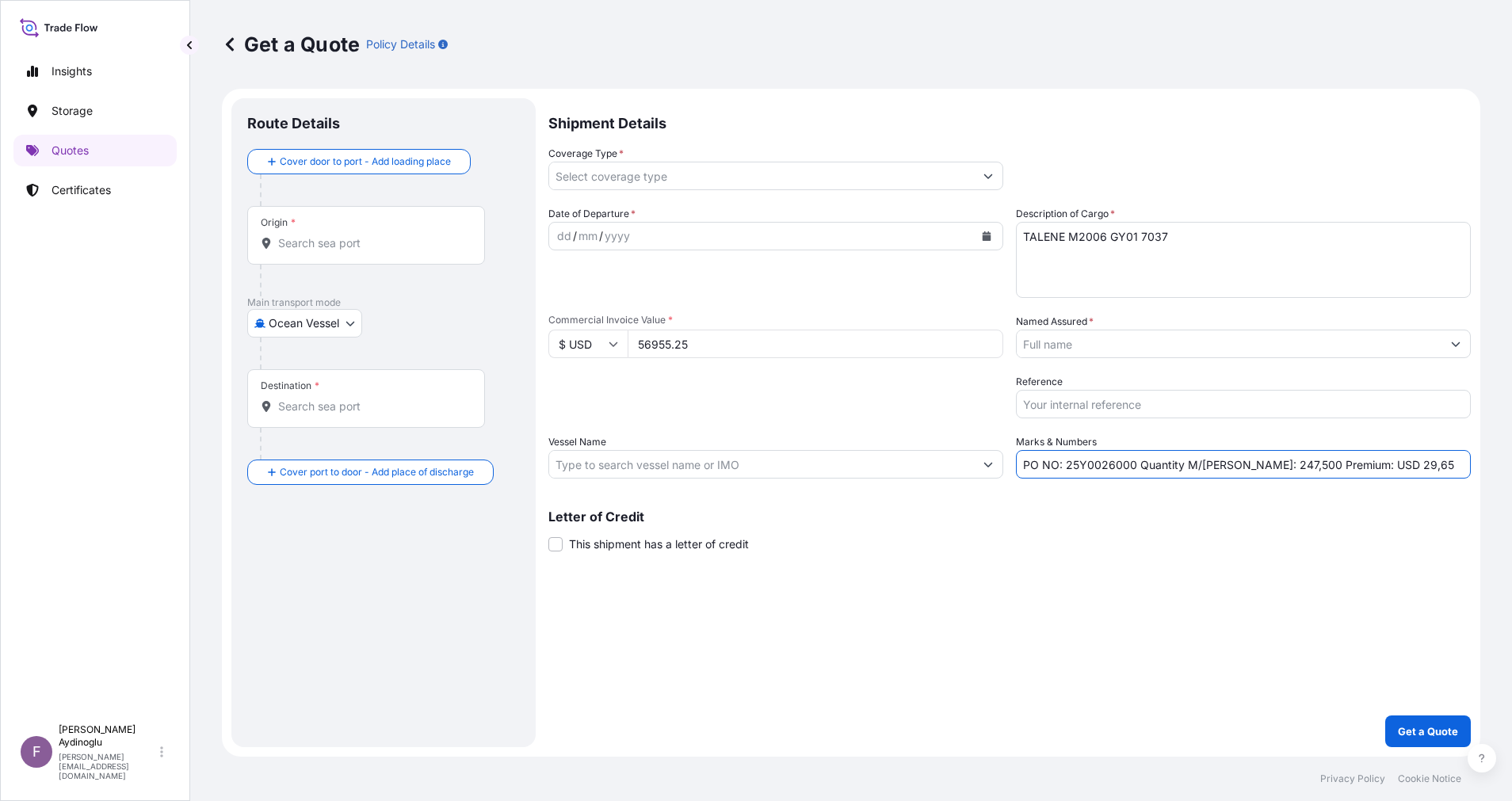
click at [1254, 467] on input "PO NO: 25Y0026000 Quantity M/Tonn: 247,500 Premium: USD 29,65" at bounding box center [1243, 464] width 455 height 28
type input "PO NO: 25Y0026000 Quantity M/Tonn: 49,500 Premium: USD 29,65"
click at [731, 468] on input "Vessel Name" at bounding box center [761, 464] width 425 height 28
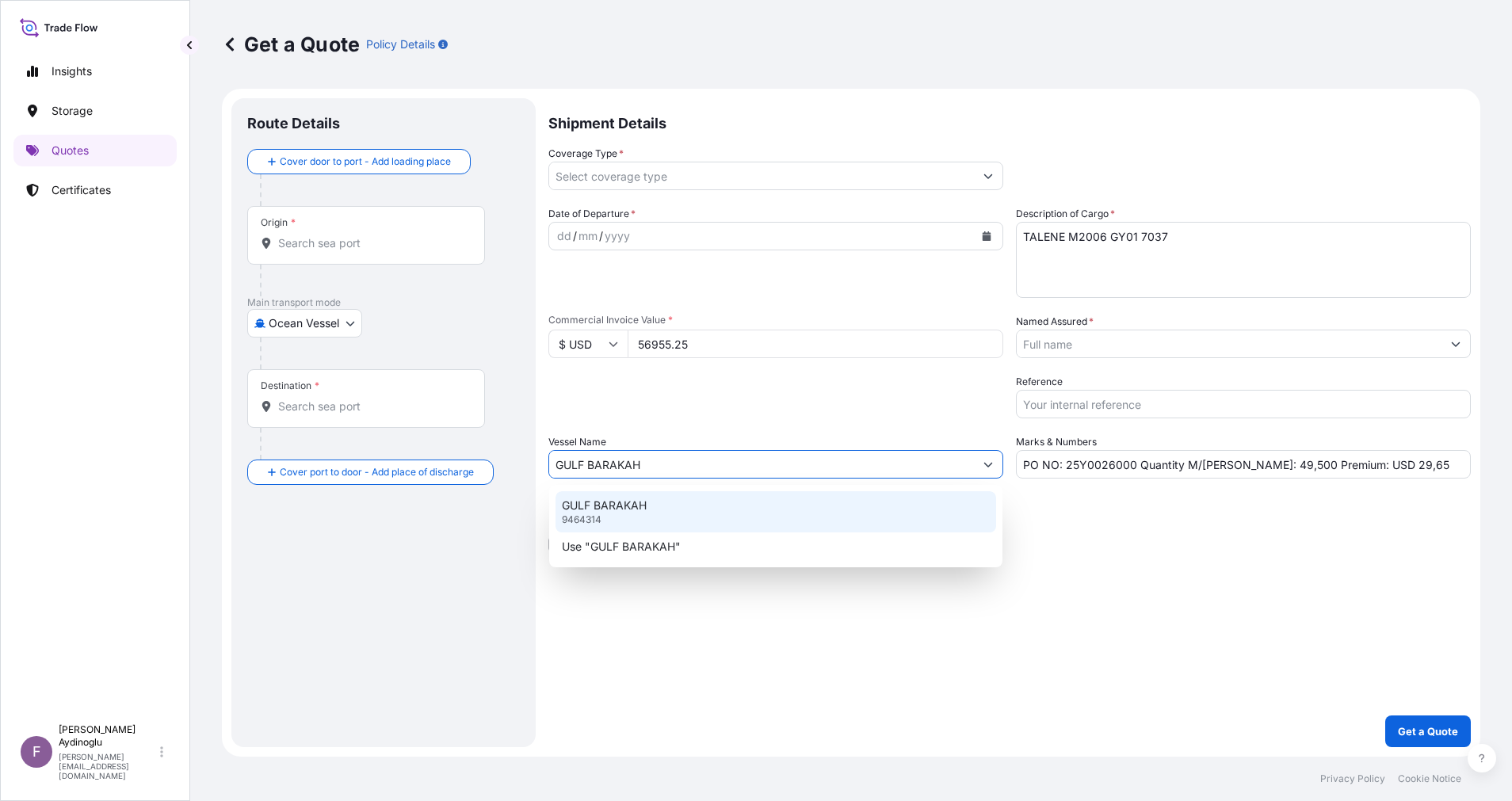
click at [753, 528] on div "GULF BARAKAH 9464314" at bounding box center [776, 512] width 441 height 42
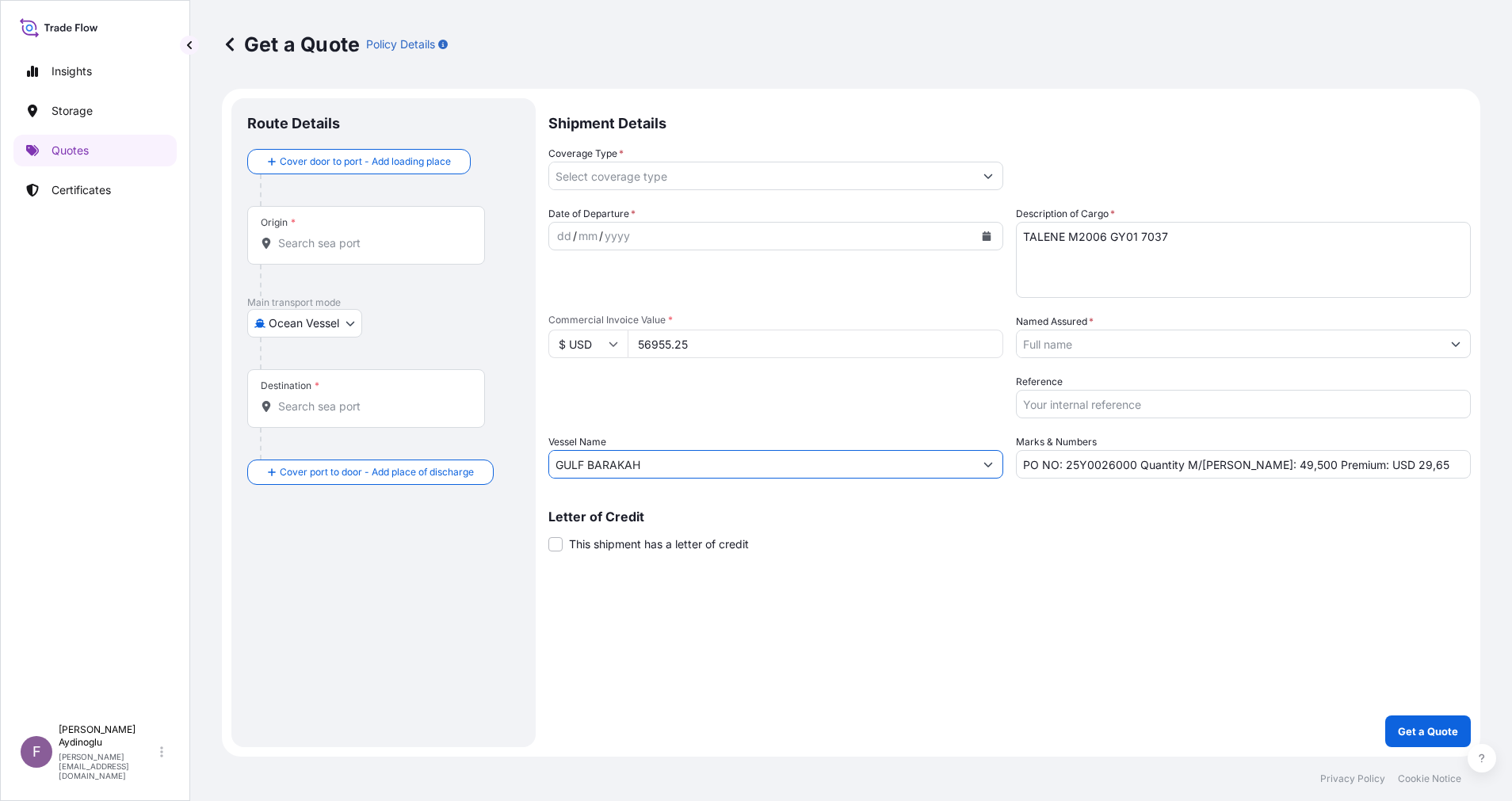
type input "GULF BARAKAH"
click at [1111, 539] on div "Letter of Credit This shipment has a letter of credit Letter of credit * Letter…" at bounding box center [1010, 531] width 923 height 42
click at [347, 254] on div "Origin *" at bounding box center [366, 235] width 238 height 59
click at [347, 251] on input "Origin *" at bounding box center [372, 243] width 187 height 16
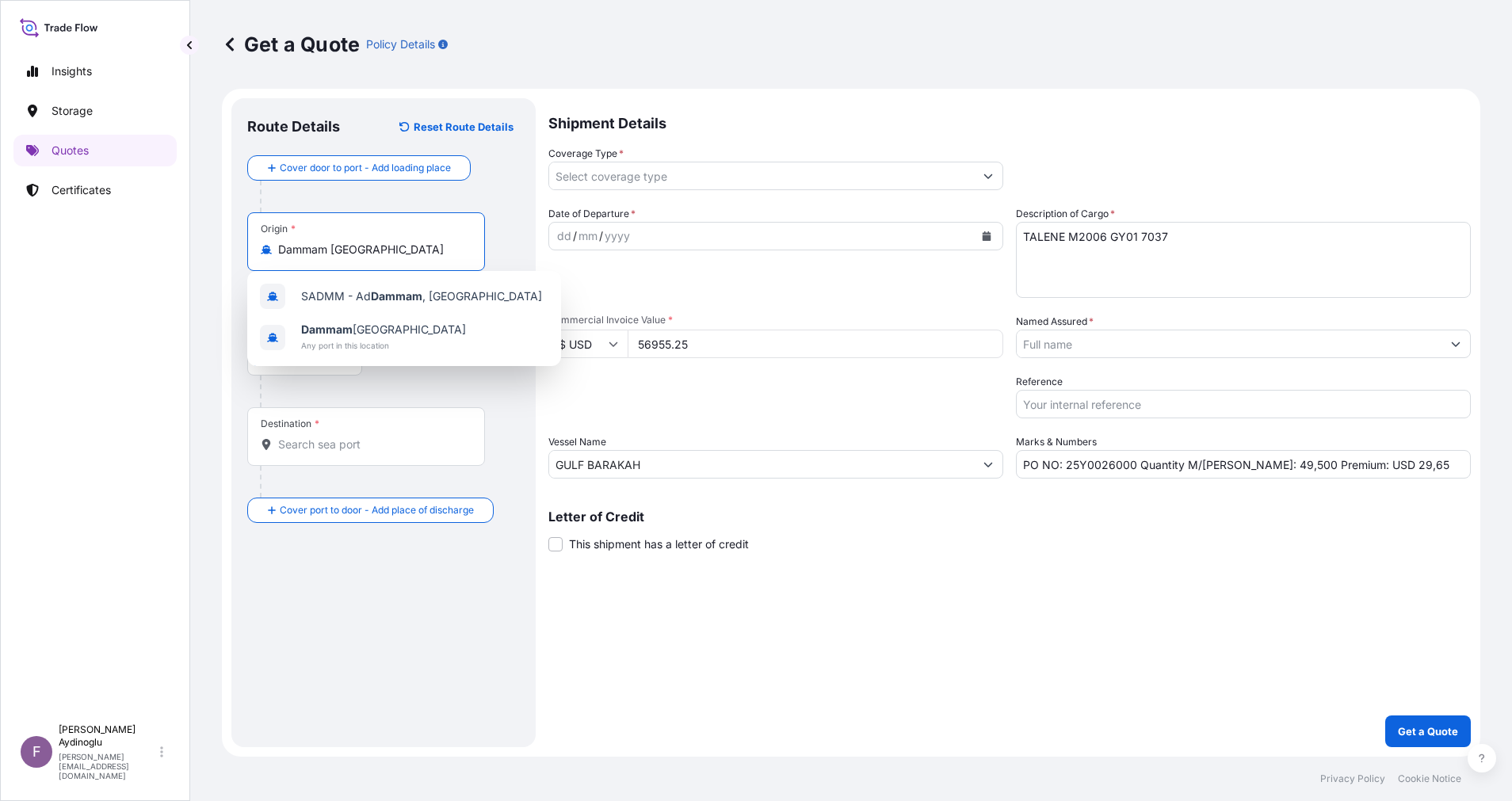
type input "Dammam Saudi Arabia"
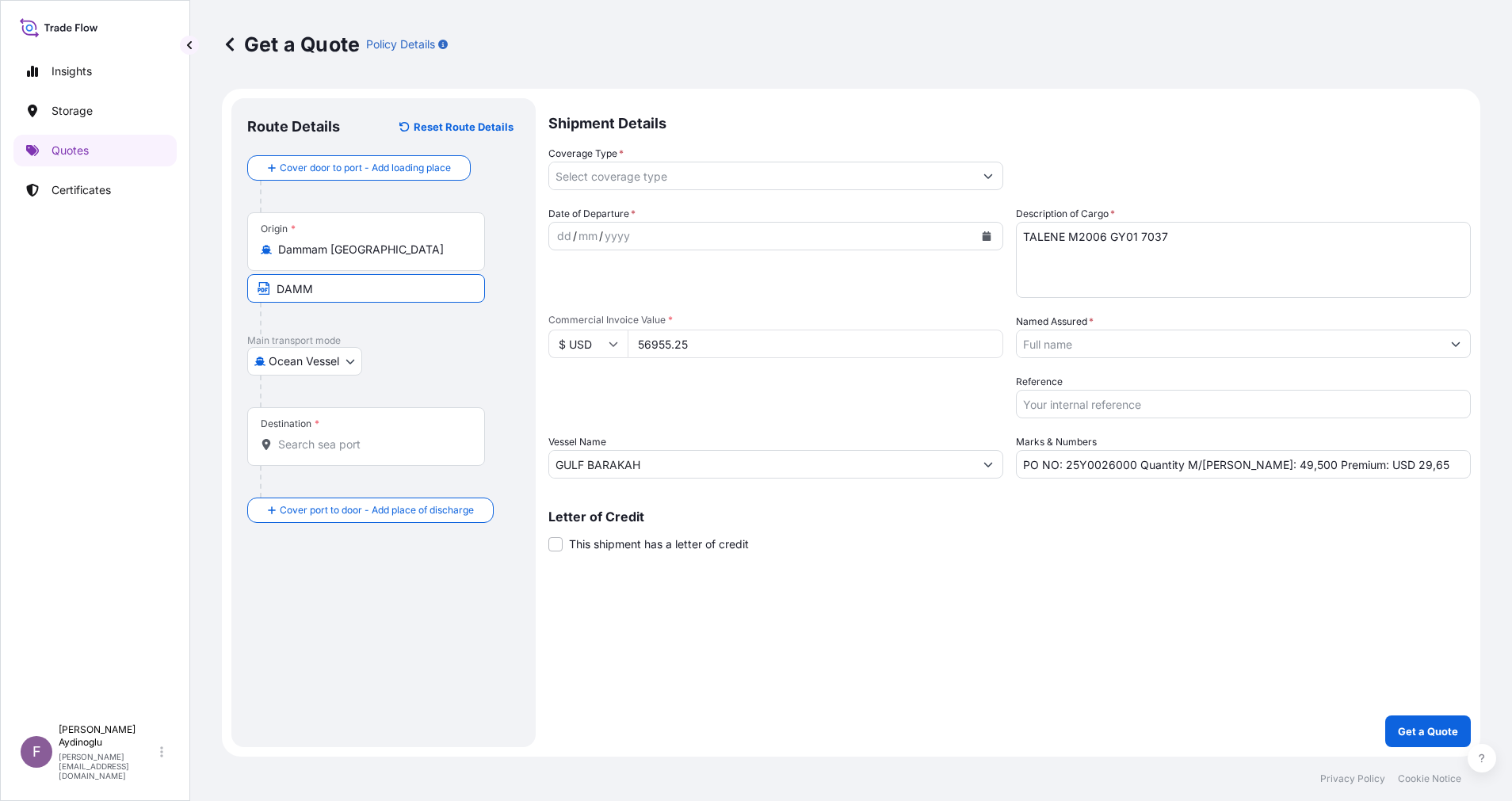
type input "DAMMAM / SAUDI ARABIA"
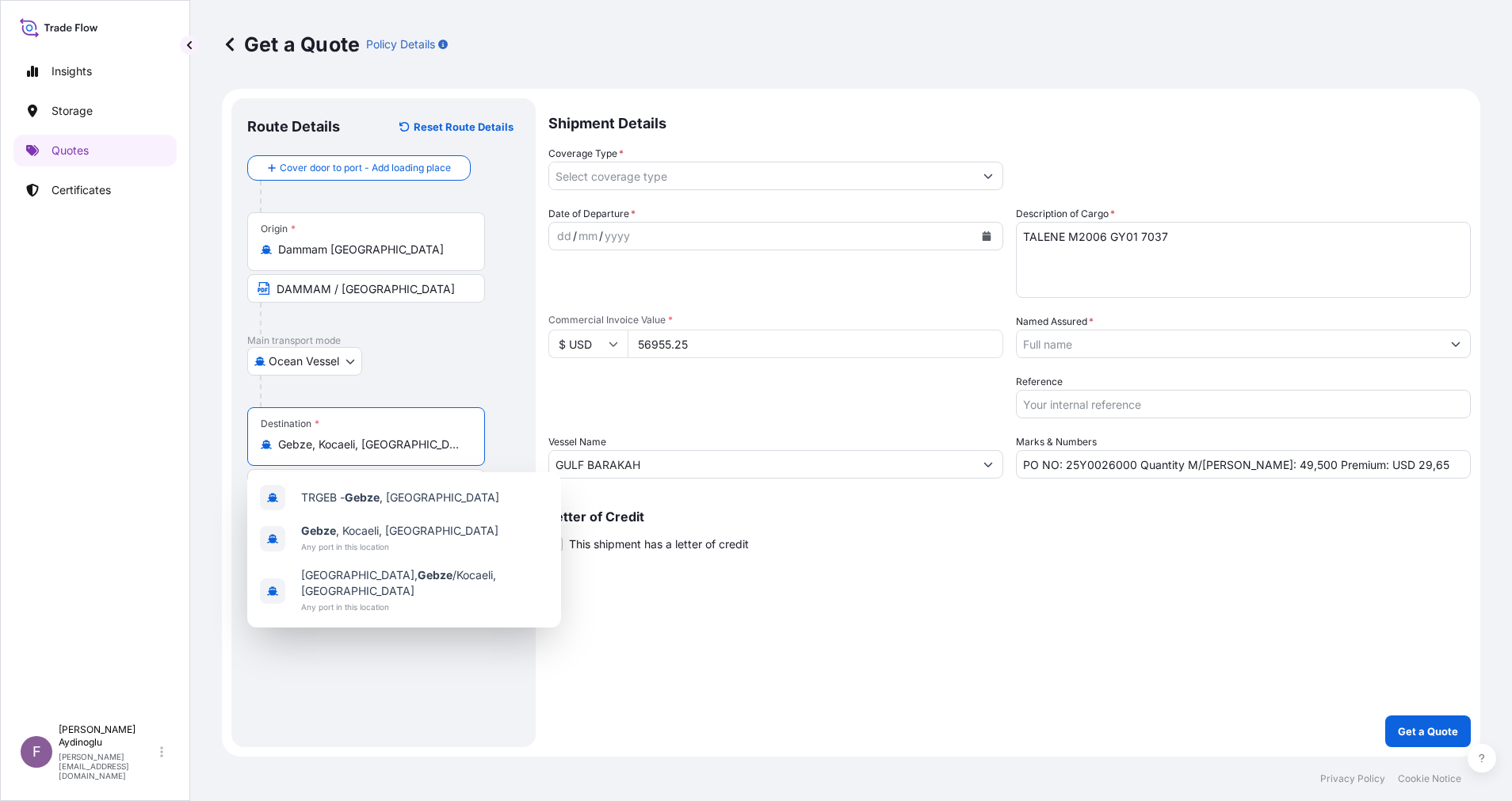
type input "Gebze, Kocaeli, Türkiye"
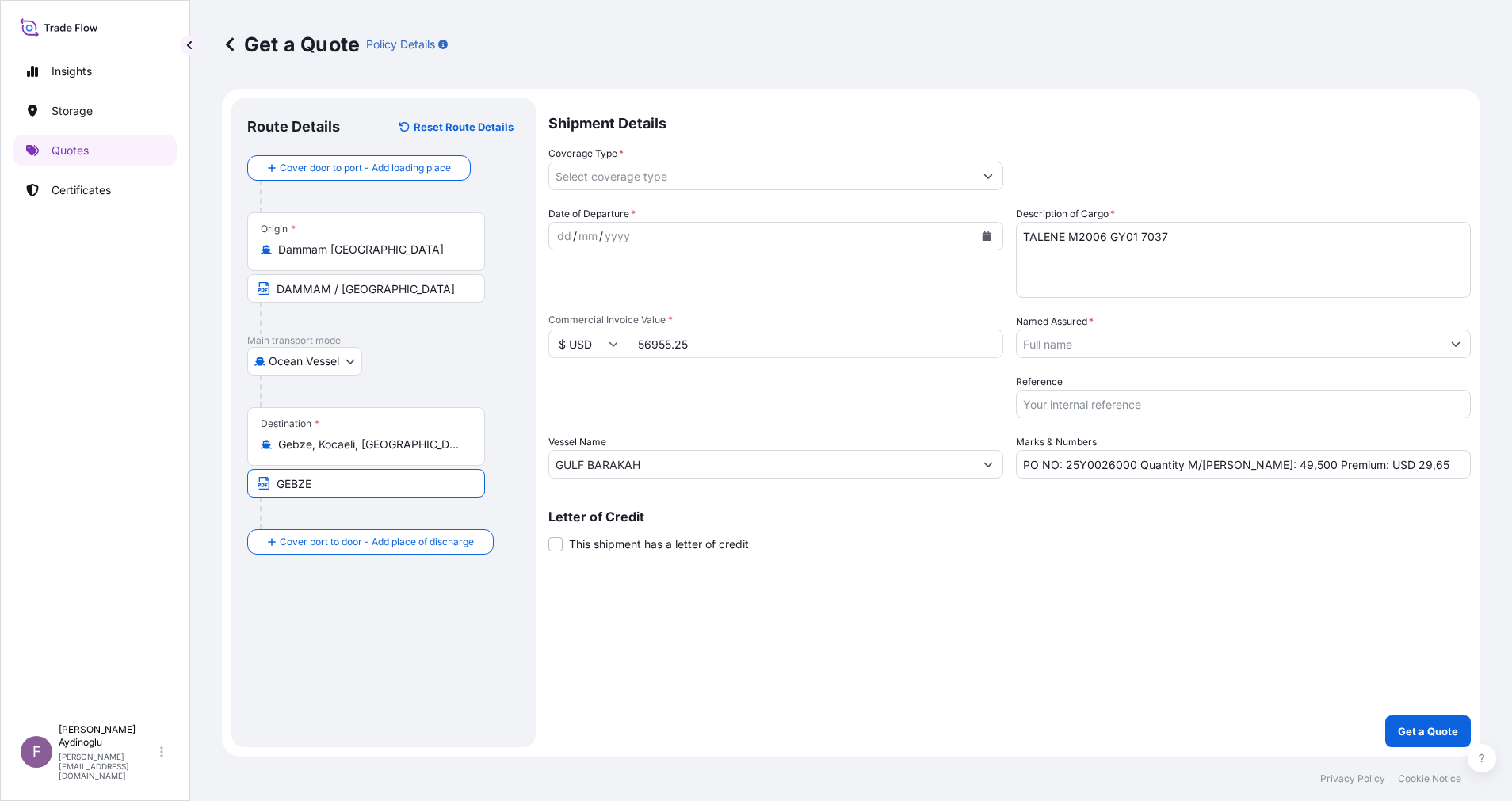
type input "GEBZE / TURKEY"
drag, startPoint x: 708, startPoint y: 624, endPoint x: 817, endPoint y: 619, distance: 109.1
click at [774, 621] on div "Shipment Details Coverage Type * Date of Departure * dd / mm / yyyy Cargo Categ…" at bounding box center [1010, 422] width 923 height 649
click at [555, 241] on div "dd" at bounding box center [564, 236] width 17 height 19
click at [987, 176] on icon "Show suggestions" at bounding box center [987, 175] width 9 height 9
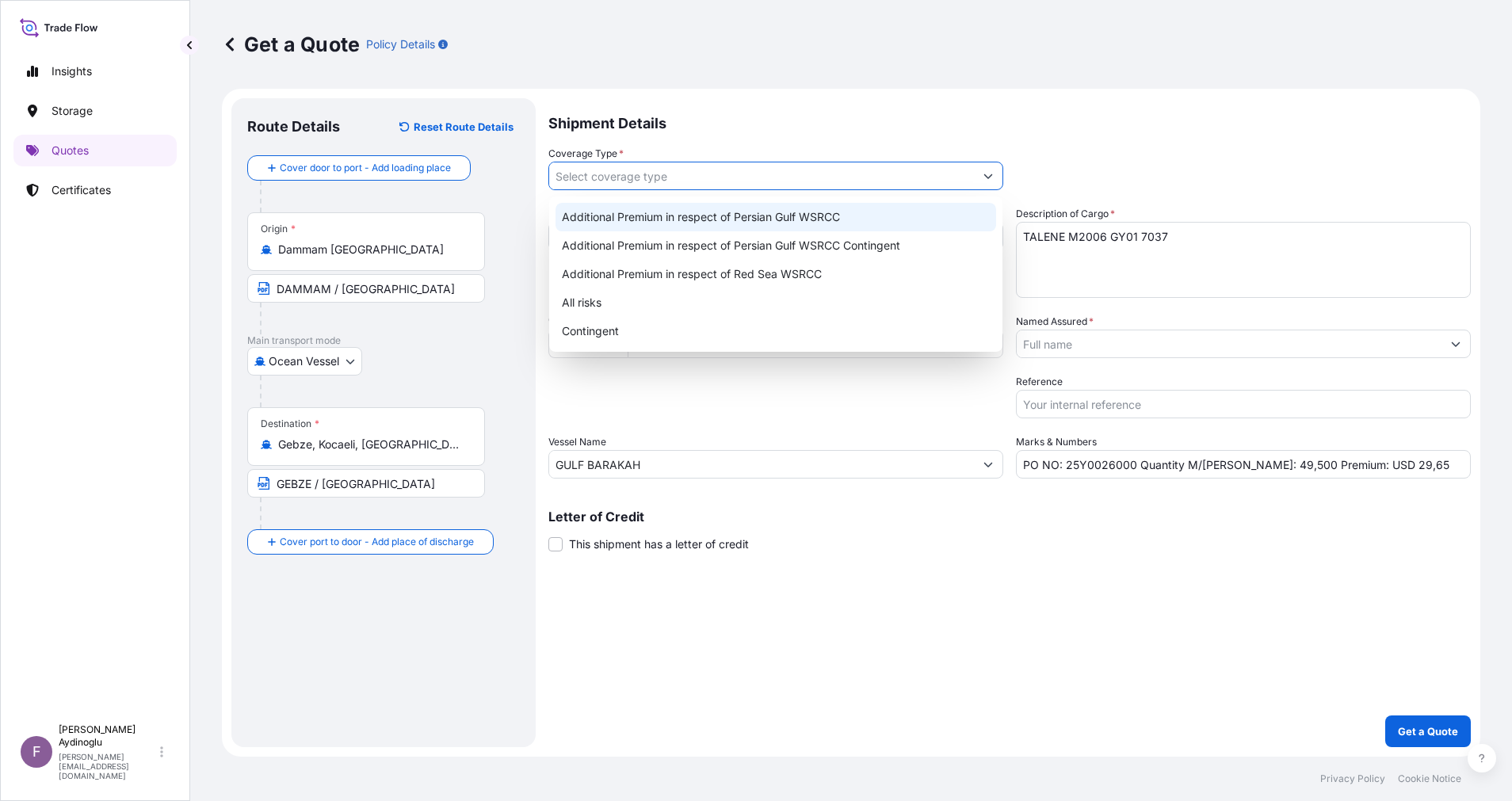
click at [928, 213] on div "Additional Premium in respect of Persian Gulf WSRCC" at bounding box center [776, 217] width 441 height 28
type input "Additional Premium in respect of Persian Gulf WSRCC"
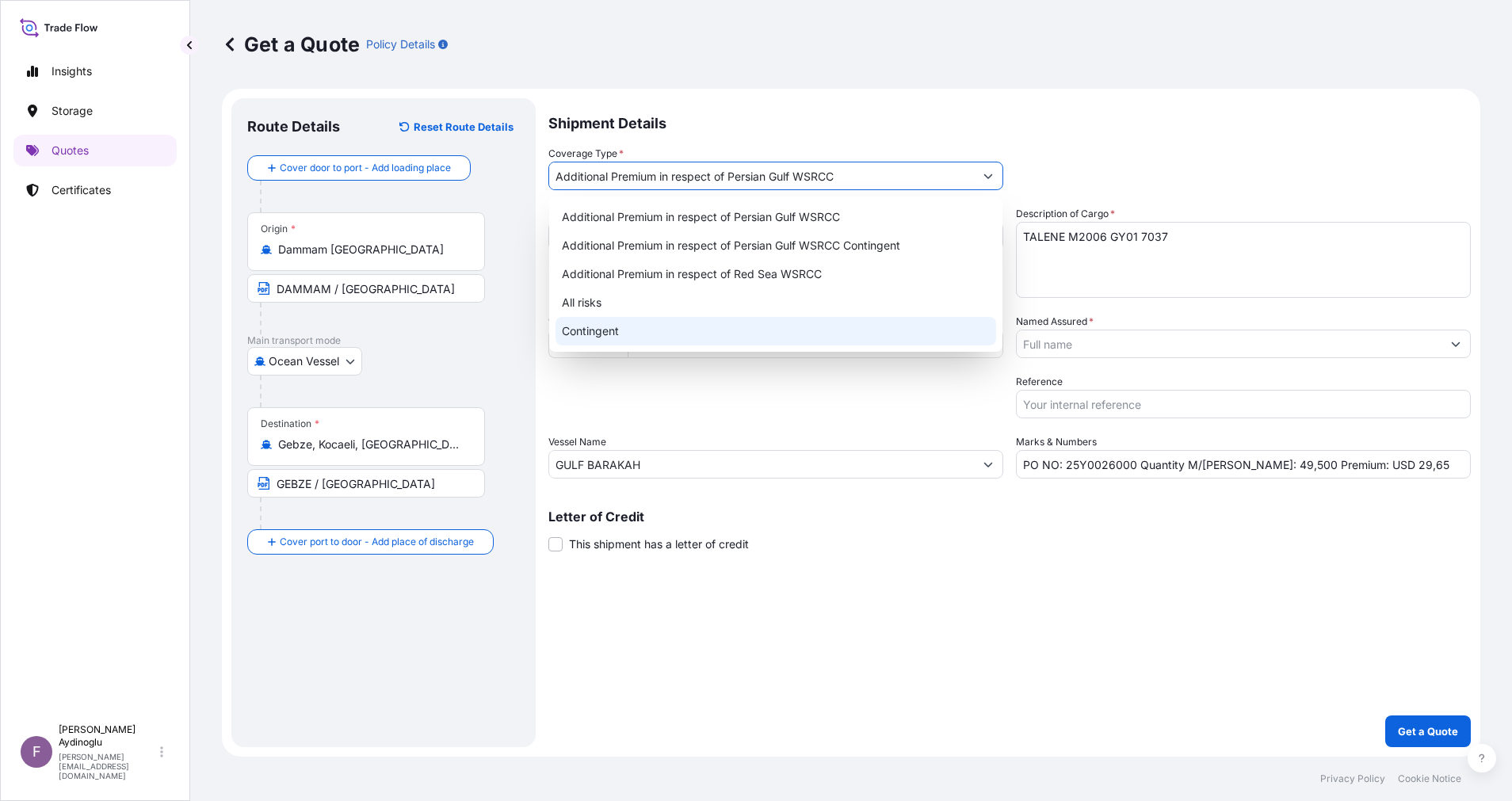
click at [980, 617] on div "Shipment Details Coverage Type * Additional Premium in respect of Persian Gulf …" at bounding box center [1010, 422] width 923 height 649
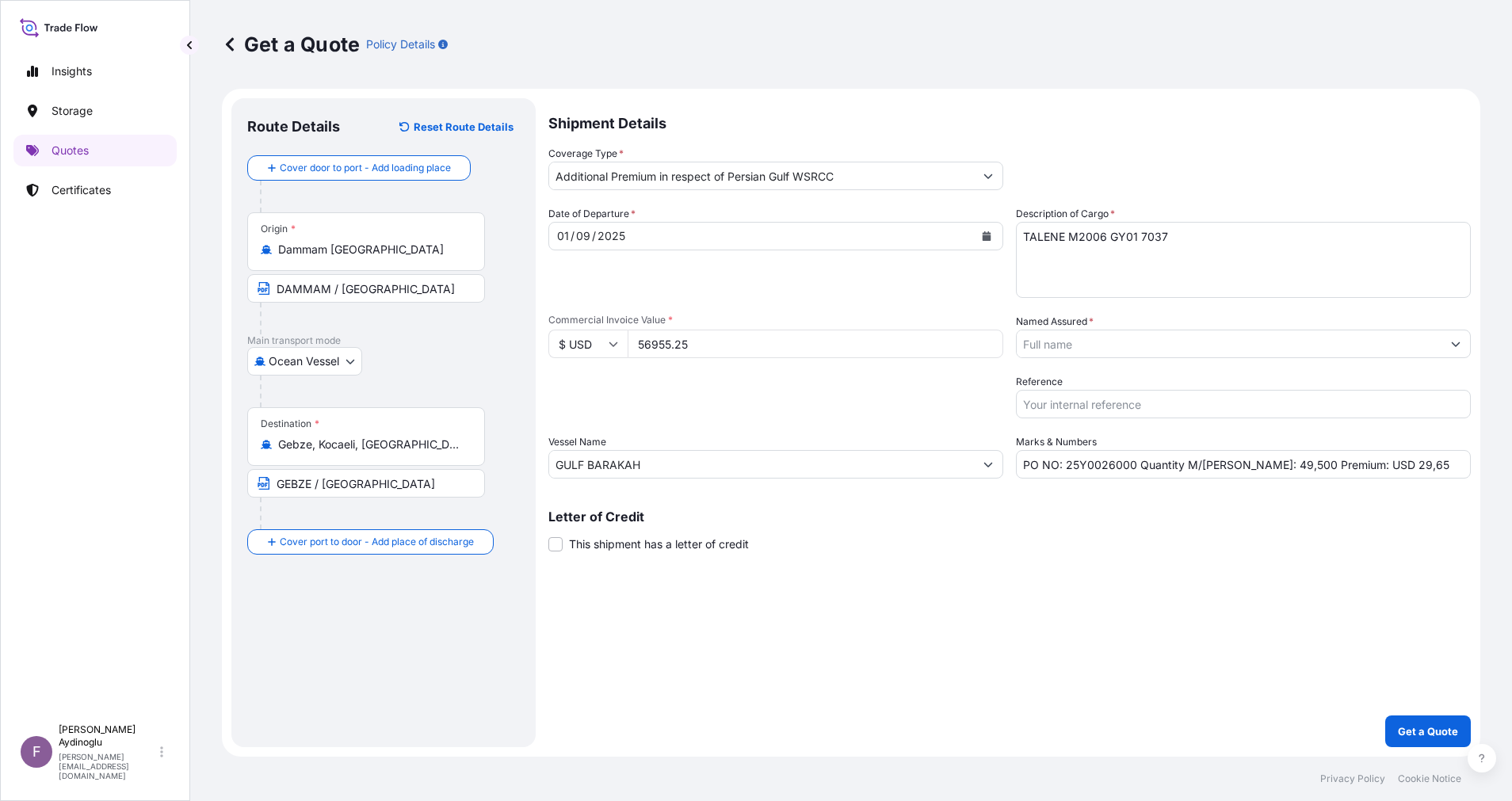
click at [1478, 342] on form "Route Details Reset Route Details Cover door to port - Add loading place Place …" at bounding box center [851, 423] width 1258 height 668
click at [1464, 343] on button "Show suggestions" at bounding box center [1455, 344] width 28 height 28
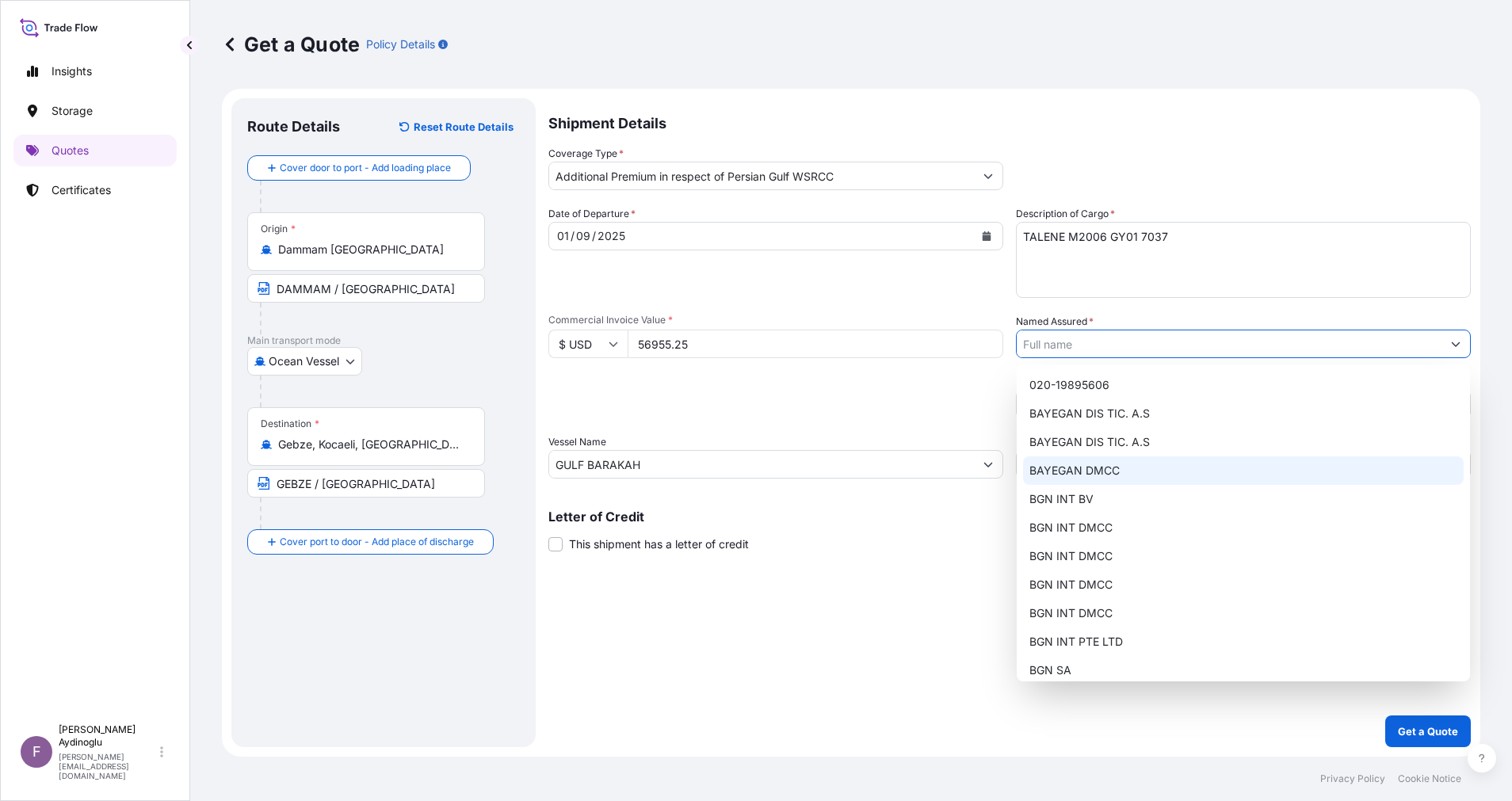
click at [1160, 470] on div "BAYEGAN DMCC" at bounding box center [1244, 470] width 441 height 28
type input "BAYEGAN DMCC"
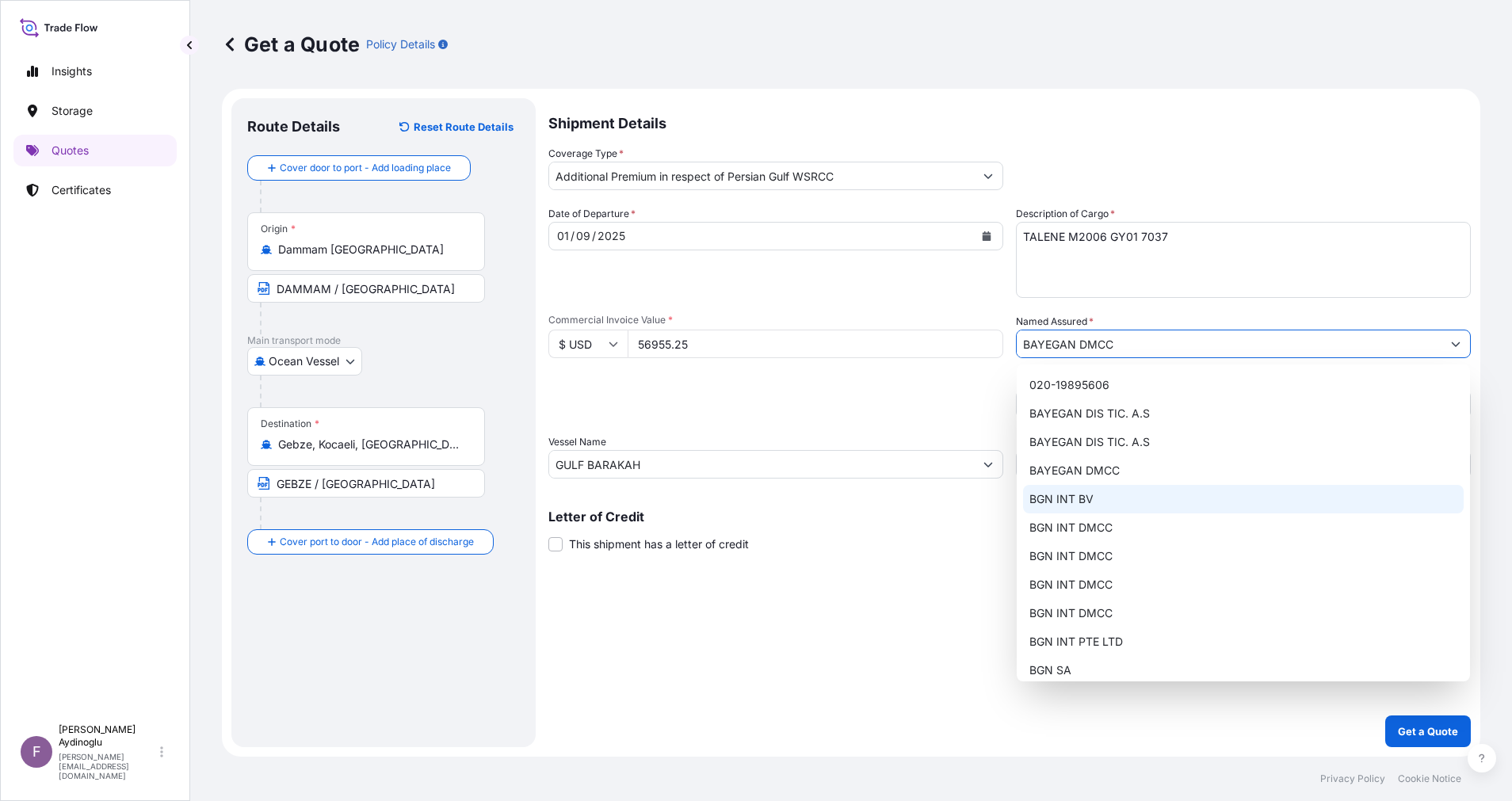
click at [1012, 671] on div "Shipment Details Coverage Type * Additional Premium in respect of Persian Gulf …" at bounding box center [1010, 422] width 923 height 649
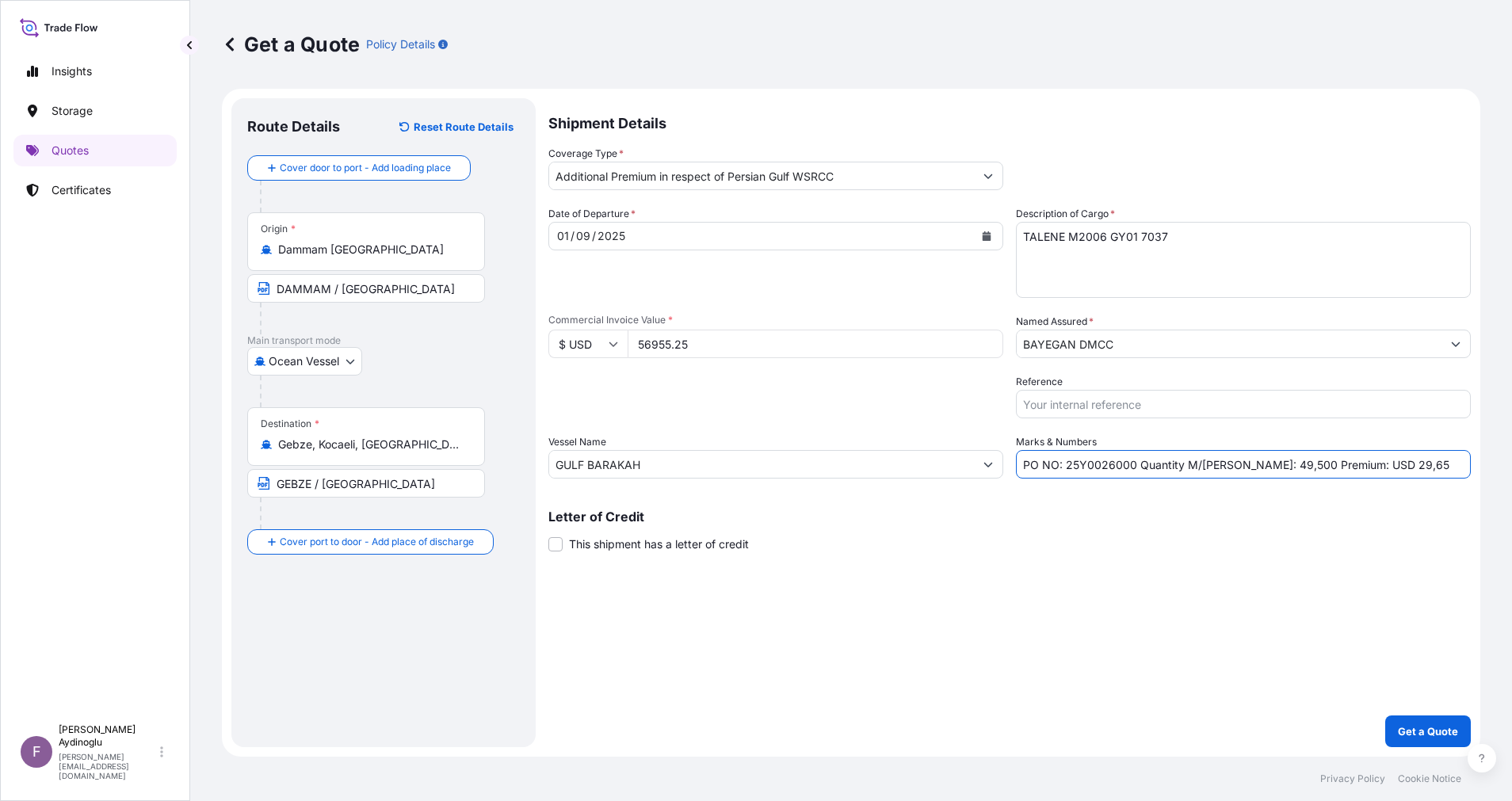
drag, startPoint x: 1379, startPoint y: 468, endPoint x: 1353, endPoint y: 469, distance: 26.0
click at [1353, 469] on input "PO NO: 25Y0026000 Quantity M/Tonn: 49,500 Premium: USD 29,65" at bounding box center [1243, 464] width 455 height 28
type input "PO NO: 25Y0026000 Quantity M/Tonn: 49,500 Premium: USD 11,96"
click at [673, 589] on div "Shipment Details Coverage Type * Additional Premium in respect of Persian Gulf …" at bounding box center [1010, 422] width 923 height 649
click at [1421, 728] on p "Get a Quote" at bounding box center [1428, 730] width 60 height 16
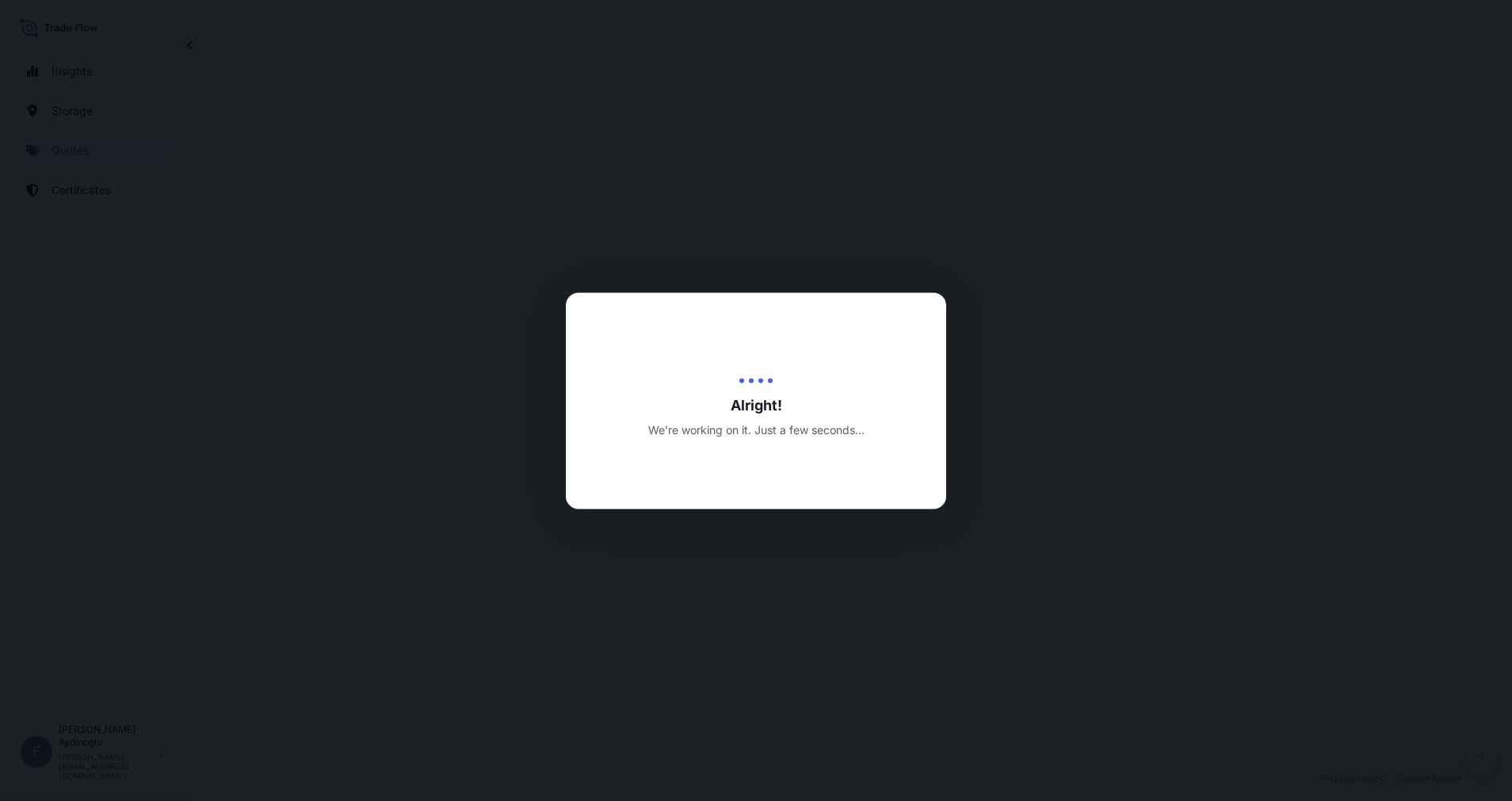
select select "Ocean Vessel"
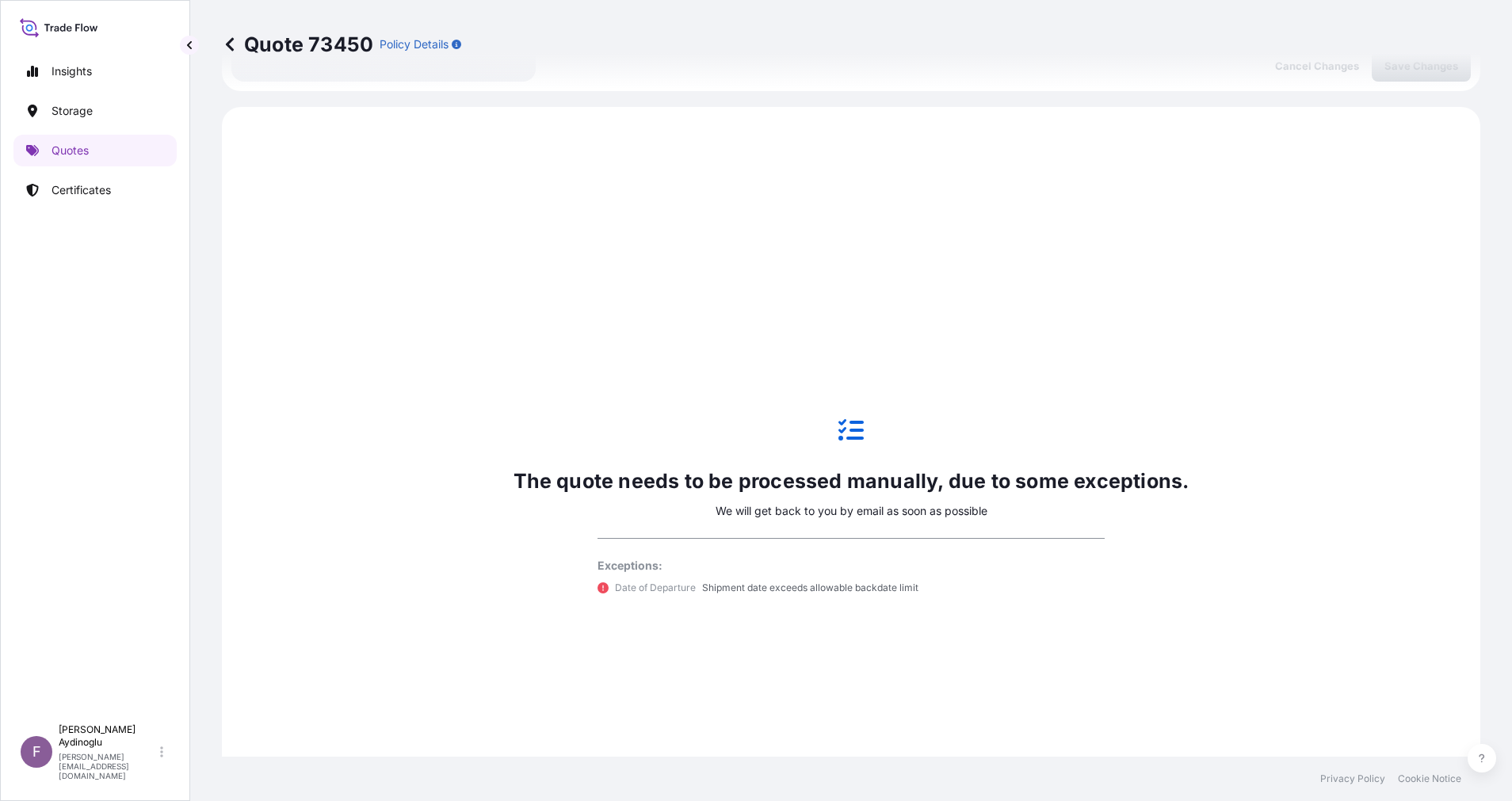
scroll to position [543, 0]
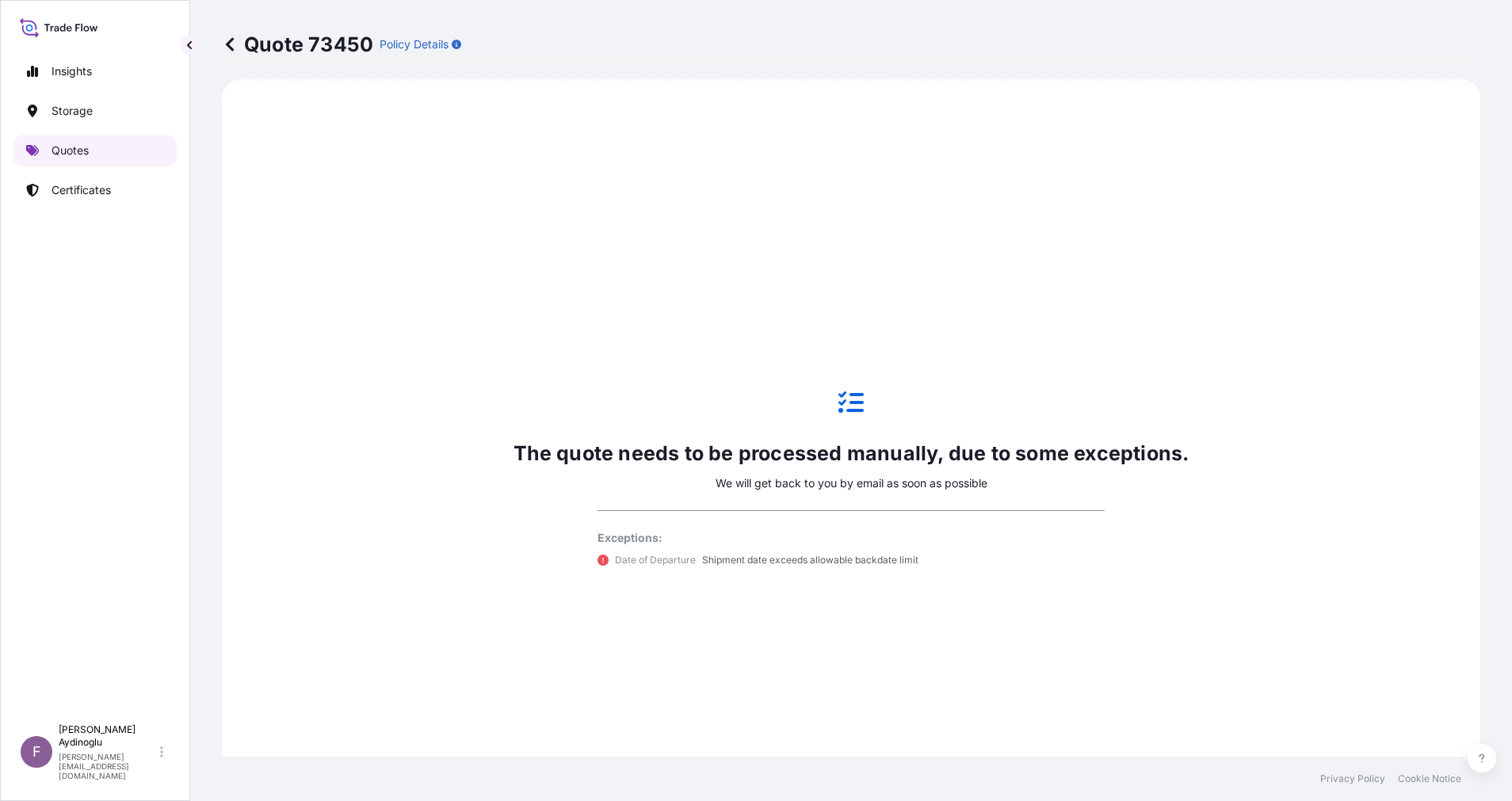
click at [125, 149] on link "Quotes" at bounding box center [95, 150] width 163 height 32
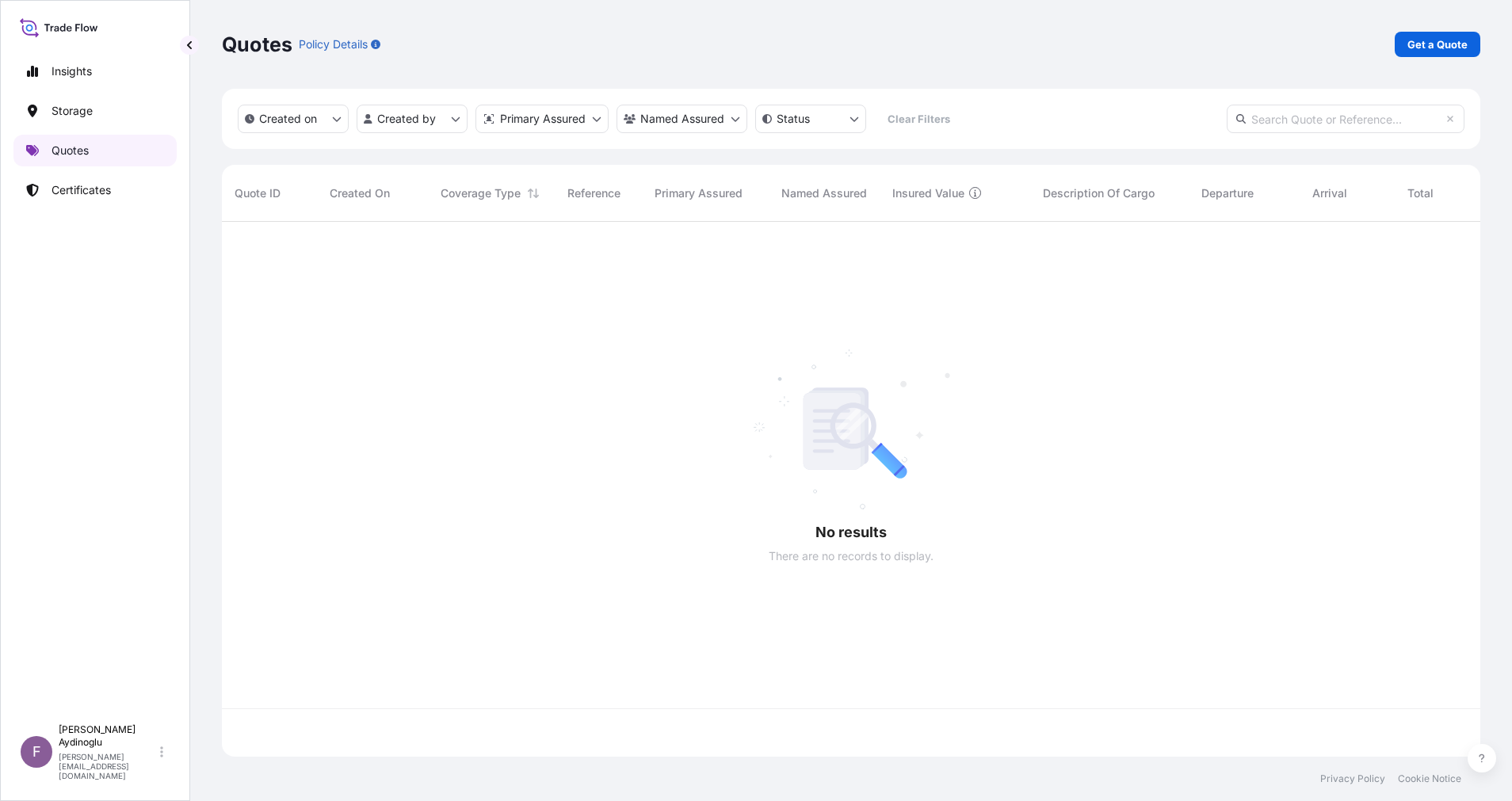
scroll to position [525, 1240]
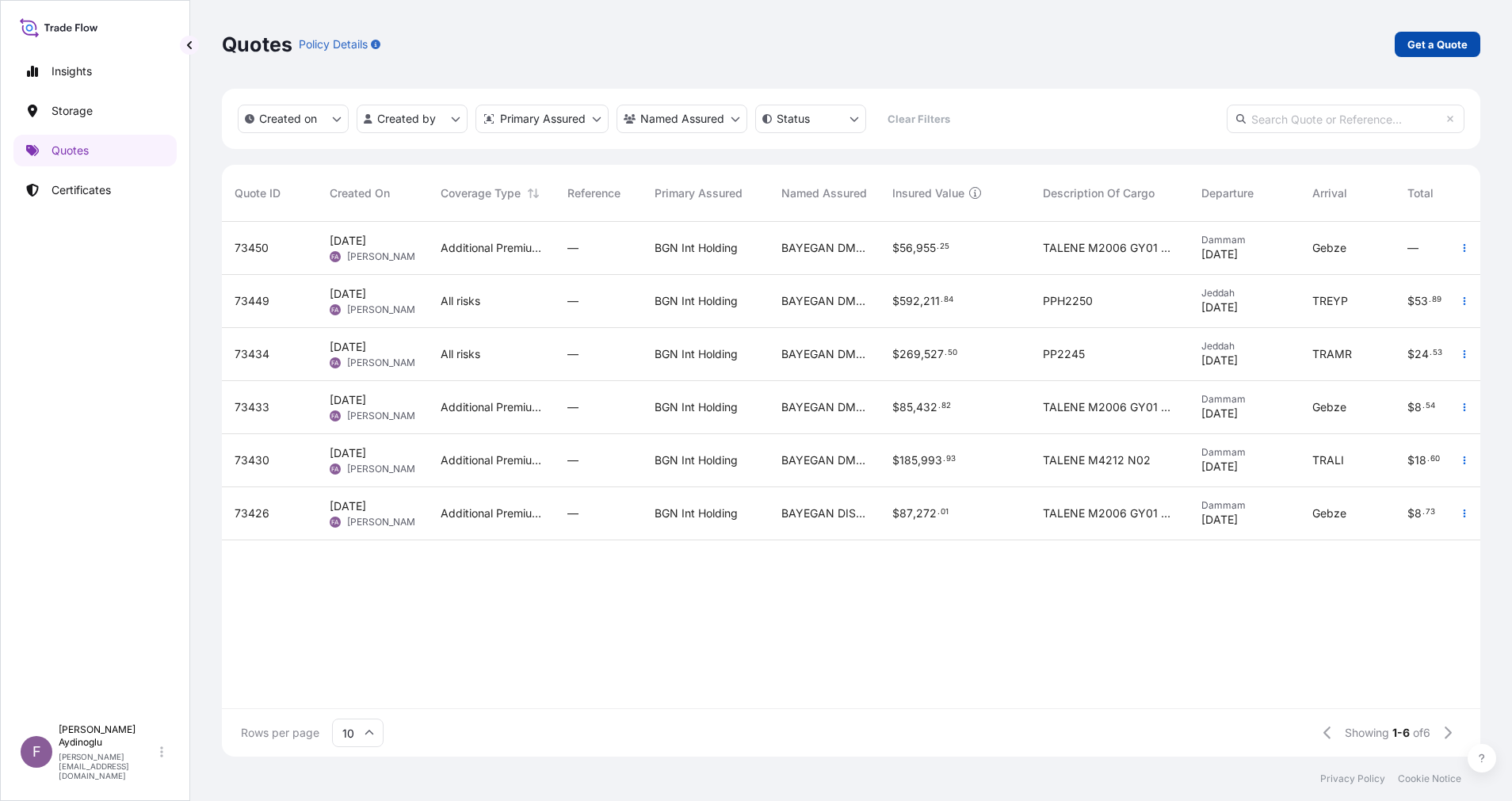
click at [1429, 52] on link "Get a Quote" at bounding box center [1437, 44] width 86 height 26
select select "Ocean Vessel"
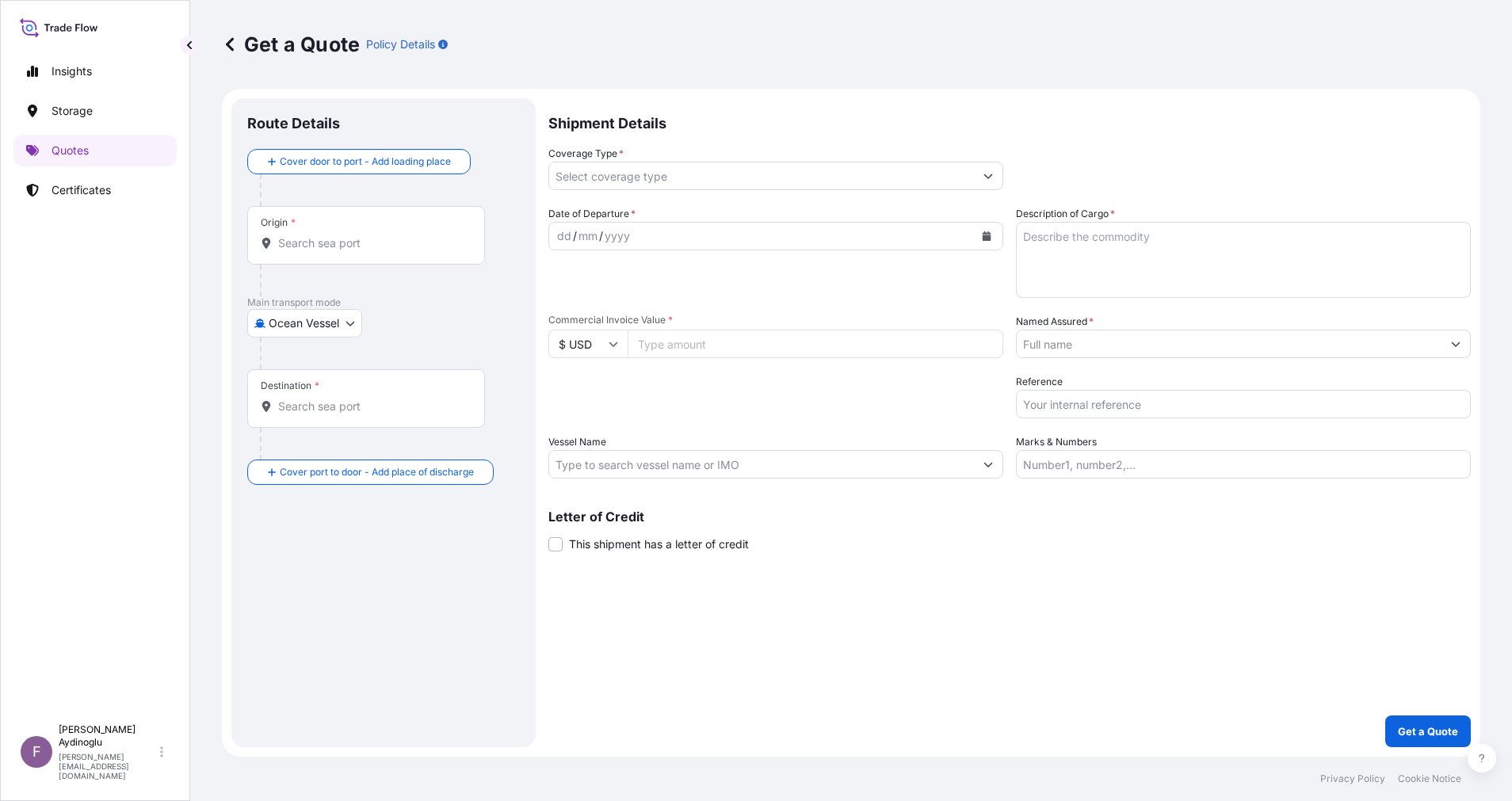
click at [1167, 464] on input "Marks & Numbers" at bounding box center [1243, 464] width 455 height 28
paste input "PO NO: 25Y0168600 Quantity M/Tonn: 247,500 Premium: USD 29,65"
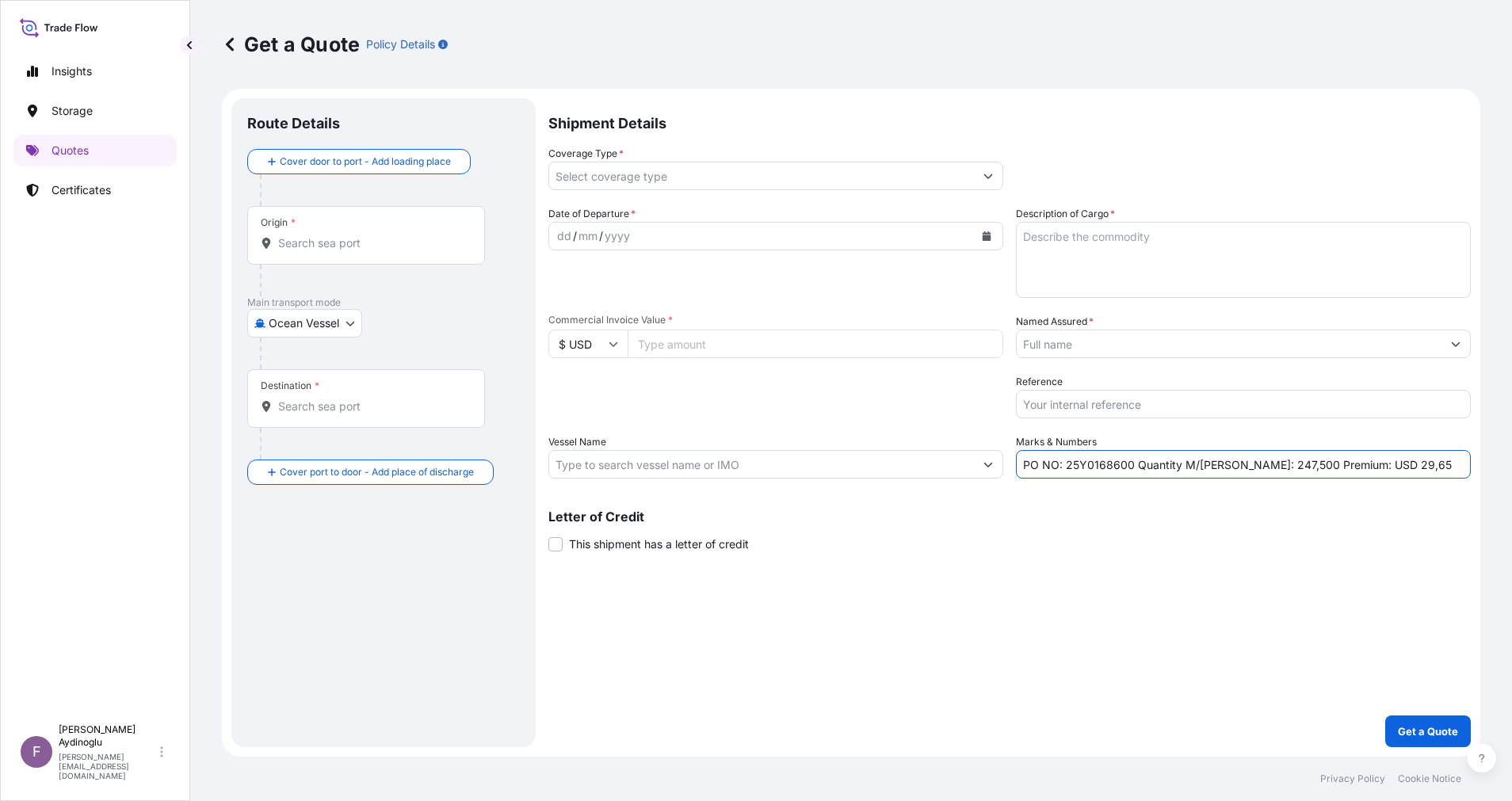
drag, startPoint x: 1068, startPoint y: 468, endPoint x: 1131, endPoint y: 467, distance: 63.0
click at [1131, 467] on input "PO NO: 25Y0168600 Quantity M/Tonn: 247,500 Premium: USD 29,65" at bounding box center [1243, 464] width 455 height 28
paste input "2024"
type input "PO NO: 25Y0202400 Quantity M/Tonn: 247,500 Premium: USD 29,65"
click at [1158, 536] on div "Letter of Credit This shipment has a letter of credit Letter of credit * Letter…" at bounding box center [1010, 531] width 923 height 42
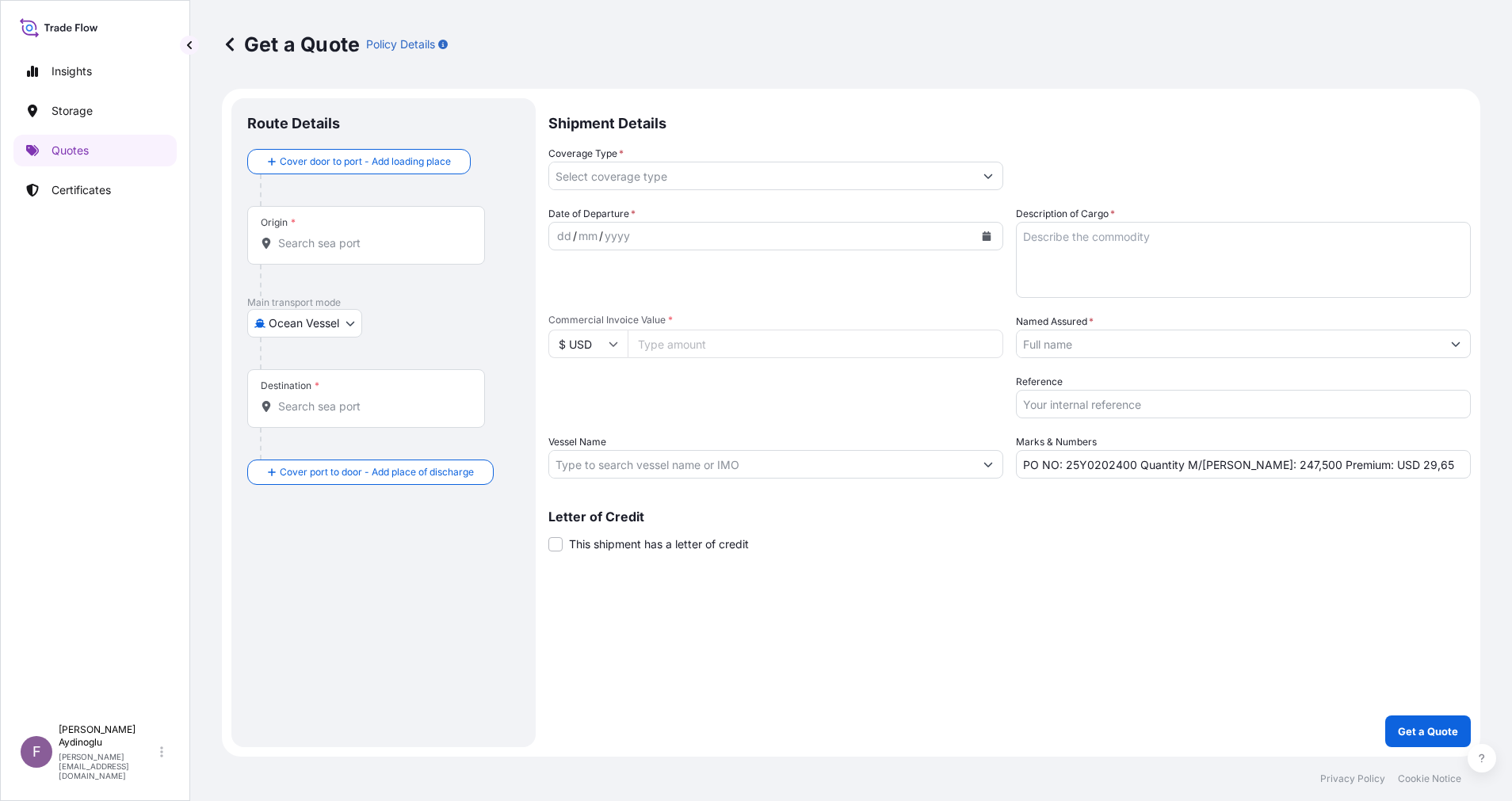
click at [731, 349] on input "Commercial Invoice Value *" at bounding box center [815, 344] width 376 height 28
paste input "308731.5"
type input "308731.5"
click at [905, 573] on div "Shipment Details Coverage Type * Date of Departure * dd / mm / yyyy Cargo Categ…" at bounding box center [1010, 422] width 923 height 649
click at [1177, 243] on textarea "Description of Cargo *" at bounding box center [1243, 260] width 455 height 76
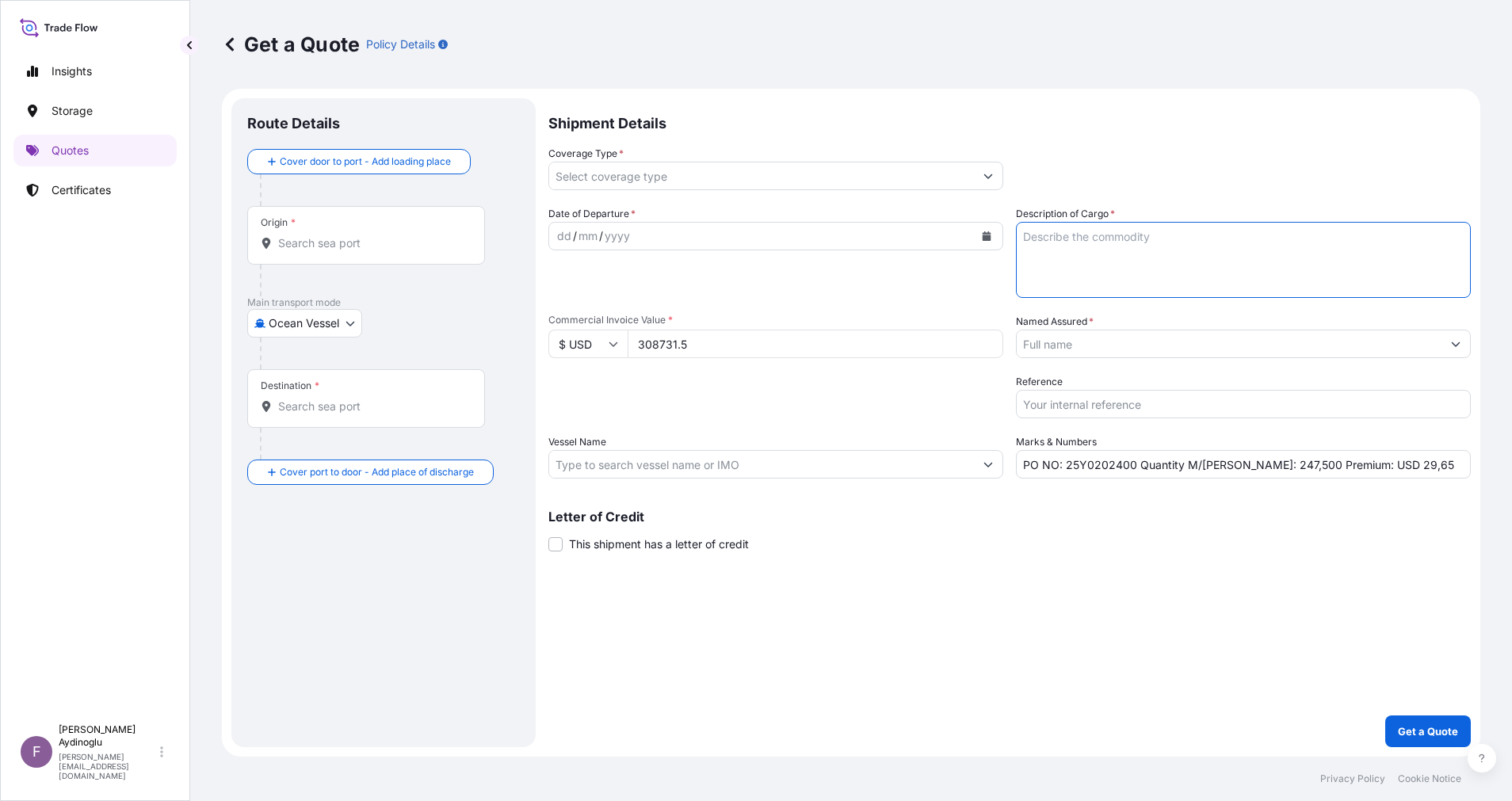
paste textarea "PPH1045"
type textarea "PPH1045"
click at [1165, 622] on div "Shipment Details Coverage Type * Date of Departure * dd / mm / yyyy Cargo Categ…" at bounding box center [1010, 422] width 923 height 649
click at [1250, 468] on input "PO NO: 25Y0202400 Quantity M/Tonn: 247,500 Premium: USD 29,65" at bounding box center [1243, 464] width 455 height 28
type input "PO NO: 25Y0202400 Quantity M/Tonn: 297,000 Premium: USD 29,65"
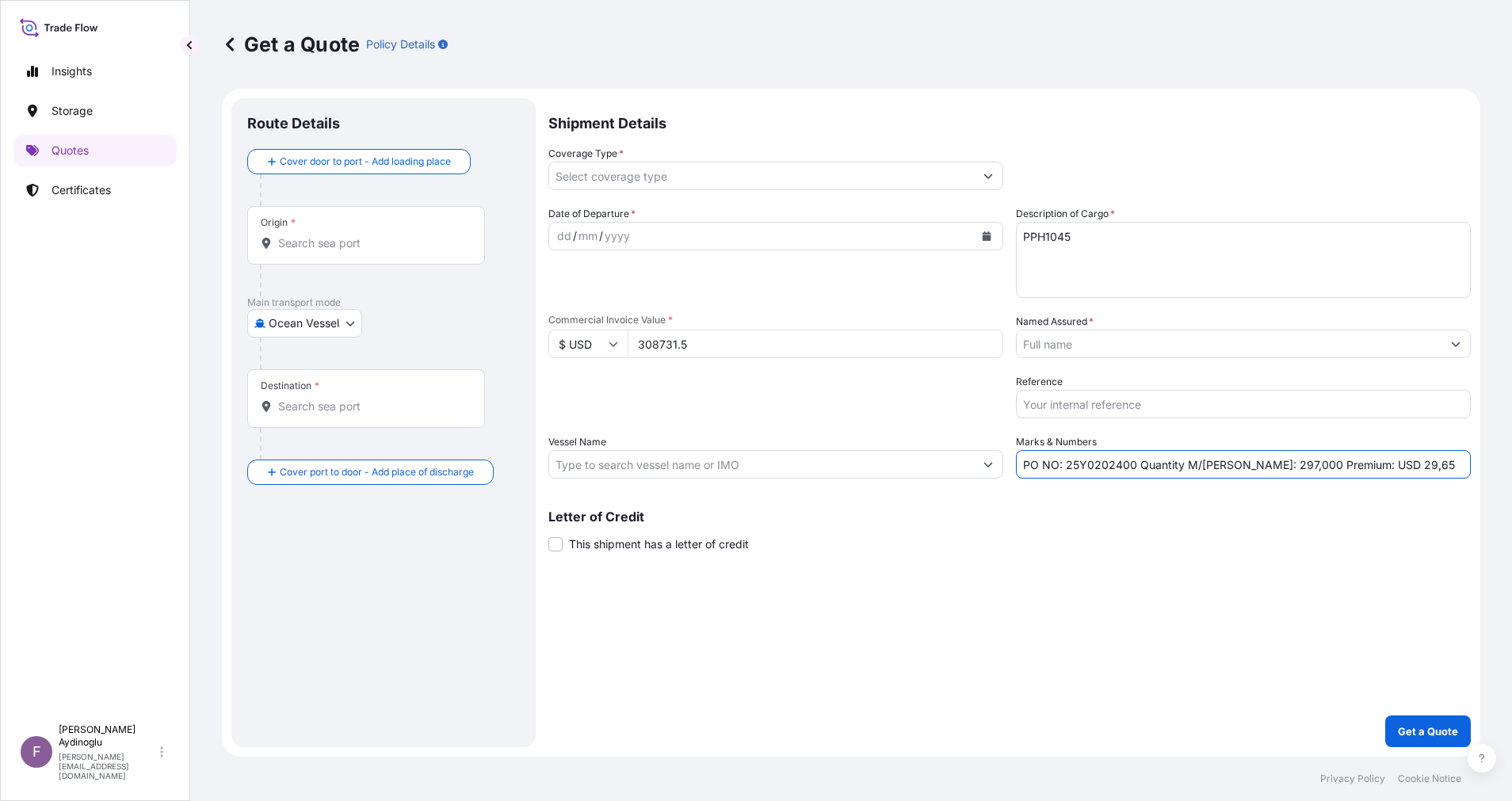
click at [731, 463] on input "Vessel Name" at bounding box center [761, 464] width 425 height 28
paste input "CMA CGM NAVEGANTES"
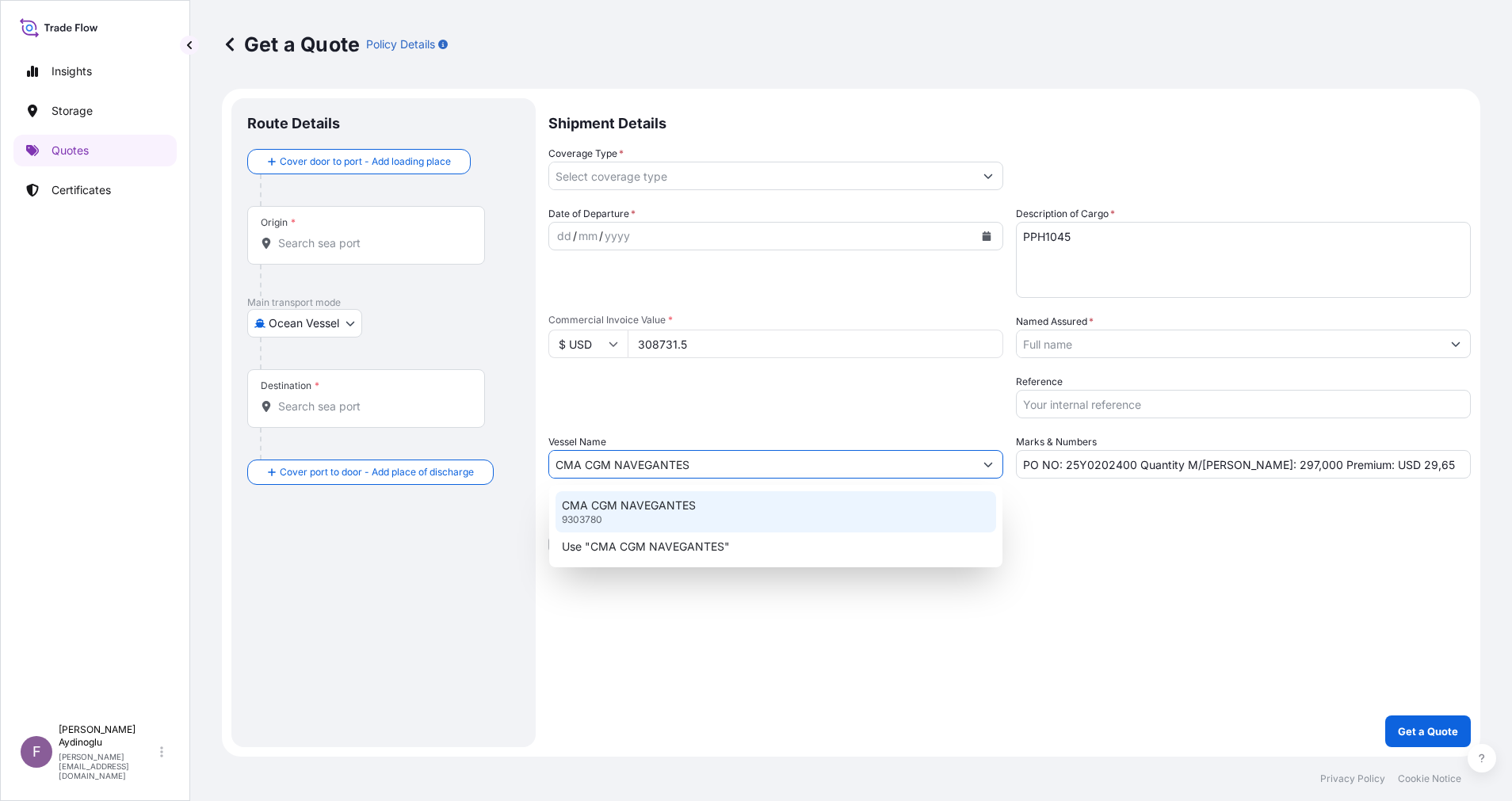
click at [744, 505] on div "CMA CGM NAVEGANTES 9303780" at bounding box center [776, 512] width 441 height 42
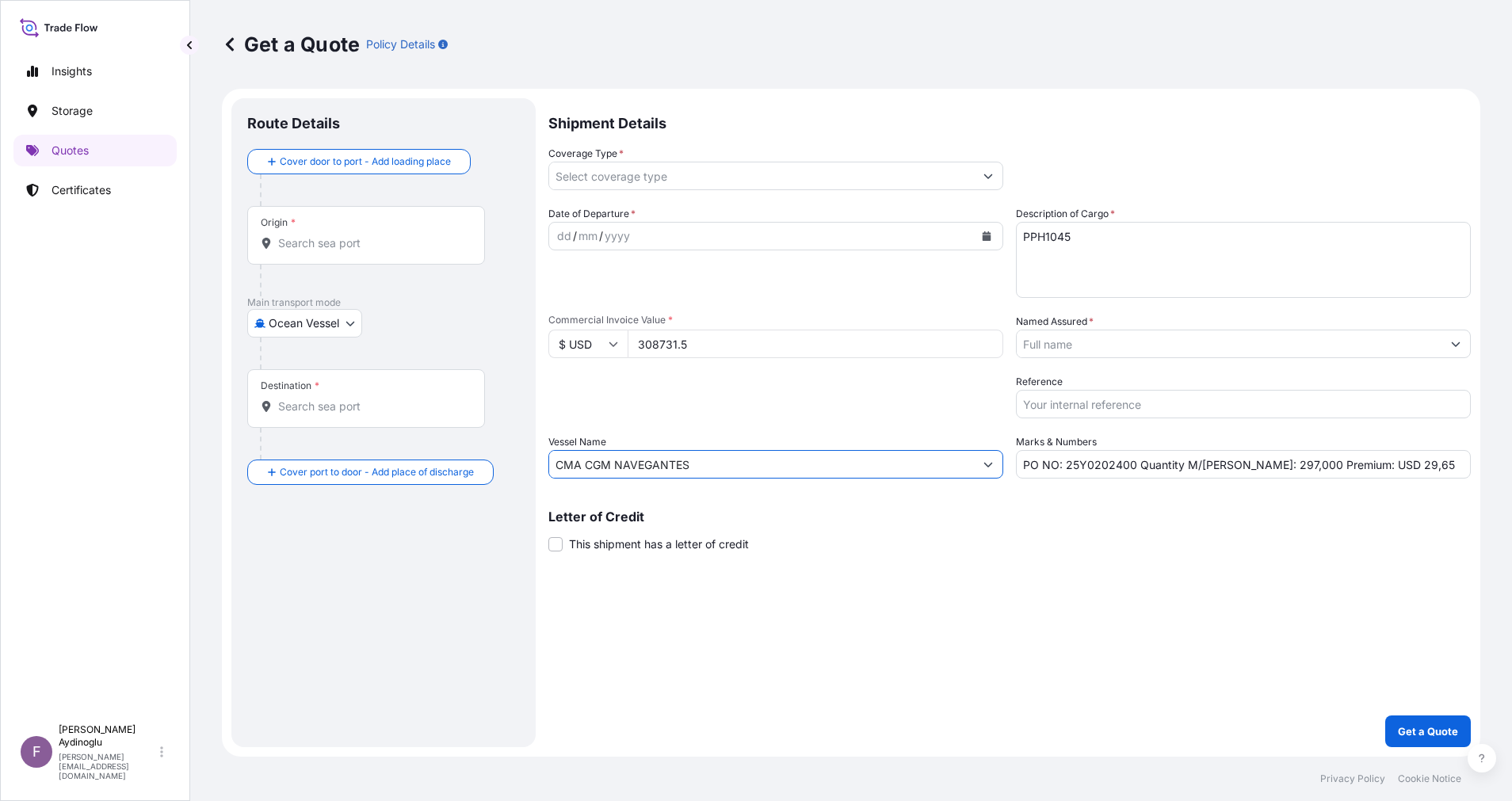
type input "CMA CGM NAVEGANTES"
click at [1178, 537] on div "Letter of Credit This shipment has a letter of credit Letter of credit * Letter…" at bounding box center [1010, 531] width 923 height 42
click at [375, 238] on input "Origin *" at bounding box center [372, 243] width 187 height 16
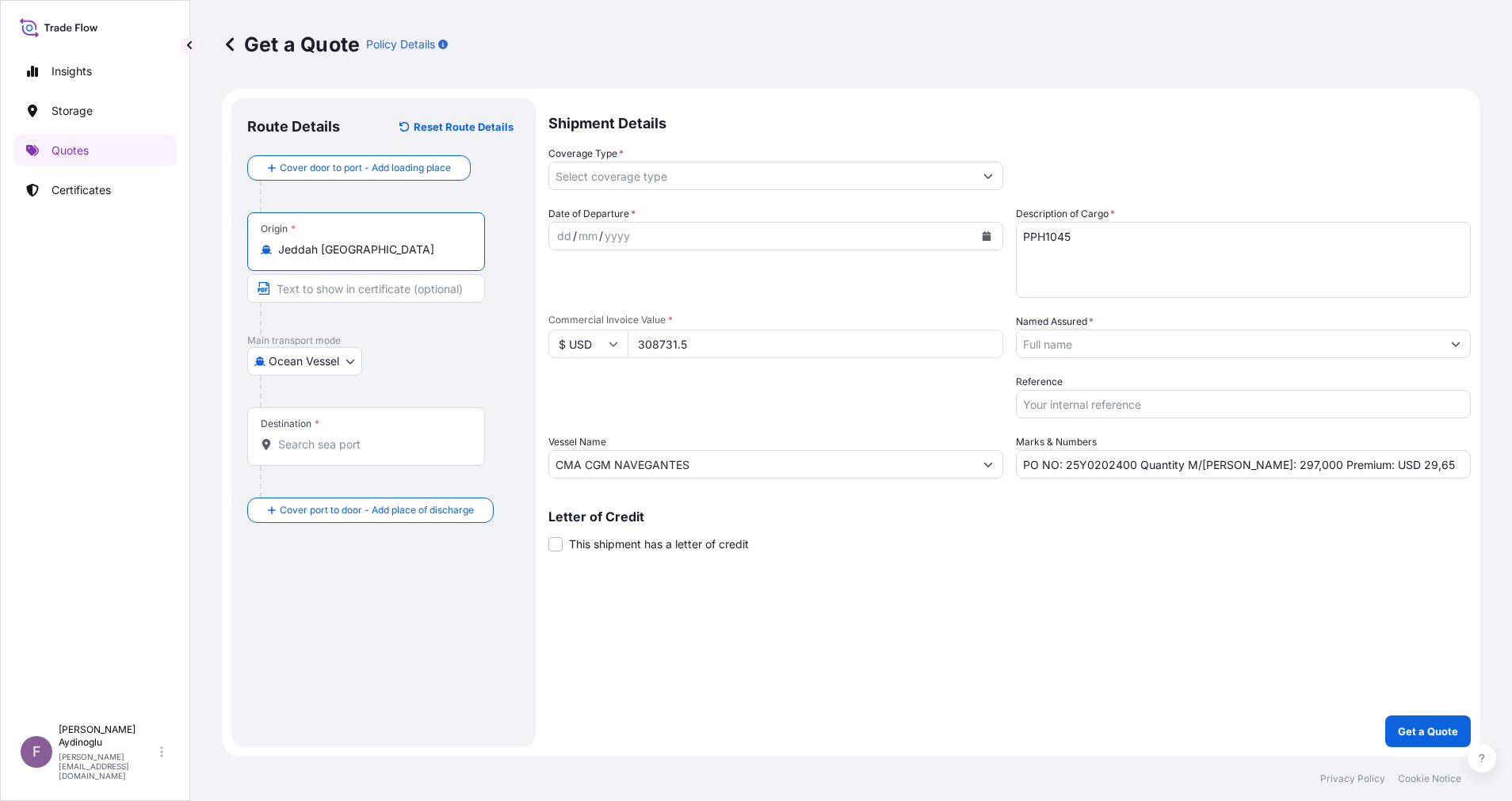
type input "Jeddah Saudi Arabia"
type input "JEDDAH / SAUDI ARABIA"
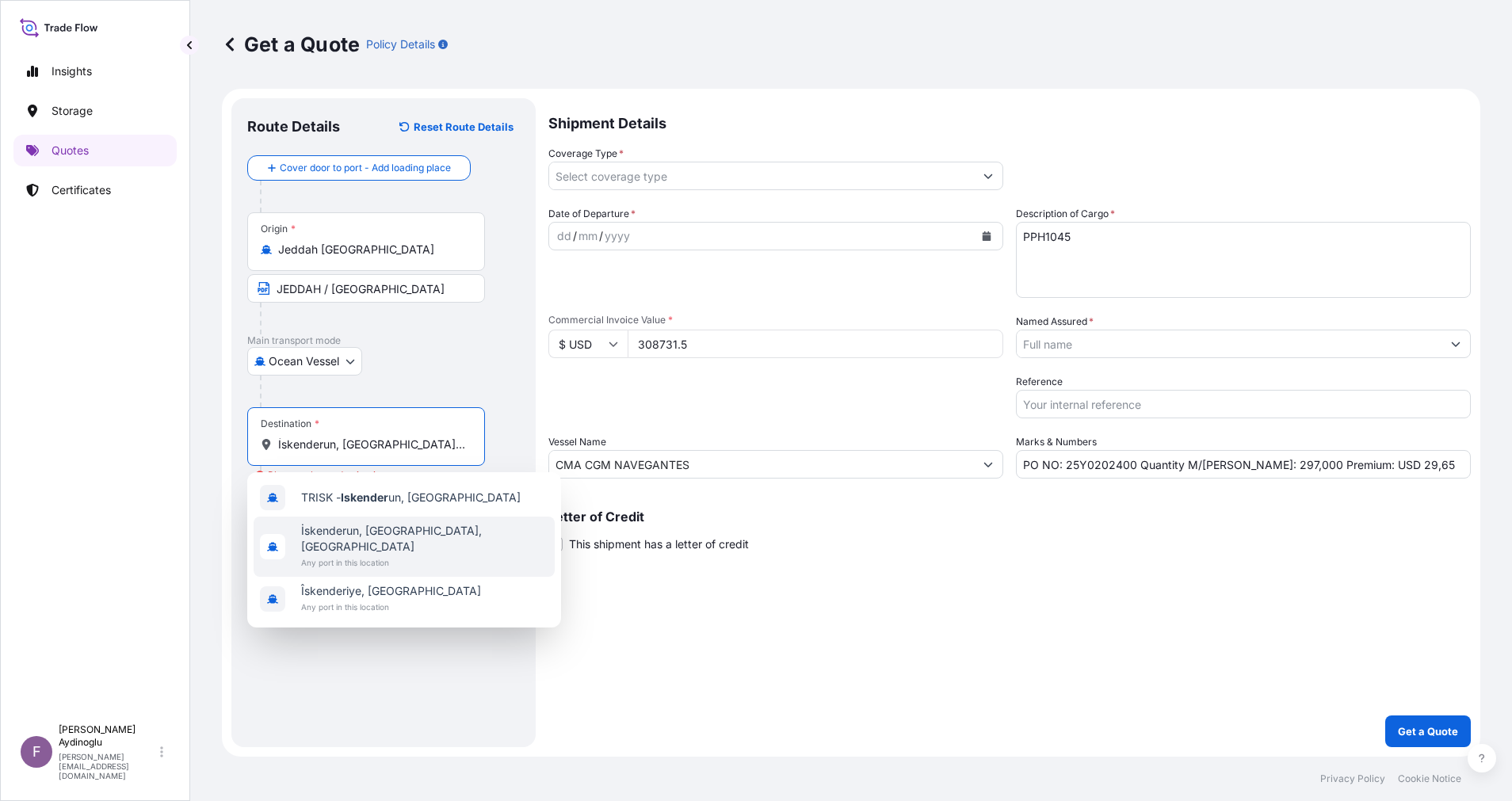
type input "İskenderun, Hatay, Türkiye"
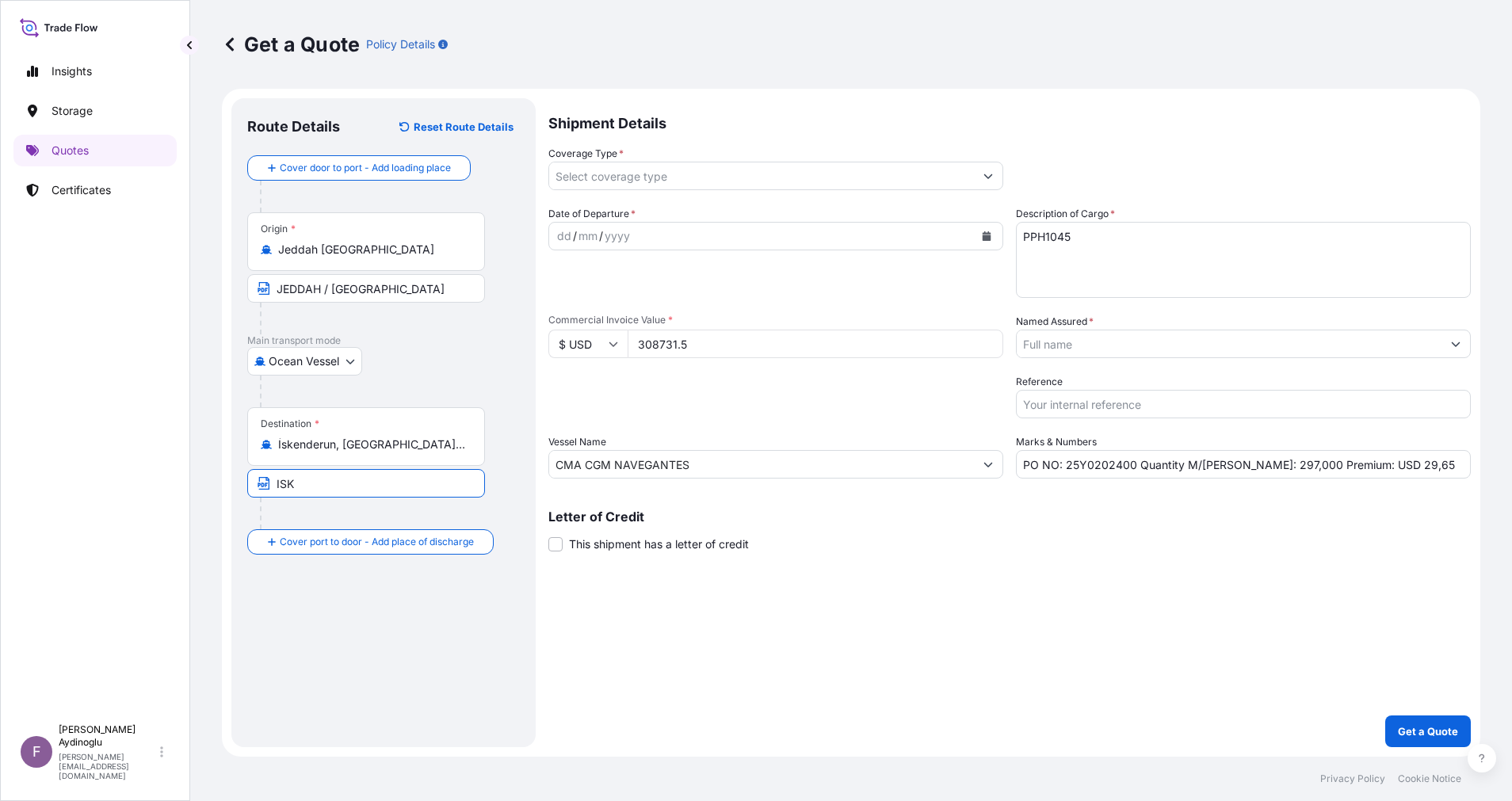
type input "ISKENDERUN / TURKEY"
type input "Ocean Vessel"
click at [559, 238] on div "dd" at bounding box center [564, 236] width 17 height 19
click at [1391, 468] on input "PO NO: 25Y0202400 Quantity M/Tonn: 297,000 Premium: USD 29,65" at bounding box center [1243, 464] width 455 height 28
type input "PO NO: 25Y0202400 Quantity M/Tonn: 297,000 Premium: USD 33,96"
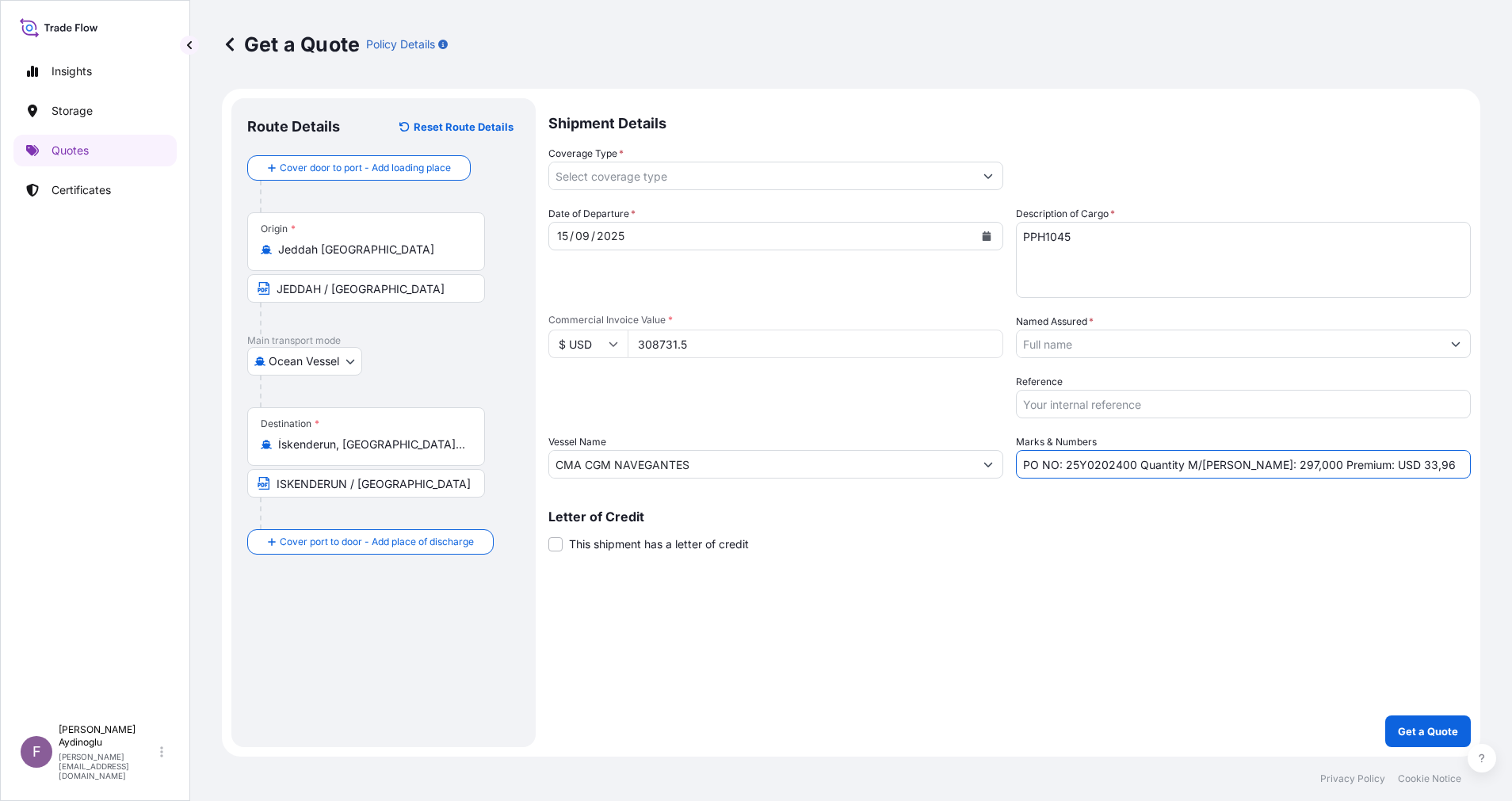
click at [985, 179] on icon "Show suggestions" at bounding box center [987, 175] width 9 height 9
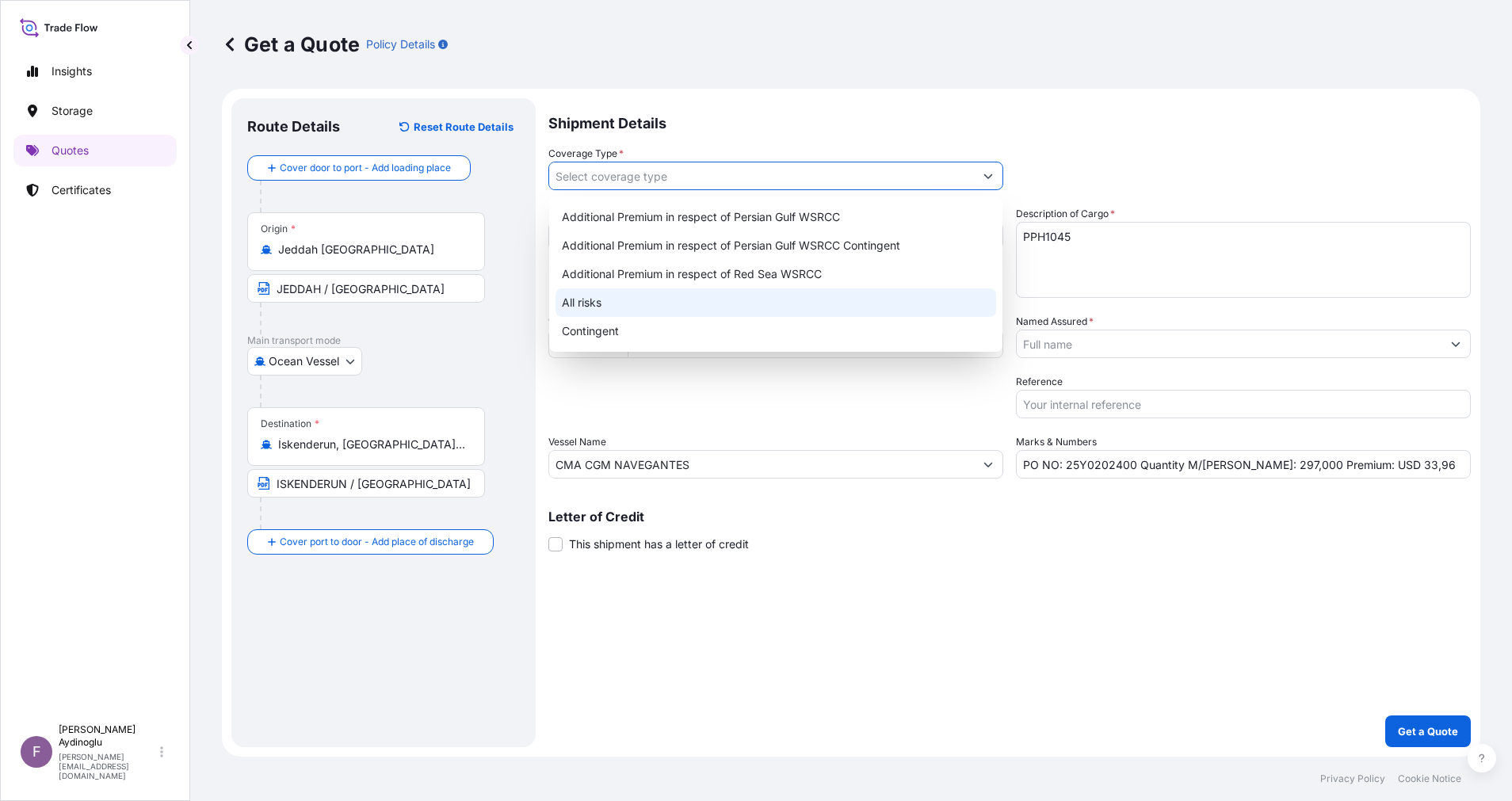
click at [780, 295] on div "All risks" at bounding box center [776, 302] width 441 height 28
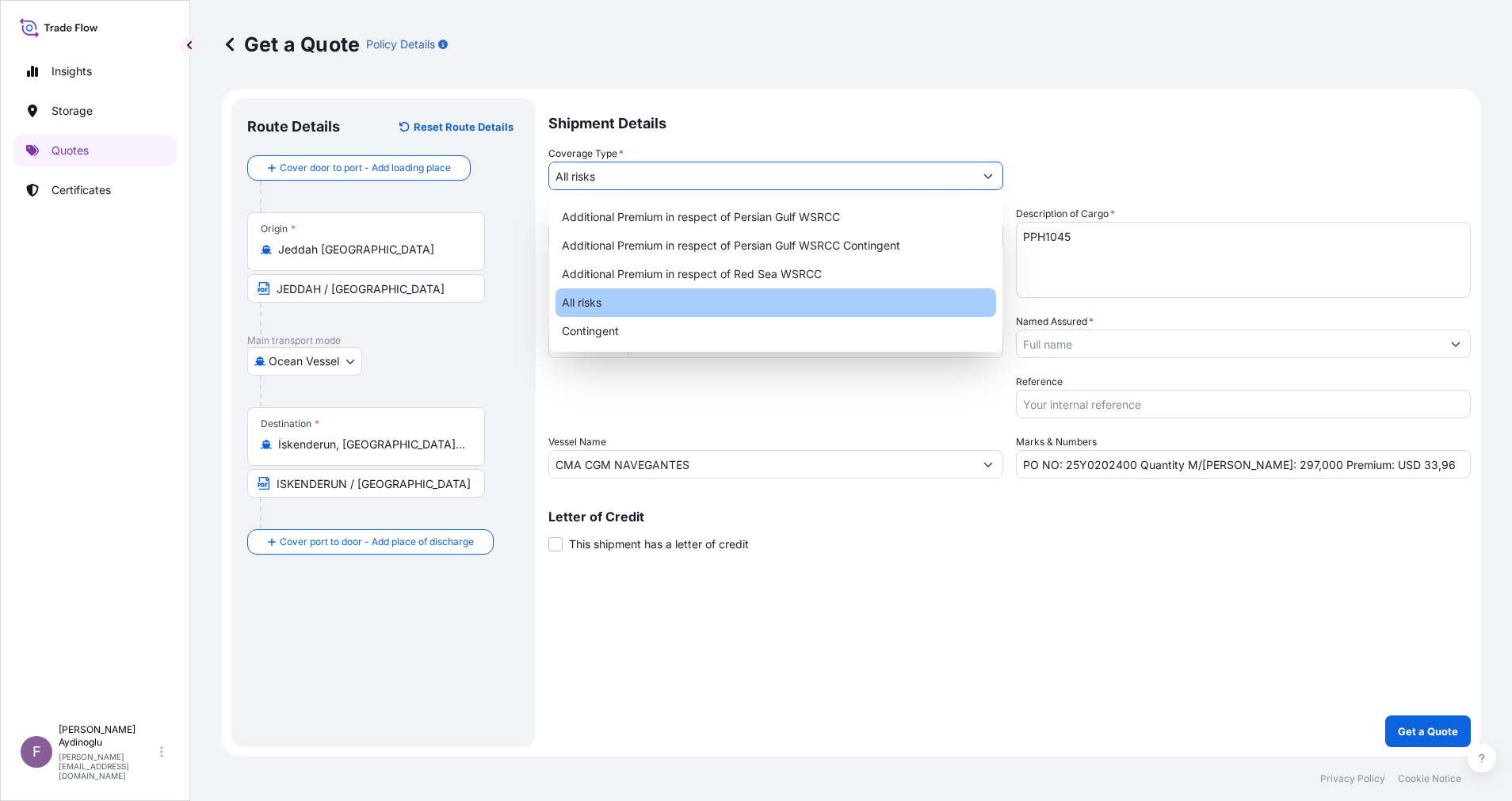
type input "All risks"
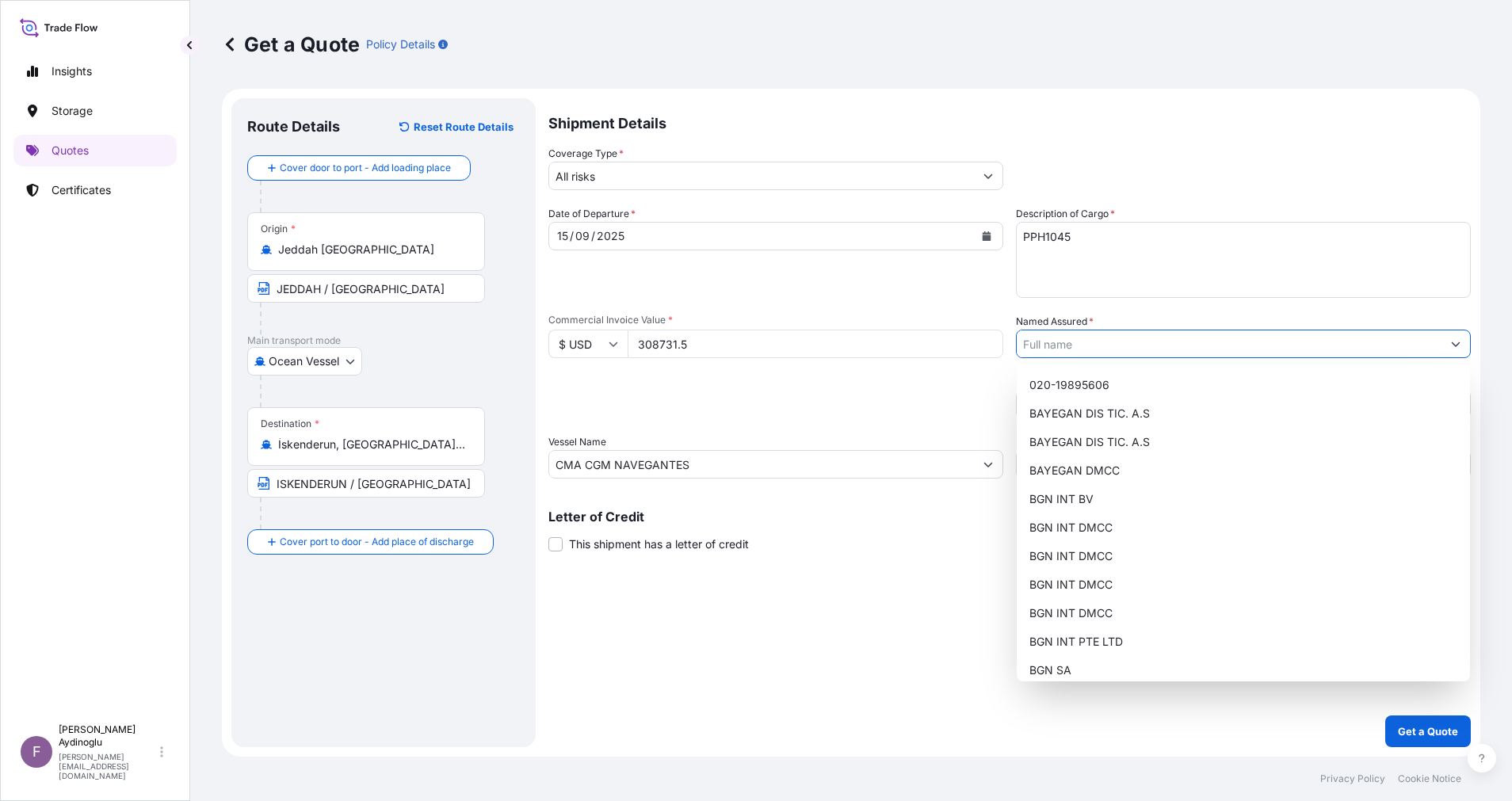
click at [1453, 347] on icon "Show suggestions" at bounding box center [1455, 343] width 9 height 9
click at [1128, 472] on div "BAYEGAN DMCC" at bounding box center [1244, 470] width 441 height 28
type input "BAYEGAN DMCC"
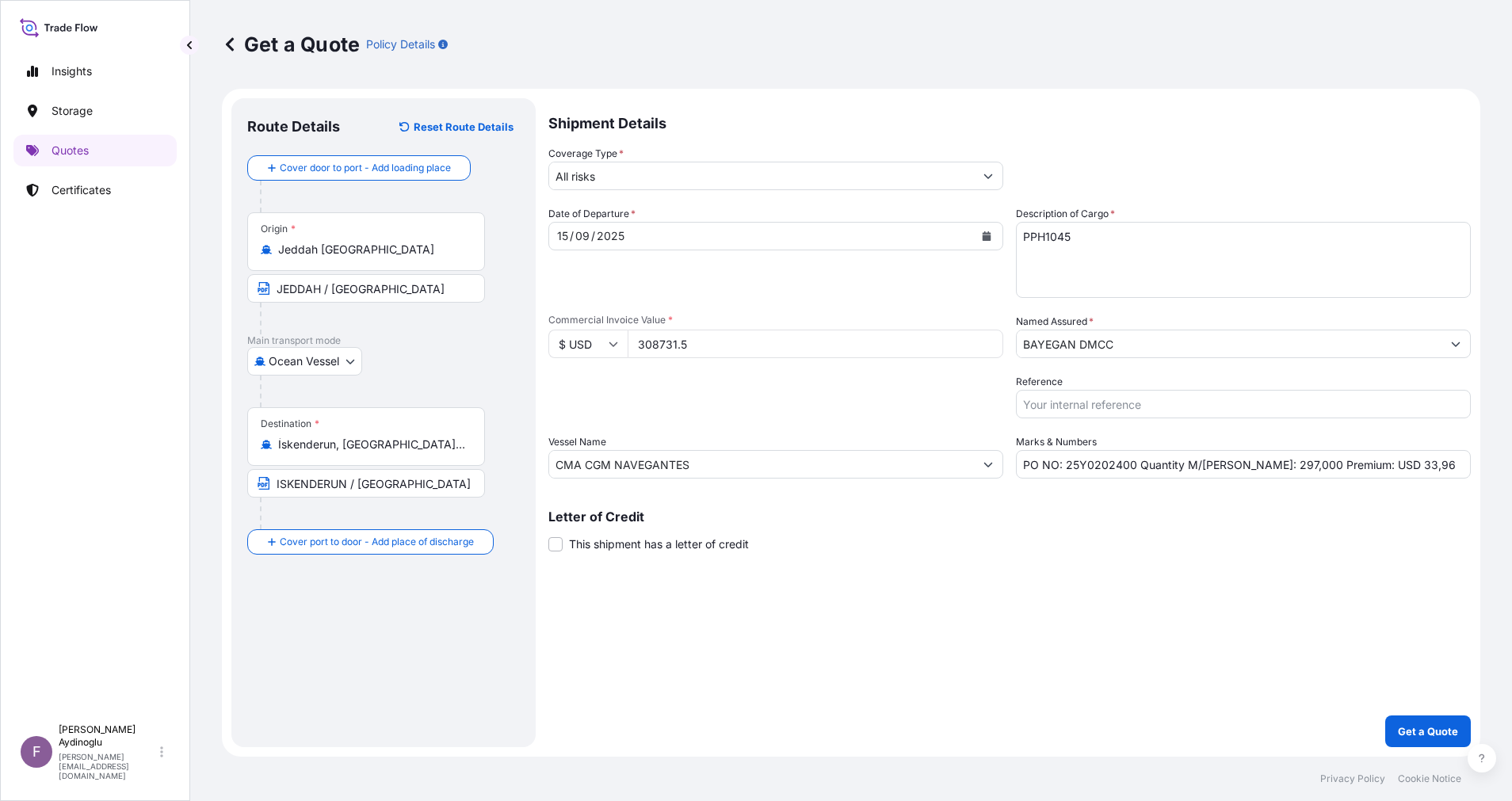
click at [986, 659] on div "Shipment Details Coverage Type * All risks Date of Departure * 15 / 09 / 2025 C…" at bounding box center [1010, 422] width 923 height 649
click at [1411, 716] on button "Get a Quote" at bounding box center [1428, 731] width 86 height 32
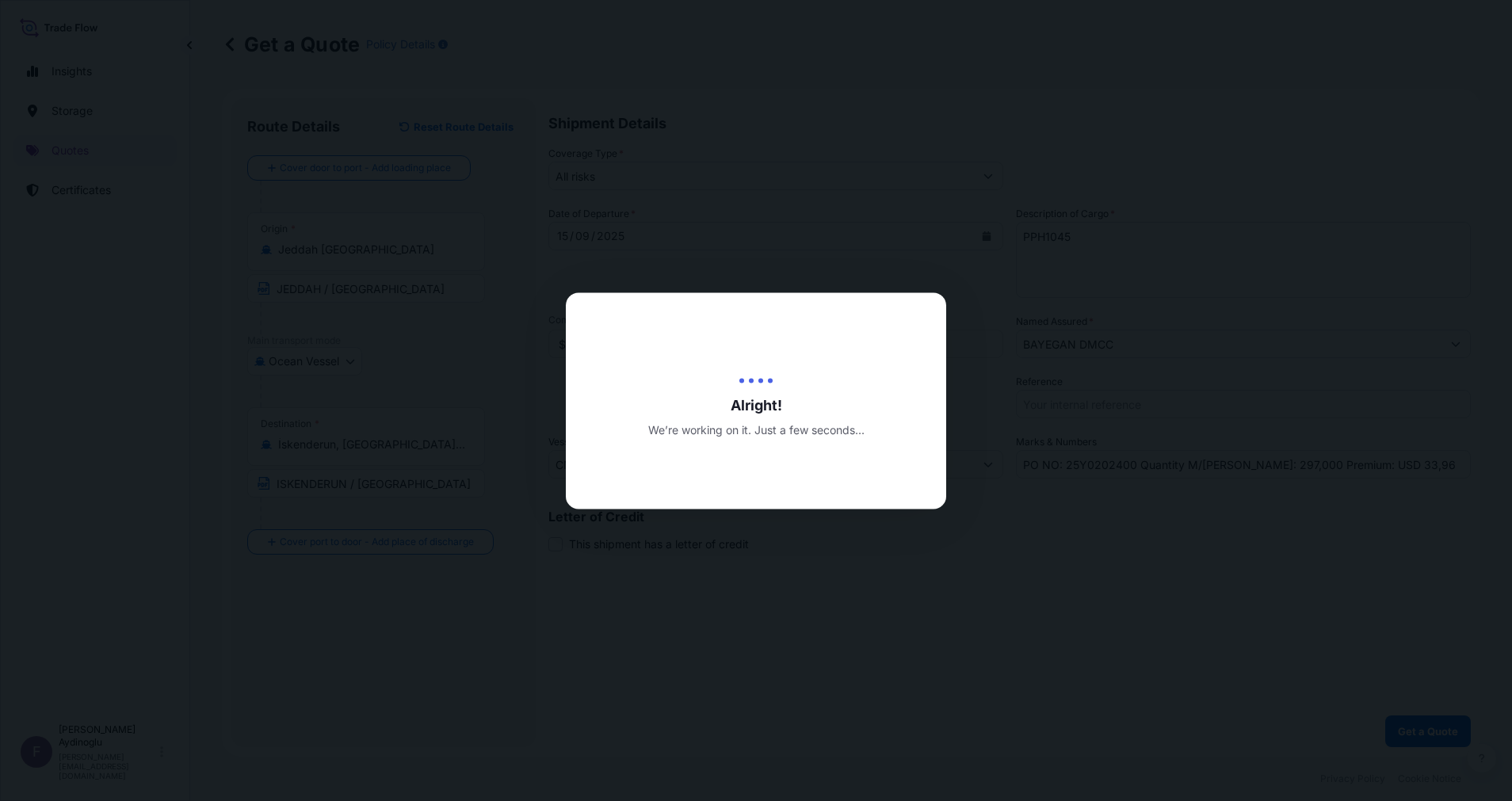
select select "Ocean Vessel"
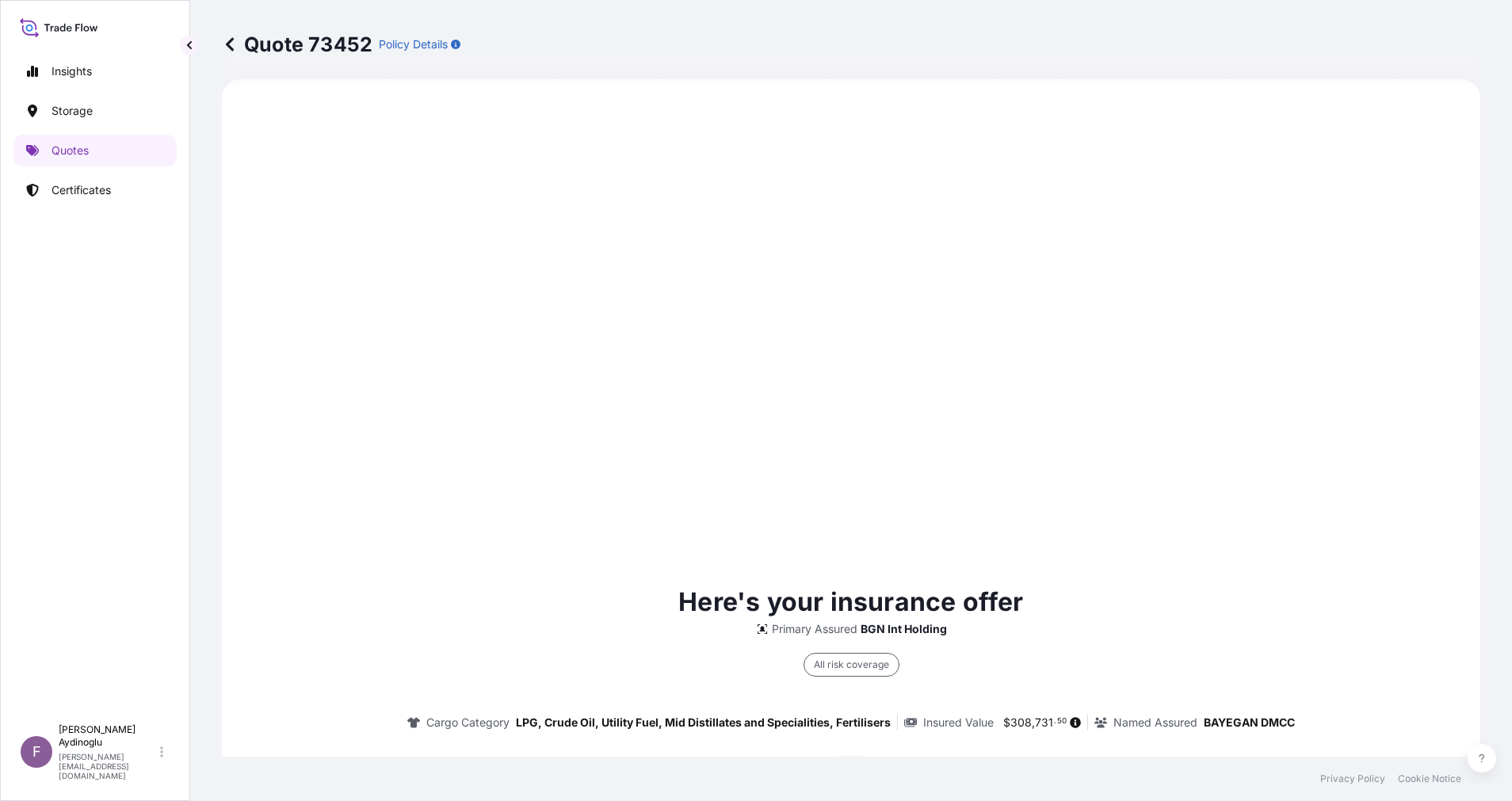
type input "06/10/2025"
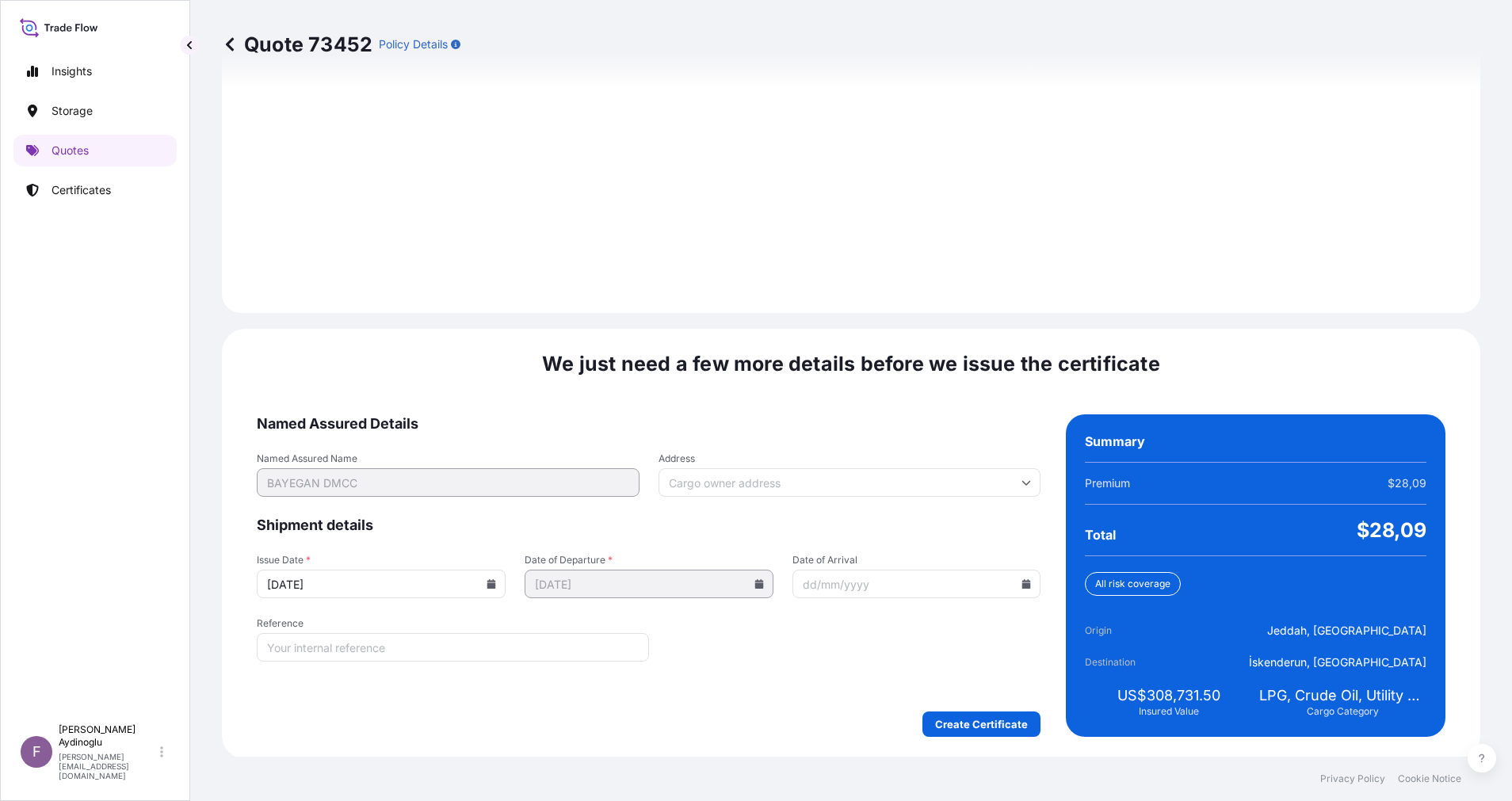
scroll to position [1701, 0]
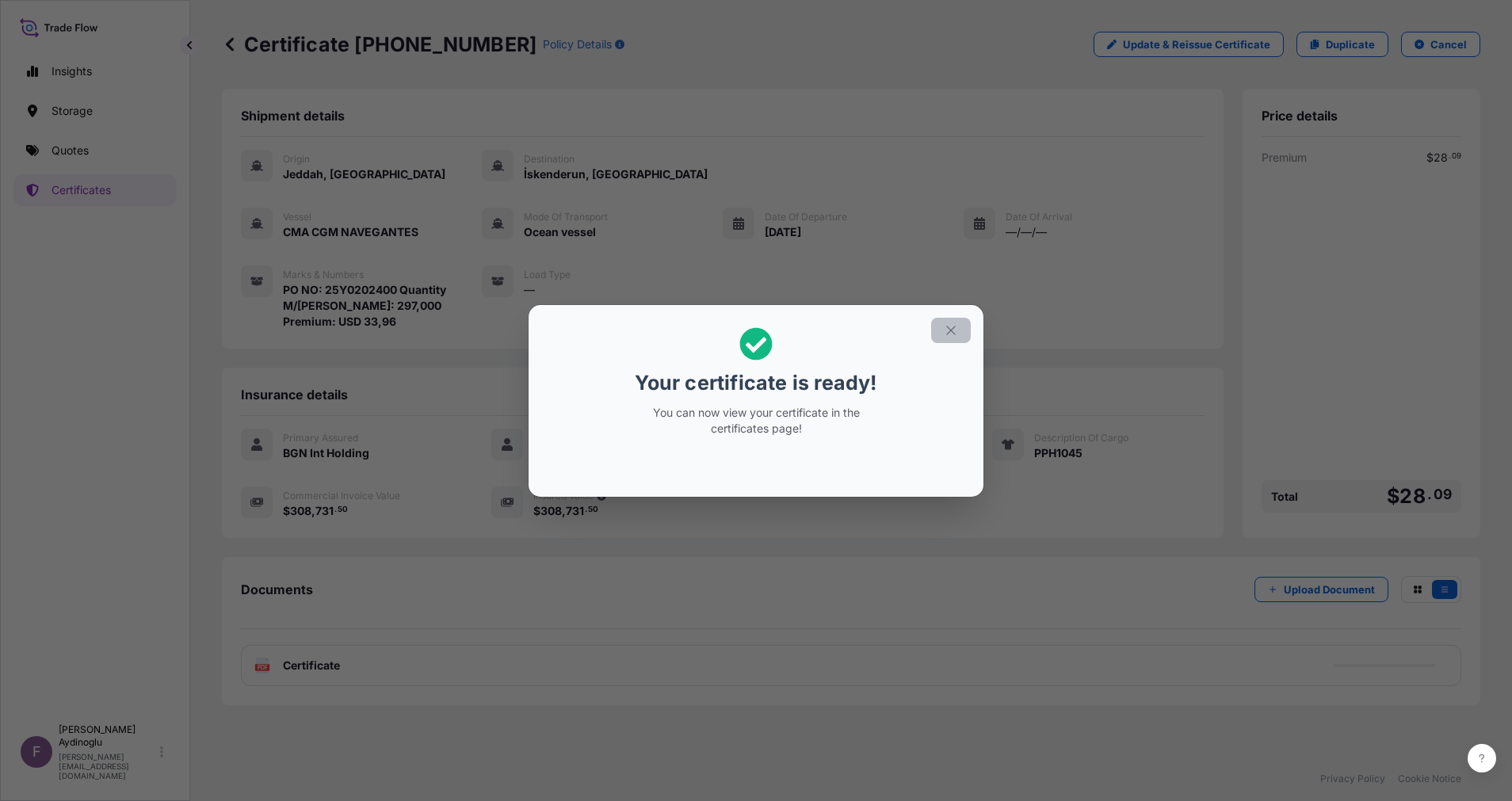
click at [958, 332] on button "button" at bounding box center [951, 330] width 40 height 26
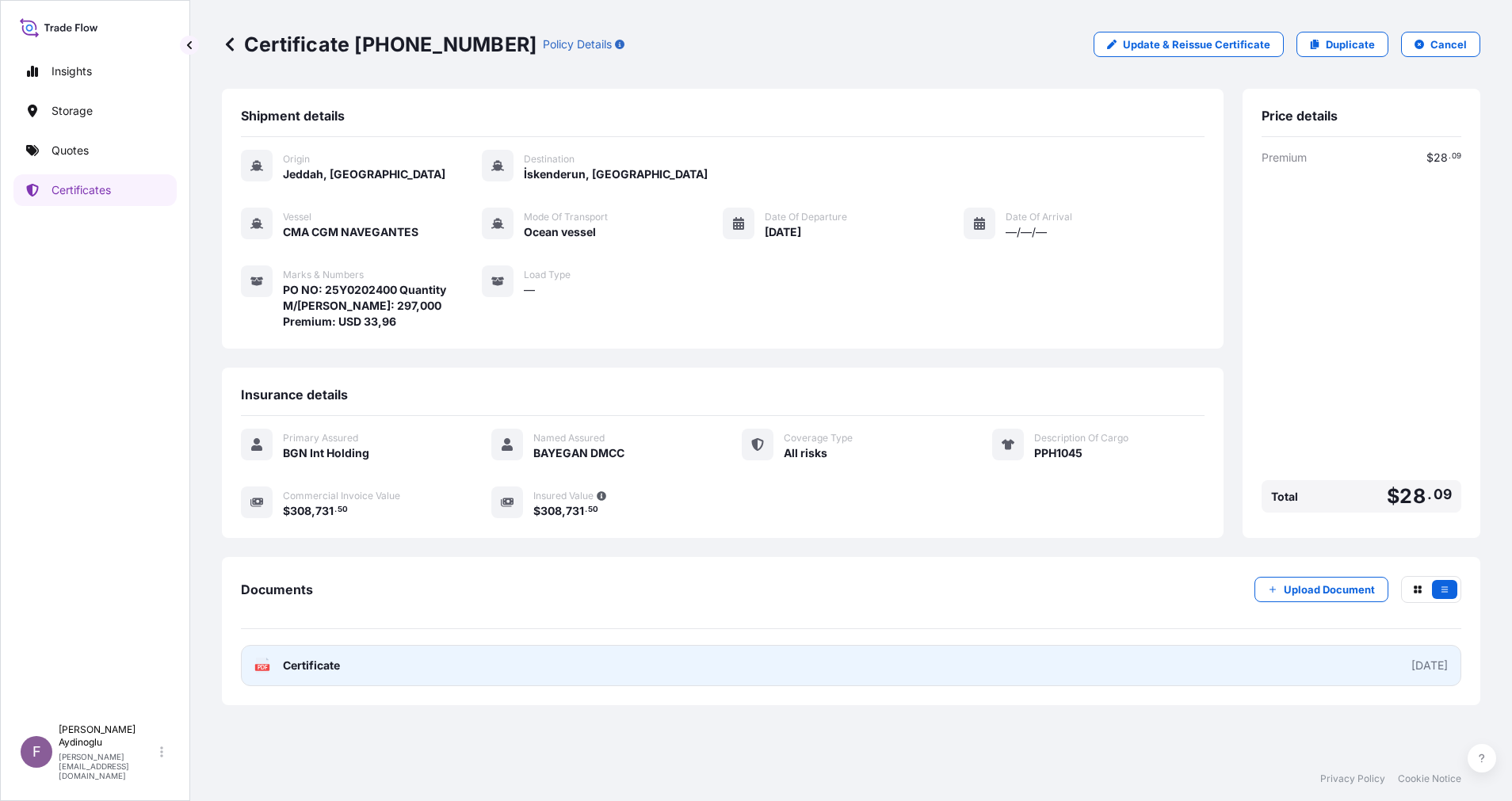
click at [1139, 664] on link "PDF Certificate 2025-10-06" at bounding box center [851, 666] width 1220 height 42
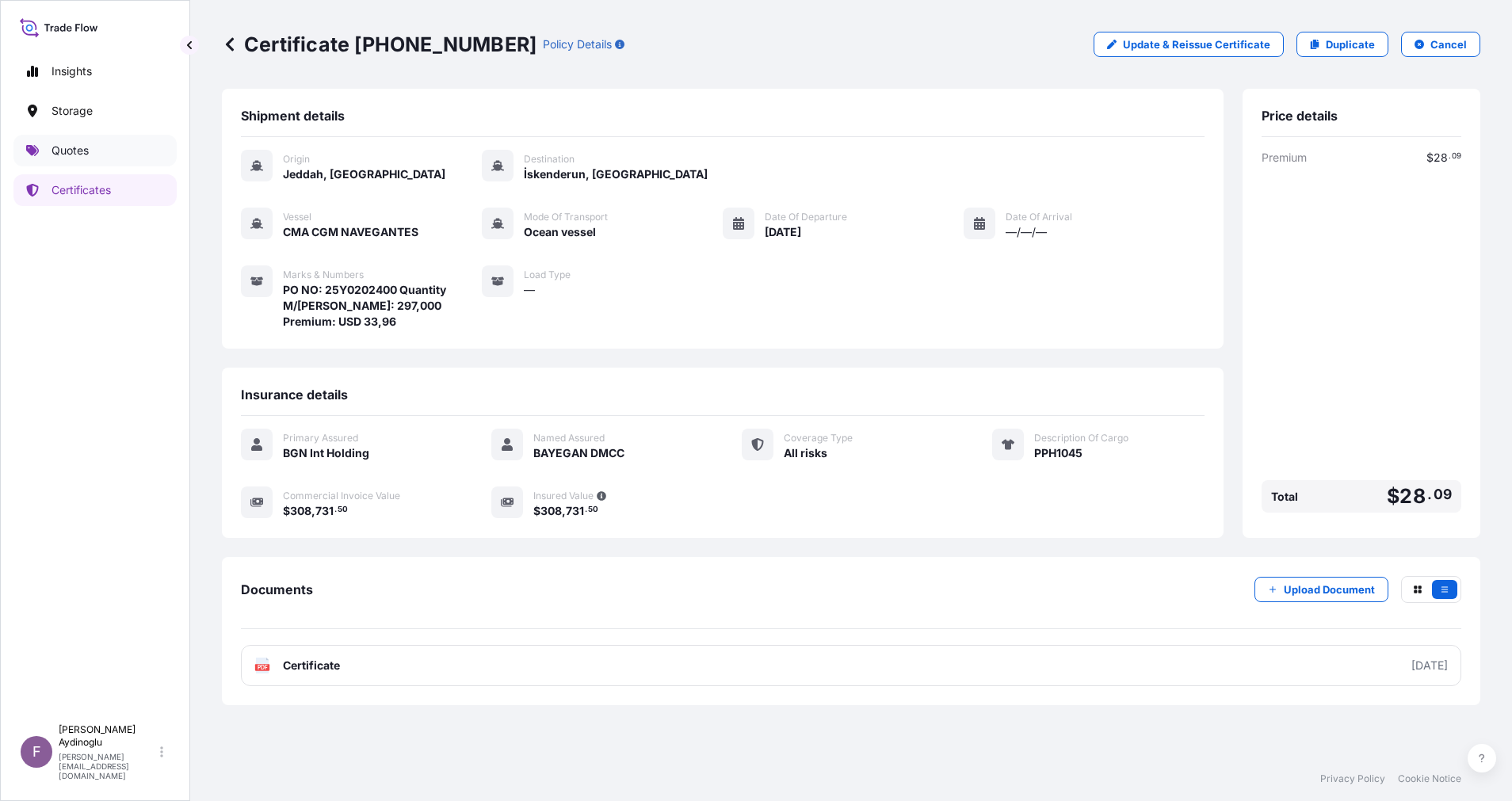
click at [83, 157] on p "Quotes" at bounding box center [70, 150] width 37 height 16
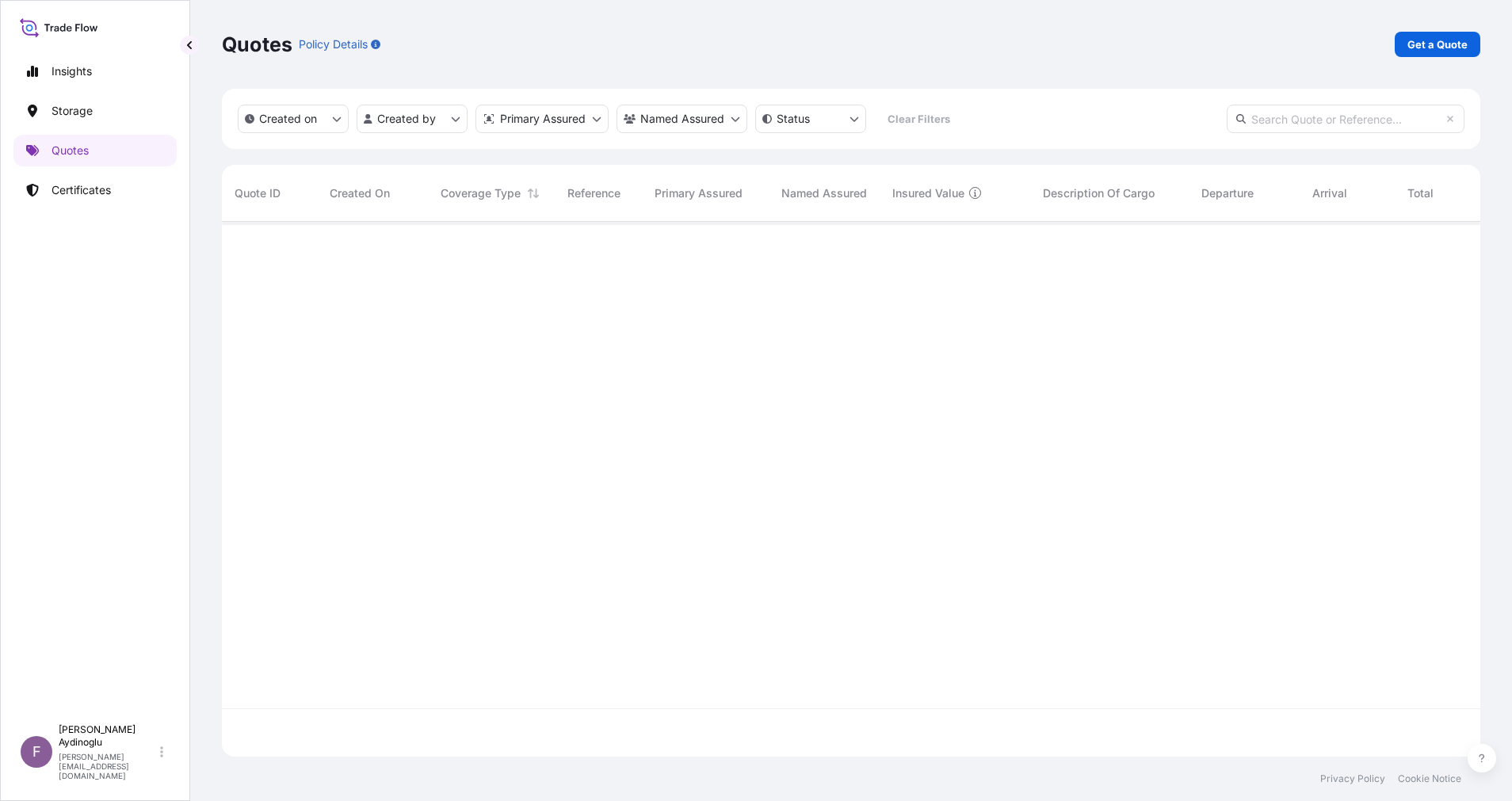
scroll to position [525, 1240]
click at [1443, 44] on p "Get a Quote" at bounding box center [1437, 44] width 60 height 16
select select "Ocean Vessel"
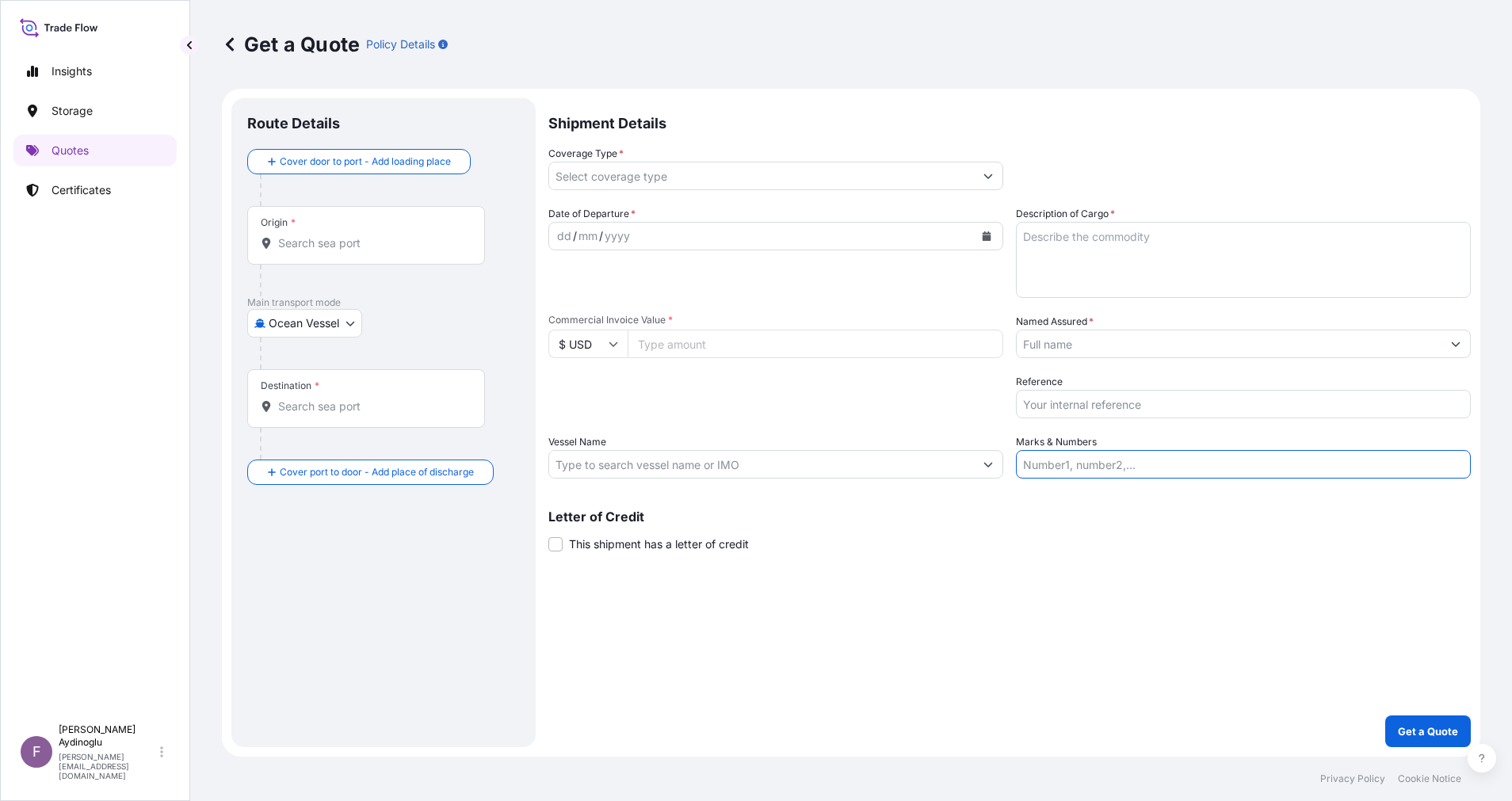
click at [1096, 465] on input "Marks & Numbers" at bounding box center [1243, 464] width 455 height 28
paste input "PO NO: 25Y0168600 Quantity M/Tonn: 247,500 Premium: USD 29,65"
click at [1119, 592] on div "Shipment Details Coverage Type * Date of Departure * dd / mm / yyyy Cargo Categ…" at bounding box center [1010, 422] width 923 height 649
drag, startPoint x: 1068, startPoint y: 468, endPoint x: 1130, endPoint y: 468, distance: 62.0
click at [1130, 468] on input "PO NO: 25Y0168600 Quantity M/Tonn: 247,500 Premium: USD 29,65" at bounding box center [1243, 464] width 455 height 28
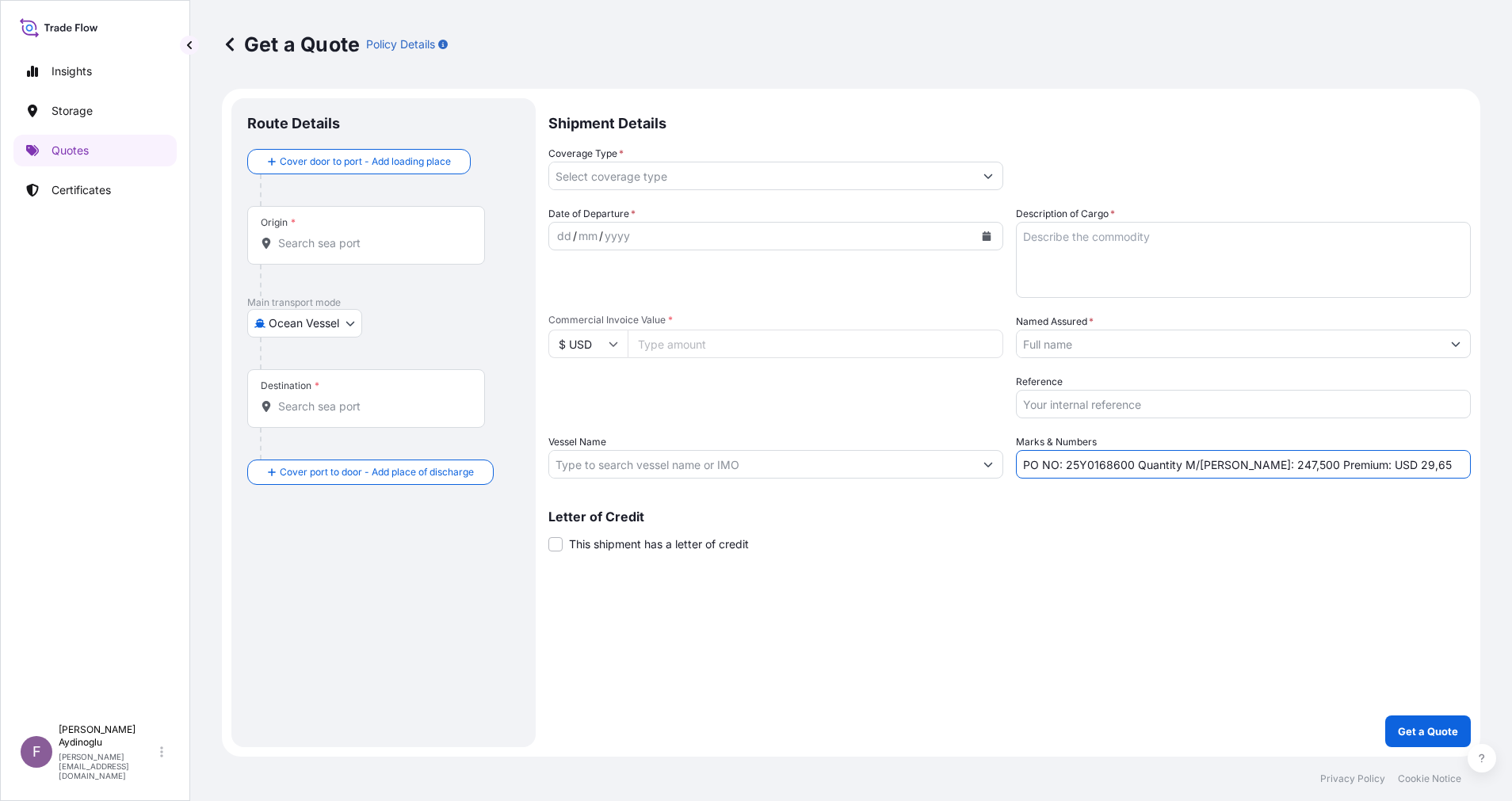
paste input "2030"
type input "PO NO: 25Y0203000 Quantity M/Tonn: 247,500 Premium: USD 29,65"
click at [1171, 543] on div "Letter of Credit This shipment has a letter of credit Letter of credit * Letter…" at bounding box center [1010, 531] width 923 height 42
click at [712, 352] on input "Commercial Invoice Value *" at bounding box center [815, 344] width 376 height 28
paste input "265443.75"
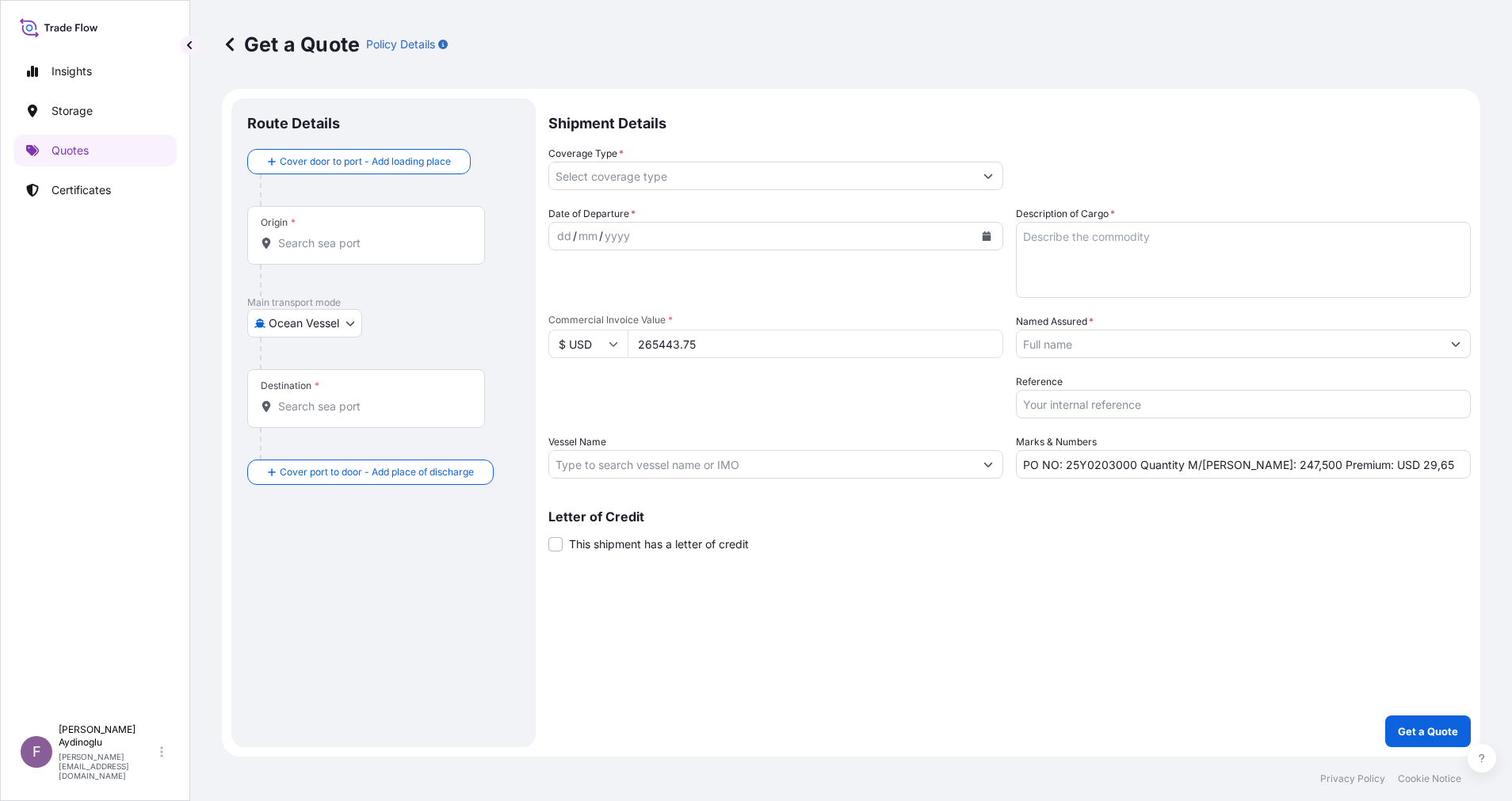
type input "265443.75"
click at [987, 597] on div "Shipment Details Coverage Type * Date of Departure * dd / mm / yyyy Cargo Categ…" at bounding box center [1010, 422] width 923 height 649
click at [1178, 261] on textarea "Description of Cargo *" at bounding box center [1243, 260] width 455 height 76
paste textarea "PPH2250"
type textarea "PPH2250"
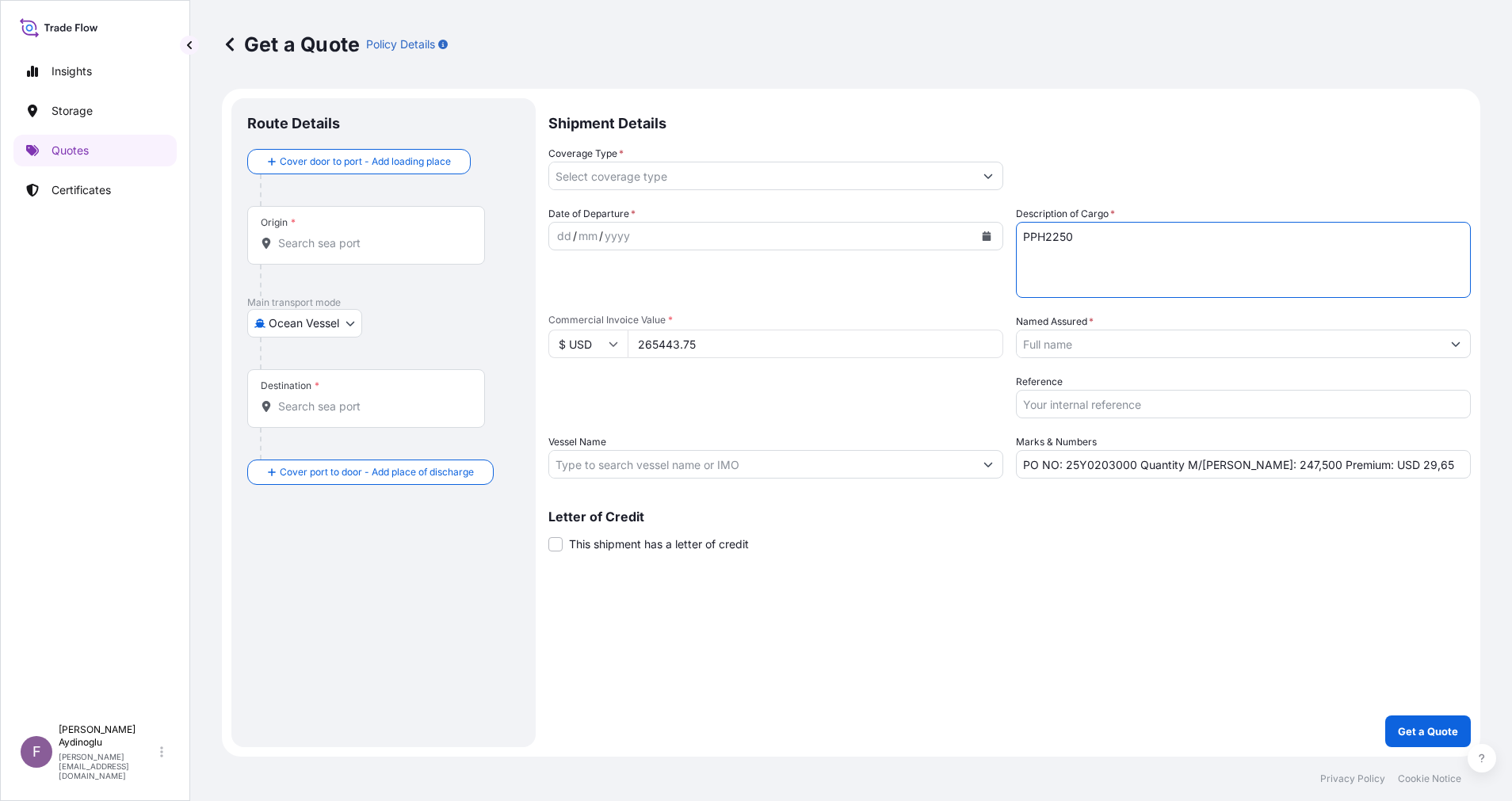
click at [1129, 592] on div "Shipment Details Coverage Type * Date of Departure * dd / mm / yyyy Cargo Categ…" at bounding box center [1010, 422] width 923 height 649
click at [790, 451] on input "Vessel Name" at bounding box center [761, 464] width 425 height 28
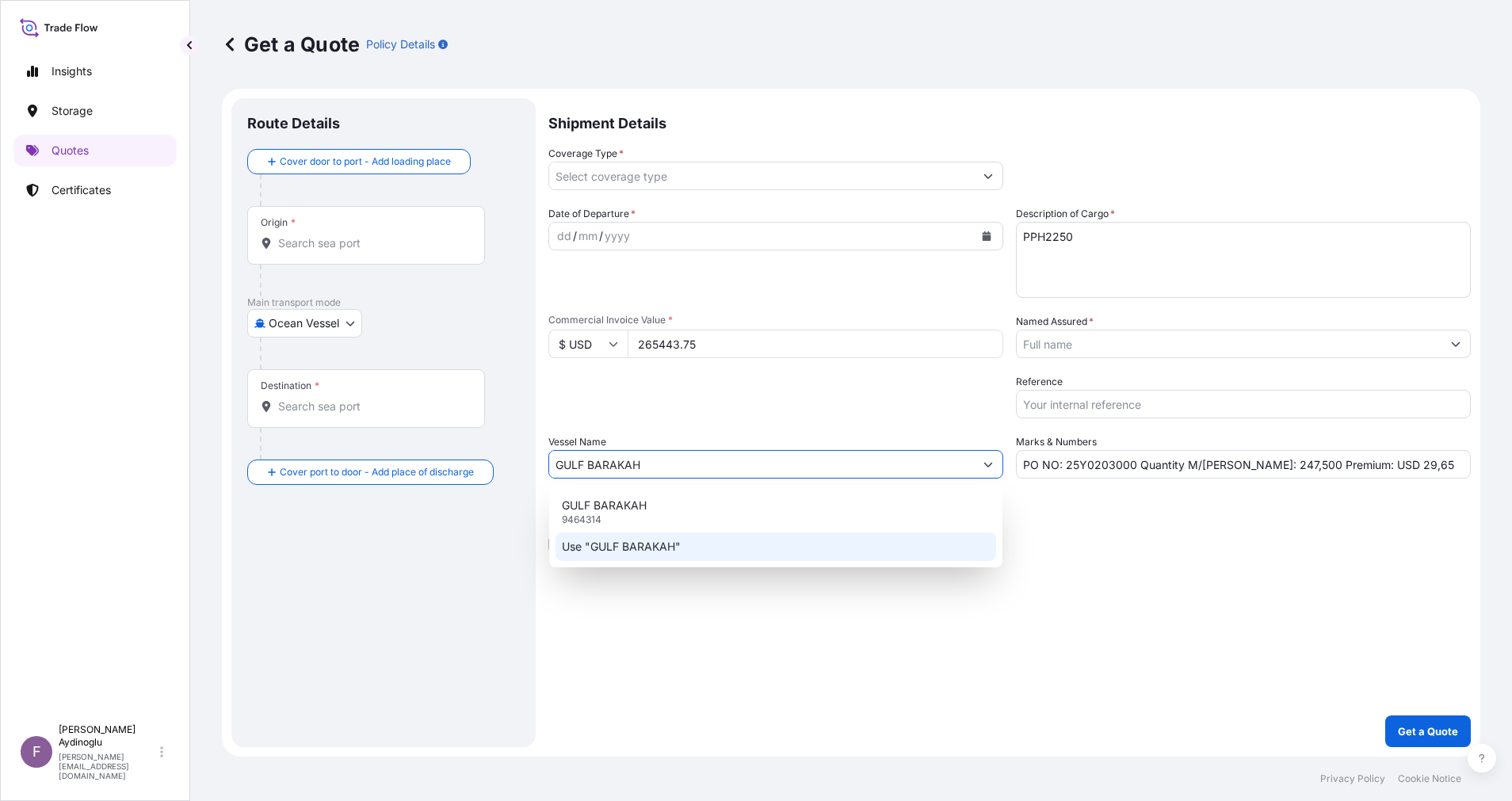
click at [786, 535] on div "Use "GULF BARAKAH"" at bounding box center [776, 547] width 441 height 28
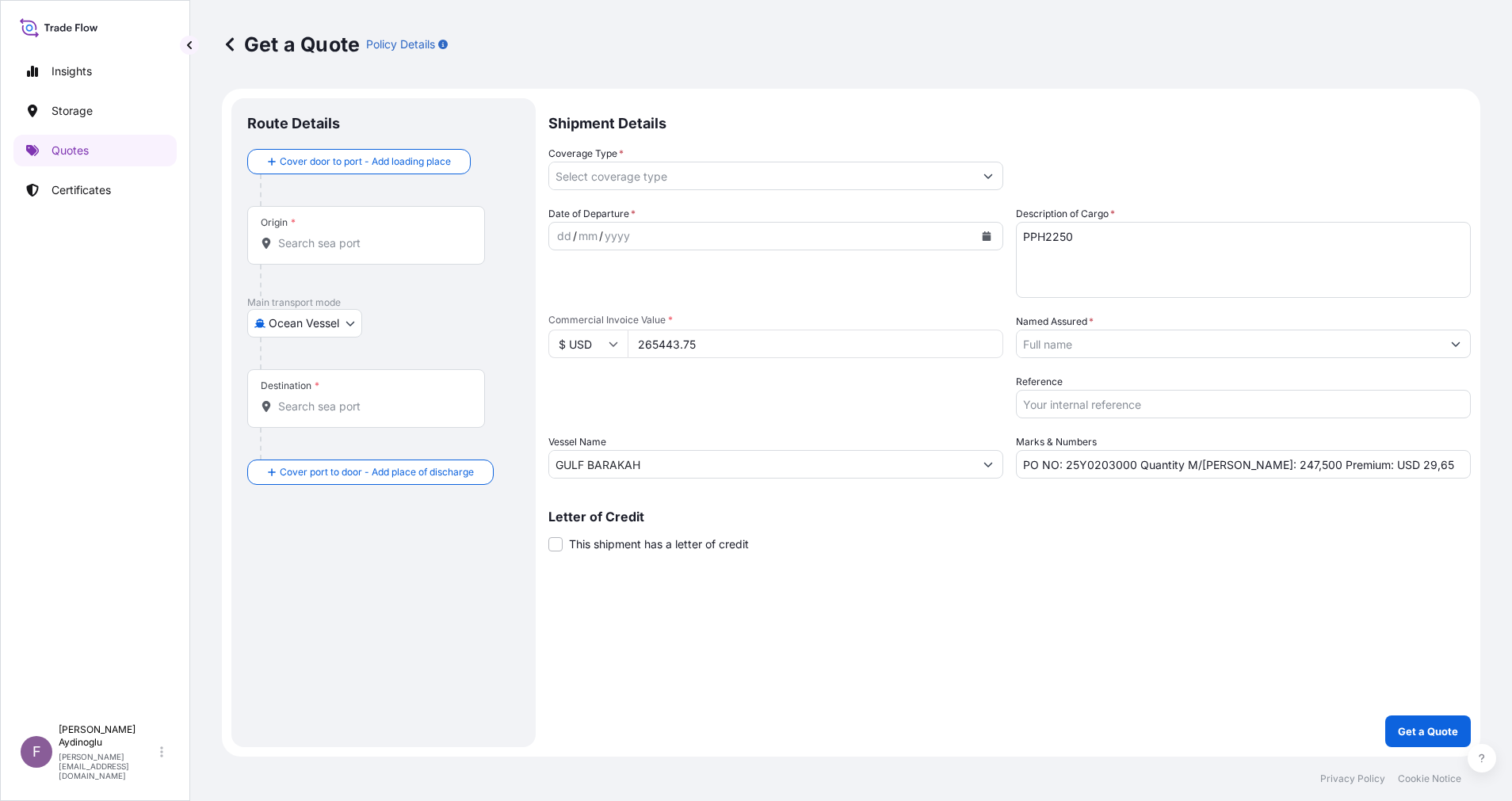
click at [914, 542] on div "Letter of Credit This shipment has a letter of credit Letter of credit * Letter…" at bounding box center [1010, 531] width 923 height 42
click at [798, 477] on input "GULF BARAKAH" at bounding box center [761, 464] width 425 height 28
type input "GULF BARAKAH"
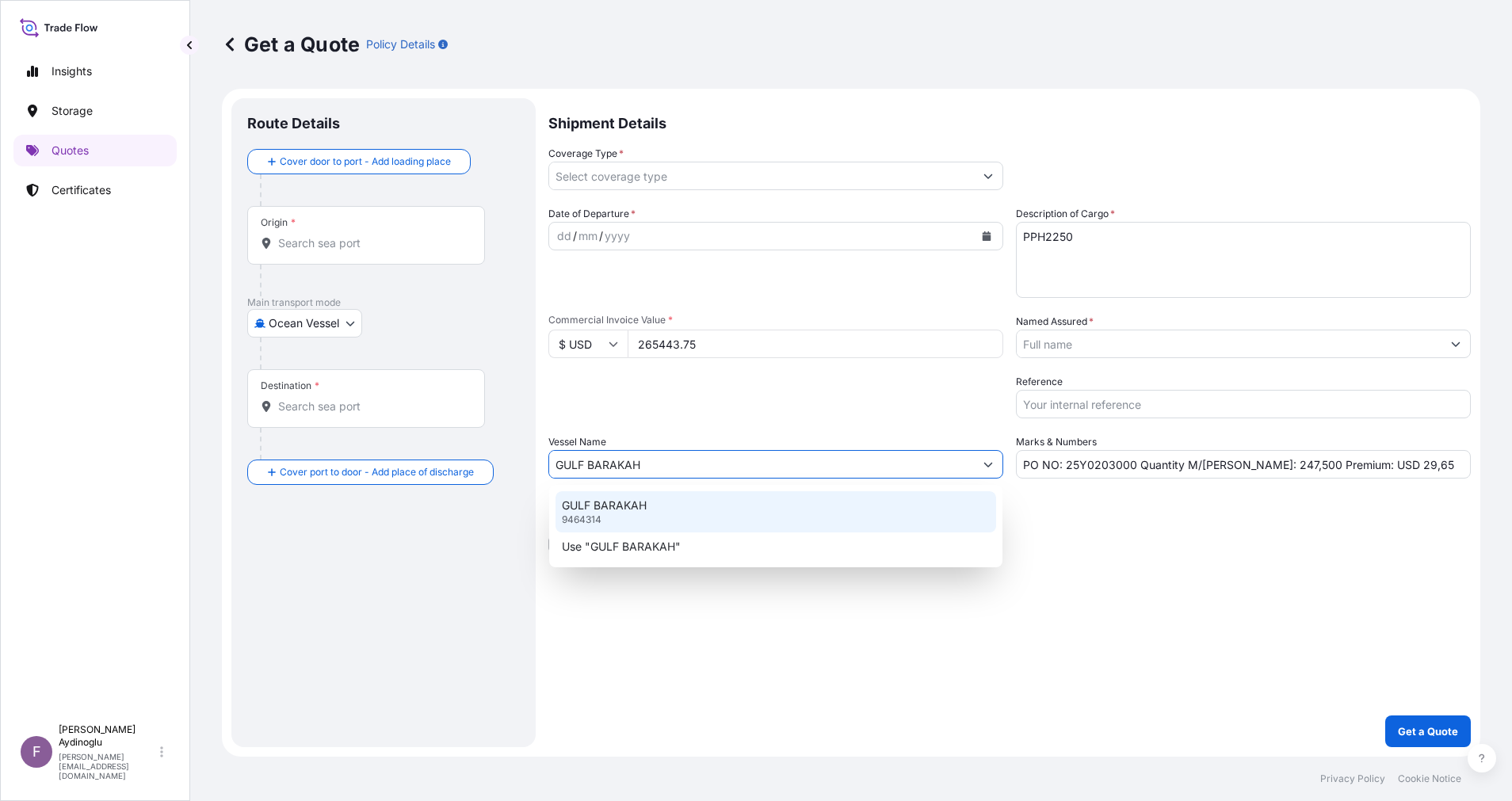
click at [775, 504] on div "GULF BARAKAH 9464314" at bounding box center [776, 512] width 441 height 42
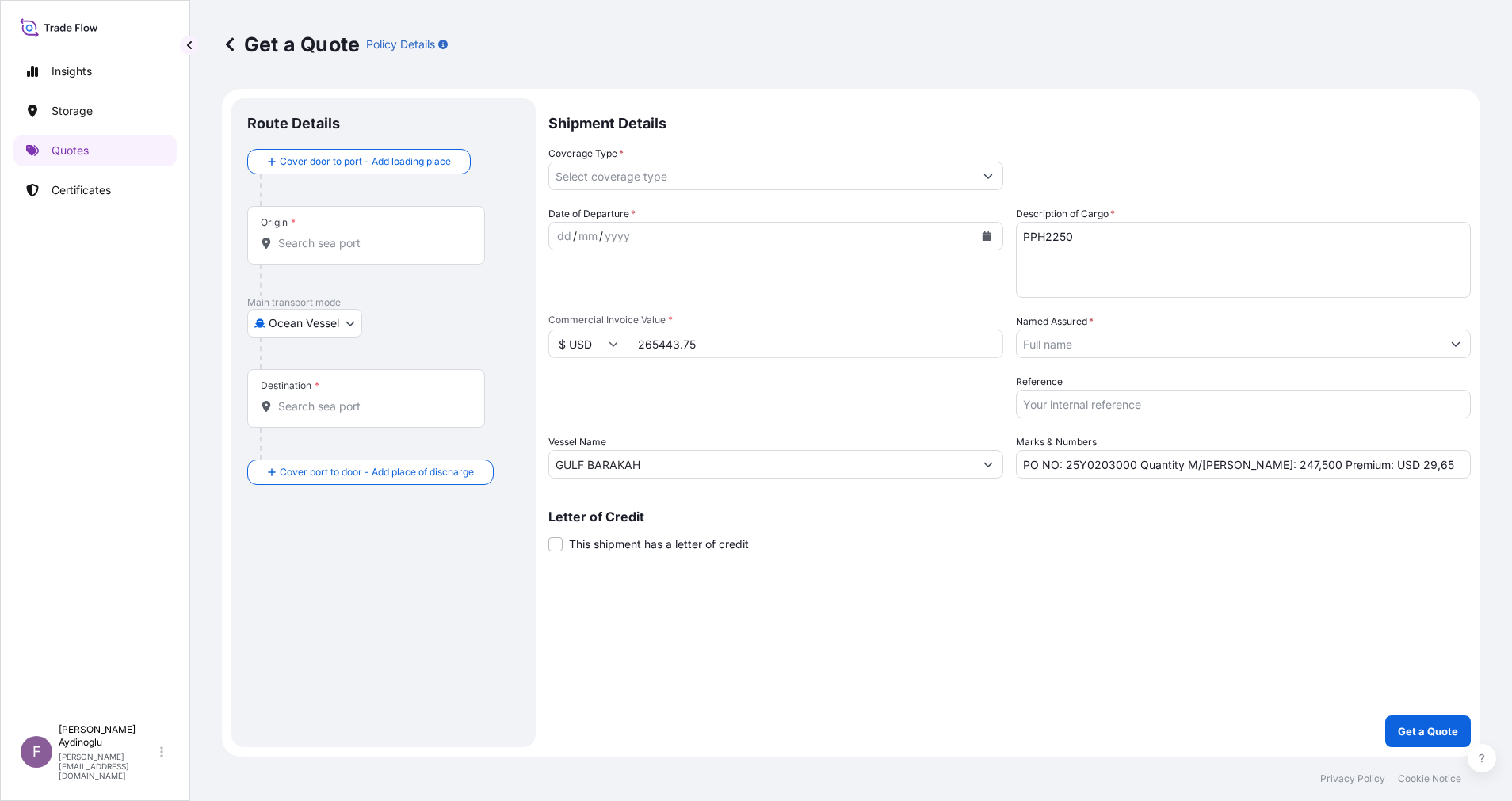
drag, startPoint x: 935, startPoint y: 505, endPoint x: 958, endPoint y: 514, distance: 24.7
click at [951, 505] on div "Letter of Credit This shipment has a letter of credit Letter of credit * Letter…" at bounding box center [1010, 521] width 923 height 61
click at [408, 238] on input "Origin *" at bounding box center [372, 243] width 187 height 16
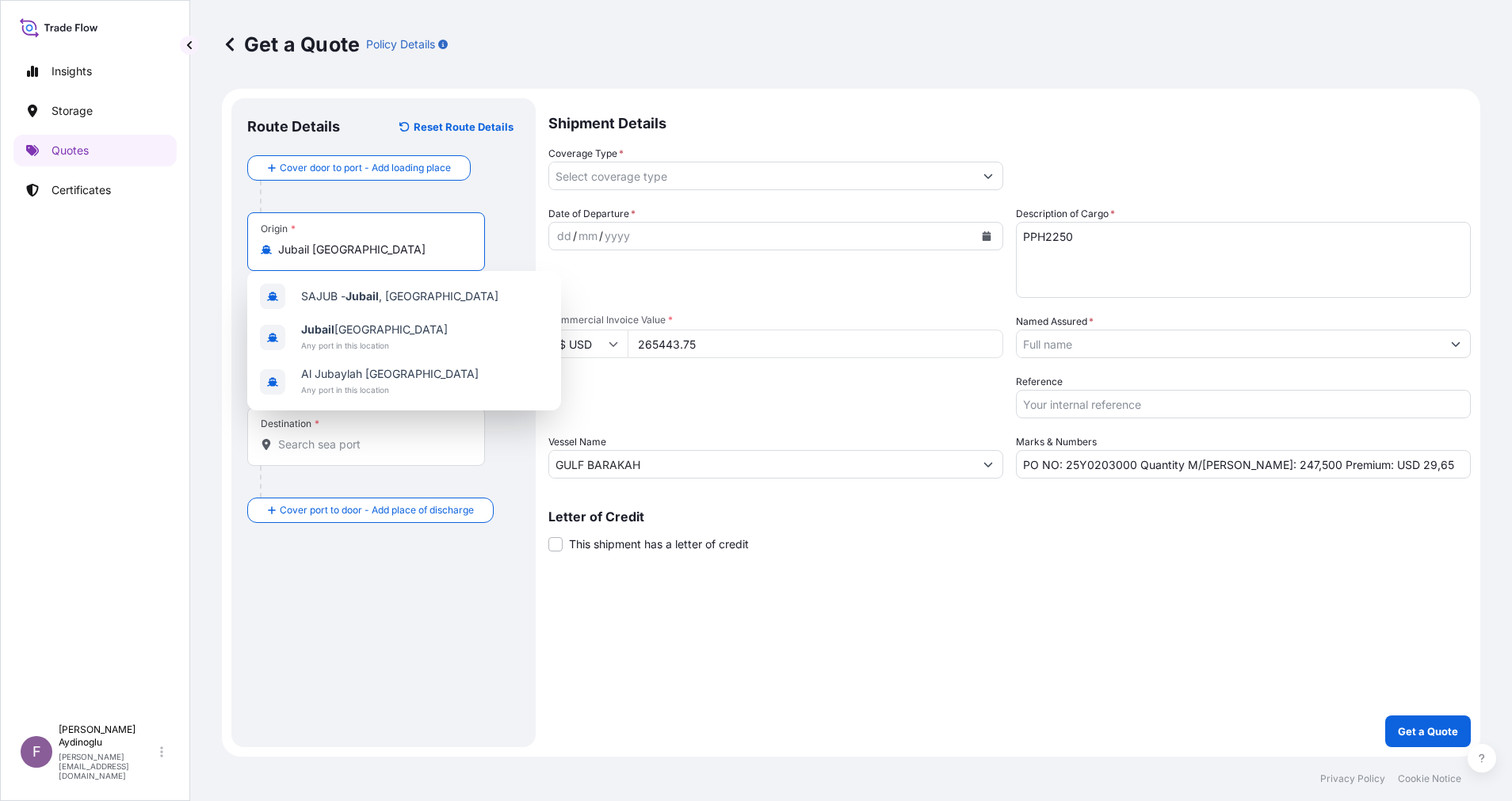
type input "Jubail Saudi Arabia"
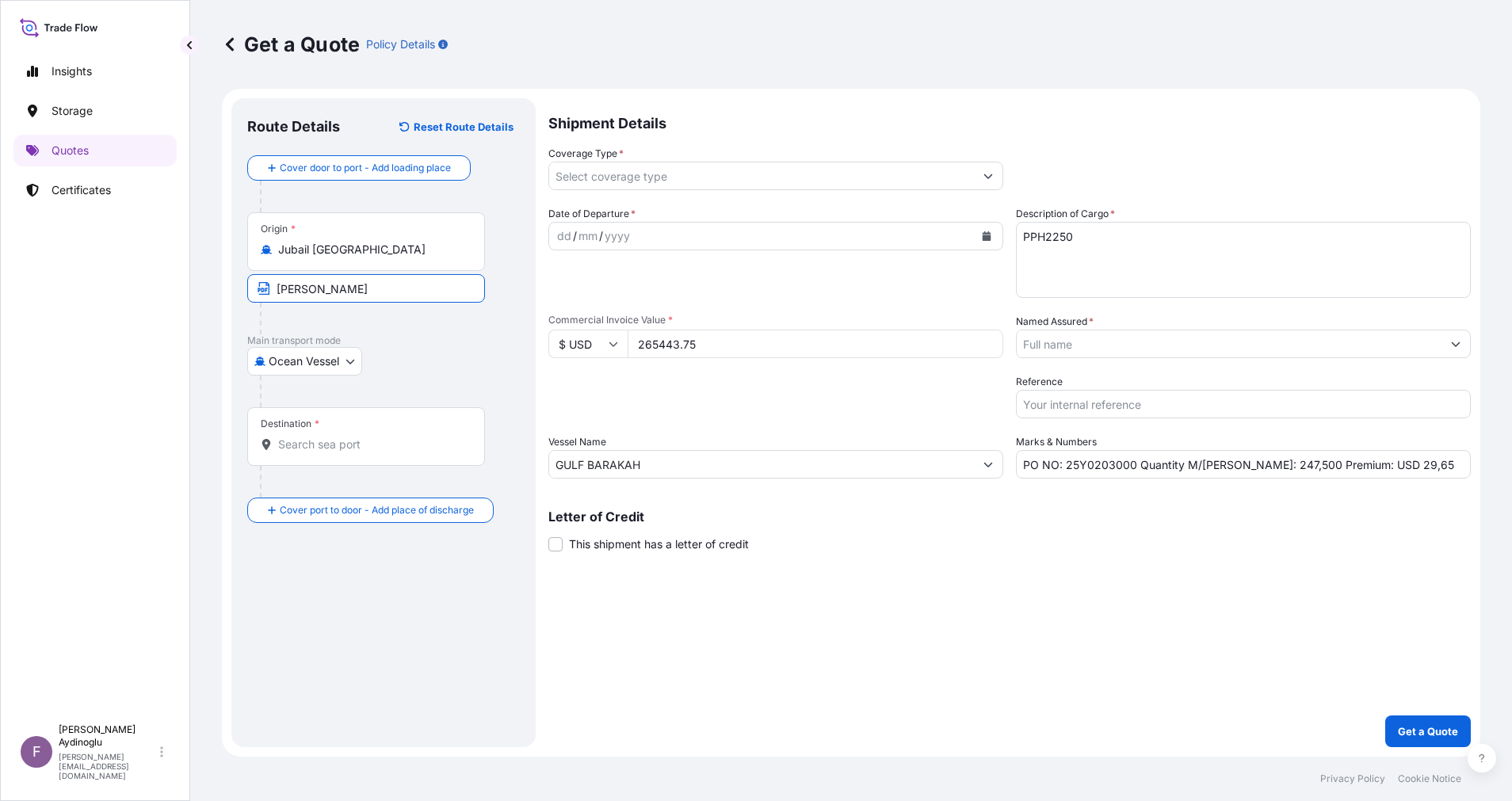
type input "JUBAIL / SAUDI ARABIA"
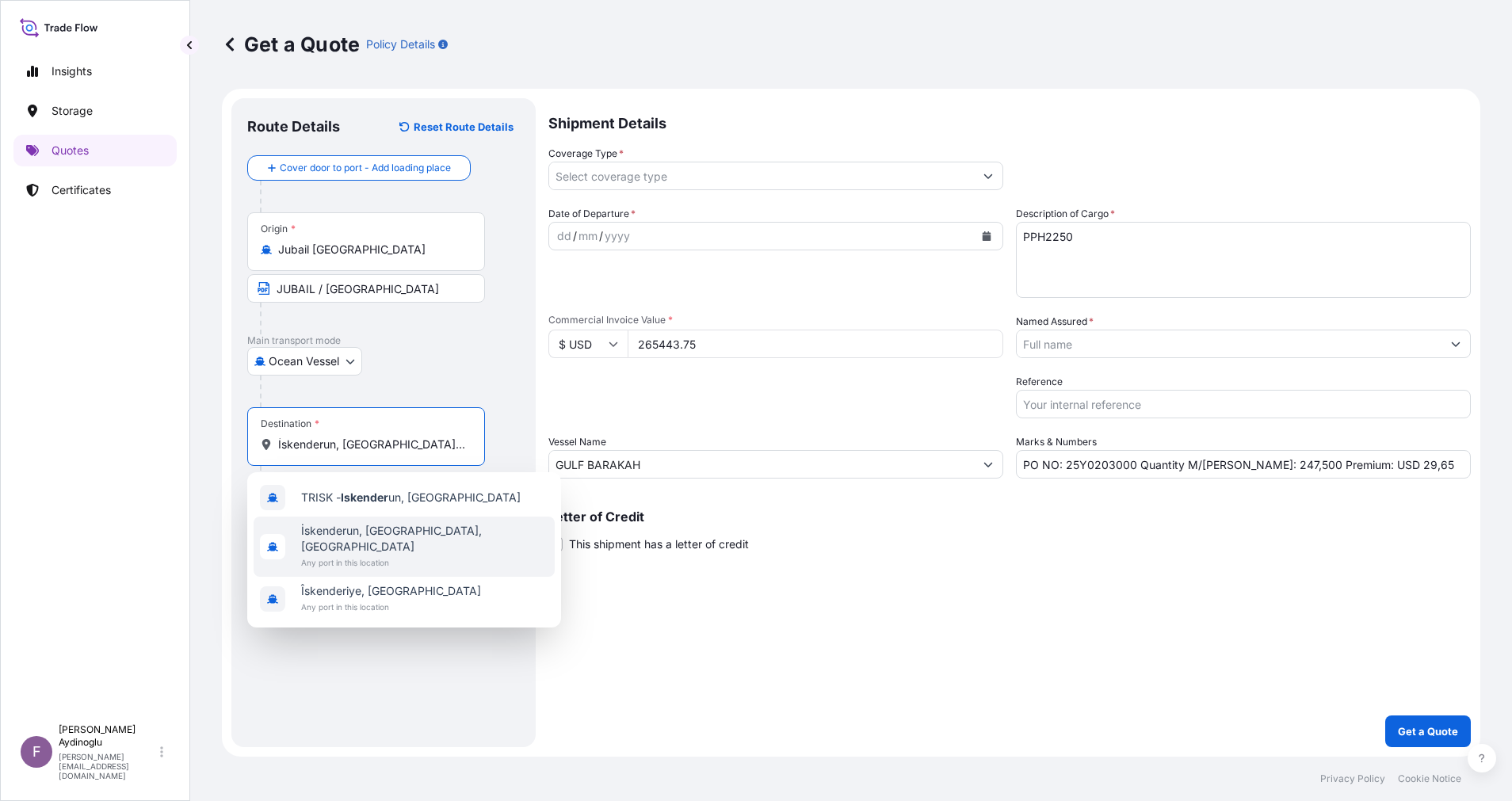
type input "İskenderun, Hatay, Türkiye"
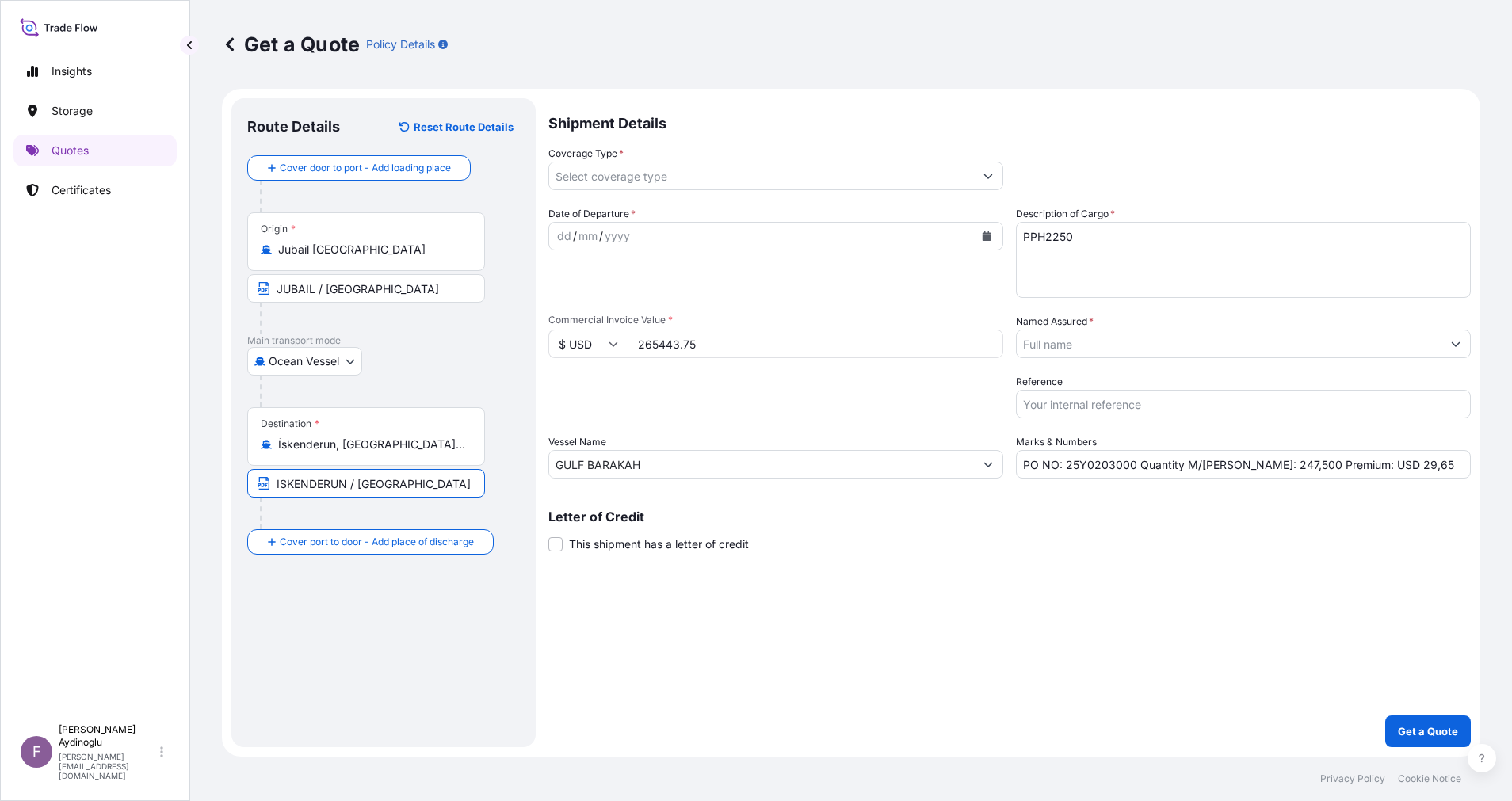
click at [553, 241] on div "dd / mm / yyyy" at bounding box center [761, 236] width 425 height 28
click at [979, 178] on button "Show suggestions" at bounding box center [988, 175] width 28 height 28
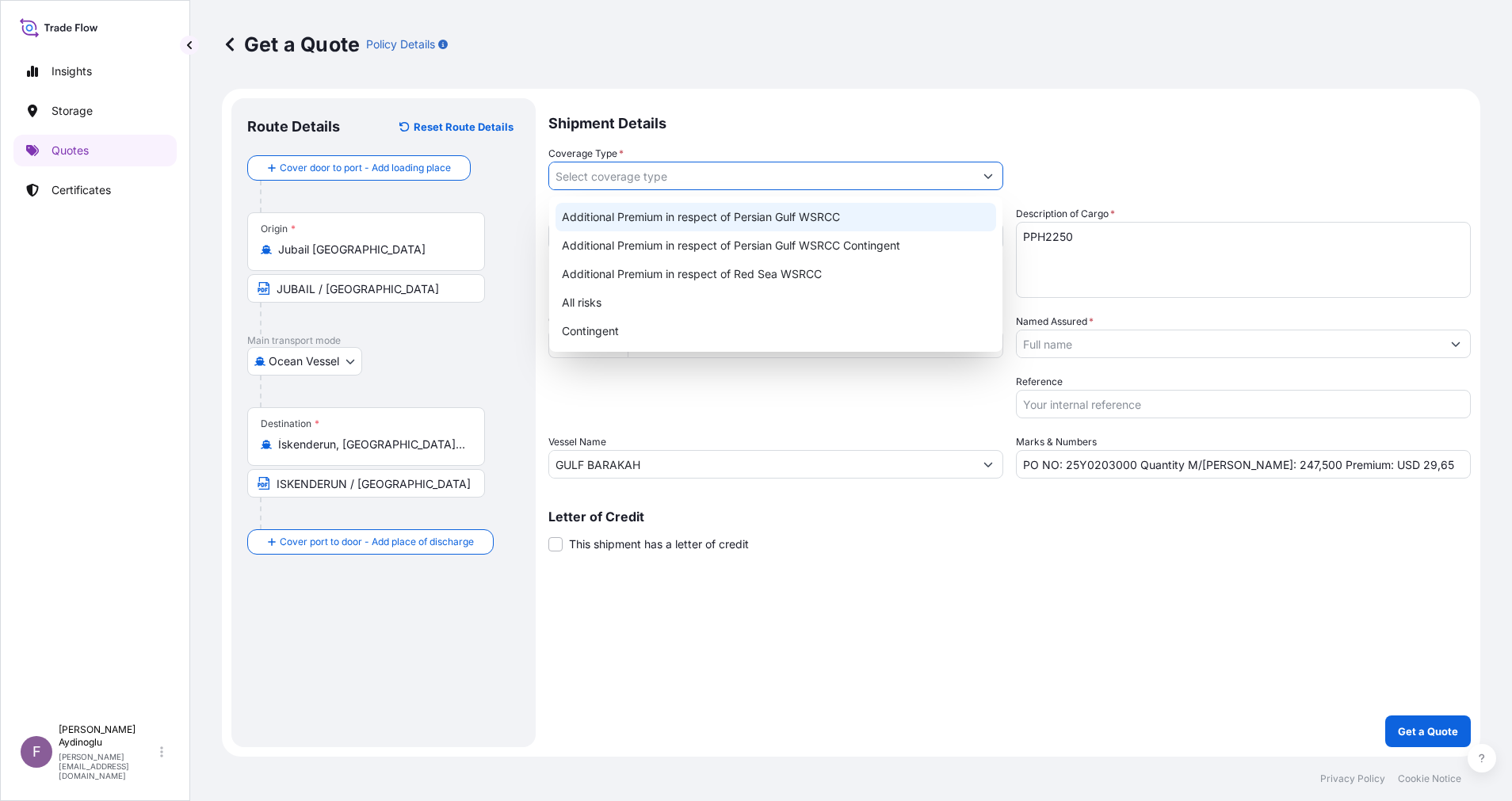
click at [927, 214] on div "Additional Premium in respect of Persian Gulf WSRCC" at bounding box center [776, 217] width 441 height 28
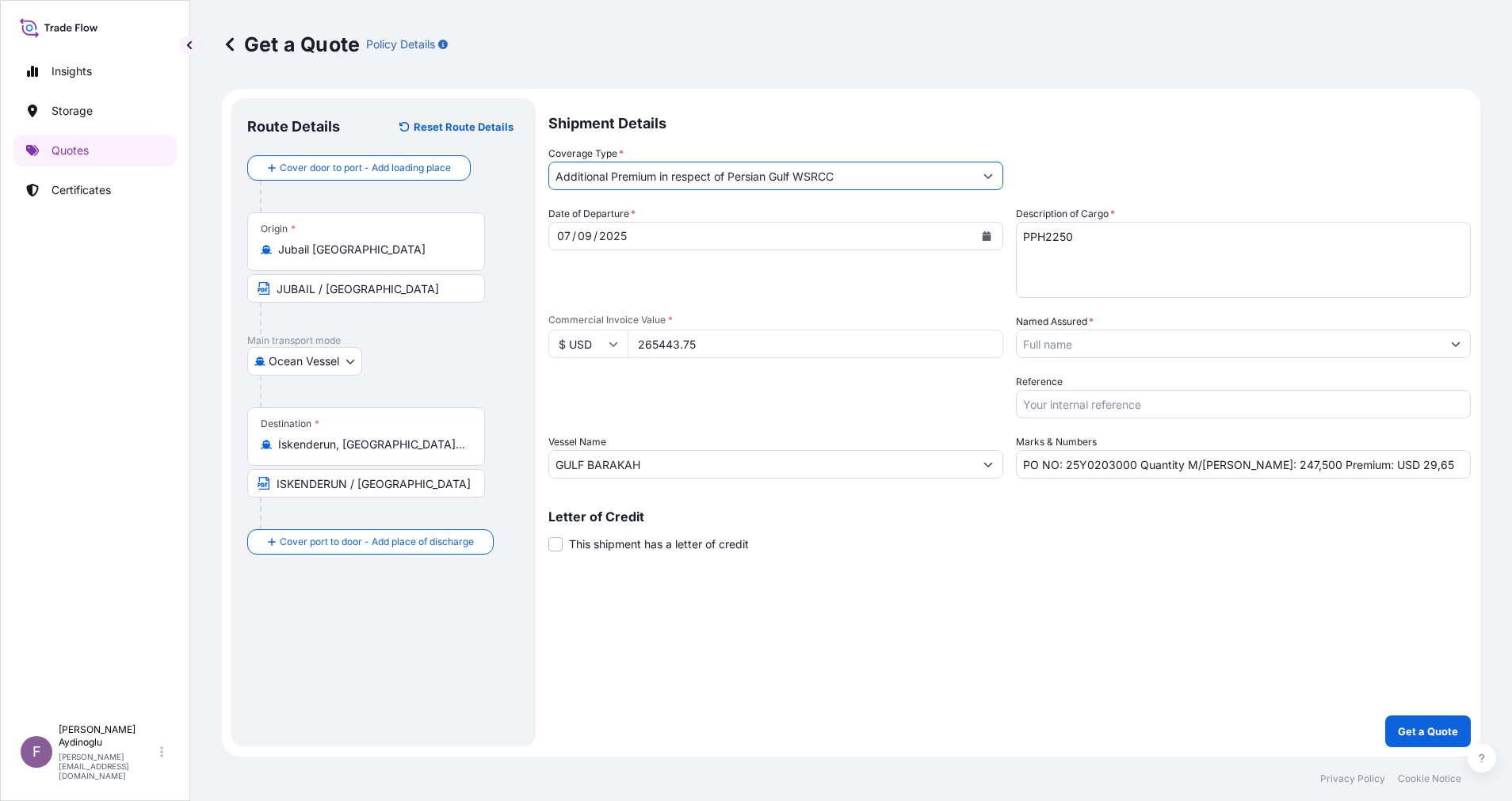
click at [1059, 617] on div "Shipment Details Coverage Type * Additional Premium in respect of Persian Gulf …" at bounding box center [1010, 422] width 923 height 649
click at [1366, 465] on input "PO NO: 25Y0203000 Quantity M/Tonn: 247,500 Premium: USD 29,65" at bounding box center [1243, 464] width 455 height 28
click at [1458, 339] on icon "Show suggestions" at bounding box center [1455, 343] width 9 height 9
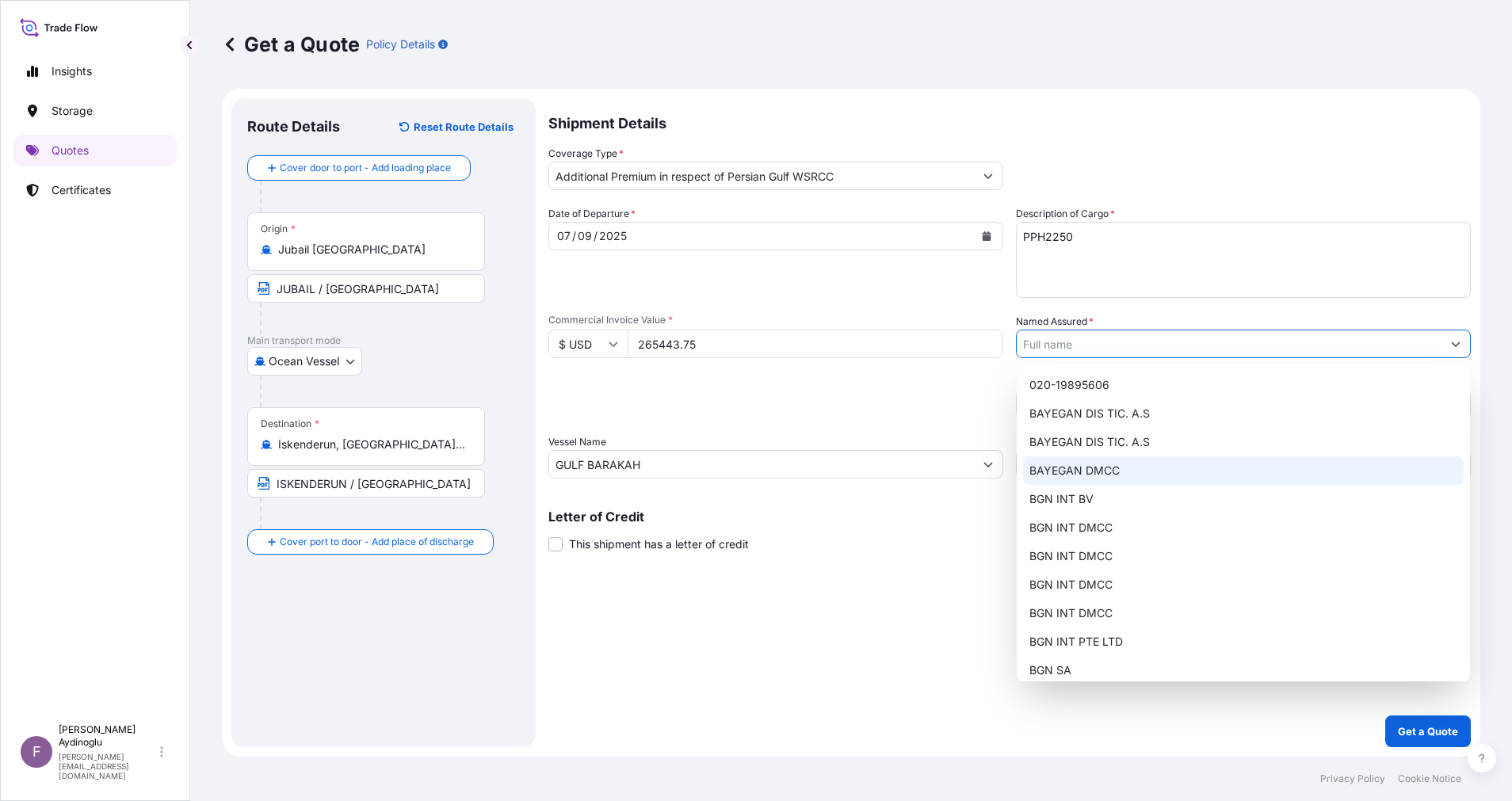
click at [1299, 470] on div "BAYEGAN DMCC" at bounding box center [1244, 470] width 441 height 28
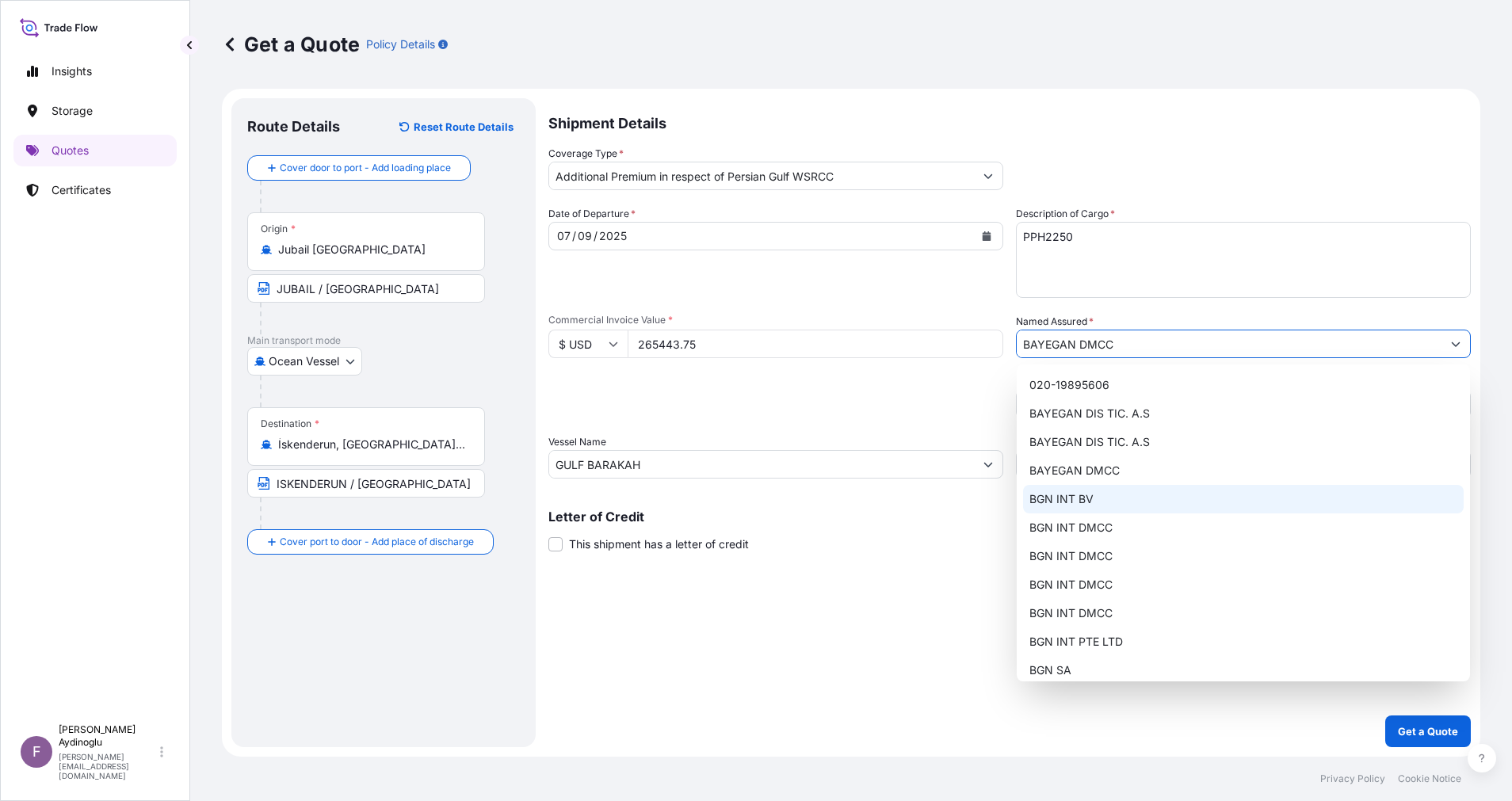
click at [1053, 632] on div "Shipment Details Coverage Type * Additional Premium in respect of Persian Gulf …" at bounding box center [1010, 422] width 923 height 649
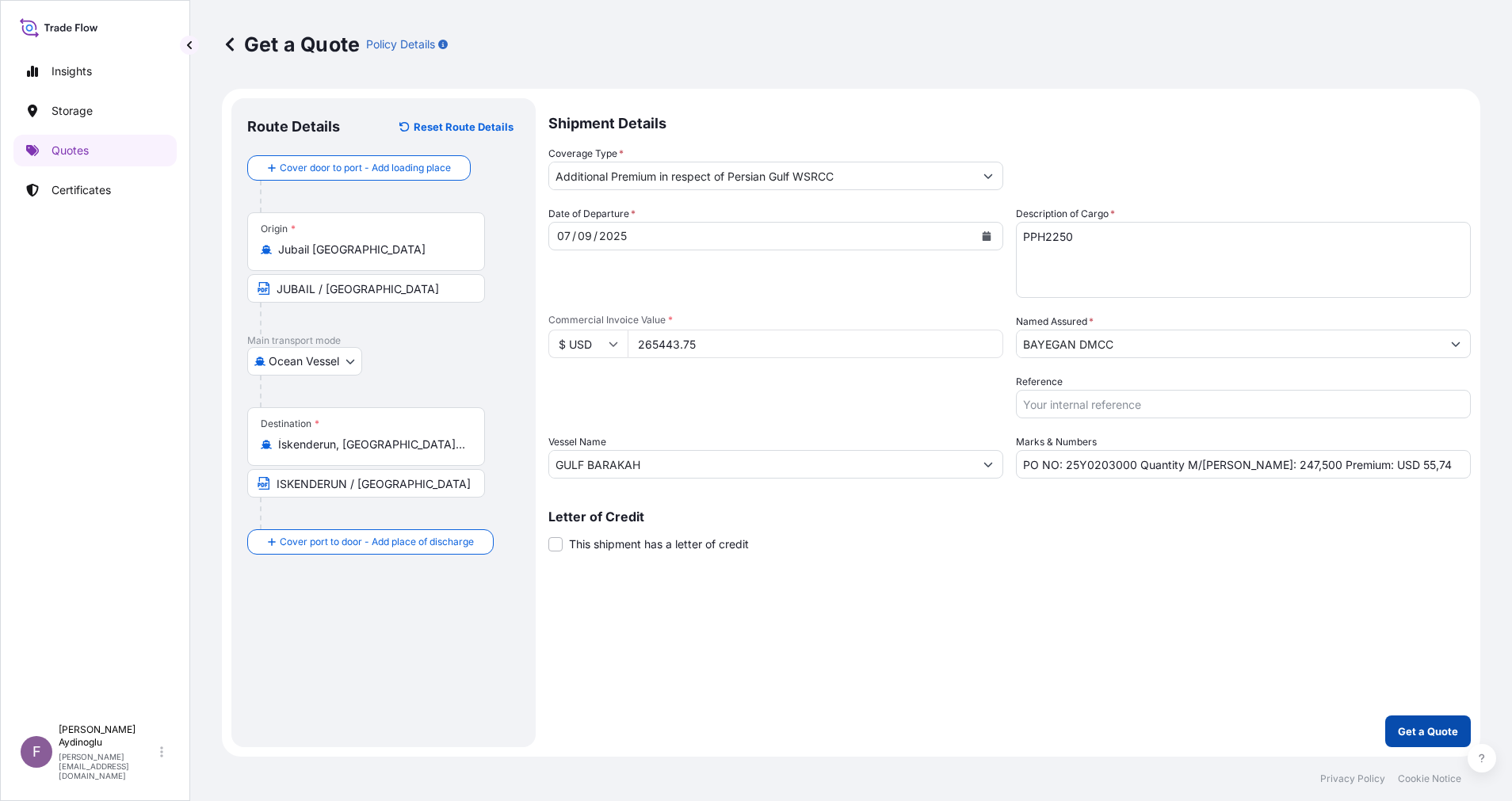
click at [1426, 729] on p "Get a Quote" at bounding box center [1428, 730] width 60 height 16
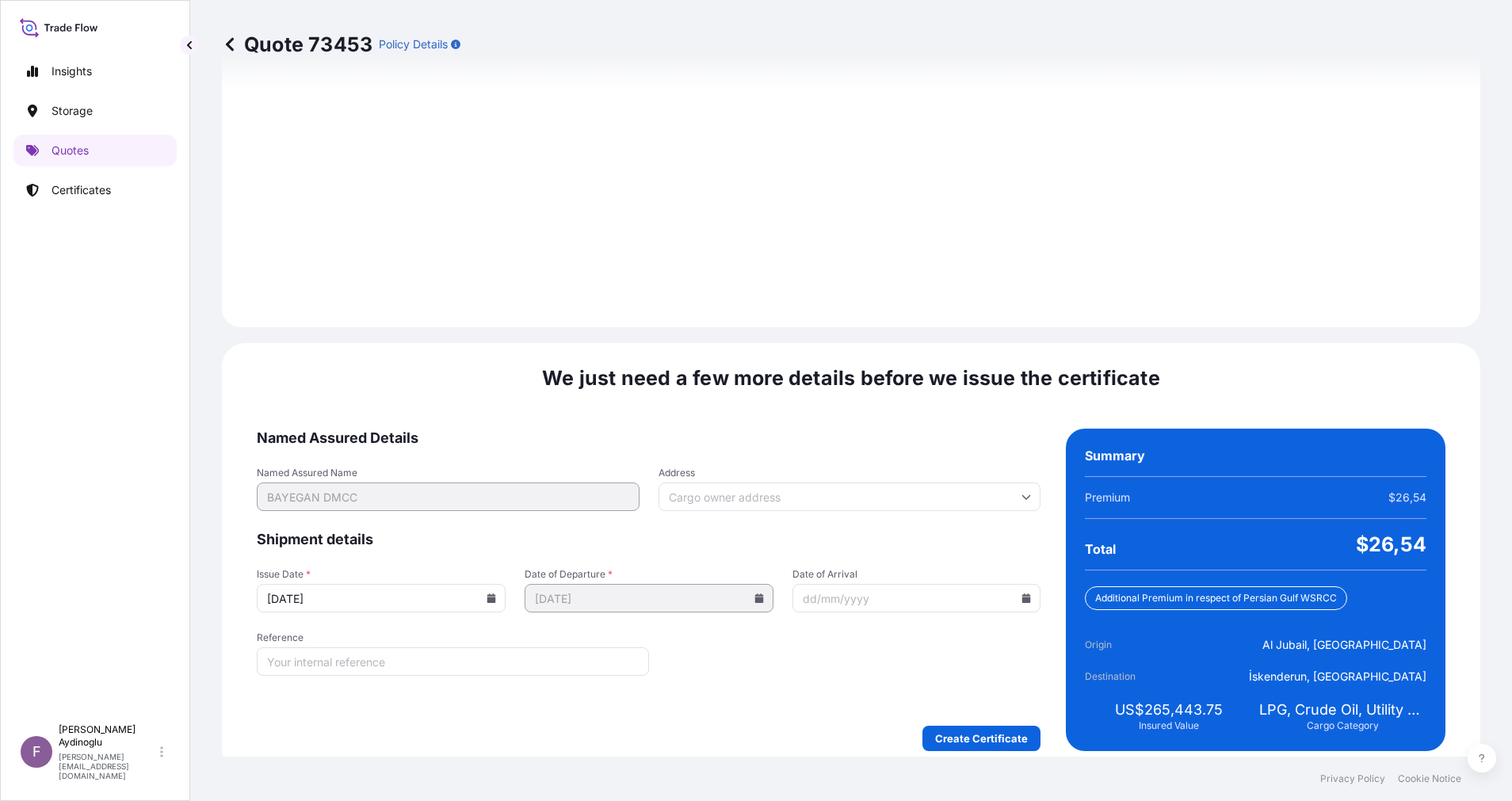
scroll to position [1701, 0]
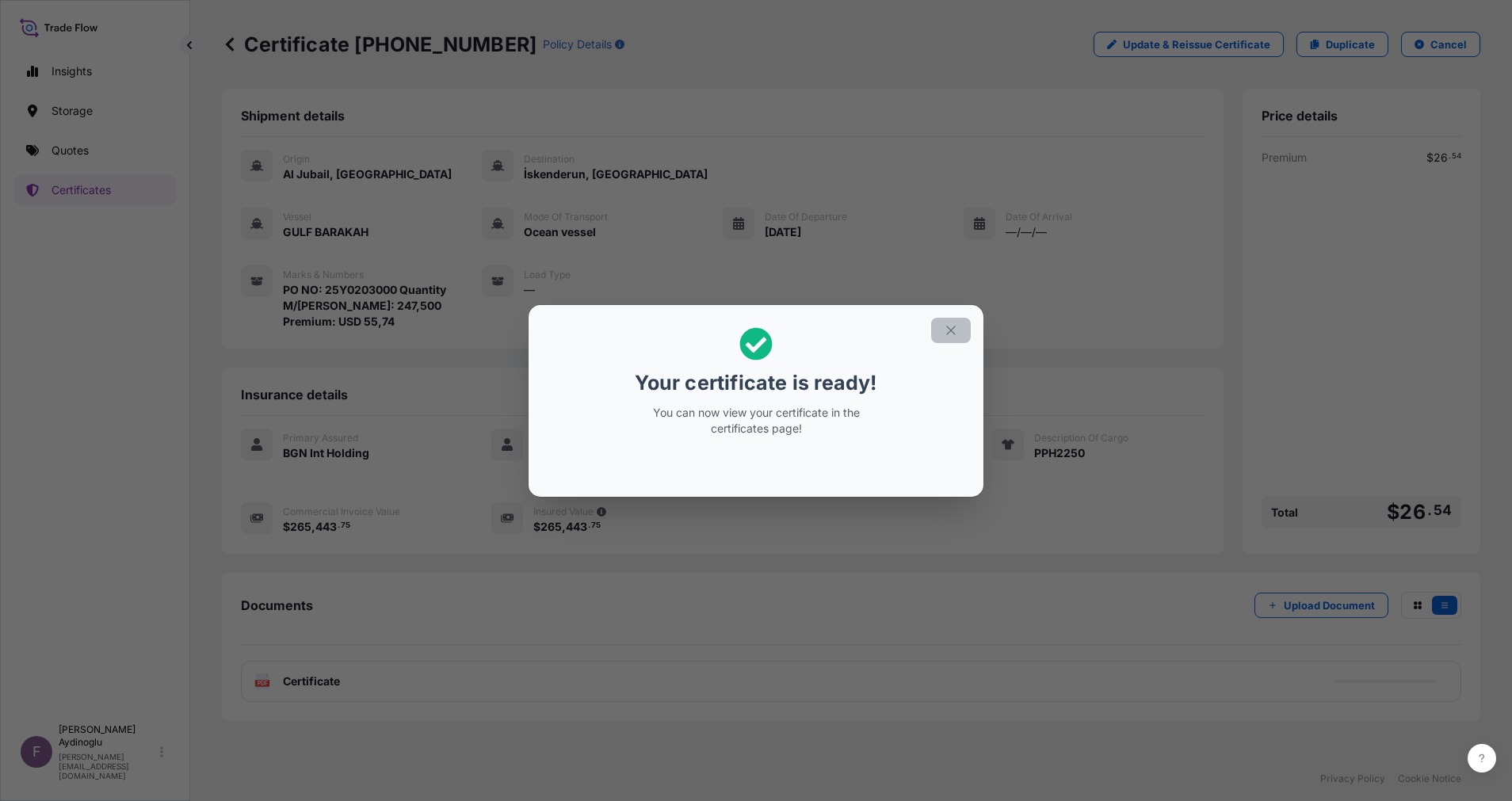
click at [947, 329] on icon "button" at bounding box center [950, 330] width 14 height 14
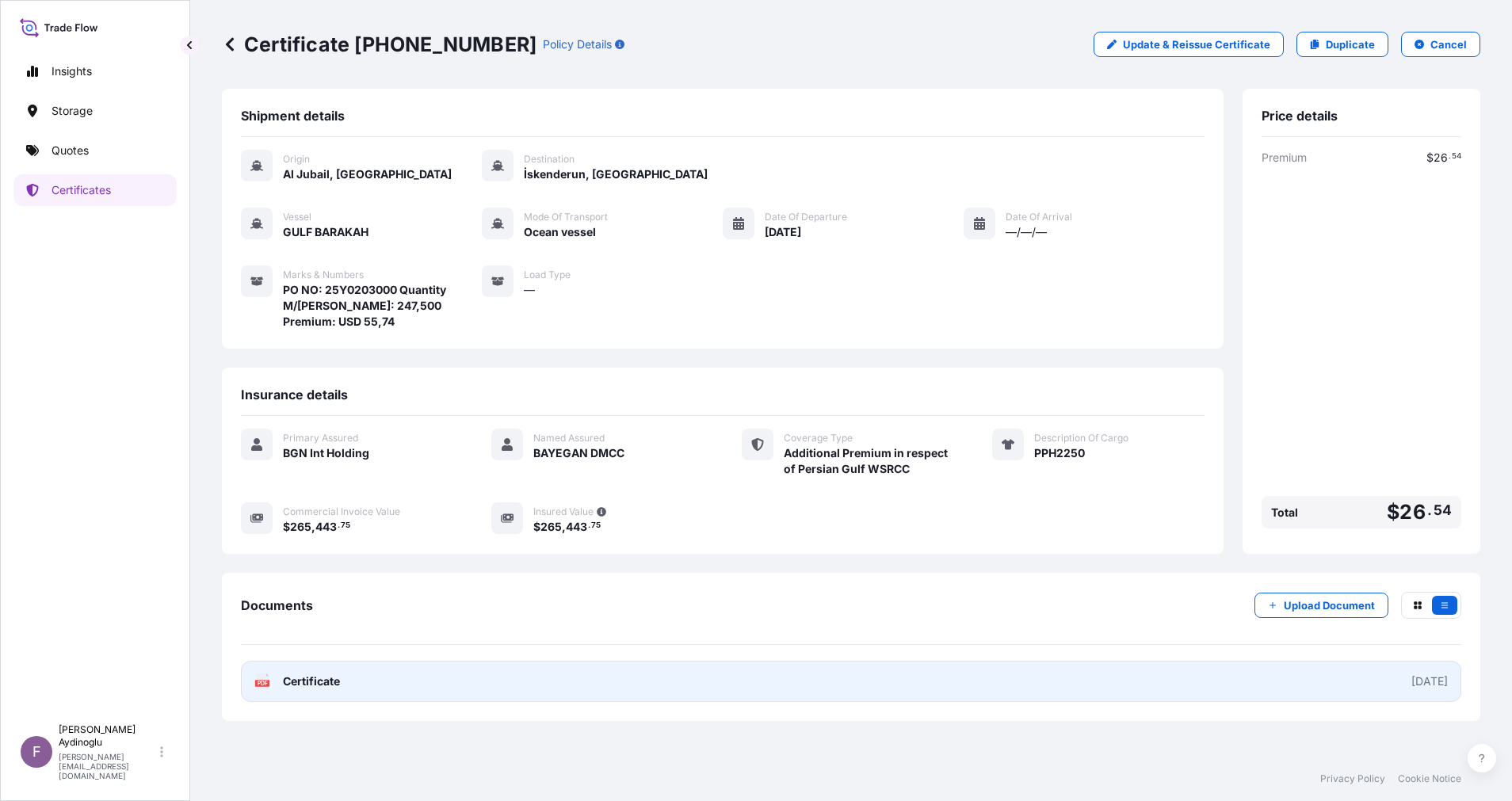
click at [780, 673] on link "PDF Certificate 2025-10-06" at bounding box center [851, 681] width 1220 height 42
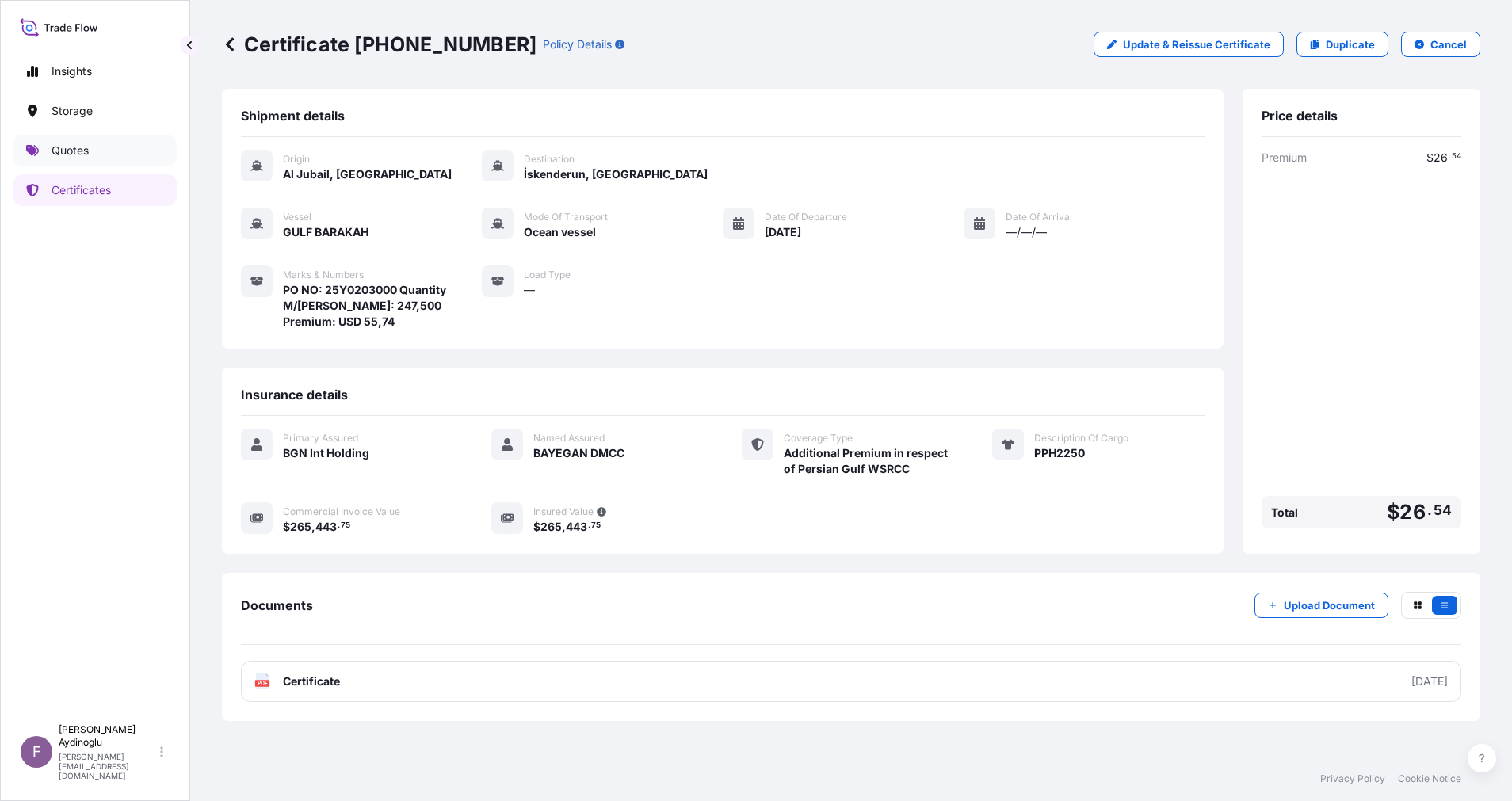
click at [101, 154] on link "Quotes" at bounding box center [95, 150] width 163 height 32
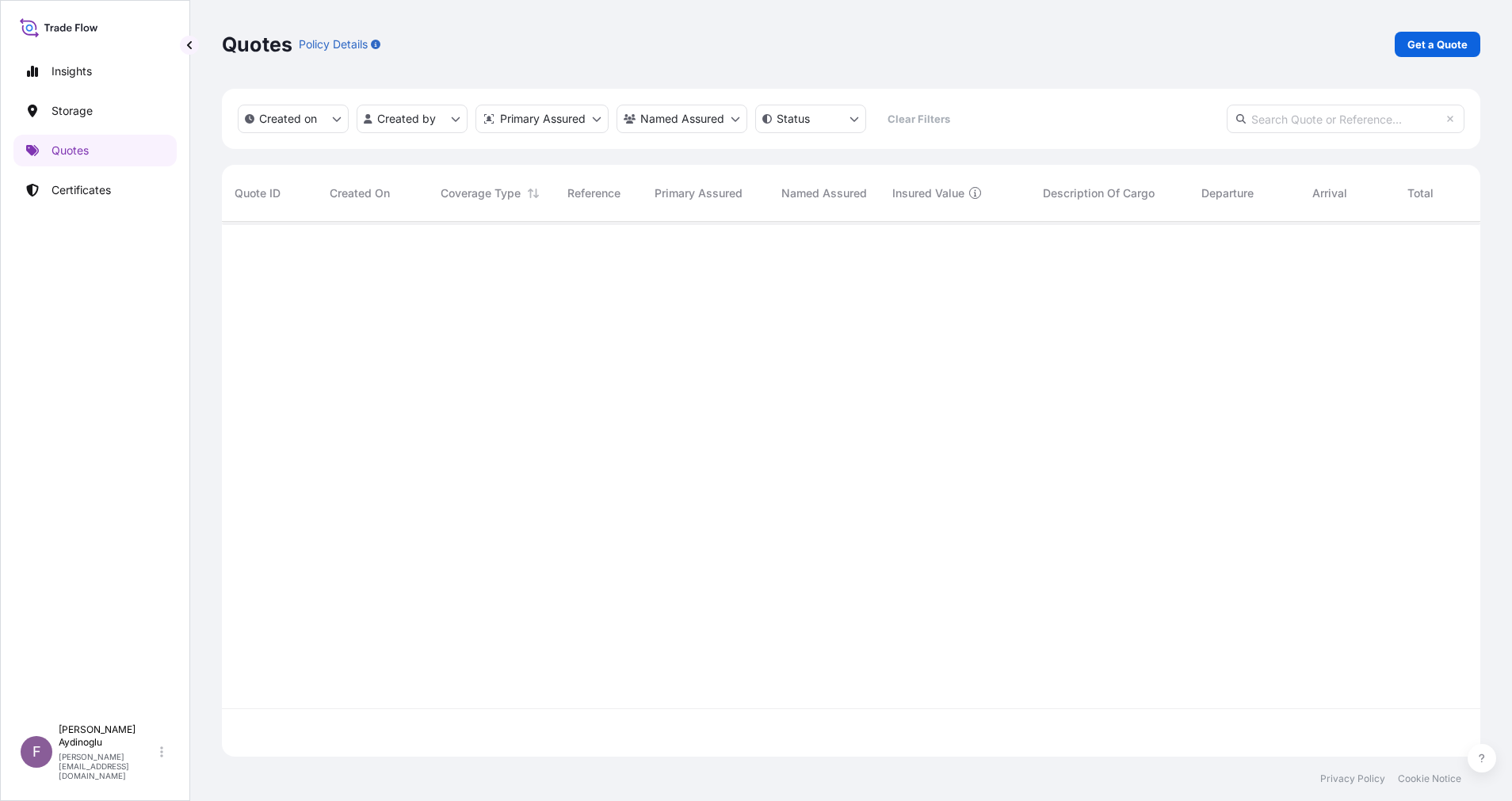
scroll to position [525, 1240]
click at [1432, 44] on p "Get a Quote" at bounding box center [1437, 44] width 60 height 16
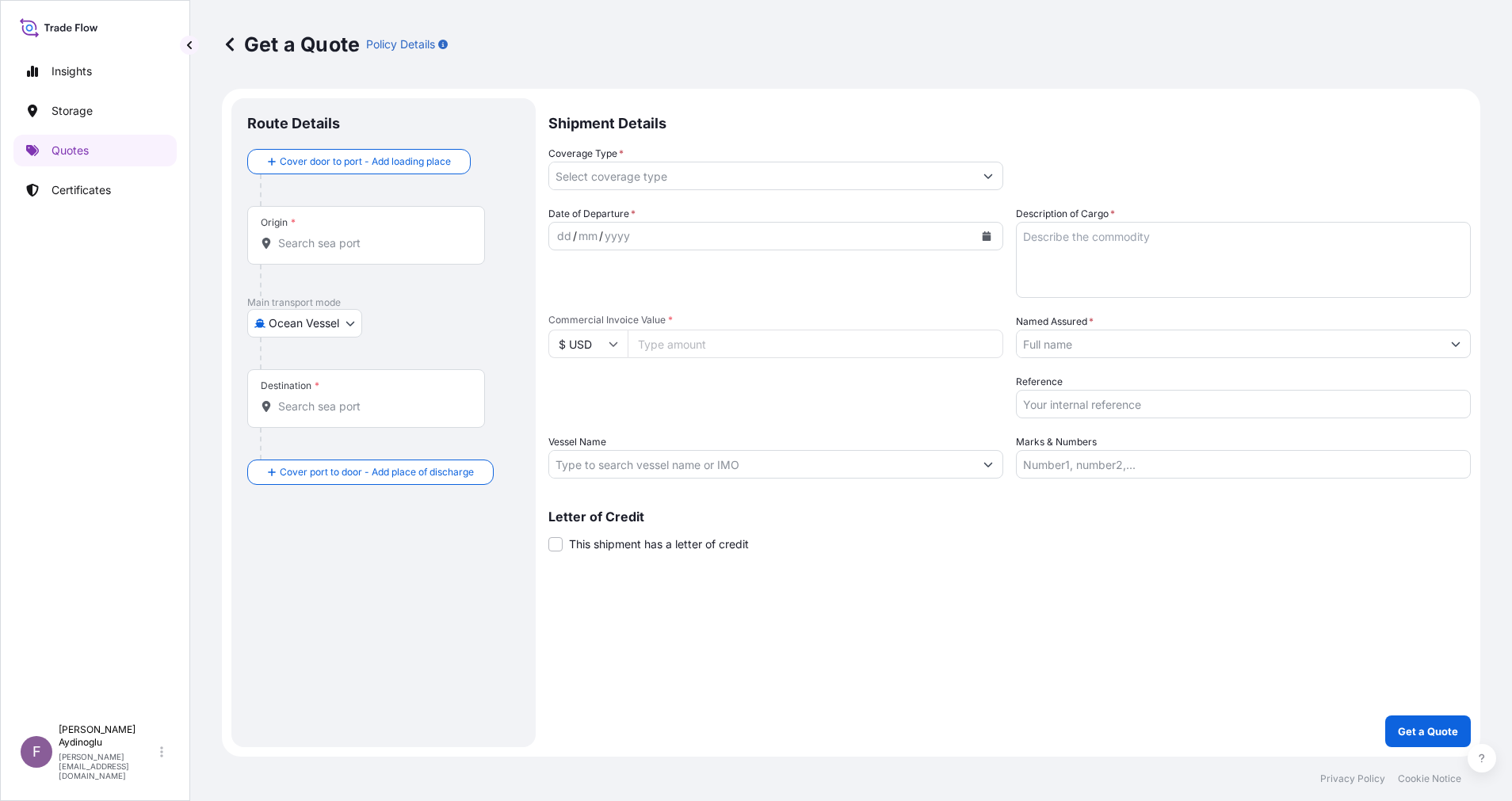
click at [1245, 457] on input "Marks & Numbers" at bounding box center [1243, 464] width 455 height 28
paste input "PO NO: 25Y0168600 Quantity M/Tonn: 247,500 Premium: USD 29,65"
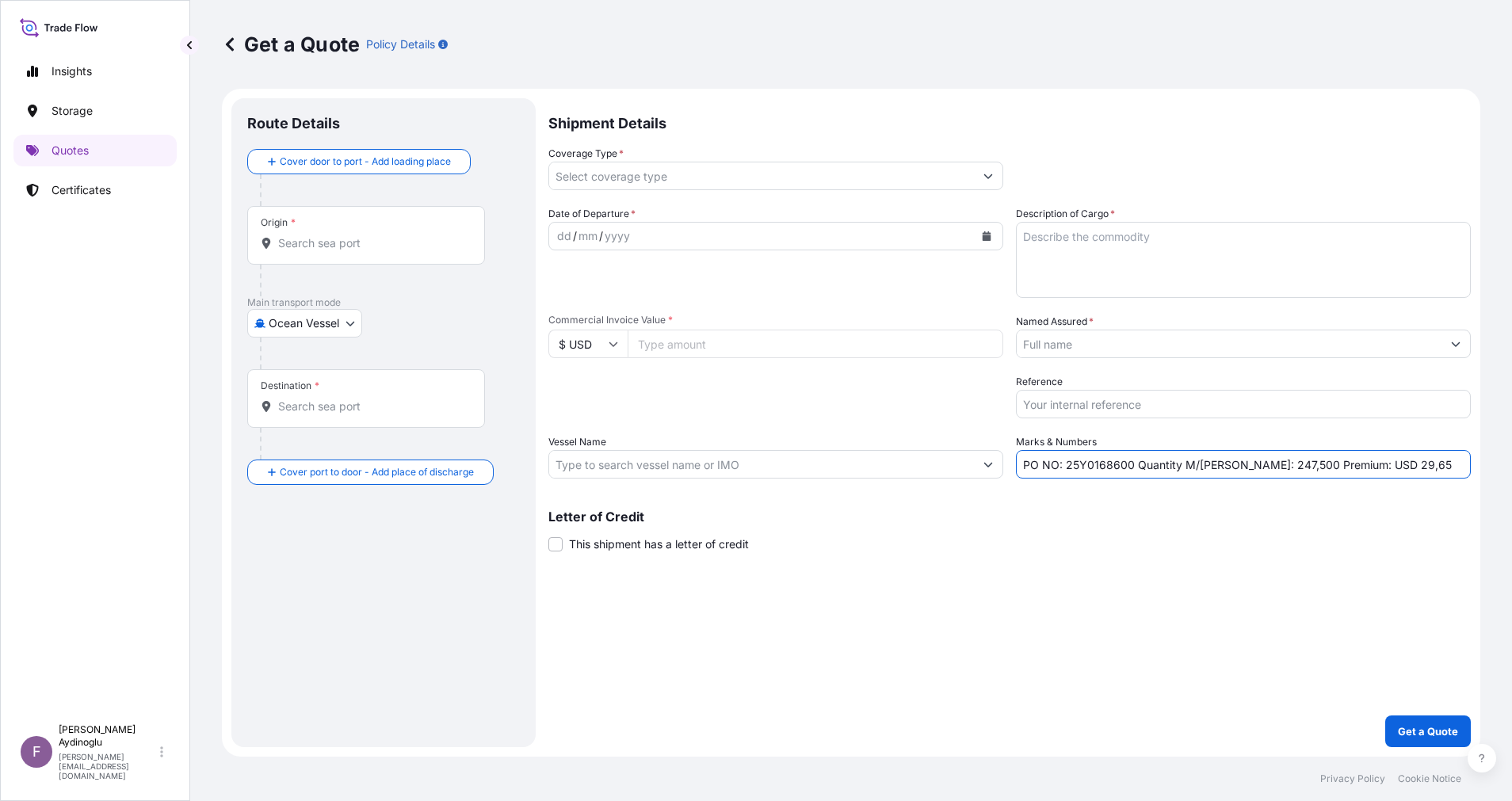
drag, startPoint x: 1067, startPoint y: 465, endPoint x: 1130, endPoint y: 465, distance: 63.0
click at [1130, 465] on input "PO NO: 25Y0168600 Quantity M/Tonn: 247,500 Premium: USD 29,65" at bounding box center [1243, 464] width 455 height 28
paste input "2031"
click at [757, 349] on input "Commercial Invoice Value *" at bounding box center [815, 344] width 376 height 28
paste input "238899.43"
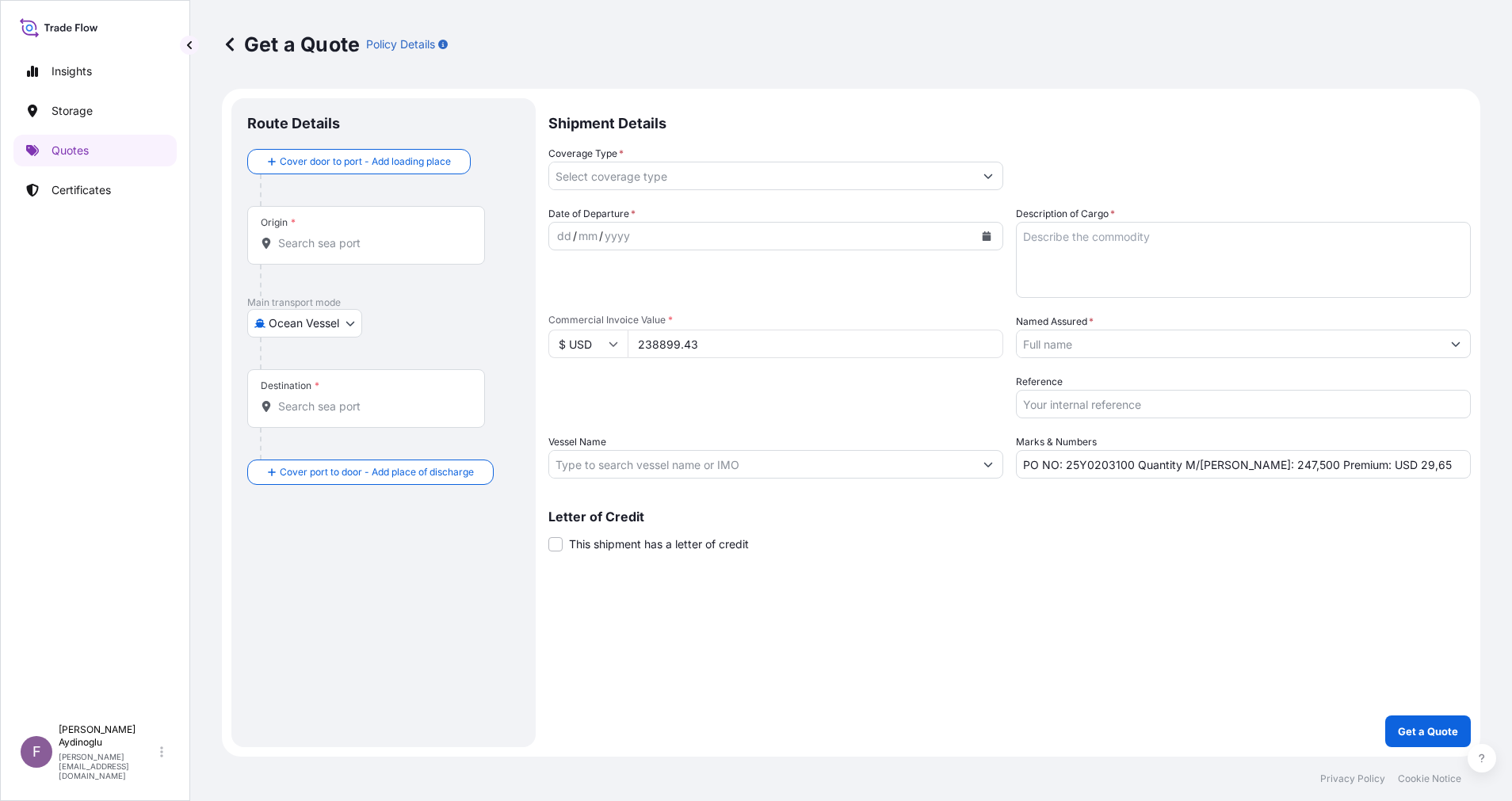
click at [1192, 615] on div "Shipment Details Coverage Type * Date of Departure * dd / mm / yyyy Cargo Categ…" at bounding box center [1010, 422] width 923 height 649
click at [1129, 247] on textarea "Description of Cargo *" at bounding box center [1243, 260] width 455 height 76
paste textarea "PPH2250"
click at [1072, 606] on div "Shipment Details Coverage Type * Date of Departure * dd / mm / yyyy Cargo Categ…" at bounding box center [1010, 422] width 923 height 649
drag, startPoint x: 1235, startPoint y: 467, endPoint x: 1248, endPoint y: 467, distance: 13.0
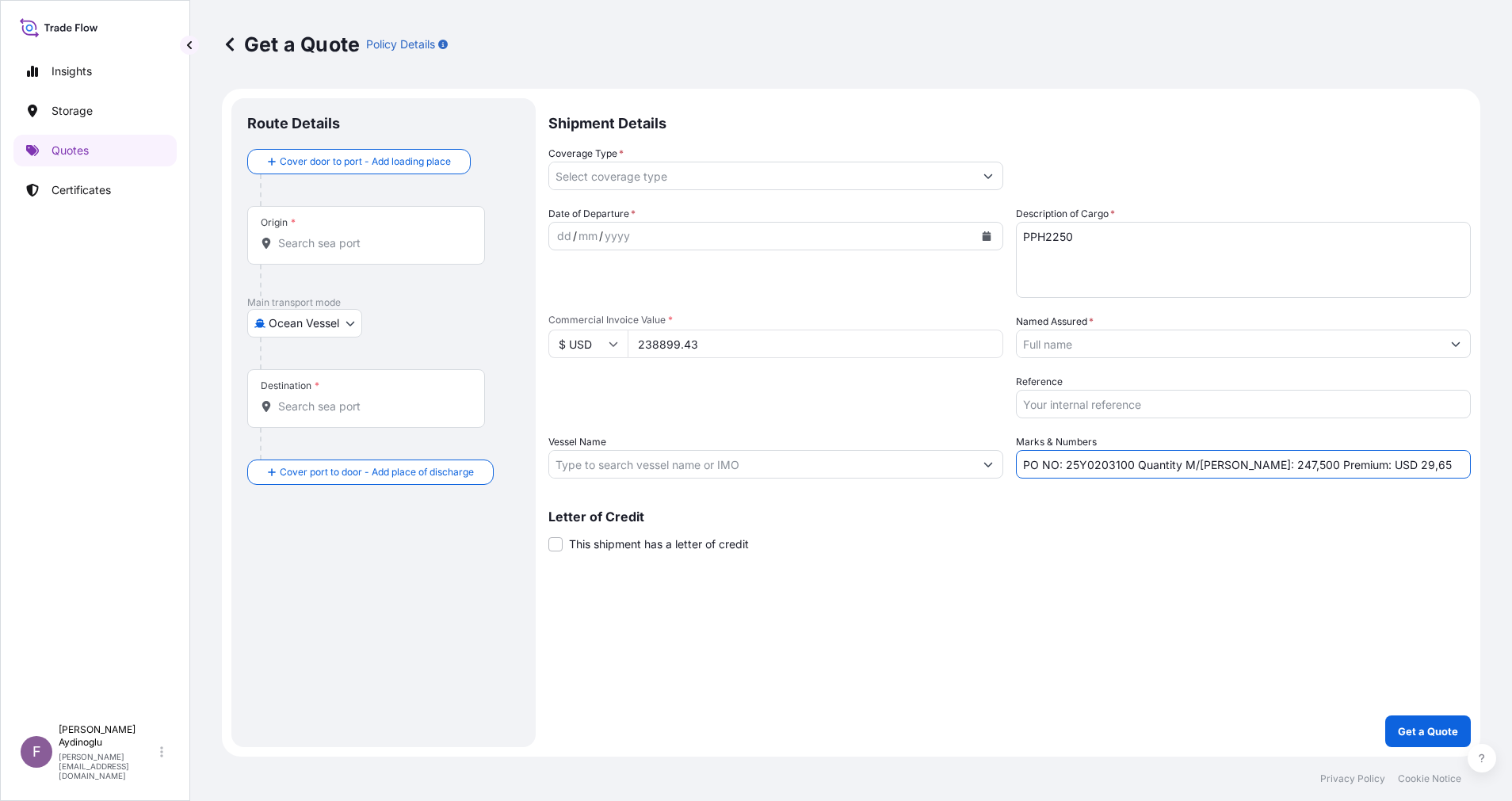
click at [1248, 467] on input "PO NO: 25Y0203100 Quantity M/Tonn: 247,500 Premium: USD 29,65" at bounding box center [1243, 464] width 455 height 28
click at [741, 468] on input "Vessel Name" at bounding box center [761, 464] width 425 height 28
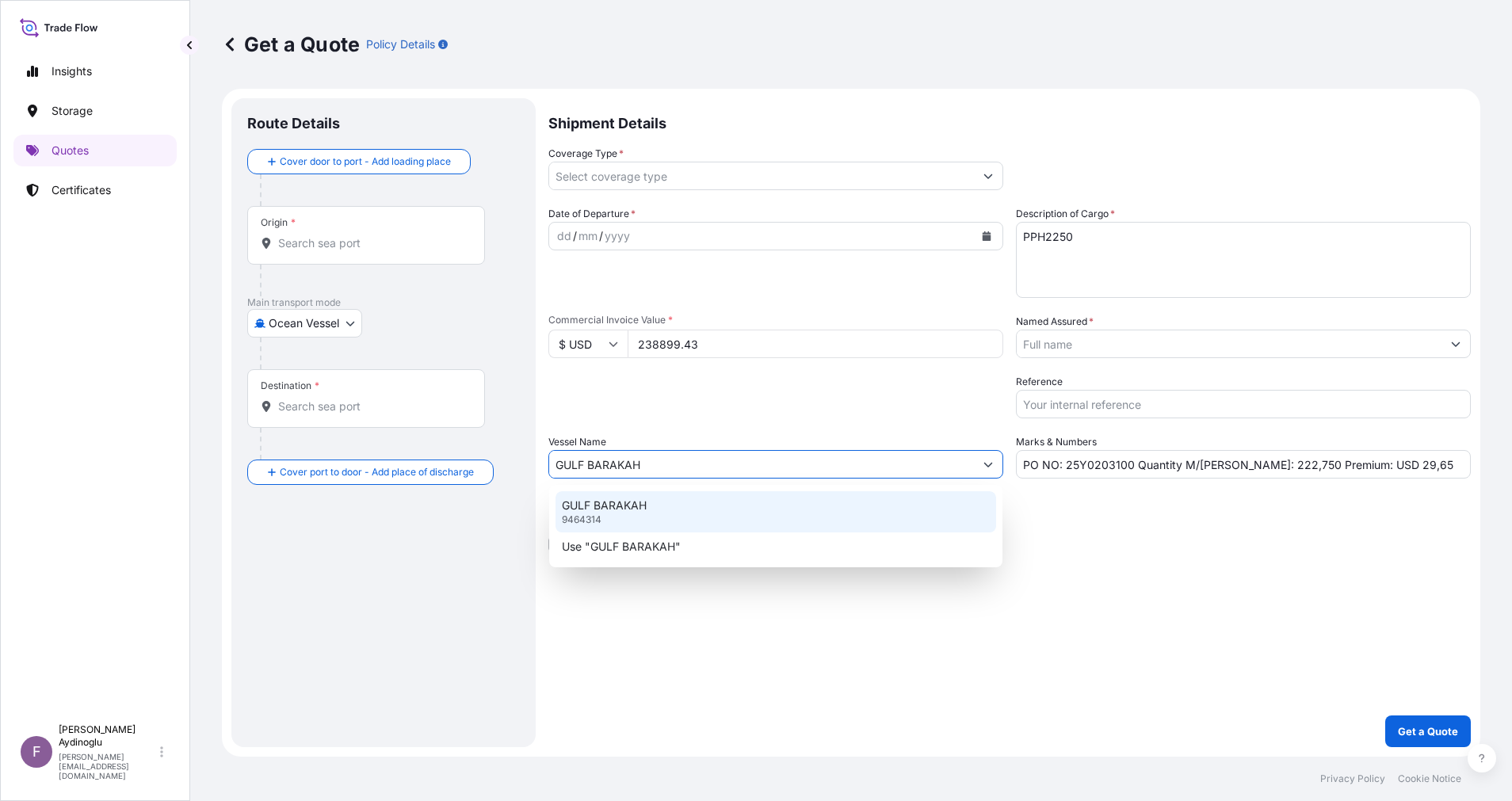
click at [808, 503] on div "GULF BARAKAH 9464314" at bounding box center [776, 512] width 441 height 42
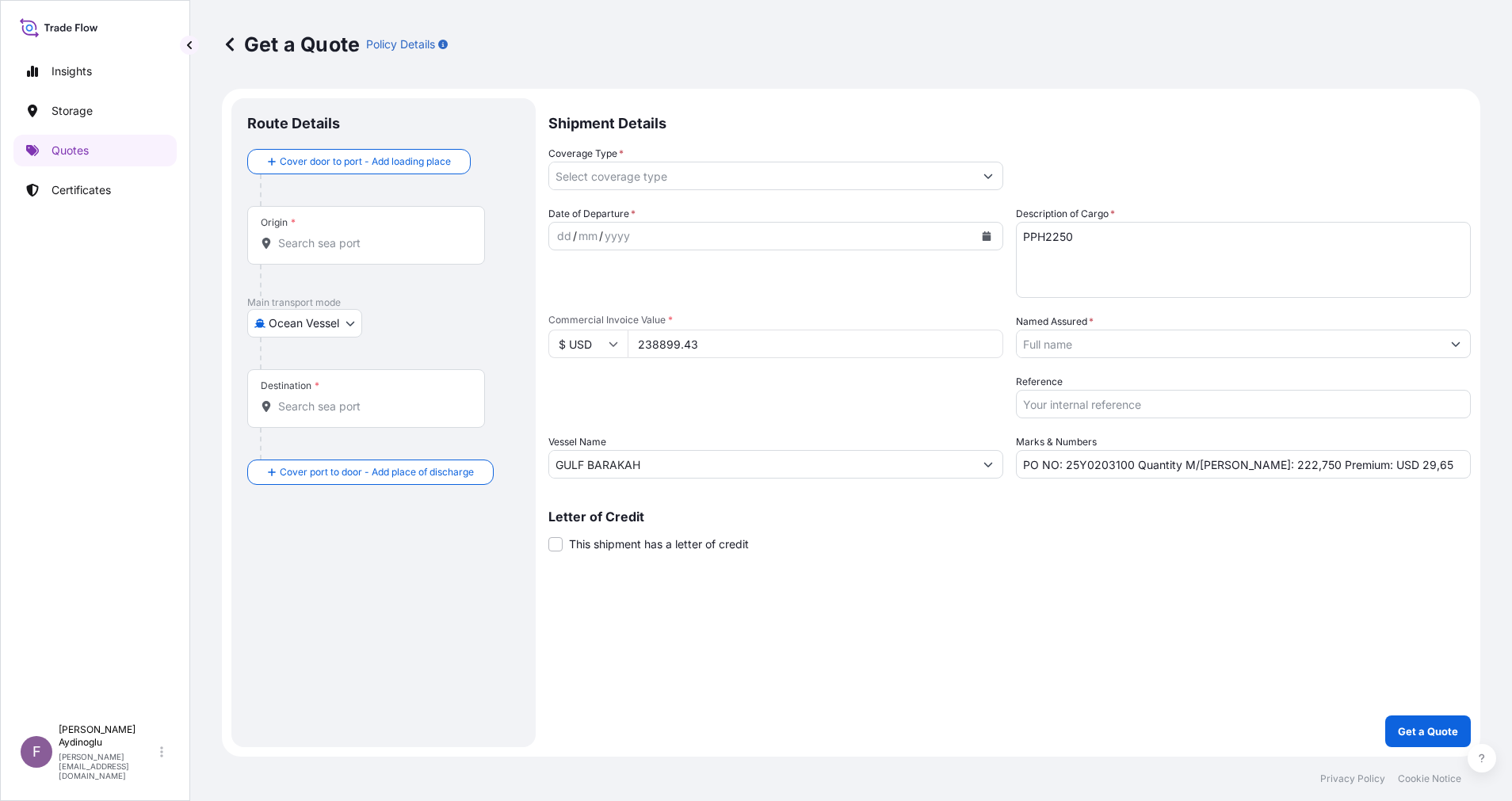
click at [382, 261] on div "Origin *" at bounding box center [366, 235] width 238 height 59
click at [382, 251] on input "Origin *" at bounding box center [372, 243] width 187 height 16
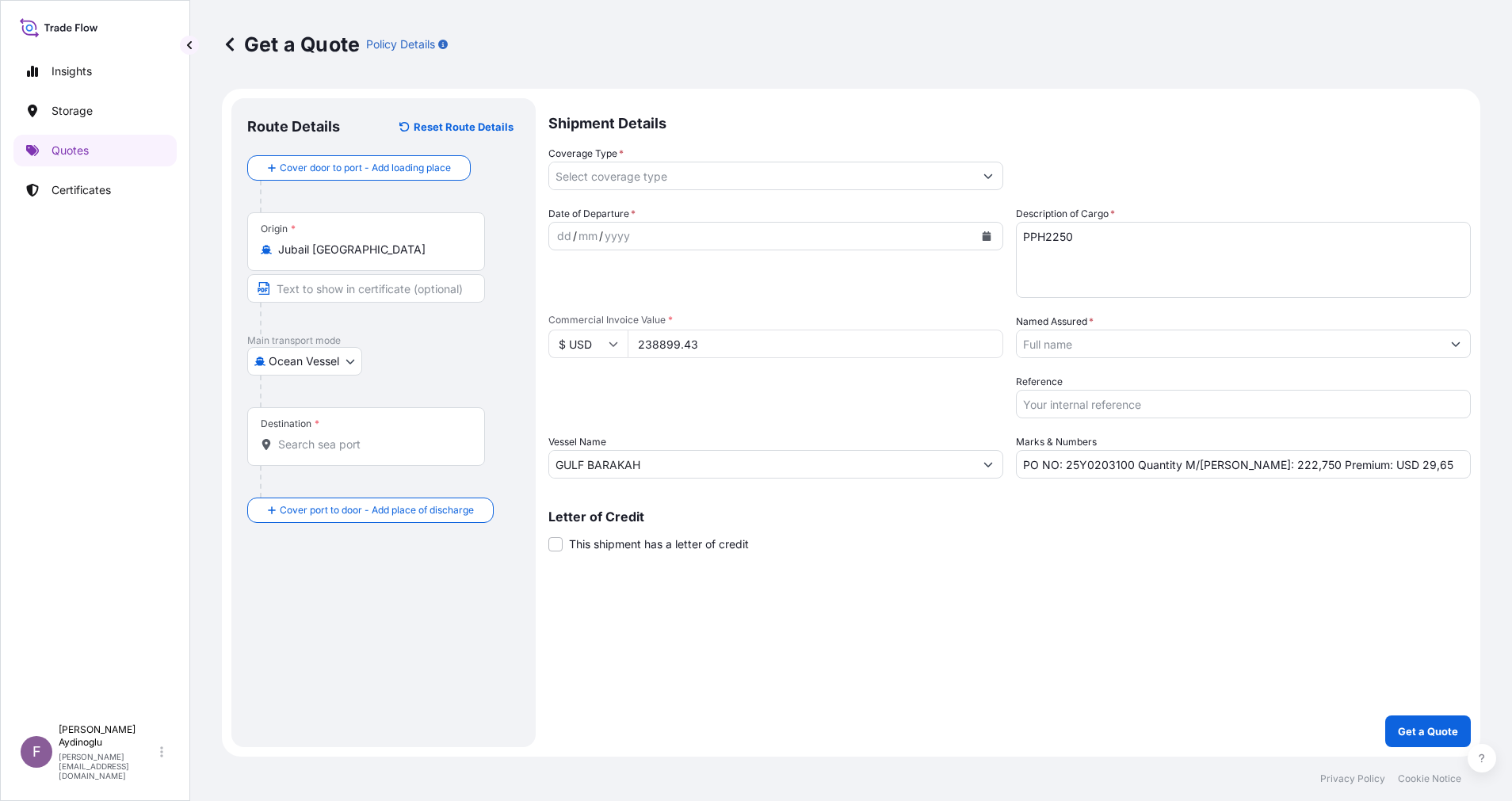
click at [365, 303] on div at bounding box center [372, 318] width 225 height 32
click at [373, 289] on input "Text to appear on certificate" at bounding box center [366, 288] width 238 height 28
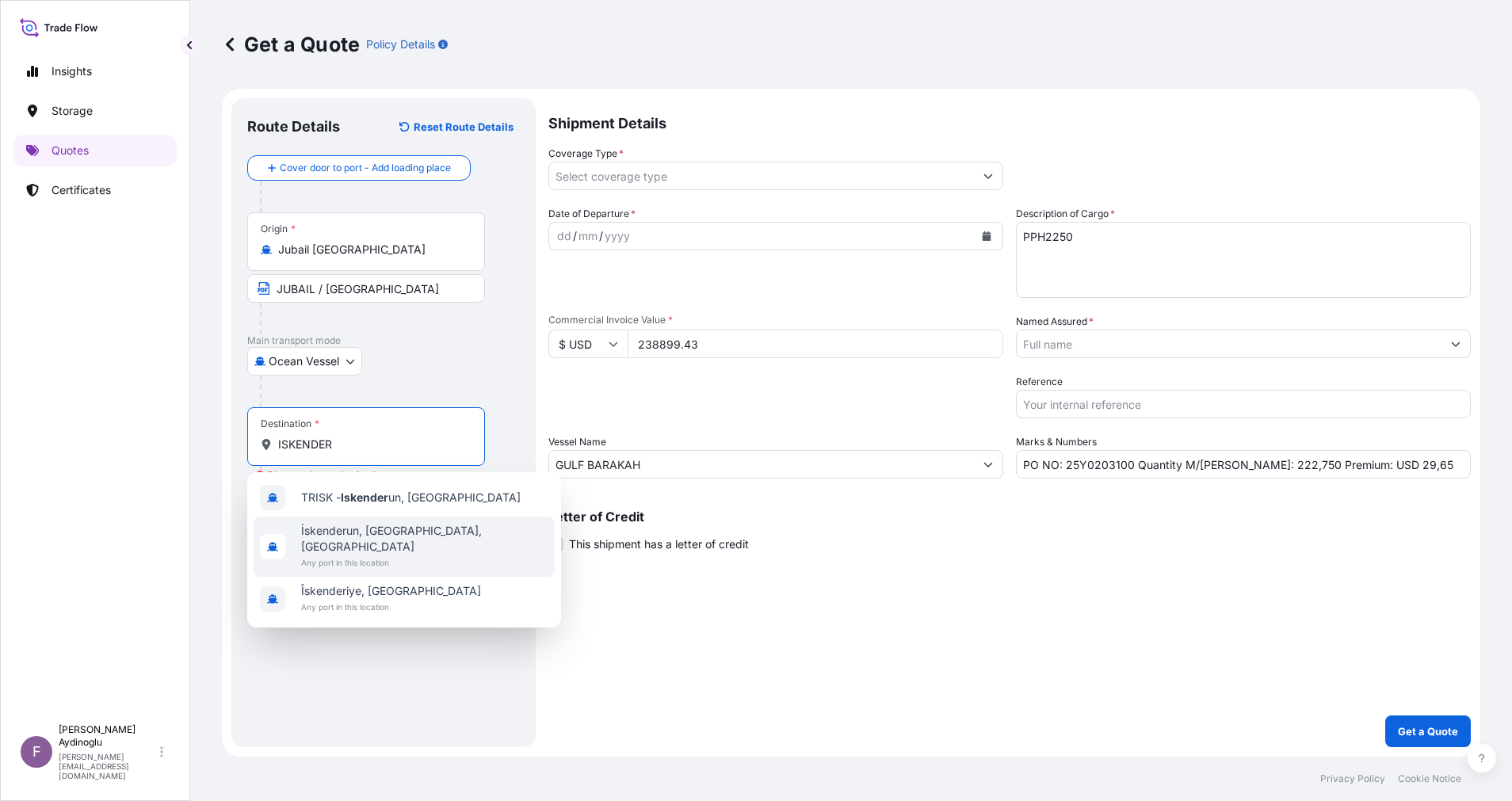
click at [416, 554] on span "Any port in this location" at bounding box center [424, 562] width 247 height 16
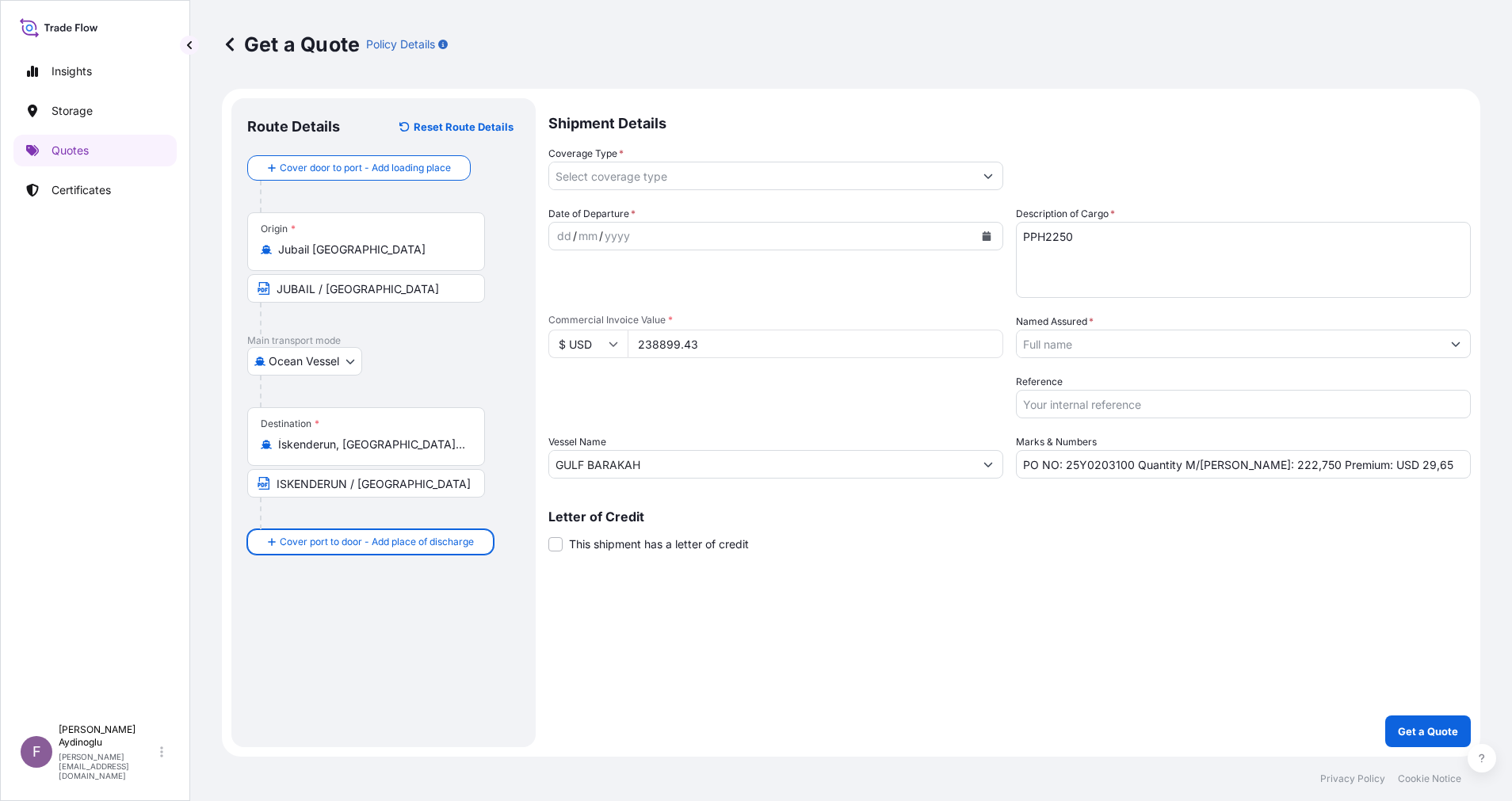
click at [564, 234] on div "dd" at bounding box center [564, 236] width 17 height 19
click at [992, 187] on button "Show suggestions" at bounding box center [988, 175] width 28 height 28
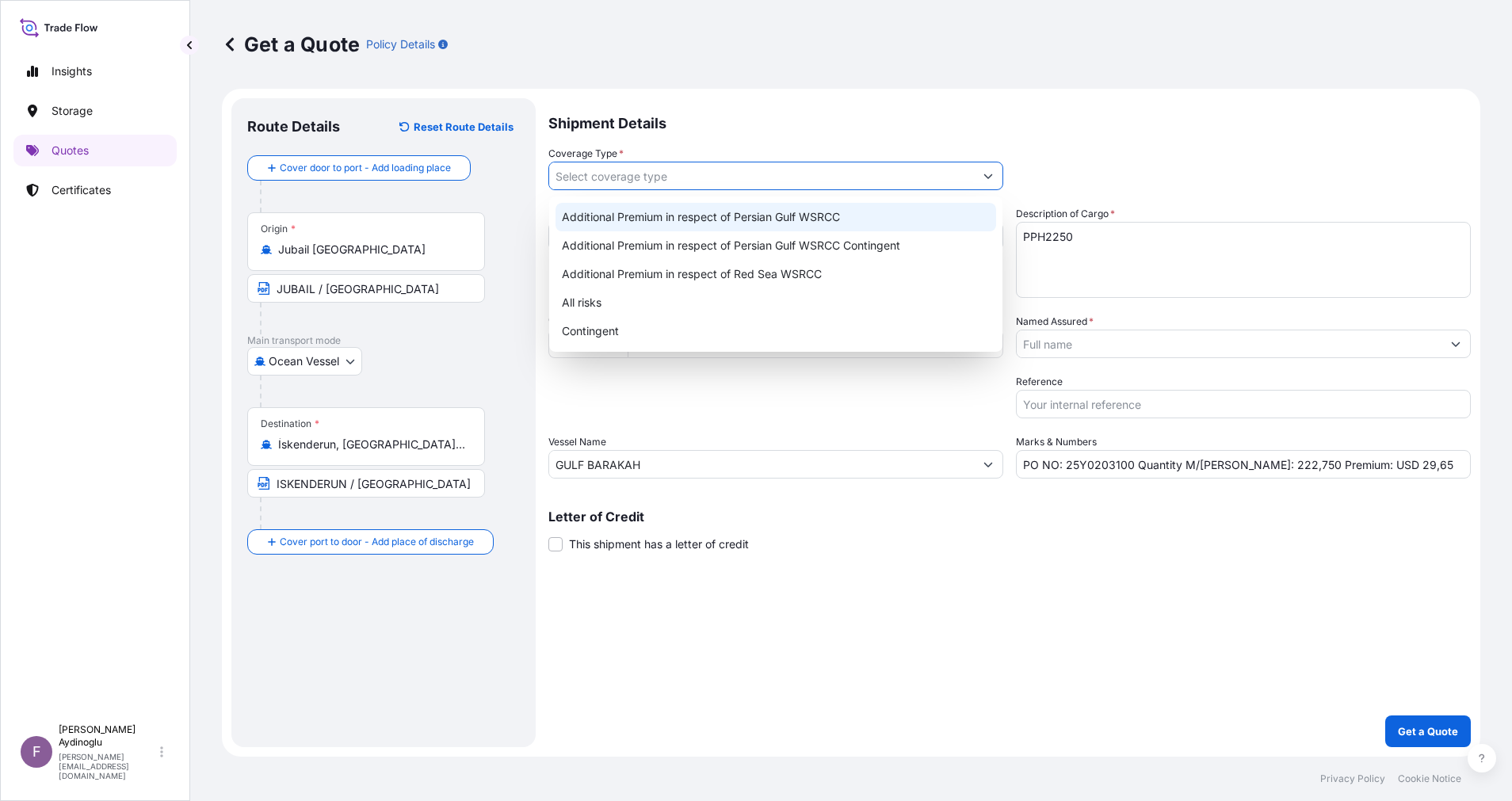
click at [813, 214] on div "Additional Premium in respect of Persian Gulf WSRCC" at bounding box center [776, 217] width 441 height 28
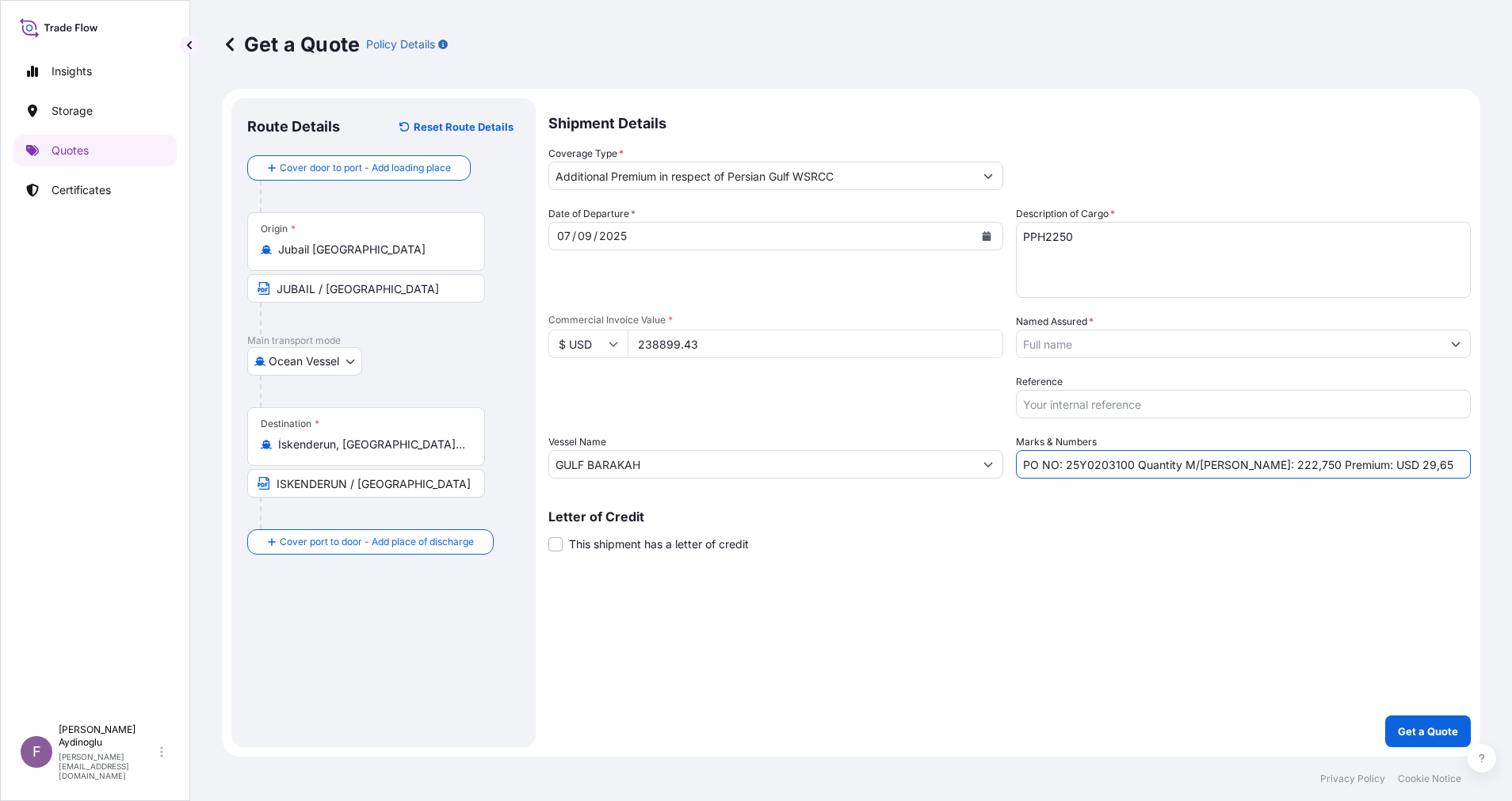
drag, startPoint x: 1374, startPoint y: 466, endPoint x: 1357, endPoint y: 466, distance: 17.0
click at [1357, 466] on input "PO NO: 25Y0203100 Quantity M/Tonn: 222,750 Premium: USD 29,65" at bounding box center [1243, 464] width 455 height 28
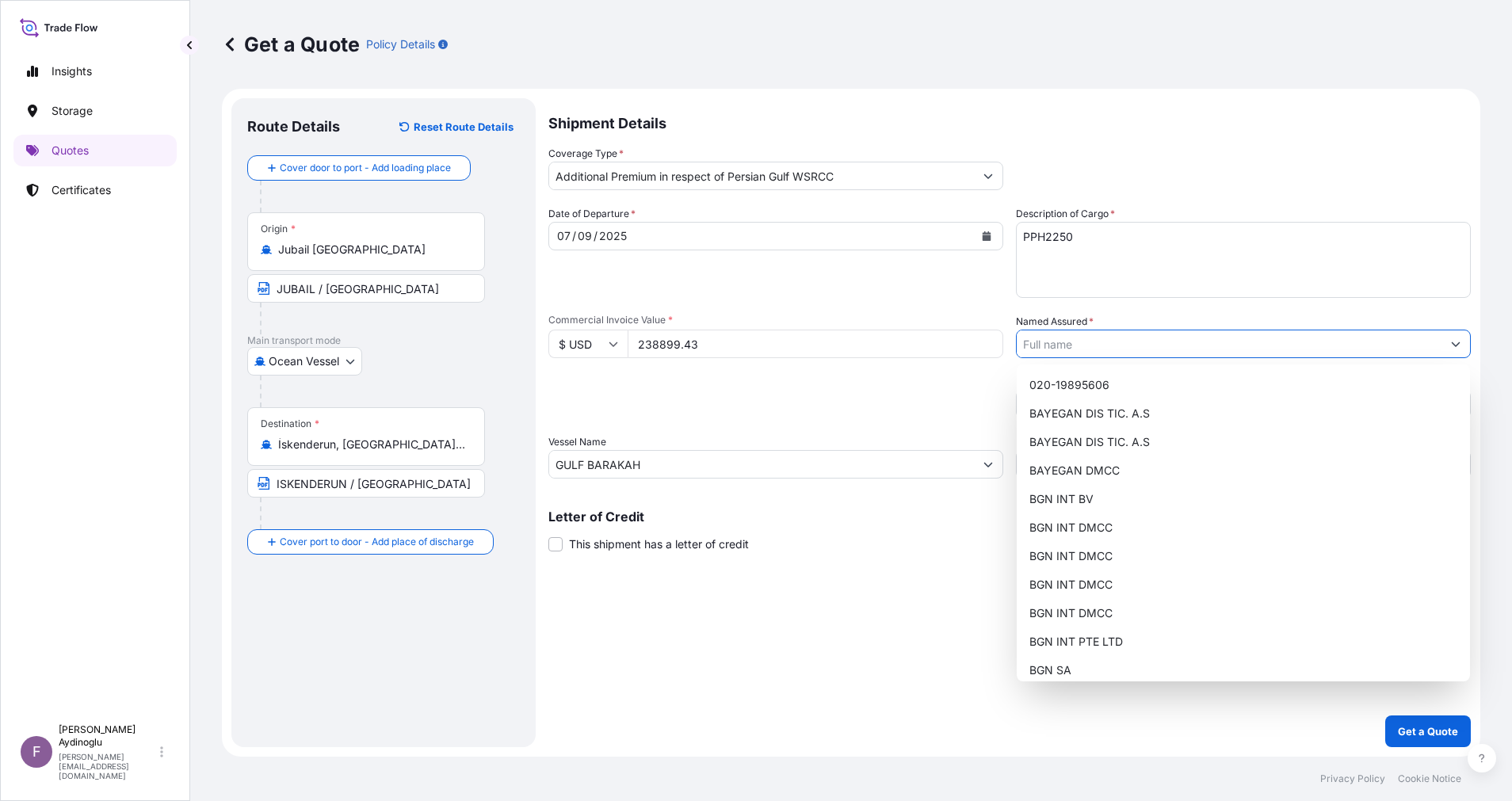
click at [1452, 348] on icon "Show suggestions" at bounding box center [1455, 343] width 9 height 9
click at [1247, 481] on div "BAYEGAN DMCC" at bounding box center [1244, 470] width 441 height 28
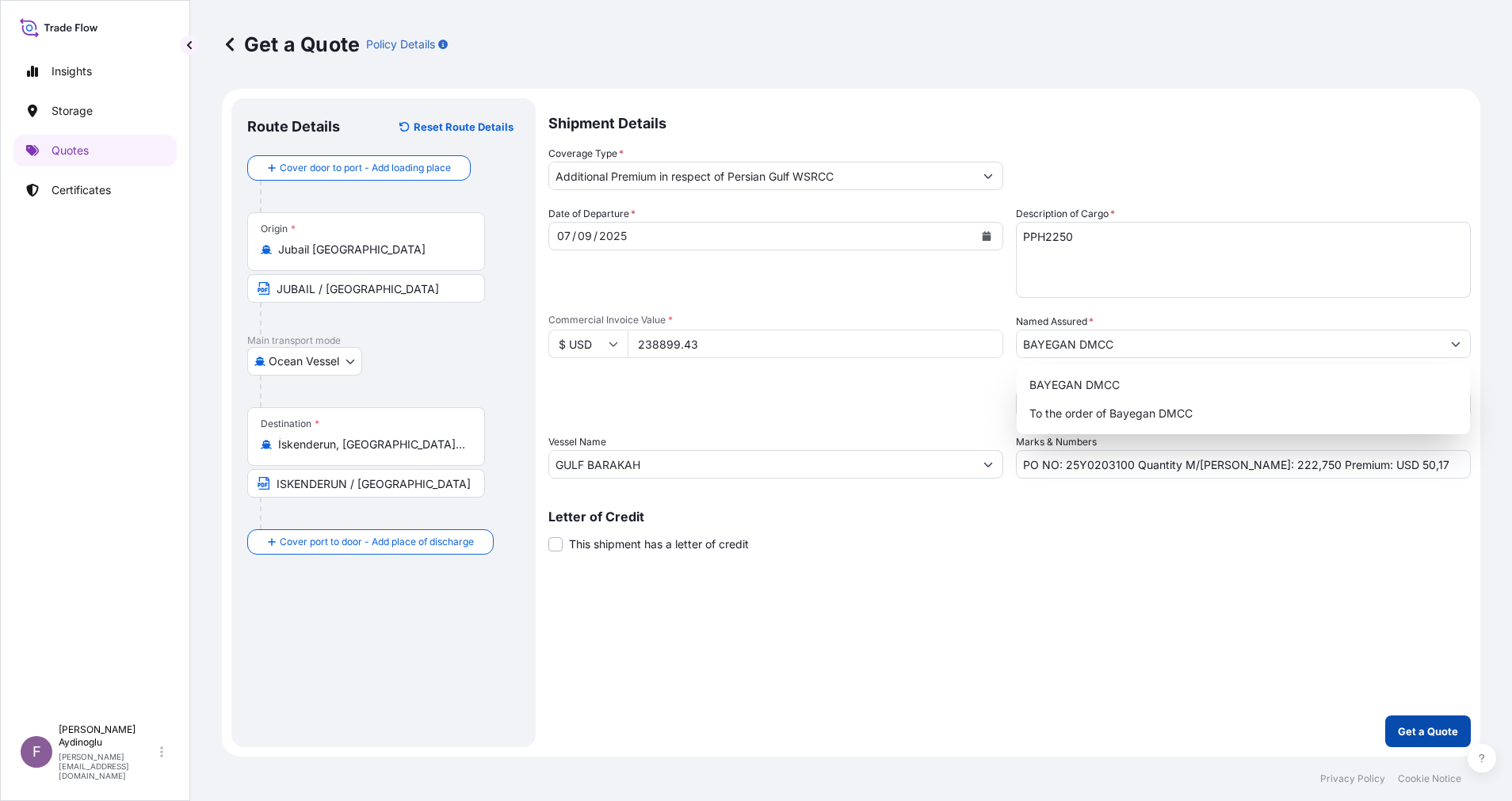
click at [1417, 722] on button "Get a Quote" at bounding box center [1428, 731] width 86 height 32
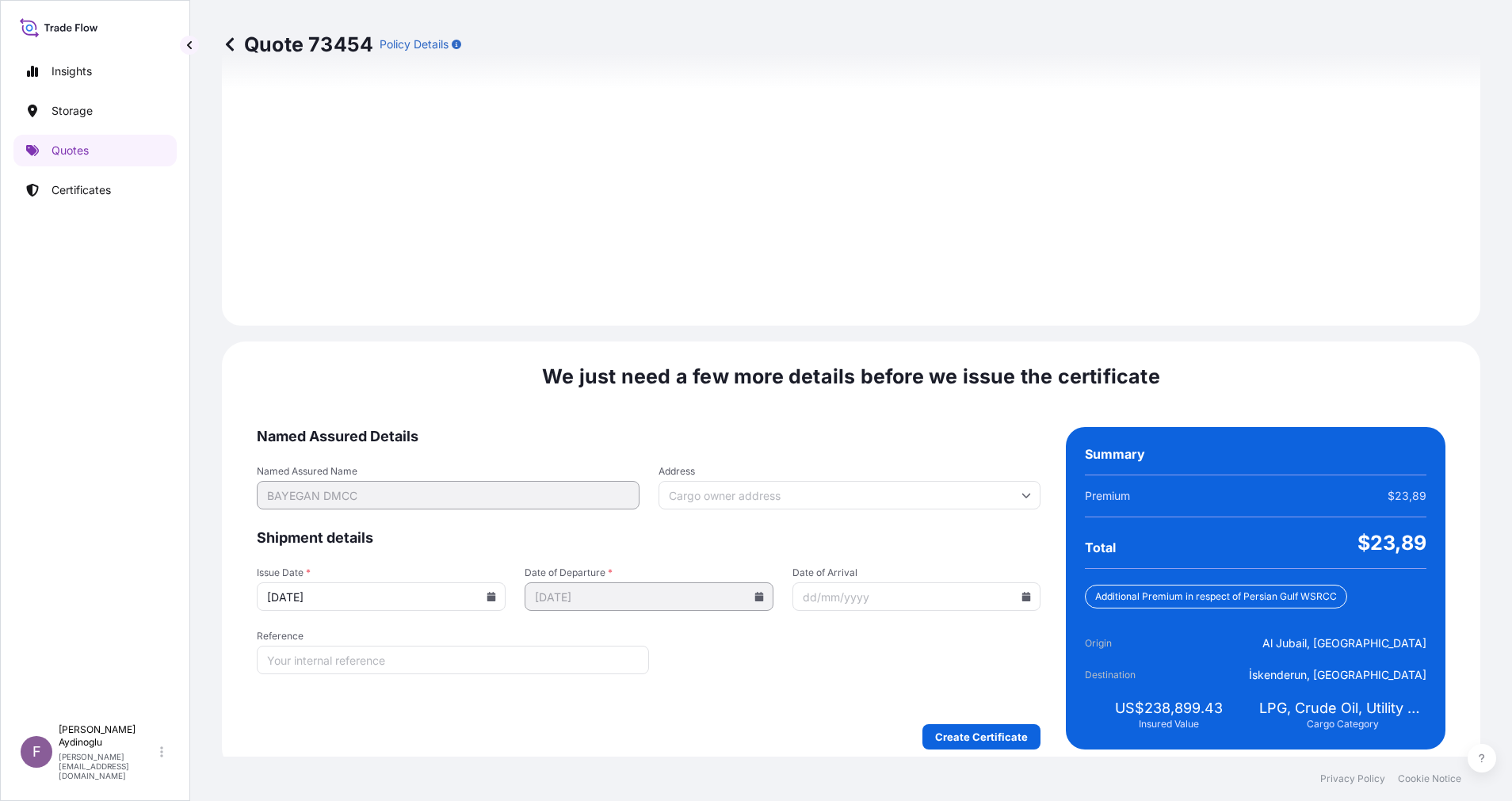
scroll to position [1701, 0]
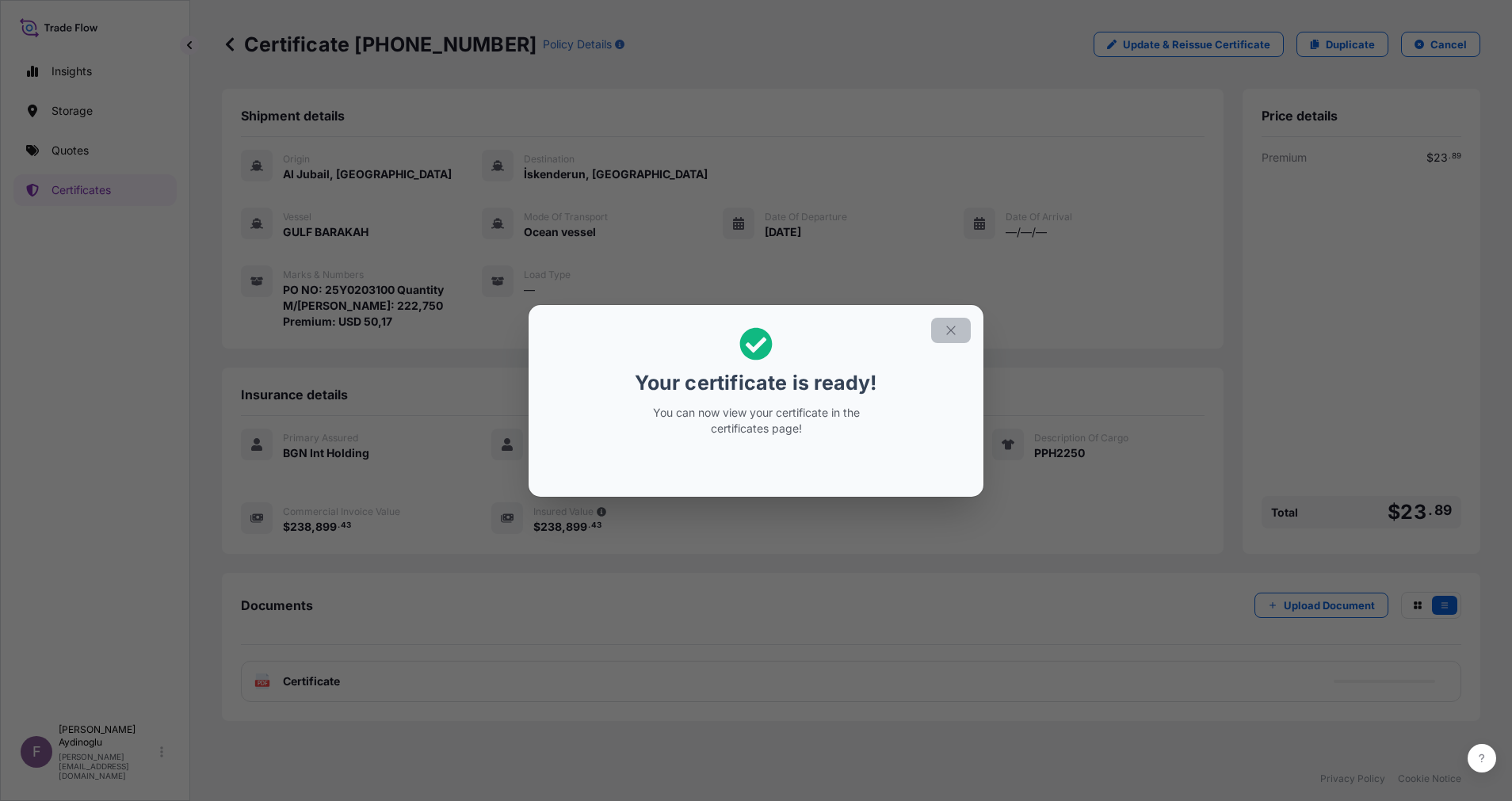
click at [955, 324] on icon "button" at bounding box center [950, 330] width 14 height 14
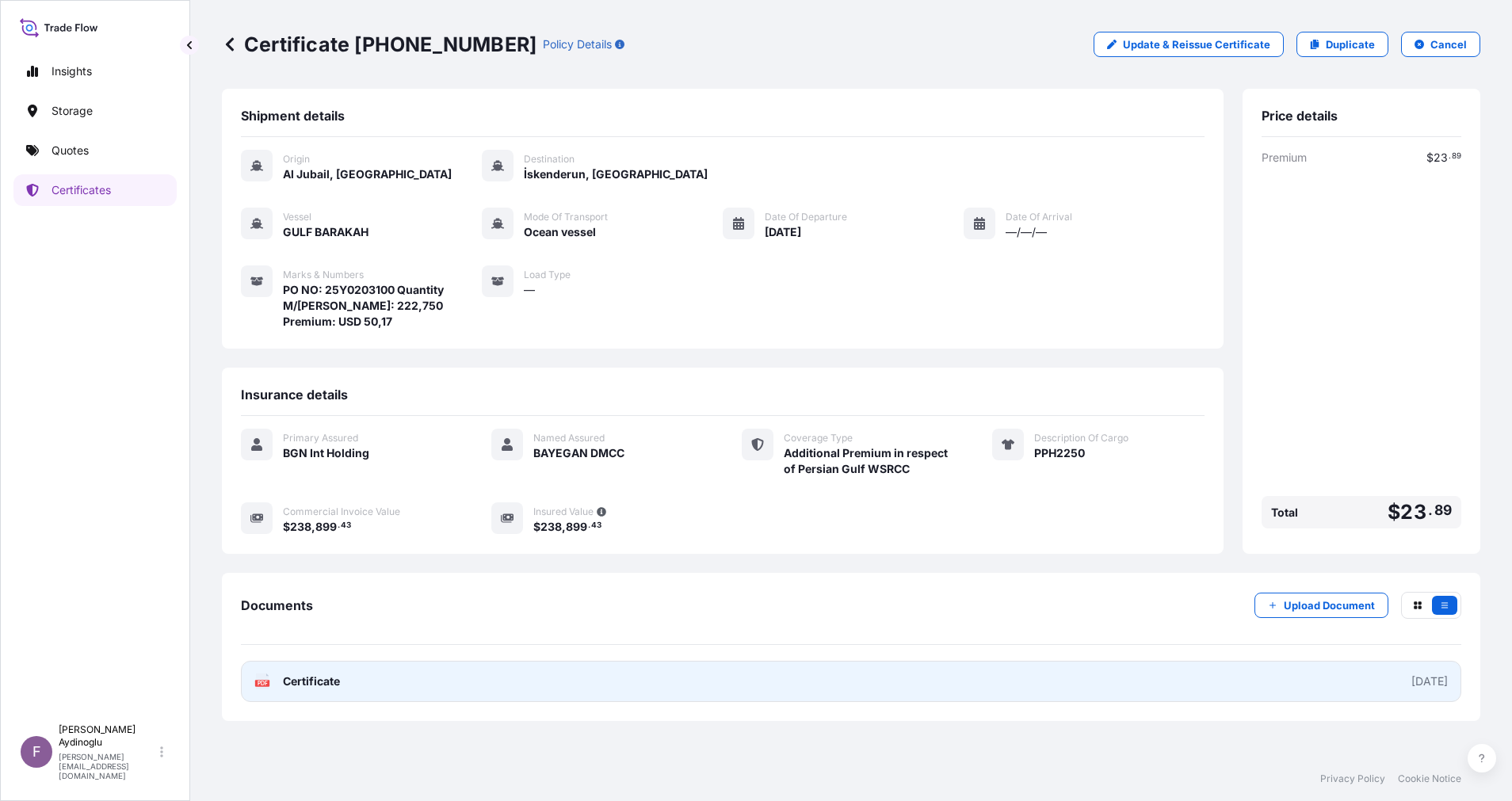
click at [821, 678] on link "PDF Certificate 2025-10-06" at bounding box center [851, 681] width 1220 height 42
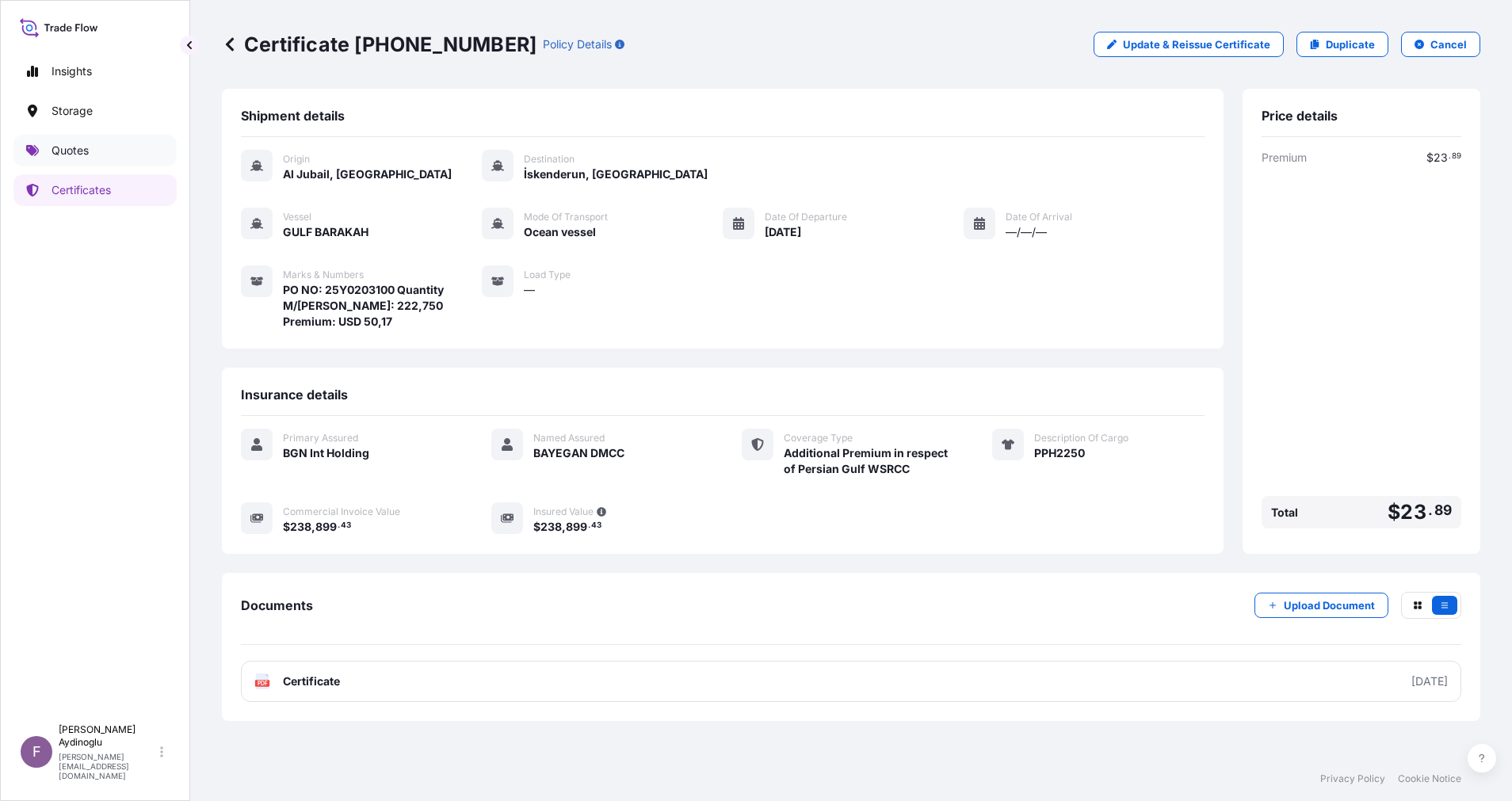
click at [92, 133] on div "Insights Storage Quotes Certificates" at bounding box center [95, 379] width 163 height 675
click at [98, 152] on link "Quotes" at bounding box center [95, 150] width 163 height 32
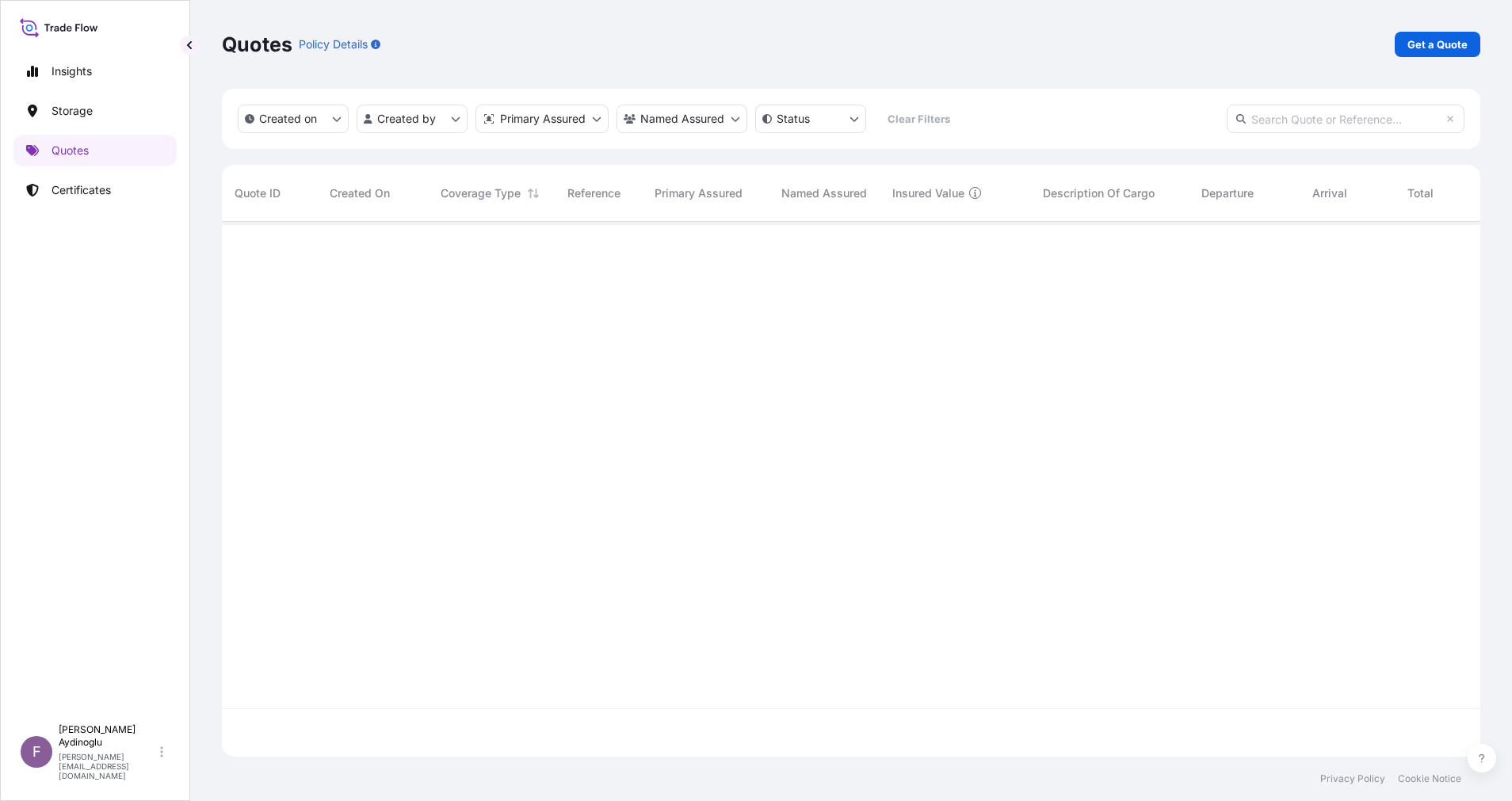
scroll to position [525, 1240]
click at [1431, 48] on p "Get a Quote" at bounding box center [1437, 44] width 60 height 16
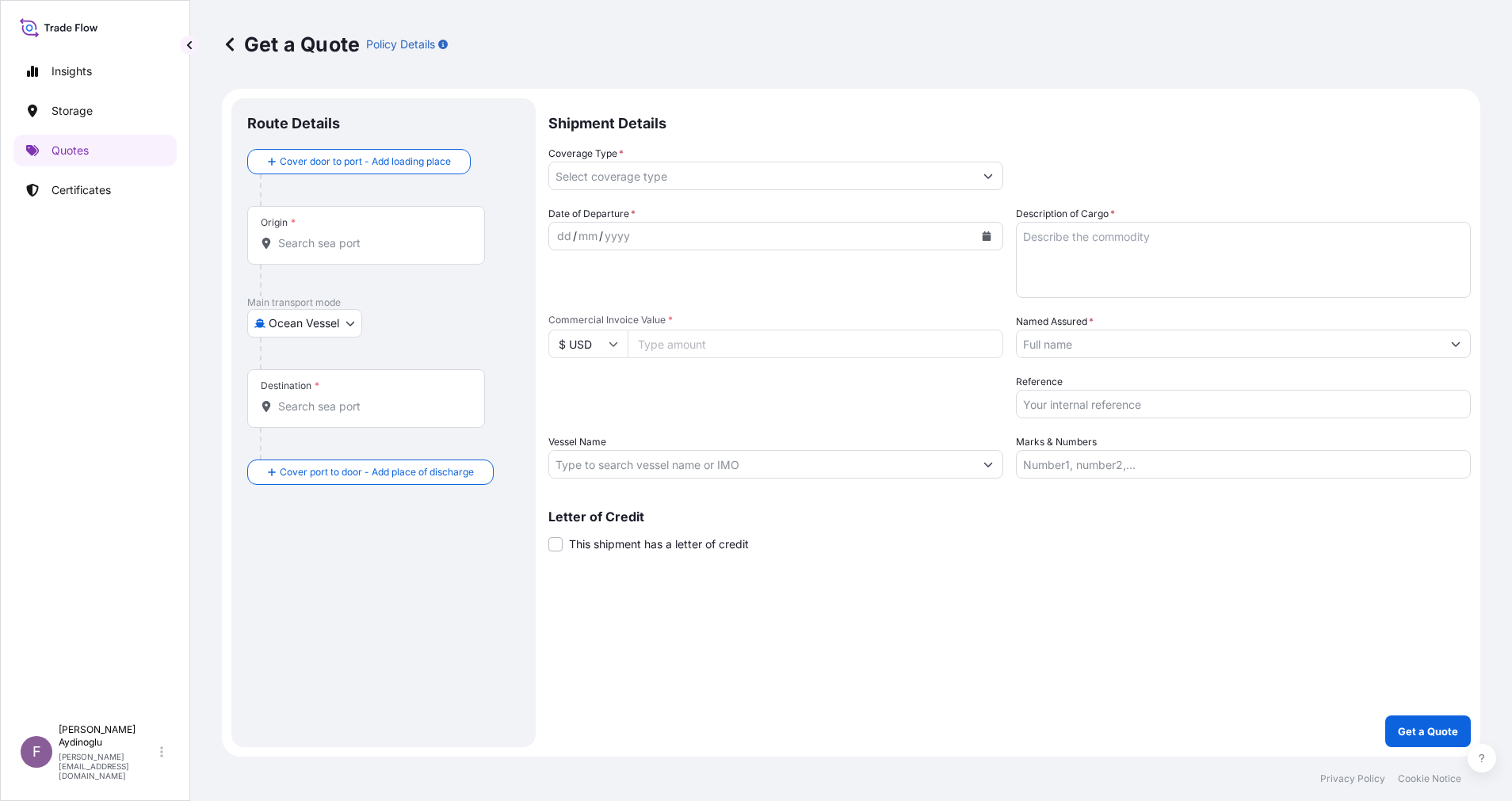
click at [1114, 459] on input "Marks & Numbers" at bounding box center [1243, 464] width 455 height 28
paste input "PO NO: 25Y0168600 Quantity M/Tonn: 247,500 Premium: USD 29,65"
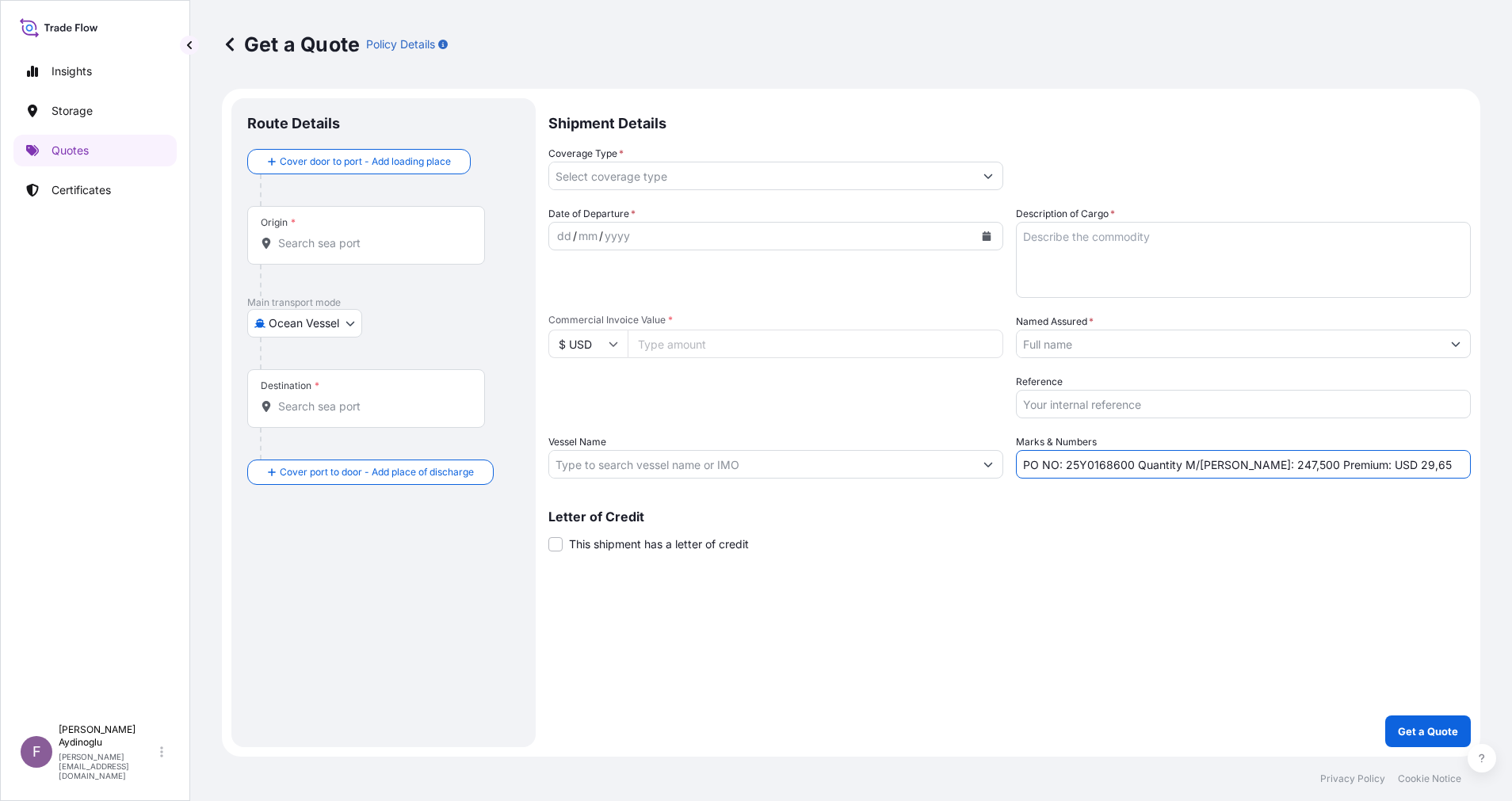
click at [1139, 622] on div "Shipment Details Coverage Type * Date of Departure * dd / mm / yyyy Cargo Categ…" at bounding box center [1010, 422] width 923 height 649
drag, startPoint x: 1068, startPoint y: 467, endPoint x: 1131, endPoint y: 469, distance: 63.0
click at [1131, 469] on input "PO NO: 25Y0168600 Quantity M/Tonn: 247,500 Premium: USD 29,65" at bounding box center [1243, 464] width 455 height 28
paste input "2032"
drag, startPoint x: 1207, startPoint y: 533, endPoint x: 1191, endPoint y: 530, distance: 16.3
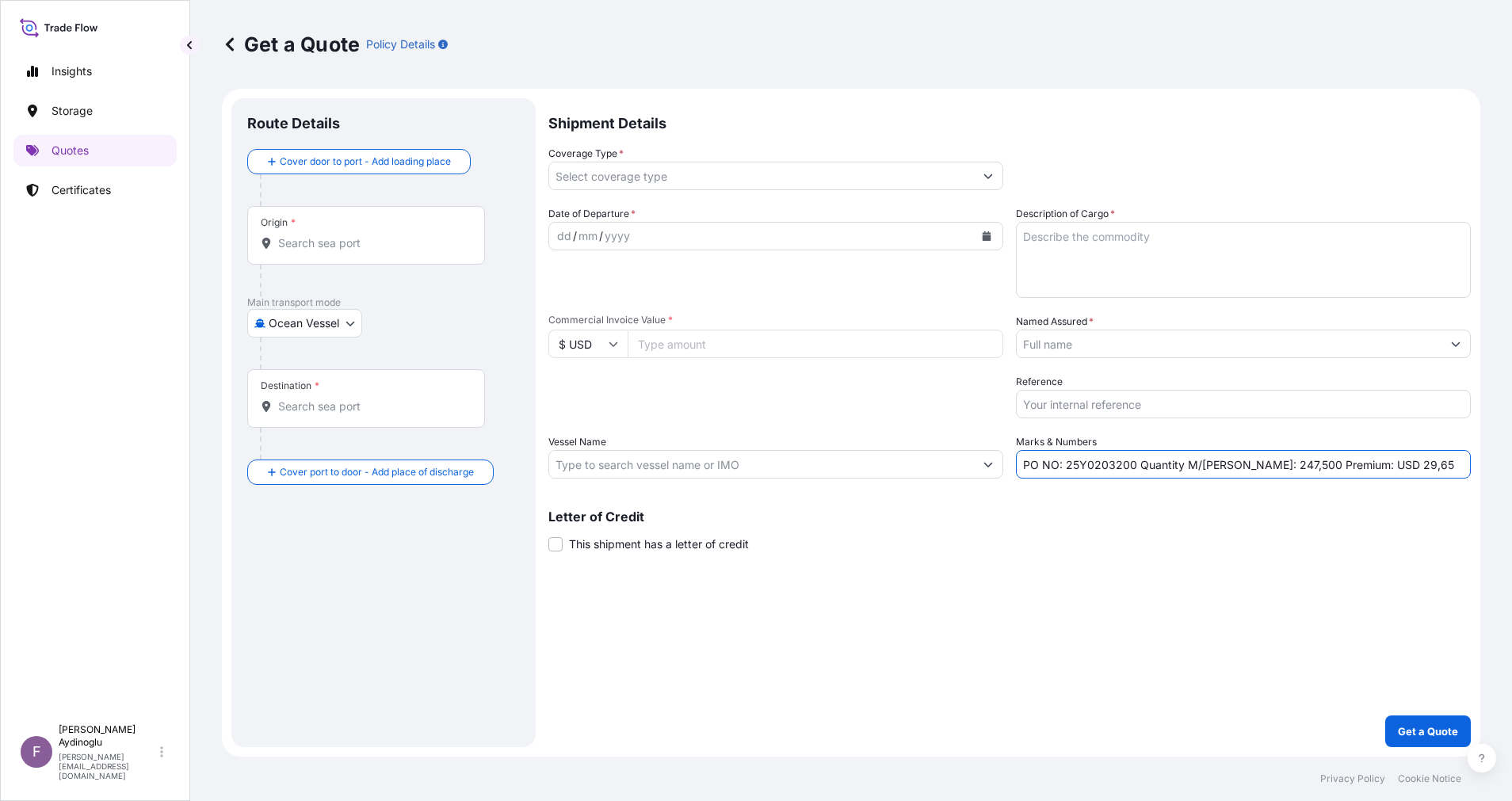
click at [1204, 530] on div "Letter of Credit This shipment has a letter of credit Letter of credit * Letter…" at bounding box center [1010, 531] width 923 height 42
click at [751, 340] on input "Commercial Invoice Value *" at bounding box center [815, 344] width 376 height 28
paste input "106177.5"
click at [1037, 632] on div "Shipment Details Coverage Type * Date of Departure * dd / mm / yyyy Cargo Categ…" at bounding box center [1010, 422] width 923 height 649
click at [1111, 254] on textarea "Description of Cargo *" at bounding box center [1243, 260] width 455 height 76
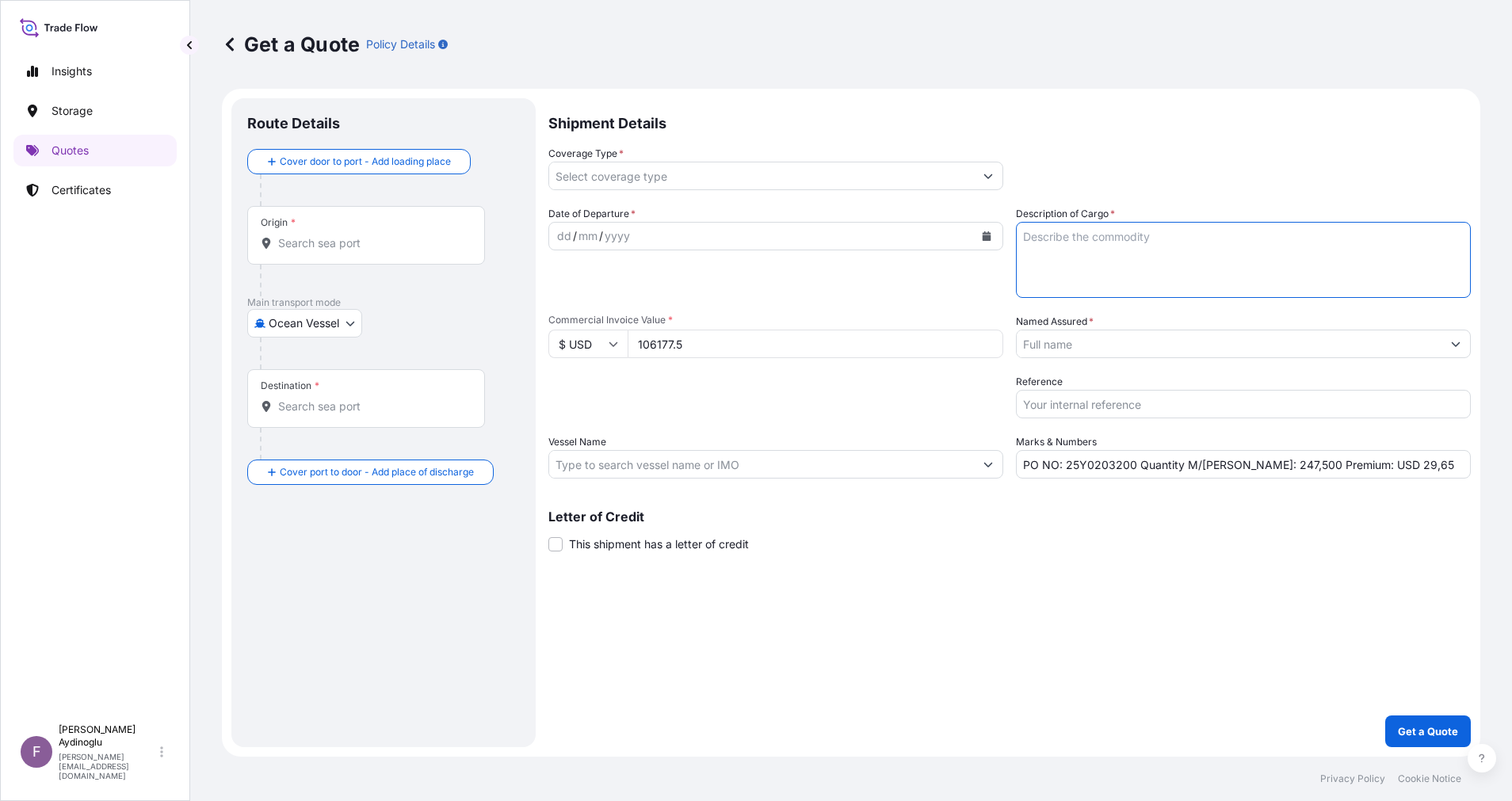
paste textarea "PPH2250"
click at [1154, 586] on div "Shipment Details Coverage Type * Date of Departure * dd / mm / yyyy Cargo Categ…" at bounding box center [1010, 422] width 923 height 649
drag, startPoint x: 1234, startPoint y: 468, endPoint x: 1250, endPoint y: 468, distance: 16.0
click at [1250, 468] on input "PO NO: 25Y0203200 Quantity M/Tonn: 247,500 Premium: USD 29,65" at bounding box center [1243, 464] width 455 height 28
click at [771, 450] on div at bounding box center [776, 464] width 455 height 28
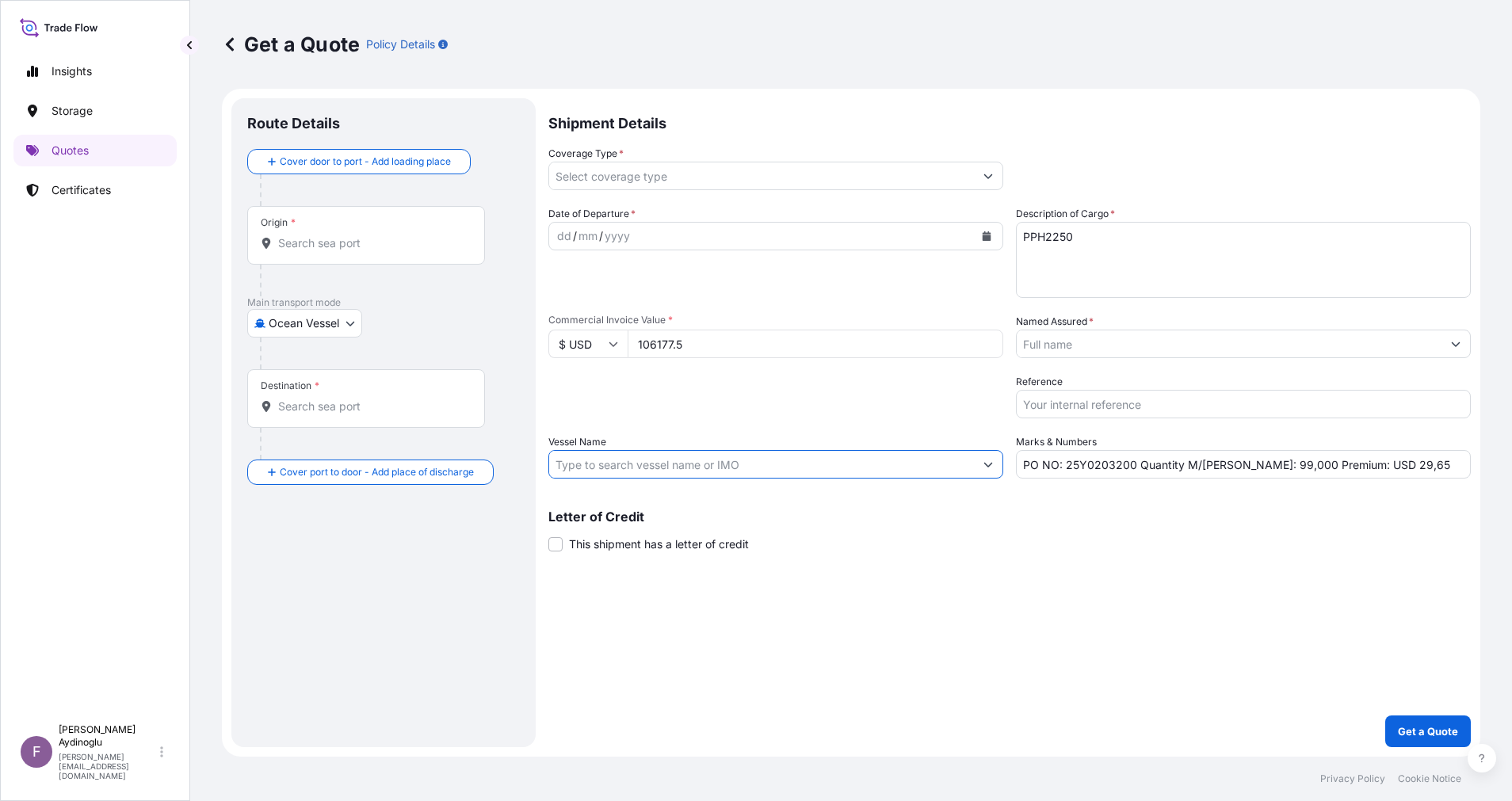
click at [776, 461] on input "Vessel Name" at bounding box center [761, 464] width 425 height 28
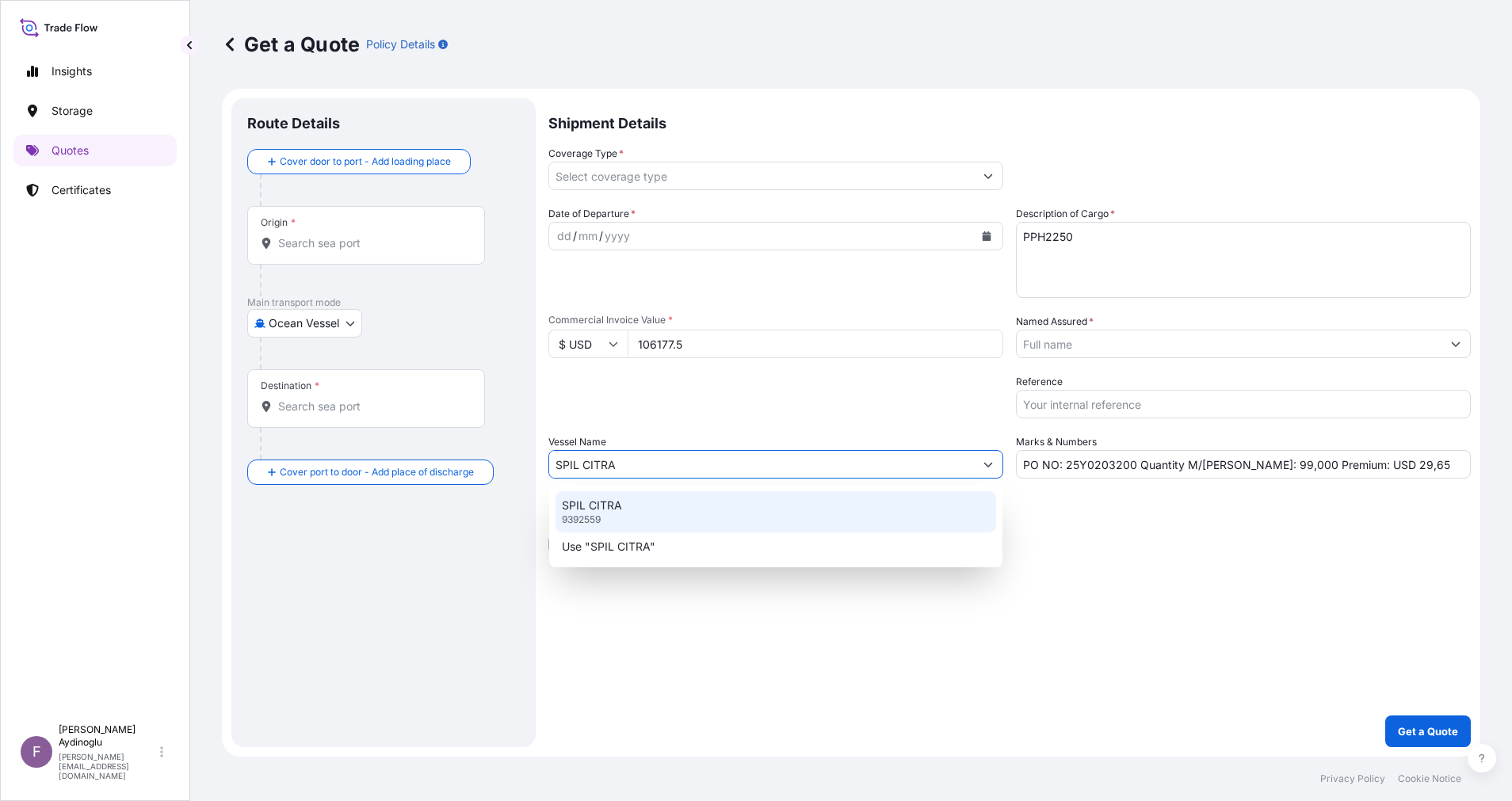
click at [784, 502] on div "SPIL CITRA 9392559" at bounding box center [776, 512] width 441 height 42
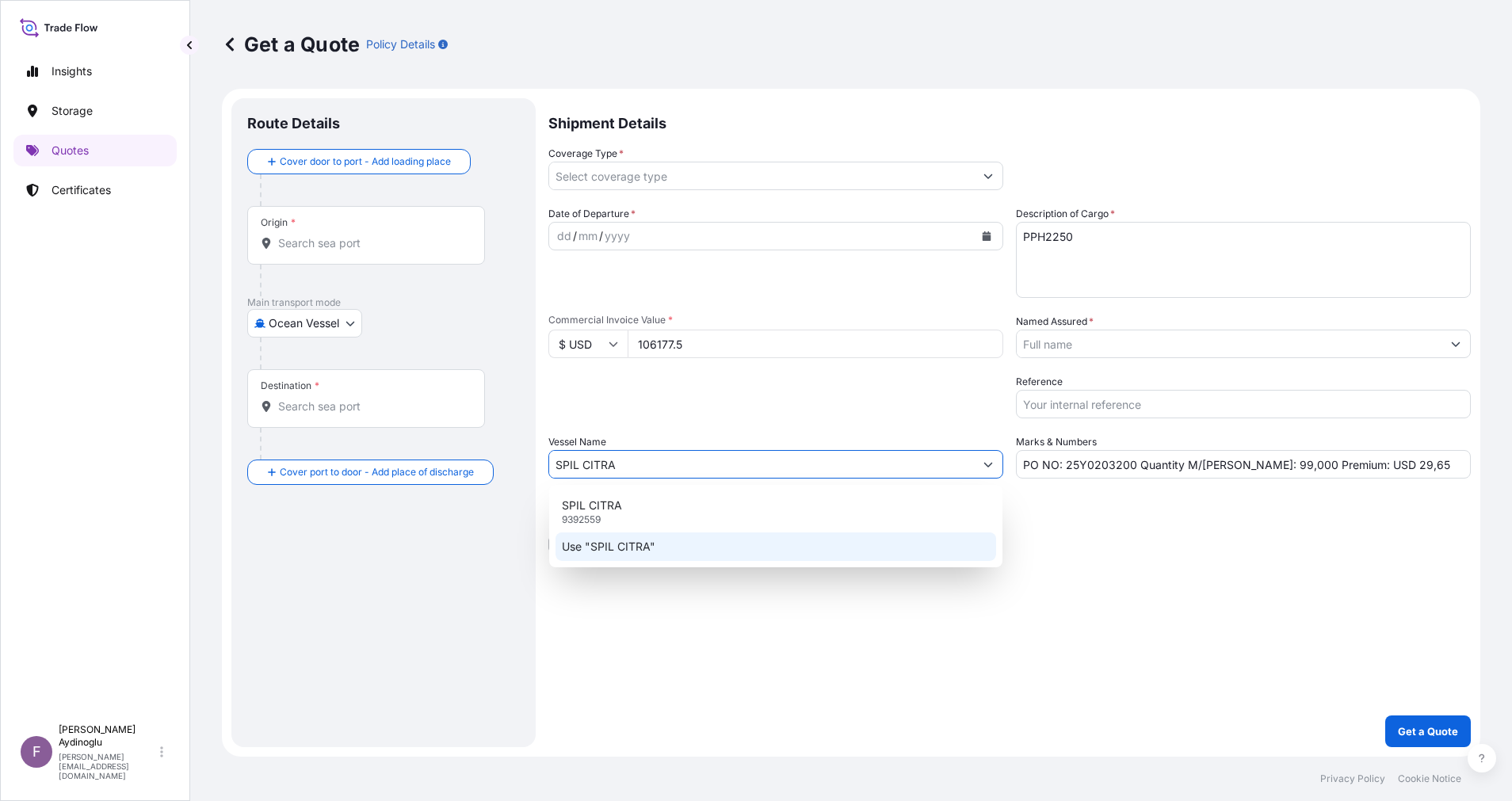
click at [1058, 641] on div "Shipment Details Coverage Type * Date of Departure * dd / mm / yyyy Cargo Categ…" at bounding box center [1010, 422] width 923 height 649
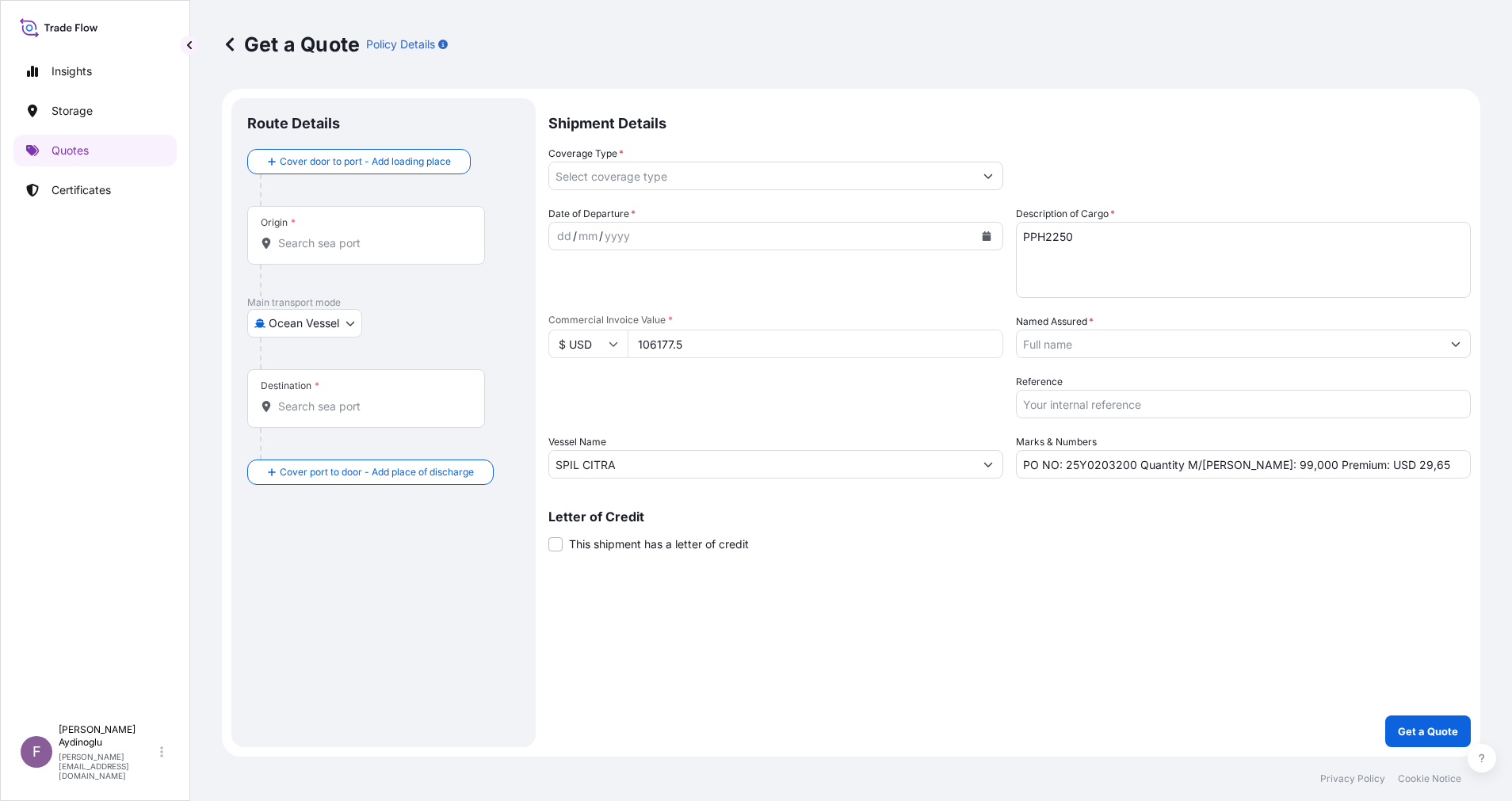
click at [353, 246] on input "Origin *" at bounding box center [372, 243] width 187 height 16
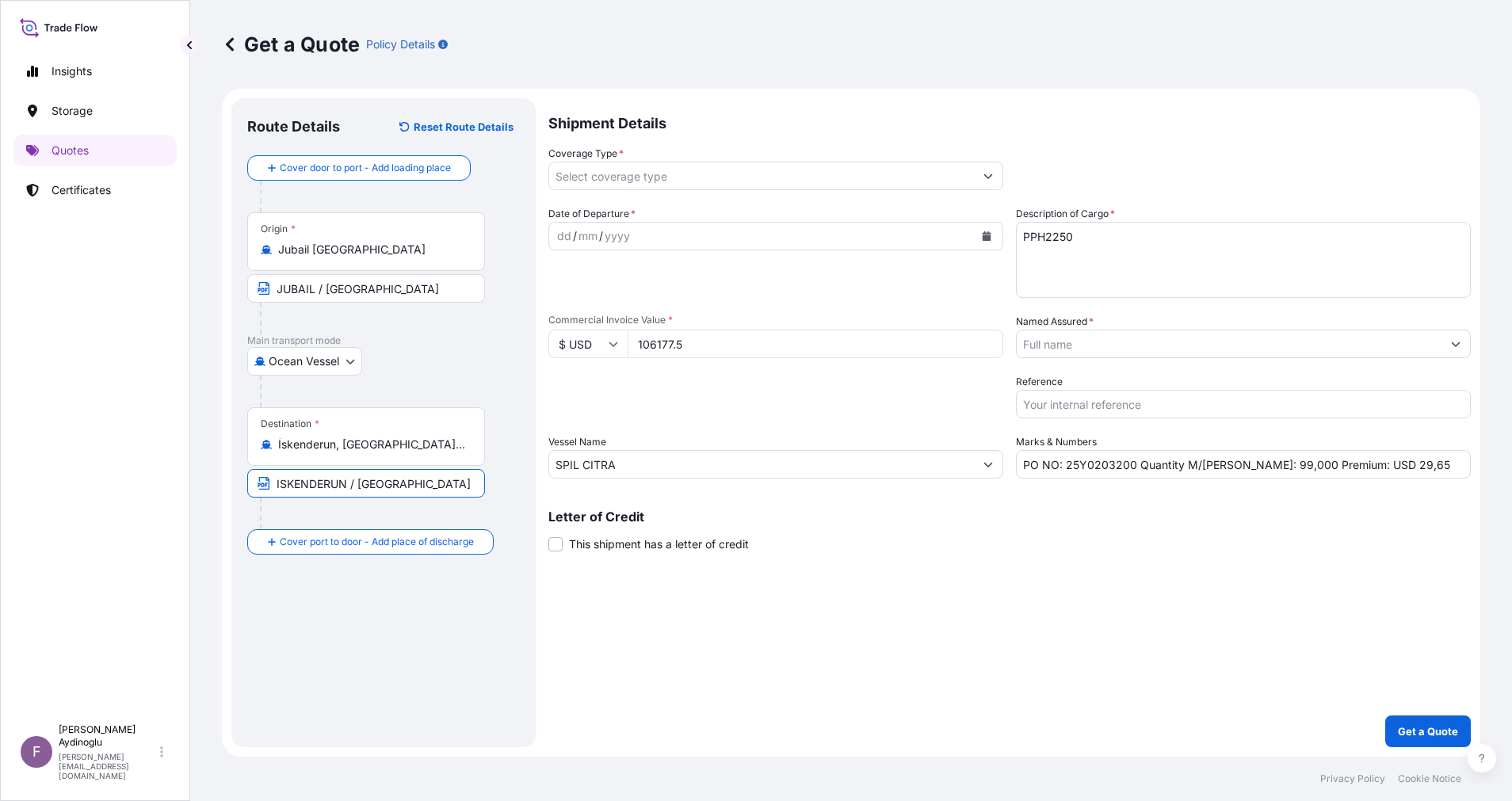
click at [554, 239] on div "dd / mm / yyyy" at bounding box center [761, 236] width 425 height 28
click at [988, 179] on icon "Show suggestions" at bounding box center [988, 177] width 8 height 5
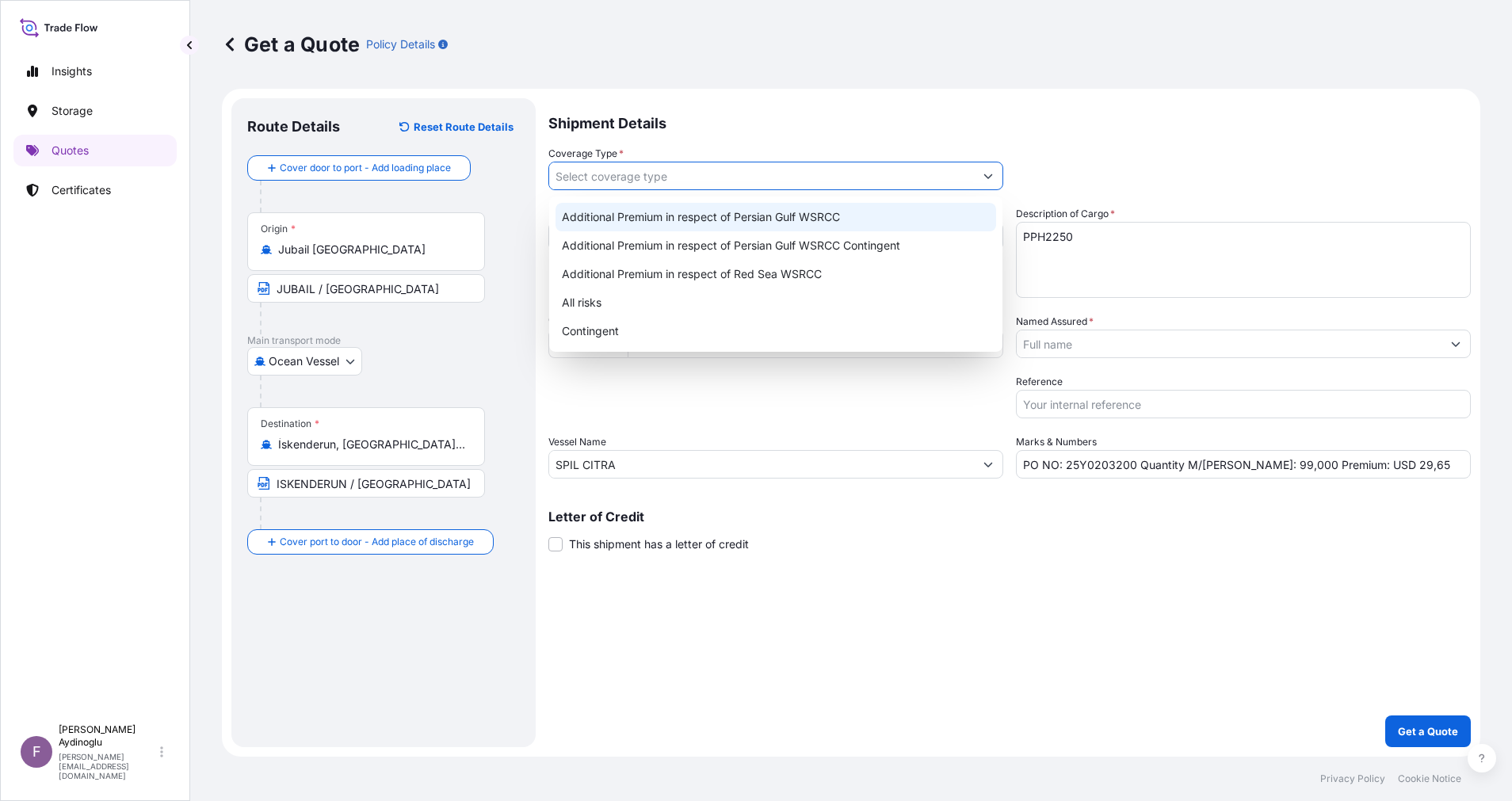
click at [893, 216] on div "Additional Premium in respect of Persian Gulf WSRCC" at bounding box center [776, 217] width 441 height 28
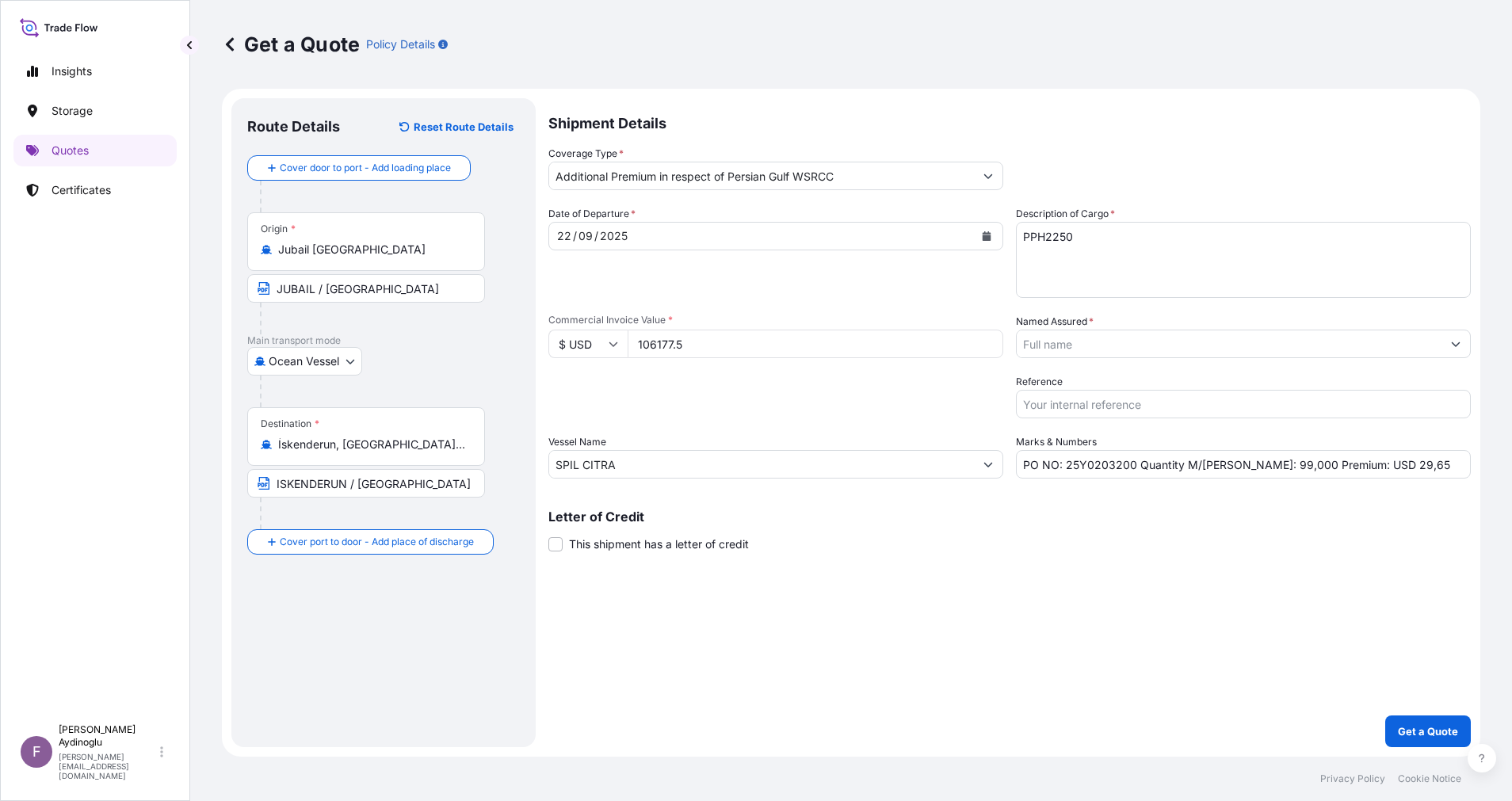
click at [961, 616] on div "Shipment Details Coverage Type * Additional Premium in respect of Persian Gulf …" at bounding box center [1010, 422] width 923 height 649
drag, startPoint x: 1386, startPoint y: 464, endPoint x: 1356, endPoint y: 464, distance: 30.0
click at [1356, 464] on input "PO NO: 25Y0203200 Quantity M/Tonn: 99,000 Premium: USD 29,65" at bounding box center [1243, 464] width 455 height 28
click at [1457, 343] on icon "Show suggestions" at bounding box center [1455, 343] width 9 height 9
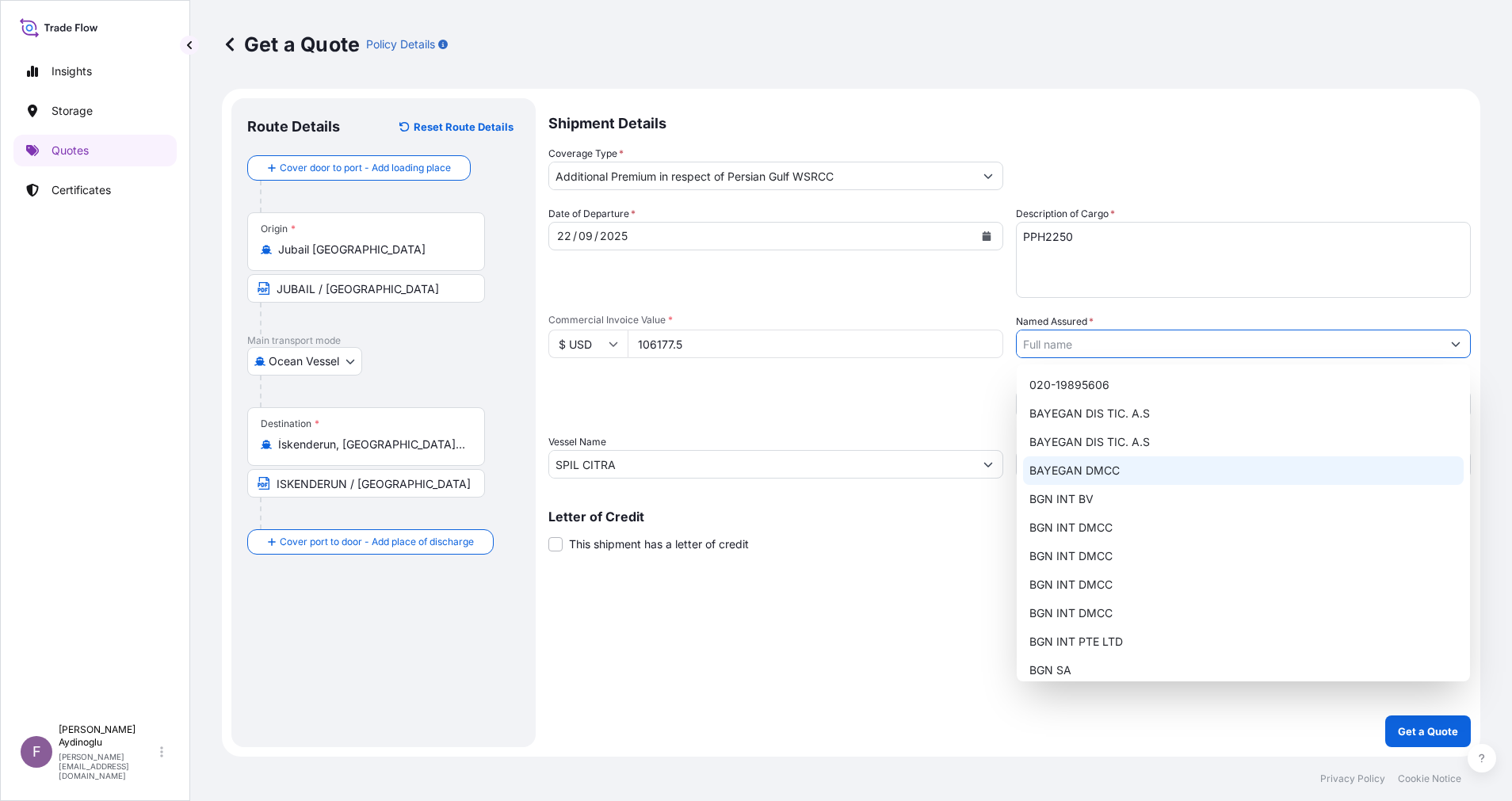
click at [1172, 470] on div "BAYEGAN DMCC" at bounding box center [1244, 470] width 441 height 28
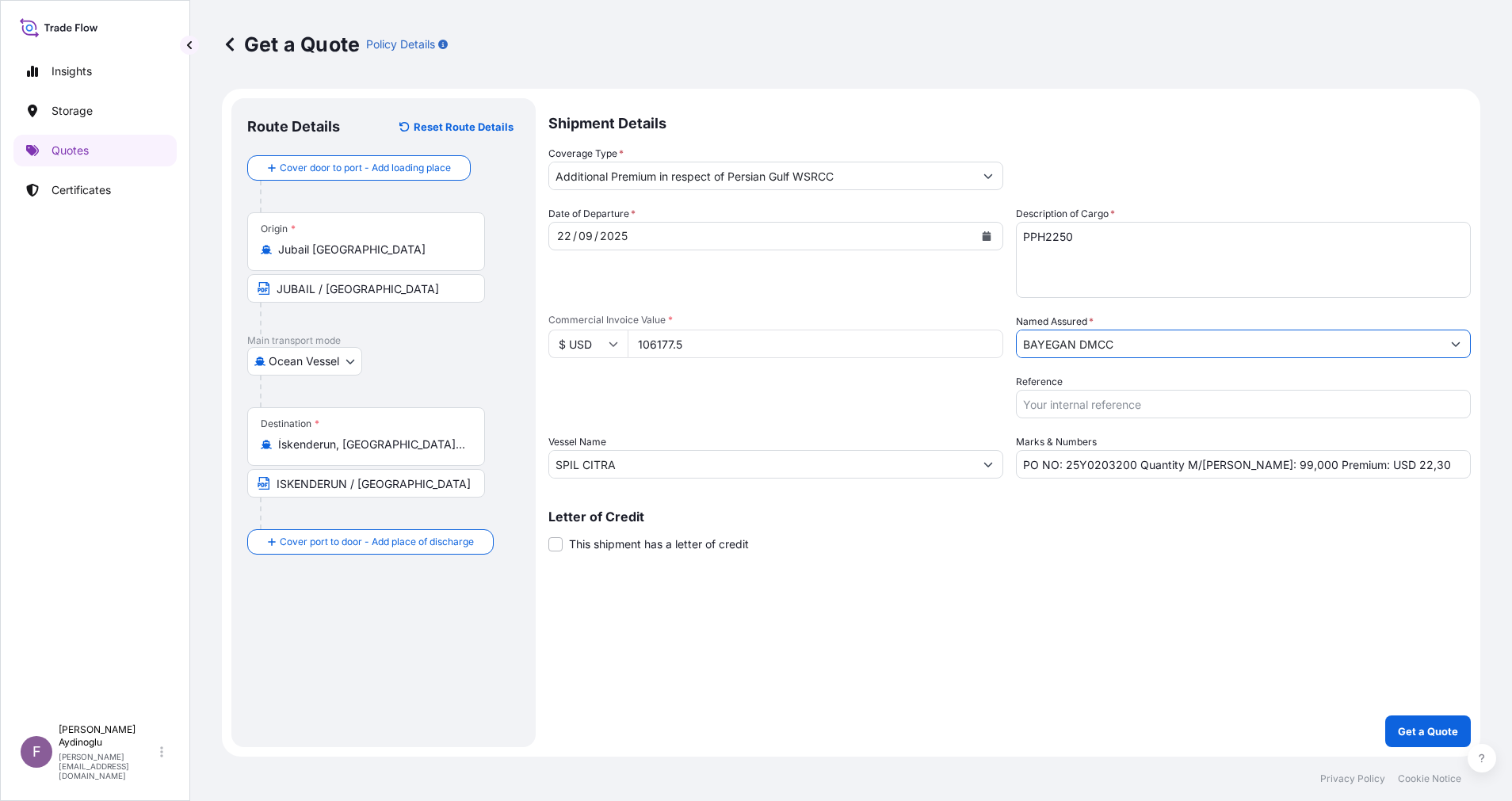
click at [957, 651] on div "Shipment Details Coverage Type * Additional Premium in respect of Persian Gulf …" at bounding box center [1010, 422] width 923 height 649
click at [1436, 730] on p "Get a Quote" at bounding box center [1428, 730] width 60 height 16
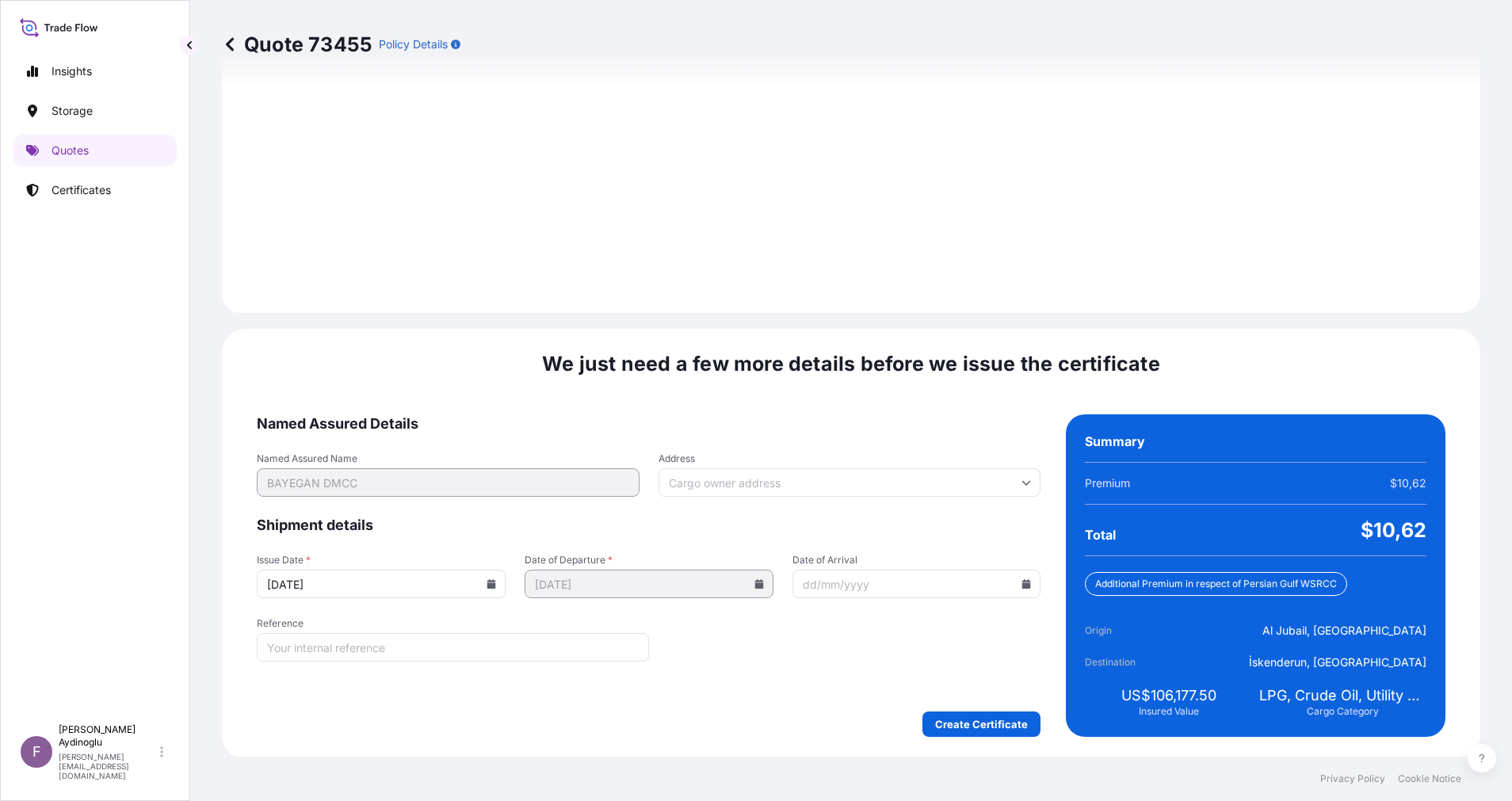
scroll to position [1701, 0]
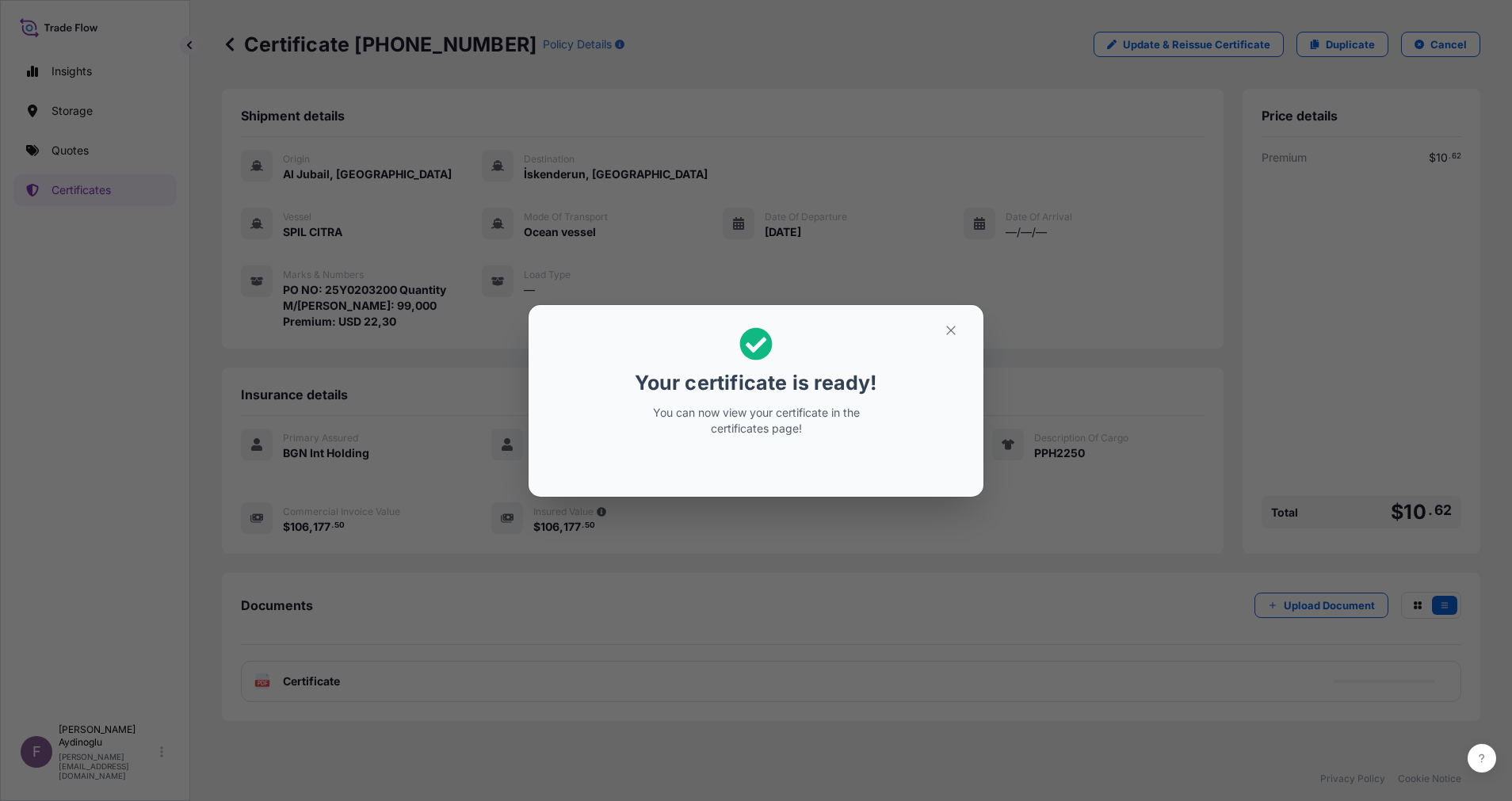
click at [961, 333] on button "button" at bounding box center [951, 330] width 40 height 26
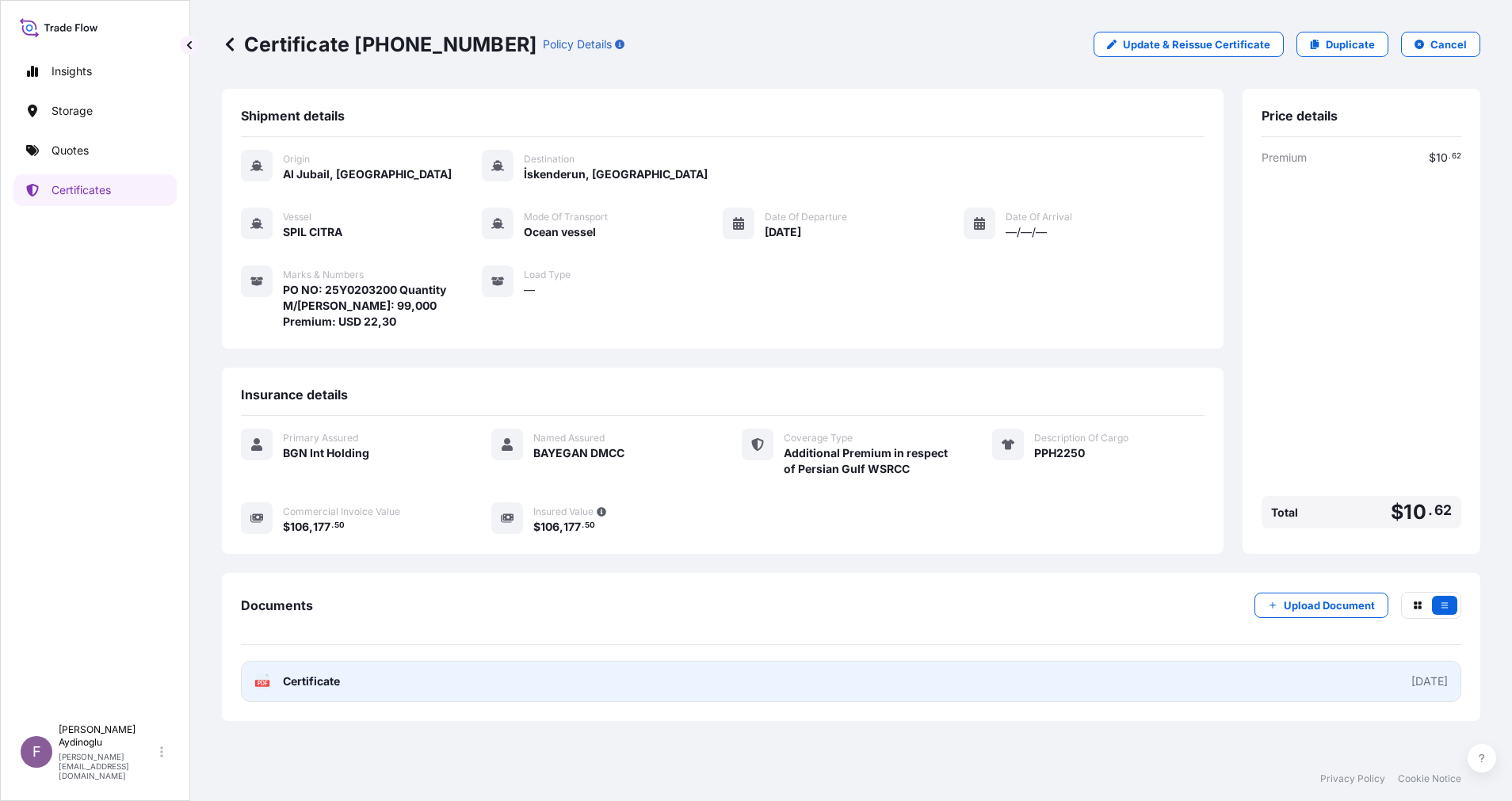
click at [842, 686] on link "PDF Certificate 2025-10-06" at bounding box center [851, 681] width 1220 height 42
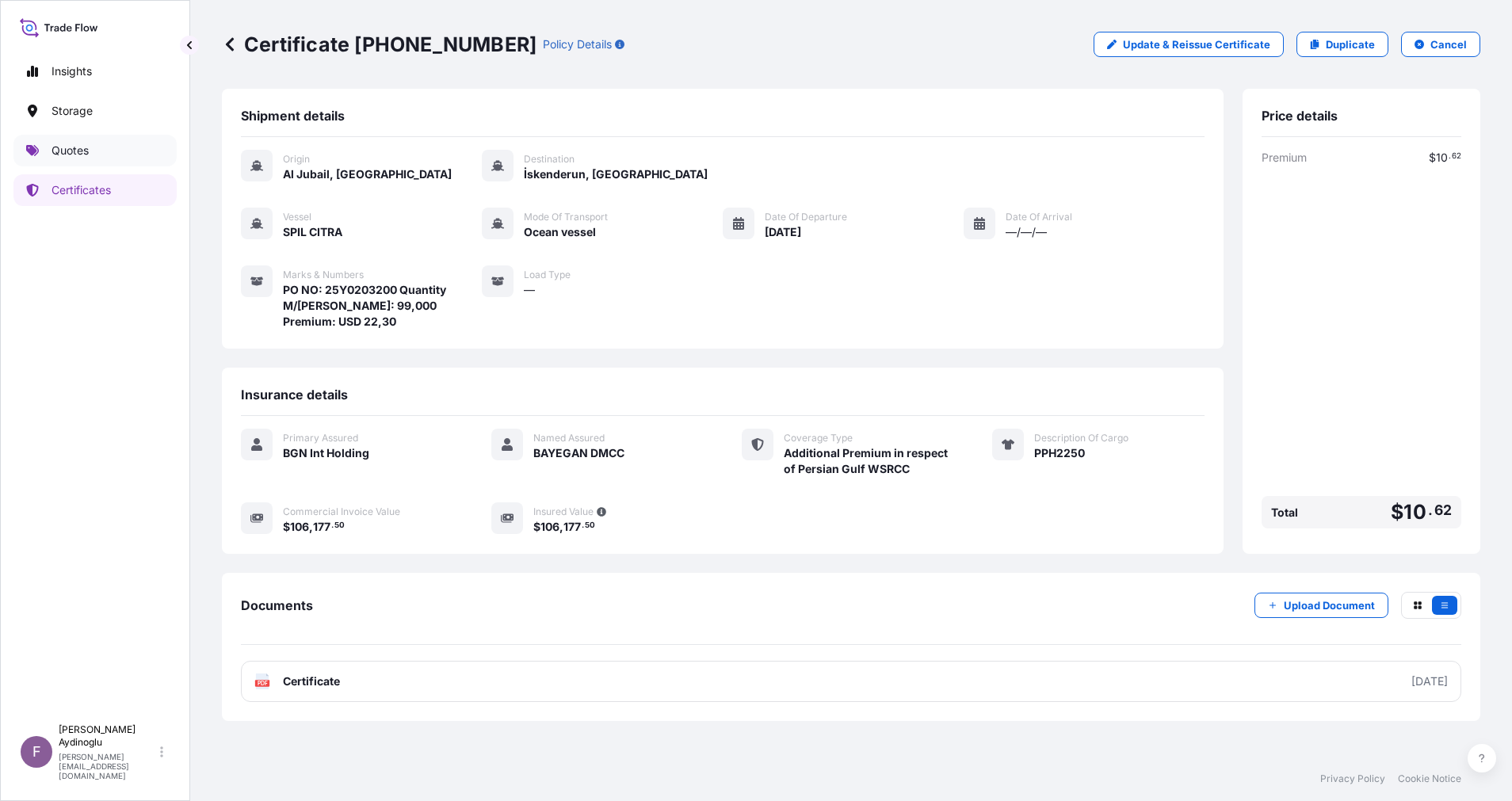
click at [96, 145] on link "Quotes" at bounding box center [95, 150] width 163 height 32
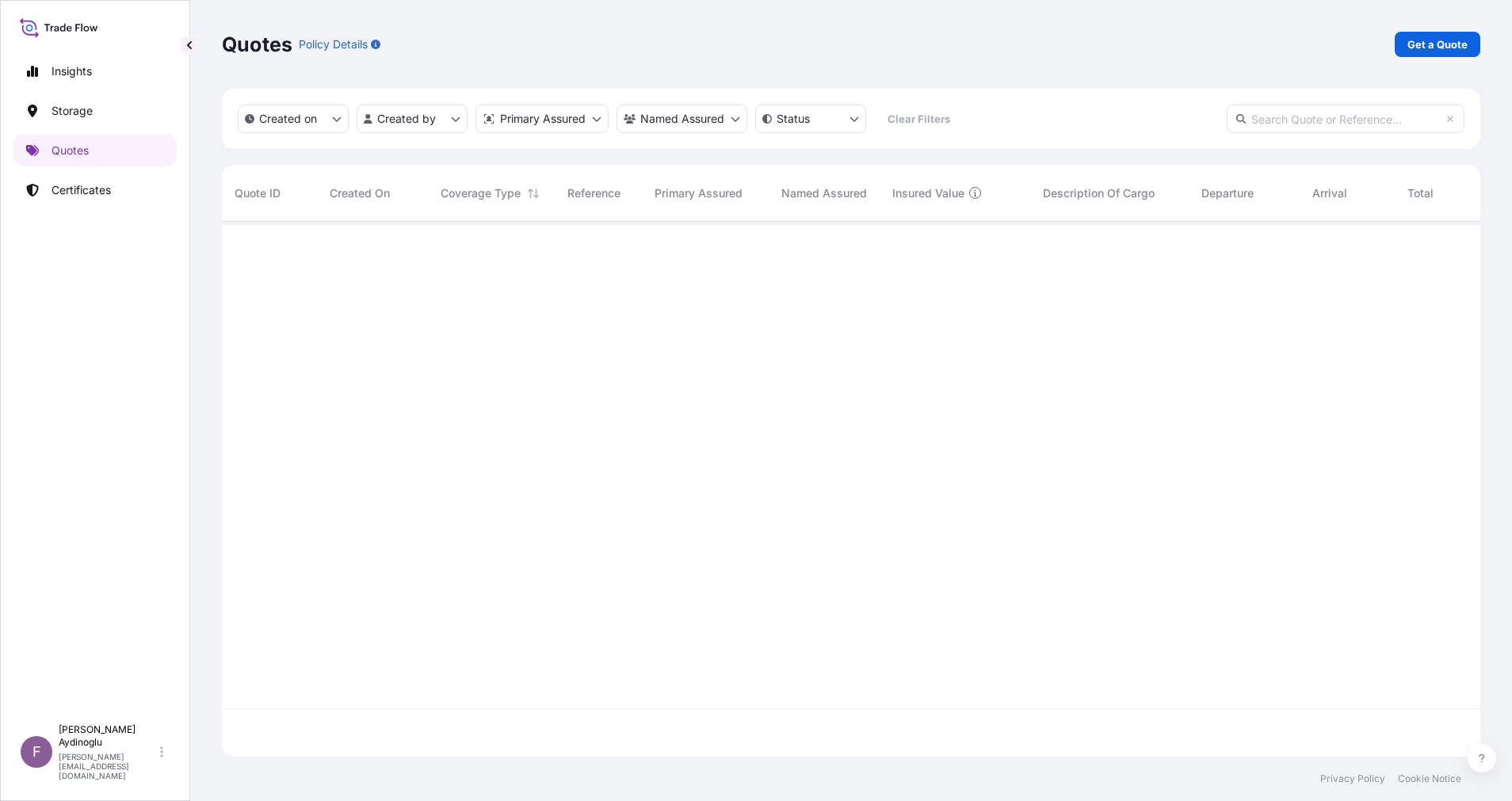
scroll to position [525, 1240]
click at [1445, 39] on p "Get a Quote" at bounding box center [1437, 44] width 60 height 16
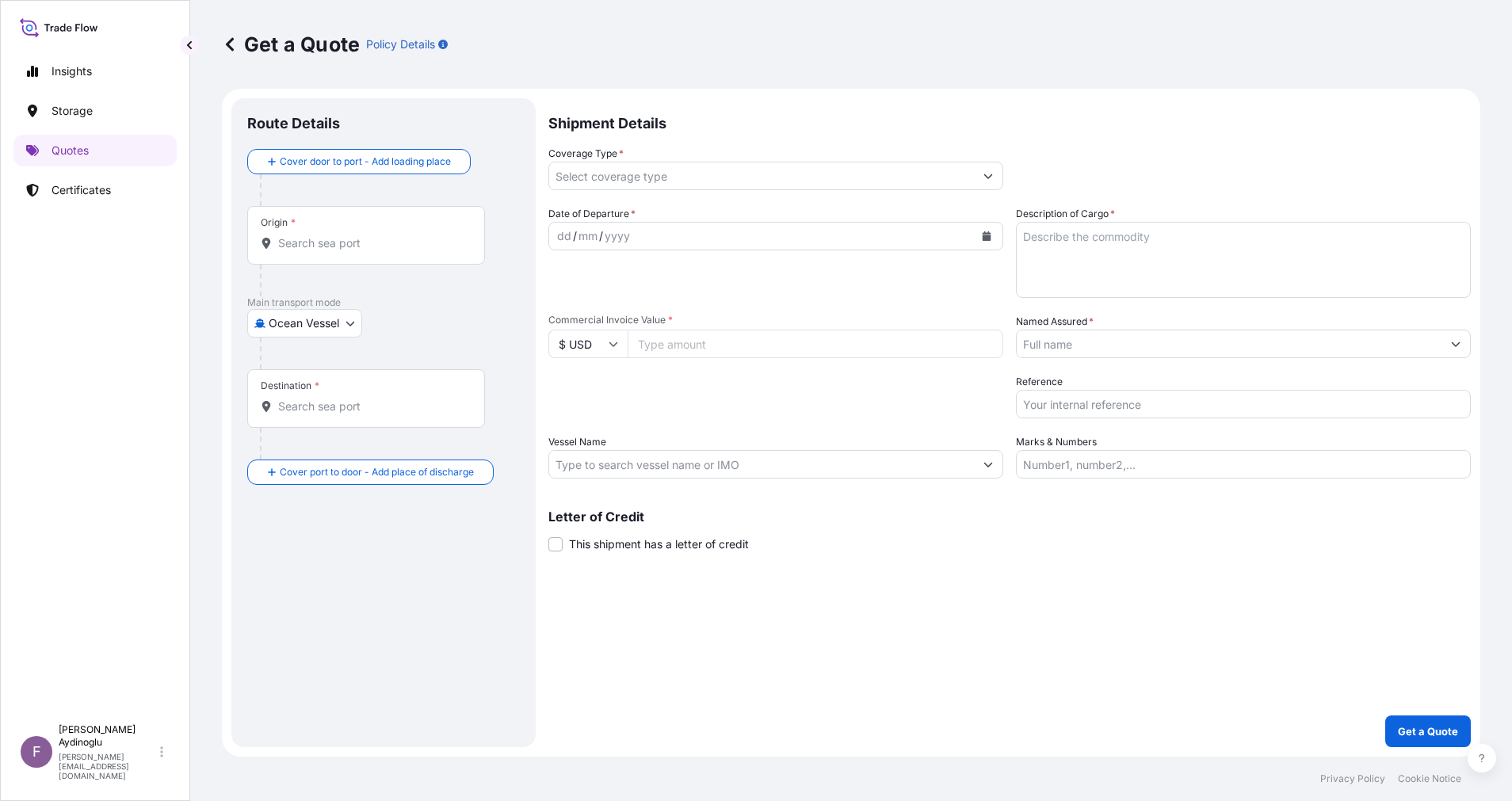
click at [1219, 471] on input "Marks & Numbers" at bounding box center [1243, 464] width 455 height 28
paste input "PO NO: 25Y0168600 Quantity M/Tonn: 247,500 Premium: USD 29,65"
click at [1101, 613] on div "Shipment Details Coverage Type * Date of Departure * dd / mm / yyyy Cargo Categ…" at bounding box center [1010, 422] width 923 height 649
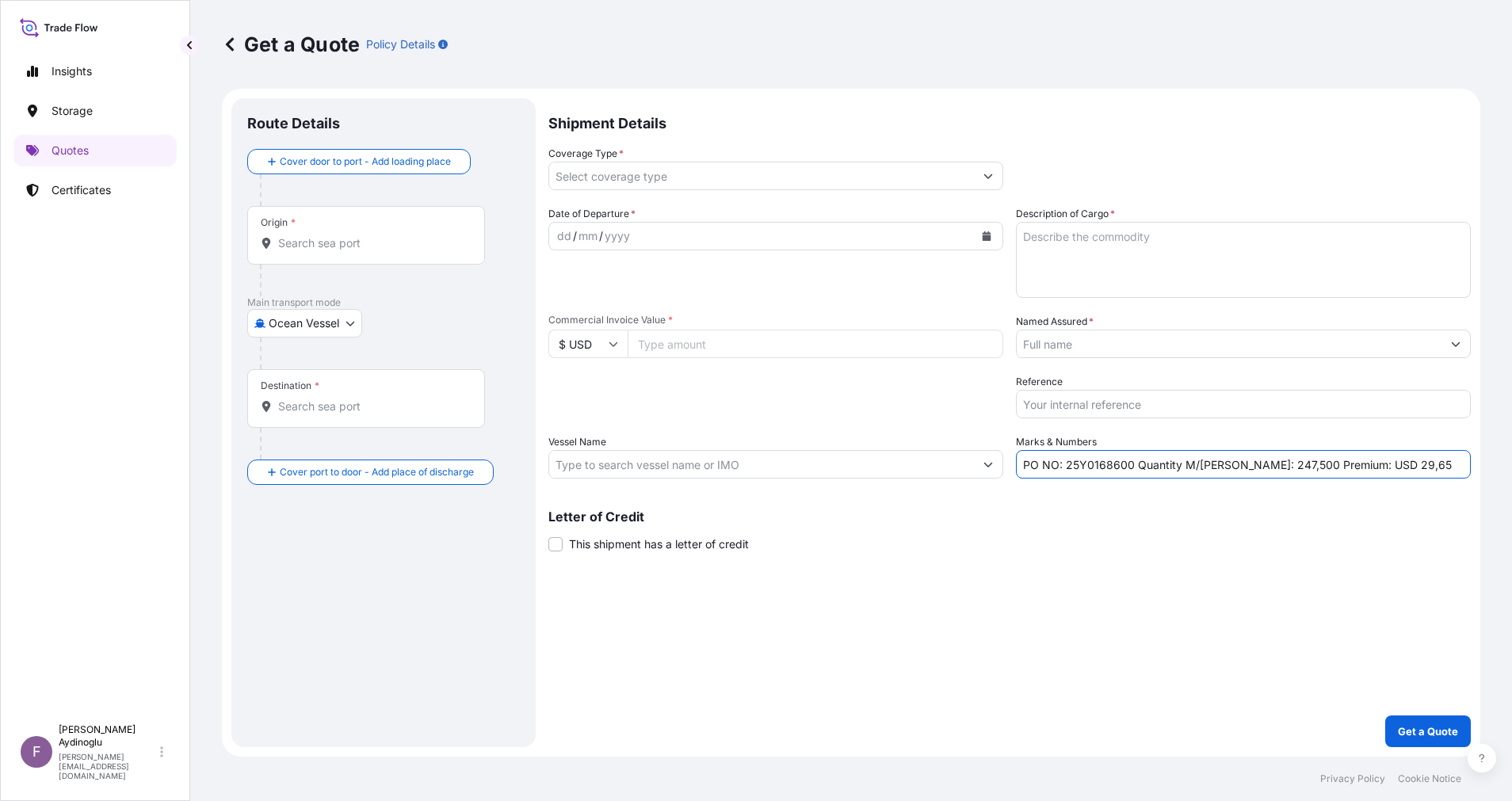
drag, startPoint x: 1068, startPoint y: 466, endPoint x: 1129, endPoint y: 467, distance: 61.0
click at [1129, 467] on input "PO NO: 25Y0168600 Quantity M/Tonn: 247,500 Premium: USD 29,65" at bounding box center [1243, 464] width 455 height 28
paste input "2018"
click at [774, 334] on input "Commercial Invoice Value *" at bounding box center [815, 344] width 376 height 28
paste input "265443.75"
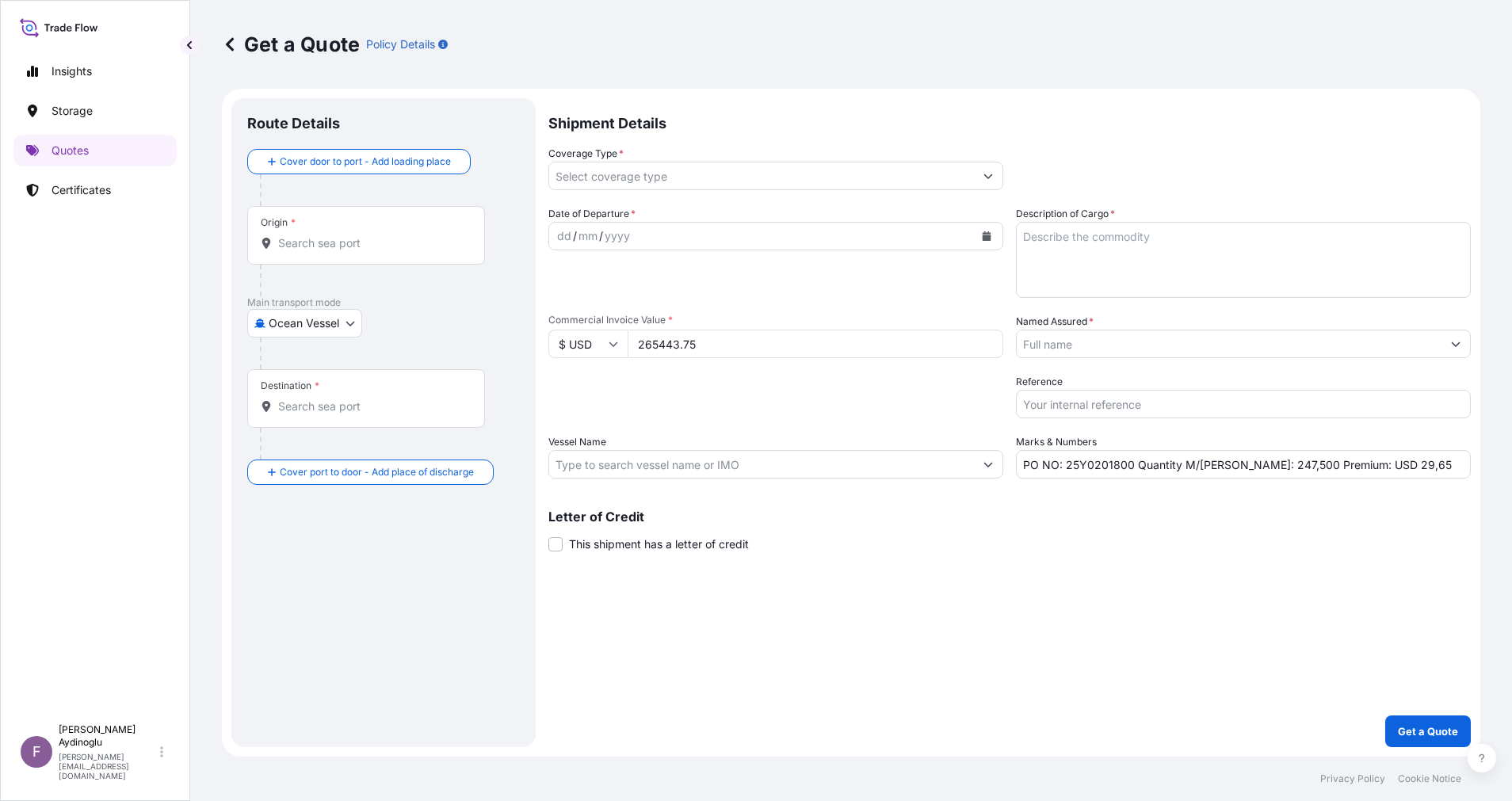
click at [993, 669] on div "Shipment Details Coverage Type * Date of Departure * dd / mm / yyyy Cargo Categ…" at bounding box center [1010, 422] width 923 height 649
click at [1150, 233] on textarea "Description of Cargo *" at bounding box center [1243, 260] width 455 height 76
paste textarea "PPH2350"
click at [1074, 641] on div "Shipment Details Coverage Type * Date of Departure * dd / mm / yyyy Cargo Categ…" at bounding box center [1010, 422] width 923 height 649
click at [804, 464] on input "Vessel Name" at bounding box center [761, 464] width 425 height 28
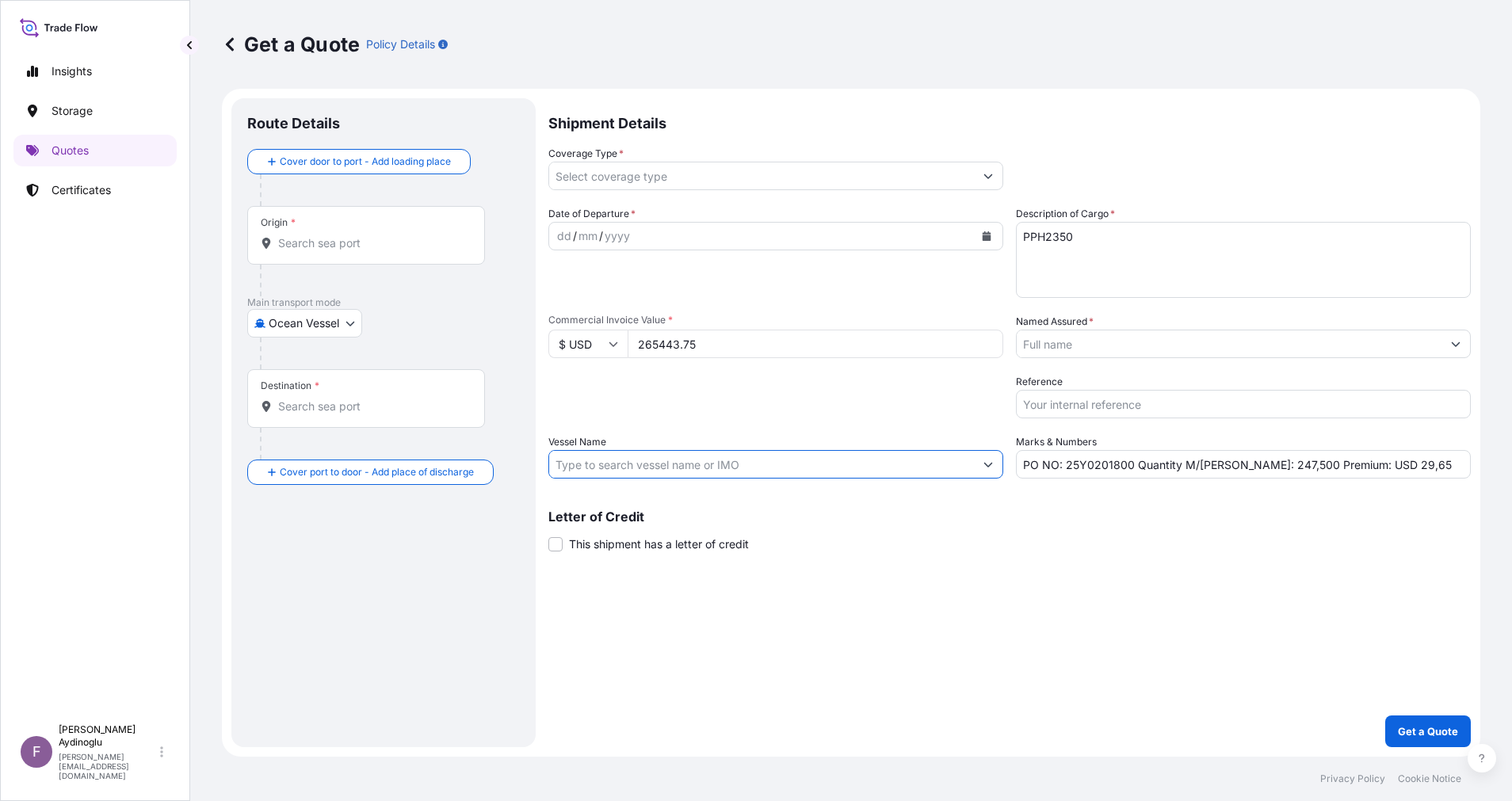
paste input "CMA CGM NABUCCO"
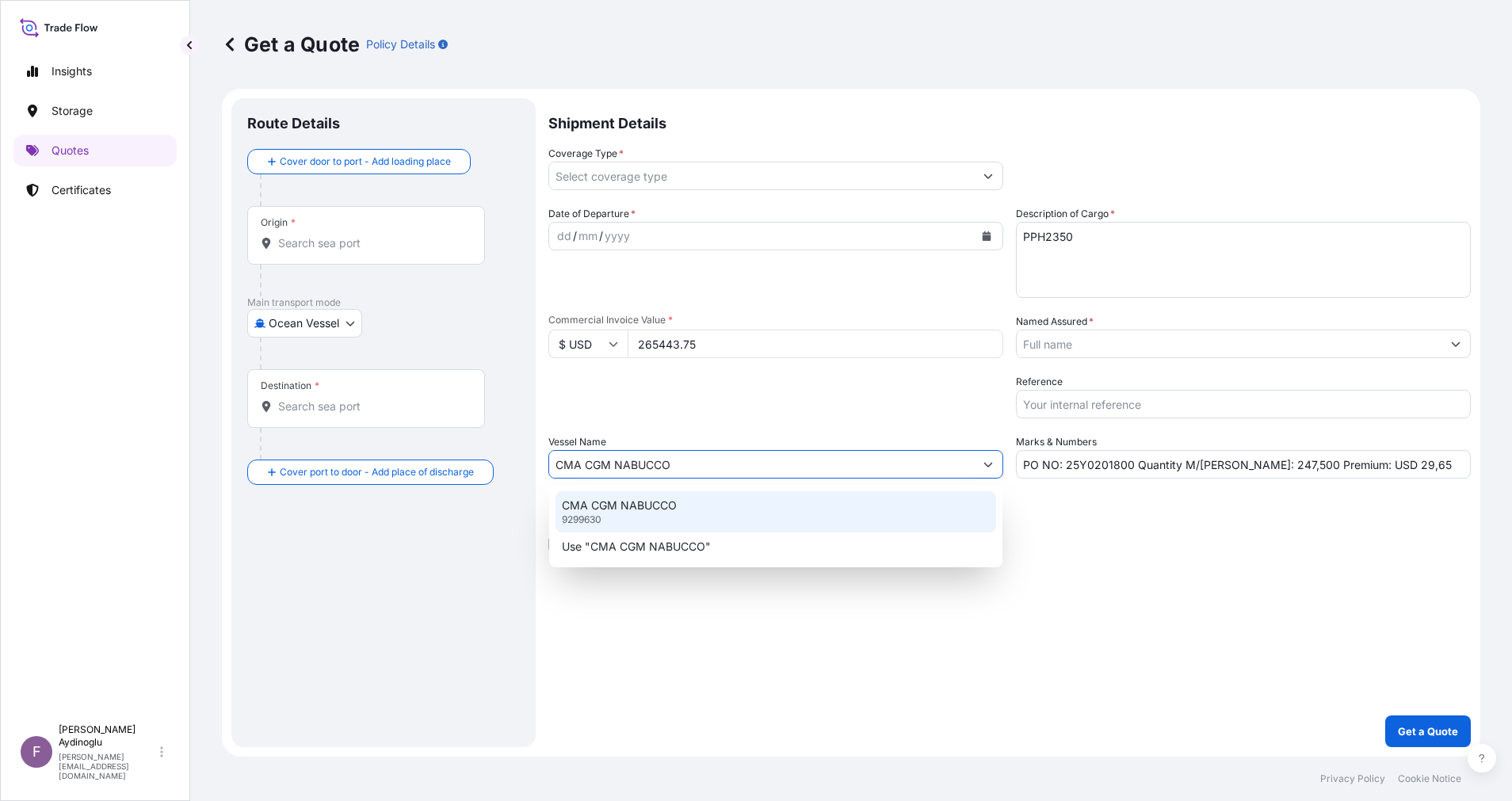
click at [800, 520] on div "CMA CGM NABUCCO 9299630" at bounding box center [776, 512] width 441 height 42
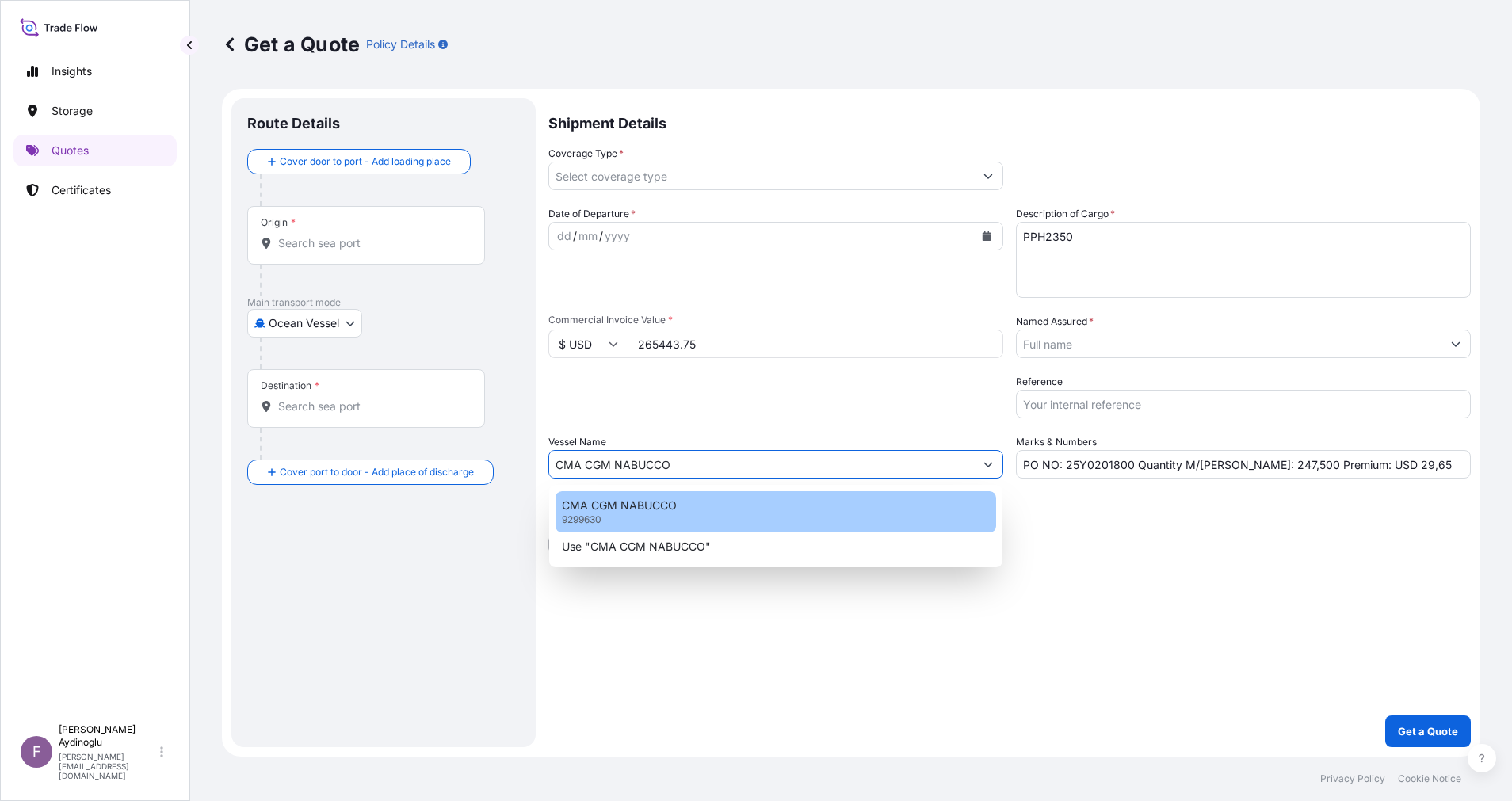
click at [911, 554] on div "Shipment Details Coverage Type * Date of Departure * dd / mm / yyyy Cargo Categ…" at bounding box center [1010, 422] width 923 height 649
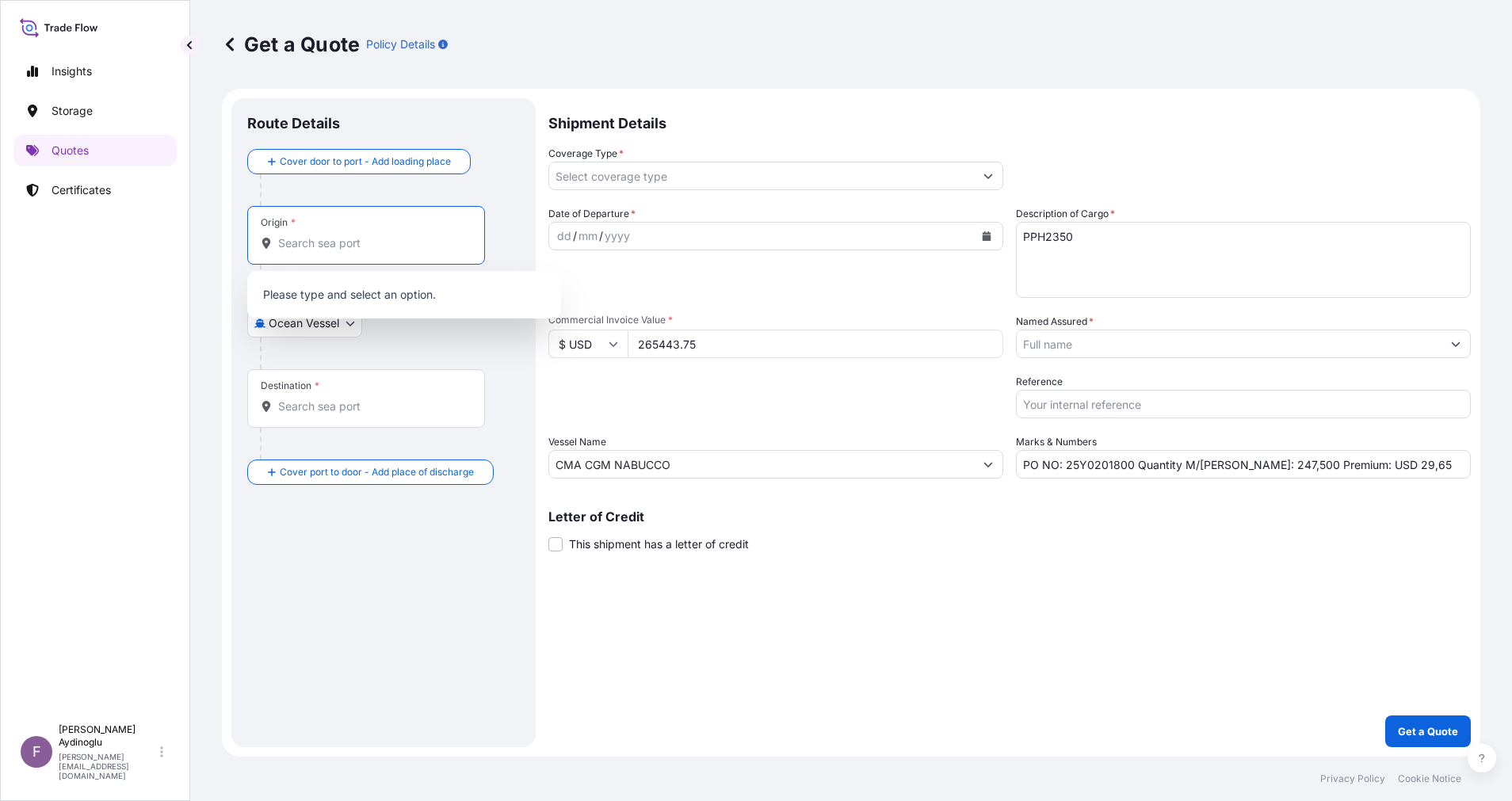
click at [386, 243] on input "Origin *" at bounding box center [372, 243] width 187 height 16
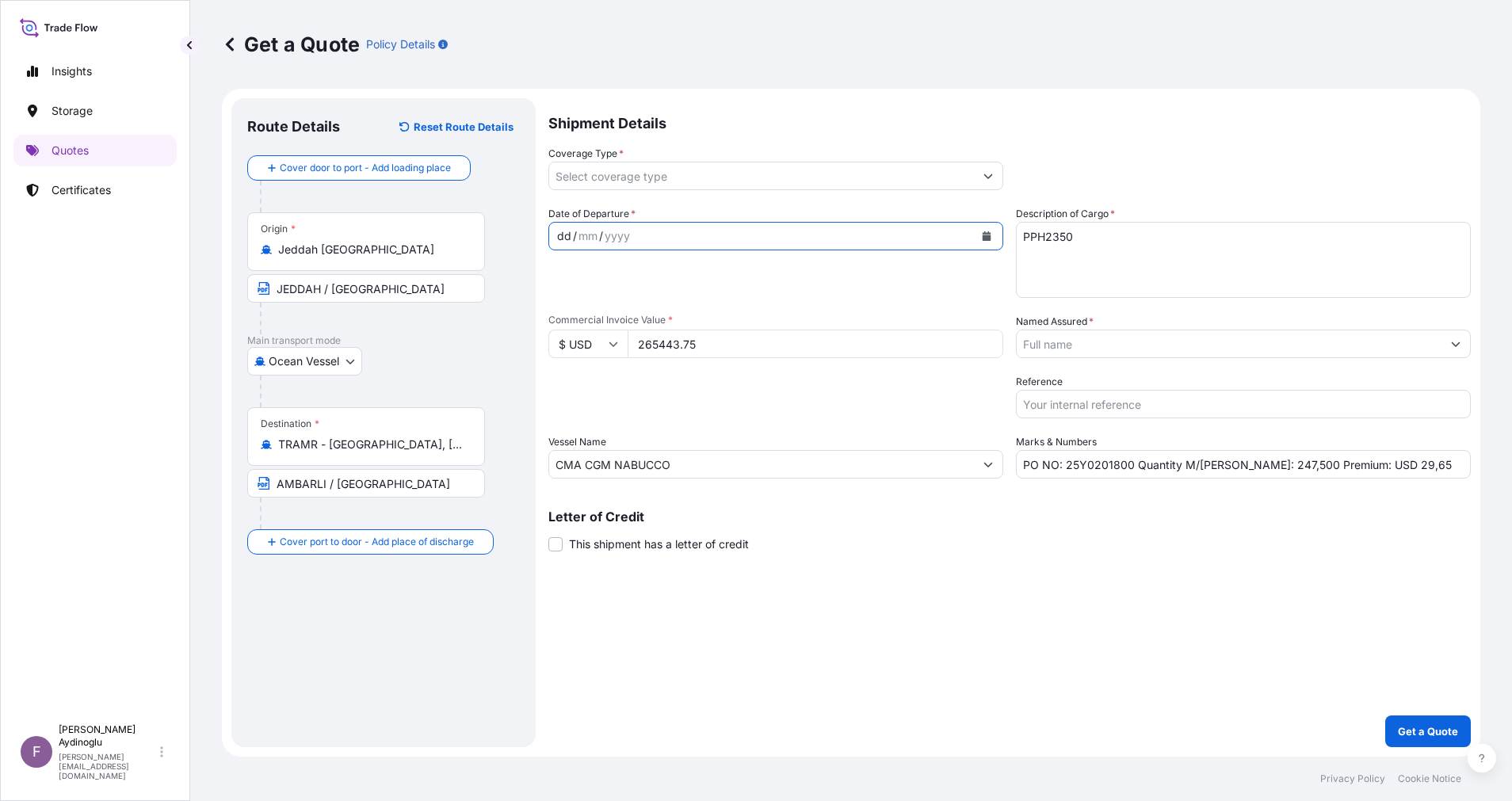
click at [567, 224] on div "dd / mm / yyyy" at bounding box center [761, 236] width 425 height 28
click at [977, 183] on button "Show suggestions" at bounding box center [988, 175] width 28 height 28
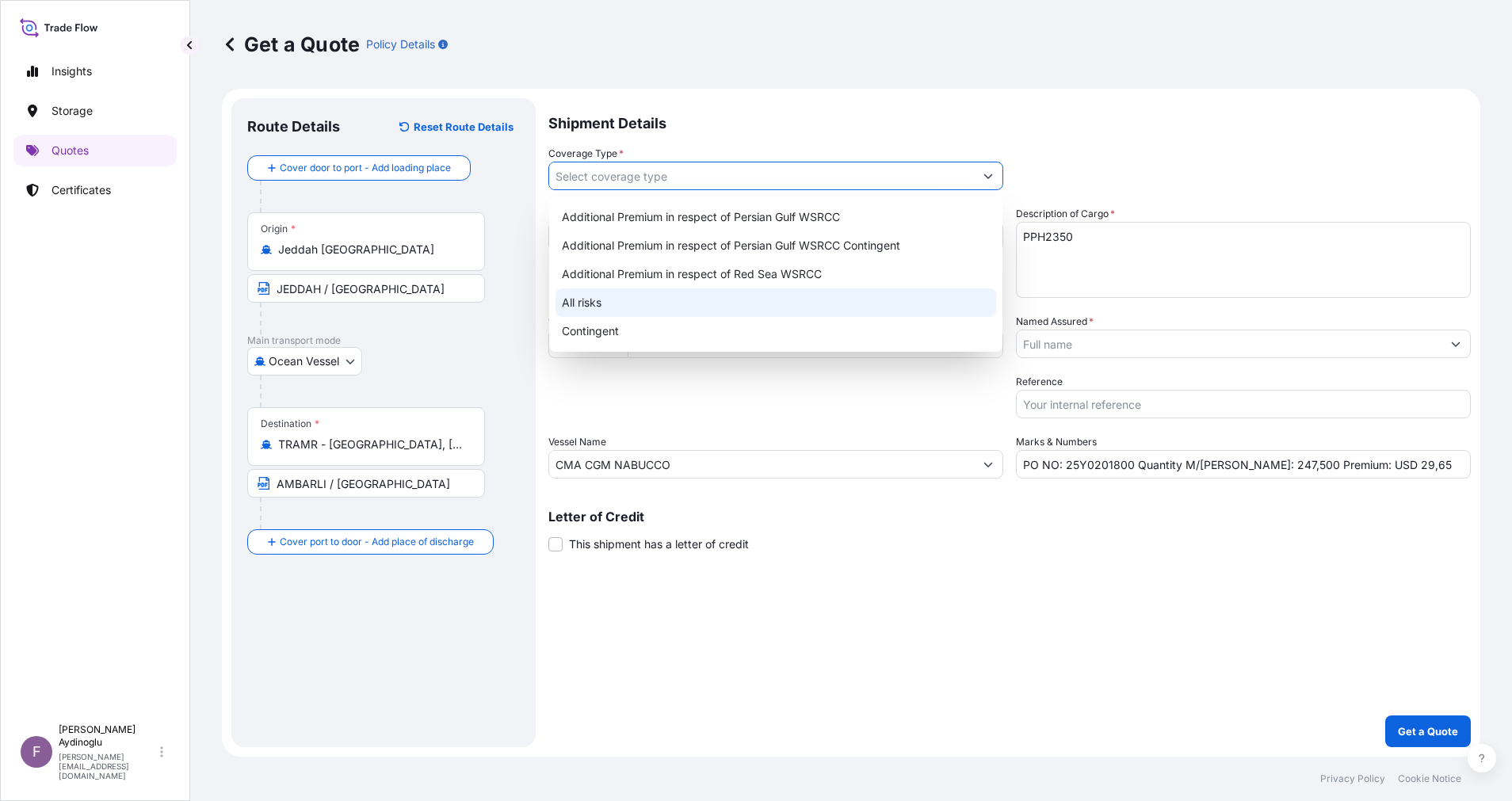
click at [768, 307] on div "All risks" at bounding box center [776, 302] width 441 height 28
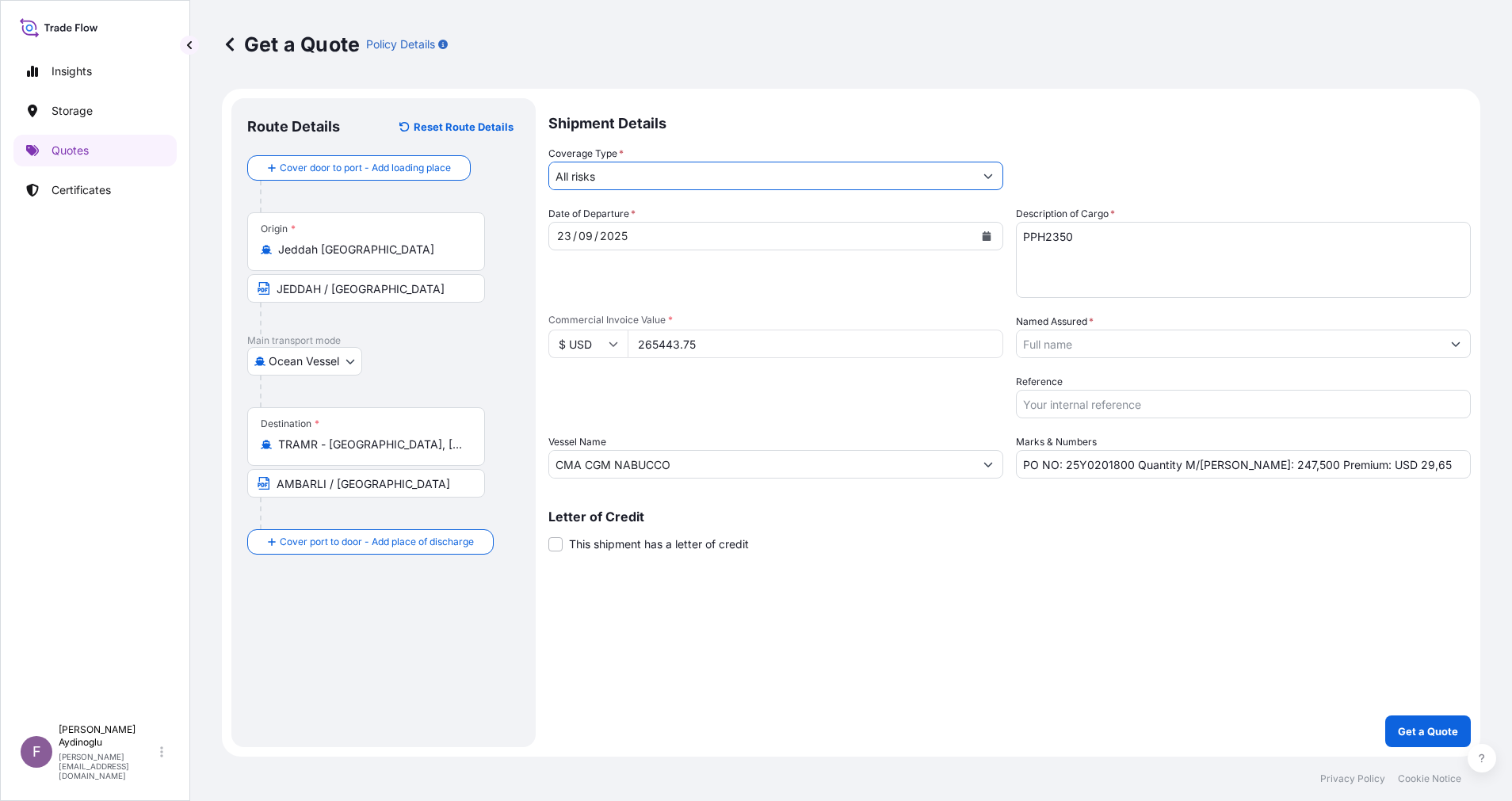
click at [1027, 676] on div "Shipment Details Coverage Type * All risks Date of Departure * 23 / 09 / 2025 C…" at bounding box center [1010, 422] width 923 height 649
drag, startPoint x: 1380, startPoint y: 465, endPoint x: 1370, endPoint y: 466, distance: 10.0
click at [1370, 466] on input "PO NO: 25Y0201800 Quantity M/Tonn: 247,500 Premium: USD 29,65" at bounding box center [1243, 464] width 455 height 28
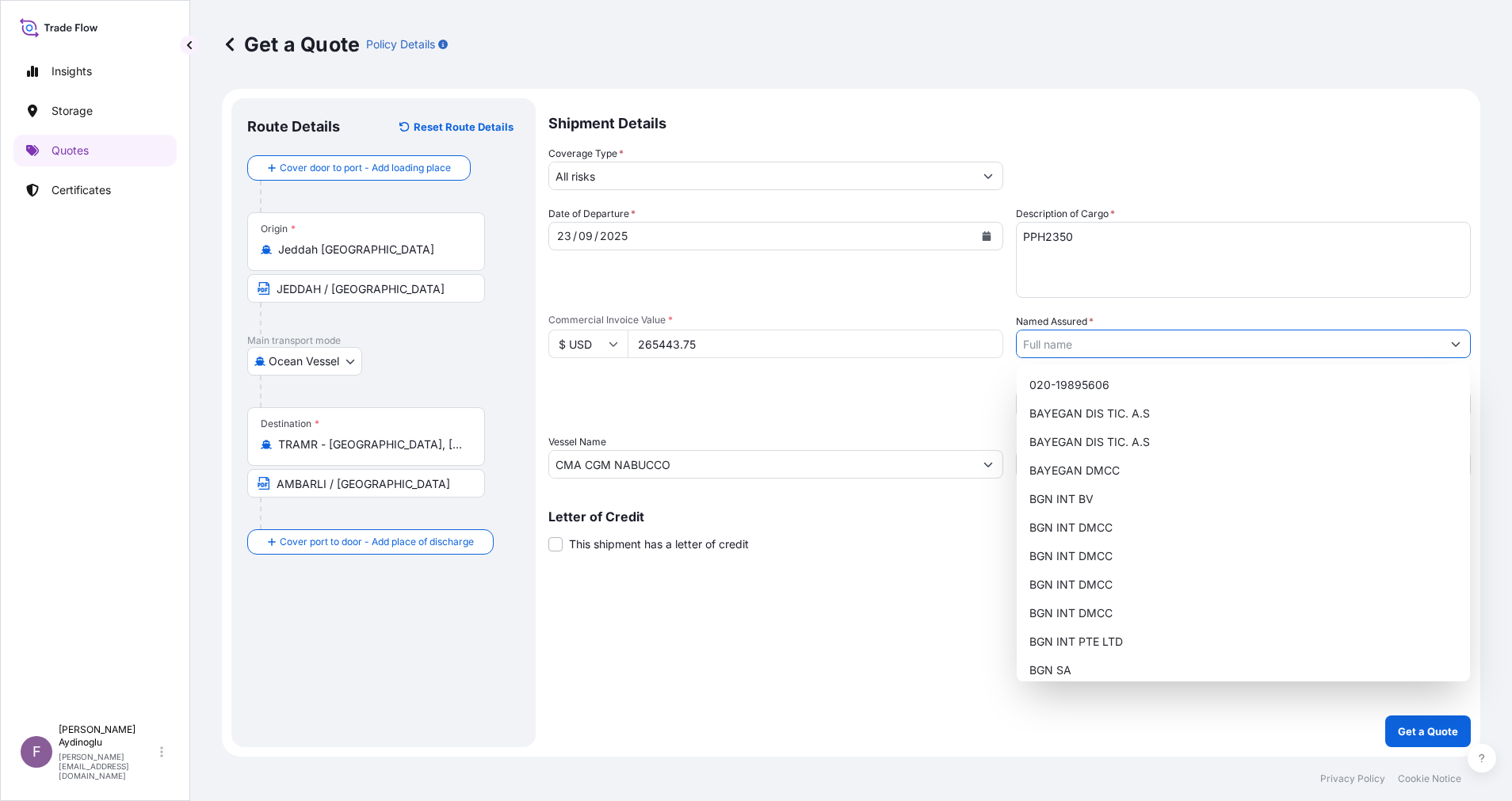
click at [1452, 334] on button "Show suggestions" at bounding box center [1455, 344] width 28 height 28
click at [1184, 471] on div "BAYEGAN DMCC" at bounding box center [1244, 470] width 441 height 28
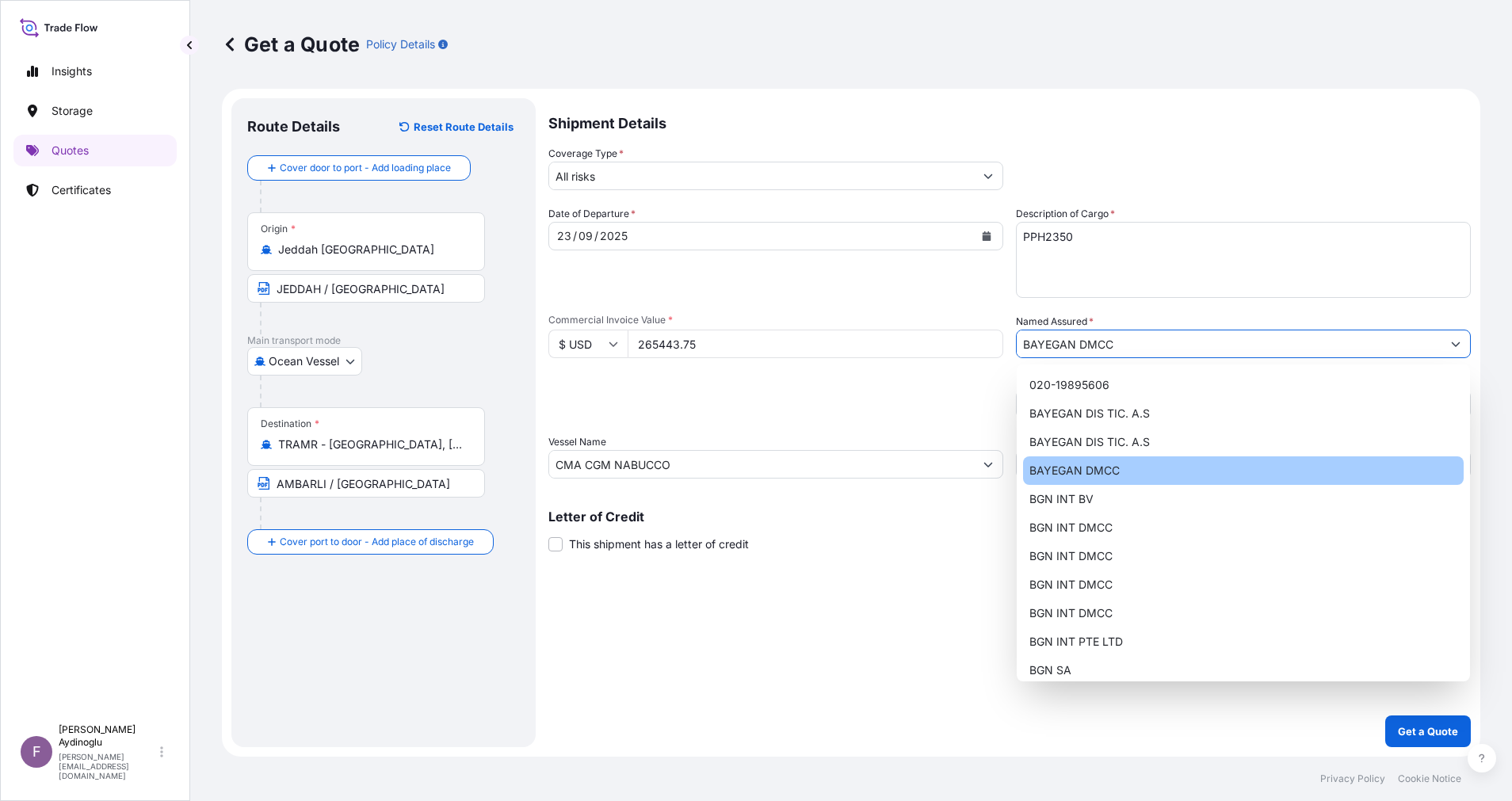
click at [1139, 617] on div "Shipment Details Coverage Type * All risks Date of Departure * 23 / 09 / 2025 C…" at bounding box center [1010, 422] width 923 height 649
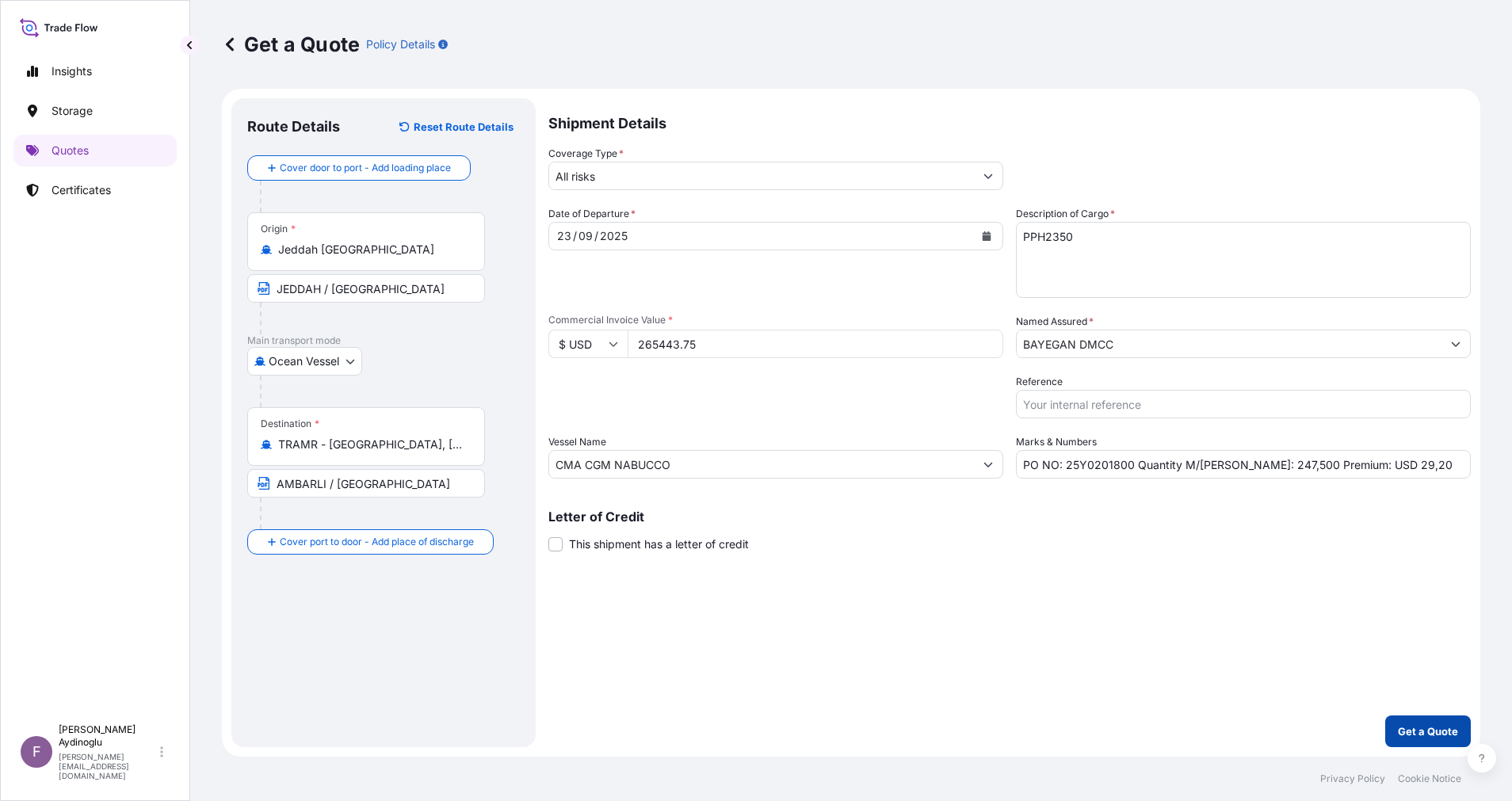
click at [1426, 733] on p "Get a Quote" at bounding box center [1428, 730] width 60 height 16
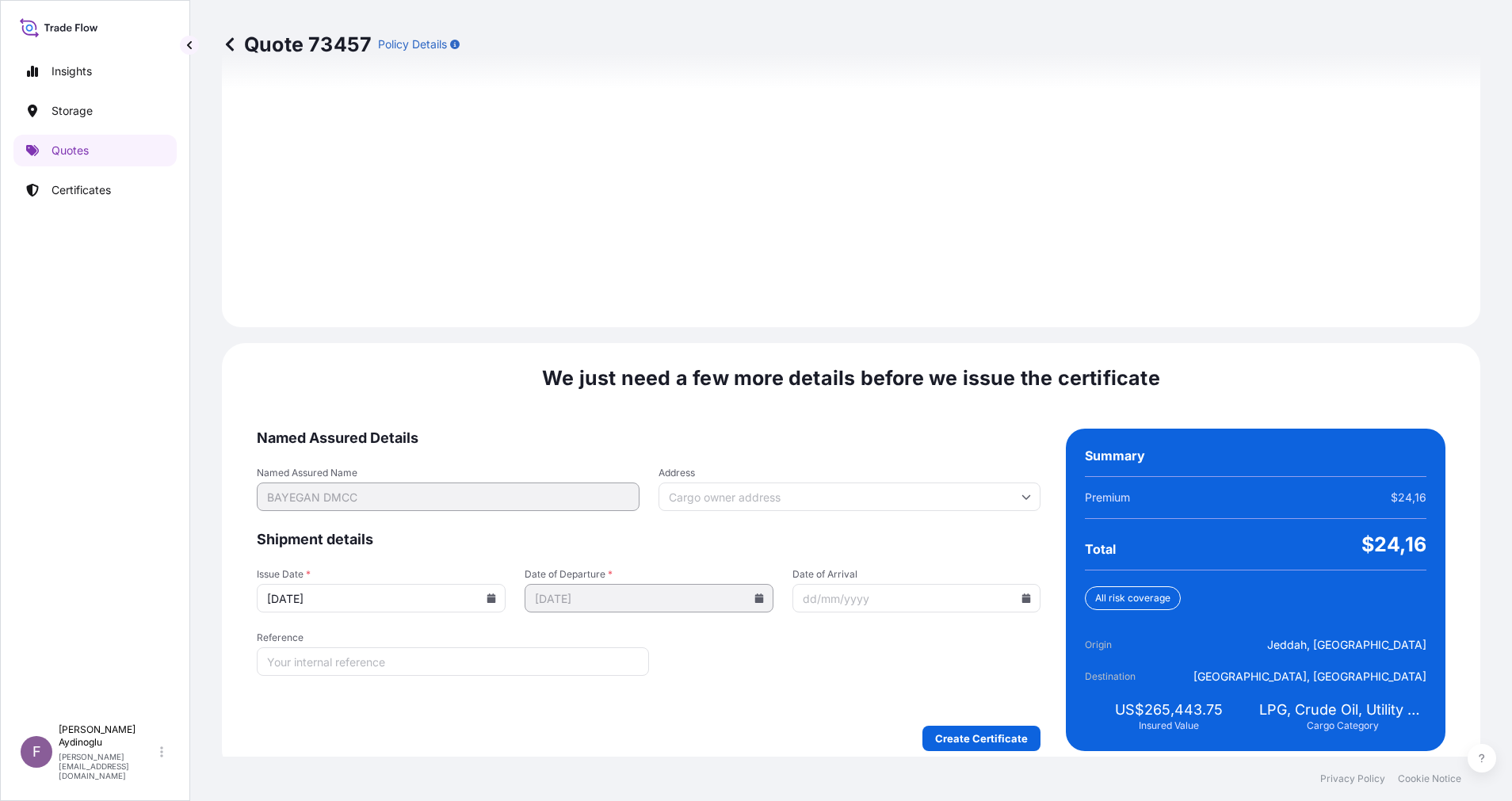
scroll to position [1701, 0]
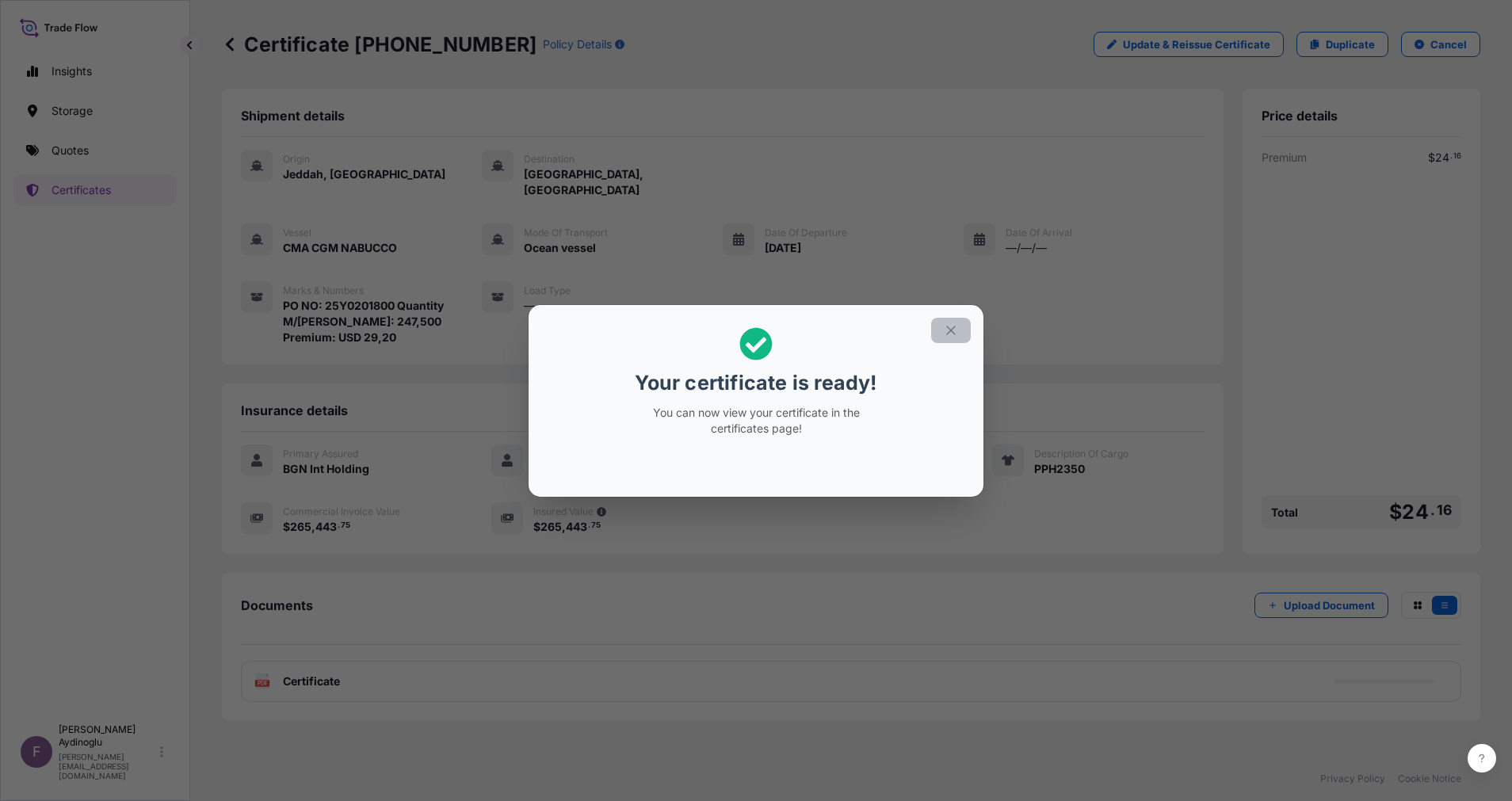
click at [957, 328] on icon "button" at bounding box center [950, 330] width 14 height 14
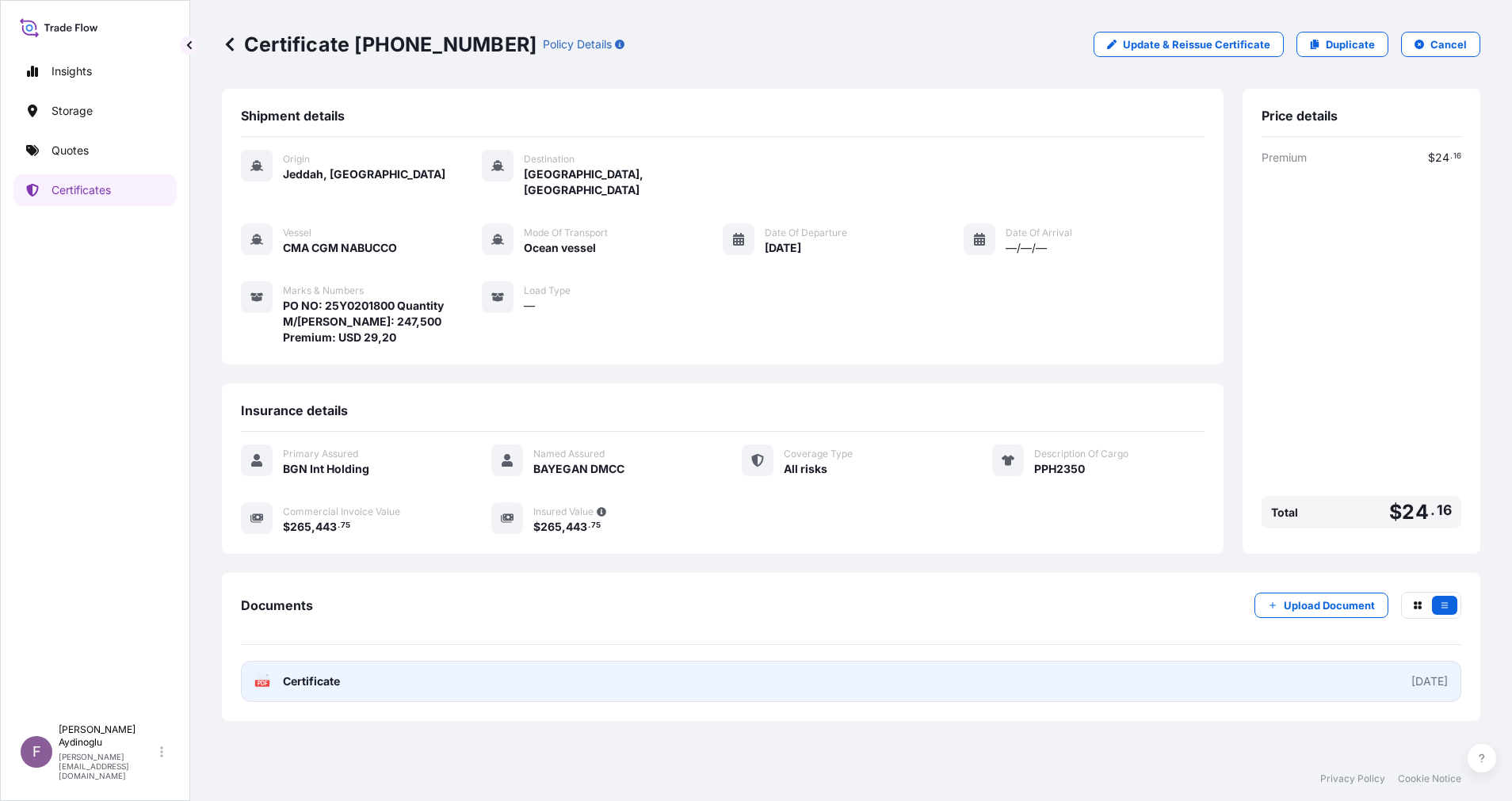
click at [921, 669] on link "PDF Certificate 2025-10-06" at bounding box center [851, 681] width 1220 height 42
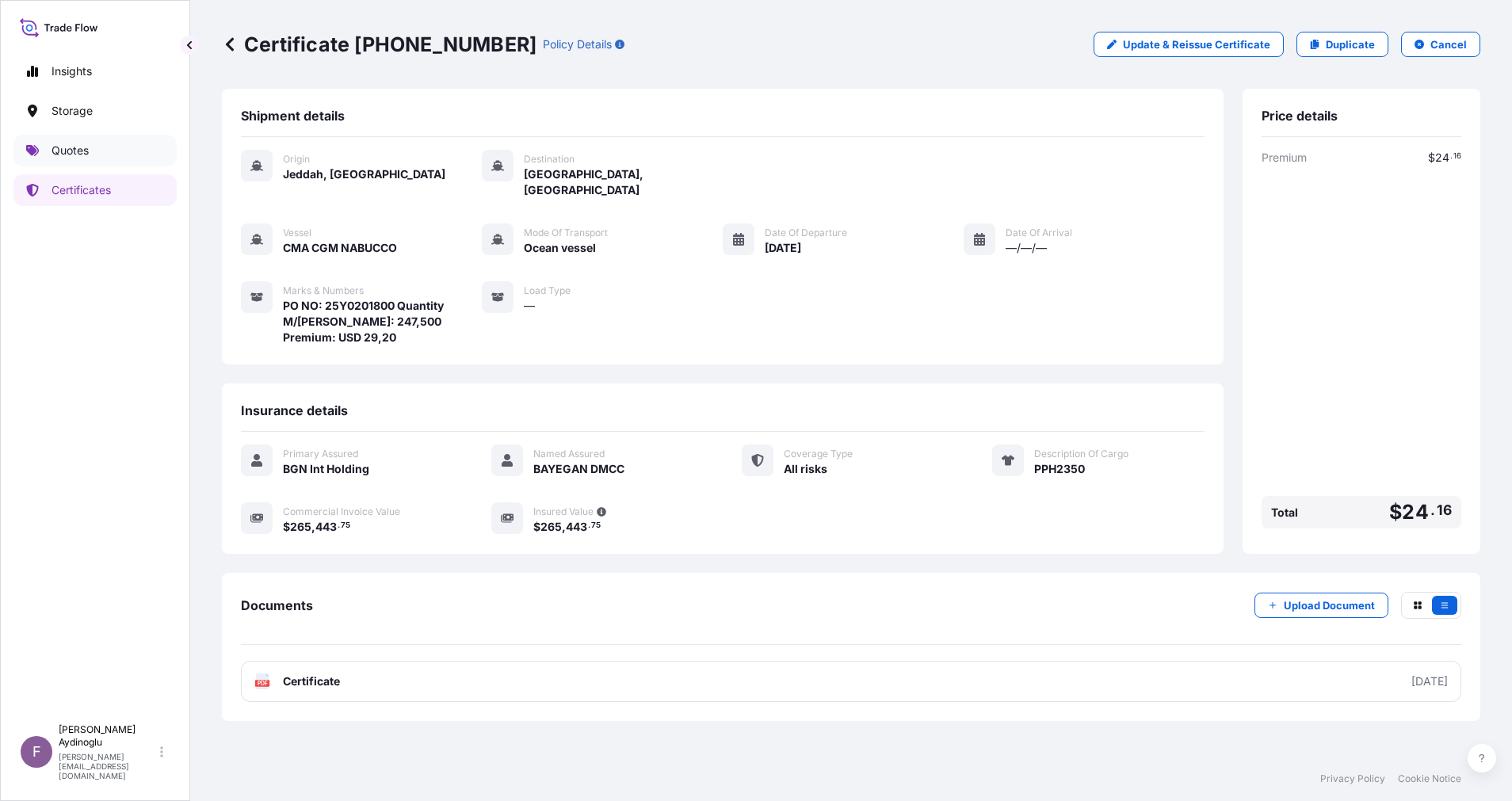
click at [106, 161] on link "Quotes" at bounding box center [95, 150] width 163 height 32
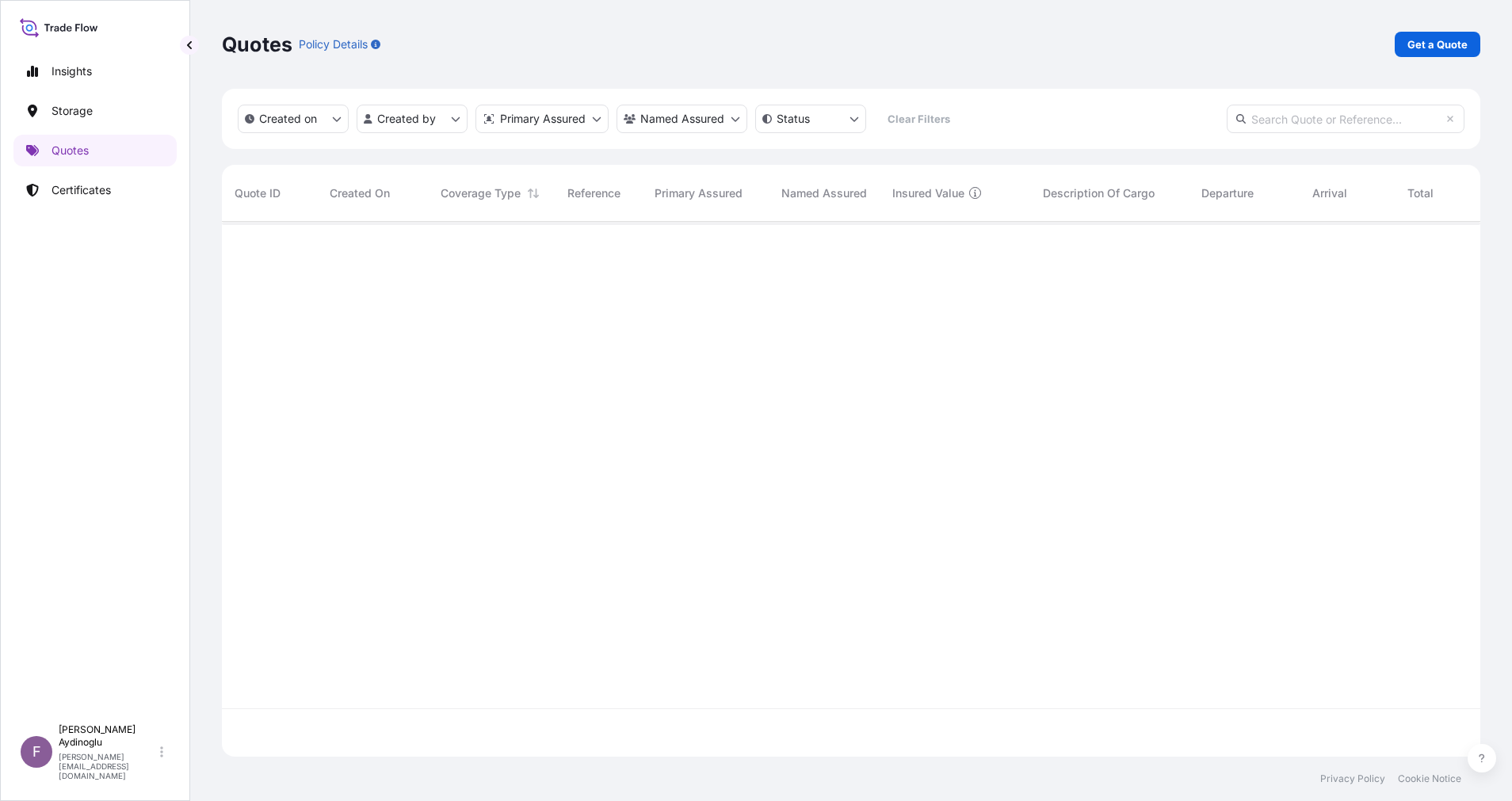
scroll to position [525, 1240]
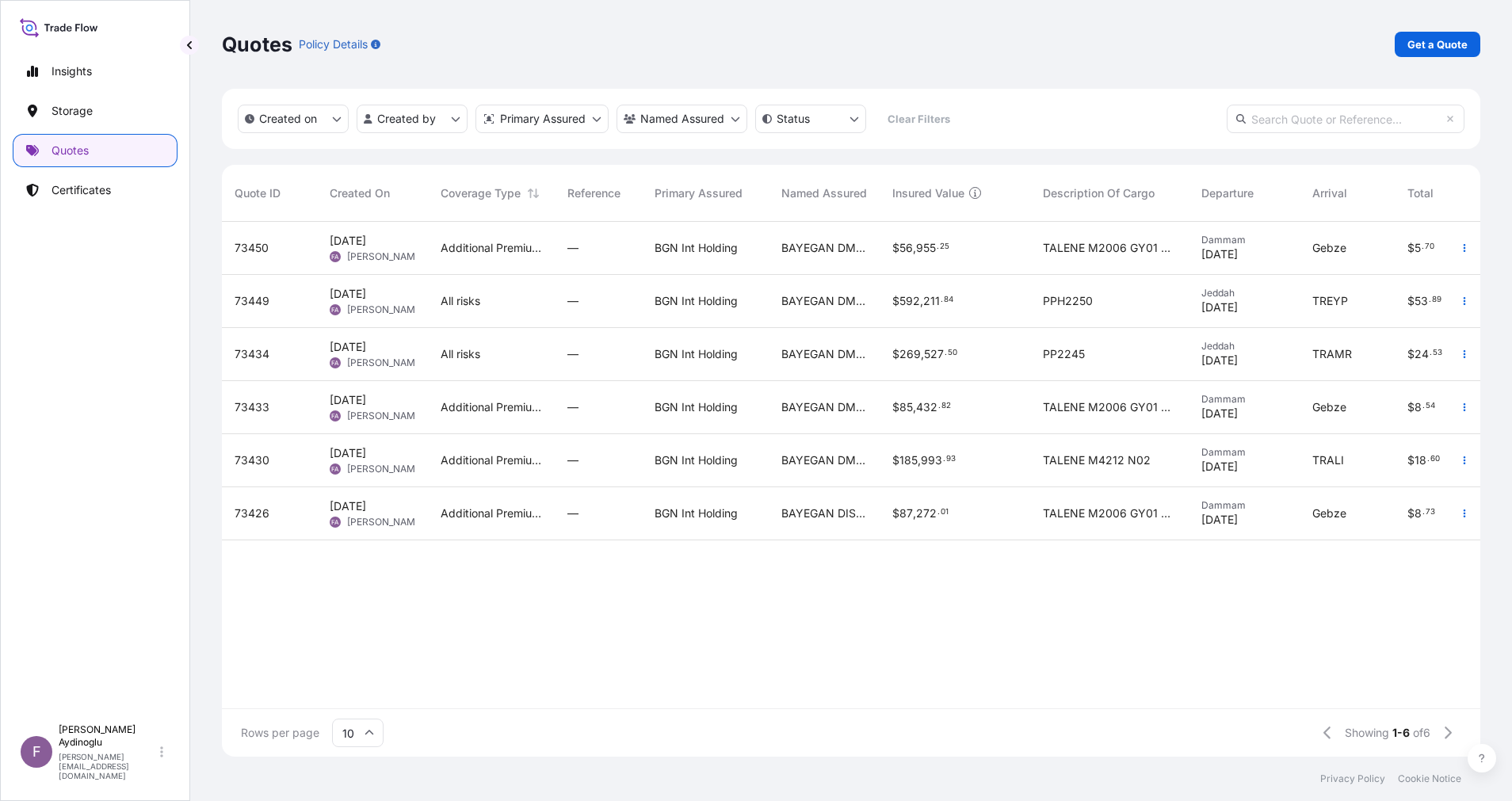
click at [1423, 42] on p "Get a Quote" at bounding box center [1437, 44] width 60 height 16
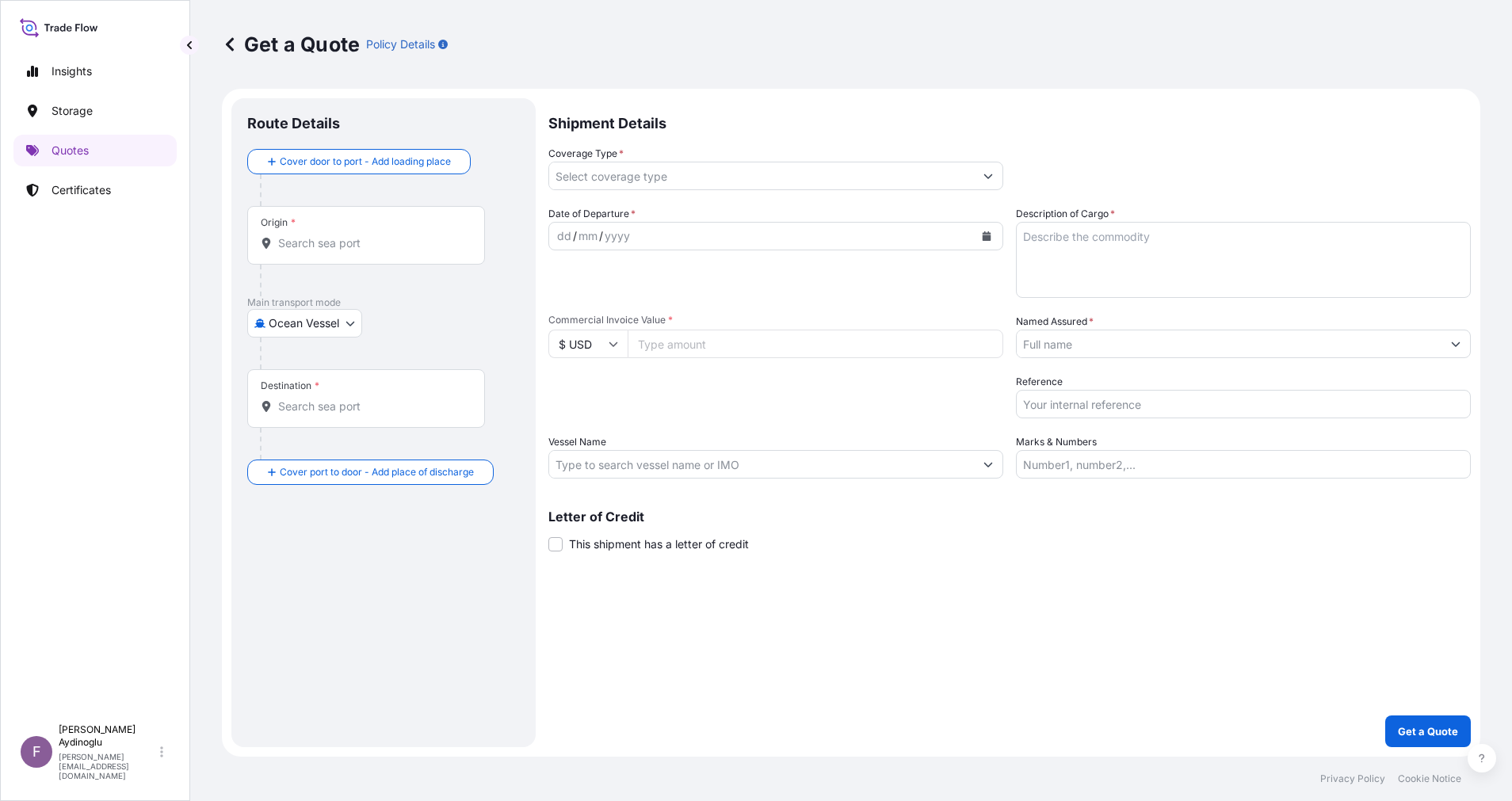
click at [1156, 468] on input "Marks & Numbers" at bounding box center [1243, 464] width 455 height 28
paste input "PO NO: 25Y0168600 Quantity M/Tonn: 247,500 Premium: USD 29,65"
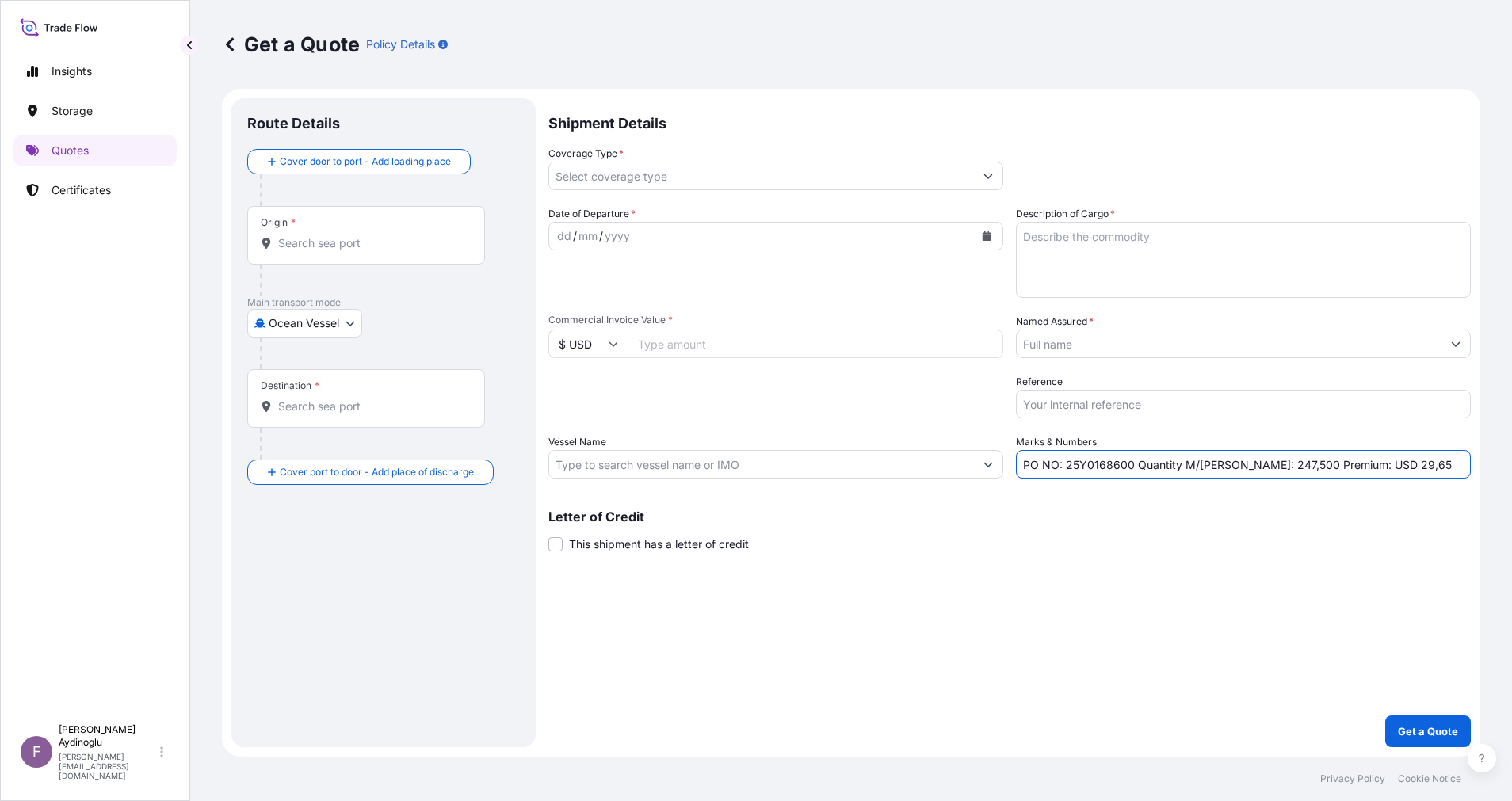
drag, startPoint x: 1065, startPoint y: 465, endPoint x: 1130, endPoint y: 464, distance: 65.0
click at [1130, 464] on input "PO NO: 25Y0168600 Quantity M/Tonn: 247,500 Premium: USD 29,65" at bounding box center [1243, 464] width 455 height 28
paste input "2020"
click at [1135, 566] on div "Shipment Details Coverage Type * Date of Departure * dd / mm / yyyy Cargo Categ…" at bounding box center [1010, 422] width 923 height 649
click at [728, 345] on input "Commercial Invoice Value *" at bounding box center [815, 344] width 376 height 28
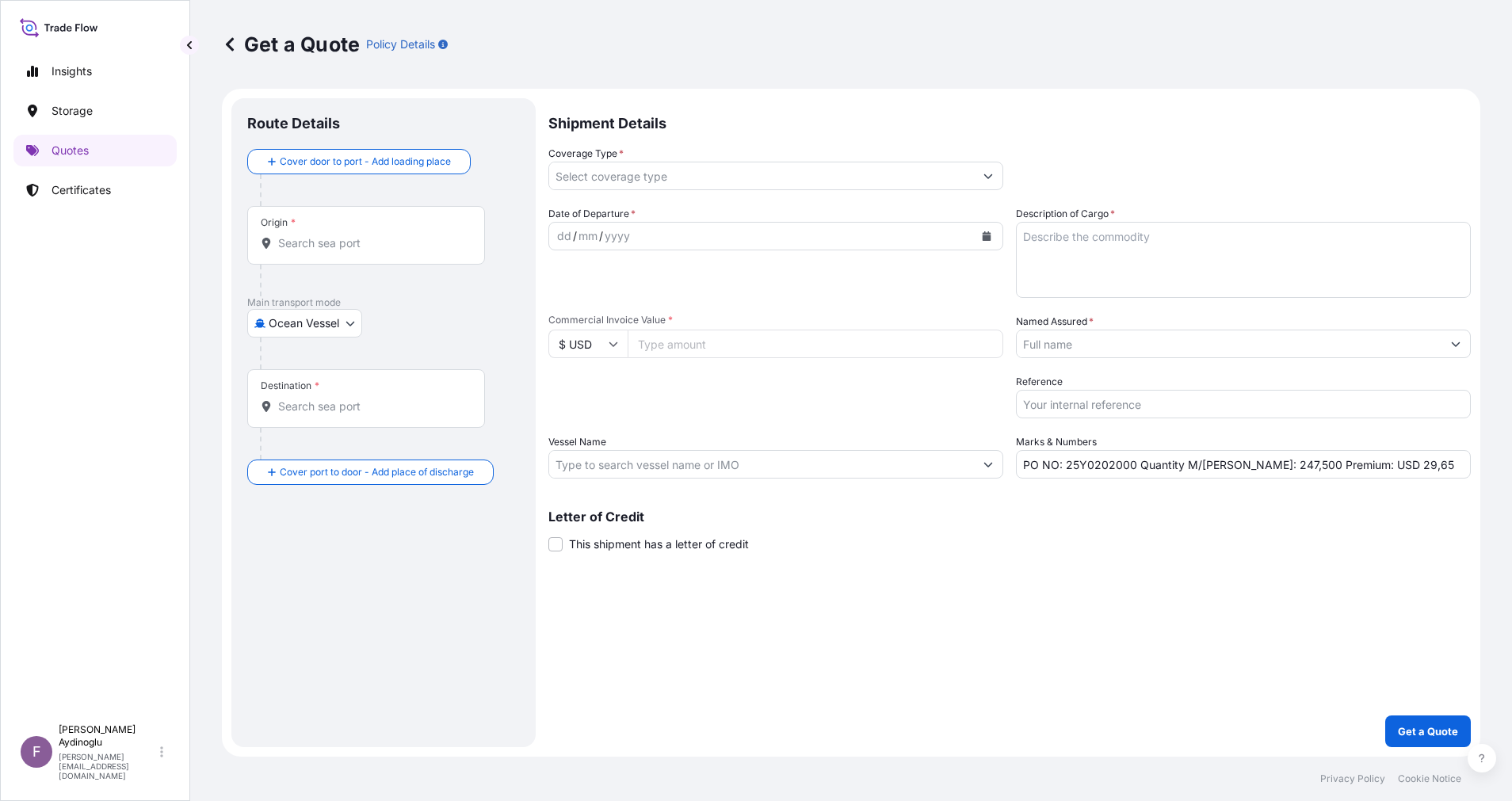
paste input "265443.75"
click at [912, 603] on div "Shipment Details Coverage Type * Date of Departure * dd / mm / yyyy Cargo Categ…" at bounding box center [1010, 422] width 923 height 649
click at [1255, 256] on textarea "Description of Cargo *" at bounding box center [1243, 260] width 455 height 76
paste textarea "PPH2350"
click at [1170, 668] on div "Shipment Details Coverage Type * Date of Departure * dd / mm / yyyy Cargo Categ…" at bounding box center [1010, 422] width 923 height 649
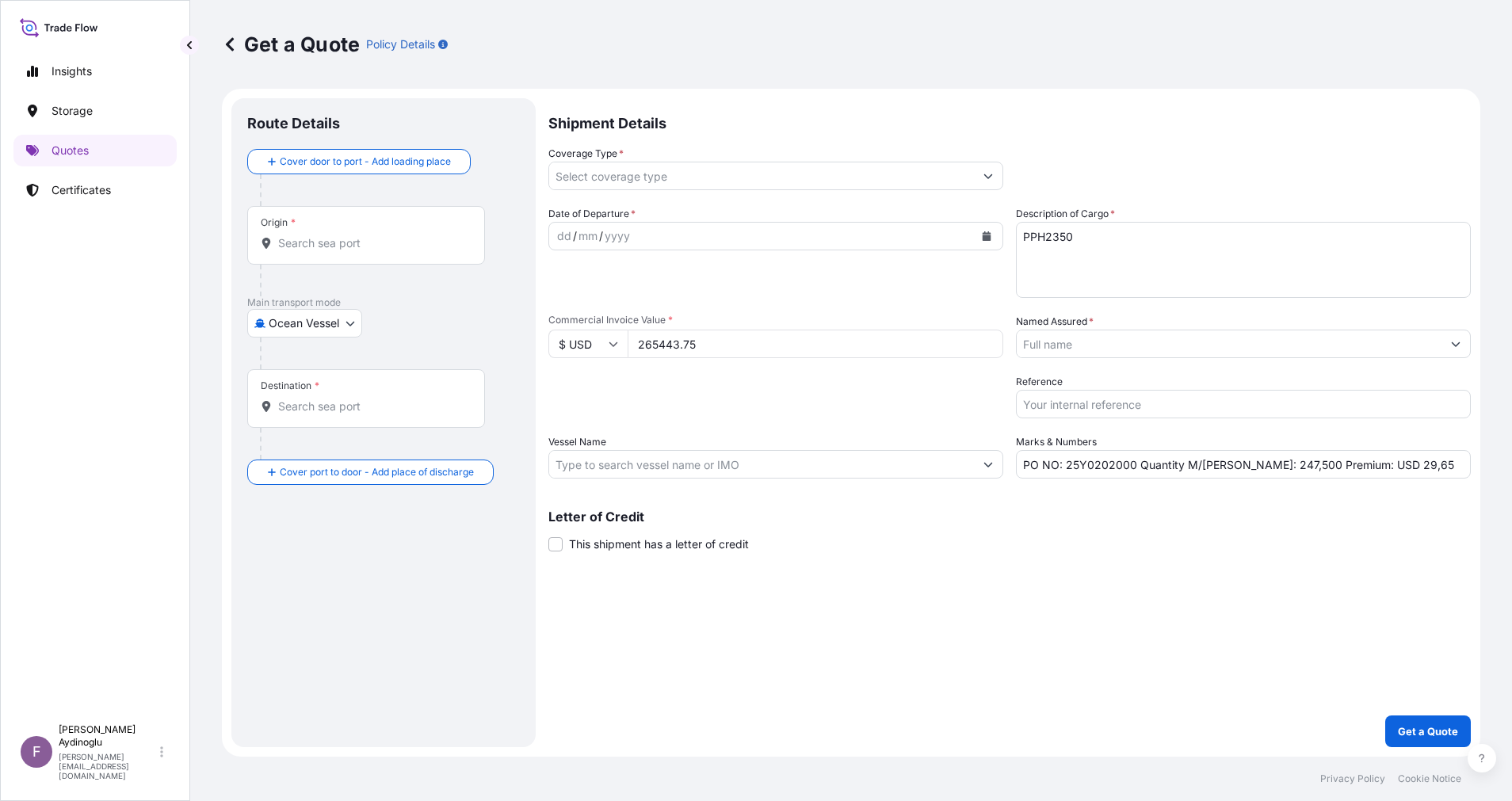
click at [800, 458] on input "Vessel Name" at bounding box center [761, 464] width 425 height 28
paste input "CMA CGM NAVEGANTES"
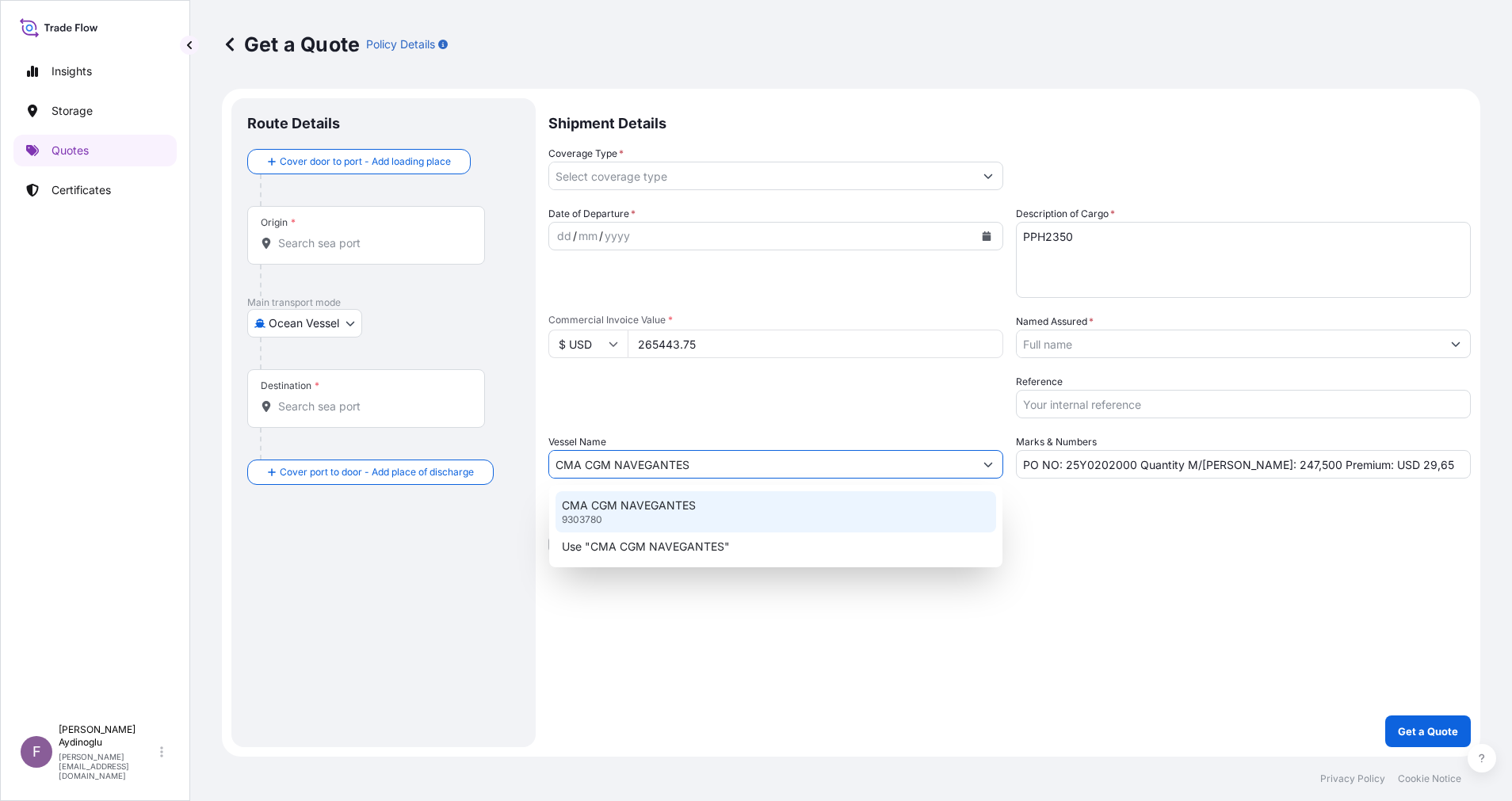
click at [762, 513] on div "CMA CGM NAVEGANTES 9303780" at bounding box center [776, 512] width 441 height 42
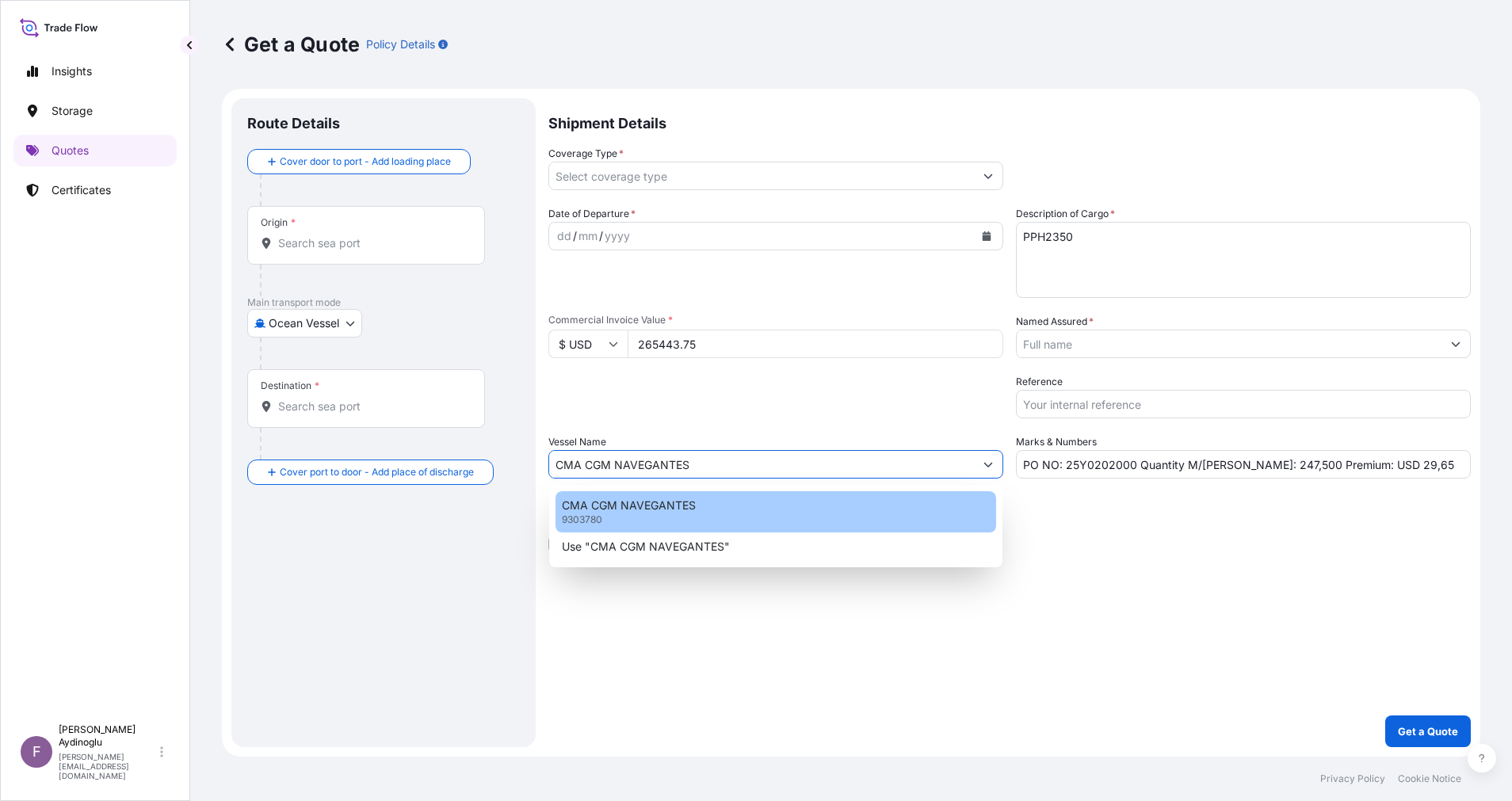
click at [1245, 638] on div "Shipment Details Coverage Type * Date of Departure * dd / mm / yyyy Cargo Categ…" at bounding box center [1010, 422] width 923 height 649
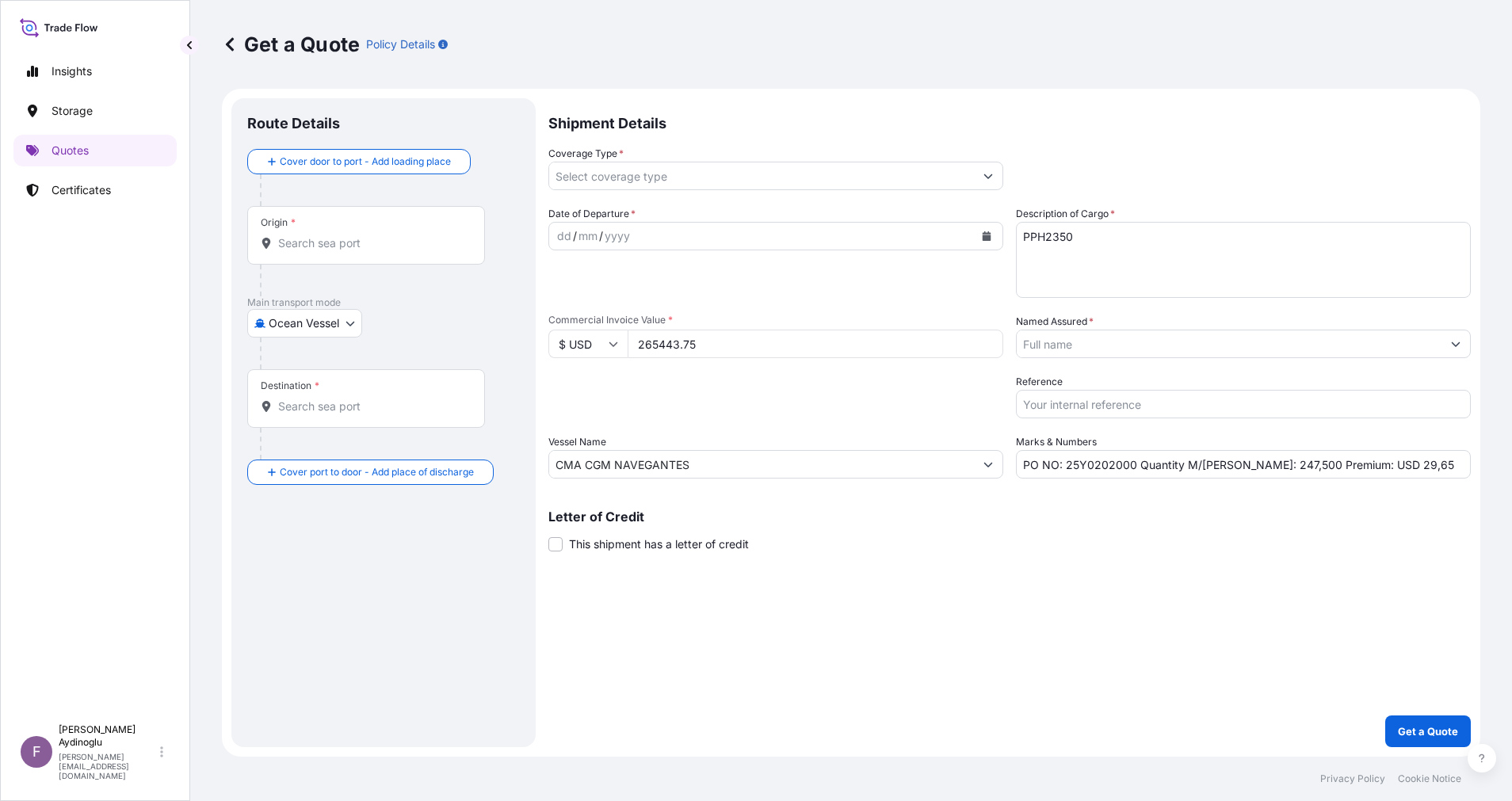
click at [325, 233] on div "Origin *" at bounding box center [366, 235] width 238 height 59
click at [325, 235] on input "Origin *" at bounding box center [372, 243] width 187 height 16
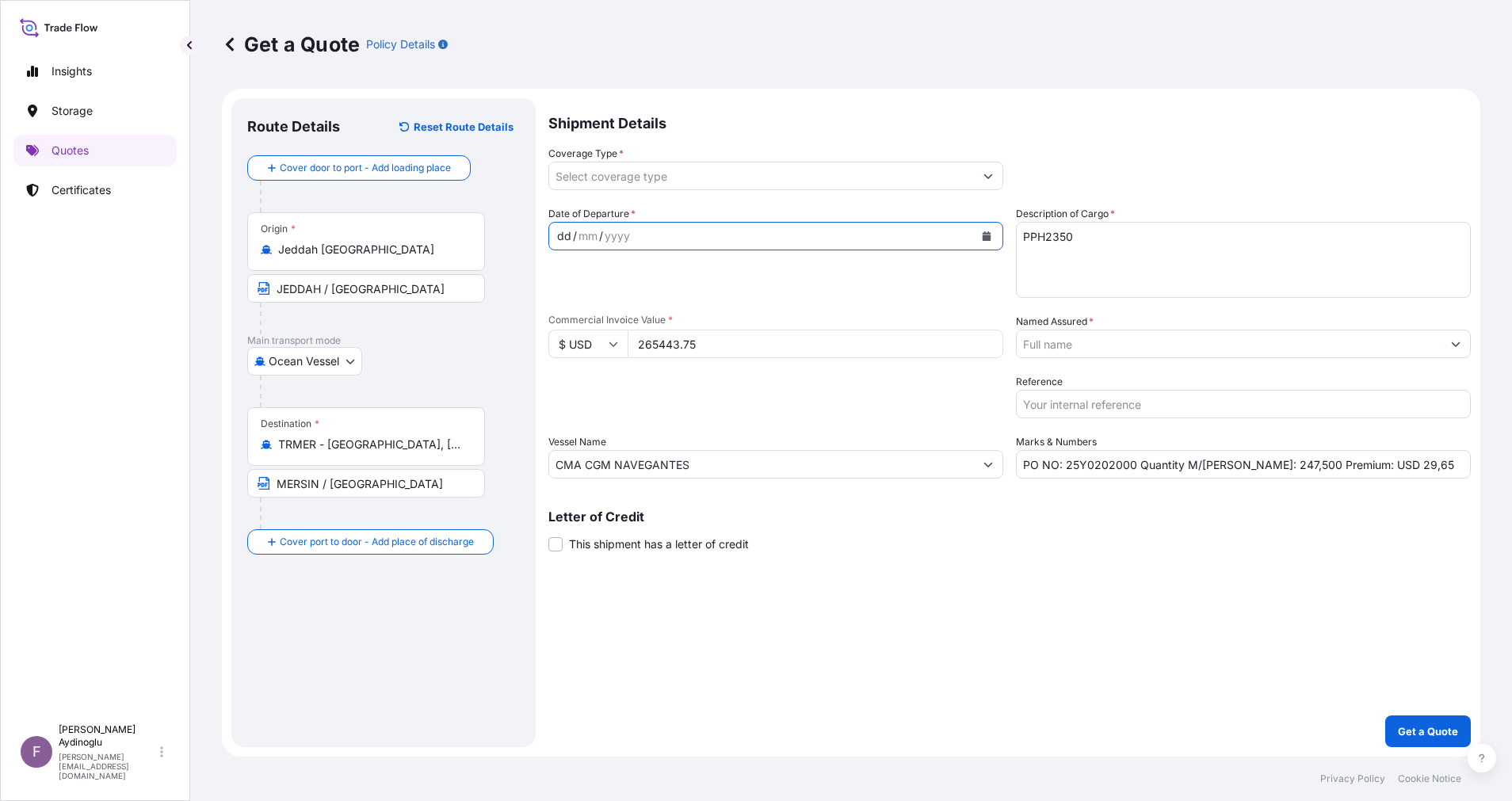
click at [561, 238] on div "dd" at bounding box center [564, 236] width 17 height 19
click at [1387, 469] on input "PO NO: 25Y0202000 Quantity M/Tonn: 247,500 Premium: USD 29,65" at bounding box center [1243, 464] width 455 height 28
click at [990, 175] on icon "Show suggestions" at bounding box center [987, 175] width 9 height 9
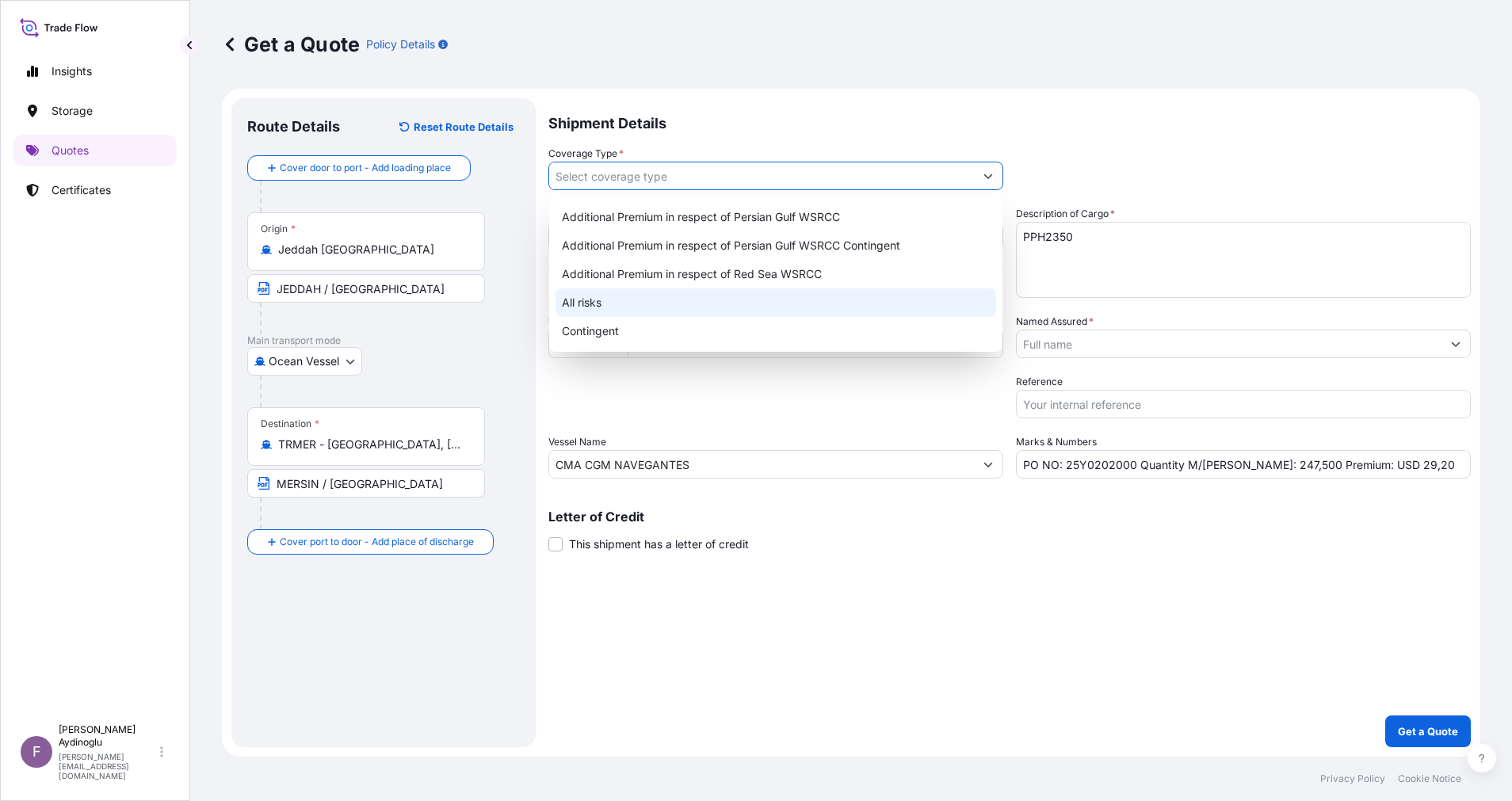
click at [812, 299] on div "All risks" at bounding box center [776, 302] width 441 height 28
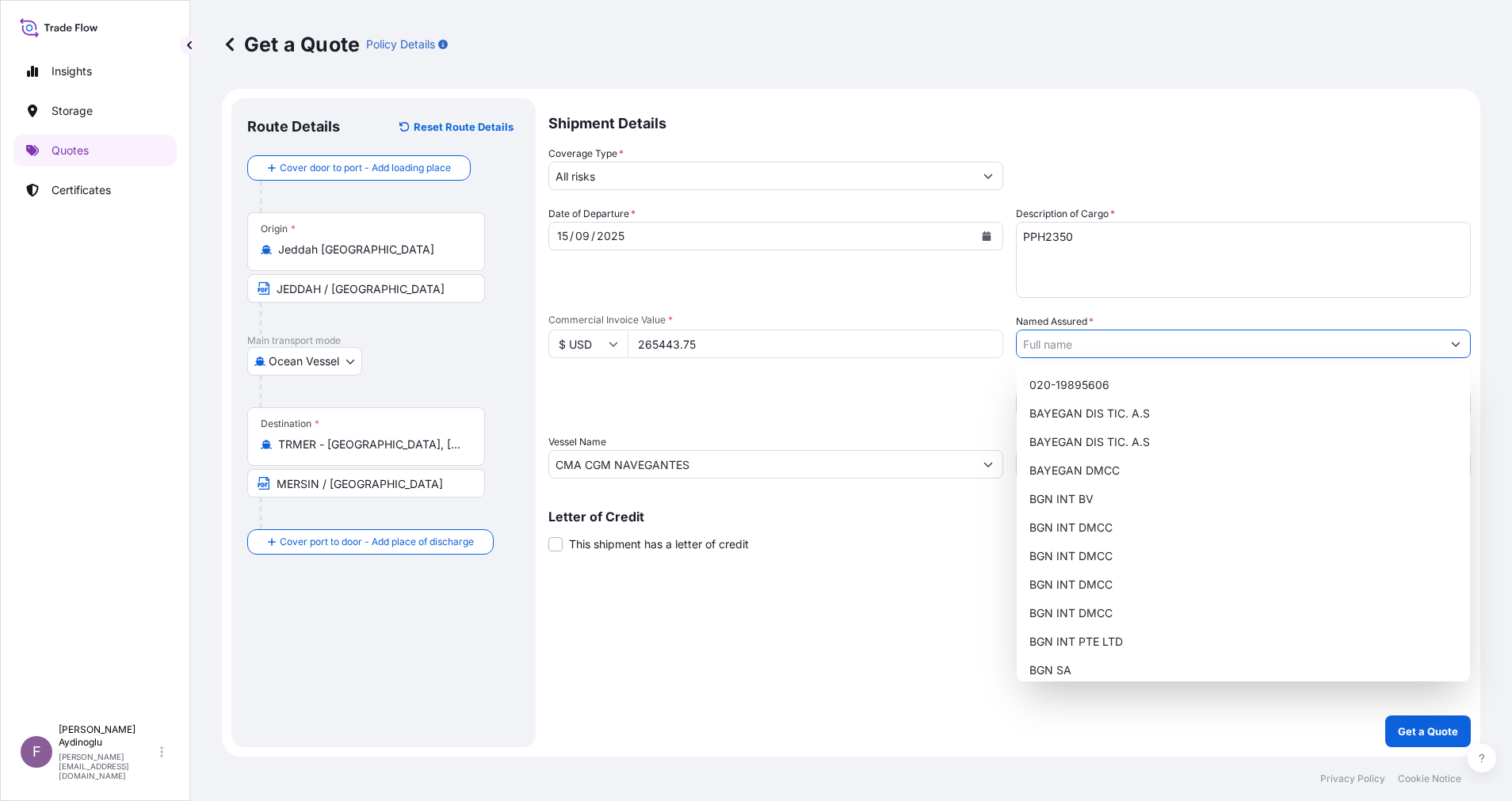
click at [1435, 348] on input "Named Assured *" at bounding box center [1229, 344] width 425 height 28
click at [1141, 479] on div "BAYEGAN DMCC" at bounding box center [1244, 470] width 441 height 28
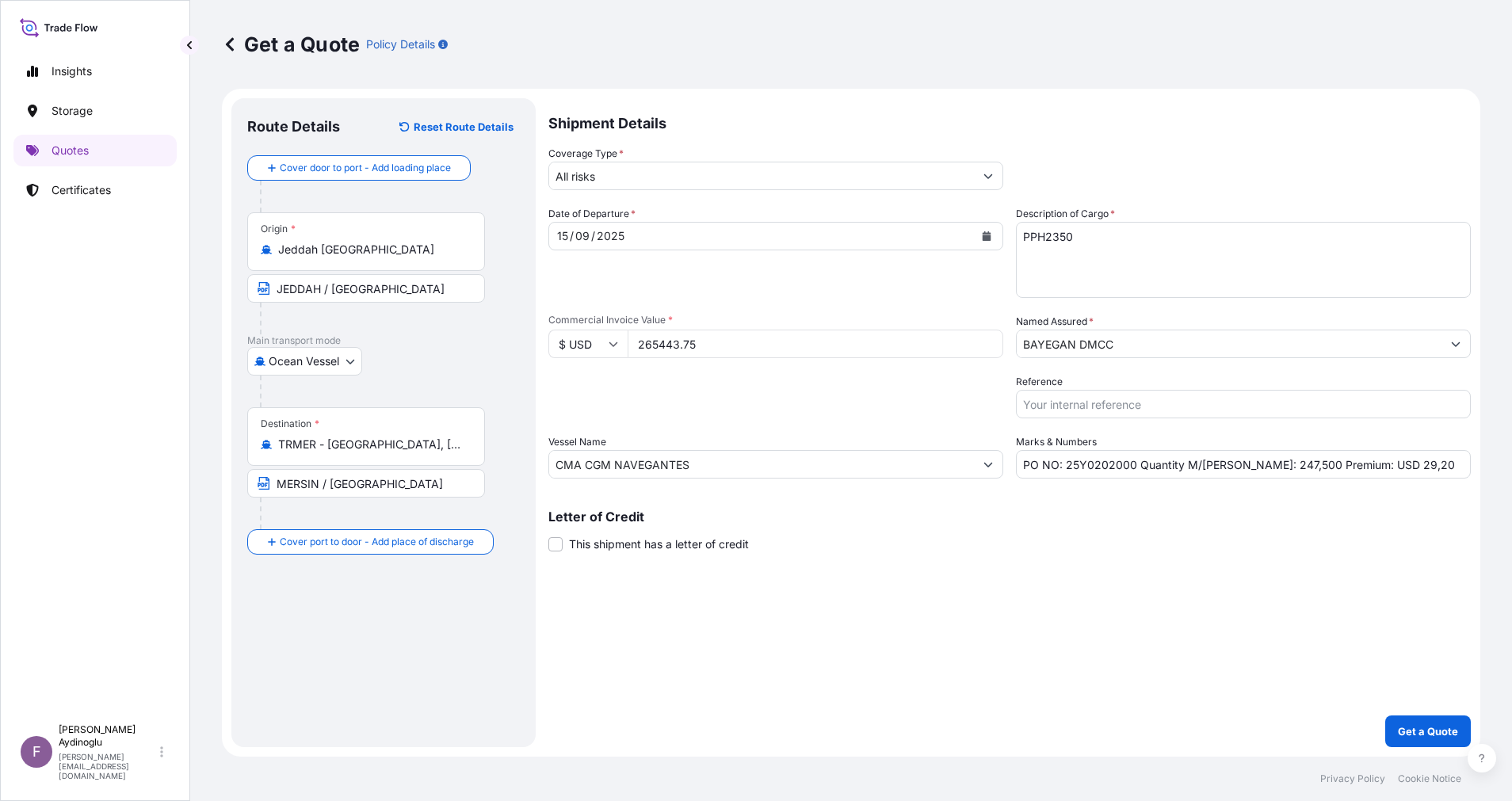
click at [940, 590] on div "Shipment Details Coverage Type * All risks Date of Departure * 15 / 09 / 2025 C…" at bounding box center [1010, 422] width 923 height 649
click at [1411, 722] on button "Get a Quote" at bounding box center [1428, 731] width 86 height 32
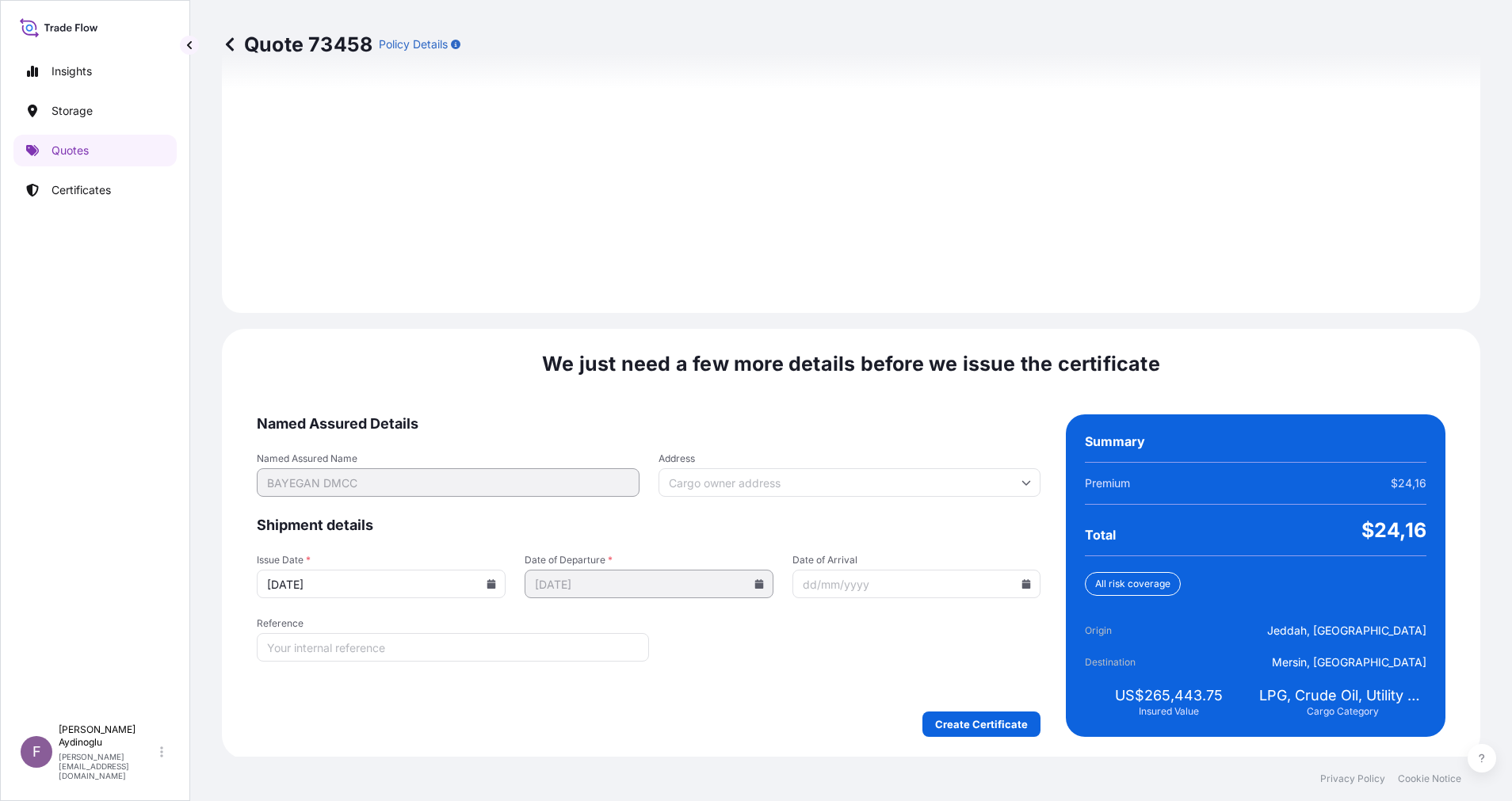
scroll to position [1701, 0]
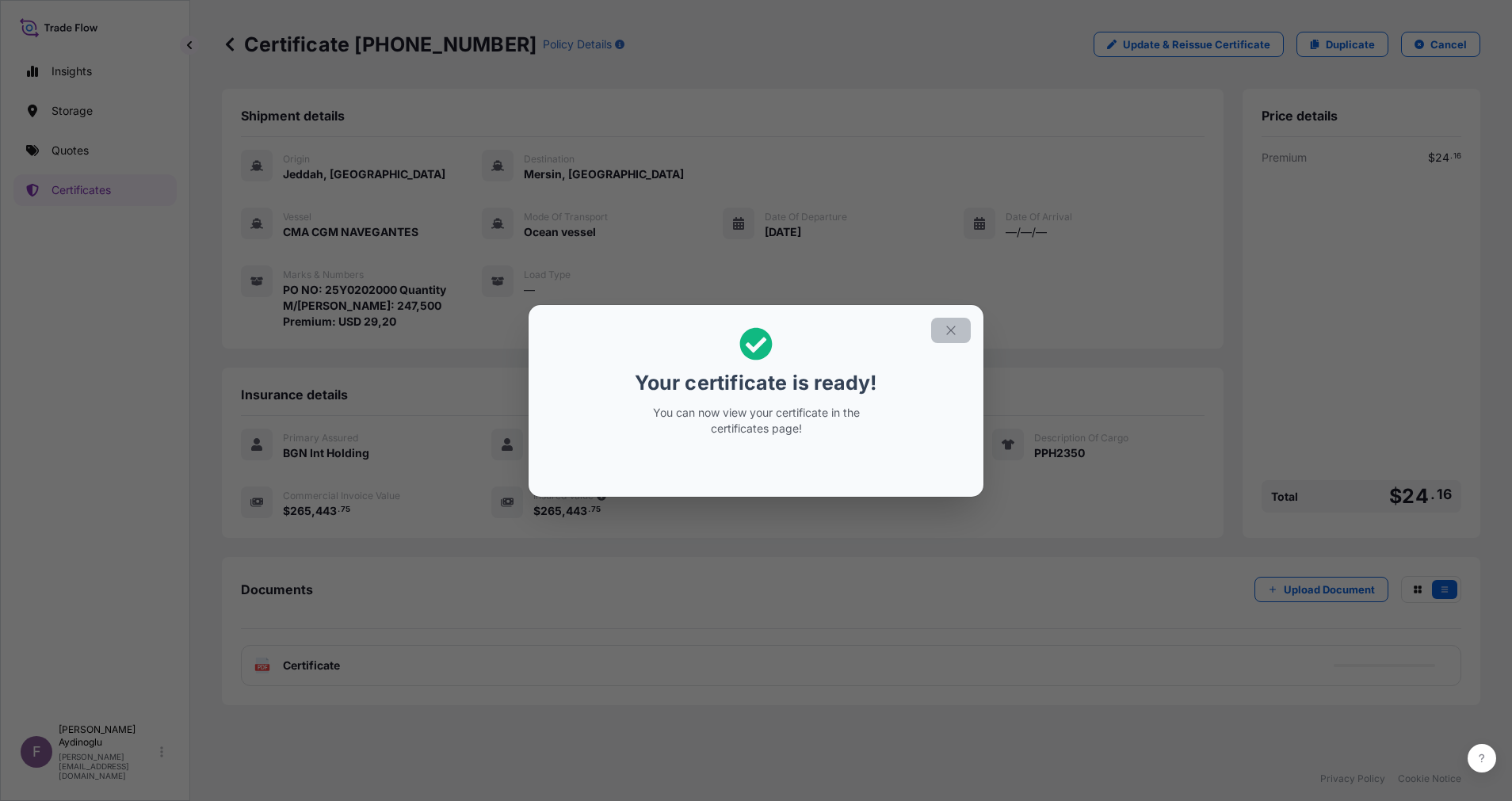
click at [958, 321] on button "button" at bounding box center [951, 330] width 40 height 26
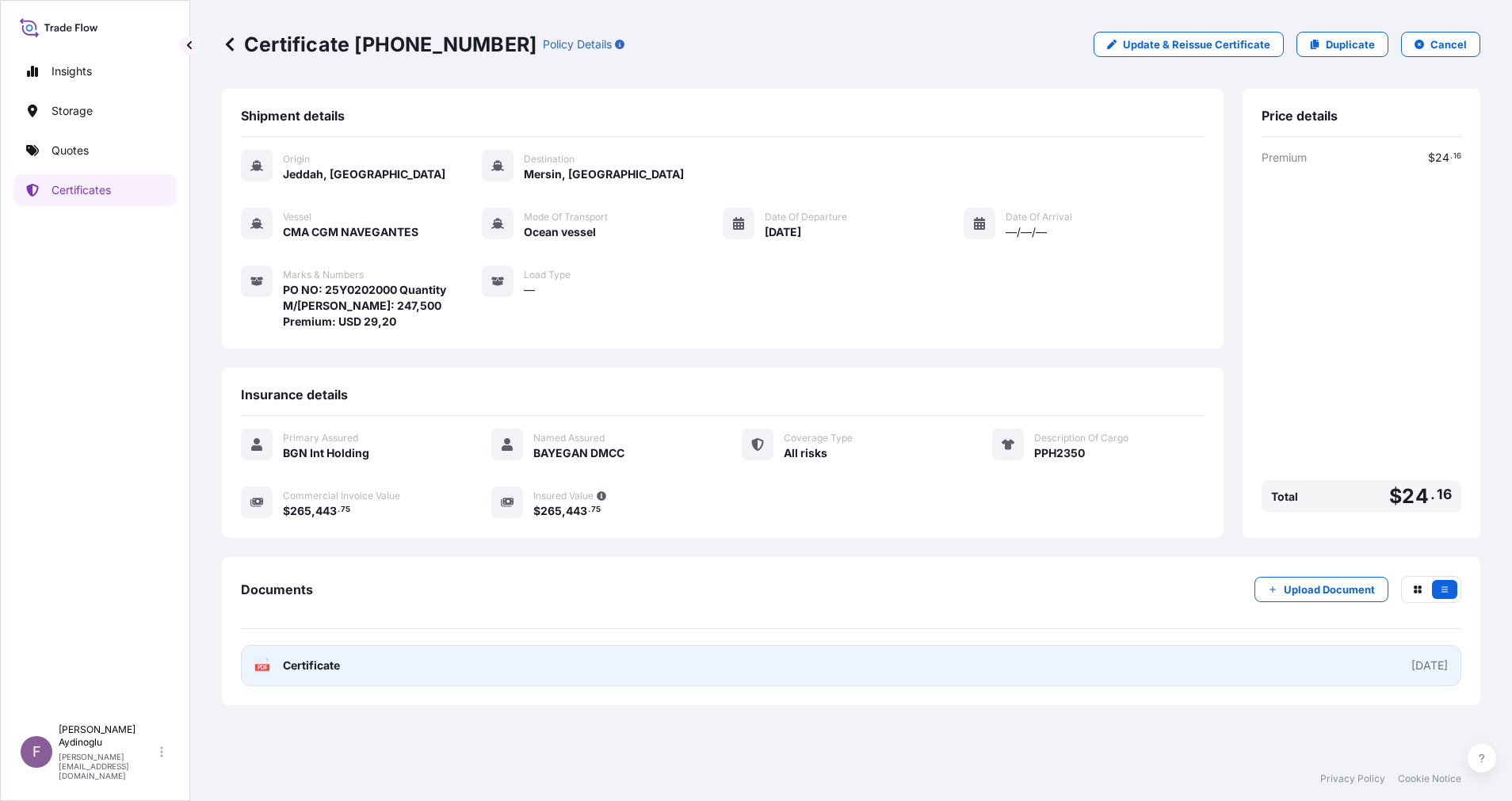
click at [773, 682] on link "PDF Certificate 2025-10-06" at bounding box center [851, 666] width 1220 height 42
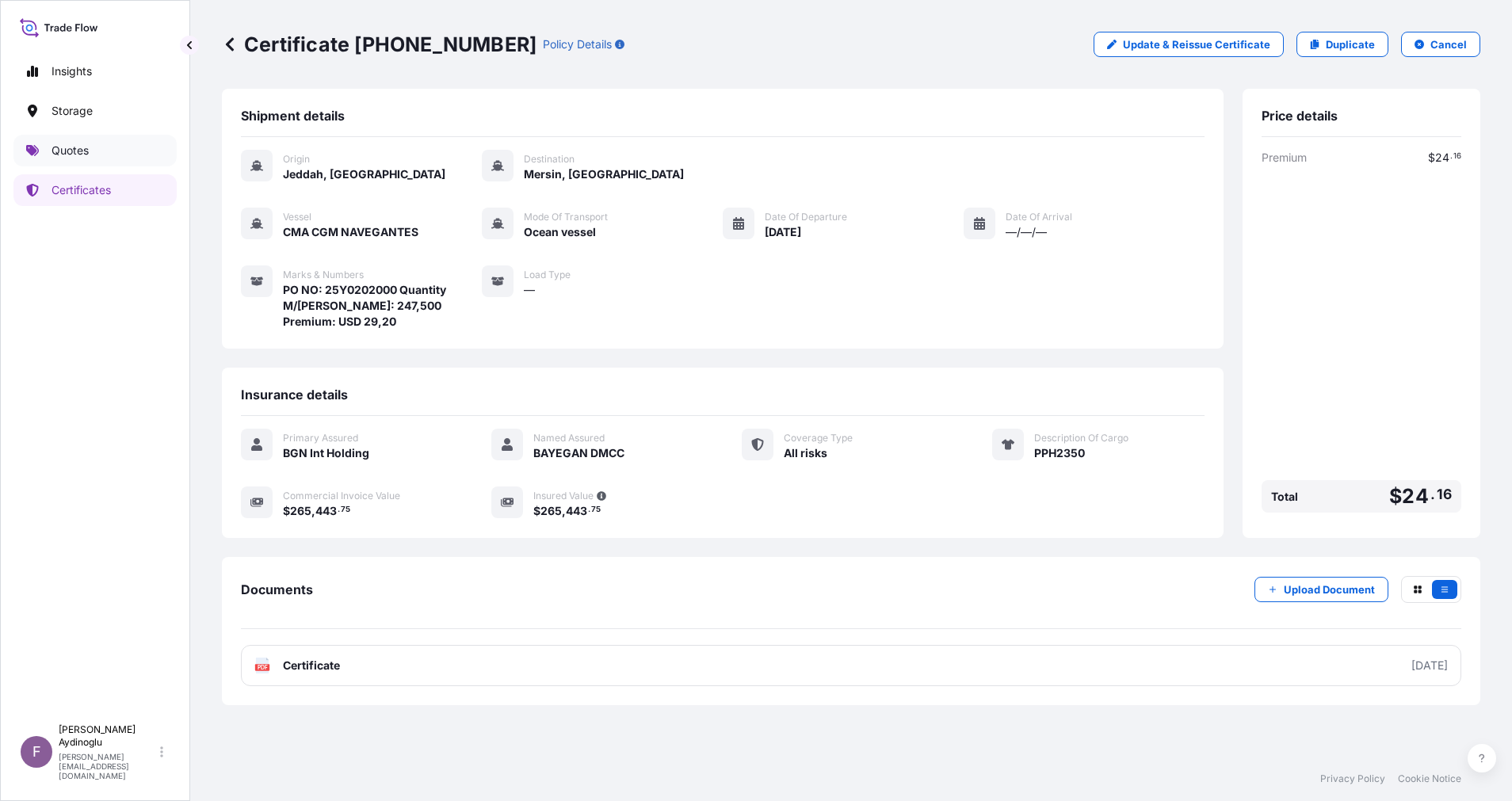
click at [76, 149] on p "Quotes" at bounding box center [70, 150] width 37 height 16
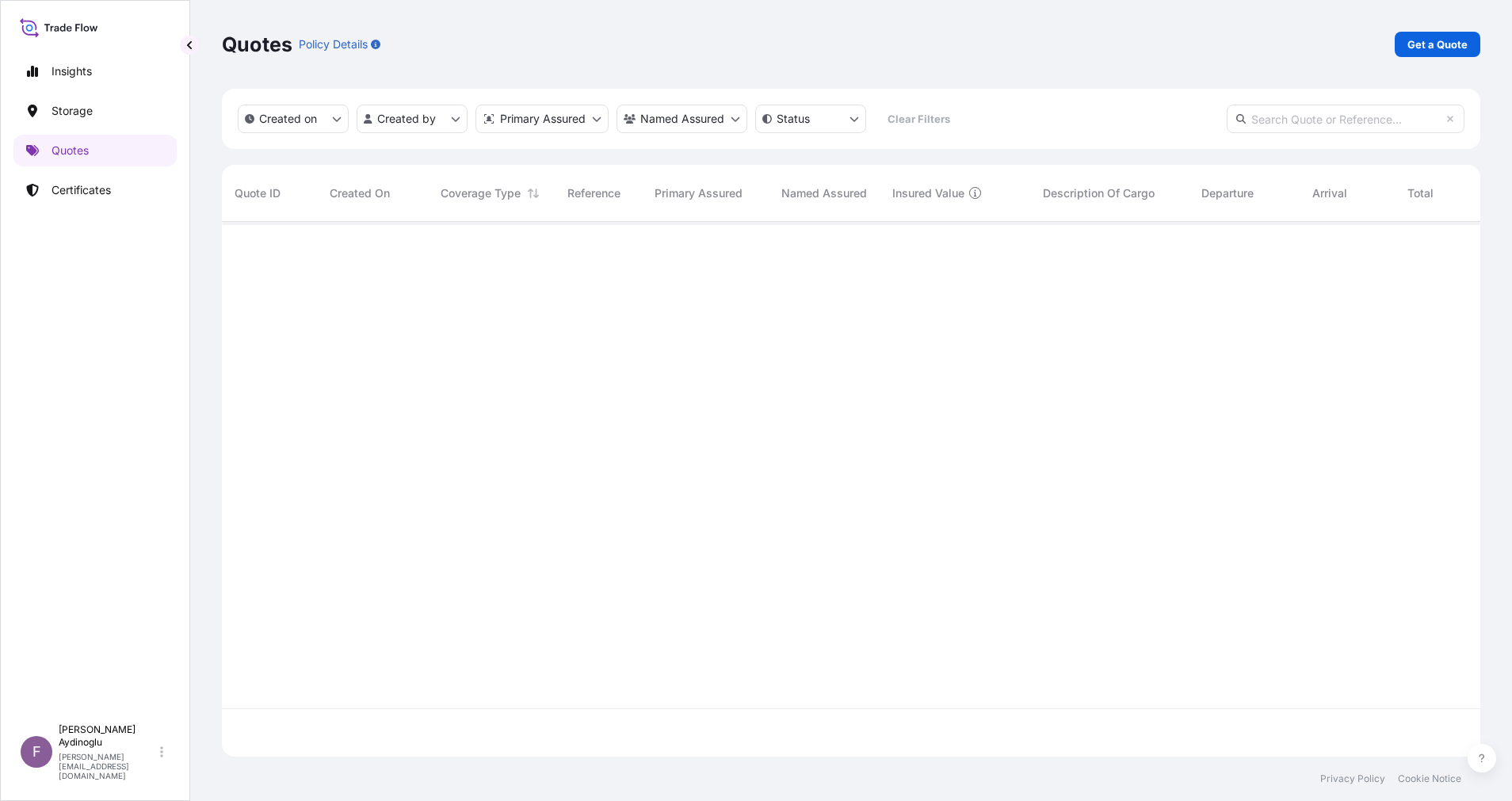
scroll to position [525, 1240]
click at [1411, 41] on p "Get a Quote" at bounding box center [1437, 44] width 60 height 16
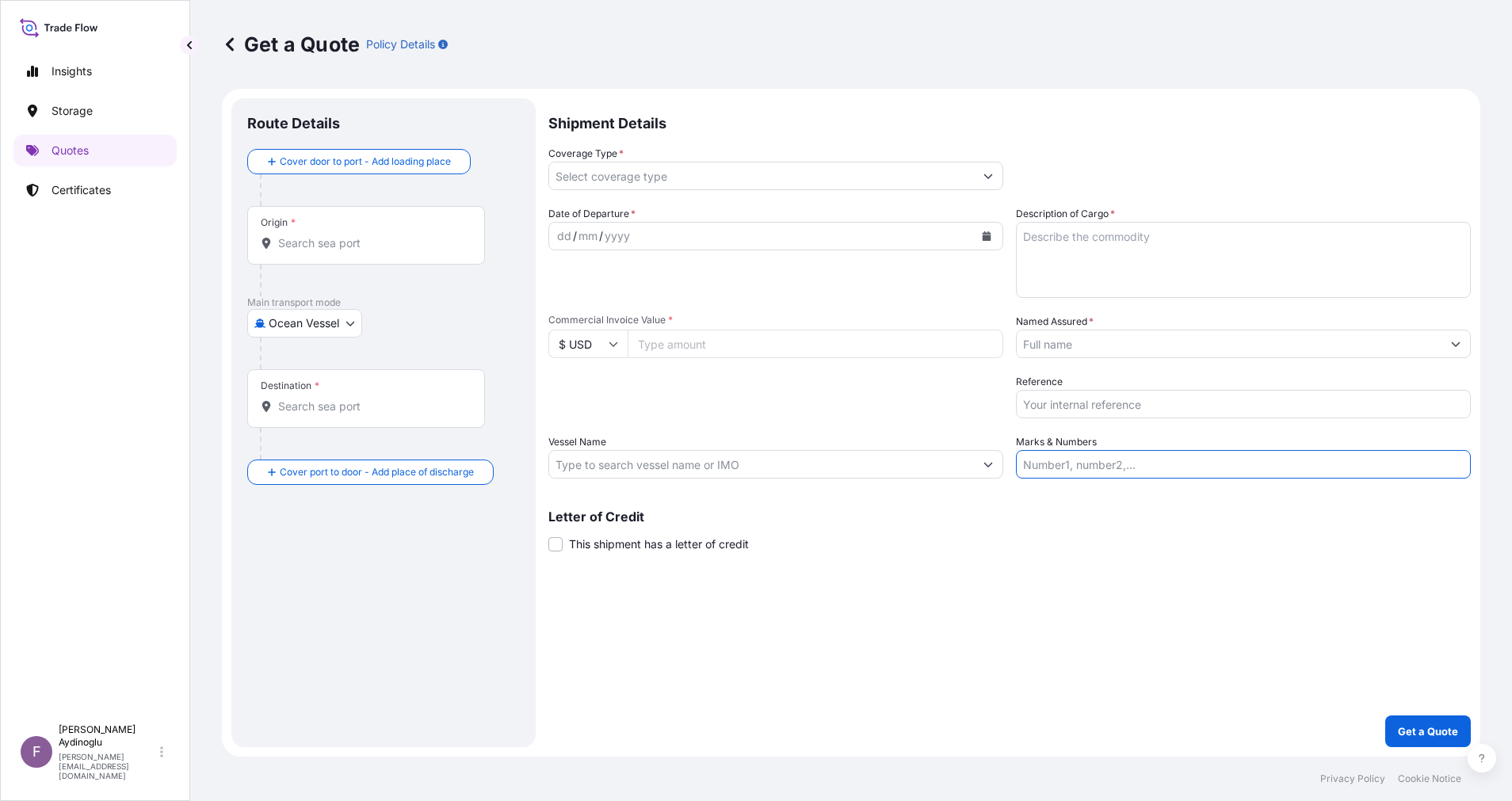
click at [1135, 462] on input "Marks & Numbers" at bounding box center [1243, 464] width 455 height 28
paste input "PO NO: 25Y0168600 Quantity M/Tonn: 247,500 Premium: USD 29,65"
click at [1139, 585] on div "Shipment Details Coverage Type * Date of Departure * dd / mm / yyyy Cargo Categ…" at bounding box center [1010, 422] width 923 height 649
drag, startPoint x: 1065, startPoint y: 463, endPoint x: 1131, endPoint y: 466, distance: 66.1
click at [1131, 466] on input "PO NO: 25Y0168600 Quantity M/Tonn: 247,500 Premium: USD 29,65" at bounding box center [1243, 464] width 455 height 28
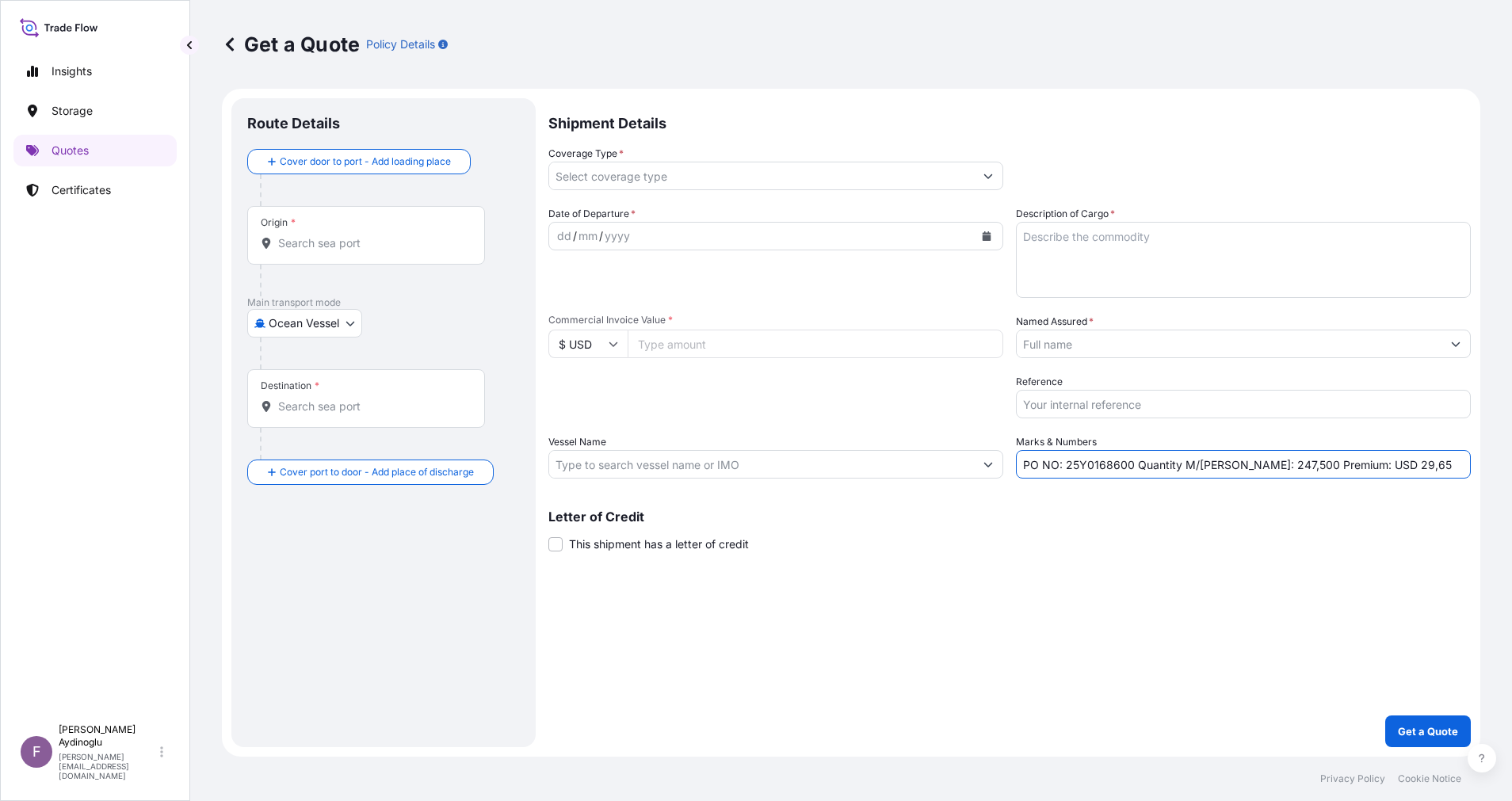
paste input "2033"
click at [1130, 512] on p "Letter of Credit" at bounding box center [1010, 516] width 923 height 12
click at [734, 346] on input "Commercial Invoice Value *" at bounding box center [815, 344] width 376 height 28
paste input "530887.5"
click at [1117, 595] on div "Shipment Details Coverage Type * Date of Departure * dd / mm / yyyy Cargo Categ…" at bounding box center [1010, 422] width 923 height 649
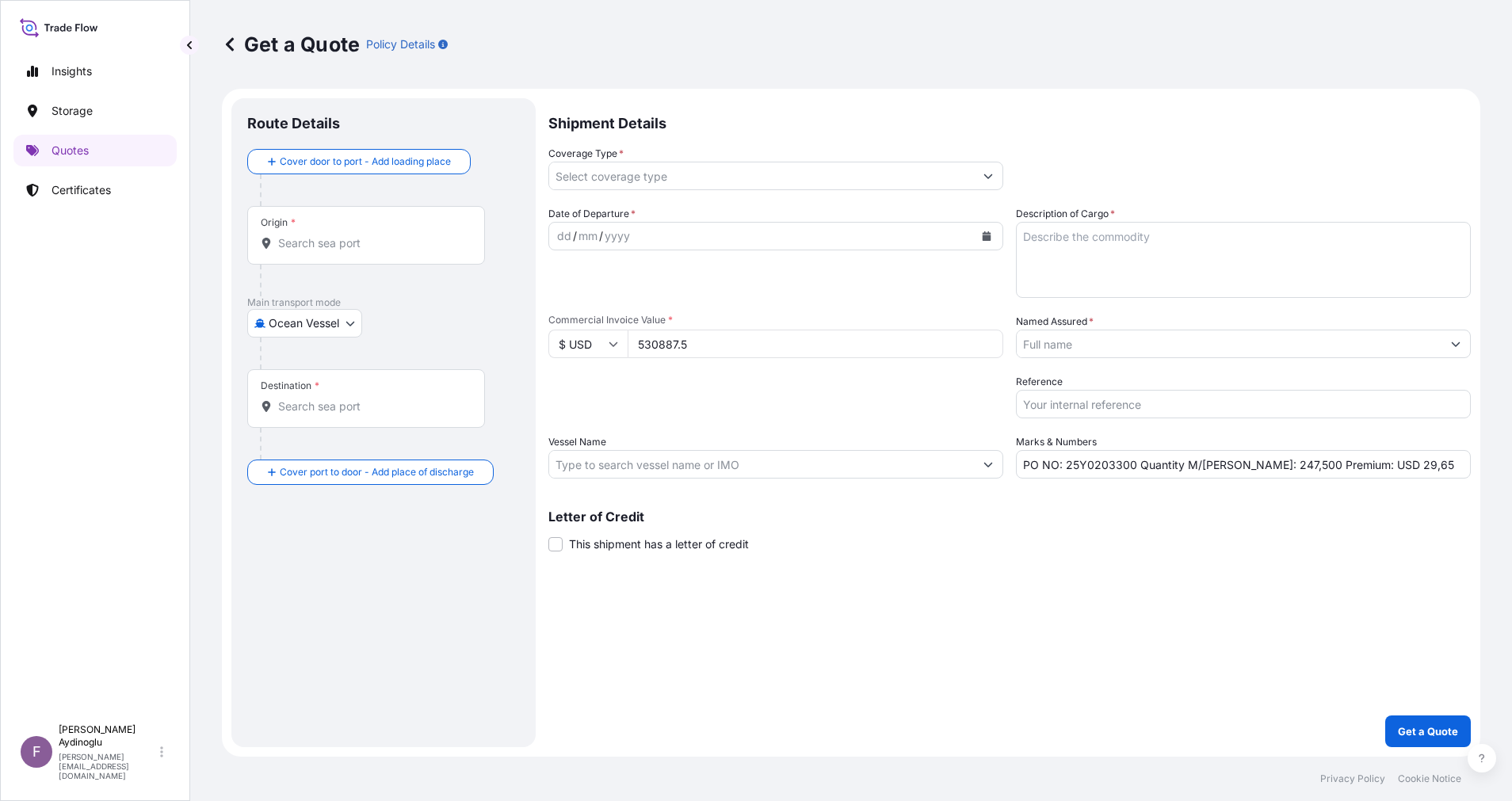
click at [1127, 235] on textarea "Description of Cargo *" at bounding box center [1243, 260] width 455 height 76
paste textarea "PPH2350"
click at [1071, 600] on div "Shipment Details Coverage Type * Date of Departure * dd / mm / yyyy Cargo Categ…" at bounding box center [1010, 422] width 923 height 649
drag, startPoint x: 1237, startPoint y: 469, endPoint x: 1249, endPoint y: 469, distance: 12.0
click at [1249, 469] on input "PO NO: 25Y0203300 Quantity M/Tonn: 247,500 Premium: USD 29,65" at bounding box center [1243, 464] width 455 height 28
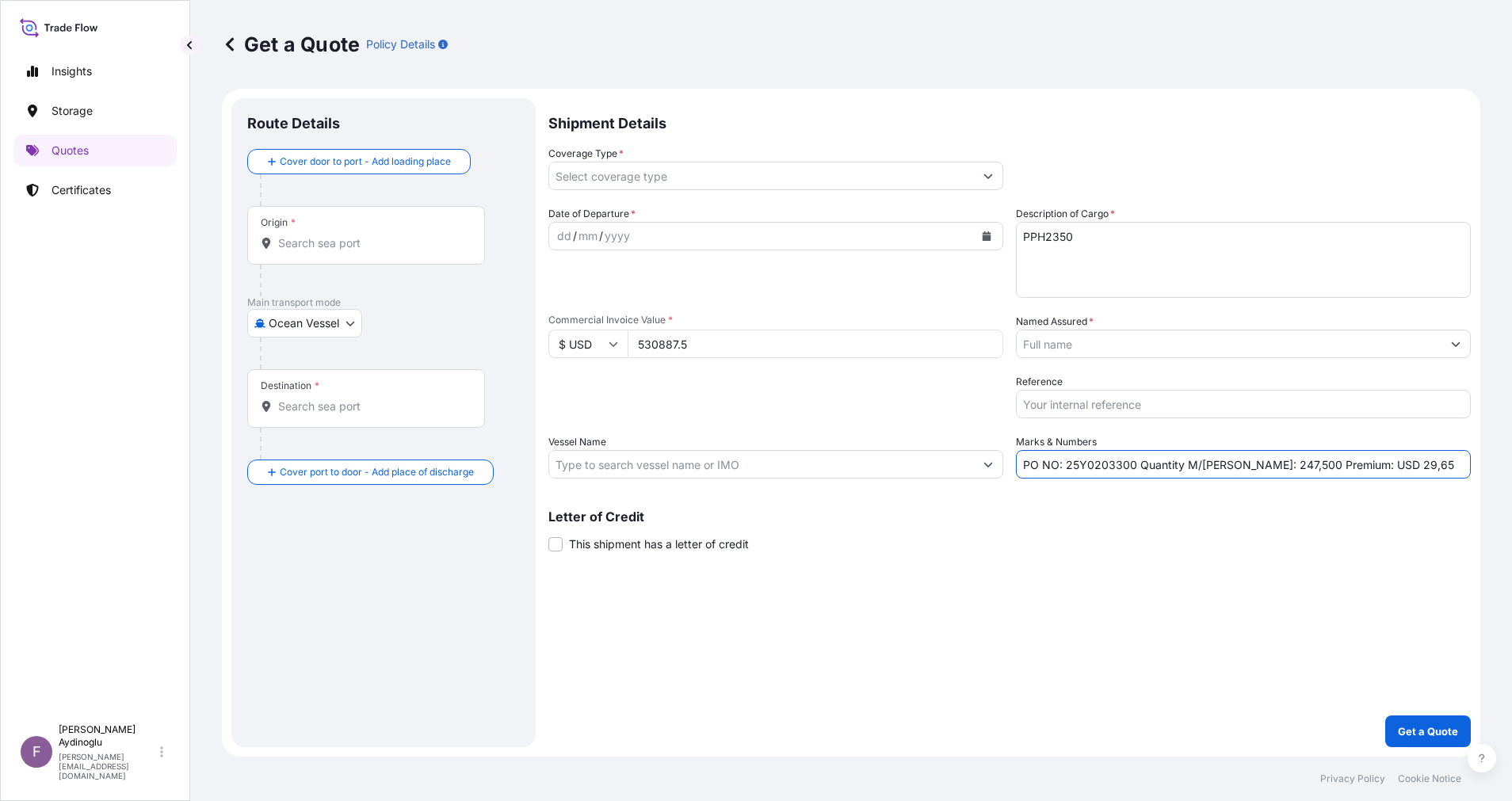
paste input "495"
click at [1260, 464] on input "PO NO: 25Y0203300 Quantity M/Tonn: 495,500 Premium: USD 29,65" at bounding box center [1243, 464] width 455 height 28
click at [740, 474] on input "Vessel Name" at bounding box center [761, 464] width 425 height 28
paste input "CMA CGM NAVEGANTES"
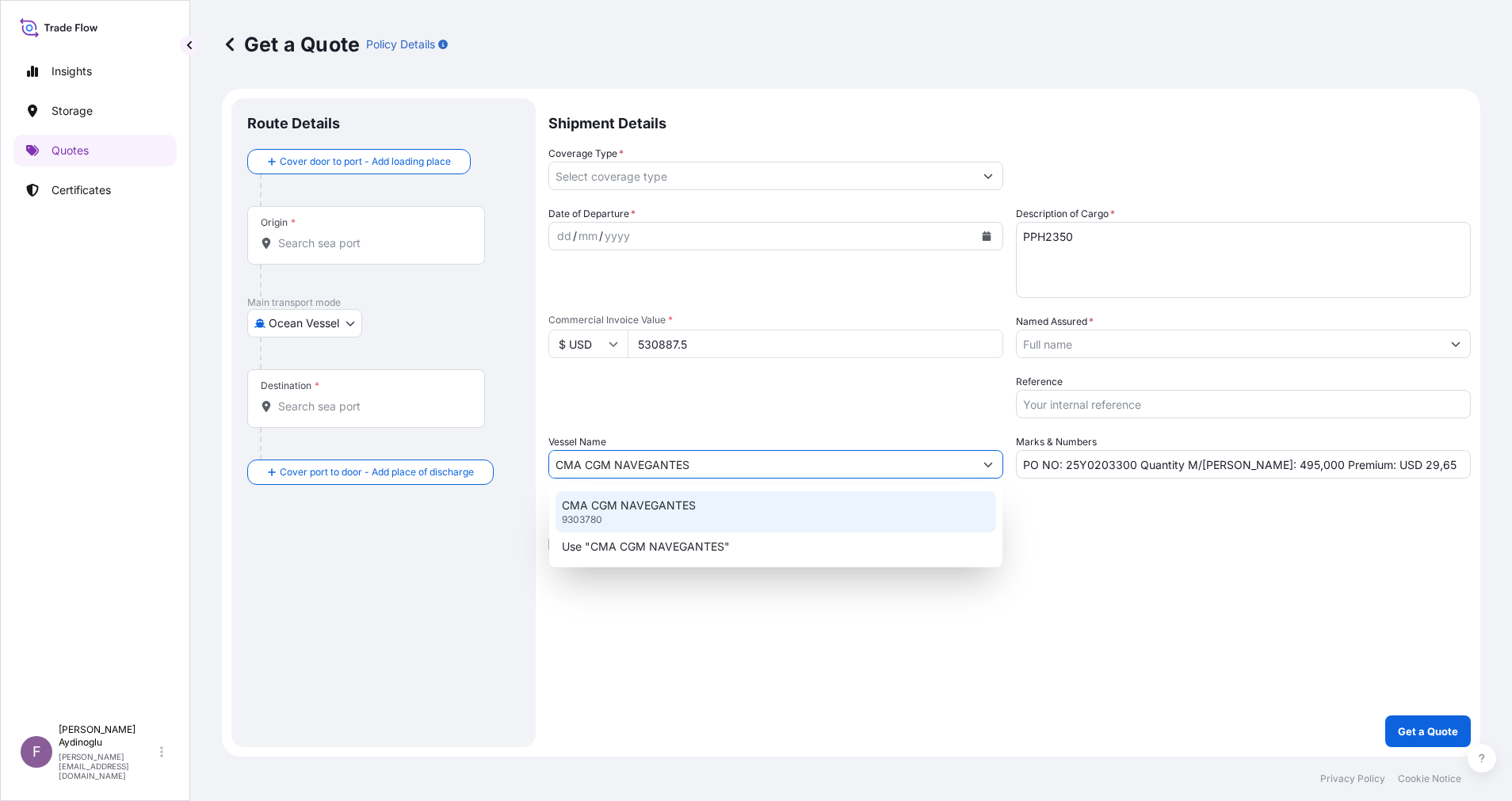
click at [748, 502] on div "CMA CGM NAVEGANTES 9303780" at bounding box center [776, 512] width 441 height 42
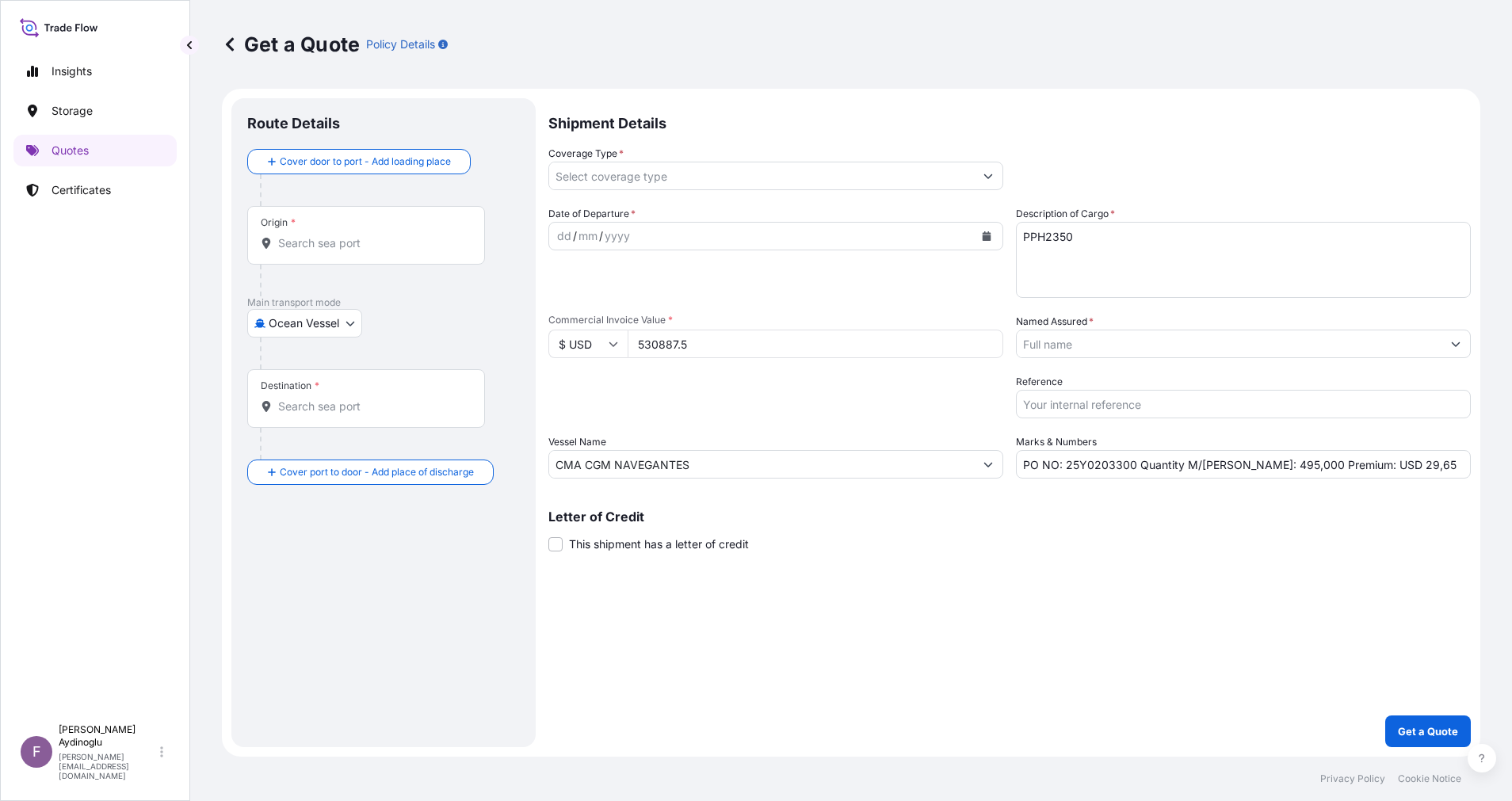
click at [1080, 537] on div "Letter of Credit This shipment has a letter of credit Letter of credit * Letter…" at bounding box center [1010, 531] width 923 height 42
click at [416, 253] on div "Origin *" at bounding box center [366, 235] width 238 height 59
click at [416, 251] on input "Origin *" at bounding box center [372, 243] width 187 height 16
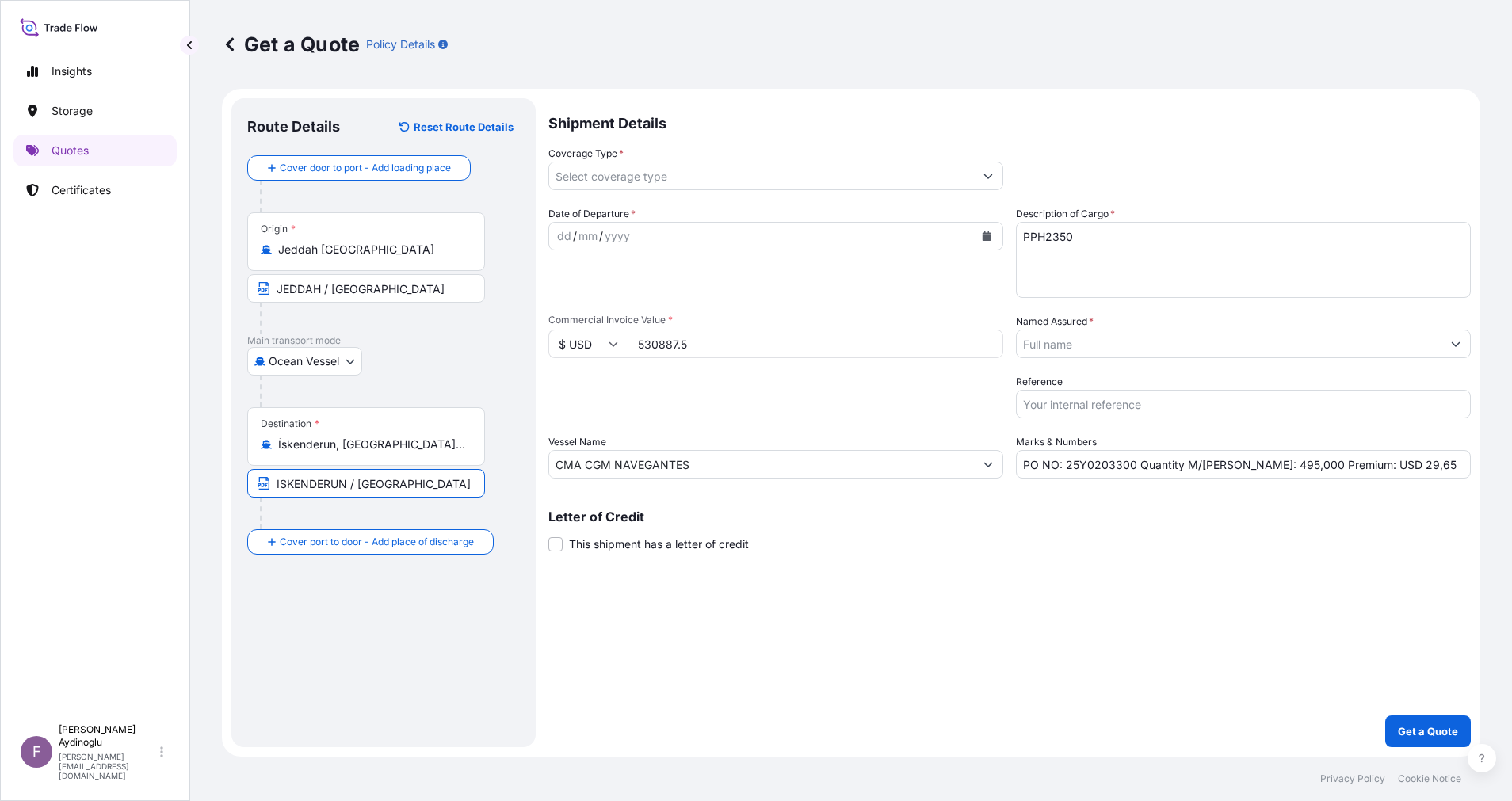
click at [565, 238] on div "dd" at bounding box center [564, 236] width 17 height 19
drag, startPoint x: 1390, startPoint y: 466, endPoint x: 1361, endPoint y: 464, distance: 29.1
click at [1361, 464] on input "PO NO: 25Y0203300 Quantity M/Tonn: 495,000 Premium: USD 29,65" at bounding box center [1243, 464] width 455 height 28
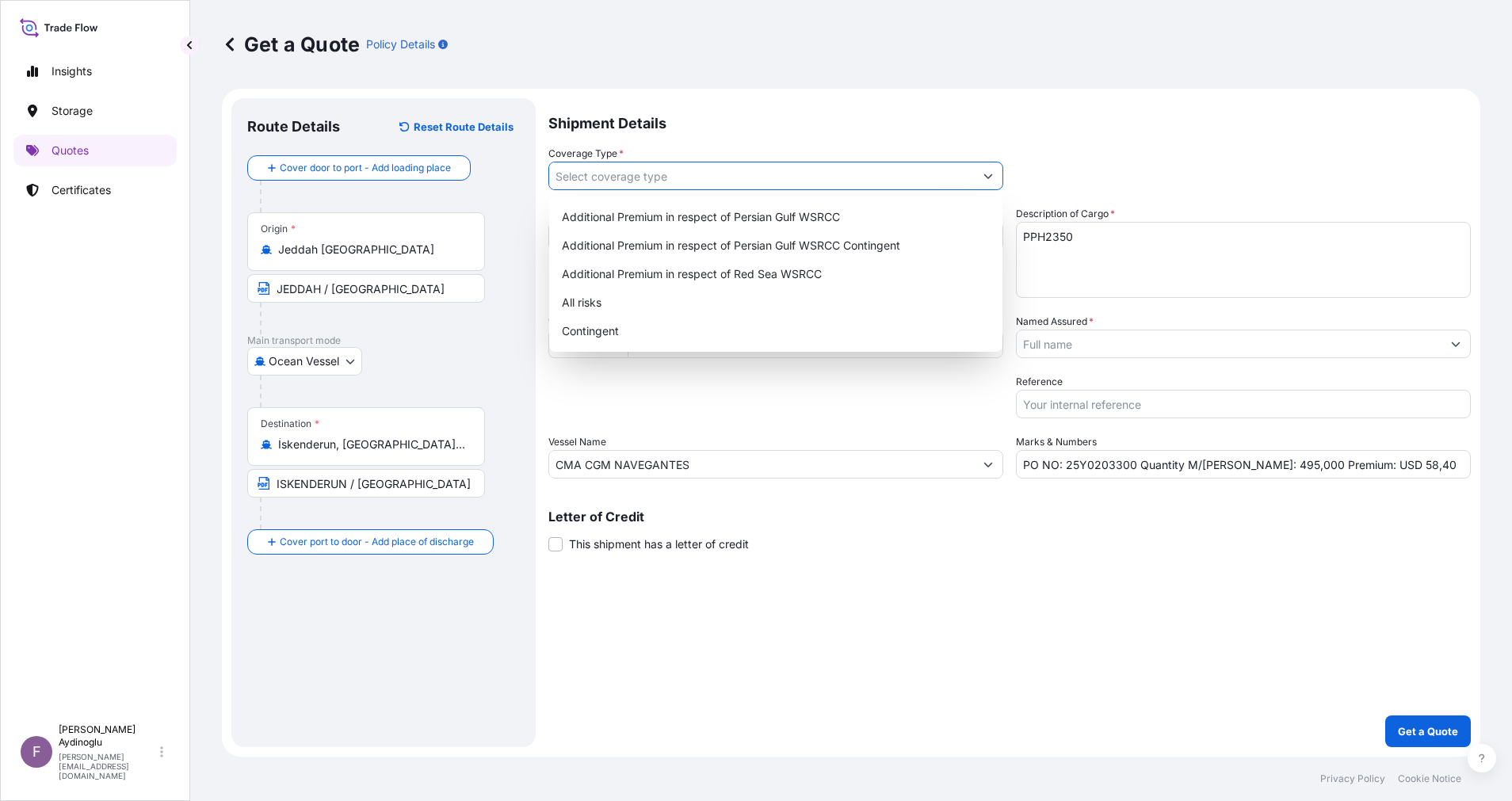
click at [985, 172] on icon "Show suggestions" at bounding box center [987, 175] width 9 height 9
click at [765, 309] on div "All risks" at bounding box center [776, 302] width 441 height 28
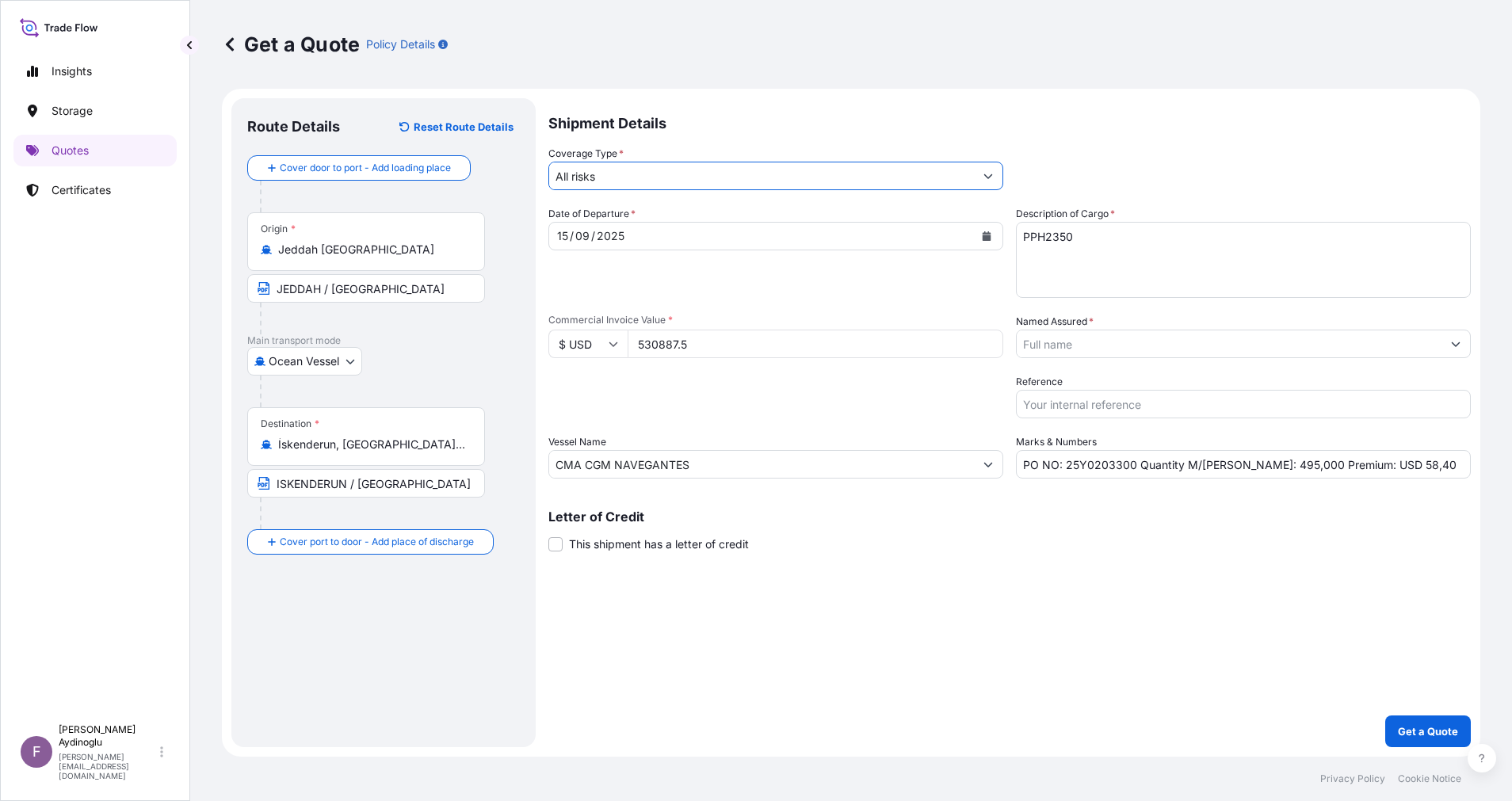
click at [1463, 354] on button "Show suggestions" at bounding box center [1455, 344] width 28 height 28
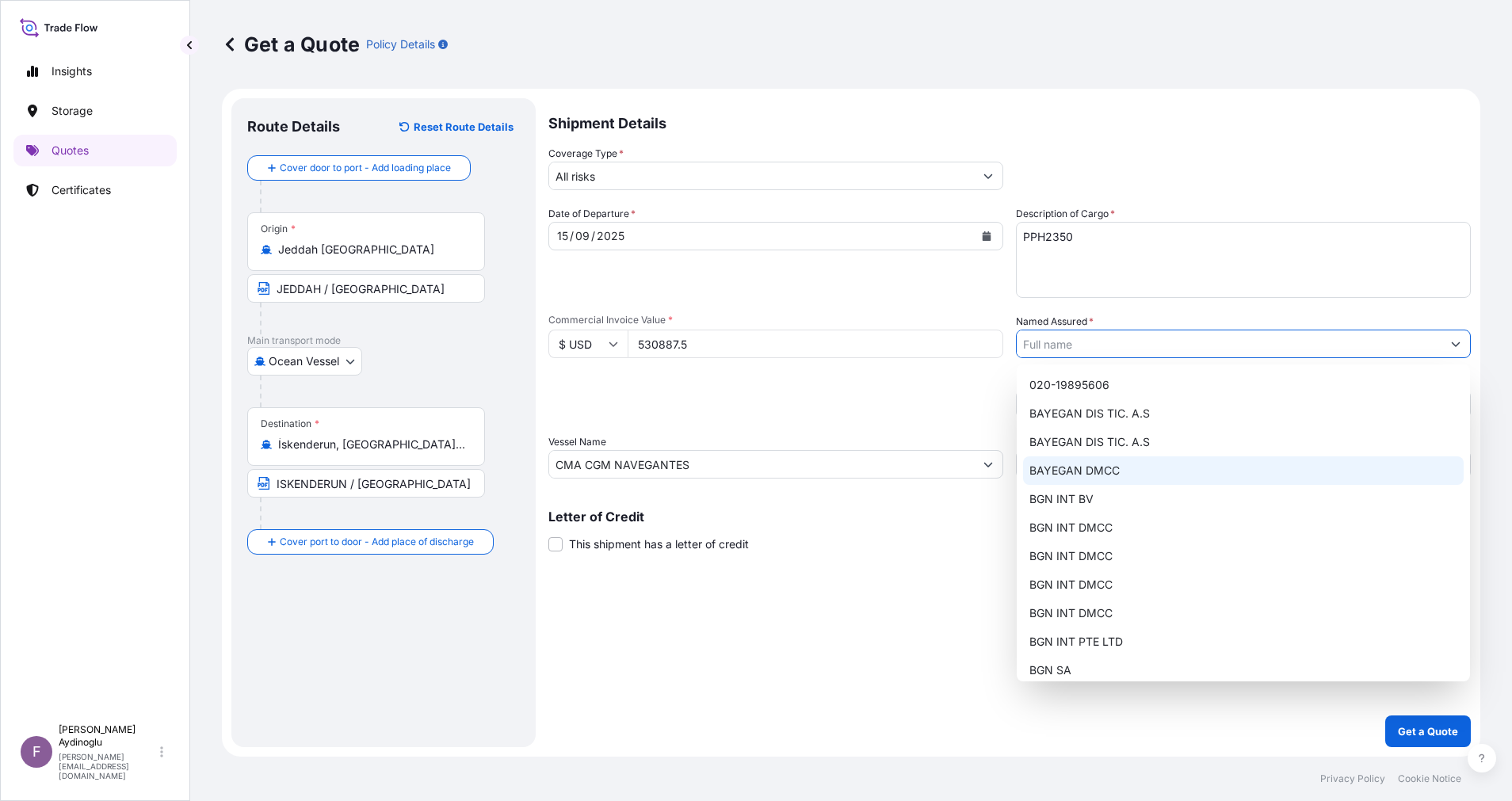
click at [1144, 471] on div "BAYEGAN DMCC" at bounding box center [1244, 470] width 441 height 28
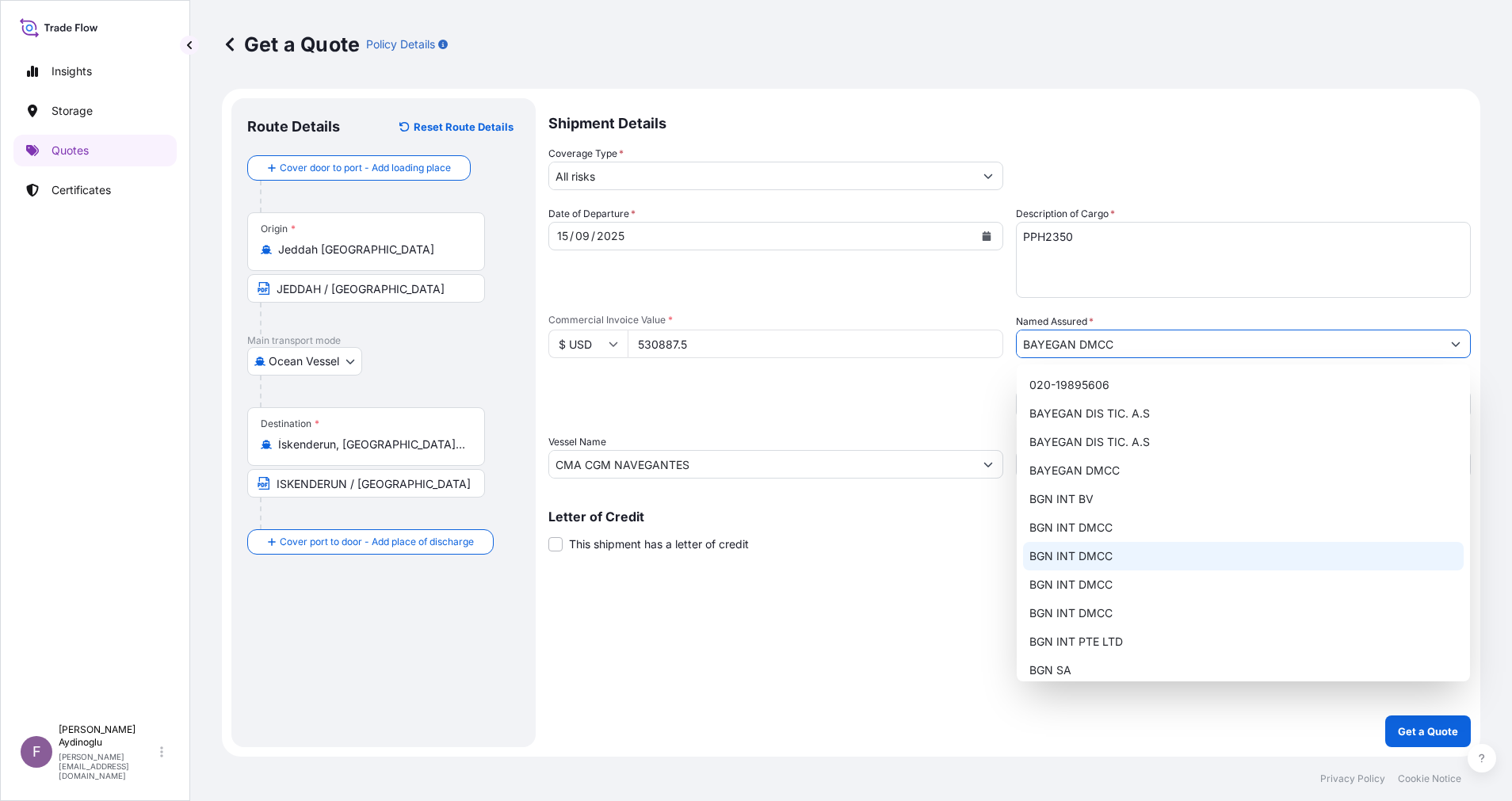
click at [968, 622] on div "Shipment Details Coverage Type * All risks Date of Departure * 15 / 09 / 2025 C…" at bounding box center [1010, 422] width 923 height 649
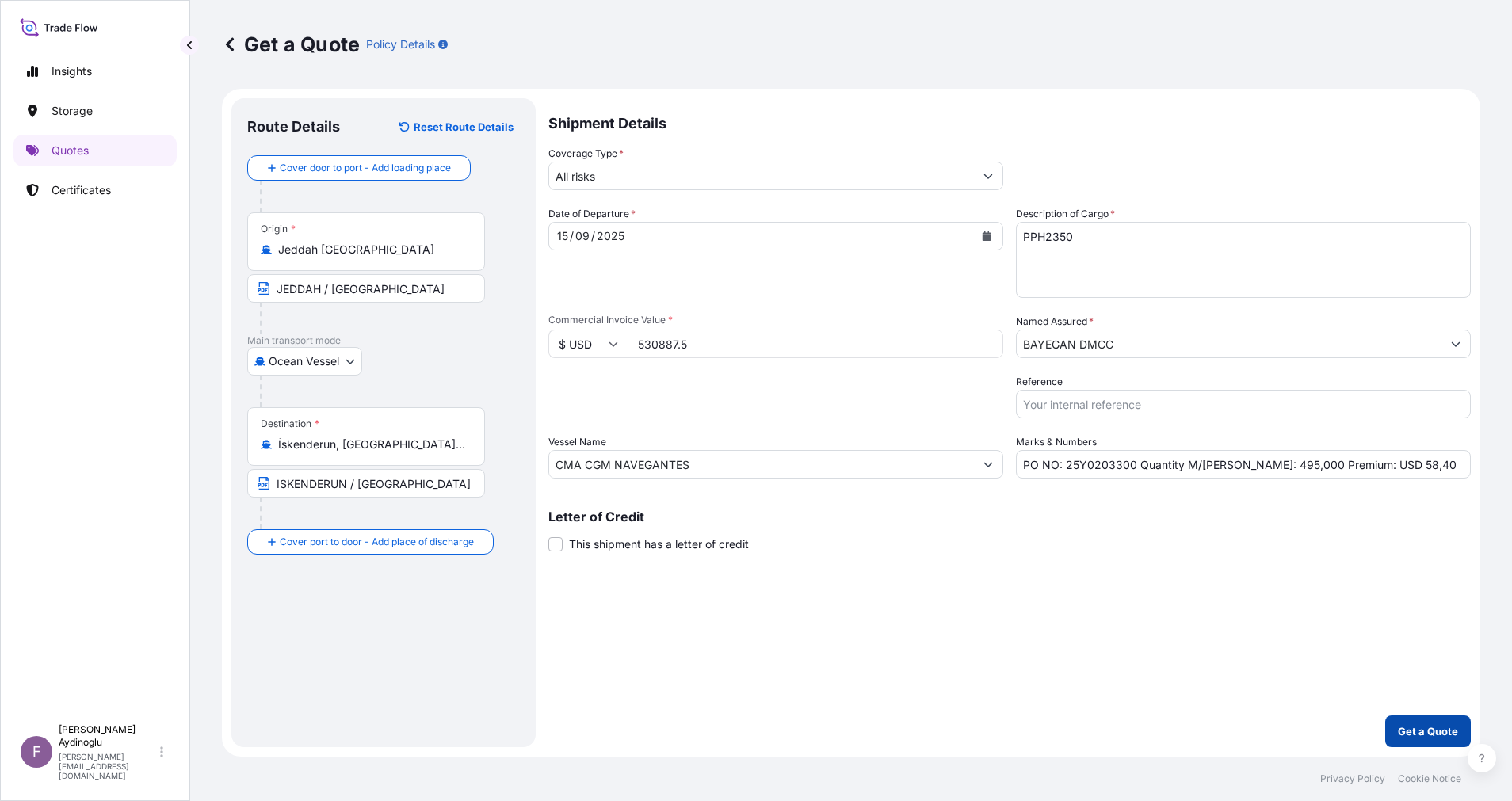
click at [1434, 721] on button "Get a Quote" at bounding box center [1428, 731] width 86 height 32
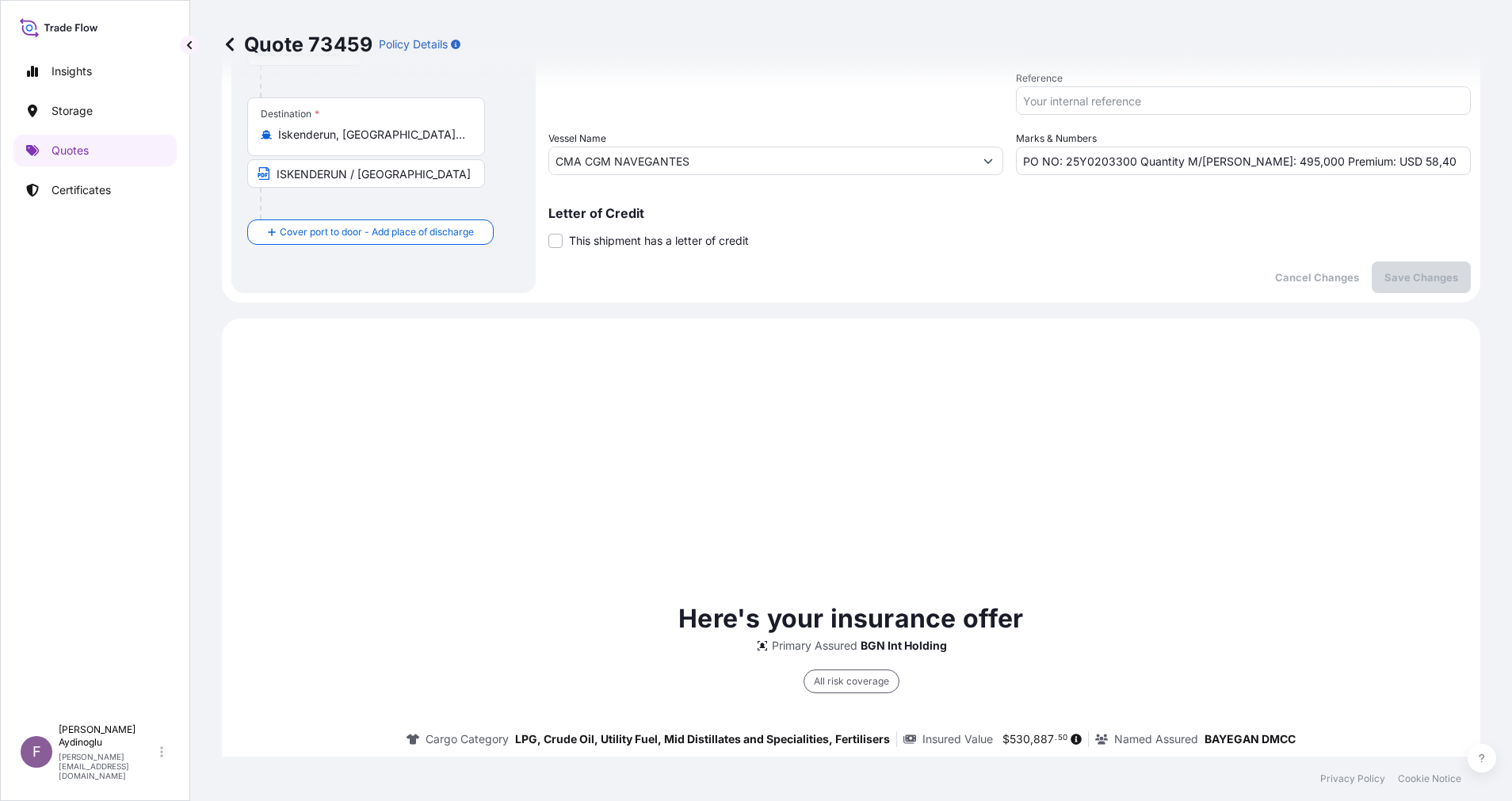
scroll to position [543, 0]
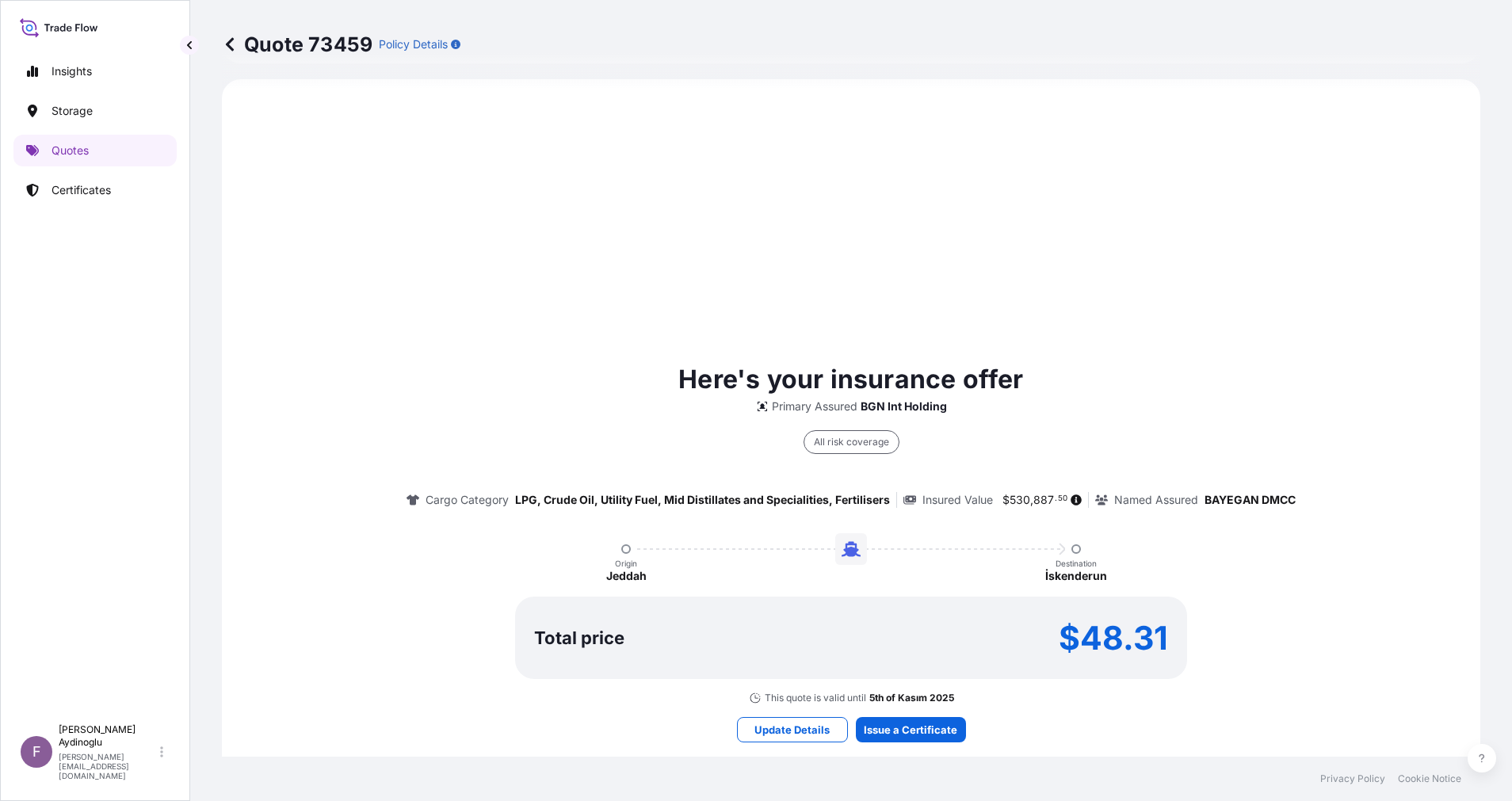
click at [919, 708] on div "Here's your insurance offer Primary Assured BGN Int Holding All risk coverage C…" at bounding box center [851, 551] width 1214 height 899
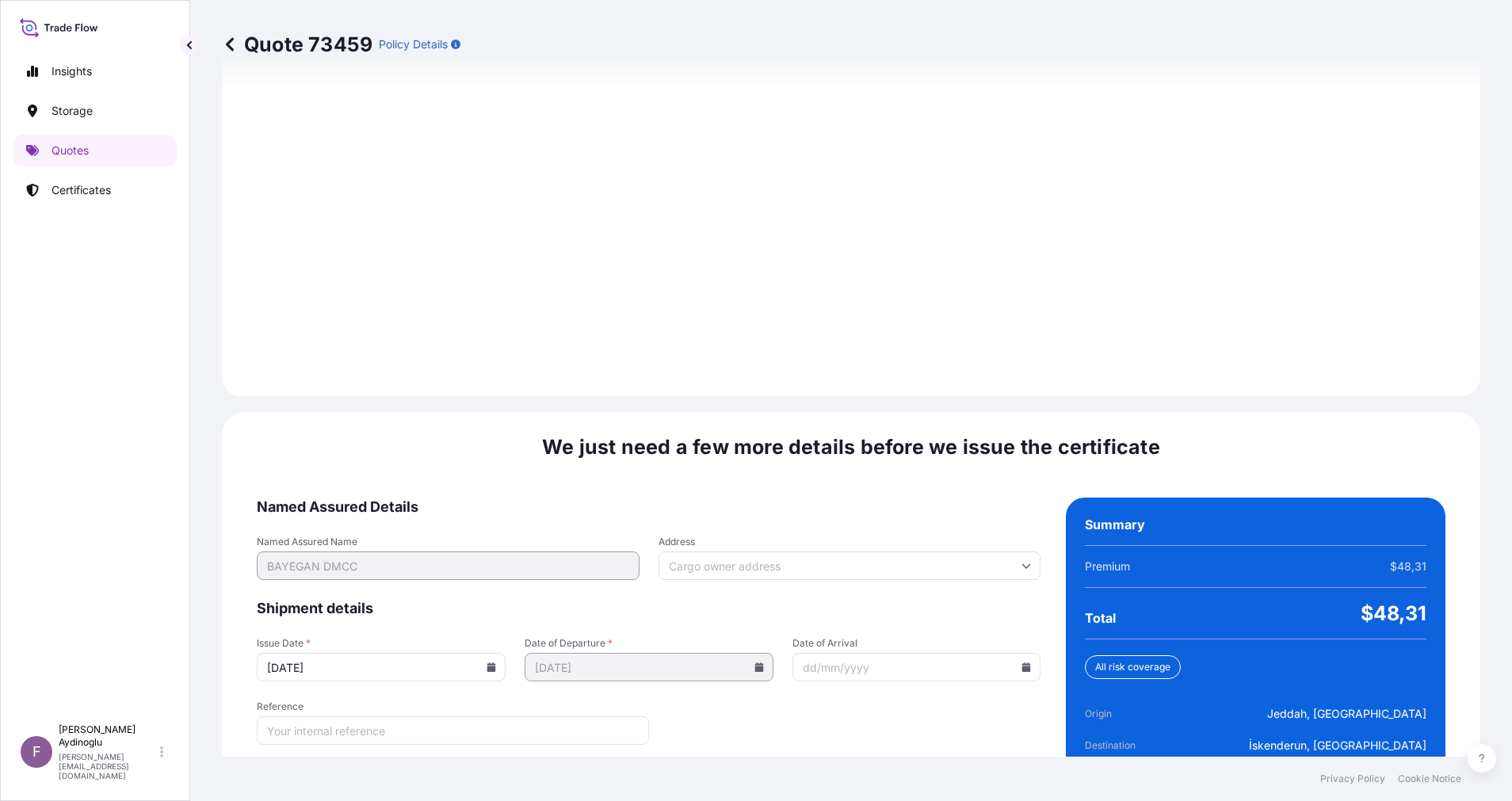
scroll to position [1701, 0]
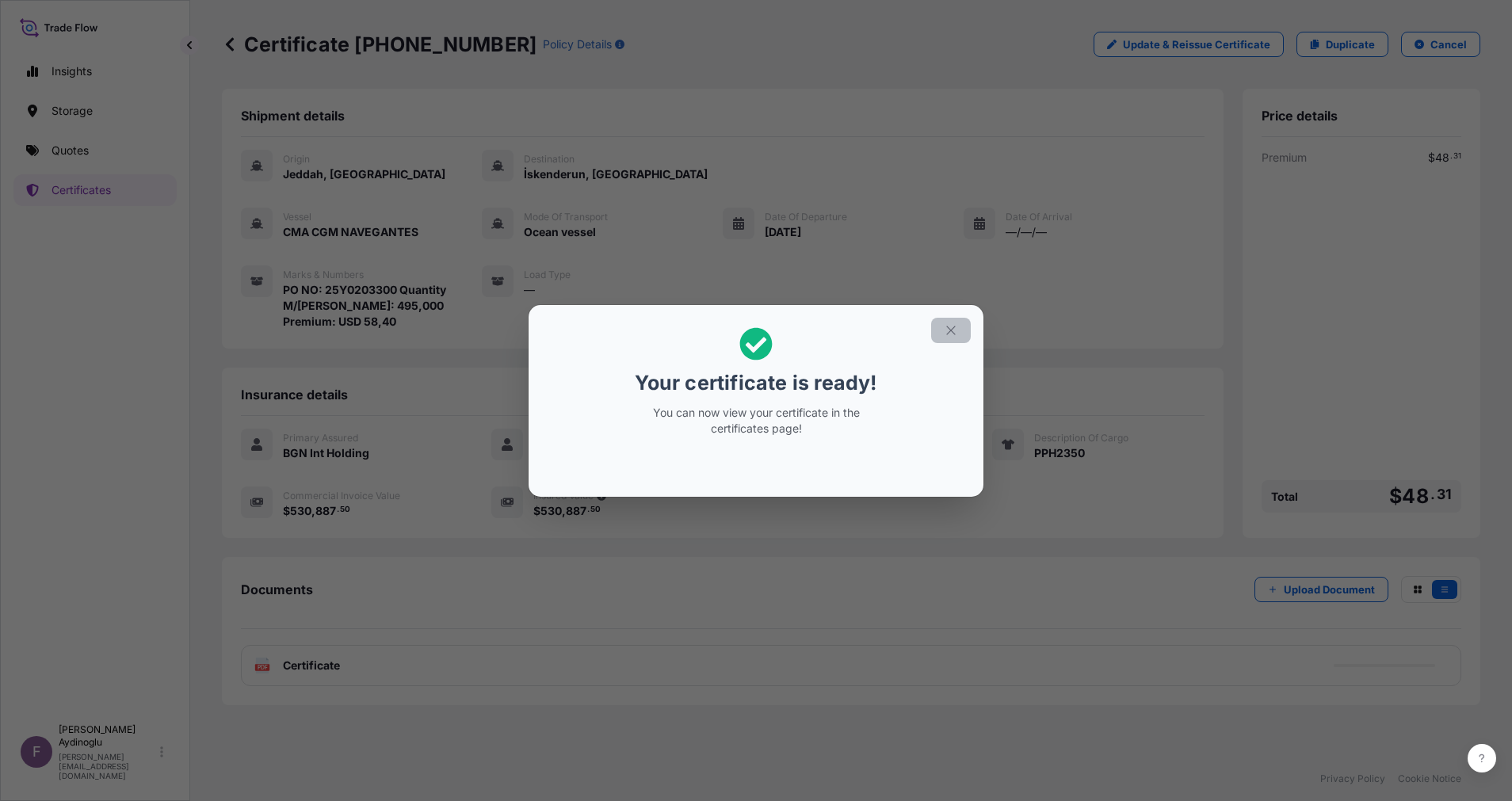
click at [943, 337] on button "button" at bounding box center [951, 330] width 40 height 26
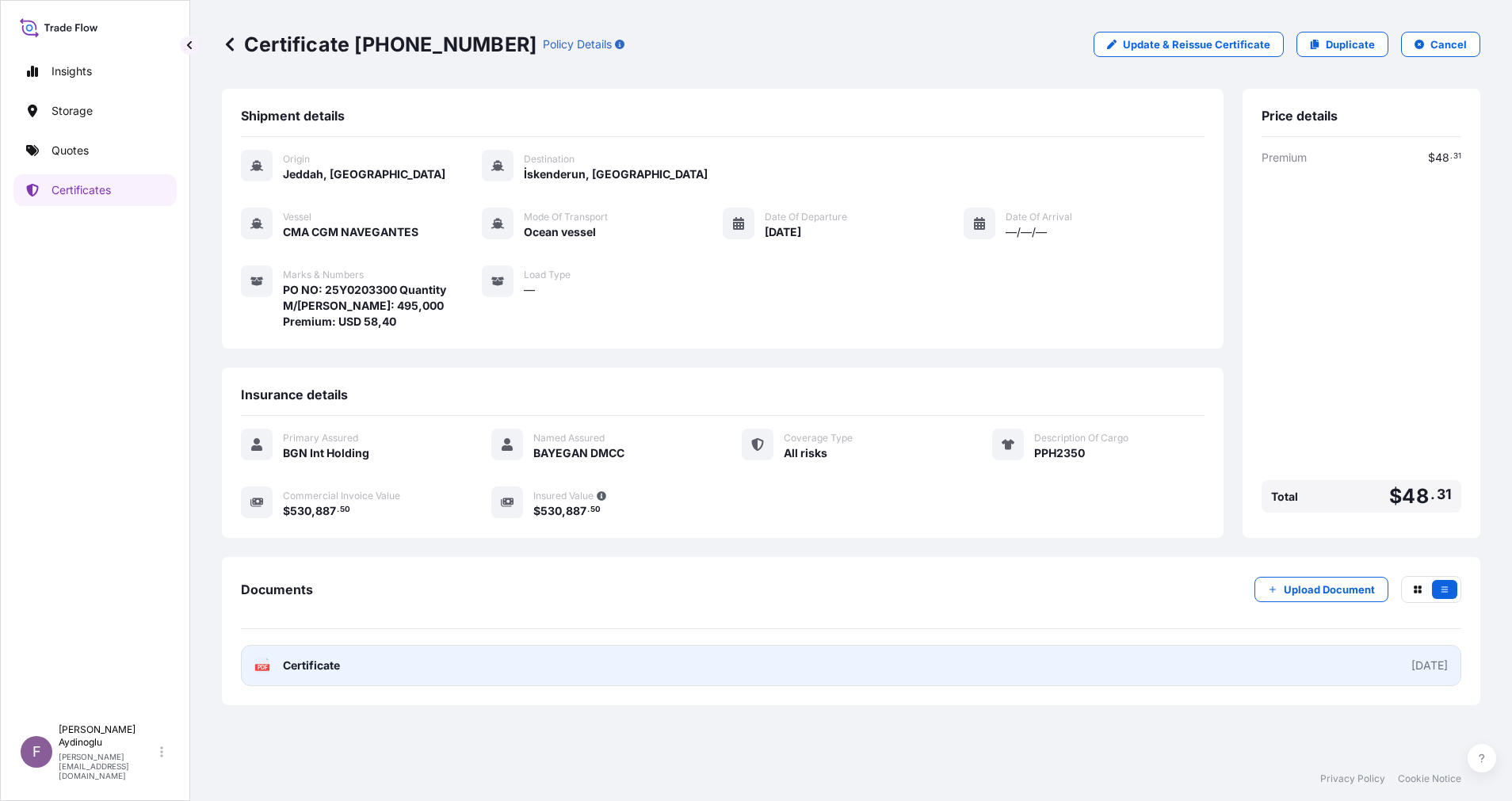
click at [862, 665] on link "PDF Certificate 2025-10-06" at bounding box center [851, 666] width 1220 height 42
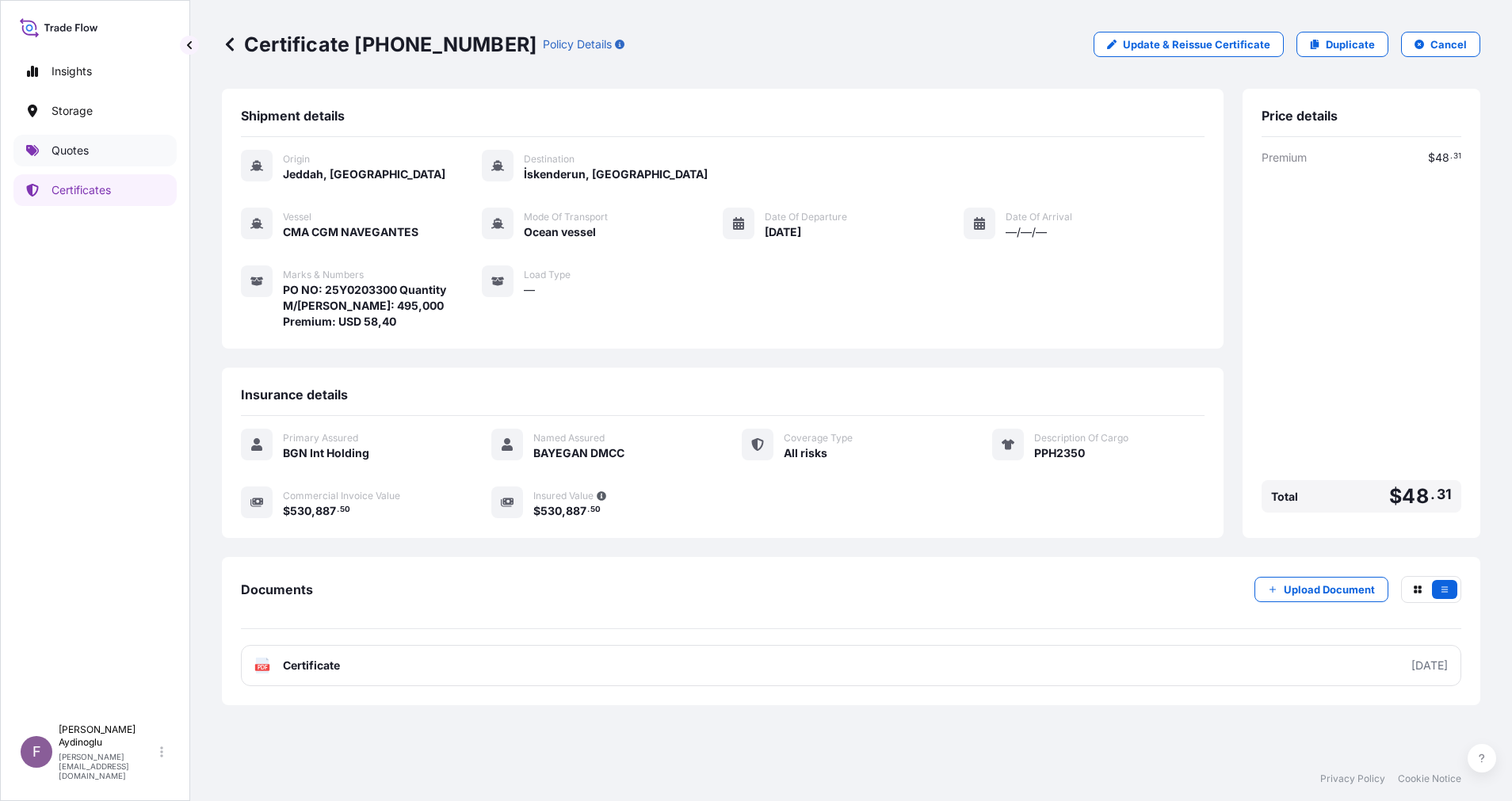
click at [123, 151] on link "Quotes" at bounding box center [95, 150] width 163 height 32
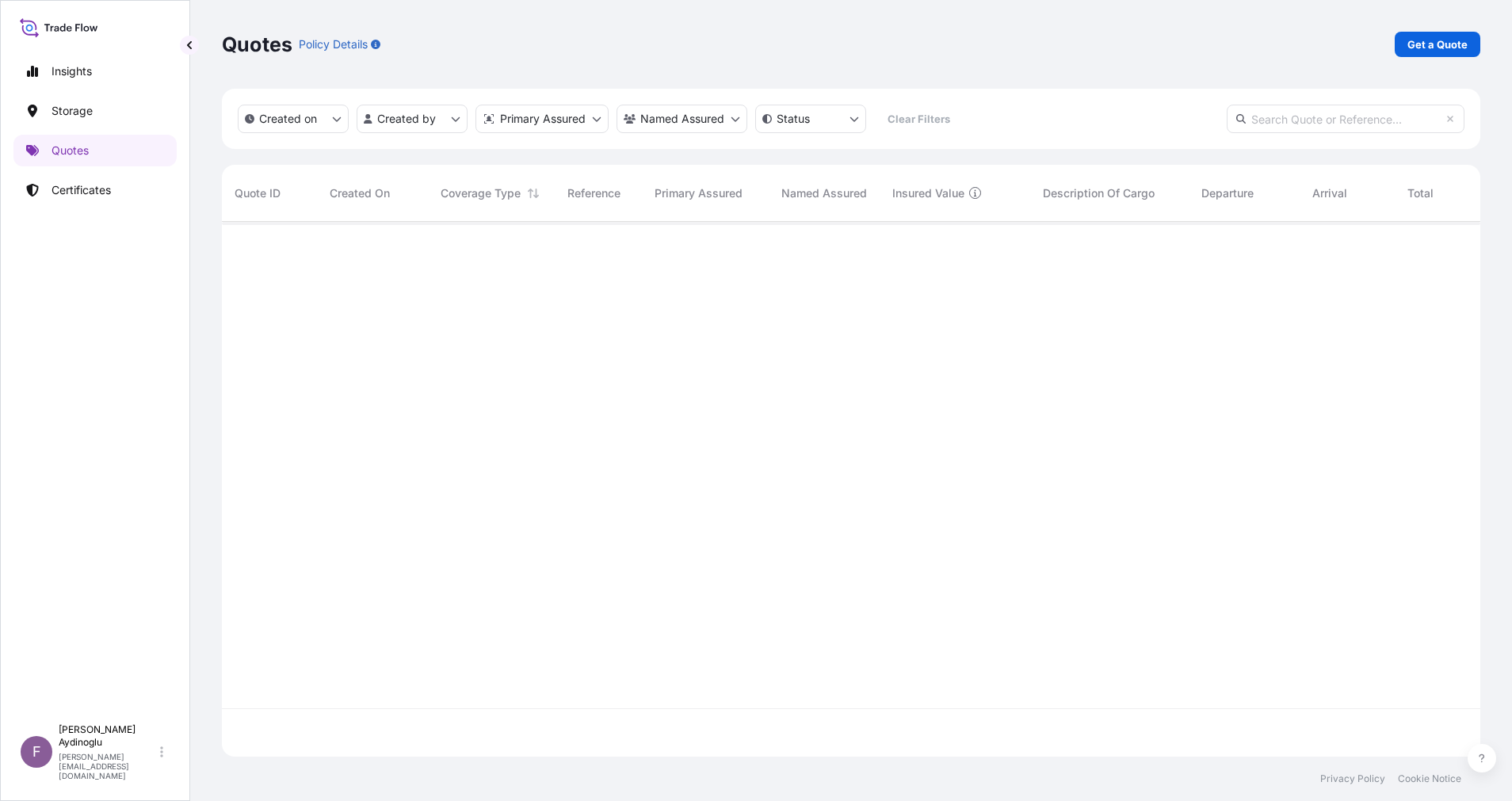
scroll to position [525, 1240]
click at [1465, 55] on link "Get a Quote" at bounding box center [1437, 44] width 86 height 26
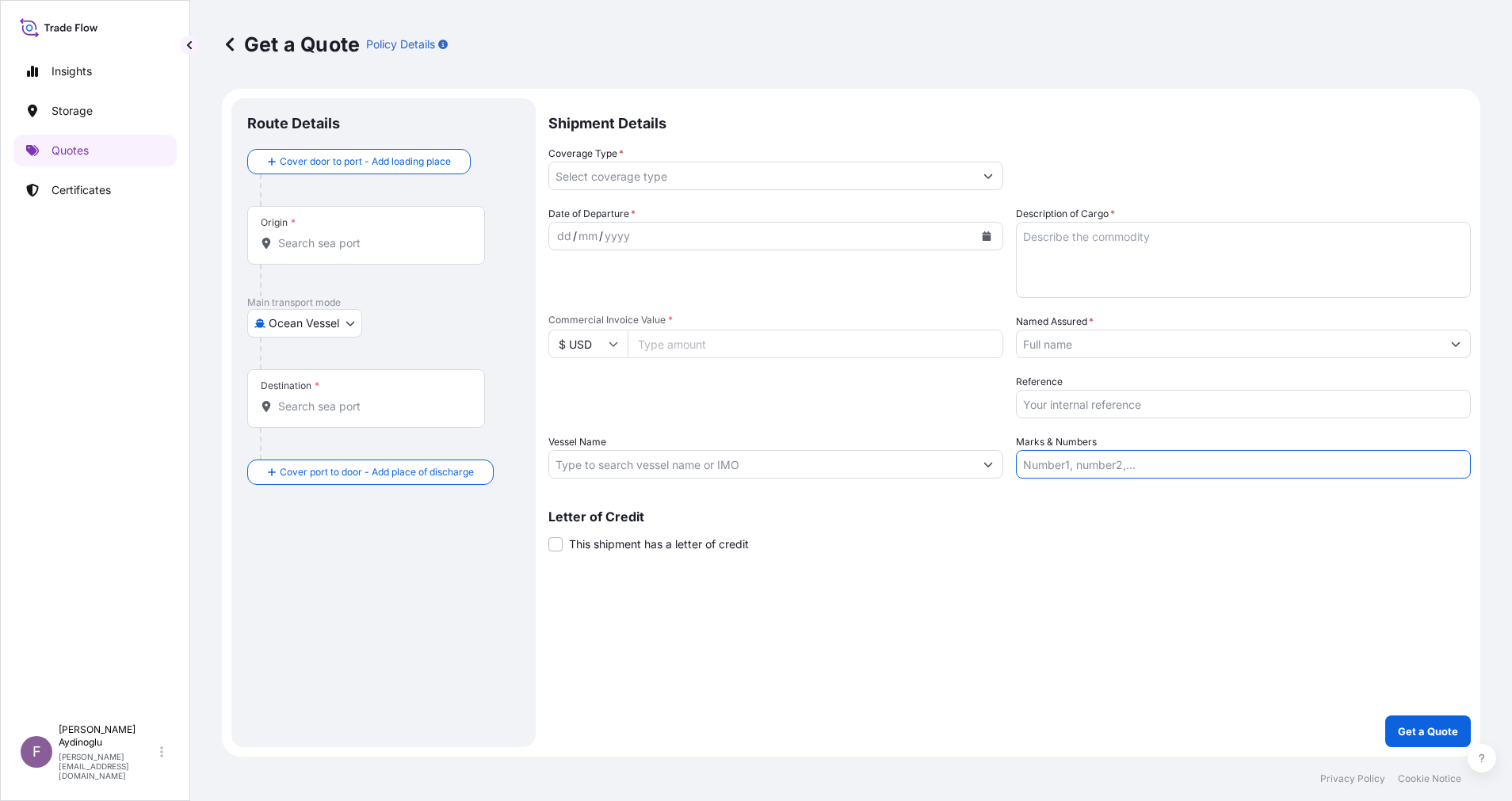
click at [1184, 455] on input "Marks & Numbers" at bounding box center [1243, 464] width 455 height 28
paste input "PO NO: 25Y0168600 Quantity M/Tonn: 247,500 Premium: USD 29,65"
drag, startPoint x: 1067, startPoint y: 467, endPoint x: 1130, endPoint y: 467, distance: 63.0
click at [1130, 467] on input "PO NO: 25Y0168600 Quantity M/Tonn: 247,500 Premium: USD 29,65" at bounding box center [1243, 464] width 455 height 28
paste input "2021"
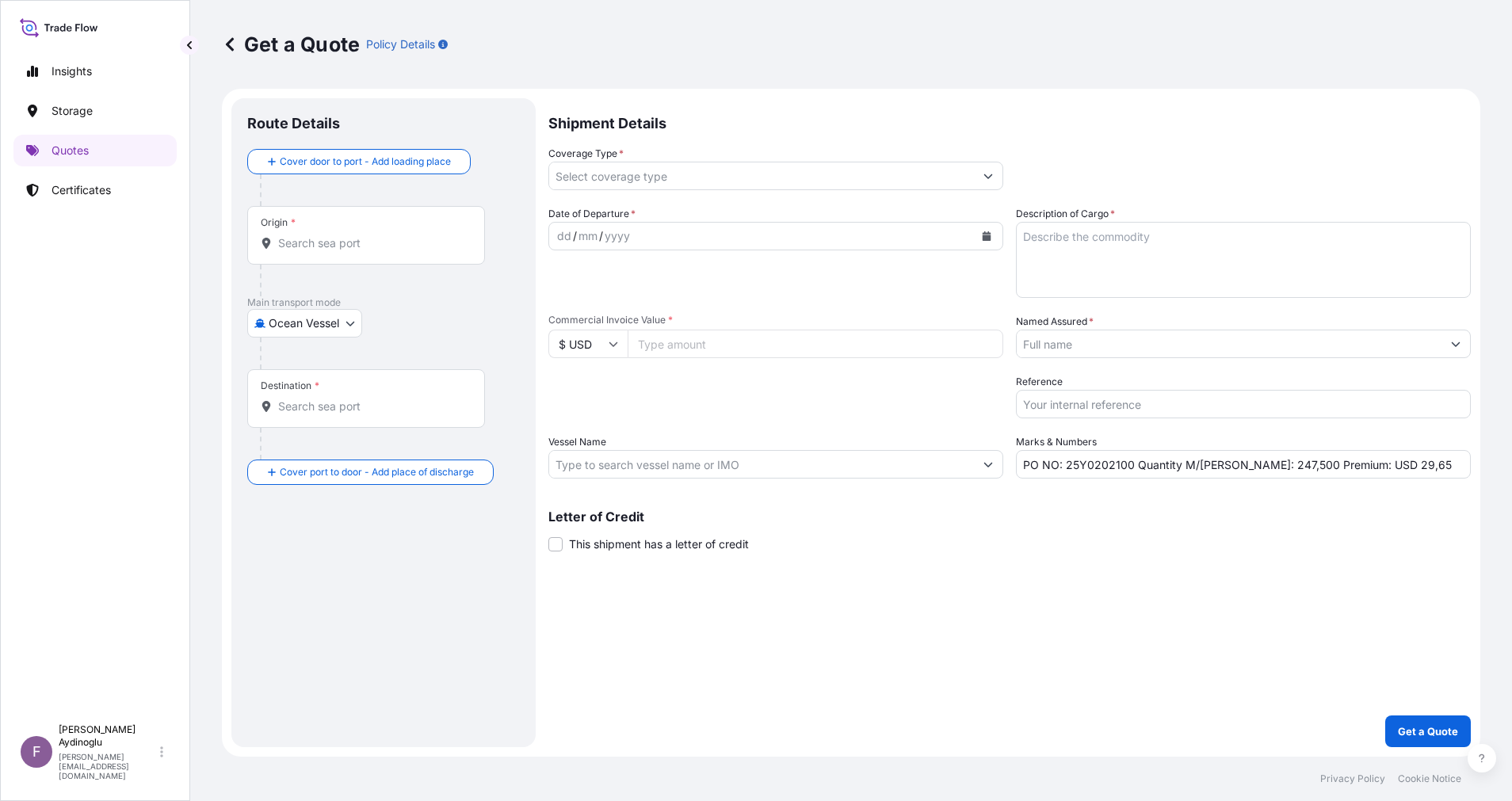
click at [1126, 524] on div "Letter of Credit This shipment has a letter of credit Letter of credit * Letter…" at bounding box center [1010, 531] width 923 height 42
click at [792, 351] on input "Commercial Invoice Value *" at bounding box center [815, 344] width 376 height 28
paste input "185810.68"
click at [1106, 632] on div "Shipment Details Coverage Type * Date of Departure * dd / mm / yyyy Cargo Categ…" at bounding box center [1010, 422] width 923 height 649
click at [1097, 273] on textarea "Description of Cargo *" at bounding box center [1243, 260] width 455 height 76
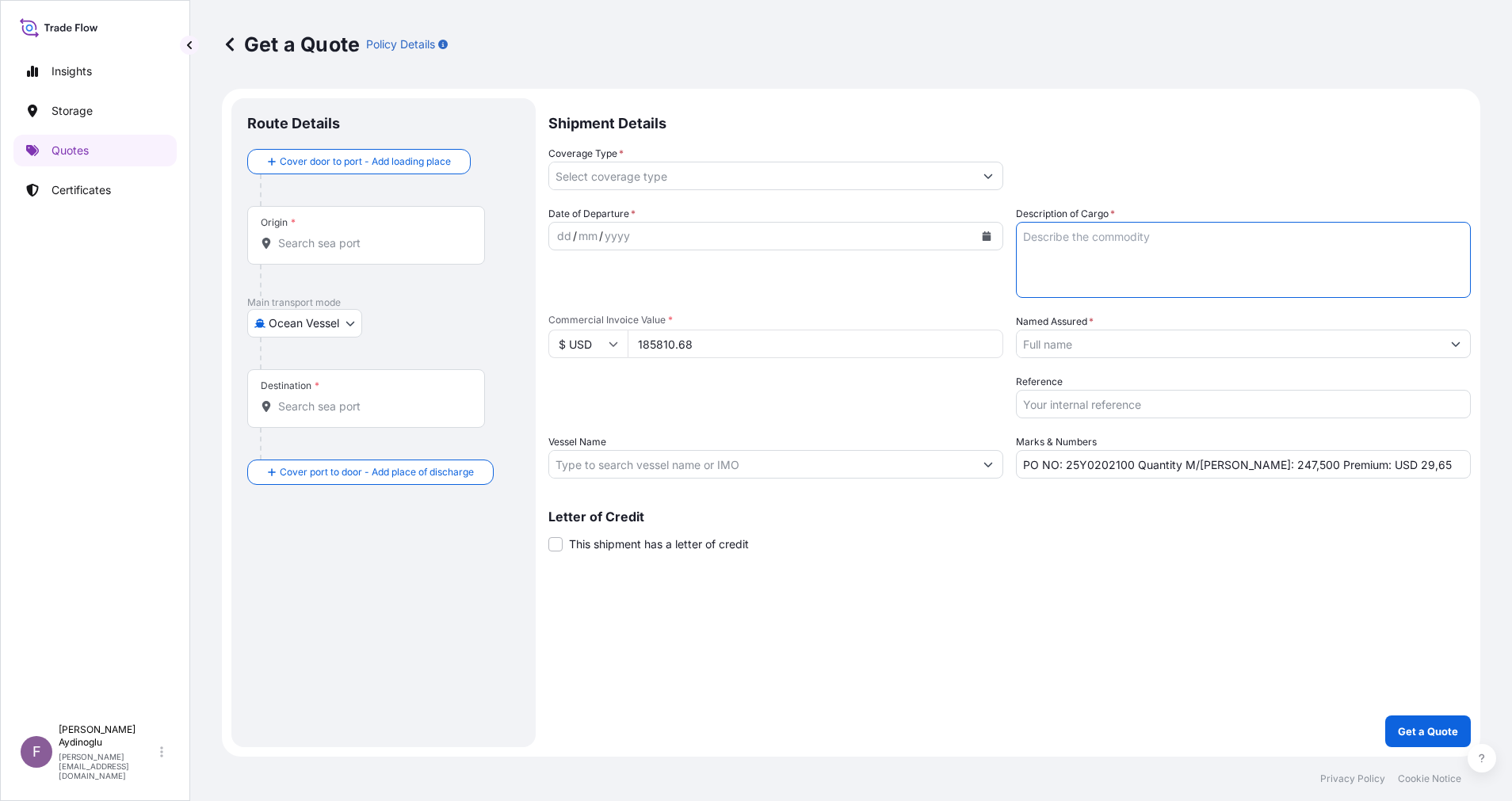
paste textarea "PPH2350"
click at [1082, 592] on div "Shipment Details Coverage Type * Date of Departure * dd / mm / yyyy Cargo Categ…" at bounding box center [1010, 422] width 923 height 649
drag, startPoint x: 1230, startPoint y: 469, endPoint x: 1263, endPoint y: 468, distance: 33.0
click at [1263, 468] on input "PO NO: 25Y0202100 Quantity M/Tonn: 247,500 Premium: USD 29,65" at bounding box center [1243, 464] width 455 height 28
paste input "173,25"
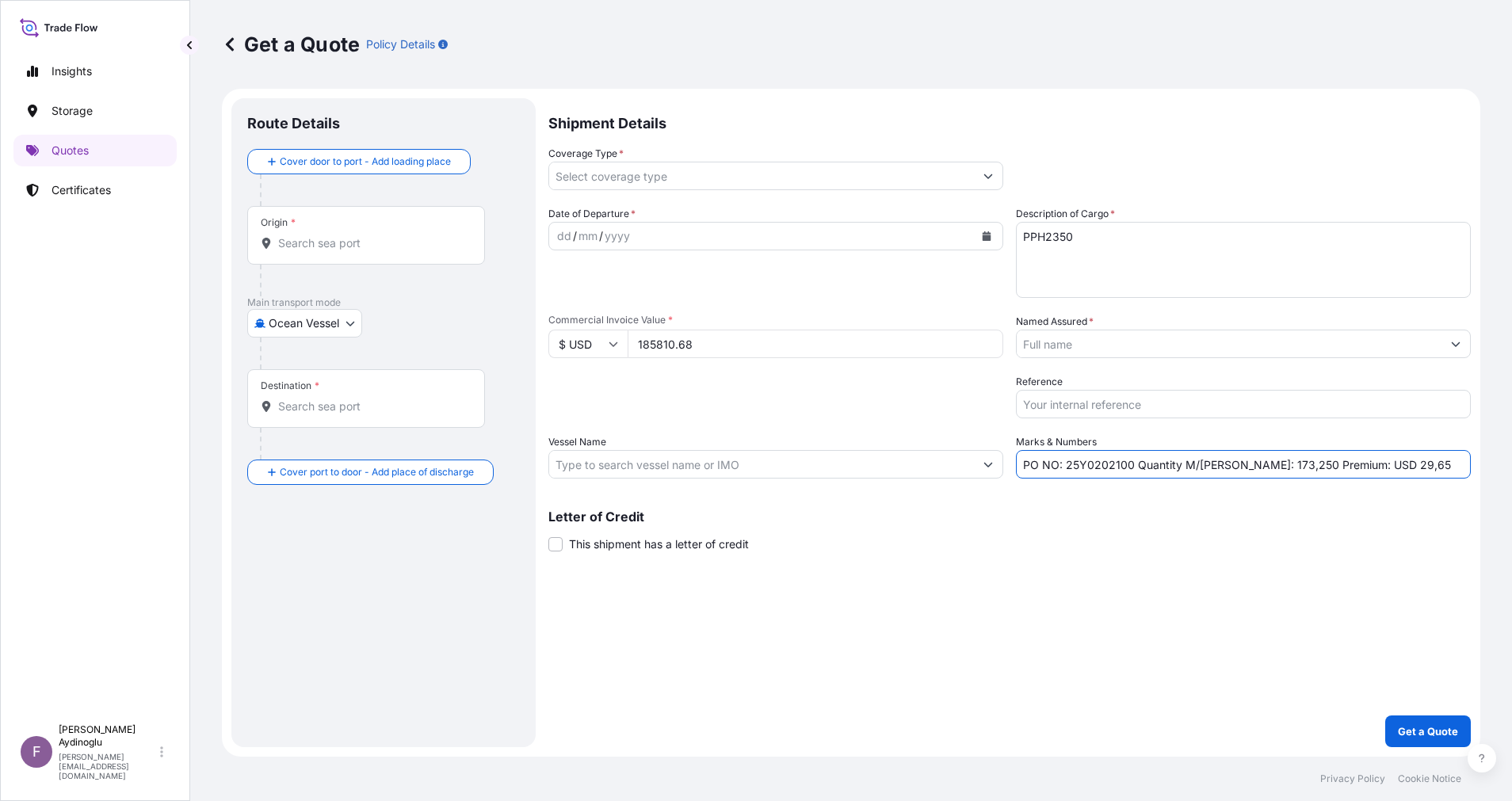
click at [653, 455] on input "Vessel Name" at bounding box center [761, 464] width 425 height 28
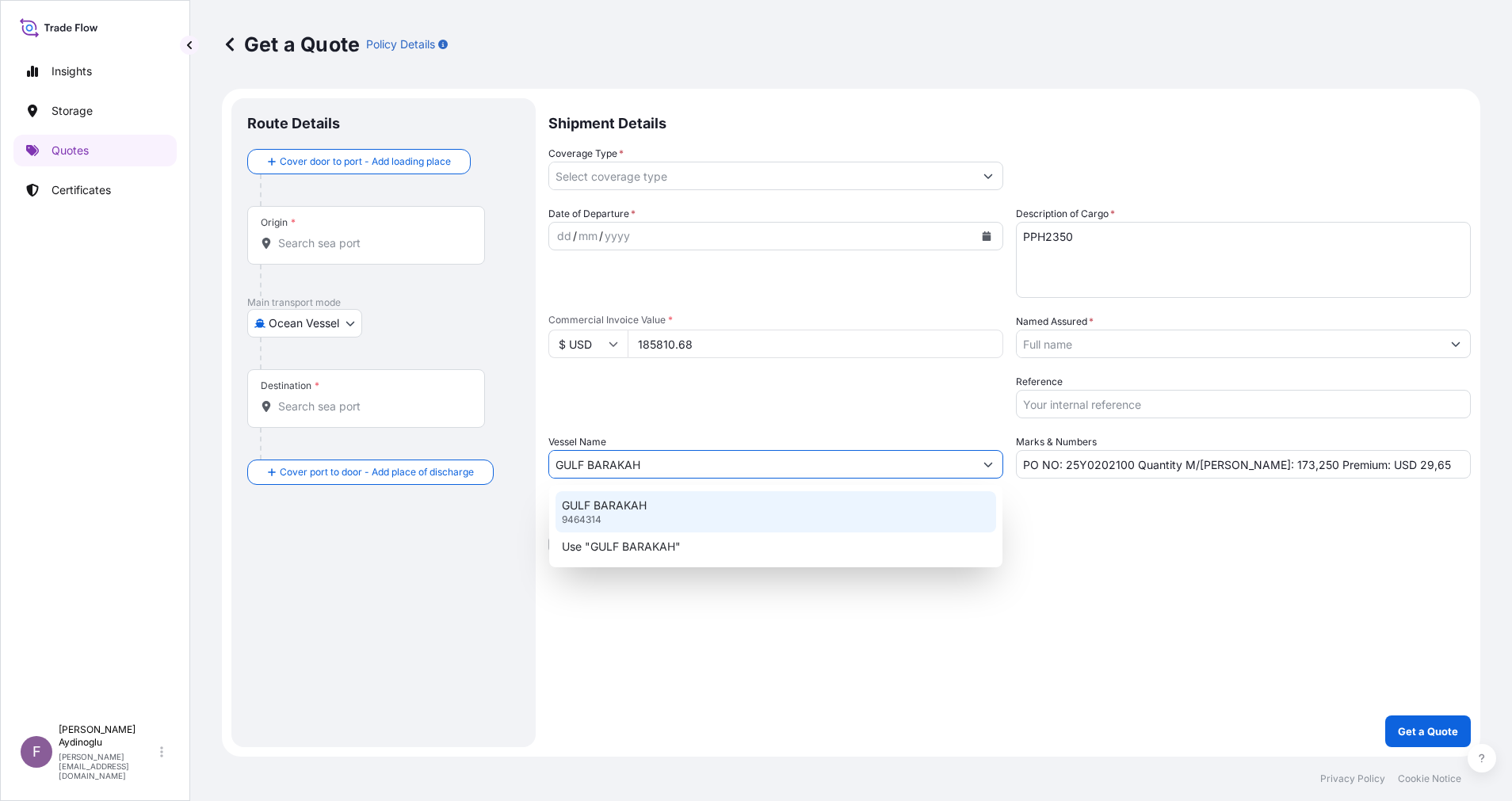
click at [710, 507] on div "GULF BARAKAH 9464314" at bounding box center [776, 512] width 441 height 42
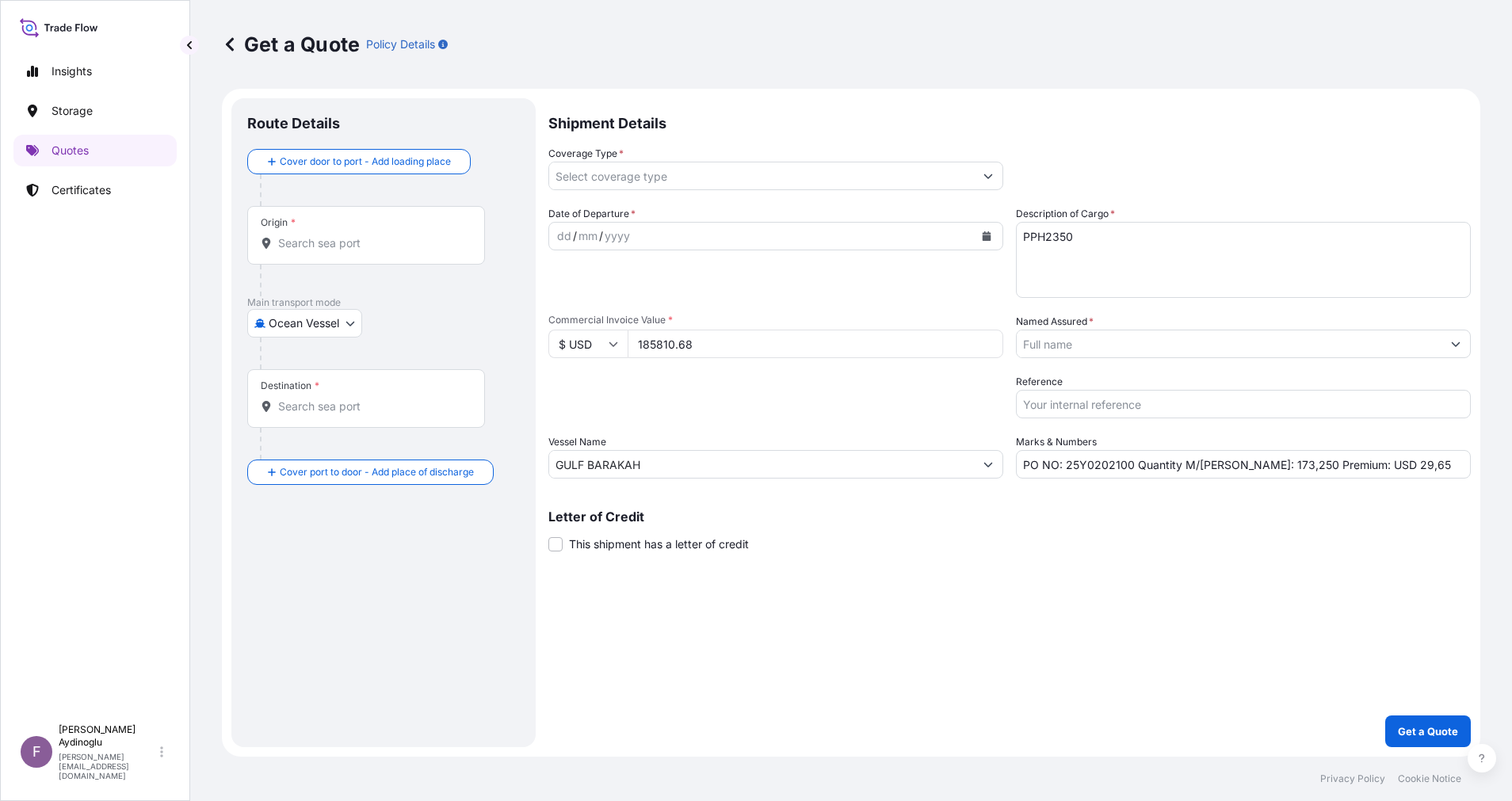
click at [1045, 578] on div "Shipment Details Coverage Type * Date of Departure * dd / mm / yyyy Cargo Categ…" at bounding box center [1010, 422] width 923 height 649
click at [366, 254] on div "Origin *" at bounding box center [366, 235] width 238 height 59
click at [366, 251] on input "Origin *" at bounding box center [372, 243] width 187 height 16
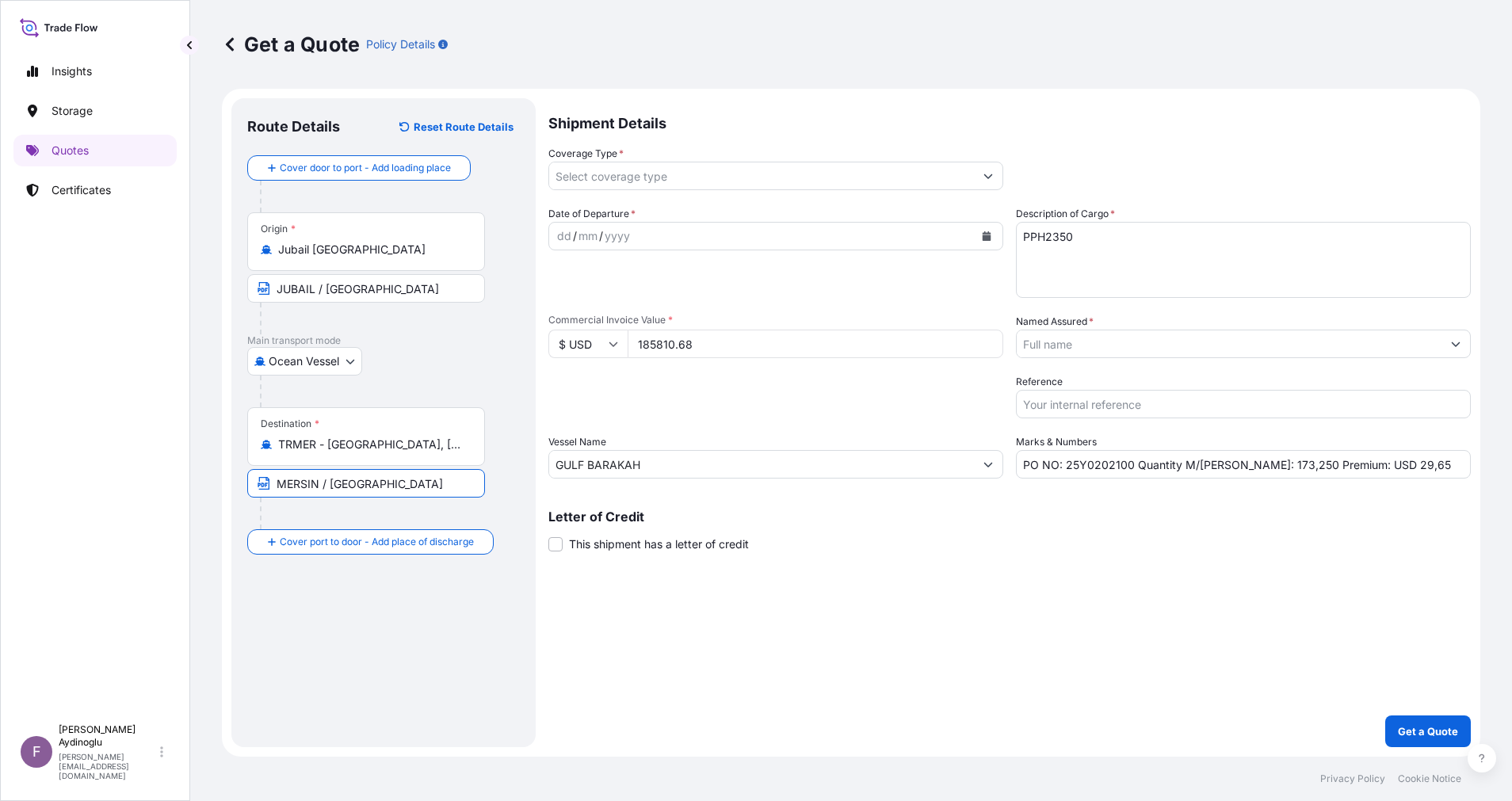
click at [560, 239] on div "dd" at bounding box center [564, 236] width 17 height 19
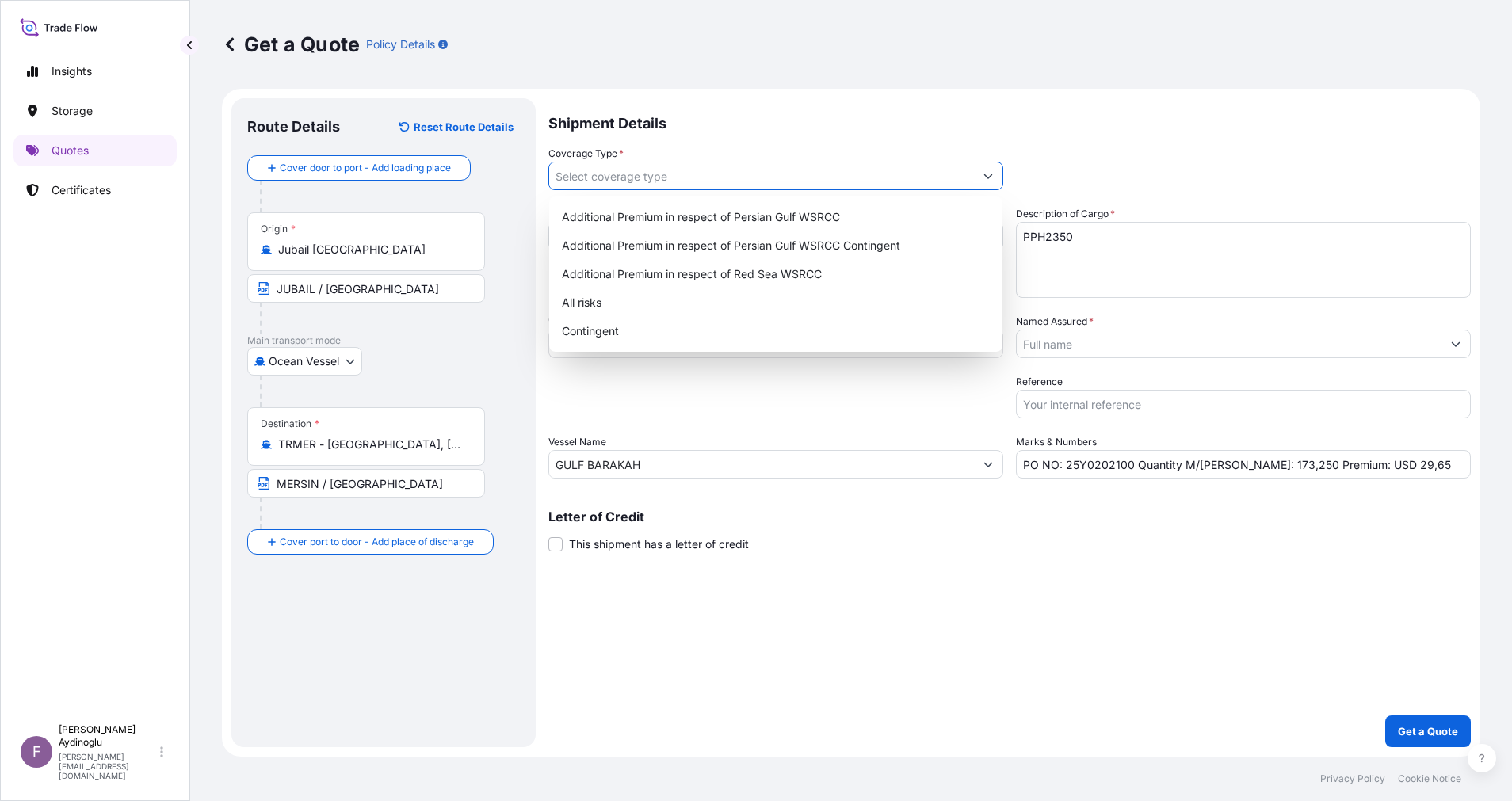
click at [992, 179] on icon "Show suggestions" at bounding box center [987, 175] width 9 height 9
click at [761, 221] on div "Additional Premium in respect of Persian Gulf WSRCC" at bounding box center [776, 217] width 441 height 28
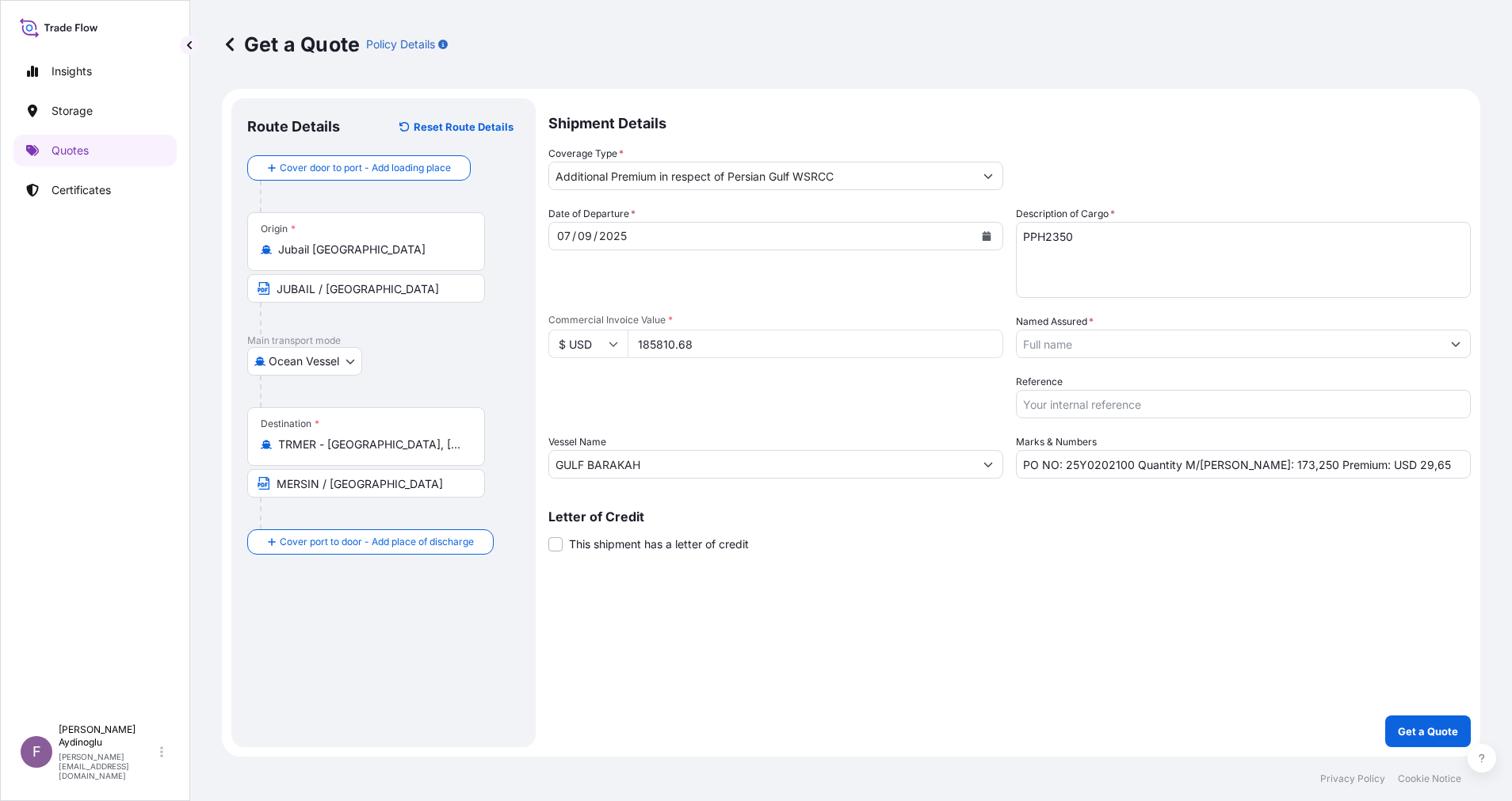
click at [1088, 641] on div "Shipment Details Coverage Type * Additional Premium in respect of Persian Gulf …" at bounding box center [1010, 422] width 923 height 649
drag, startPoint x: 1400, startPoint y: 466, endPoint x: 1354, endPoint y: 468, distance: 46.0
click at [1354, 468] on input "PO NO: 25Y0202100 Quantity M/Tonn: 173,250 Premium: USD 29,65" at bounding box center [1243, 464] width 455 height 28
click at [1452, 341] on icon "Show suggestions" at bounding box center [1455, 343] width 9 height 9
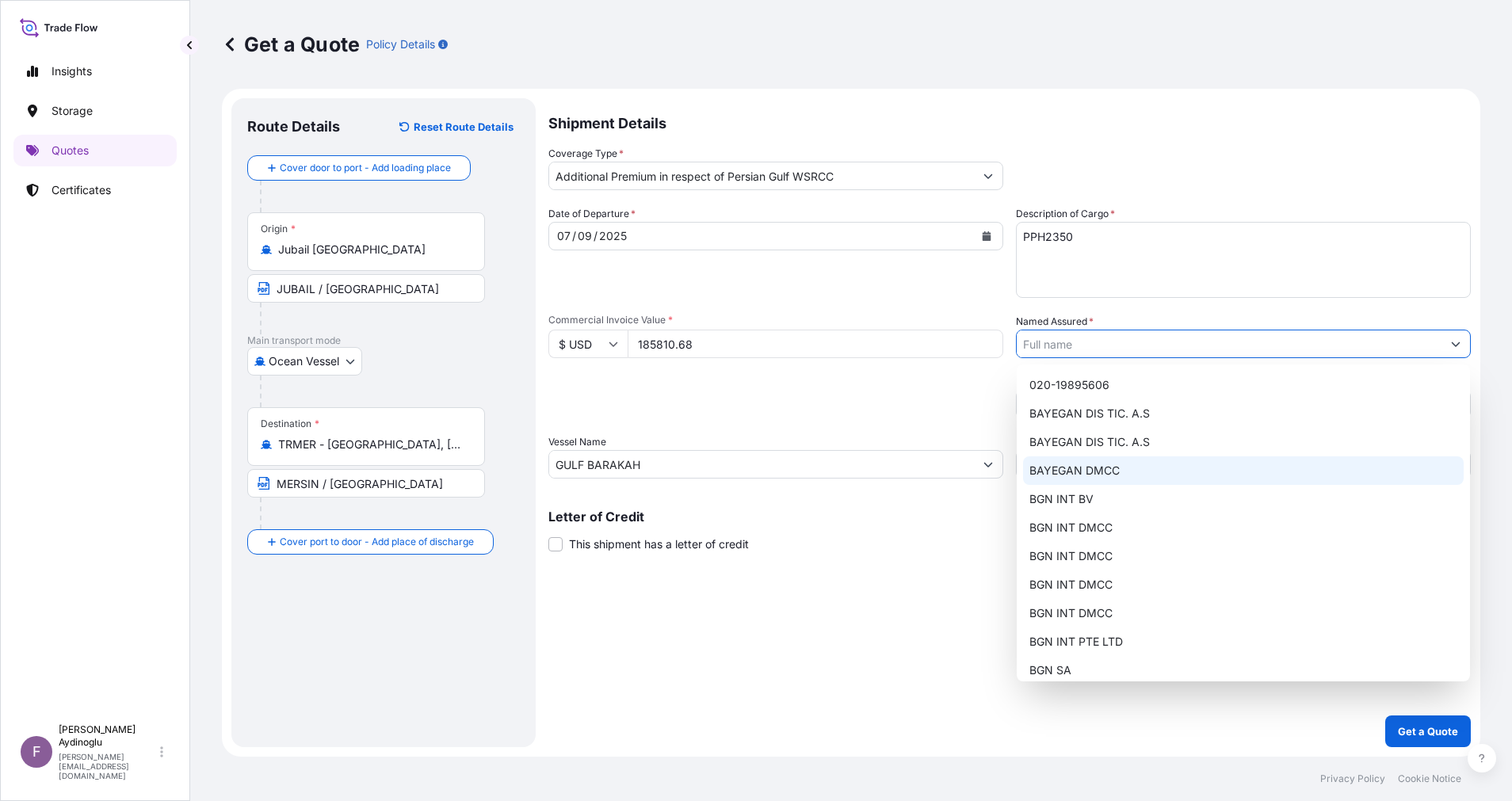
click at [1194, 461] on div "BAYEGAN DMCC" at bounding box center [1244, 470] width 441 height 28
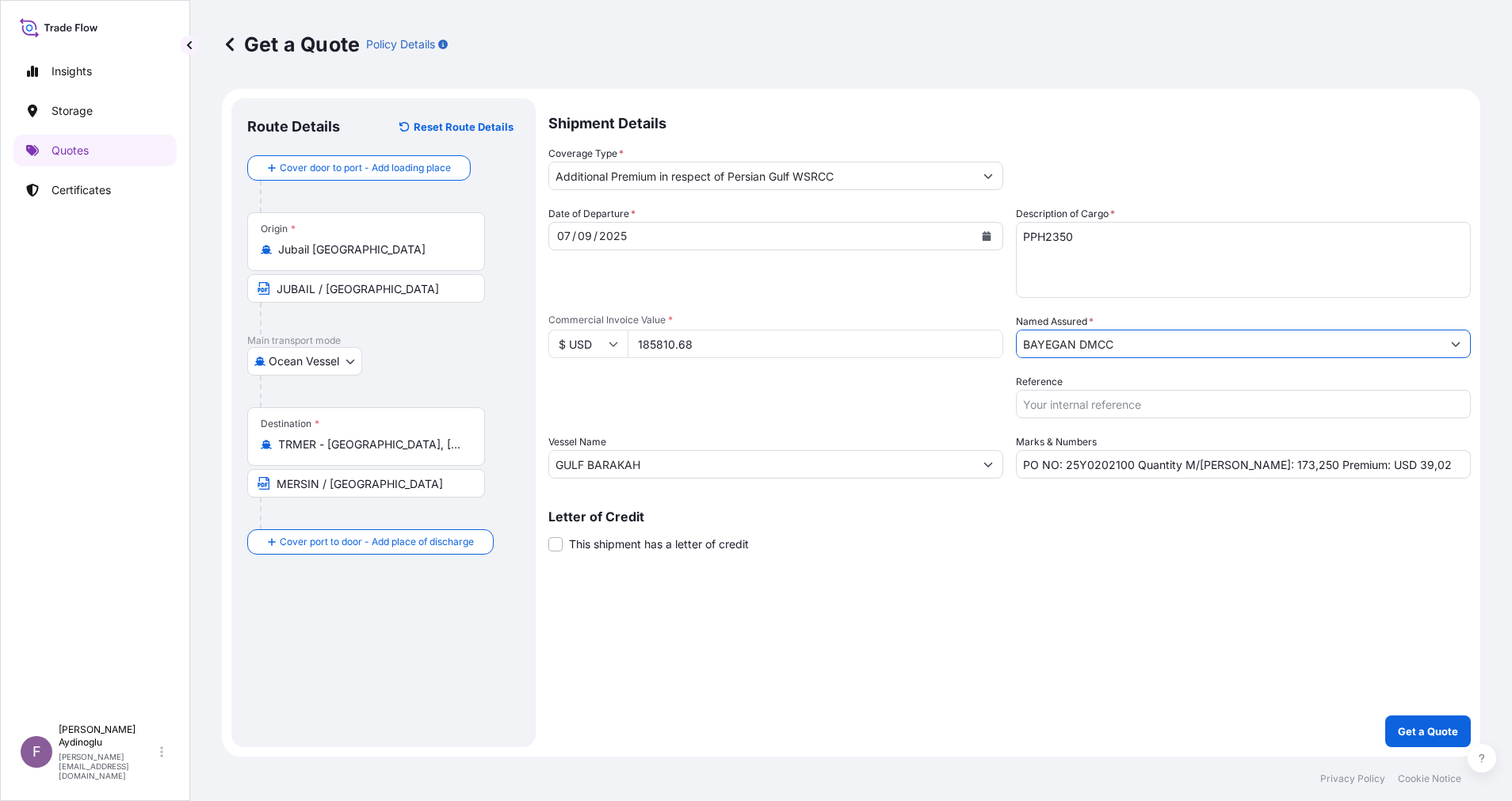
click at [1155, 535] on div "Letter of Credit This shipment has a letter of credit Letter of credit * Letter…" at bounding box center [1010, 531] width 923 height 42
drag, startPoint x: 973, startPoint y: 555, endPoint x: 1074, endPoint y: 606, distance: 113.1
click at [973, 555] on div "Shipment Details Coverage Type * Additional Premium in respect of Persian Gulf …" at bounding box center [1010, 422] width 923 height 649
click at [1421, 723] on p "Get a Quote" at bounding box center [1428, 730] width 60 height 16
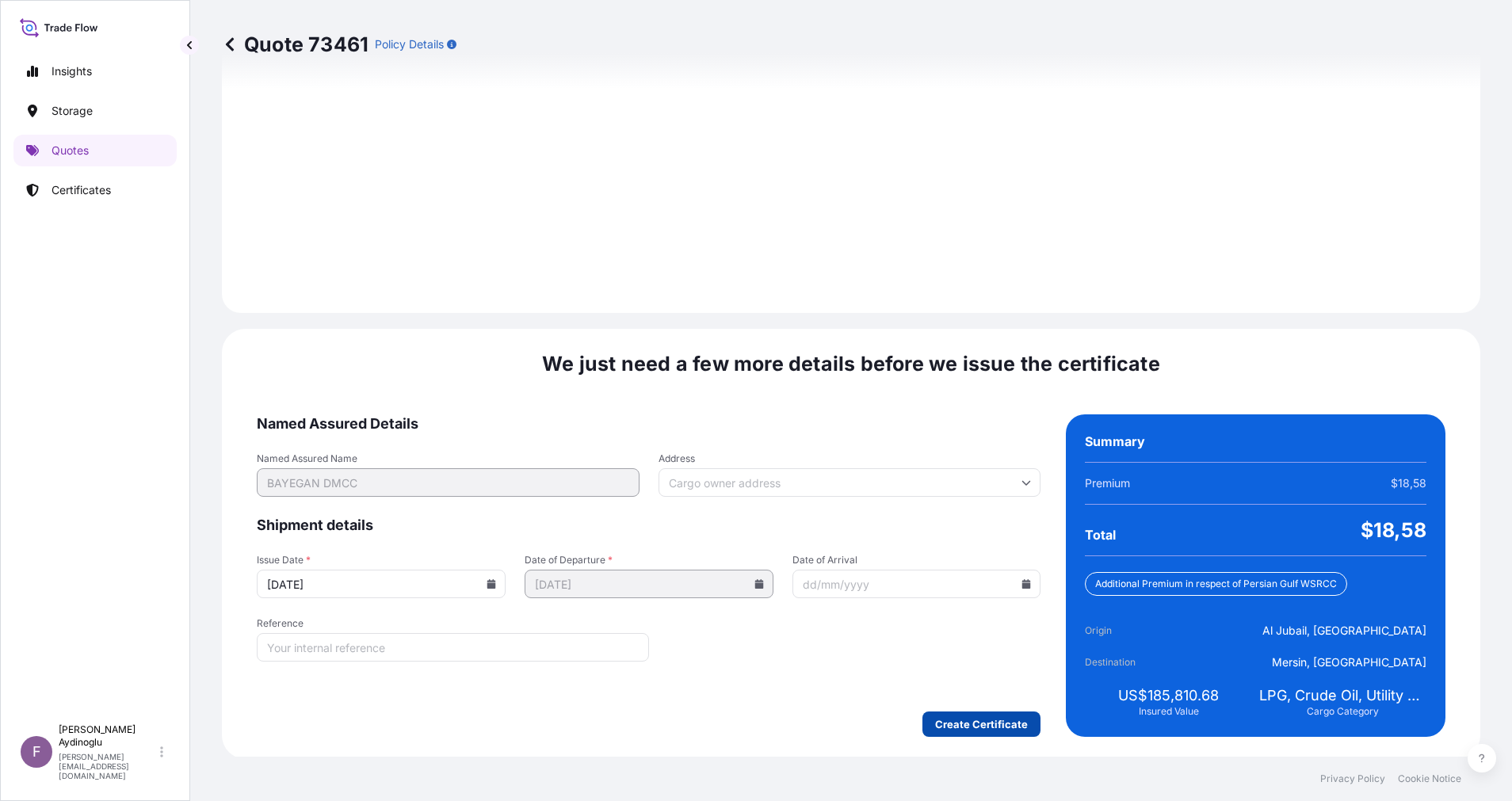
scroll to position [1701, 0]
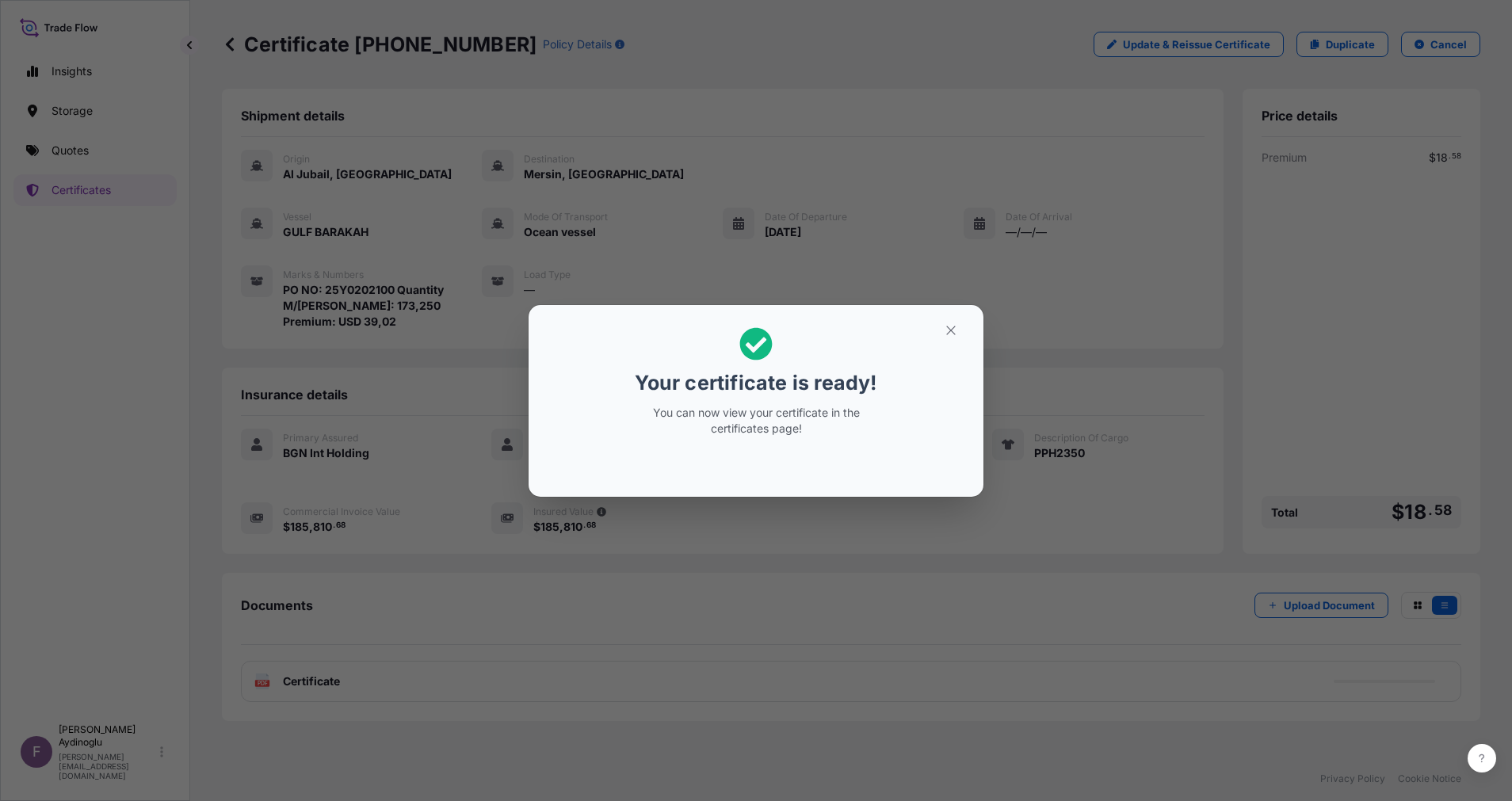
click at [948, 331] on icon "button" at bounding box center [950, 330] width 14 height 14
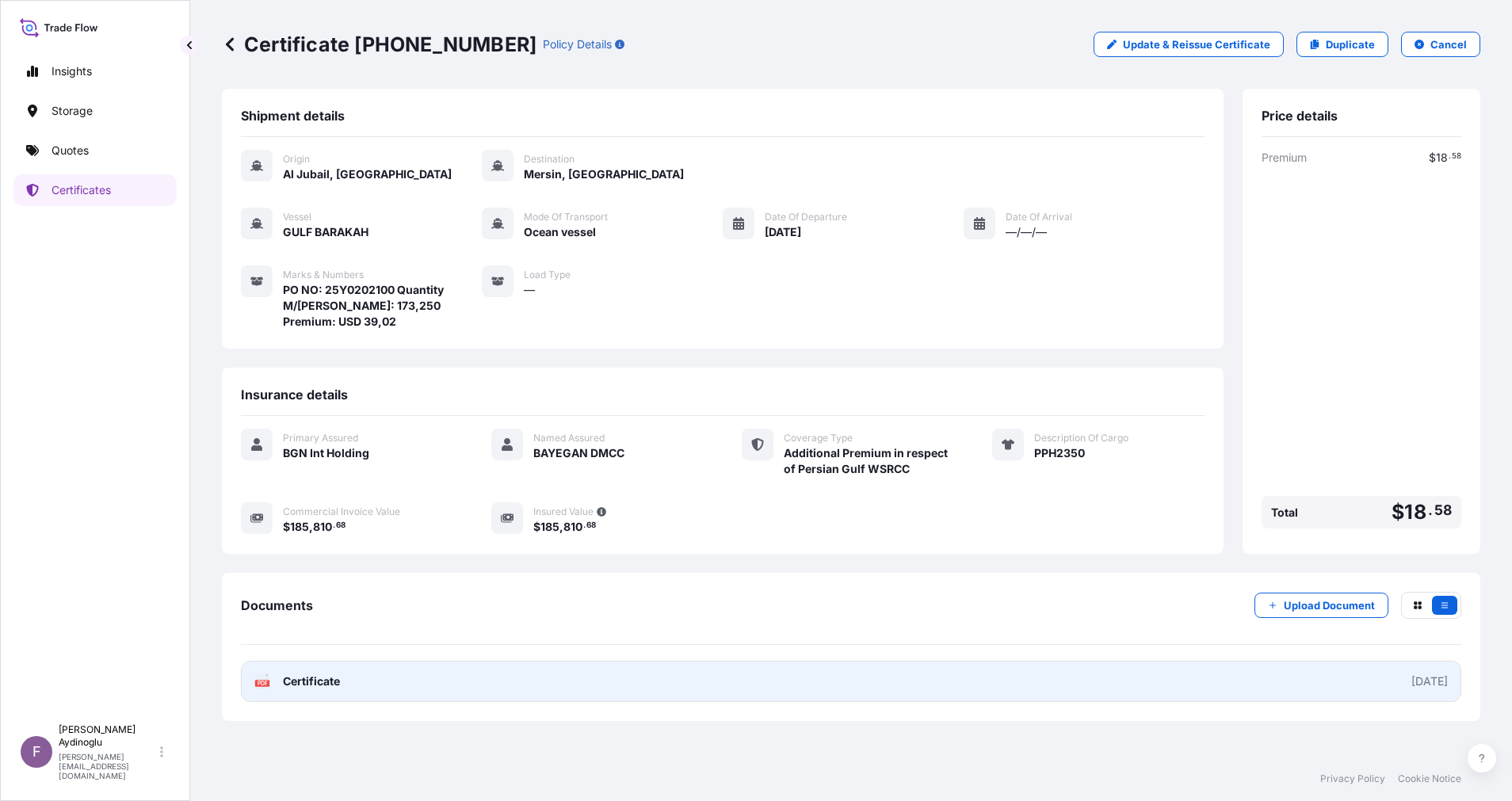
click at [1027, 692] on link "PDF Certificate 2025-10-06" at bounding box center [851, 681] width 1220 height 42
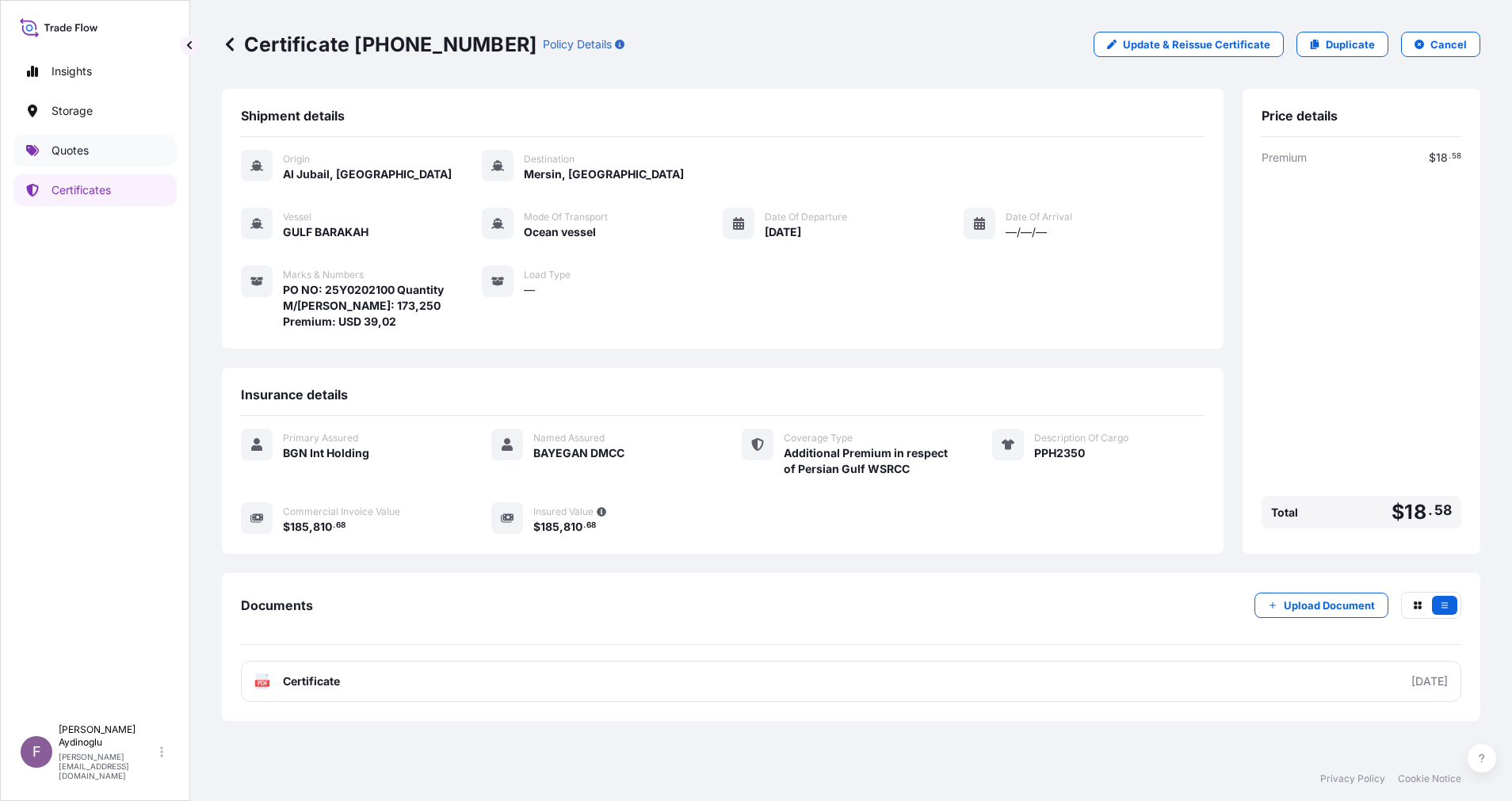
click at [73, 136] on link "Quotes" at bounding box center [95, 150] width 163 height 32
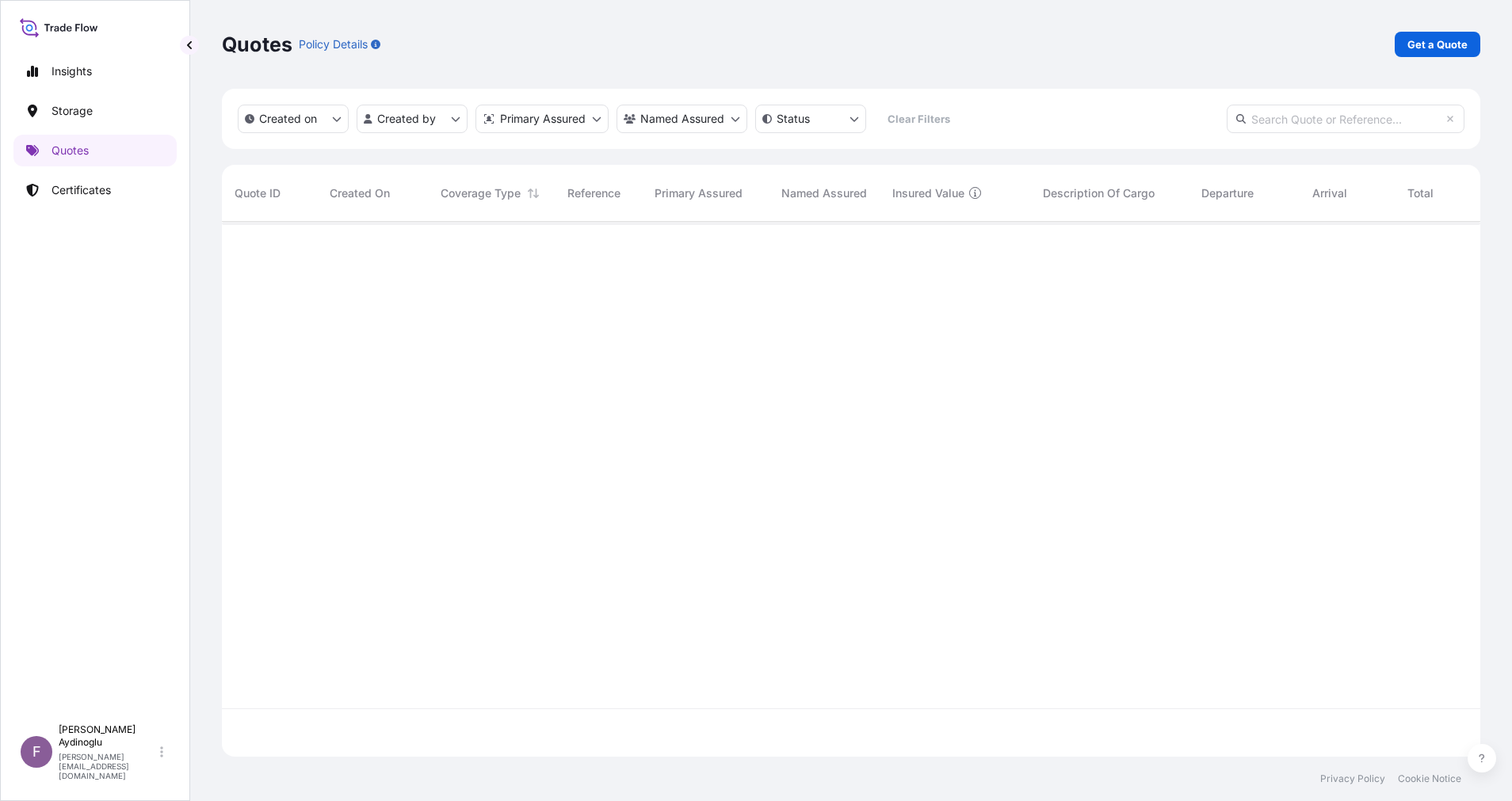
scroll to position [525, 1240]
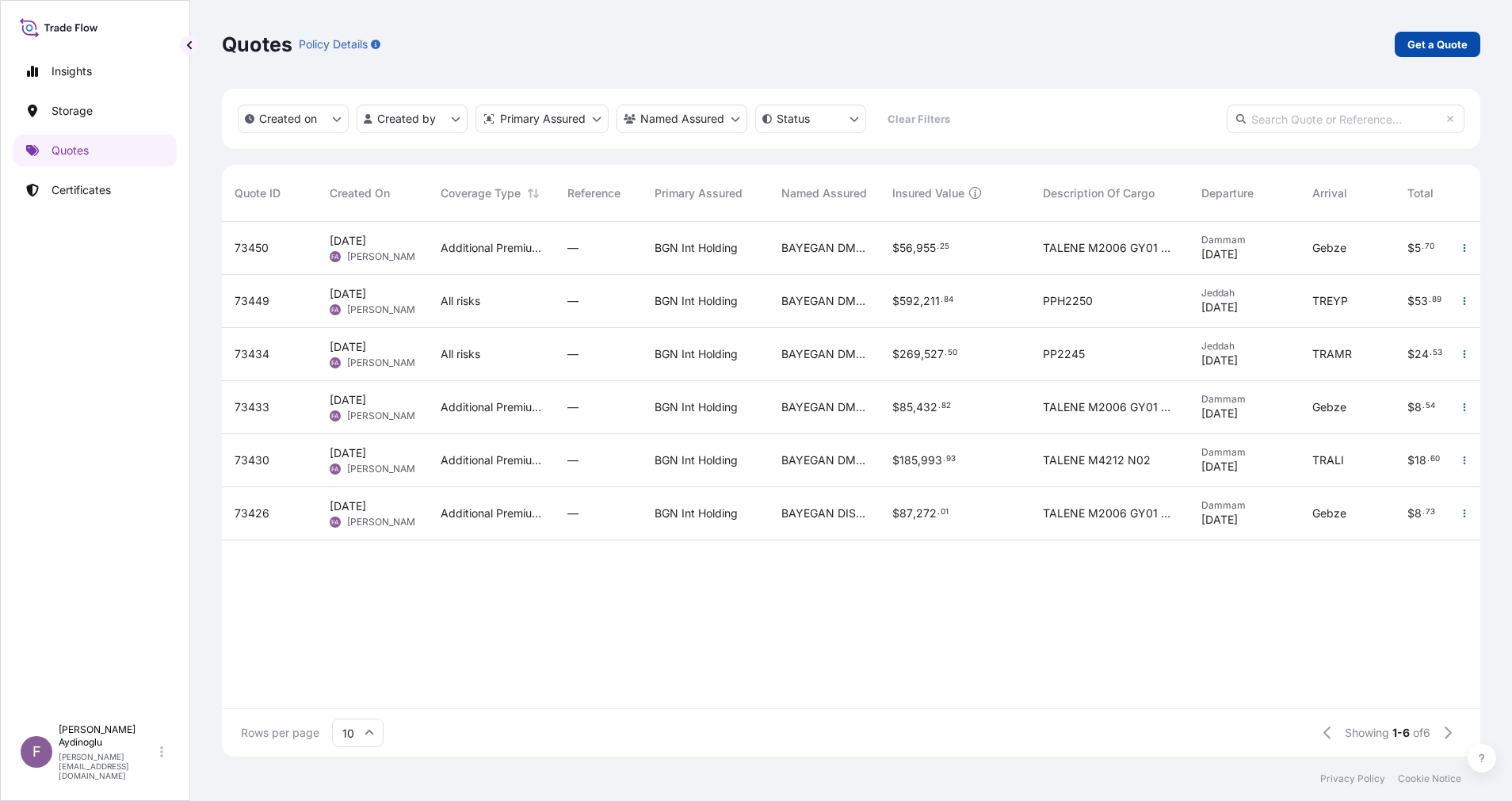
click at [1437, 47] on p "Get a Quote" at bounding box center [1437, 44] width 60 height 16
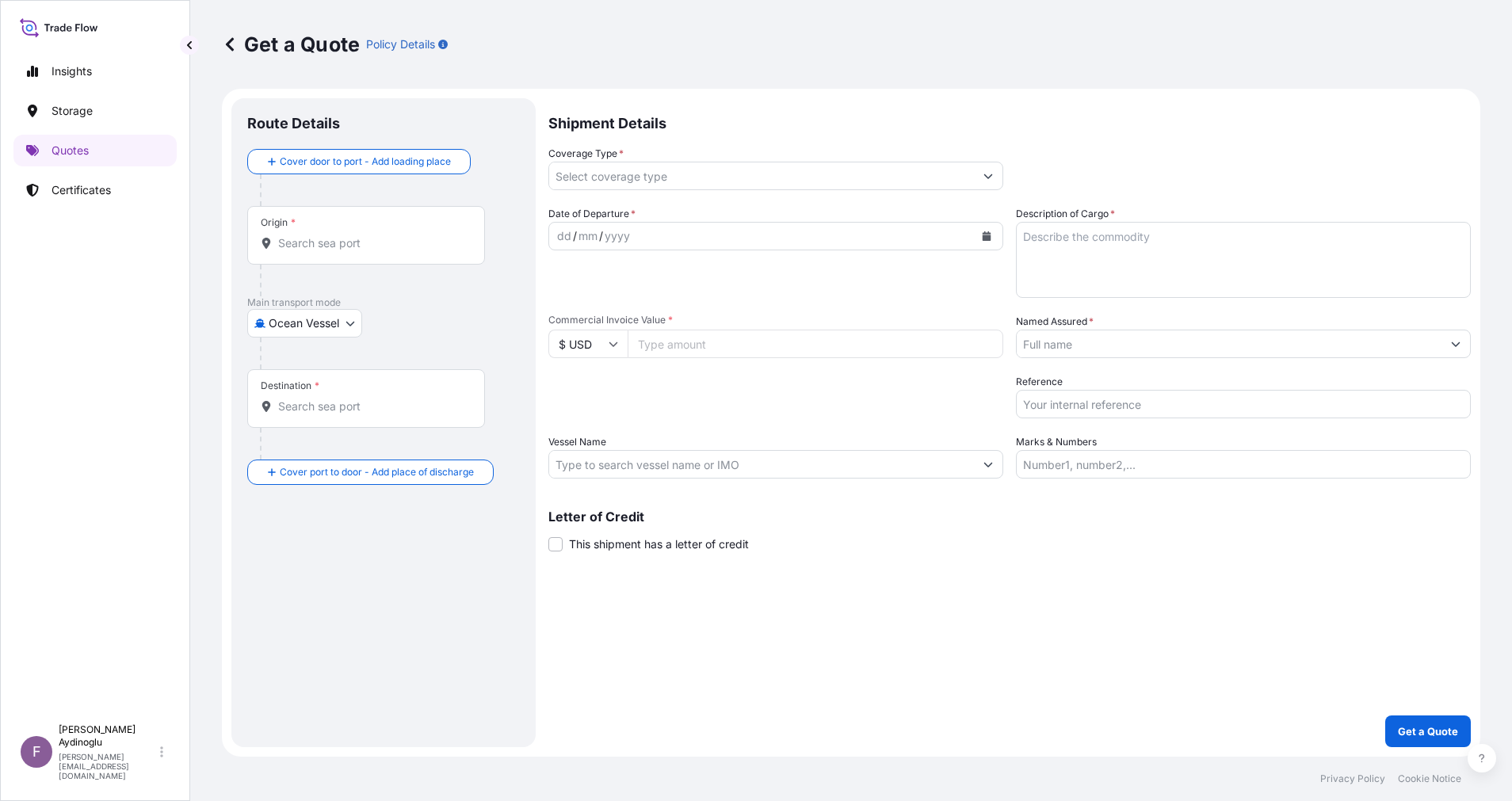
click at [1145, 466] on input "Marks & Numbers" at bounding box center [1243, 464] width 455 height 28
paste input "PO NO: 25Y0168600 Quantity M/Tonn: 247,500 Premium: USD 29,65"
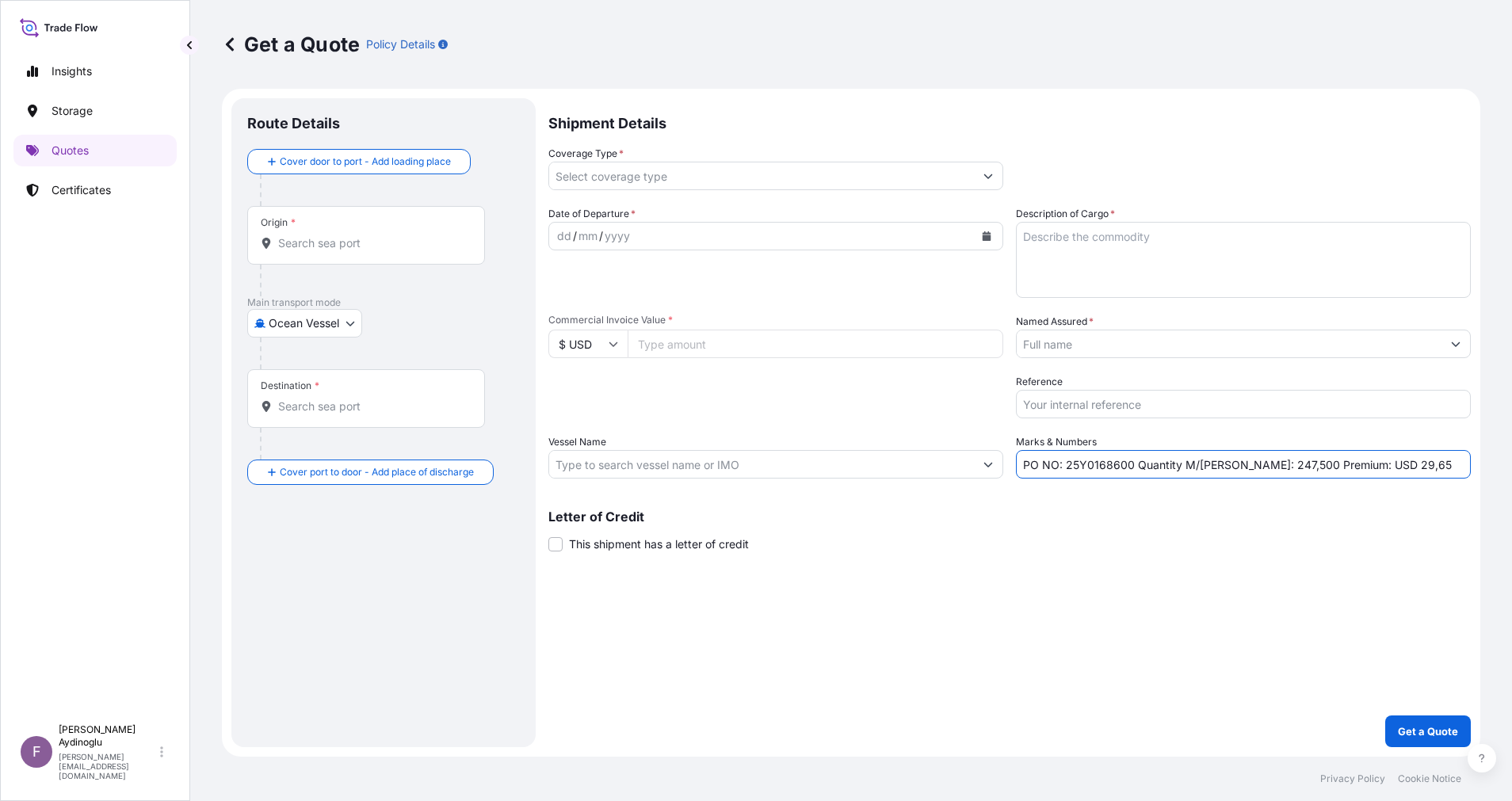
drag, startPoint x: 1066, startPoint y: 469, endPoint x: 1130, endPoint y: 469, distance: 64.0
click at [1130, 469] on input "PO NO: 25Y0168600 Quantity M/Tonn: 247,500 Premium: USD 29,65" at bounding box center [1243, 464] width 455 height 28
paste input "2013"
click at [1106, 541] on div "Letter of Credit This shipment has a letter of credit Letter of credit * Letter…" at bounding box center [1010, 531] width 923 height 42
click at [715, 346] on input "Commercial Invoice Value *" at bounding box center [815, 344] width 376 height 28
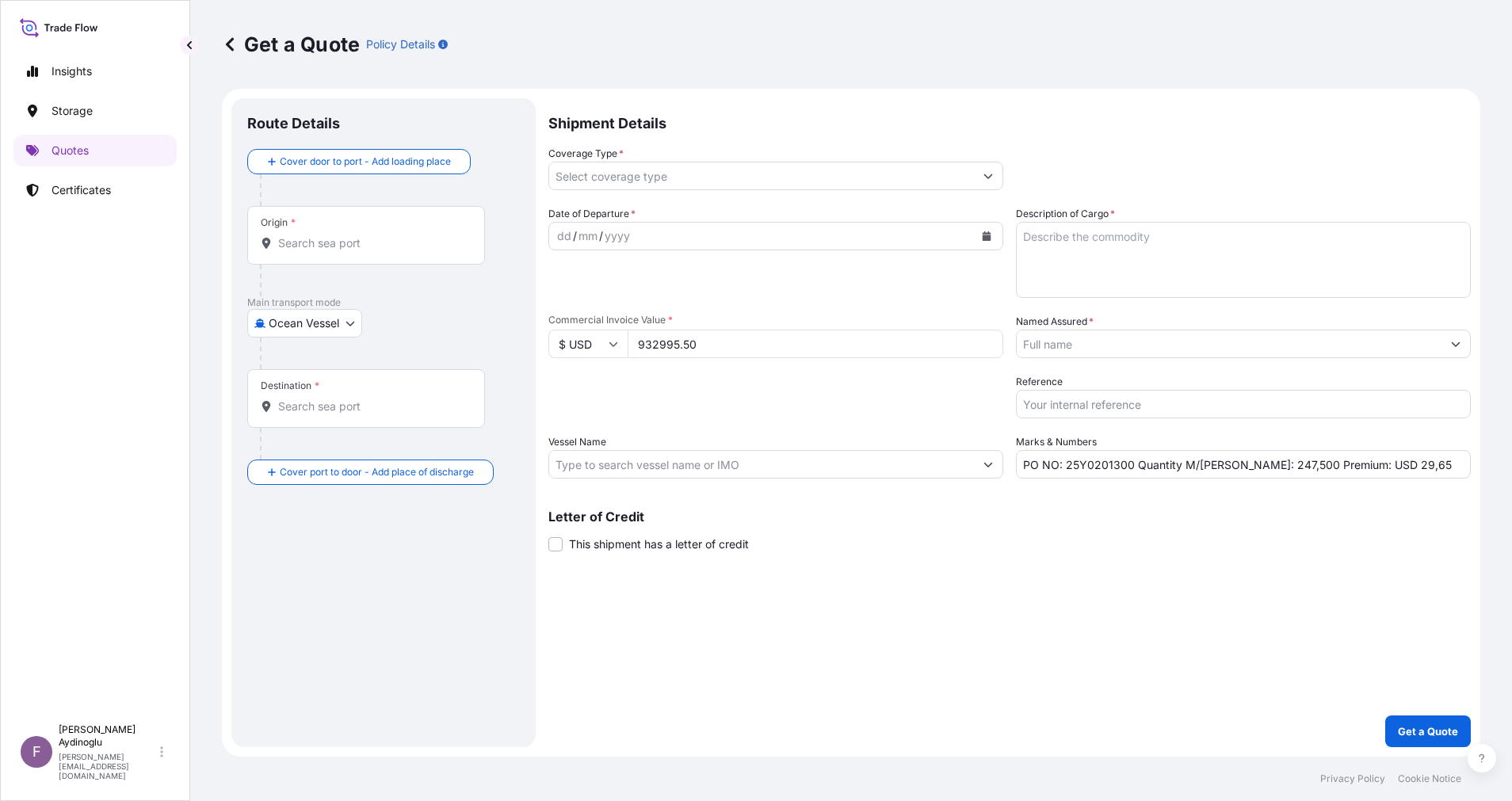
click at [1276, 245] on textarea "Description of Cargo *" at bounding box center [1243, 260] width 455 height 76
paste textarea "PP H3030T"
drag, startPoint x: 1243, startPoint y: 465, endPoint x: 1258, endPoint y: 465, distance: 15.0
click at [1258, 465] on input "PO NO: 25Y0201300 Quantity M/Tonn: 247,500 Premium: USD 29,65" at bounding box center [1243, 464] width 455 height 28
click at [796, 461] on input "Vessel Name" at bounding box center [761, 464] width 425 height 28
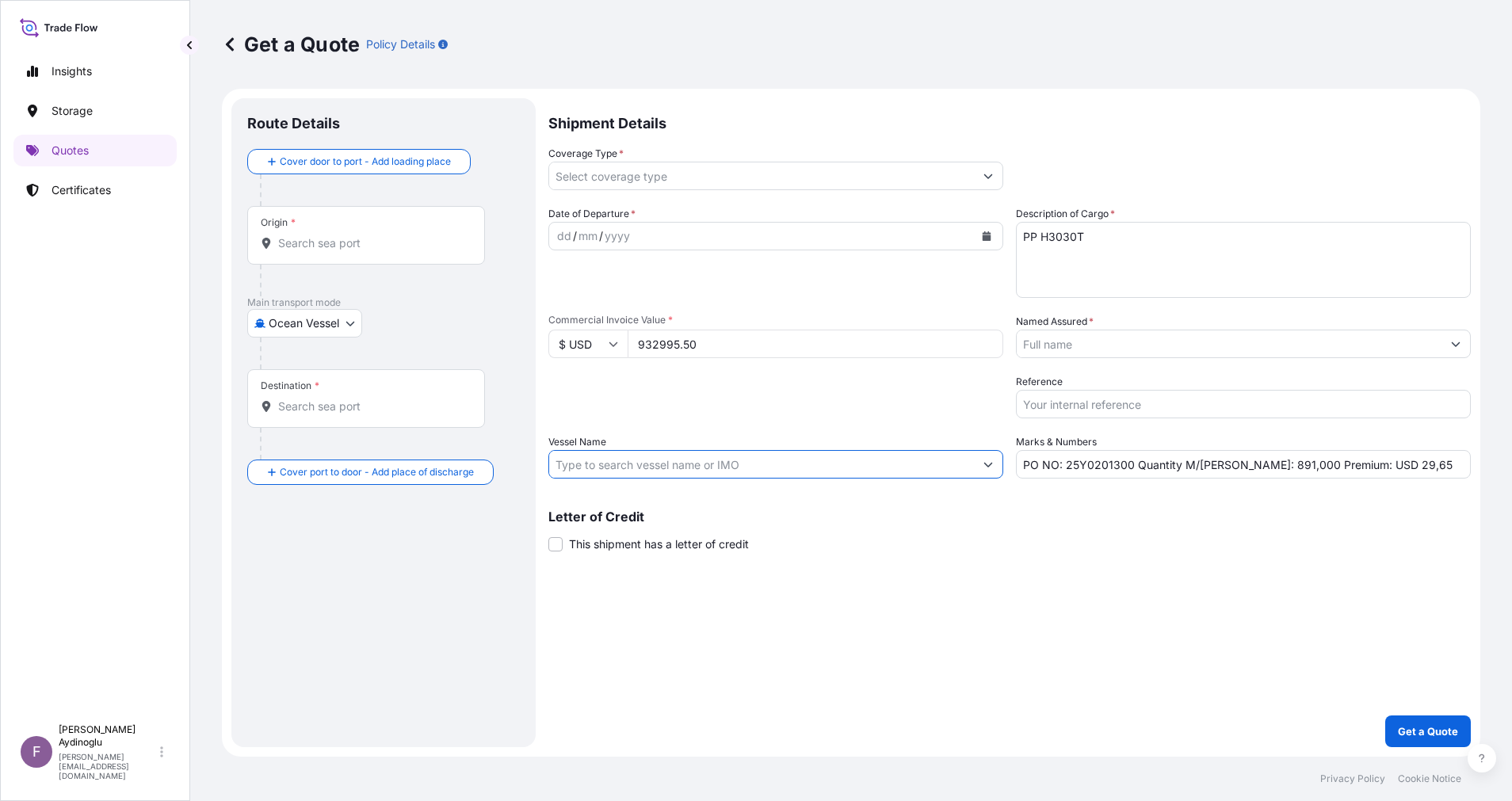
paste input "MSC RAPALLO"
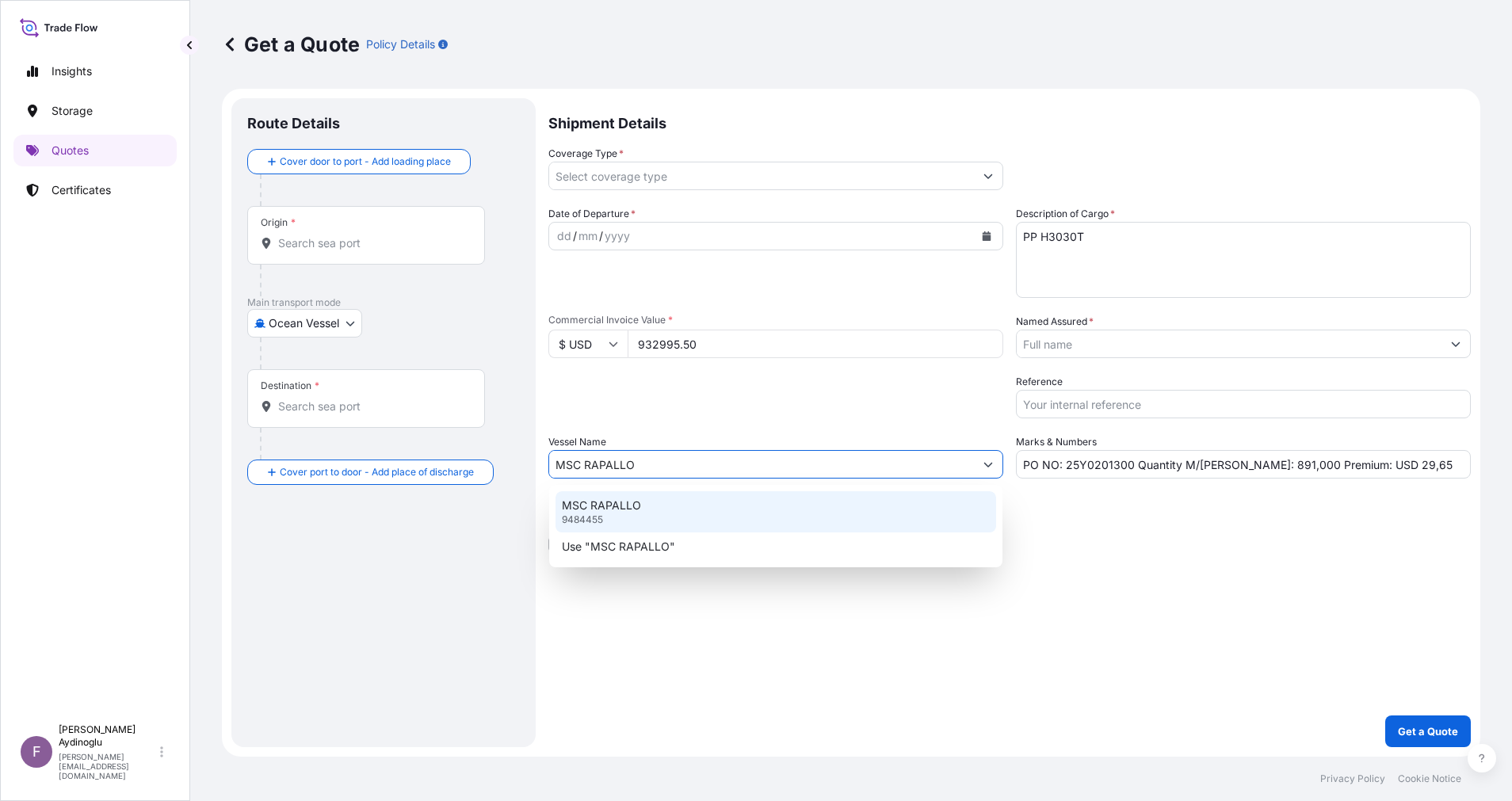
click at [800, 504] on div "MSC RAPALLO 9484455" at bounding box center [776, 512] width 441 height 42
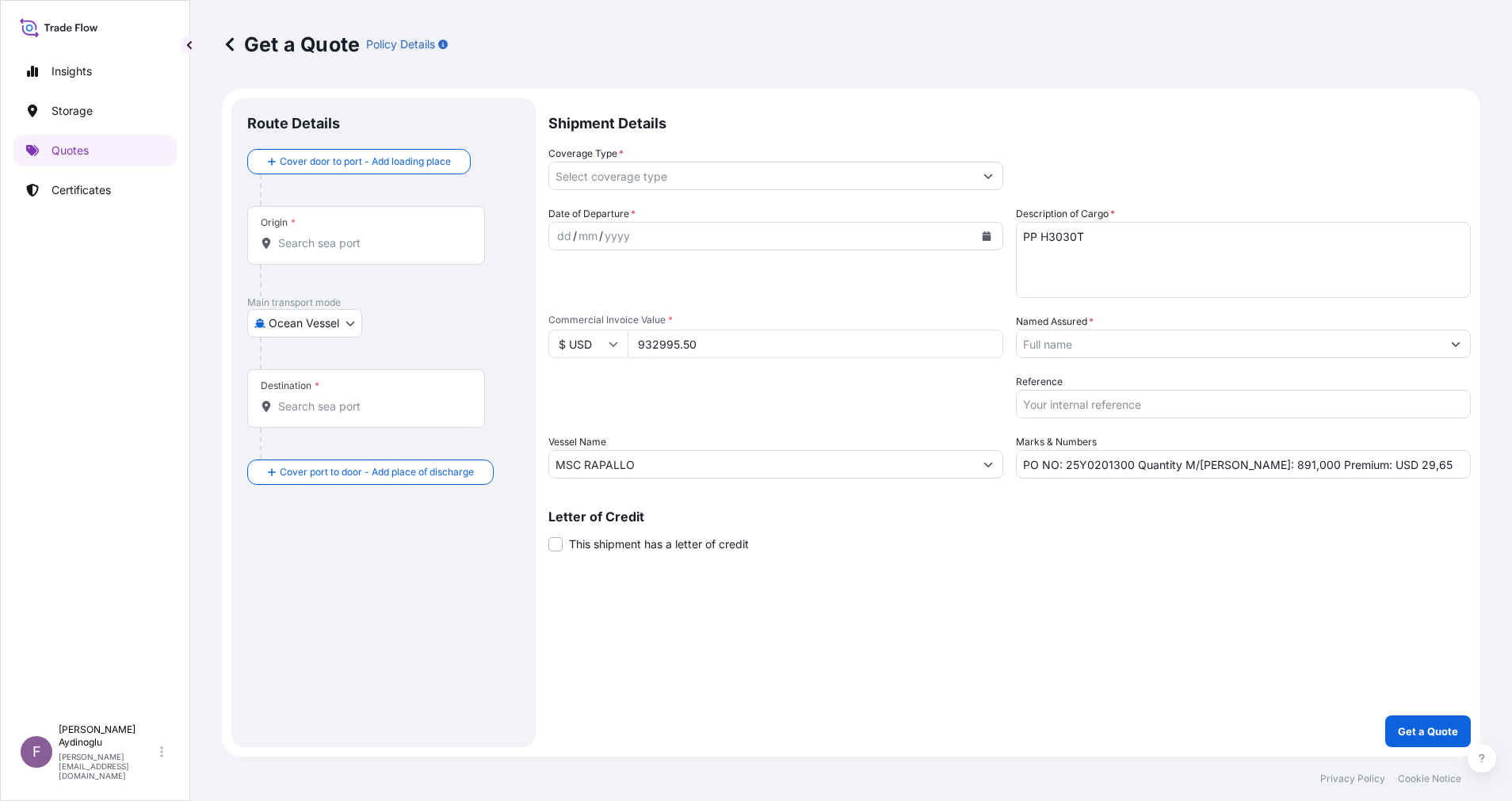
click at [1184, 540] on div "Letter of Credit This shipment has a letter of credit Letter of credit * Letter…" at bounding box center [1010, 531] width 923 height 42
click at [417, 243] on input "Origin *" at bounding box center [372, 243] width 187 height 16
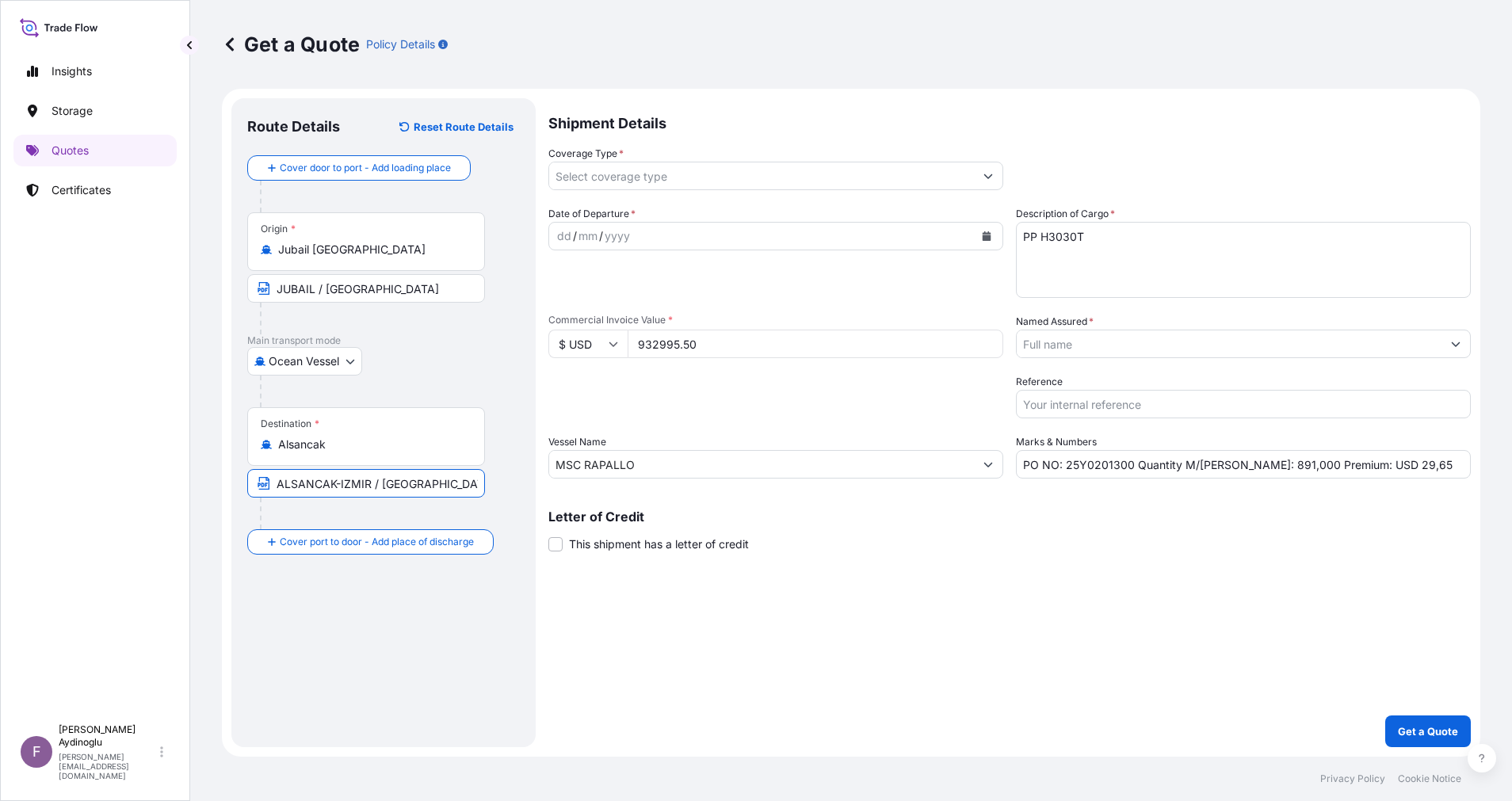
click at [564, 230] on div "dd" at bounding box center [564, 236] width 17 height 19
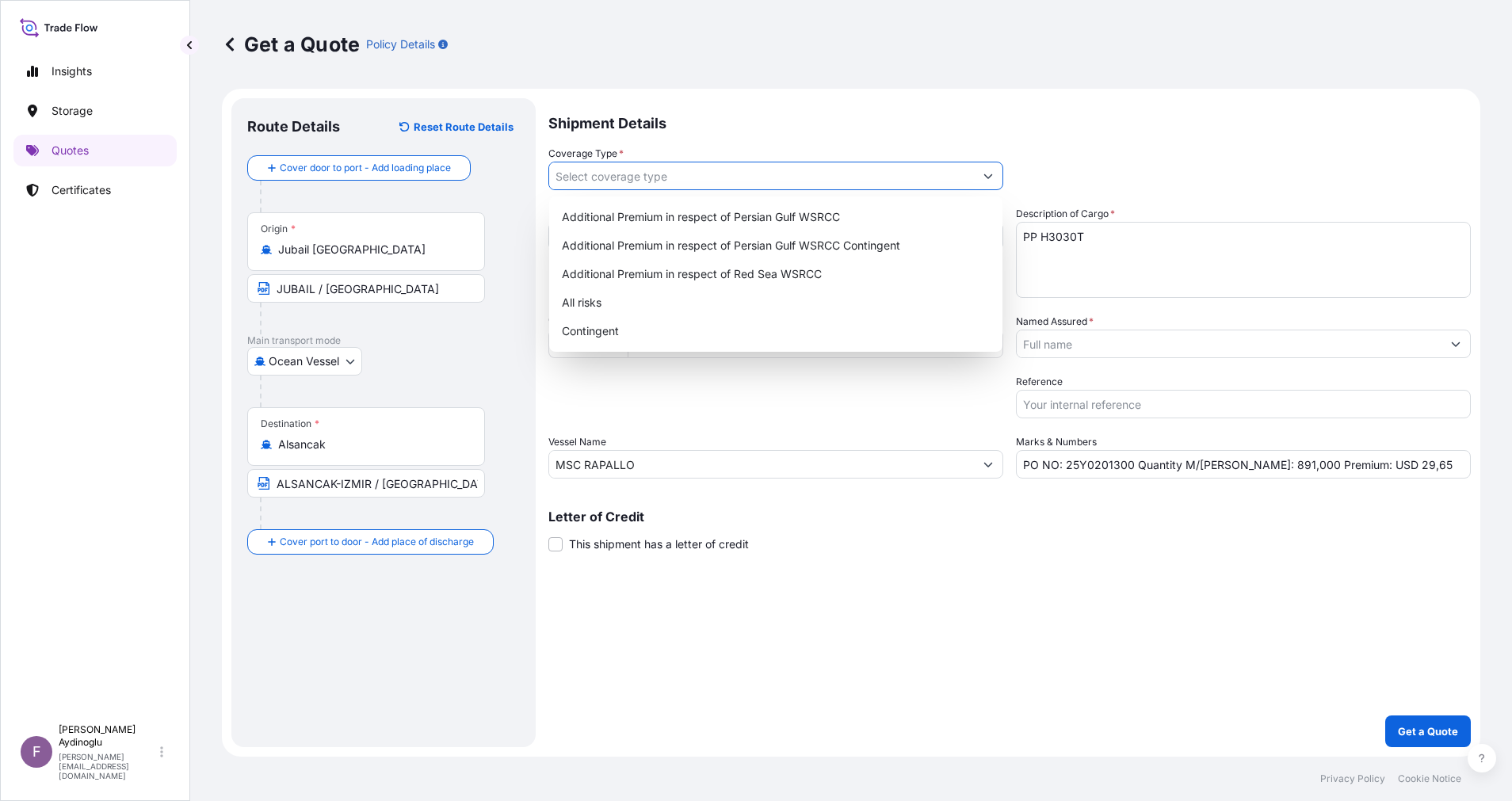
click at [983, 177] on button "Show suggestions" at bounding box center [988, 175] width 28 height 28
click at [876, 219] on div "Additional Premium in respect of Persian Gulf WSRCC" at bounding box center [776, 217] width 441 height 28
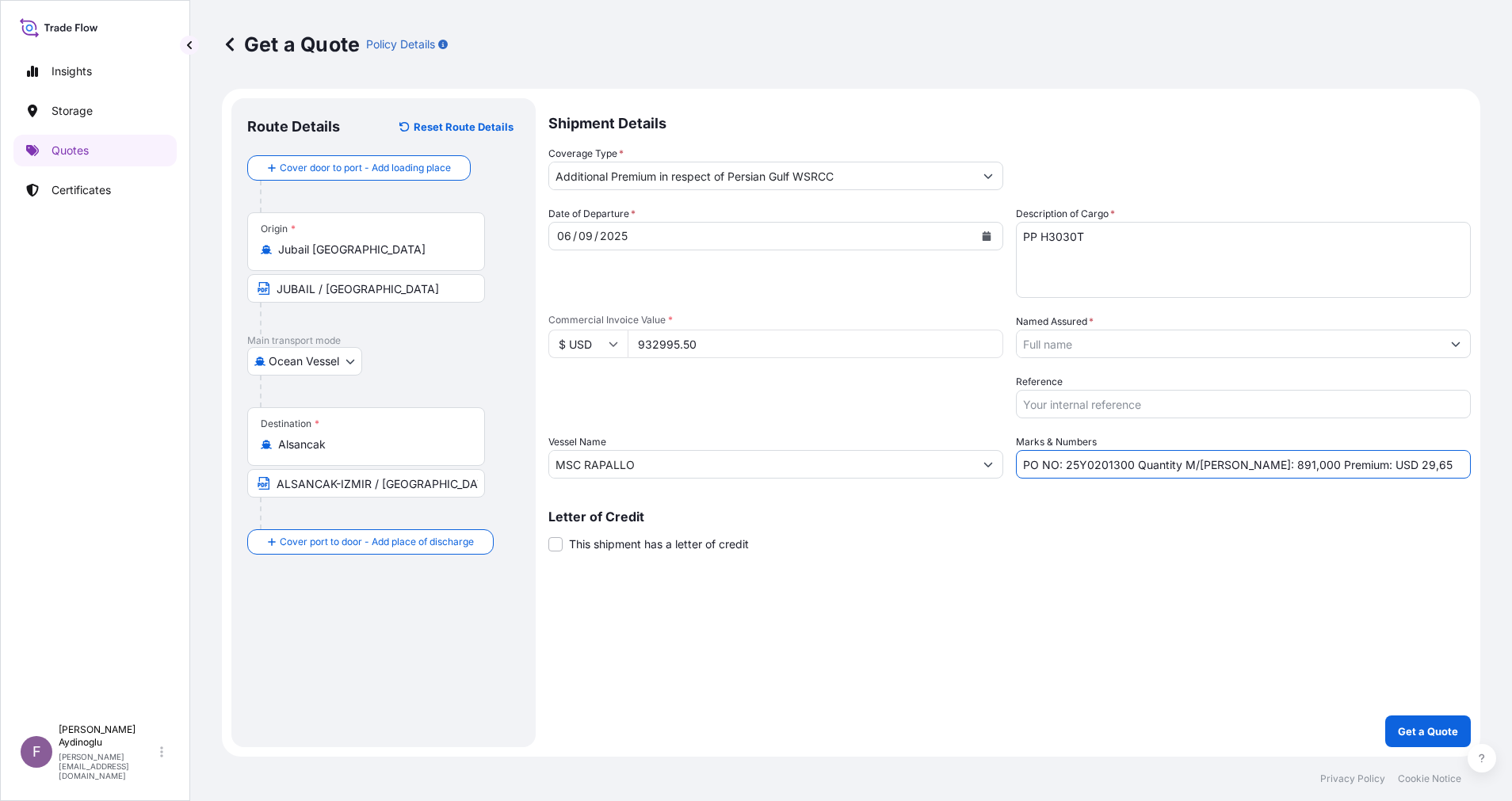
drag, startPoint x: 1387, startPoint y: 467, endPoint x: 1354, endPoint y: 464, distance: 33.1
click at [1354, 464] on input "PO NO: 25Y0201300 Quantity M/Tonn: 891,000 Premium: USD 29,65" at bounding box center [1243, 464] width 455 height 28
click at [1447, 350] on button "Show suggestions" at bounding box center [1455, 344] width 28 height 28
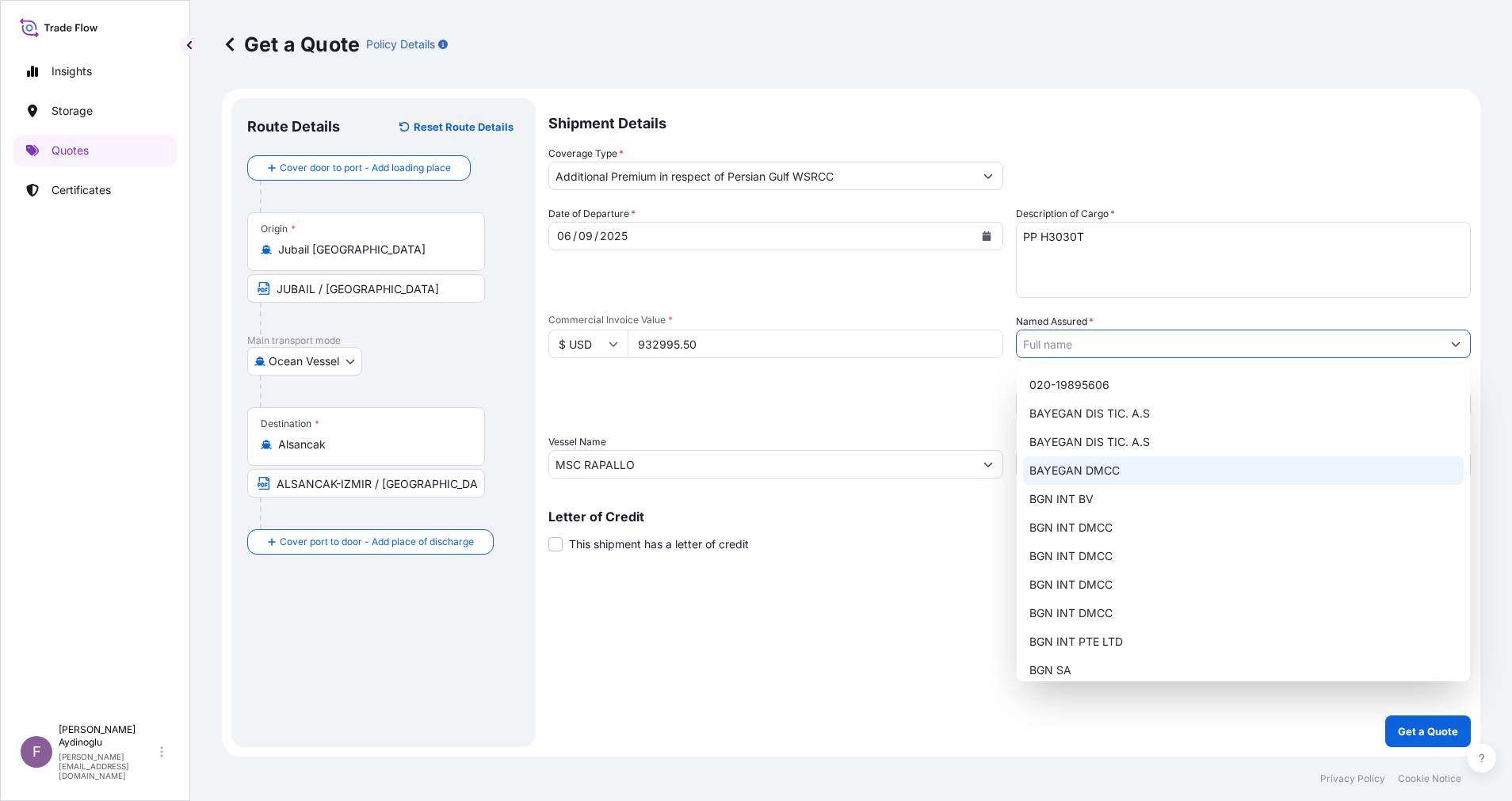
click at [1247, 468] on div "BAYEGAN DMCC" at bounding box center [1244, 470] width 441 height 28
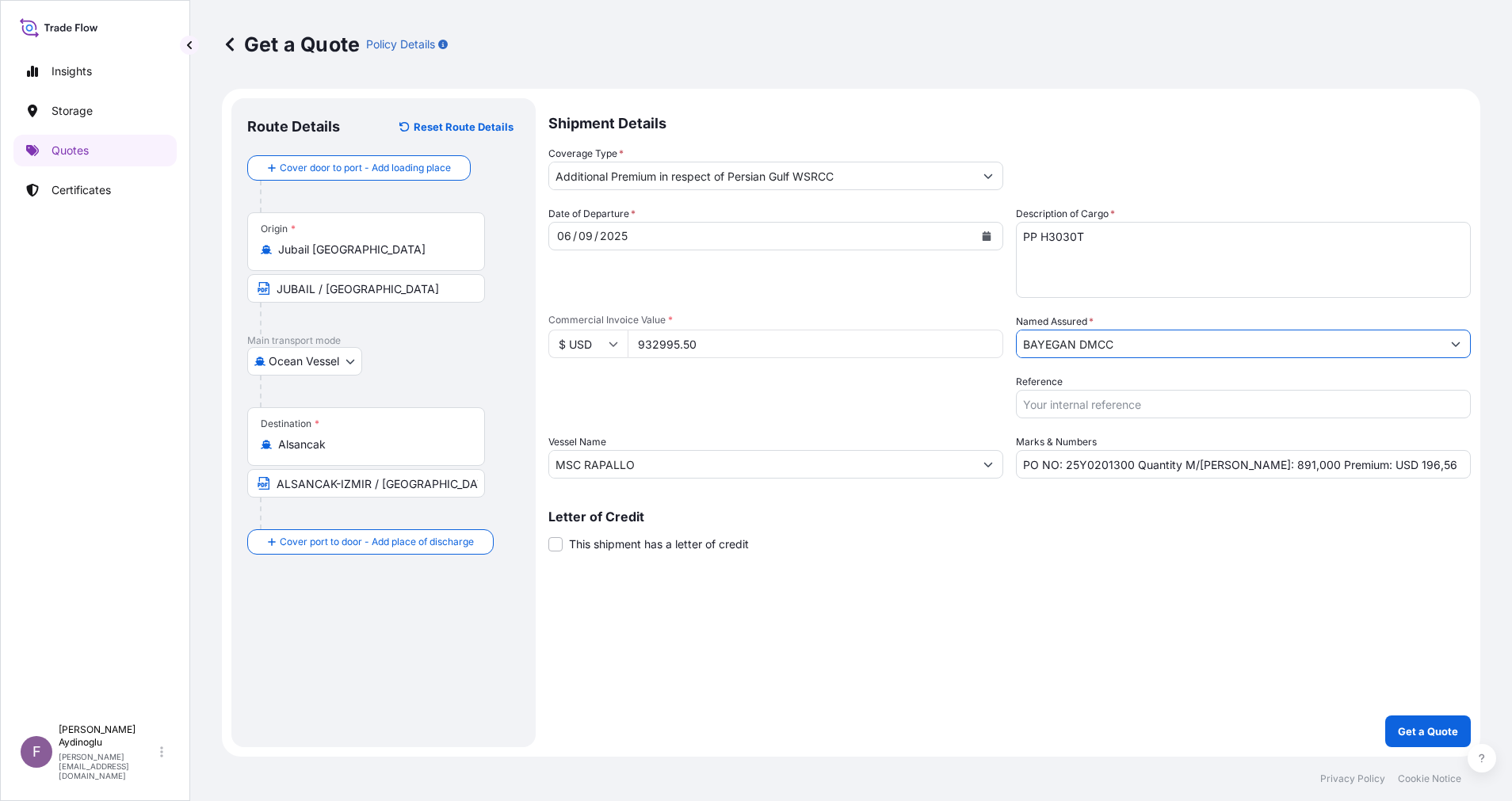
click at [1022, 676] on div "Shipment Details Coverage Type * Additional Premium in respect of Persian Gulf …" at bounding box center [1010, 422] width 923 height 649
click at [1411, 734] on p "Get a Quote" at bounding box center [1428, 730] width 60 height 16
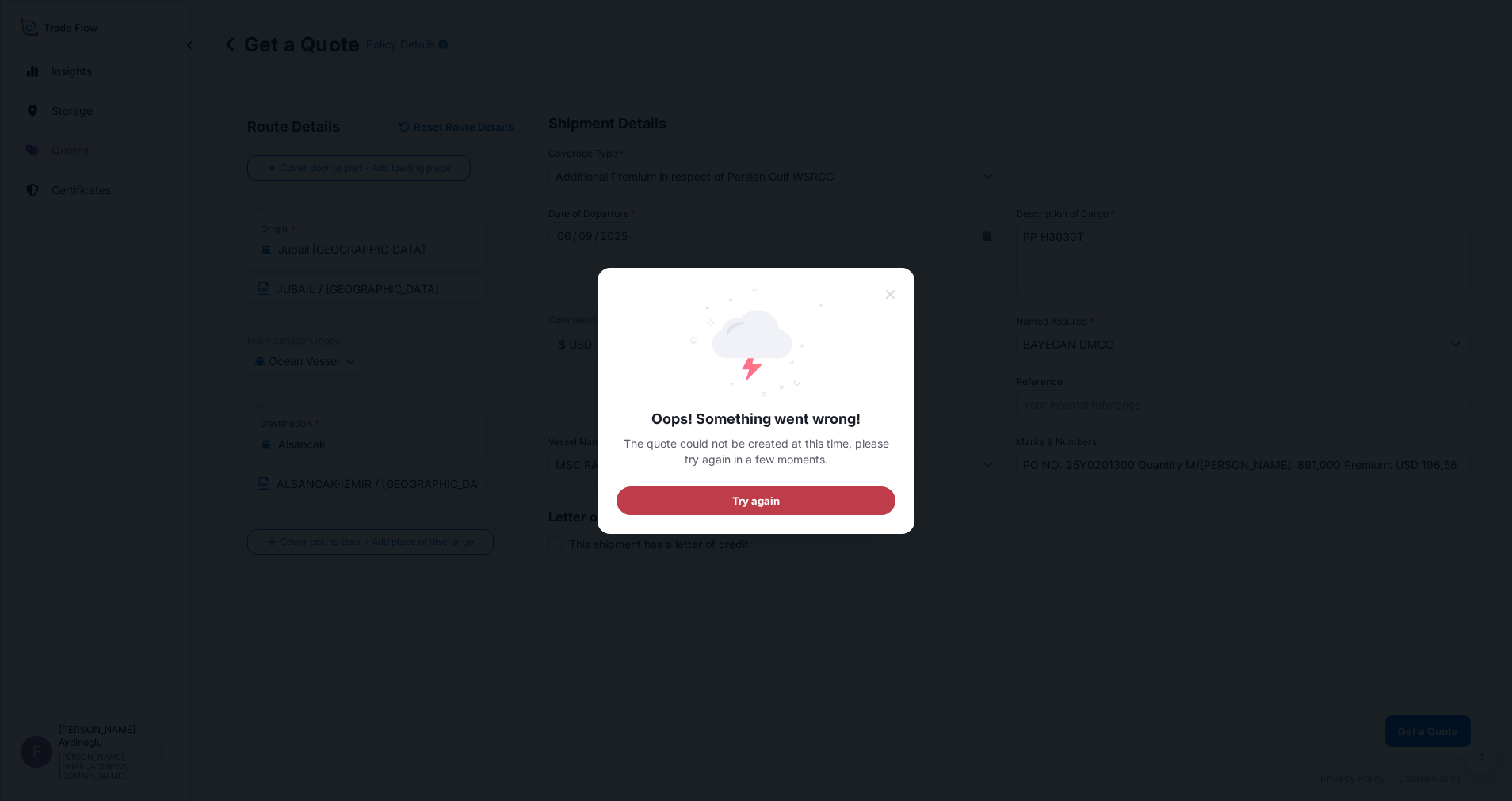
click at [784, 513] on button "Try again" at bounding box center [756, 499] width 279 height 28
click at [755, 505] on span "Try again" at bounding box center [756, 499] width 48 height 16
click at [794, 499] on button "Try again" at bounding box center [756, 499] width 279 height 28
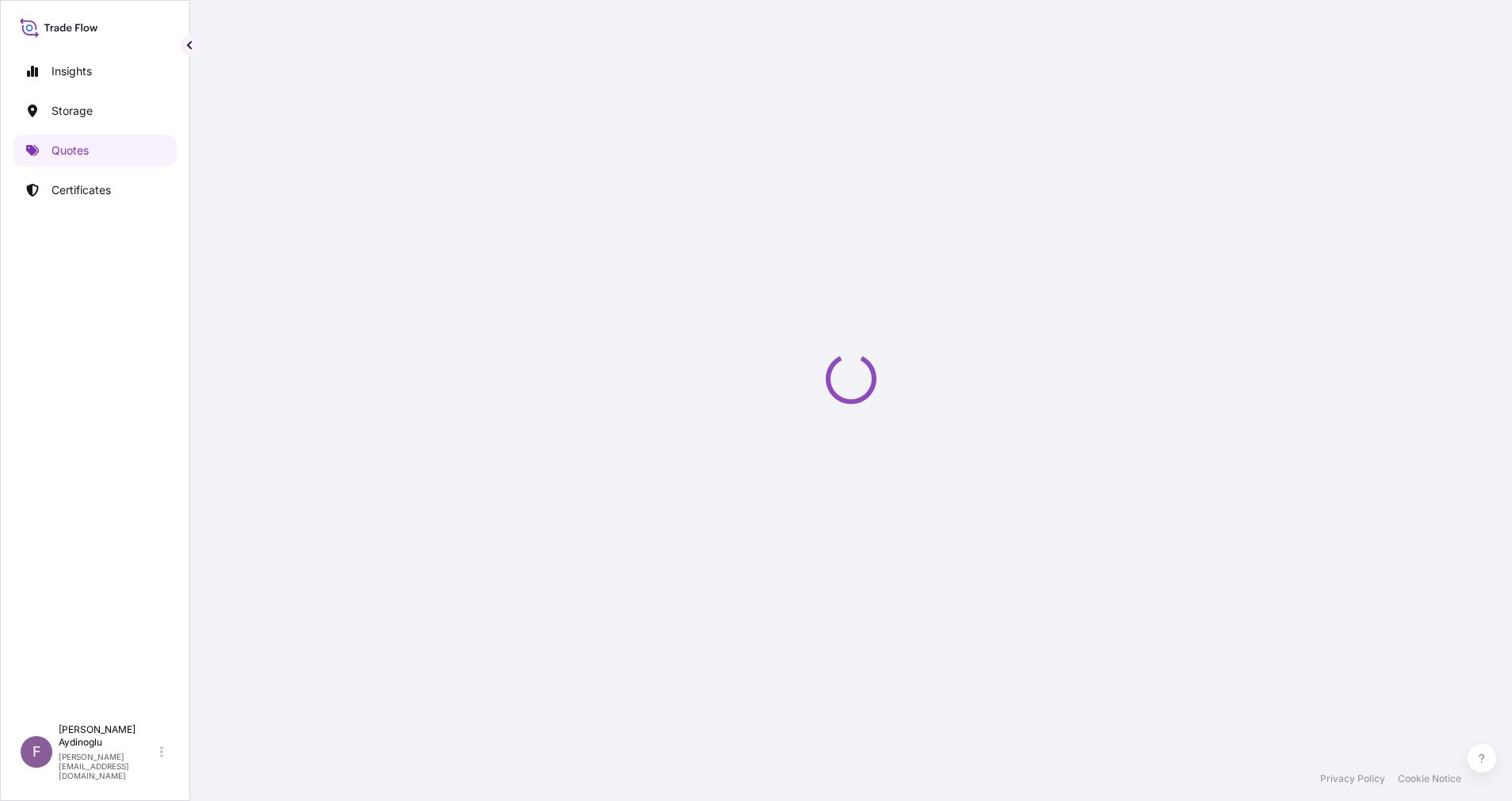
select select "Ocean Vessel"
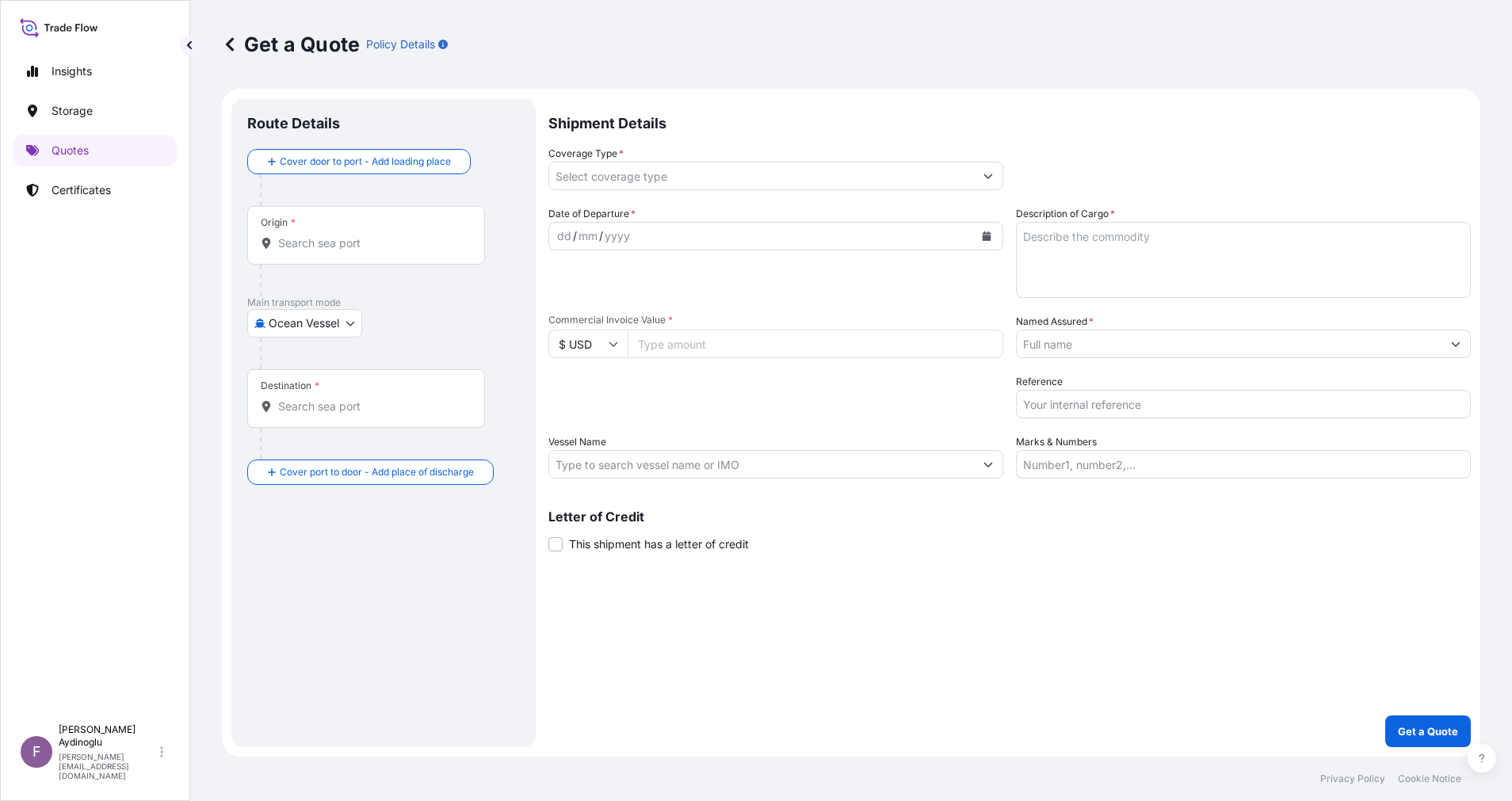
click at [1172, 474] on input "Marks & Numbers" at bounding box center [1243, 464] width 455 height 28
paste input "PO NO: 25Y0168600 Quantity M/[PERSON_NAME]: 247,500 Premium: USD 29,65"
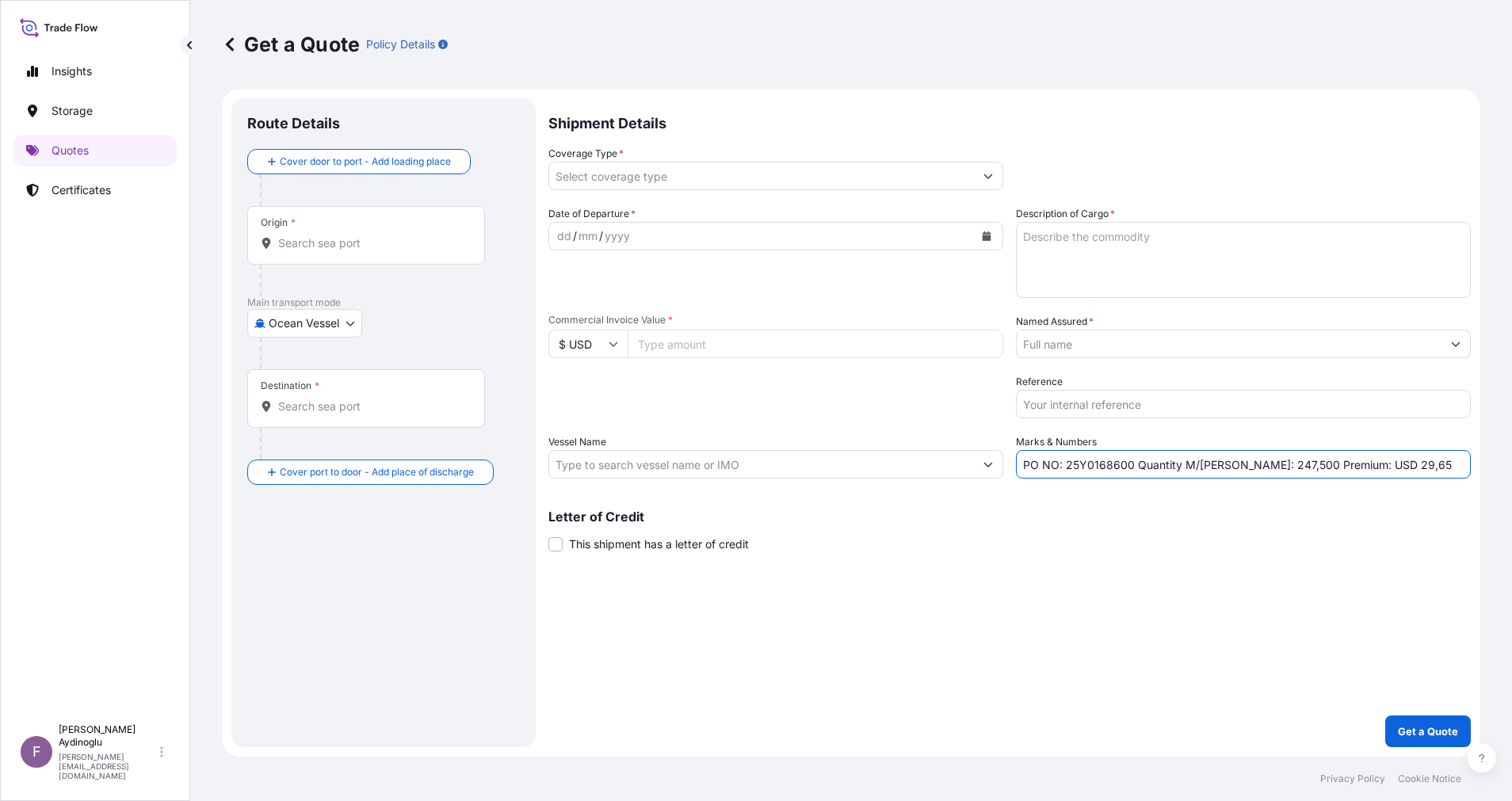
type input "PO NO: 25Y0168600 Quantity M/[PERSON_NAME]: 247,500 Premium: USD 29,65"
drag, startPoint x: 1180, startPoint y: 589, endPoint x: 1214, endPoint y: 530, distance: 68.1
click at [1180, 591] on div "Shipment Details Coverage Type * Date of Departure * dd / mm / yyyy Cargo Categ…" at bounding box center [1010, 422] width 923 height 649
